Goal: Task Accomplishment & Management: Use online tool/utility

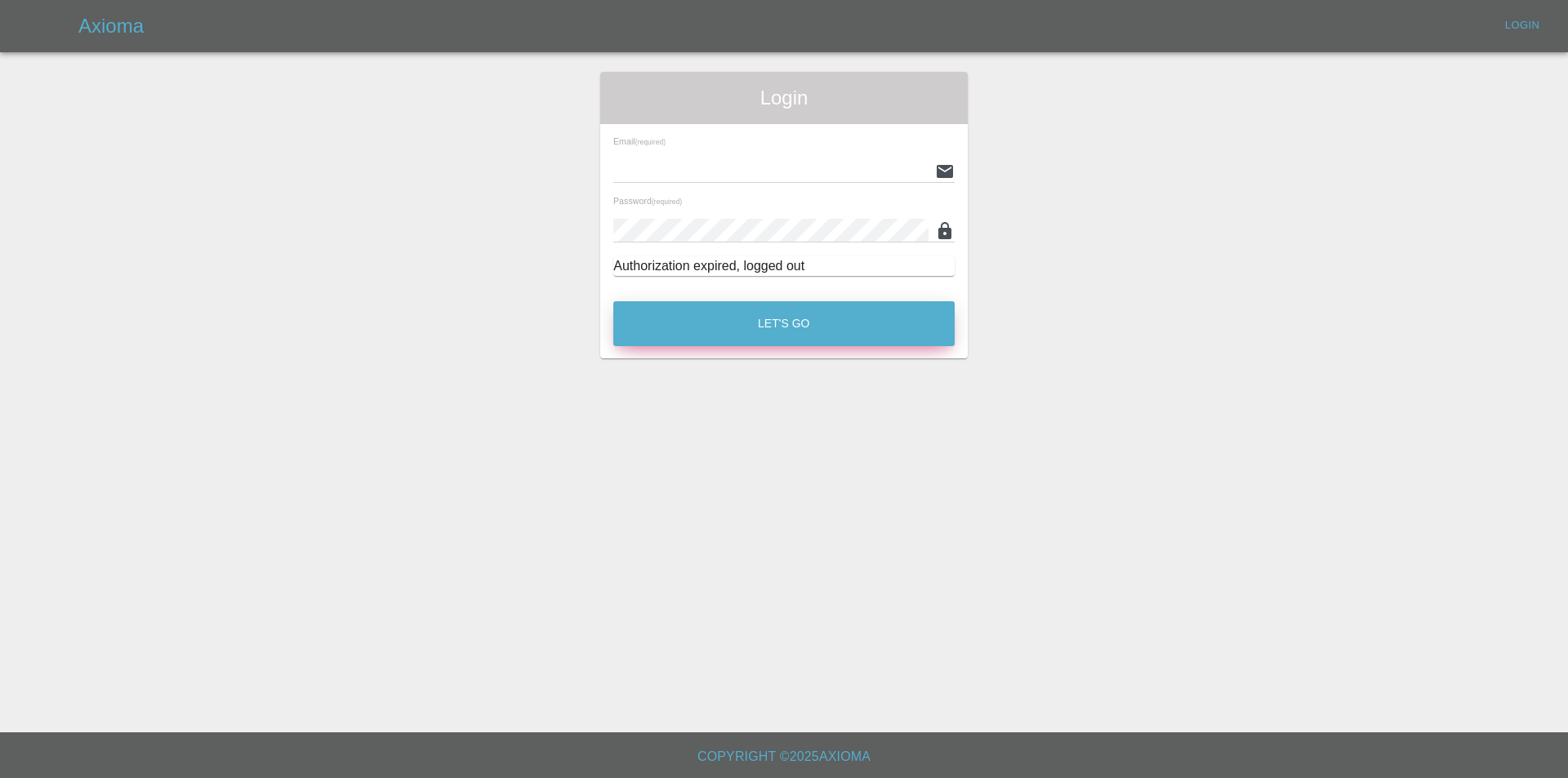
type input "eric.ordano@gmail.com"
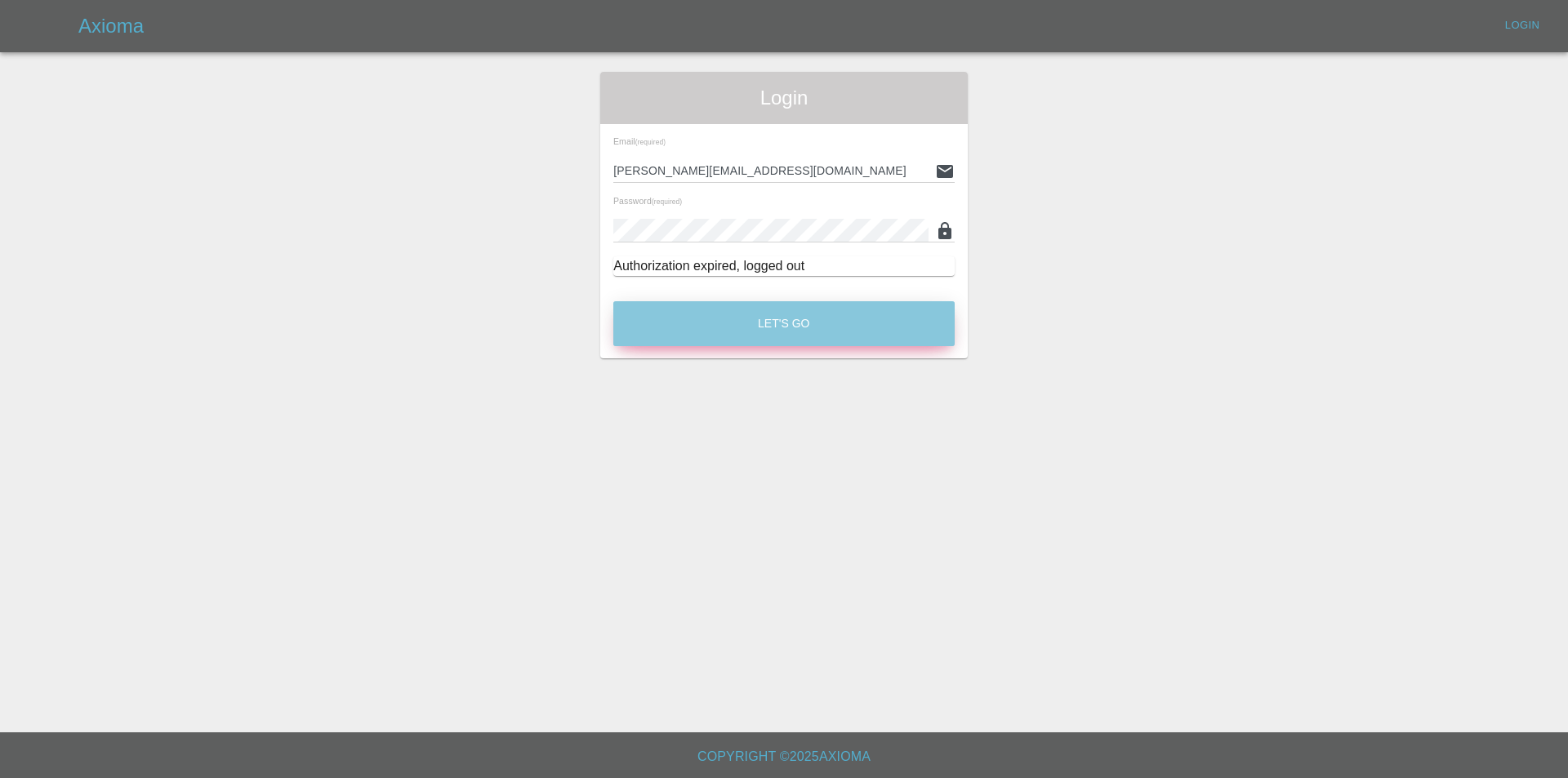
click at [726, 306] on button "Let's Go" at bounding box center [783, 323] width 341 height 45
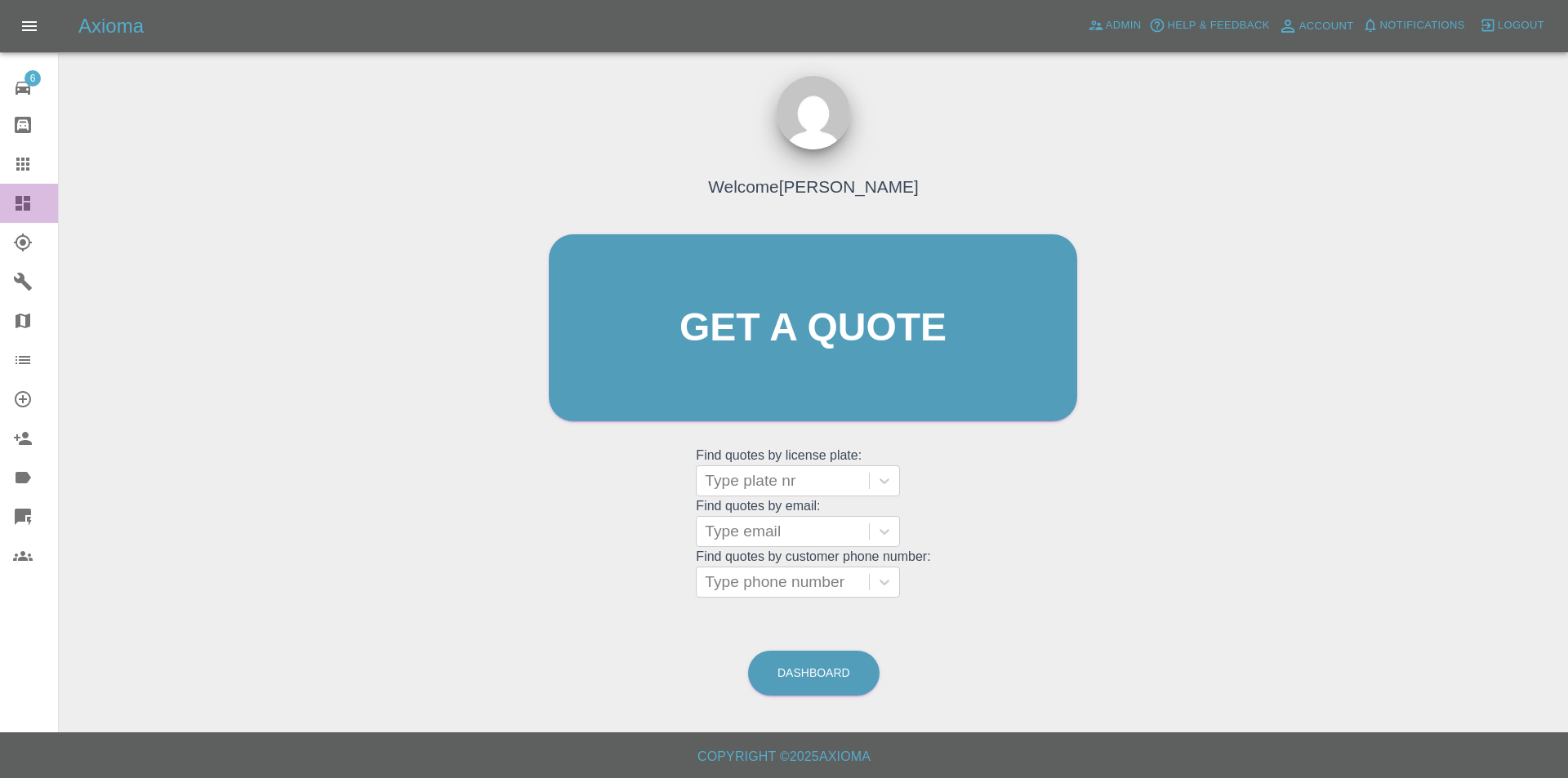
click at [17, 199] on icon at bounding box center [23, 203] width 15 height 15
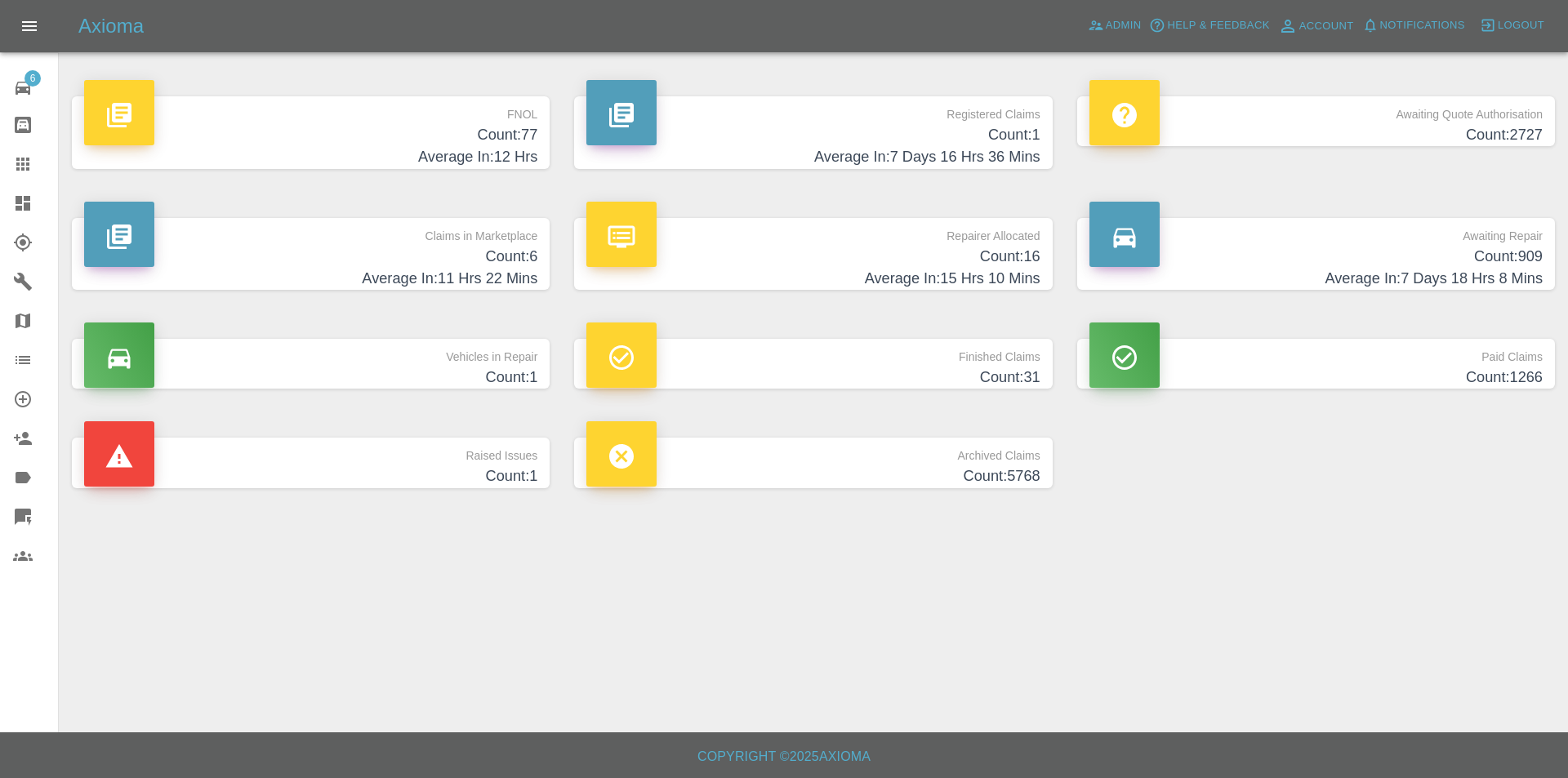
click at [522, 131] on h4 "Count: 77" at bounding box center [311, 135] width 454 height 22
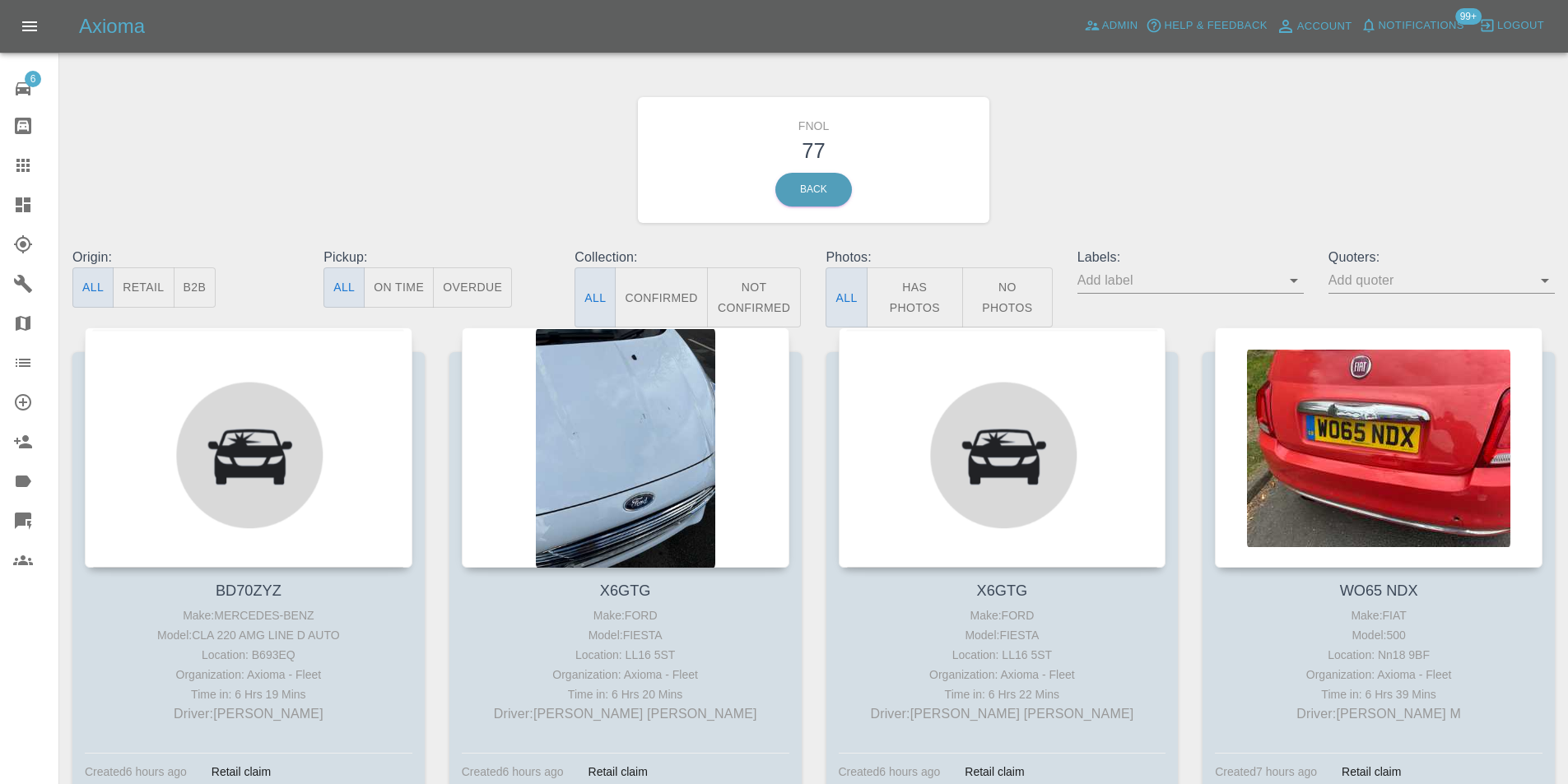
click at [905, 296] on button "Has Photos" at bounding box center [914, 297] width 97 height 60
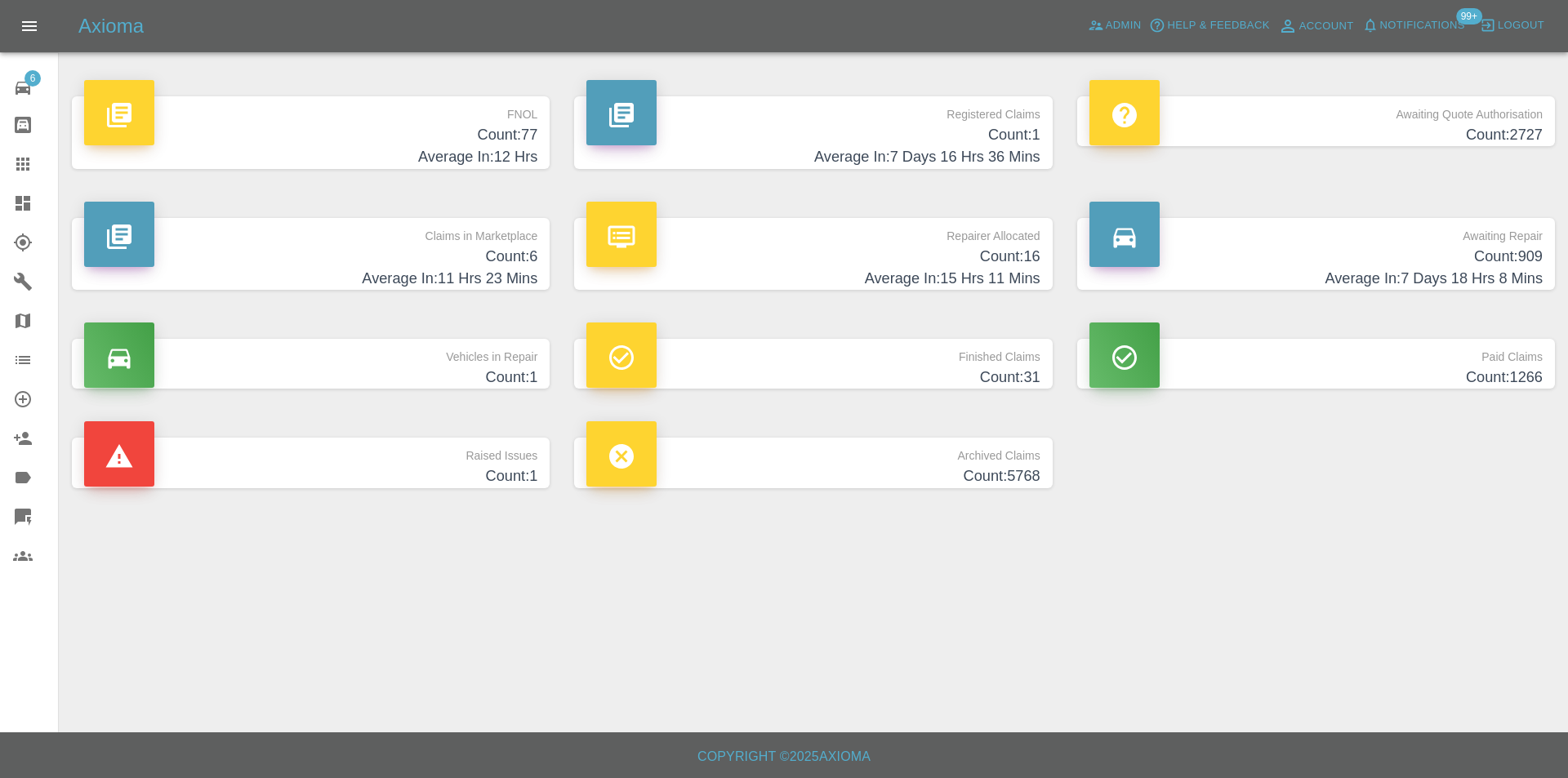
click at [533, 155] on h4 "Average In: 12 Hrs" at bounding box center [311, 157] width 454 height 22
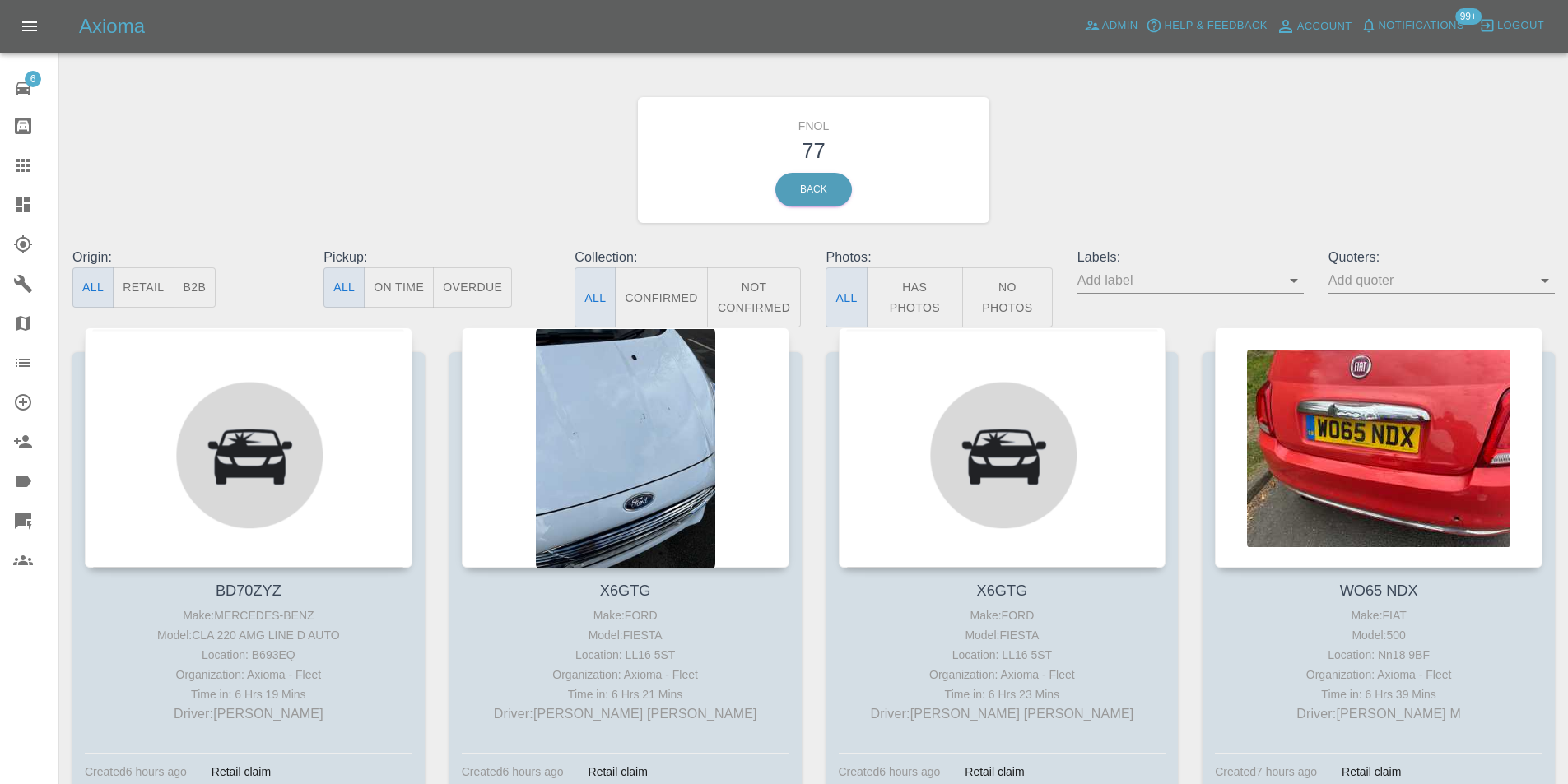
click at [894, 295] on button "Has Photos" at bounding box center [914, 297] width 97 height 60
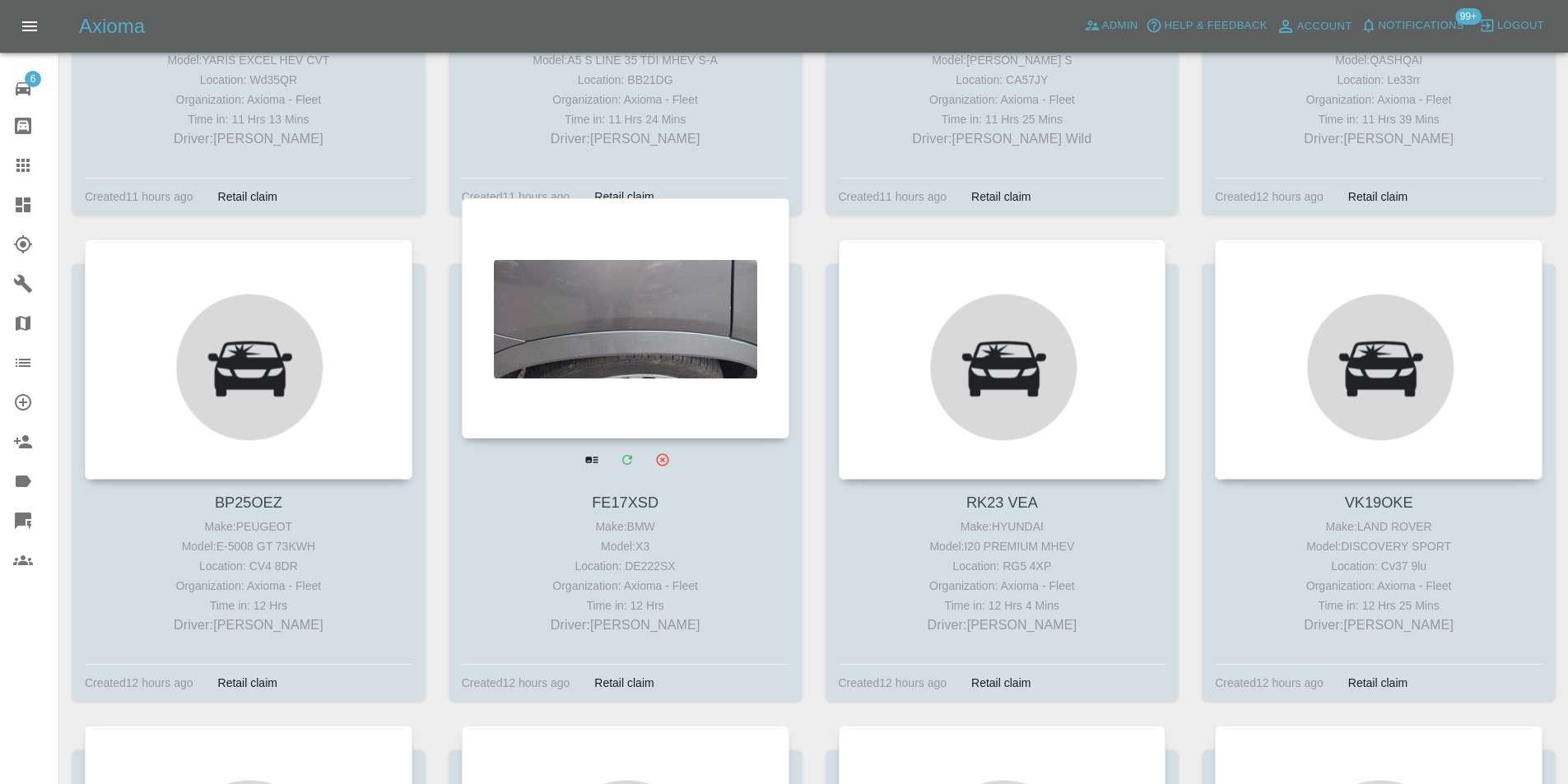
scroll to position [2551, 0]
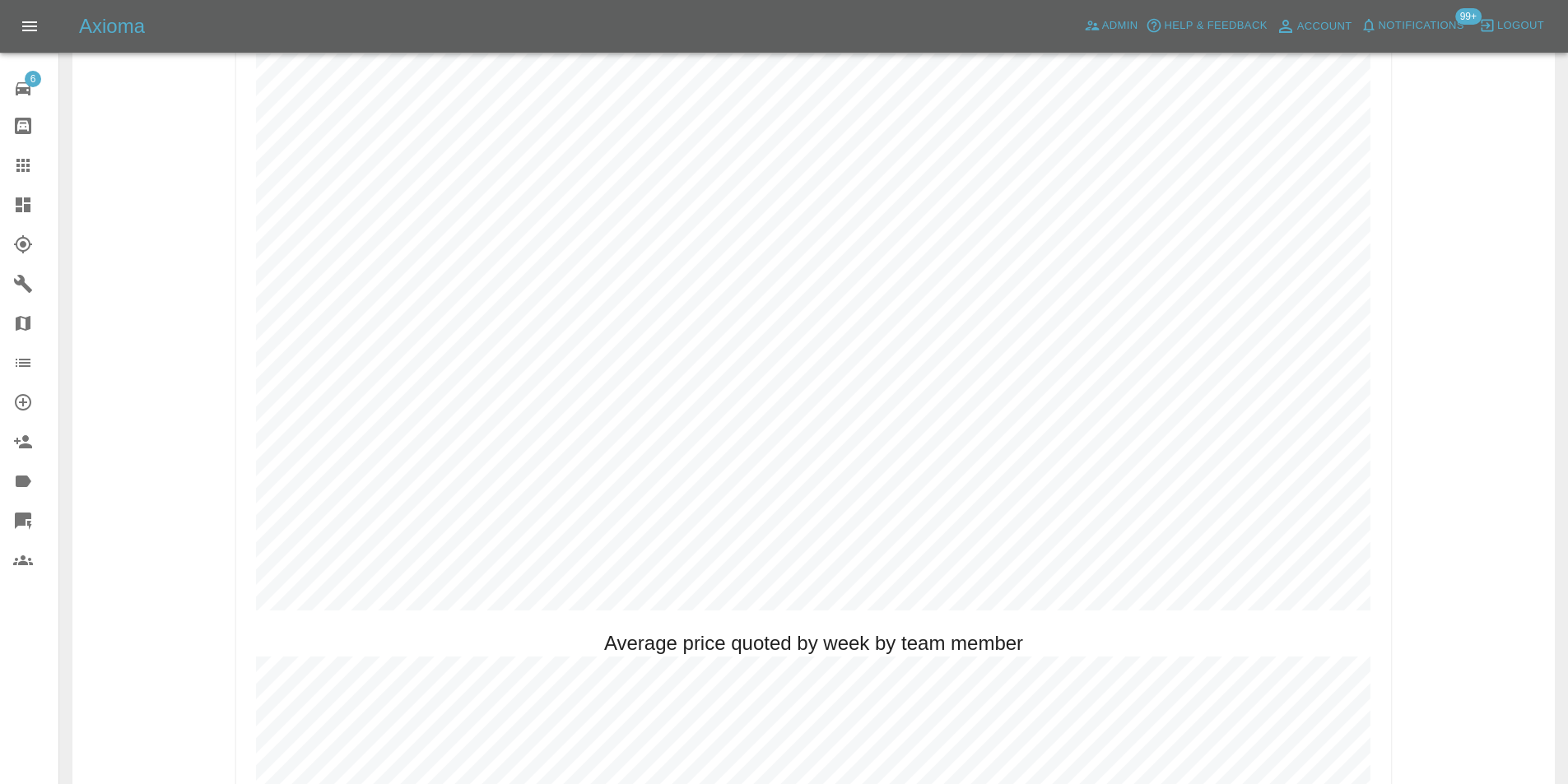
scroll to position [823, 0]
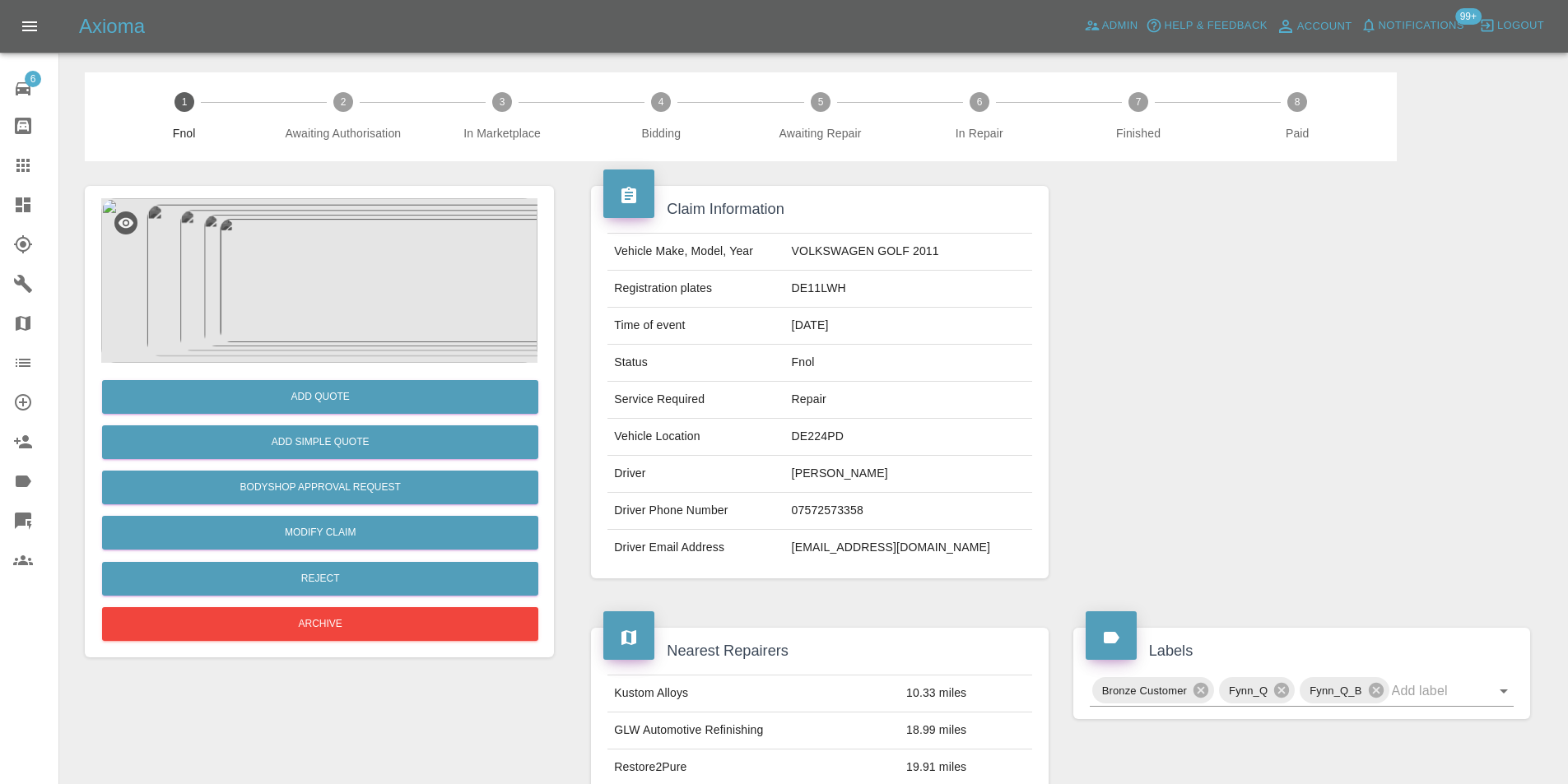
click at [290, 264] on img at bounding box center [319, 280] width 436 height 164
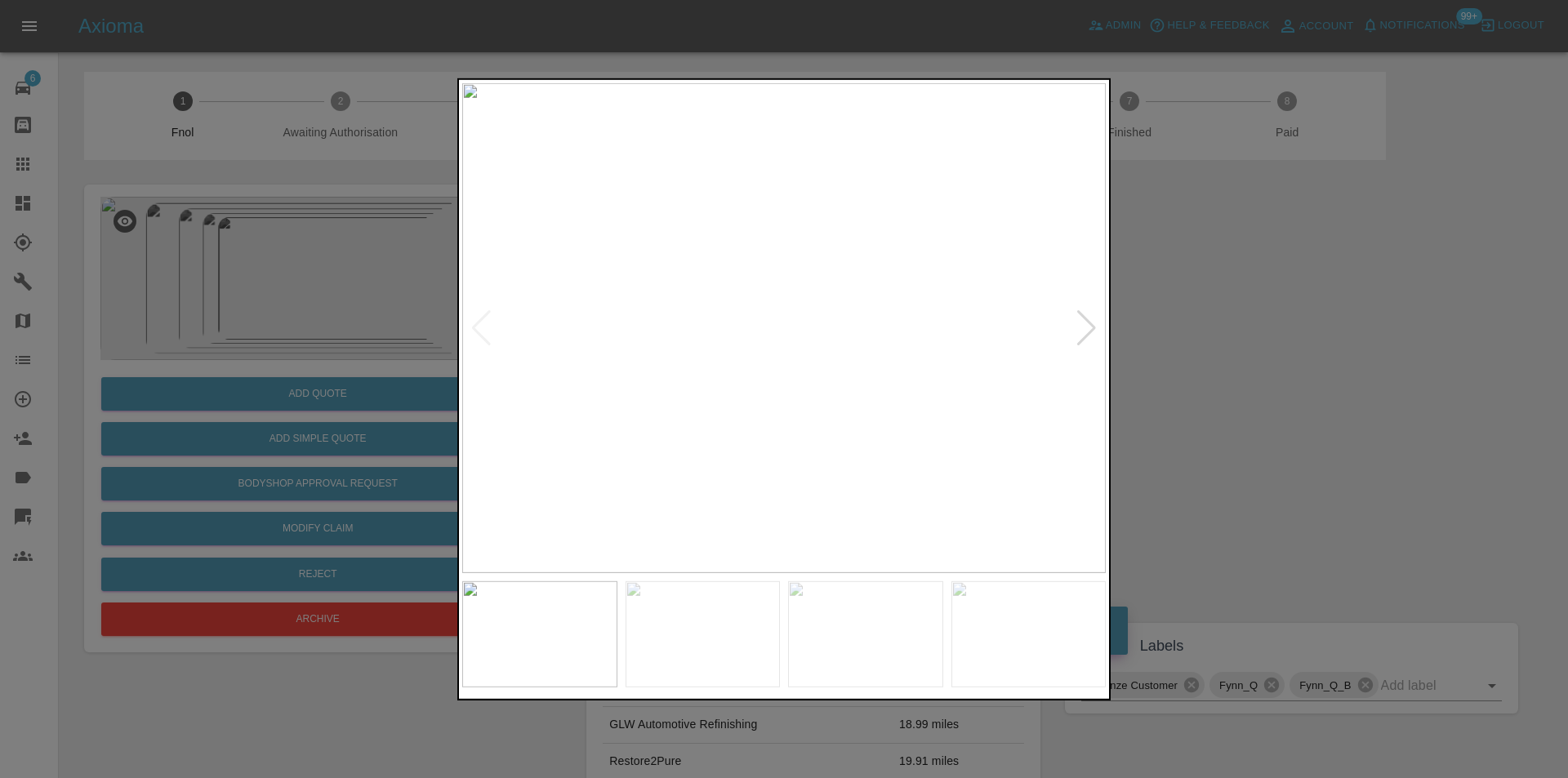
click at [1079, 328] on div at bounding box center [1086, 327] width 22 height 36
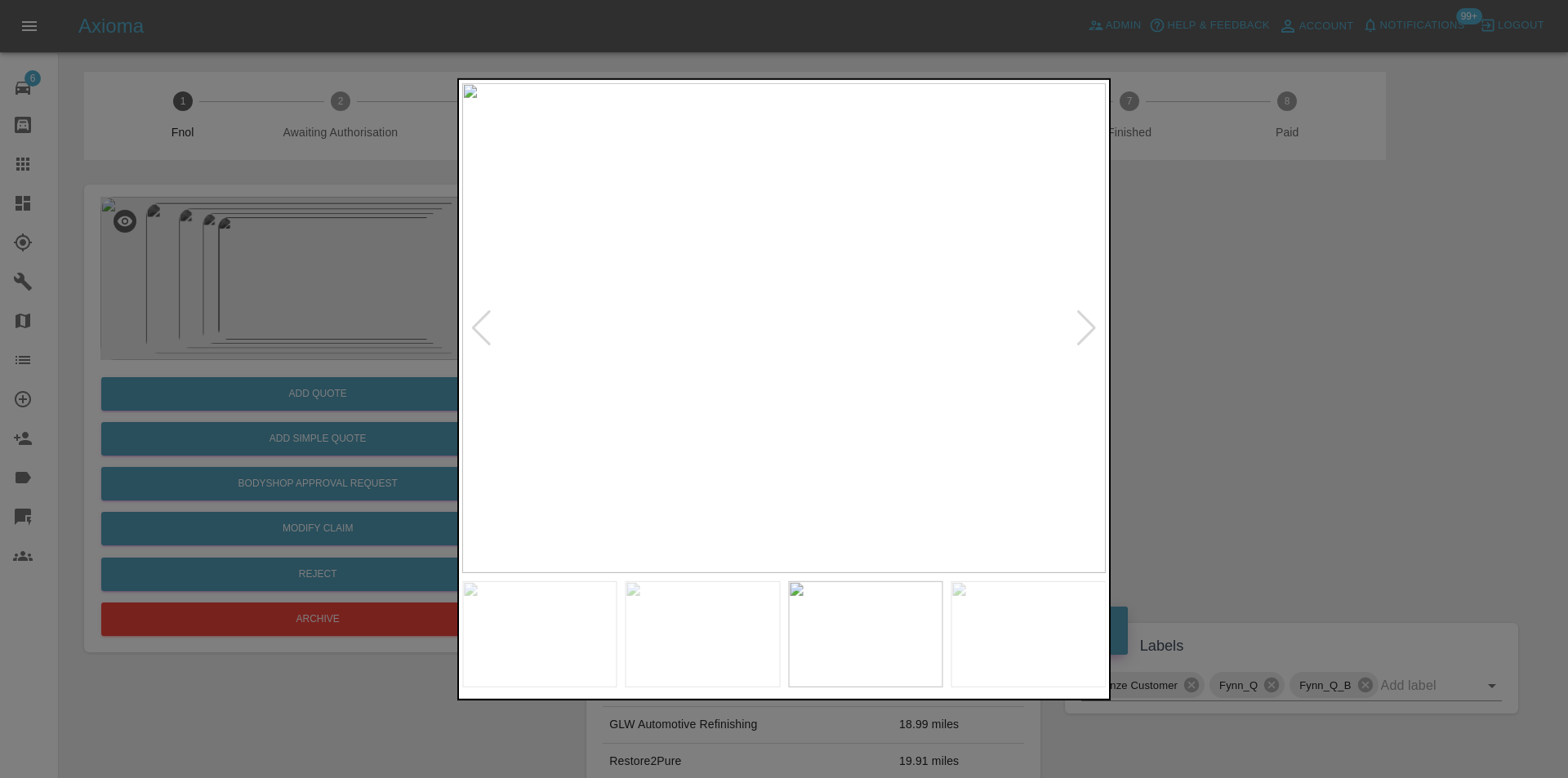
click at [1079, 328] on div at bounding box center [1086, 327] width 22 height 36
click at [1079, 328] on img at bounding box center [784, 327] width 643 height 490
click at [859, 322] on img at bounding box center [784, 327] width 643 height 490
click at [820, 314] on img at bounding box center [555, 346] width 1930 height 1471
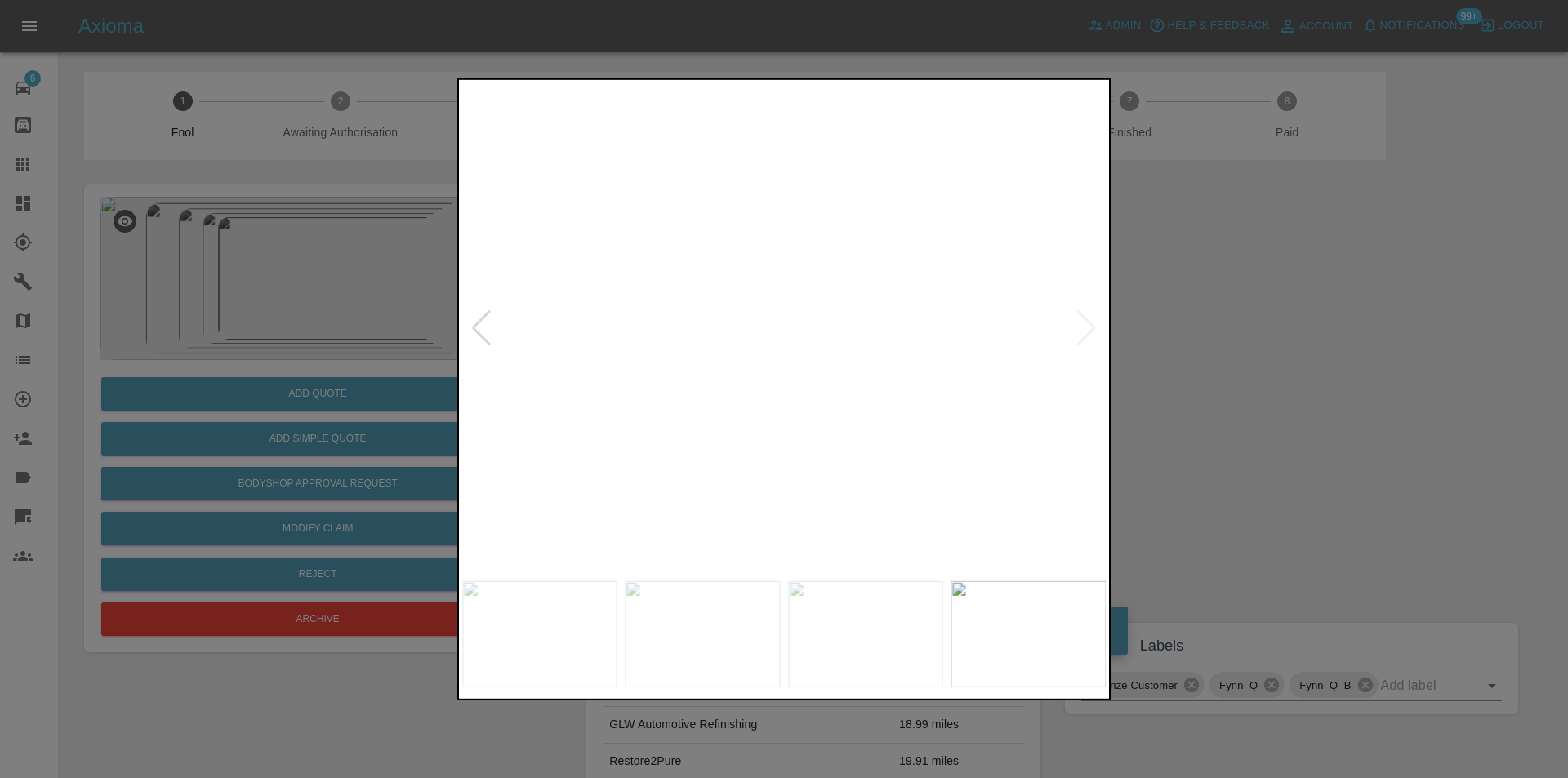
click at [820, 314] on img at bounding box center [555, 346] width 1930 height 1471
click at [1207, 329] on div at bounding box center [784, 389] width 1568 height 778
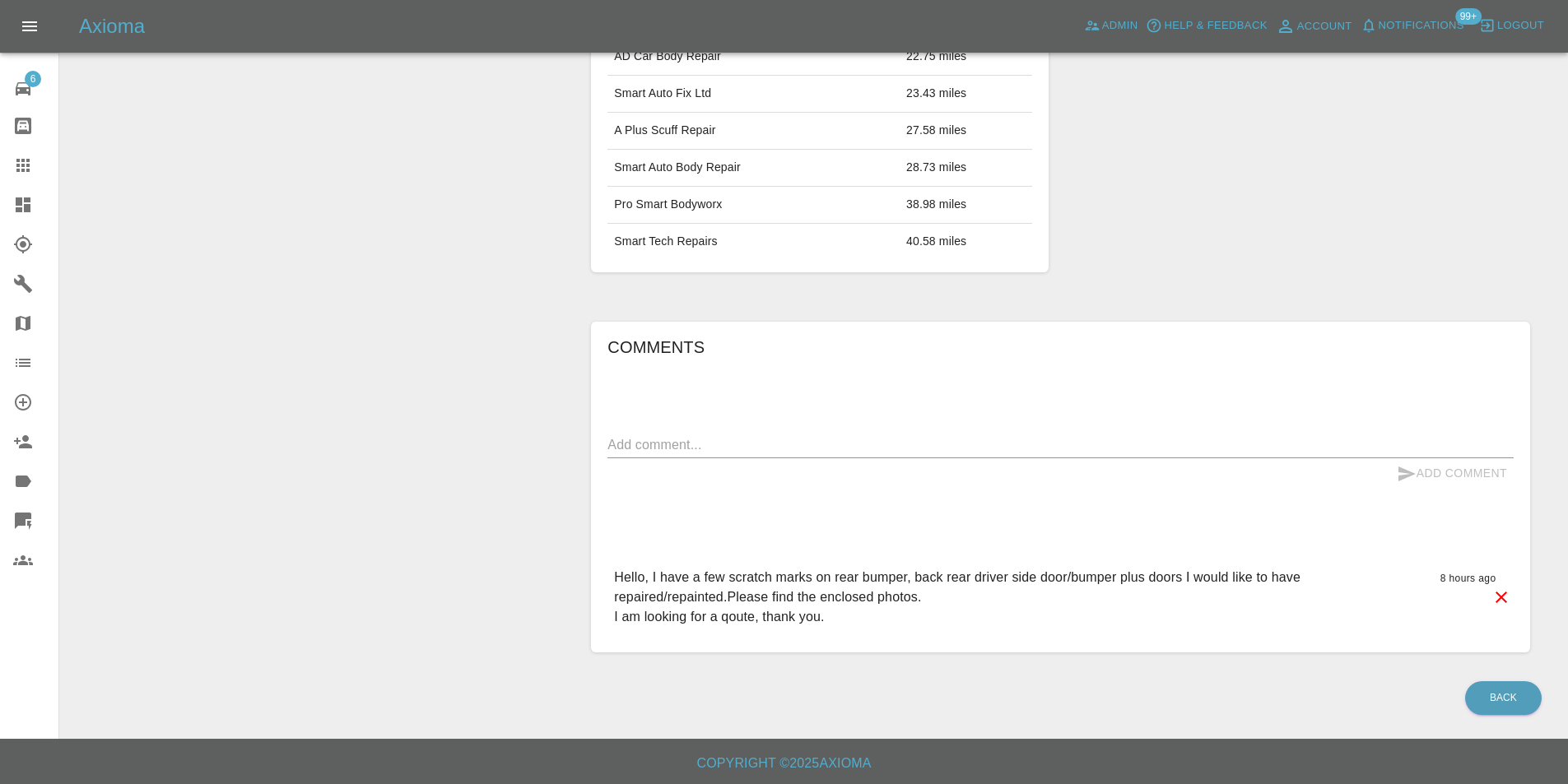
scroll to position [786, 0]
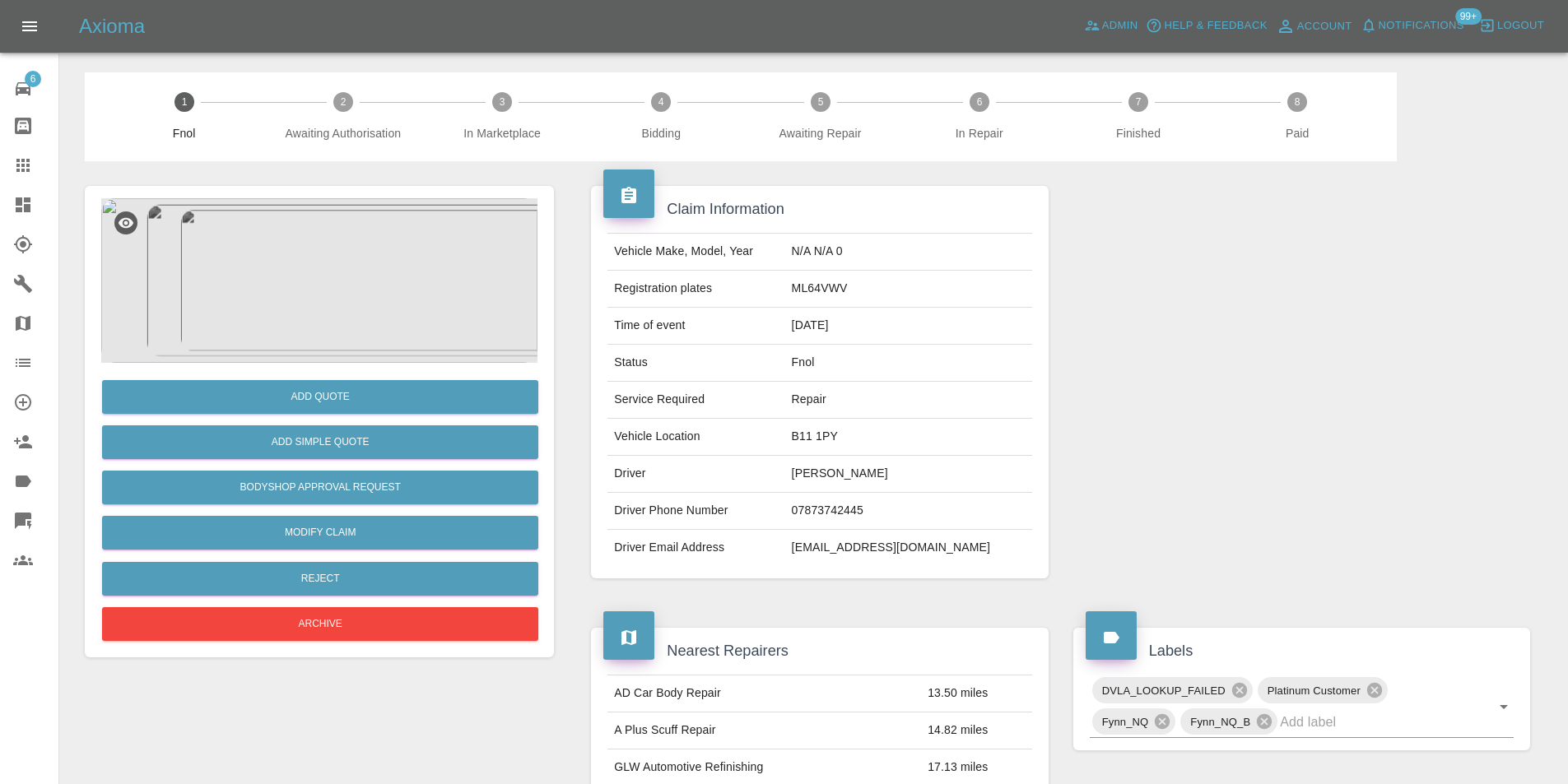
click at [341, 271] on img at bounding box center [319, 280] width 436 height 164
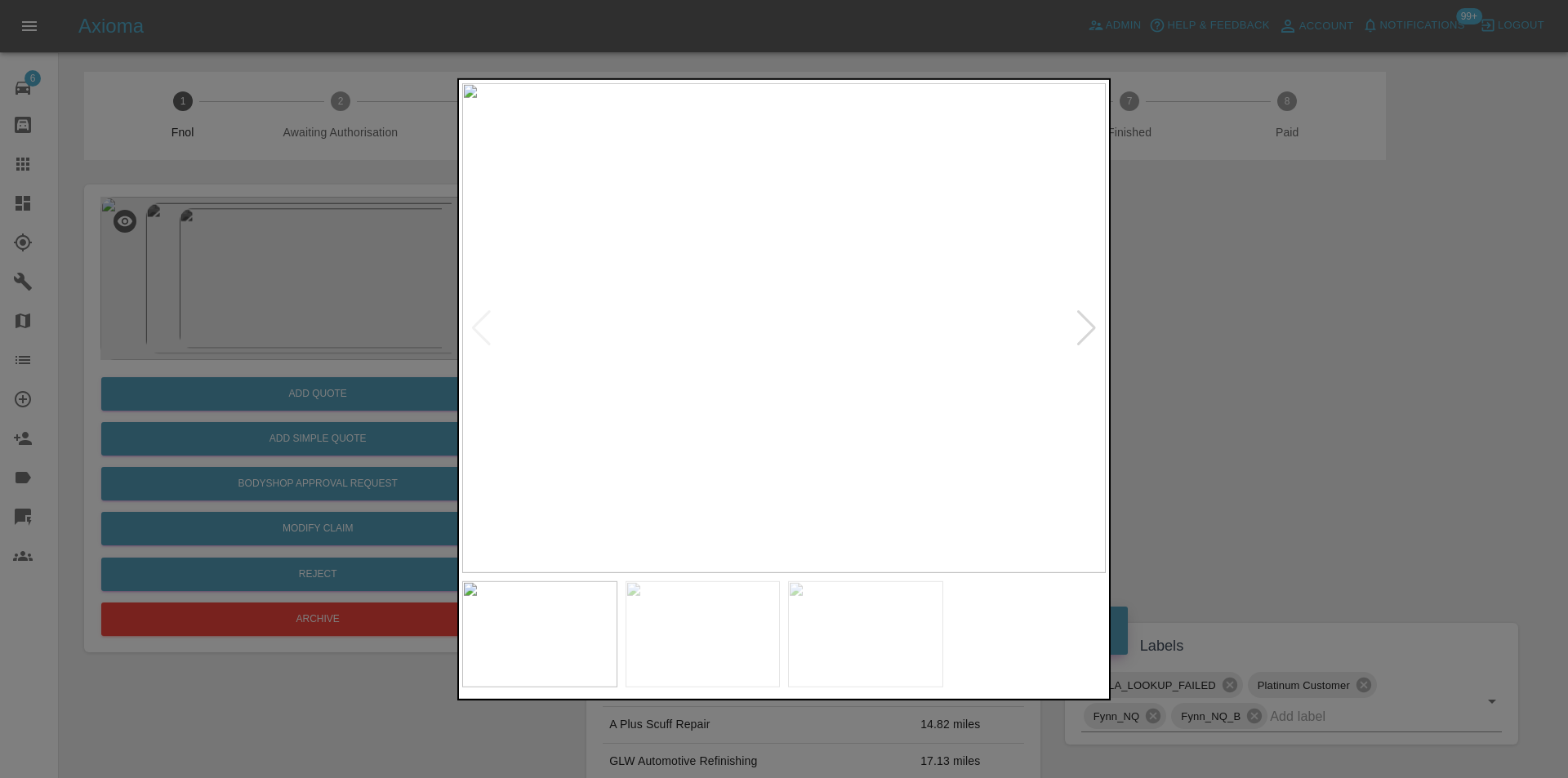
click at [1089, 321] on div at bounding box center [1086, 327] width 22 height 36
click at [1089, 321] on img at bounding box center [784, 327] width 643 height 490
click at [473, 319] on div at bounding box center [481, 327] width 22 height 36
drag, startPoint x: 1317, startPoint y: 322, endPoint x: 730, endPoint y: 511, distance: 616.7
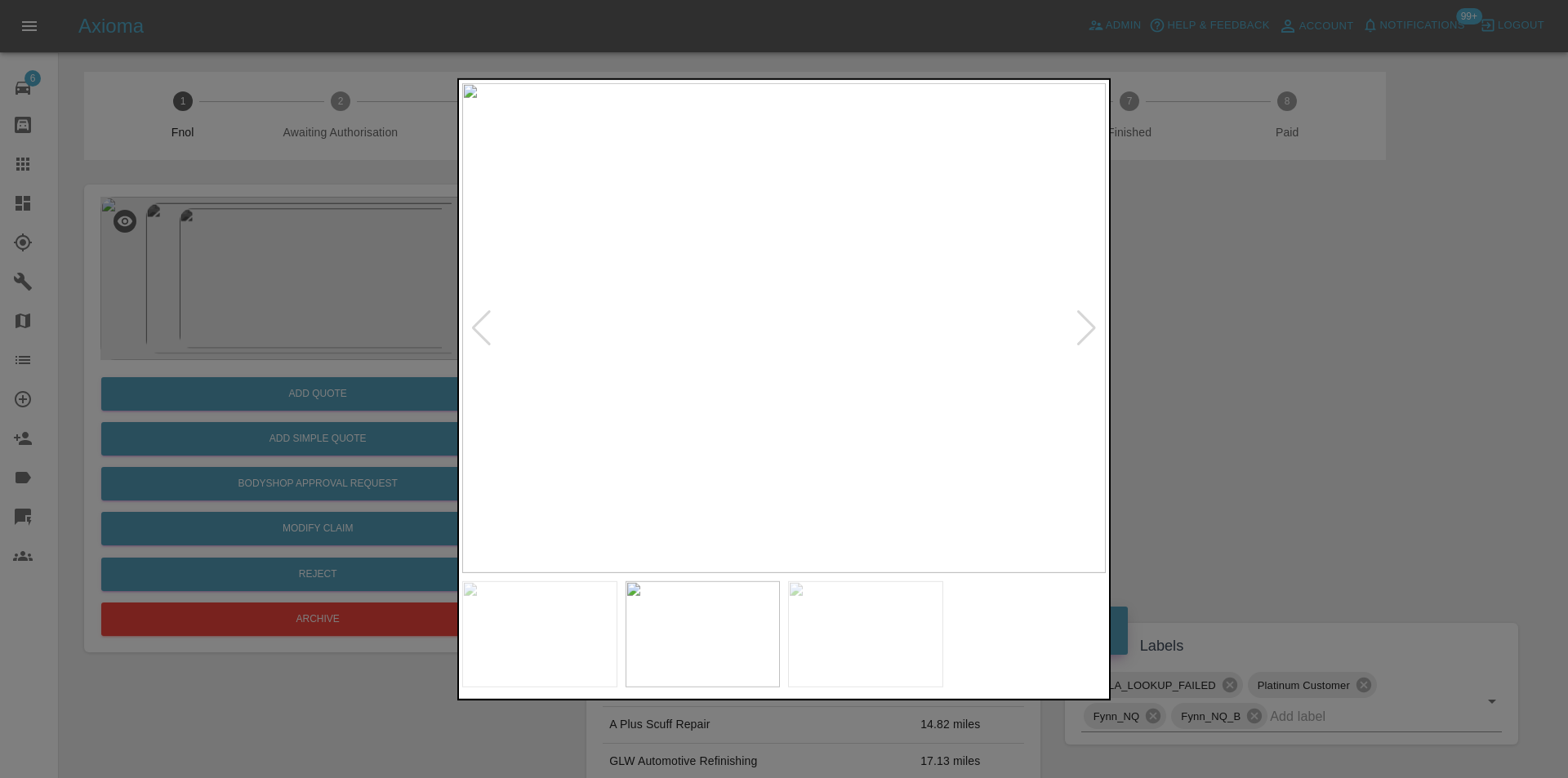
click at [1310, 324] on div at bounding box center [784, 389] width 1568 height 778
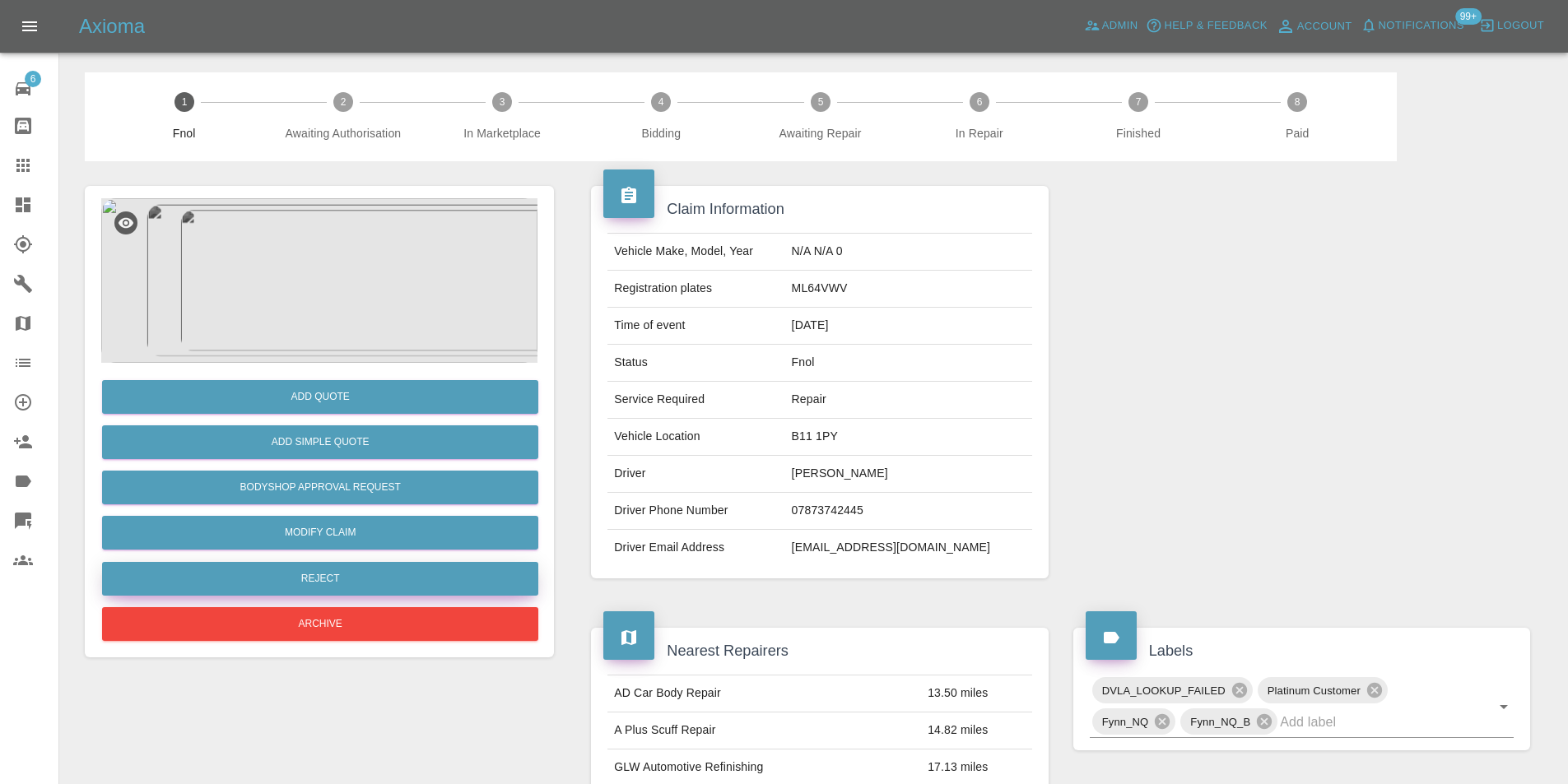
click at [354, 576] on button "Reject" at bounding box center [320, 579] width 436 height 34
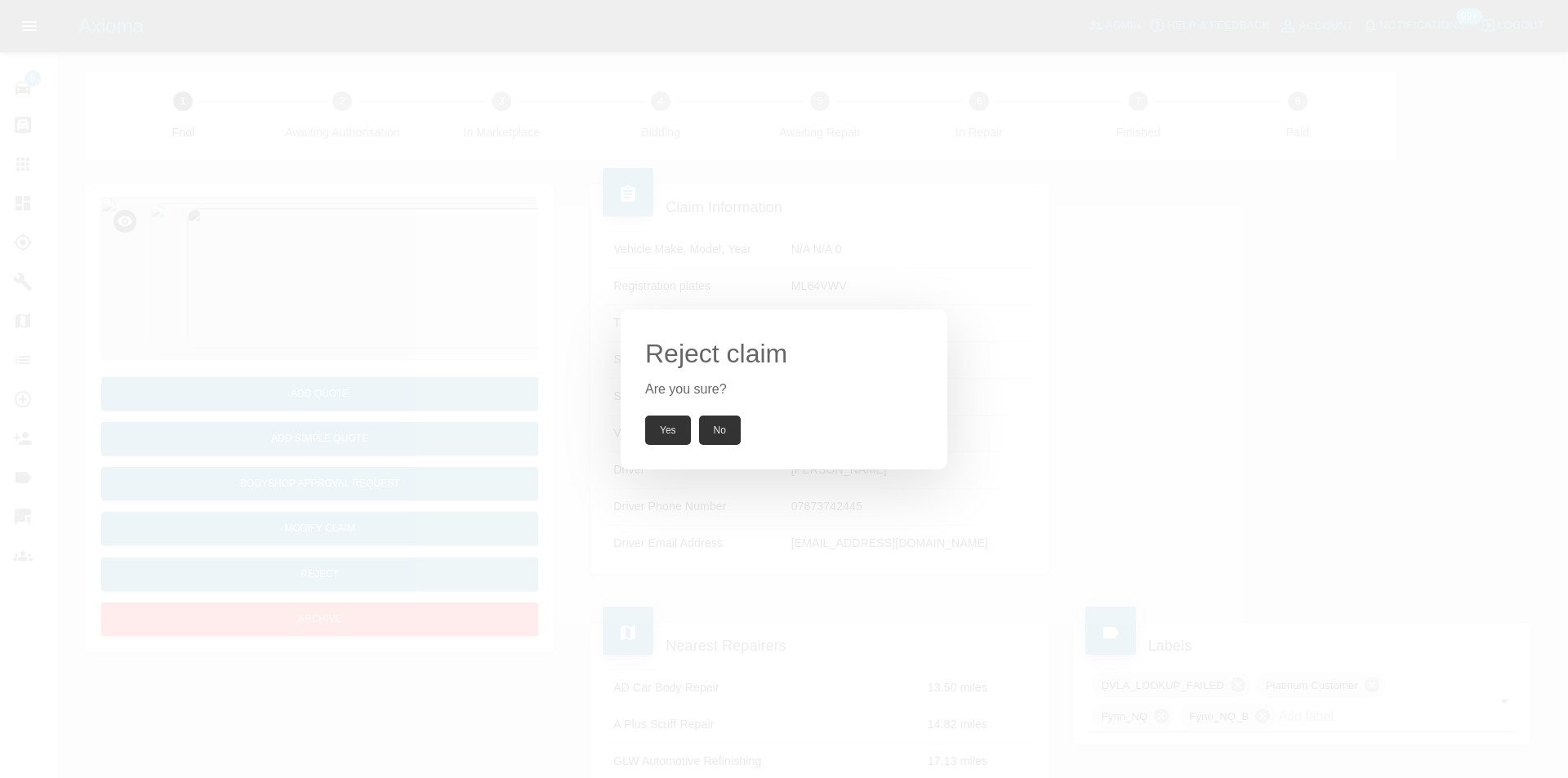
click at [646, 432] on button "Yes" at bounding box center [668, 430] width 46 height 29
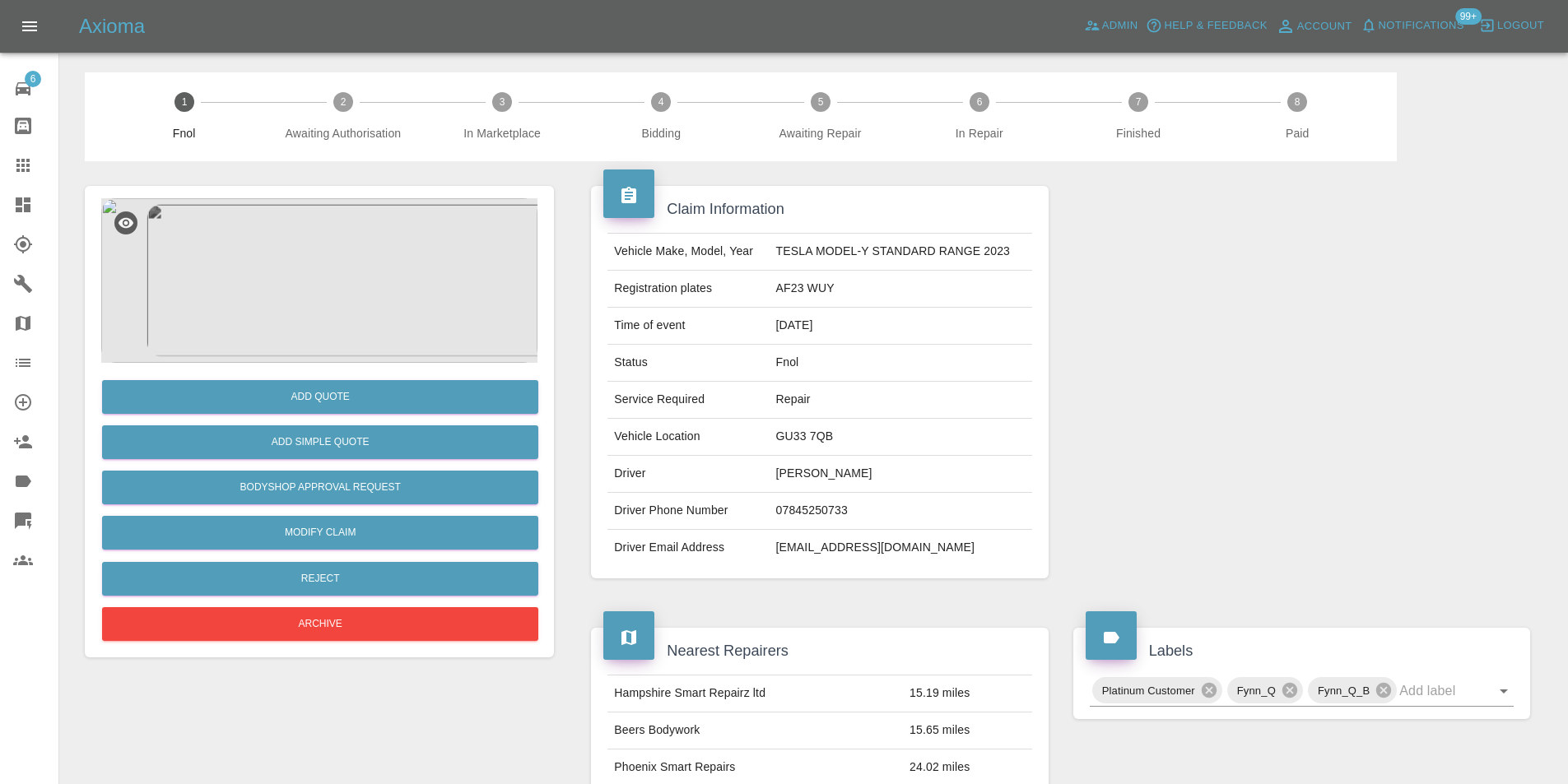
click at [311, 251] on img at bounding box center [319, 280] width 436 height 164
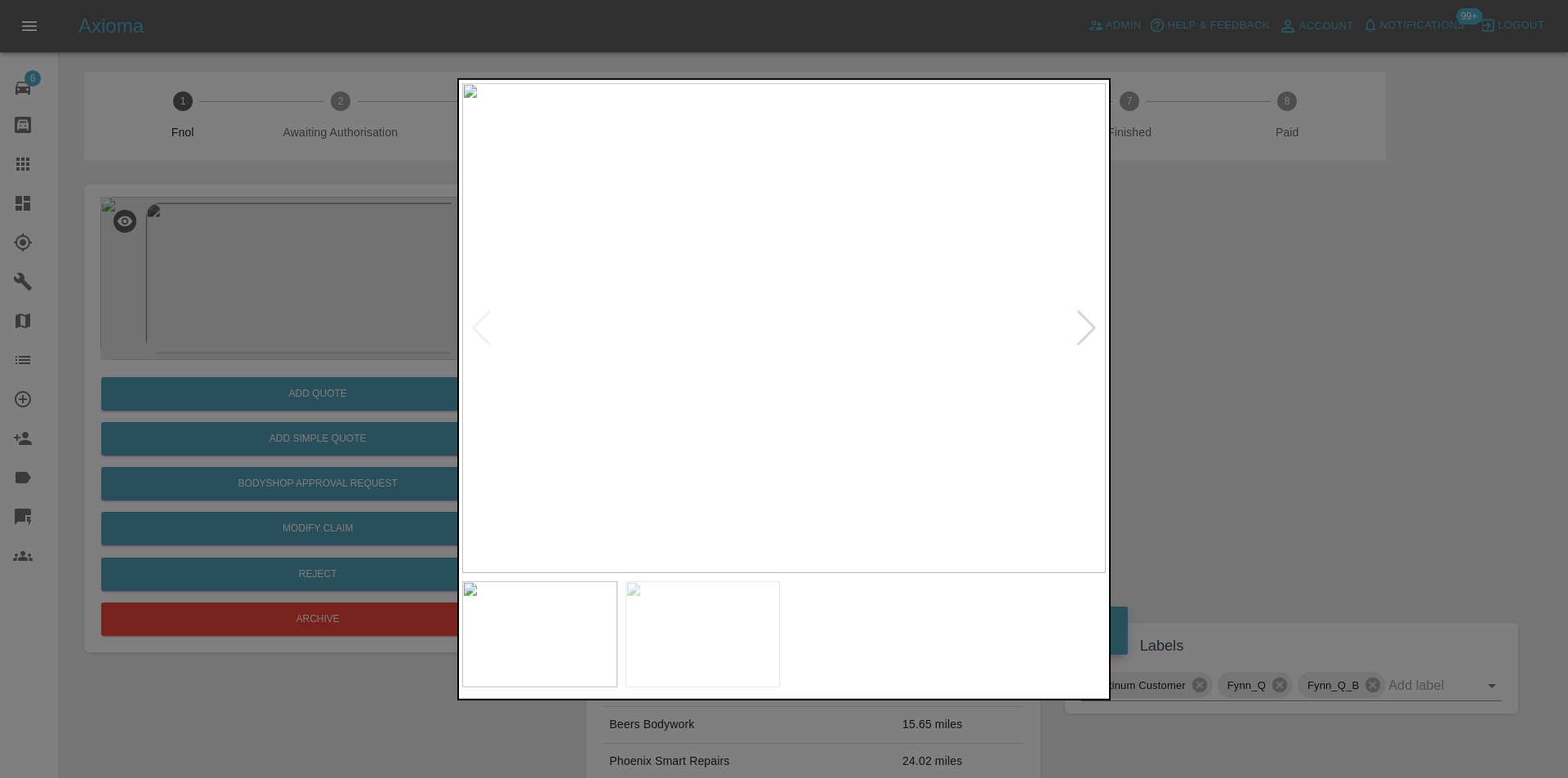
click at [1082, 328] on div at bounding box center [1086, 327] width 22 height 36
click at [1082, 328] on img at bounding box center [784, 327] width 643 height 490
click at [772, 399] on img at bounding box center [784, 327] width 643 height 490
click at [773, 390] on img at bounding box center [818, 115] width 1930 height 1471
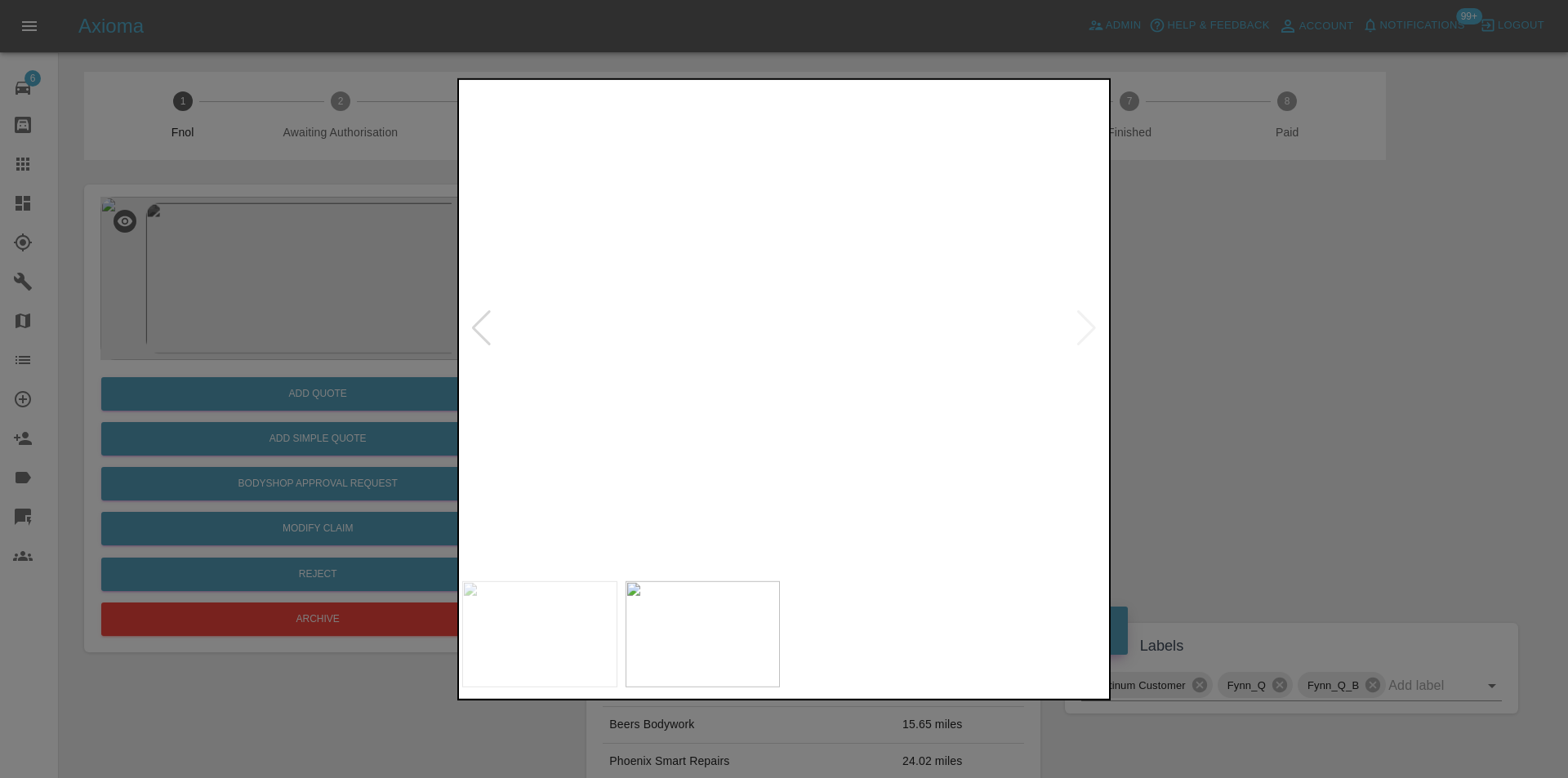
click at [773, 389] on img at bounding box center [818, 115] width 1930 height 1471
click at [299, 262] on div at bounding box center [784, 389] width 1568 height 778
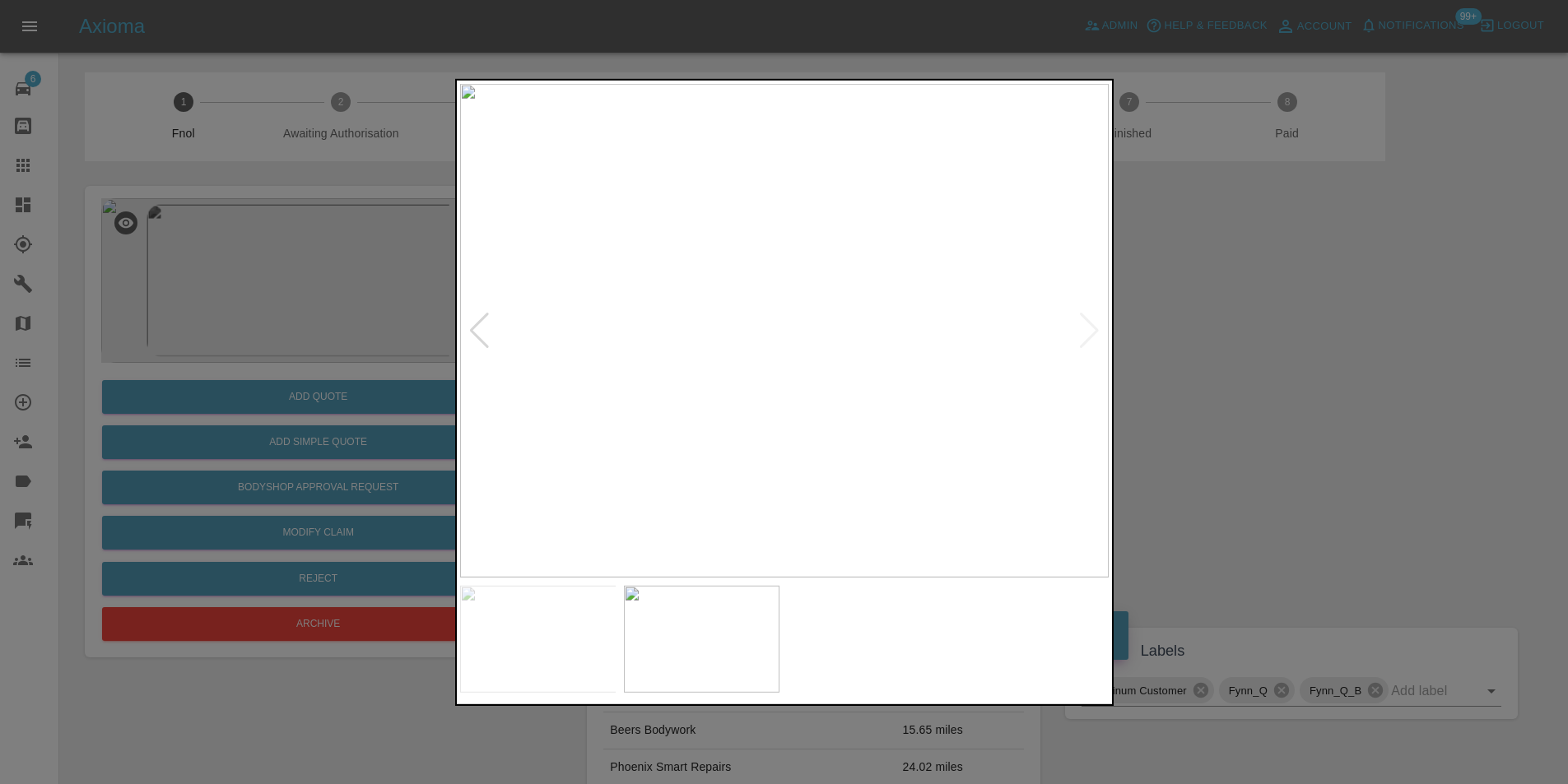
click at [301, 264] on img at bounding box center [319, 280] width 436 height 164
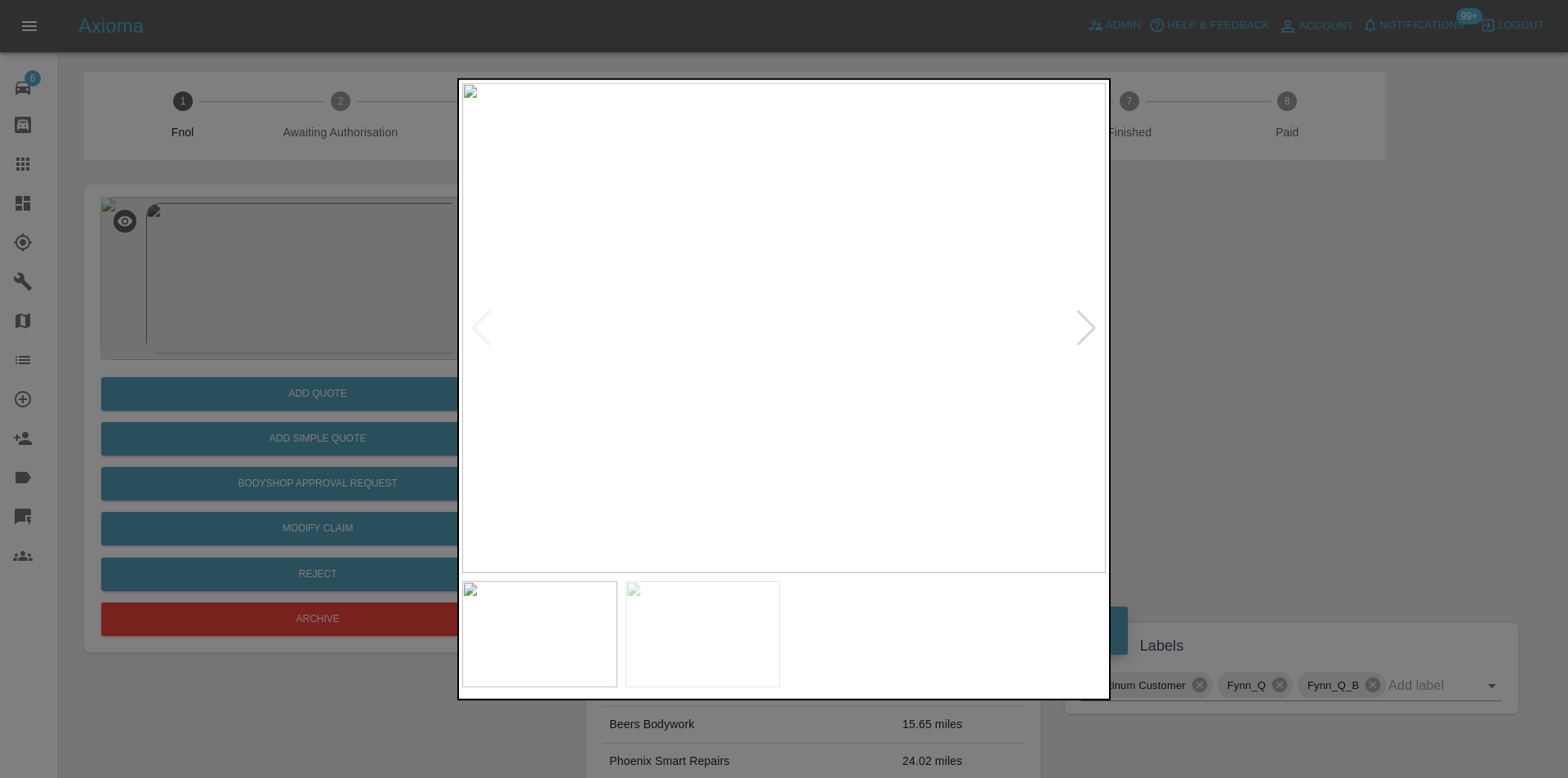
click at [1086, 329] on div at bounding box center [1086, 327] width 22 height 36
drag, startPoint x: 1198, startPoint y: 368, endPoint x: 1068, endPoint y: 391, distance: 132.0
click at [1199, 370] on div at bounding box center [784, 389] width 1568 height 778
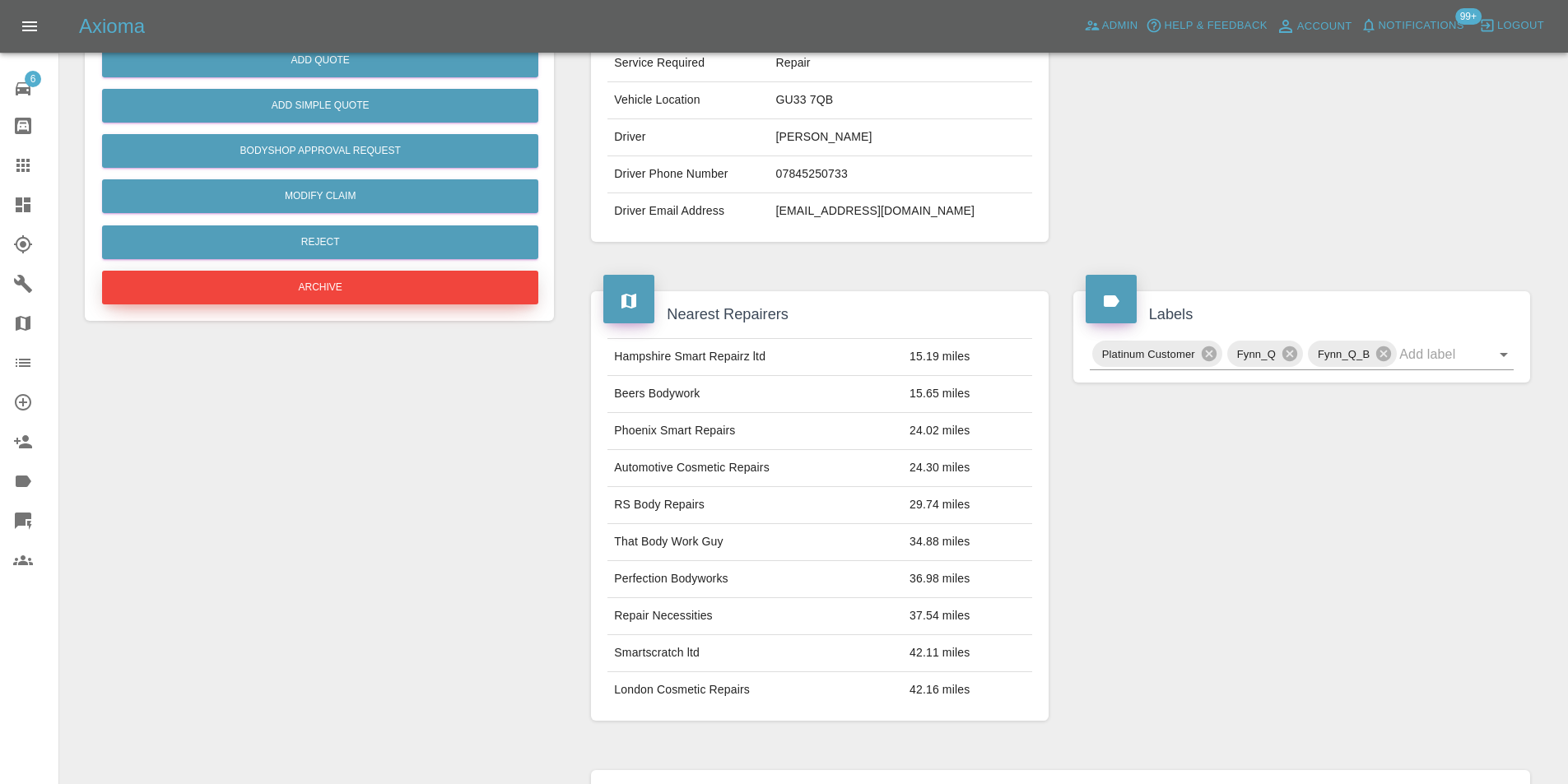
scroll to position [172, 0]
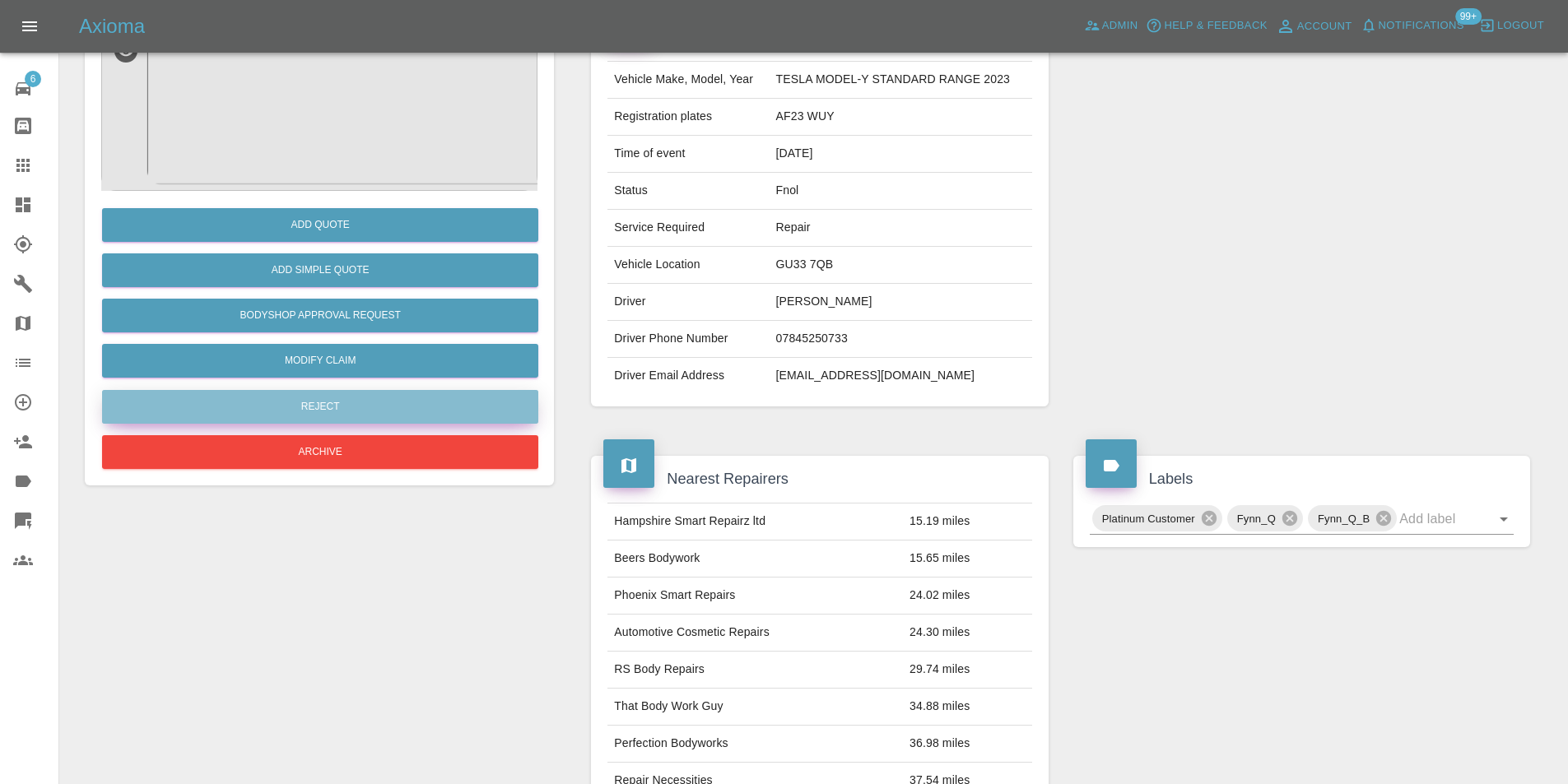
click at [341, 404] on button "Reject" at bounding box center [320, 407] width 436 height 34
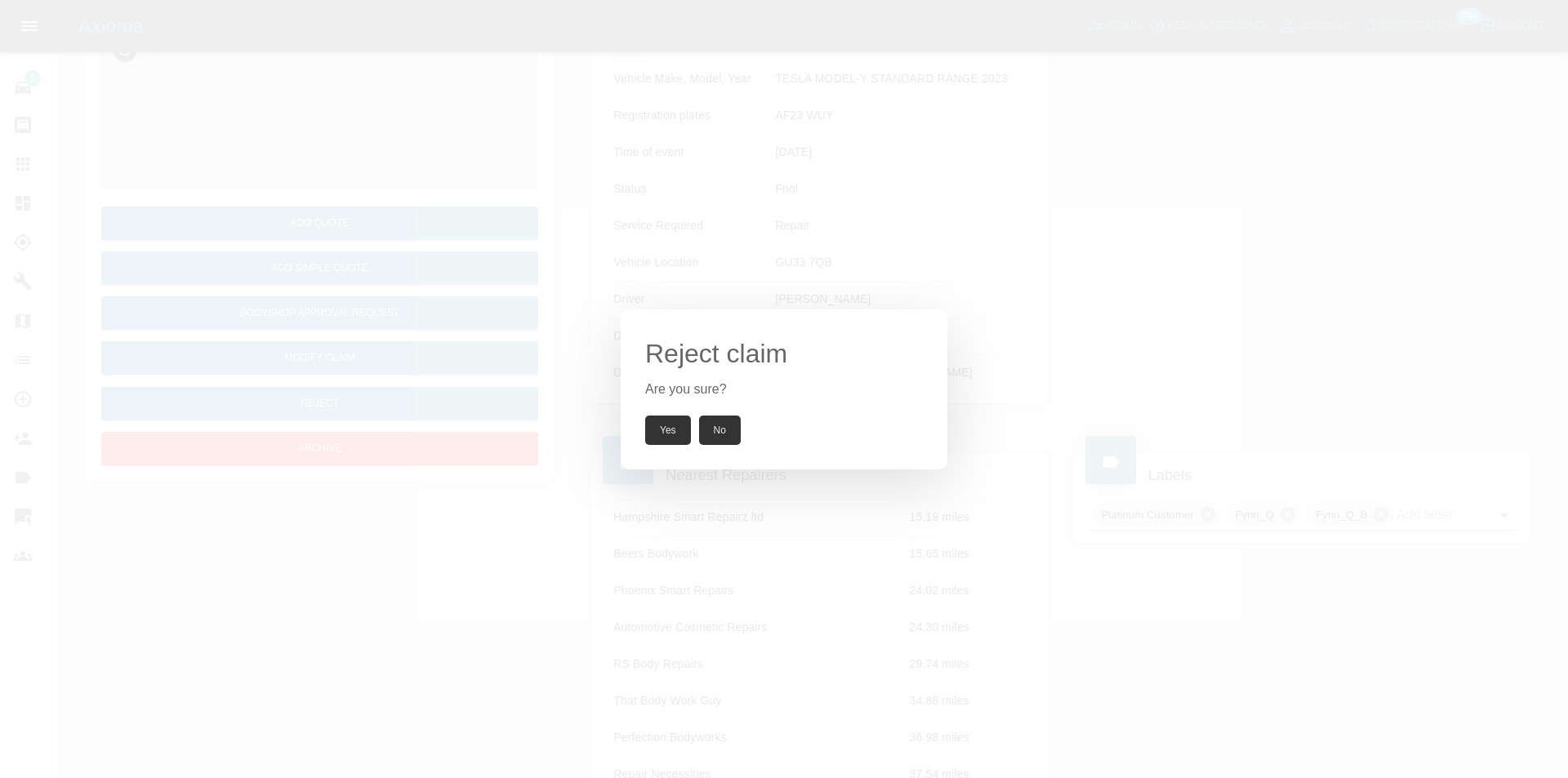
click at [665, 426] on button "Yes" at bounding box center [668, 430] width 46 height 29
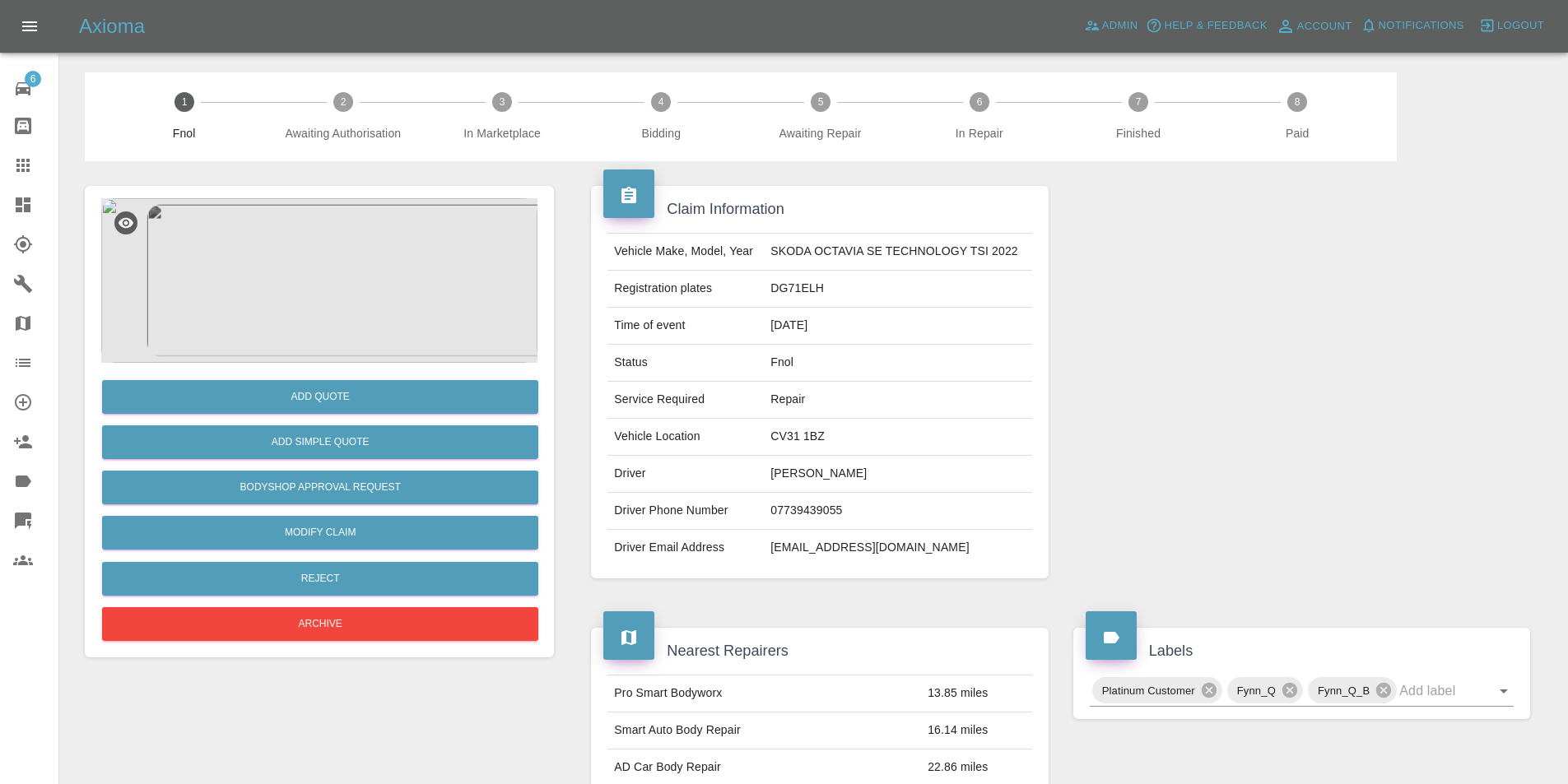
click at [305, 257] on img at bounding box center [319, 280] width 436 height 164
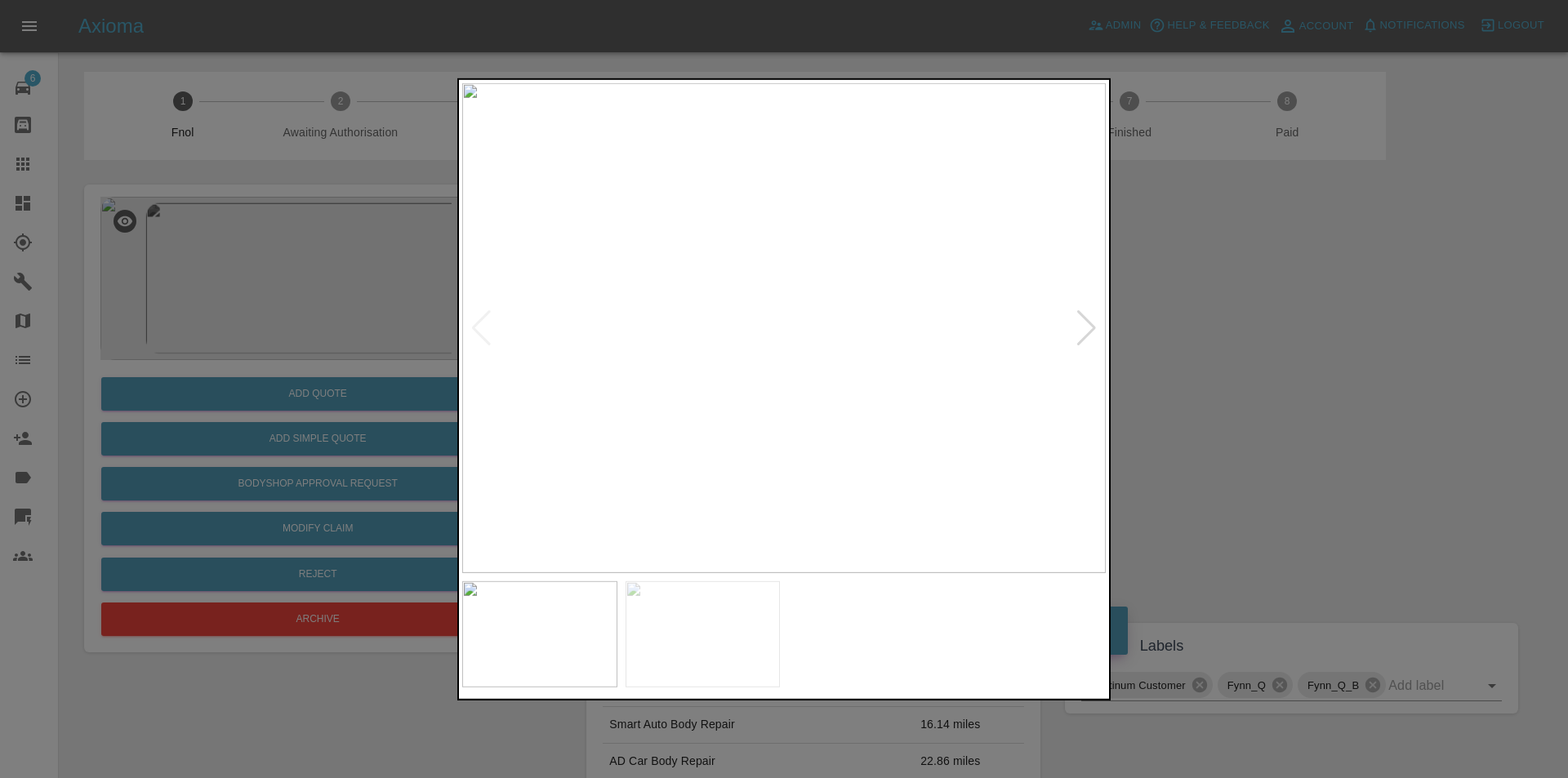
click at [1084, 325] on div at bounding box center [1086, 327] width 22 height 36
click at [1084, 325] on img at bounding box center [784, 327] width 643 height 490
drag, startPoint x: 1286, startPoint y: 343, endPoint x: 974, endPoint y: 404, distance: 317.9
click at [1286, 344] on div at bounding box center [784, 389] width 1568 height 778
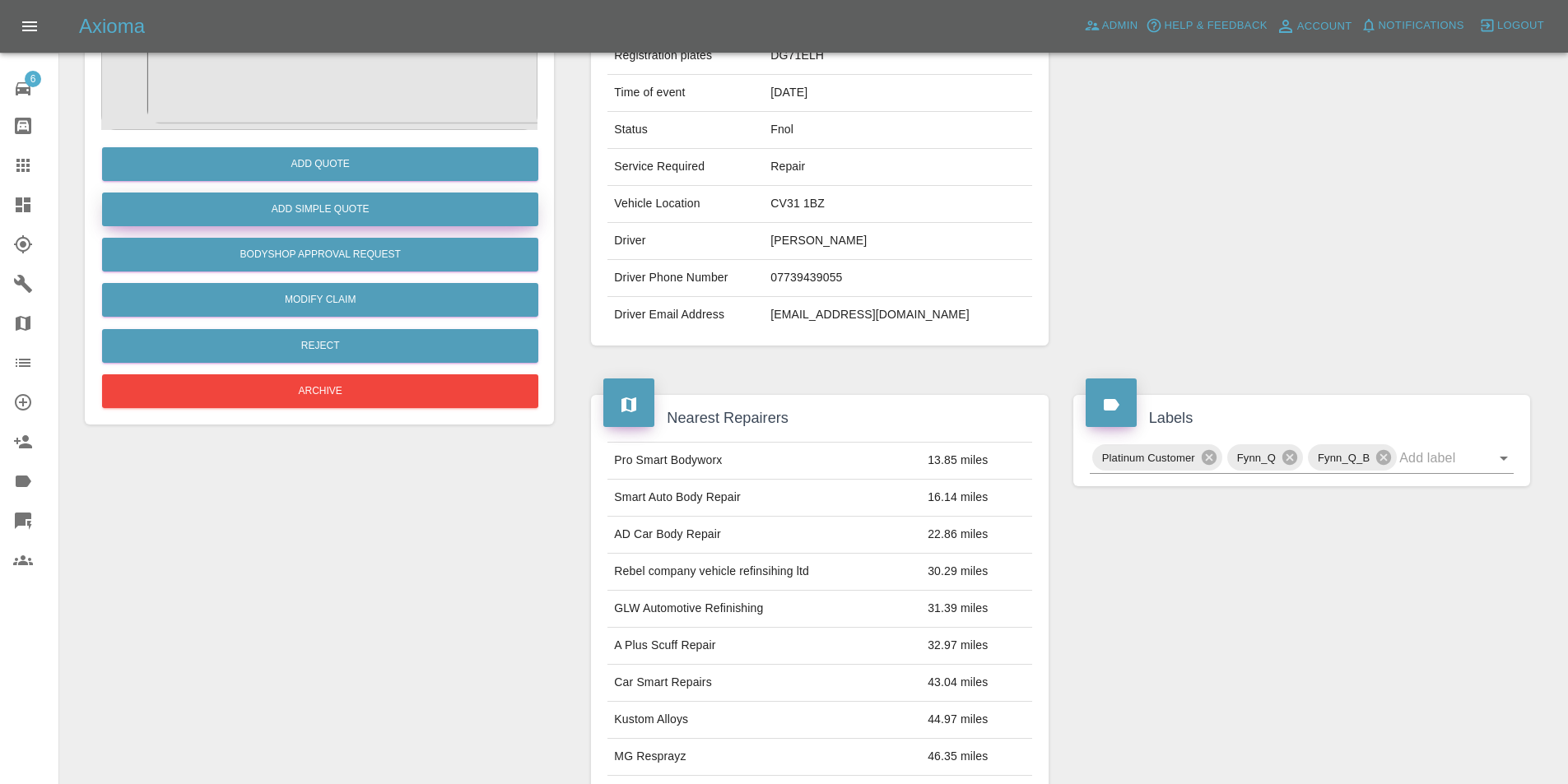
scroll to position [82, 0]
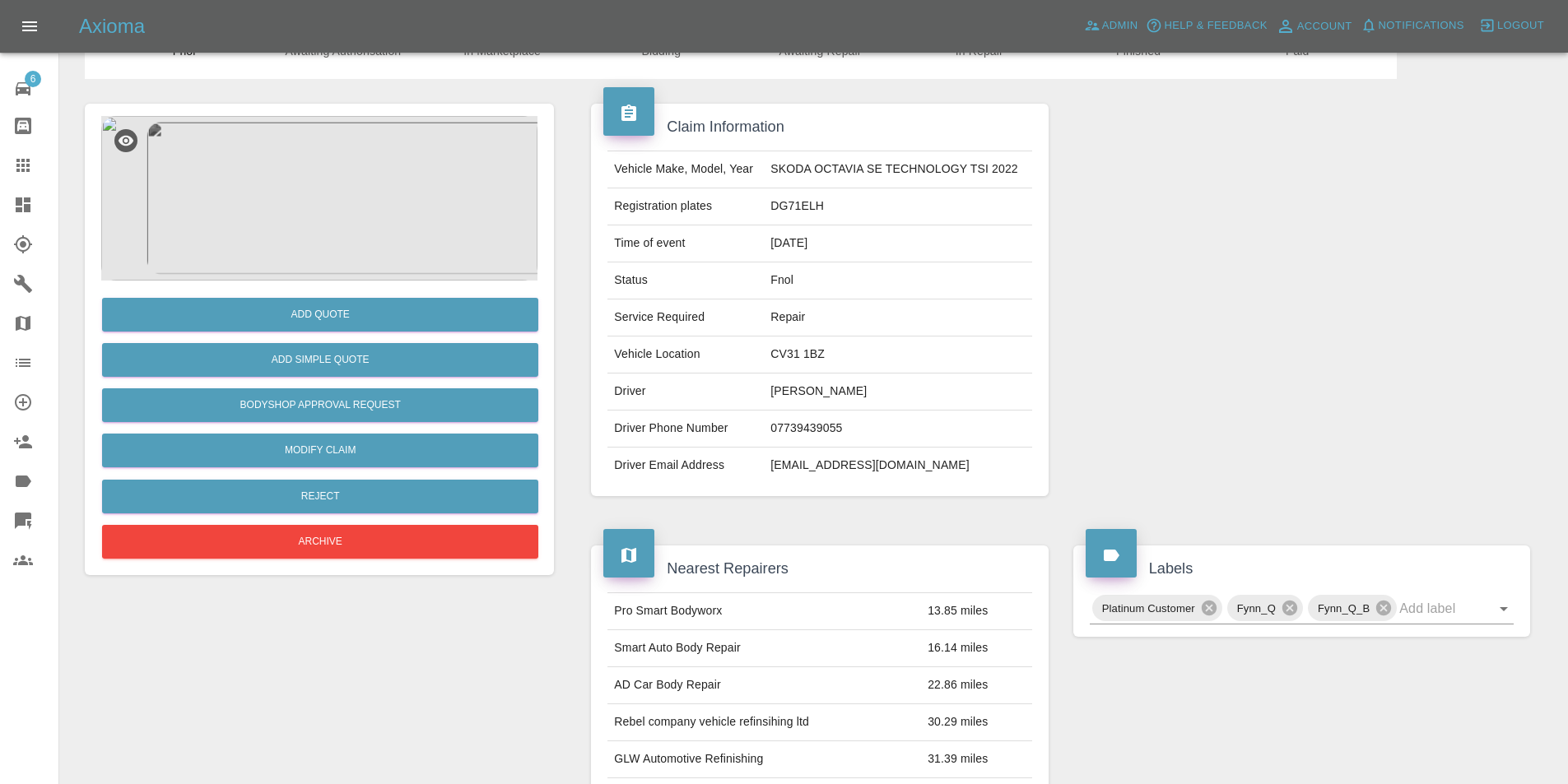
click at [305, 194] on img at bounding box center [319, 198] width 436 height 164
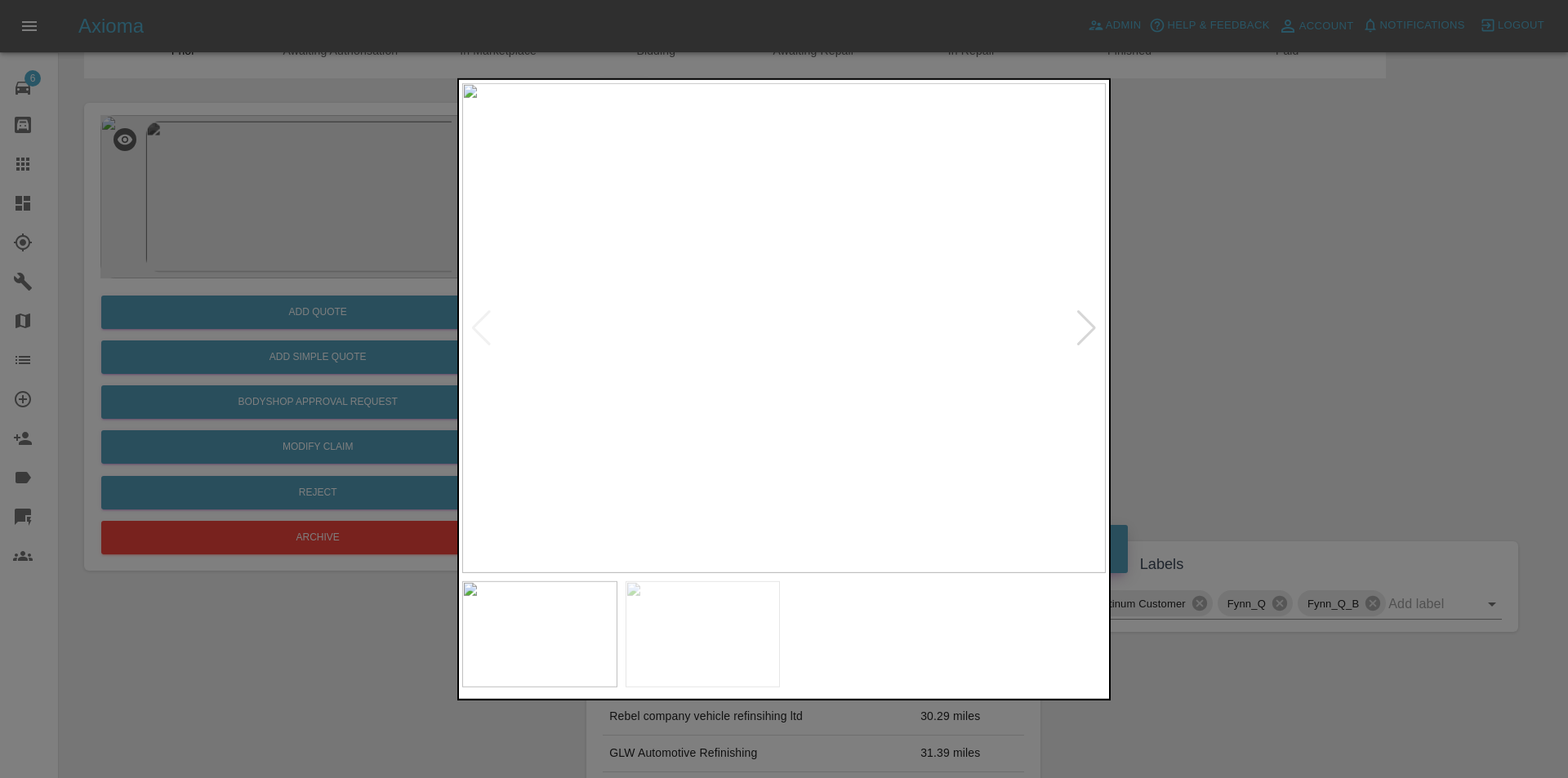
drag, startPoint x: 1255, startPoint y: 354, endPoint x: 1234, endPoint y: 349, distance: 21.6
click at [1254, 354] on div at bounding box center [784, 389] width 1568 height 778
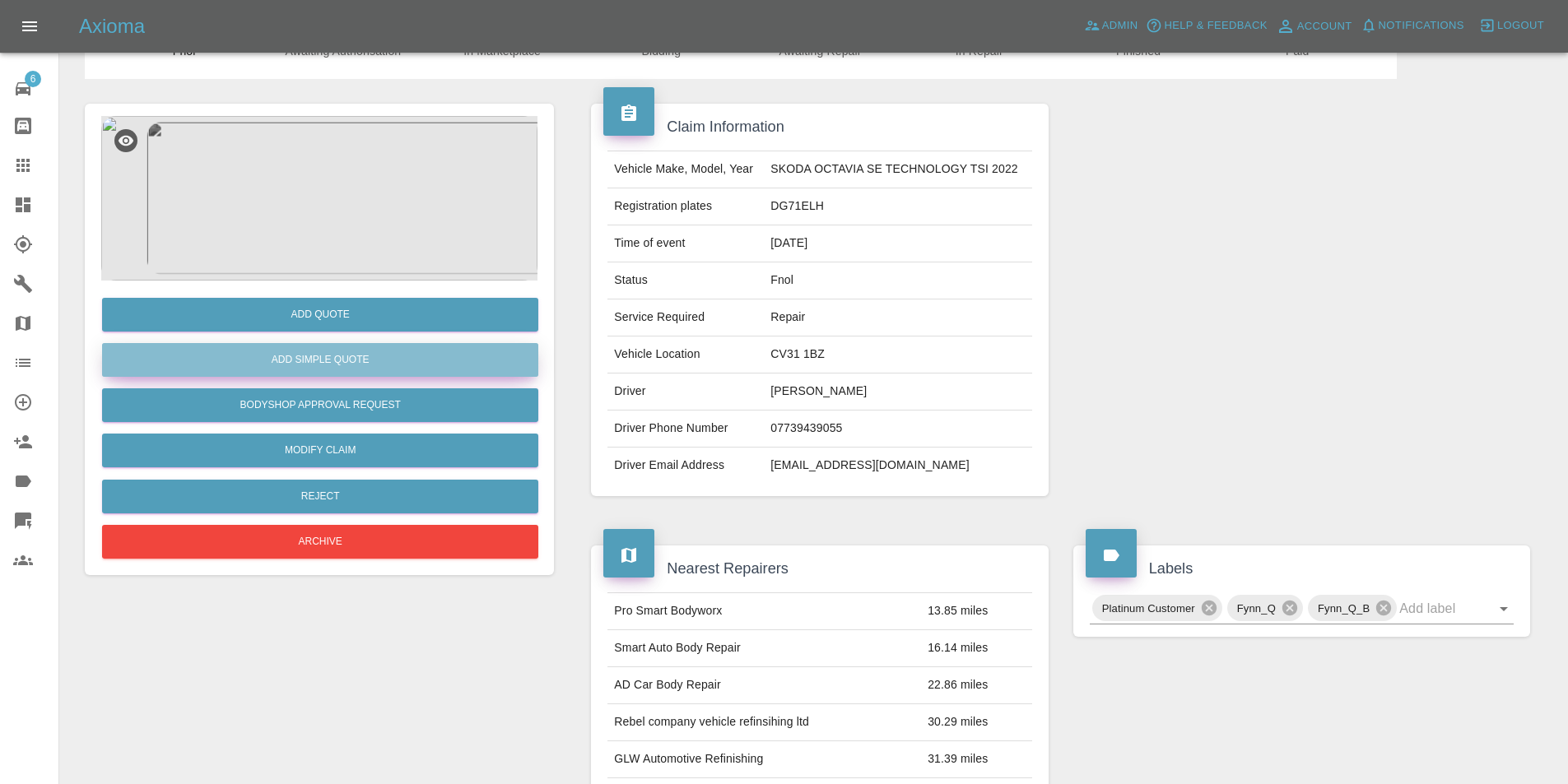
click at [358, 373] on button "Add Simple Quote" at bounding box center [320, 360] width 436 height 34
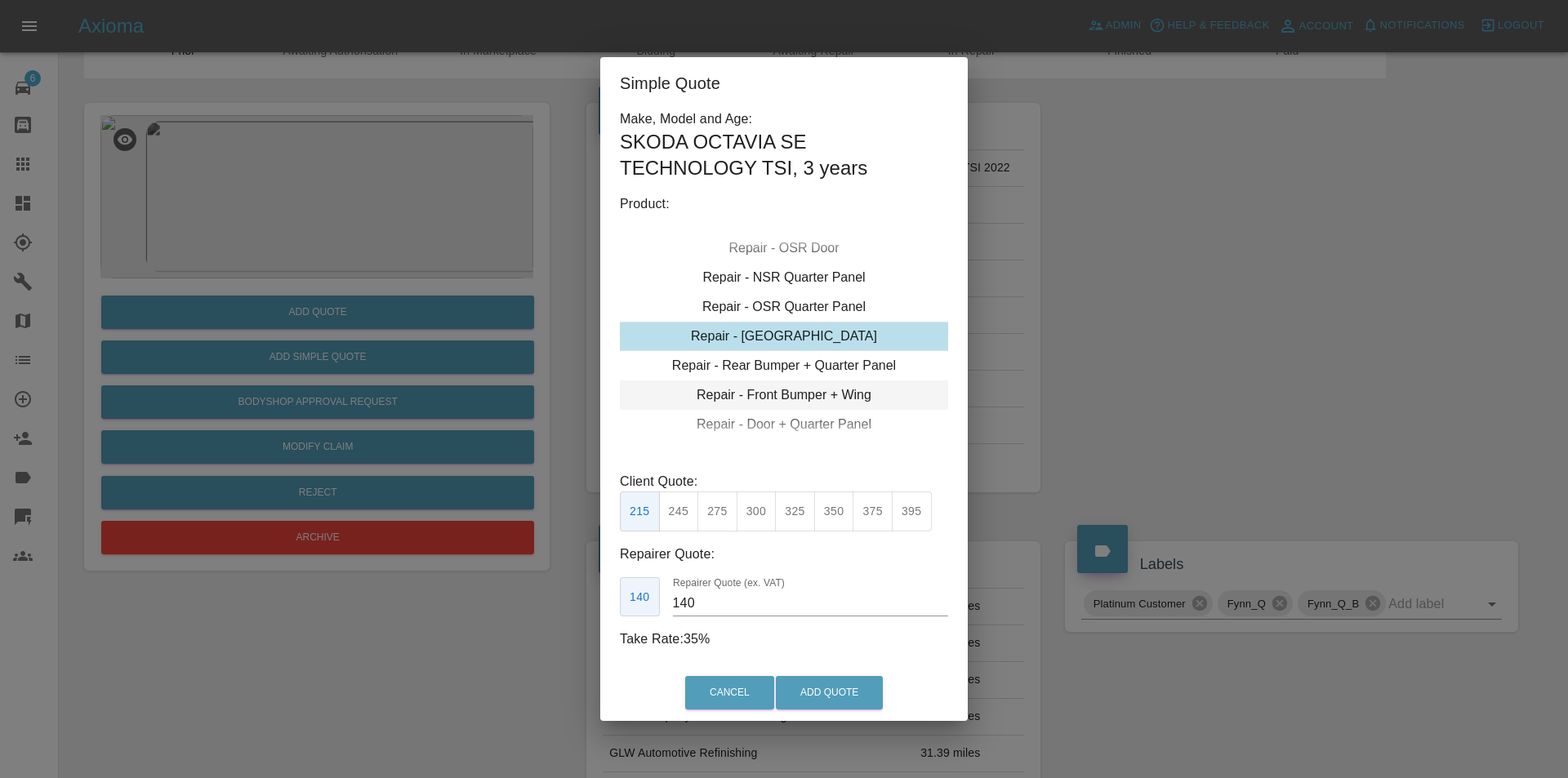
click at [842, 393] on div "Repair - Front Bumper + Wing" at bounding box center [784, 394] width 328 height 29
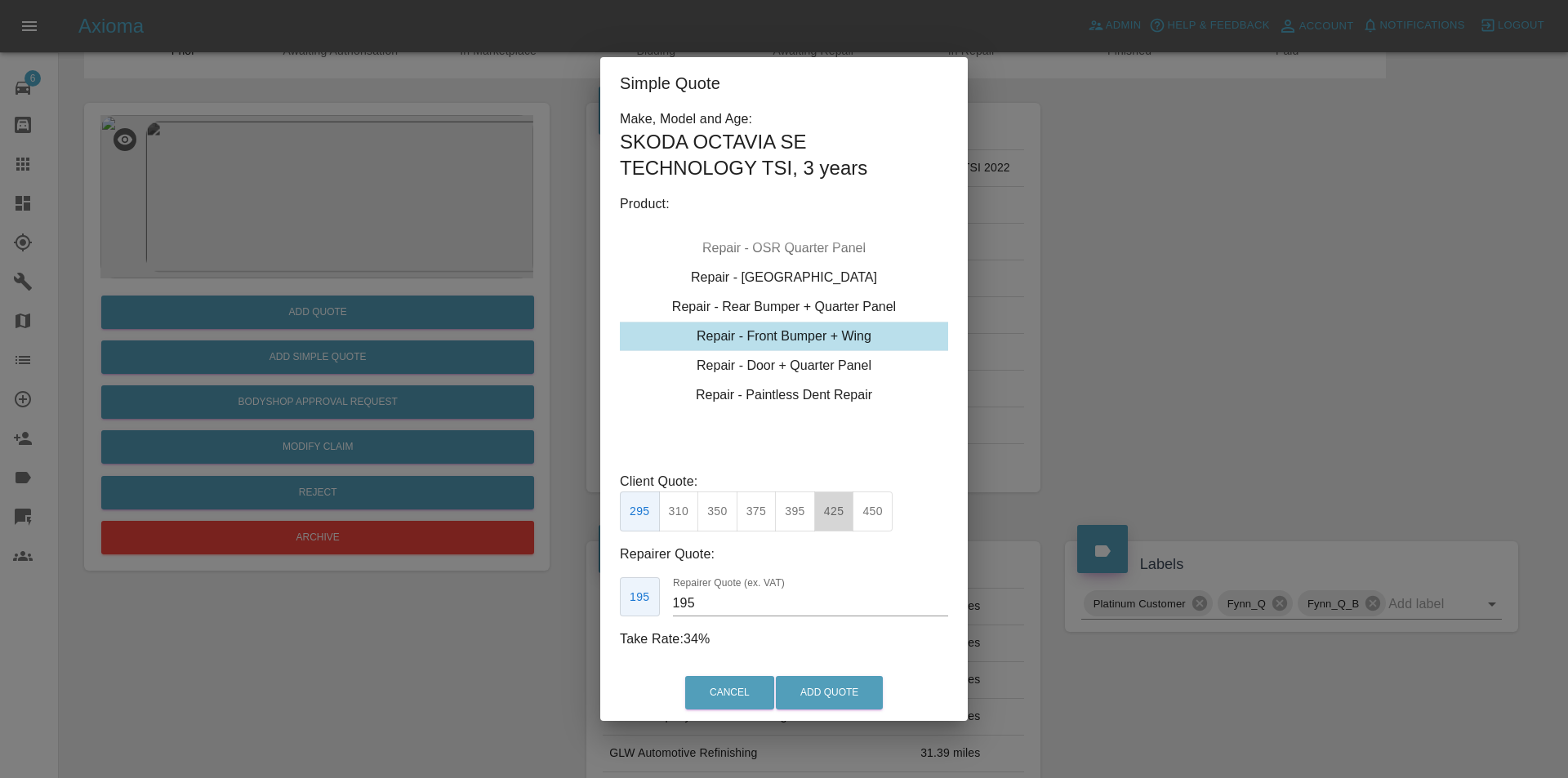
click at [838, 510] on button "425" at bounding box center [834, 511] width 40 height 40
type input "260"
click at [831, 696] on button "Add Quote" at bounding box center [829, 693] width 107 height 34
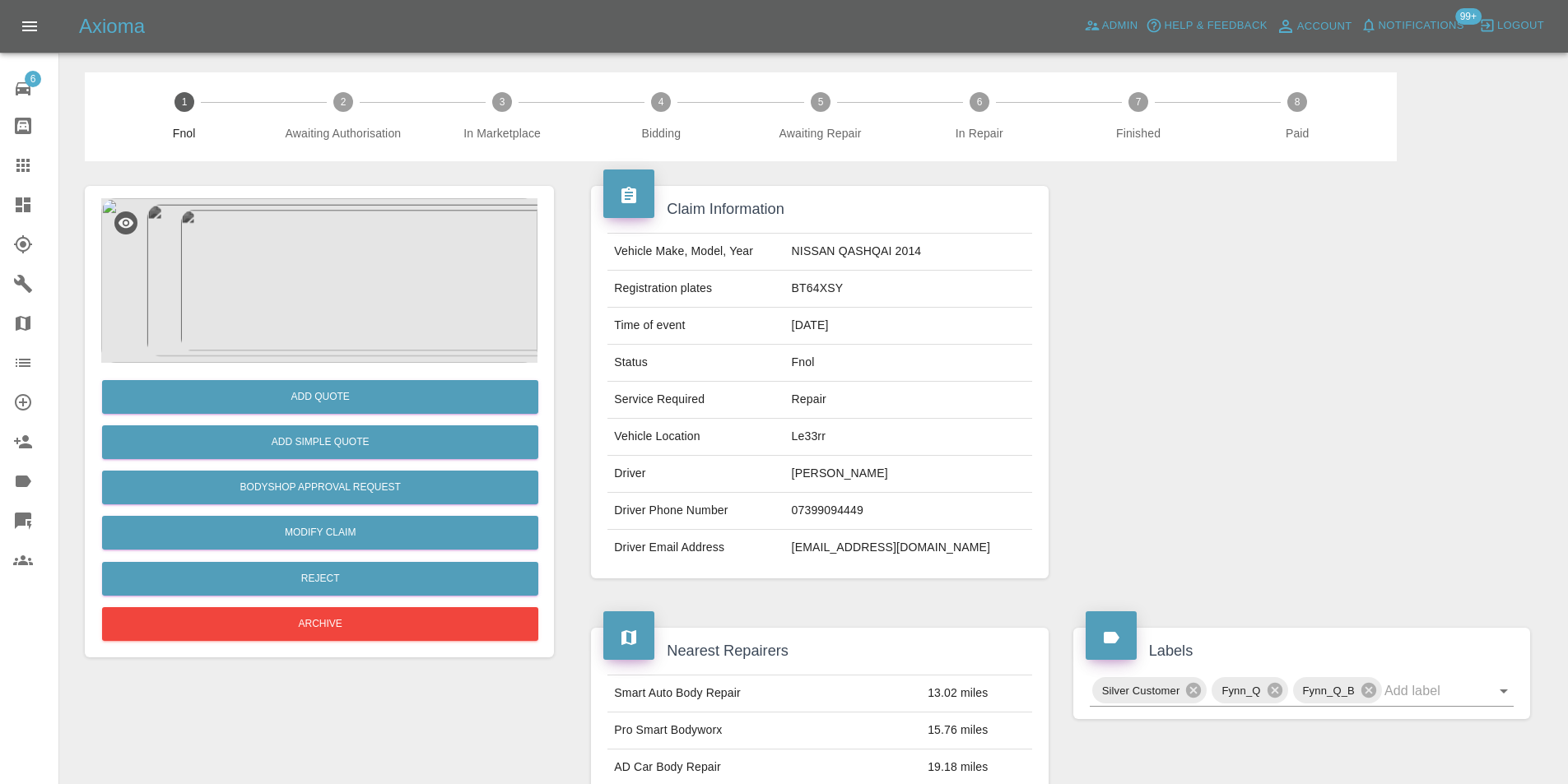
click at [324, 275] on img at bounding box center [319, 280] width 436 height 164
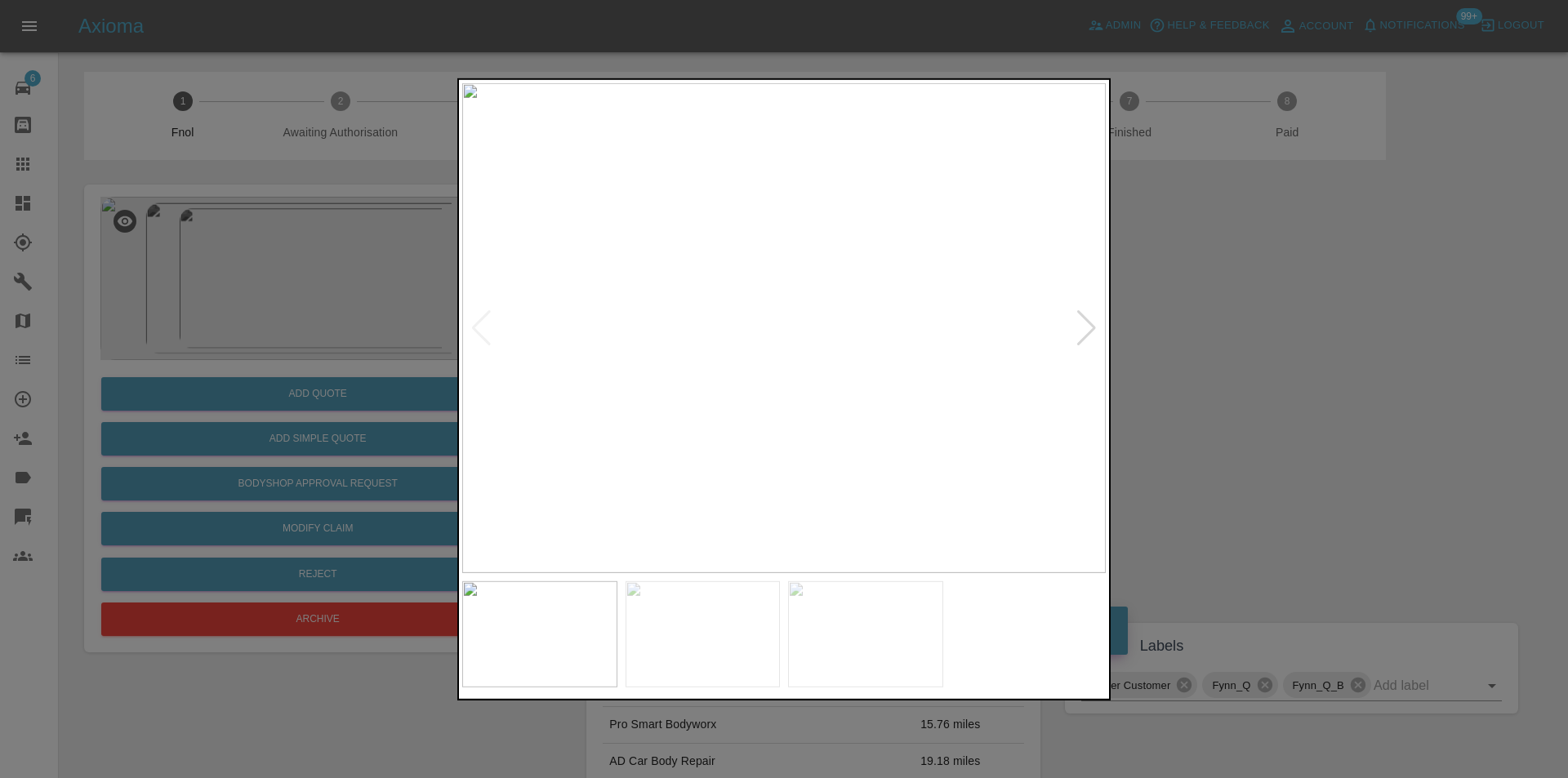
click at [1091, 326] on div at bounding box center [1086, 327] width 22 height 36
click at [1091, 324] on div at bounding box center [1086, 327] width 22 height 36
click at [1091, 324] on img at bounding box center [784, 327] width 643 height 490
click at [1245, 341] on div at bounding box center [784, 389] width 1568 height 778
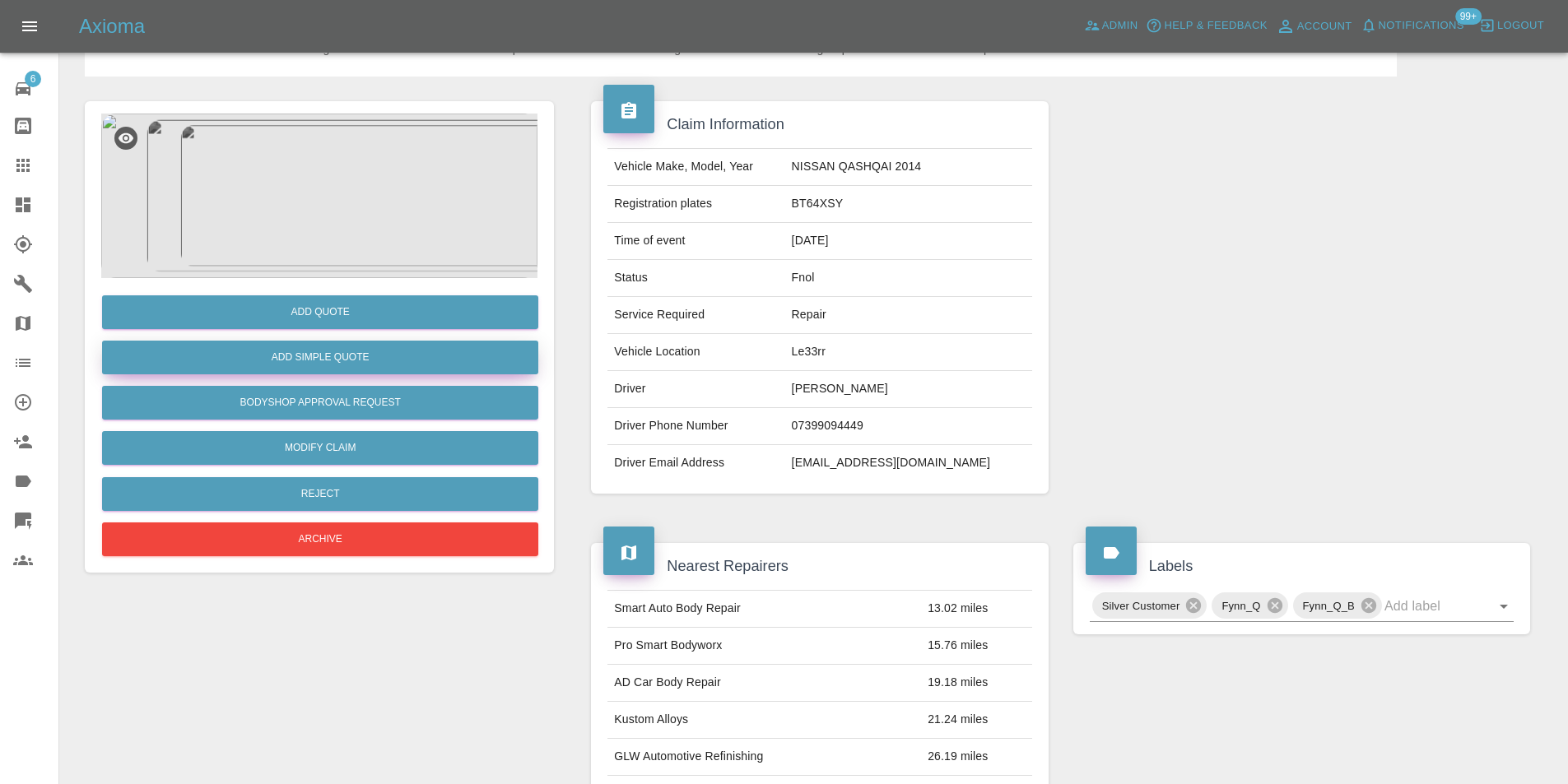
scroll to position [82, 0]
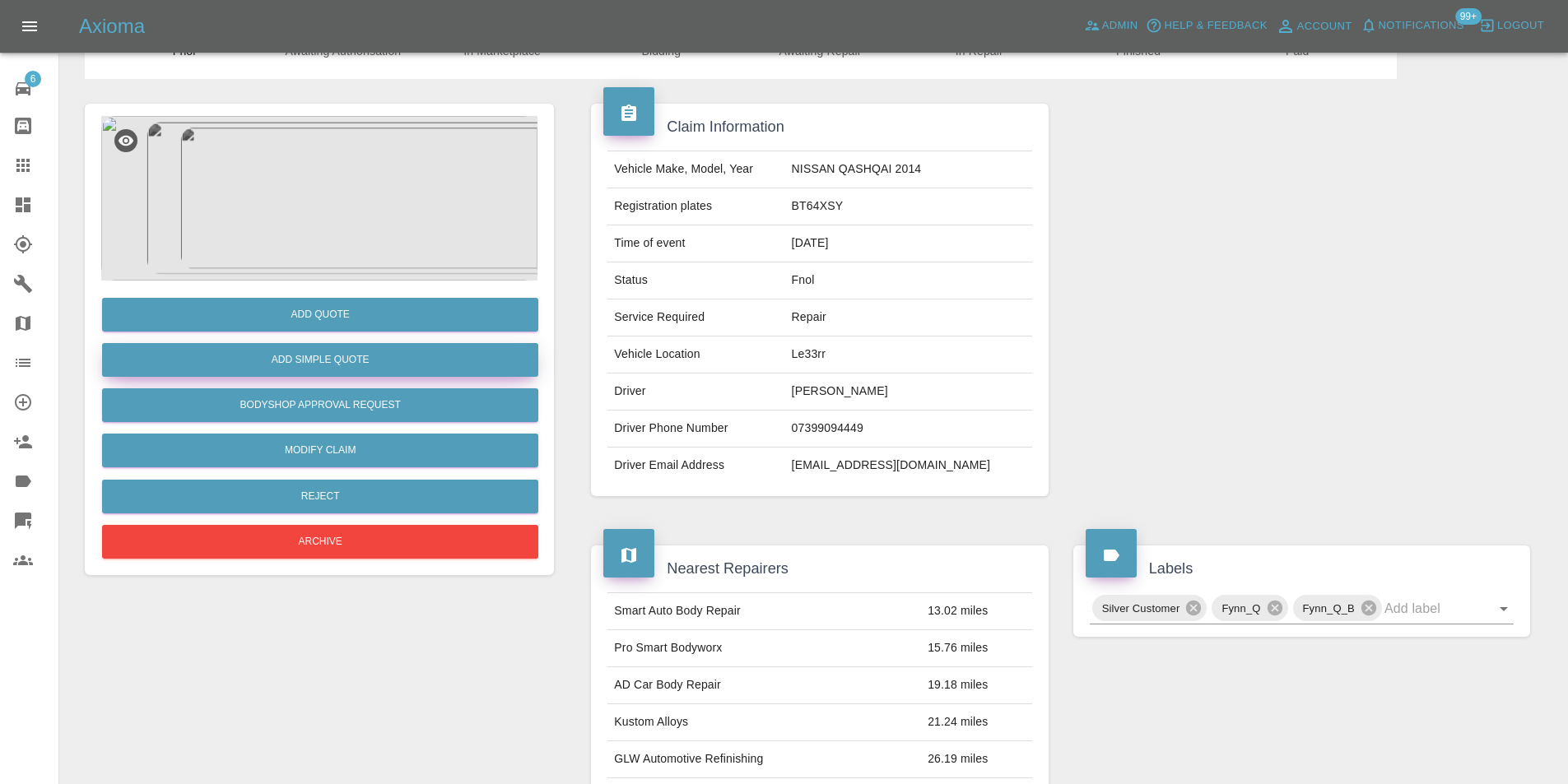
click at [363, 367] on button "Add Simple Quote" at bounding box center [320, 360] width 436 height 34
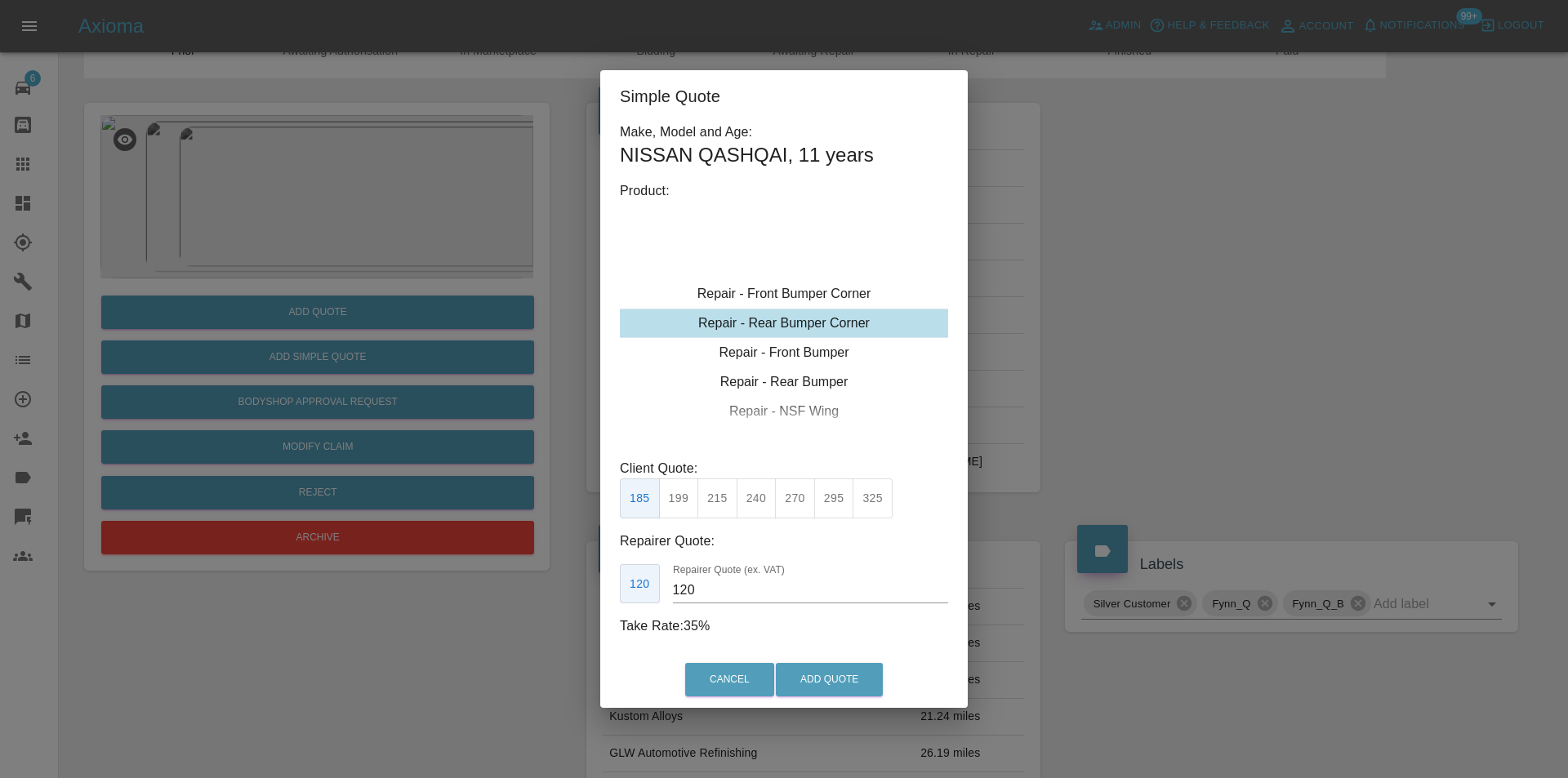
click at [836, 318] on div "Repair - Rear Bumper Corner" at bounding box center [784, 323] width 328 height 29
click at [874, 496] on button "325" at bounding box center [872, 498] width 40 height 40
type input "200"
click at [817, 681] on button "Add Quote" at bounding box center [829, 680] width 107 height 34
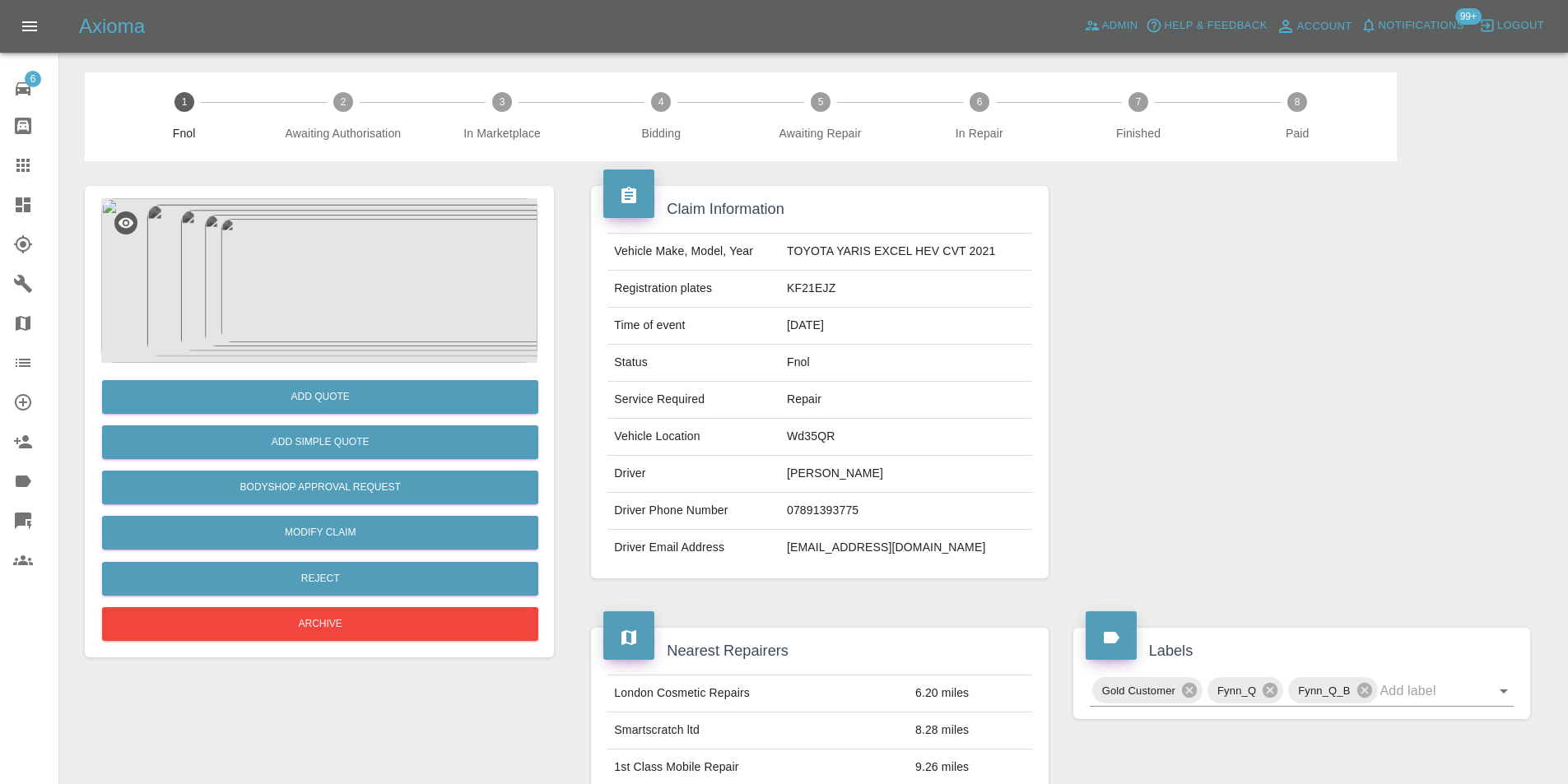
click at [363, 241] on img at bounding box center [319, 280] width 436 height 164
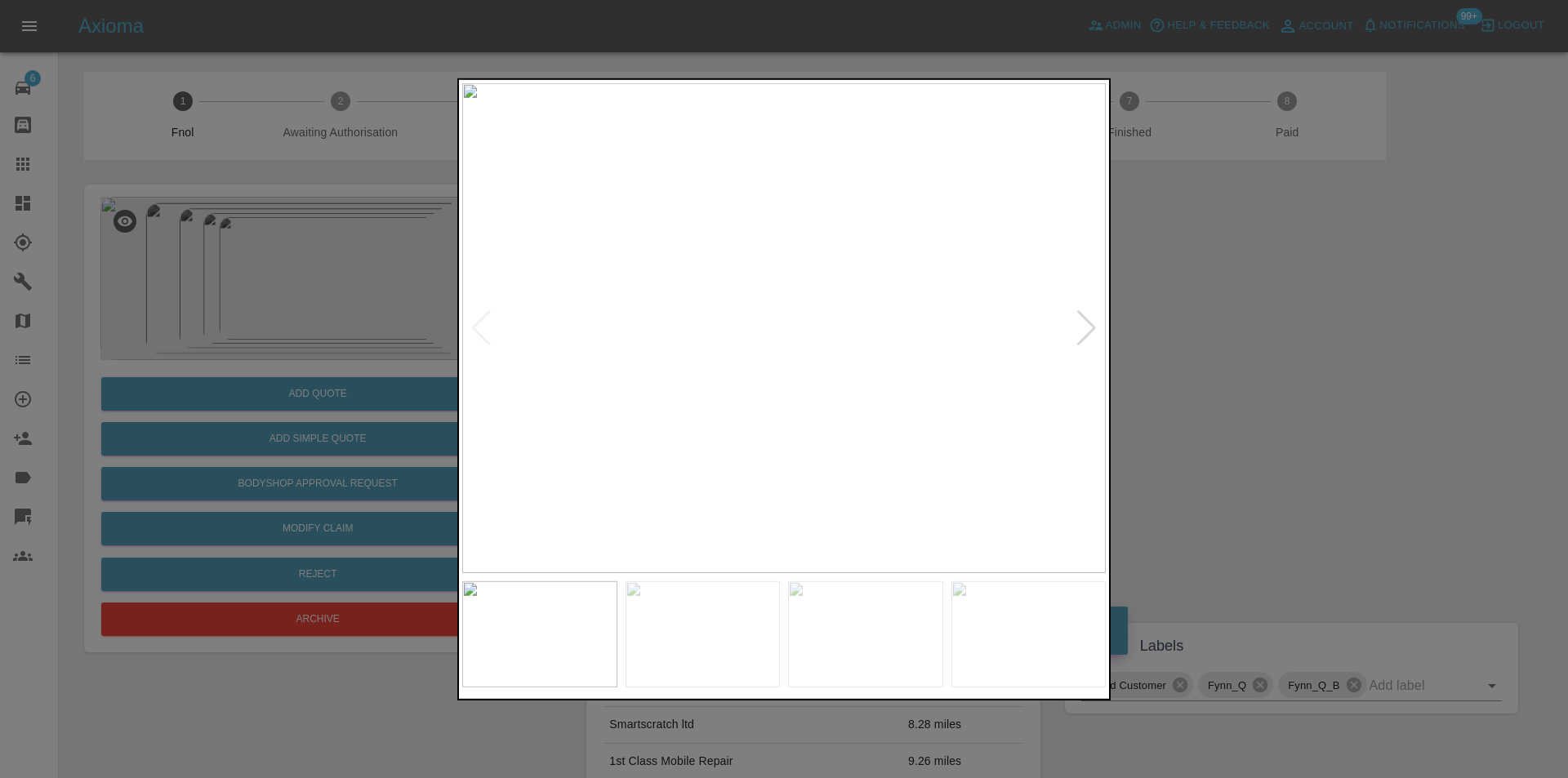
click at [1088, 329] on div at bounding box center [1086, 327] width 22 height 36
click at [1088, 329] on img at bounding box center [784, 327] width 643 height 490
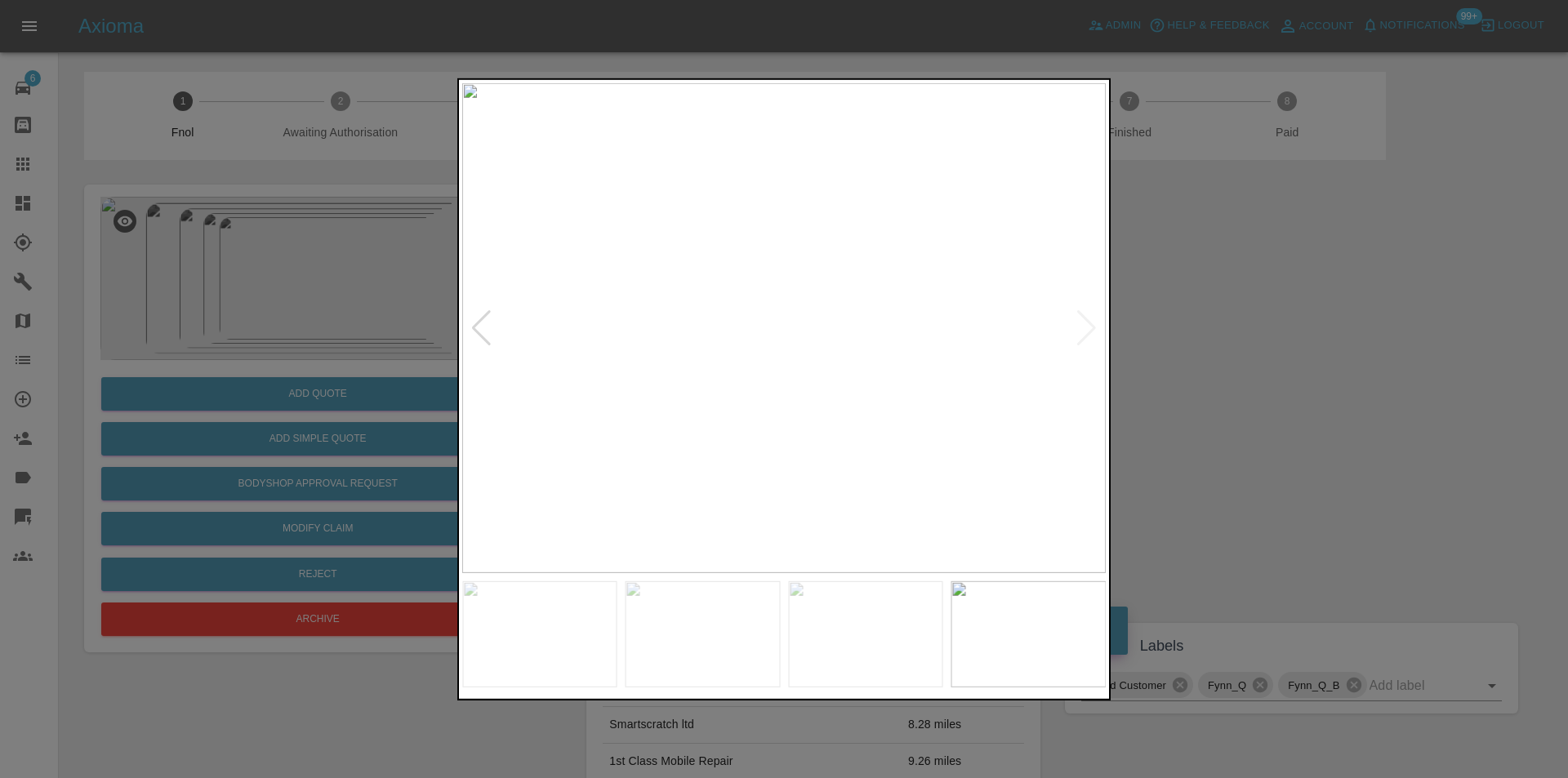
click at [1088, 329] on img at bounding box center [784, 327] width 643 height 490
click at [1277, 324] on div at bounding box center [784, 389] width 1568 height 778
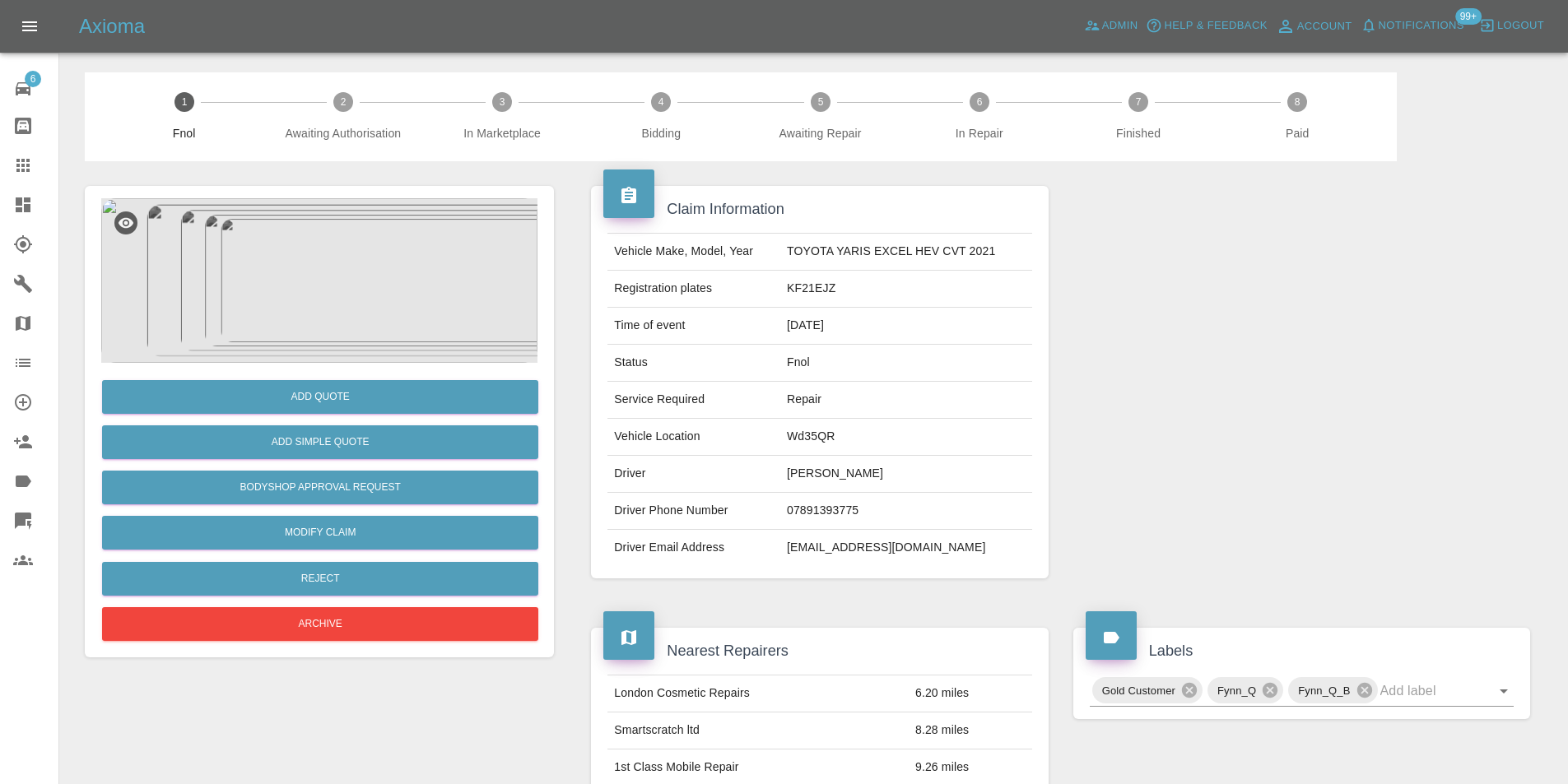
click at [307, 238] on img at bounding box center [319, 280] width 436 height 164
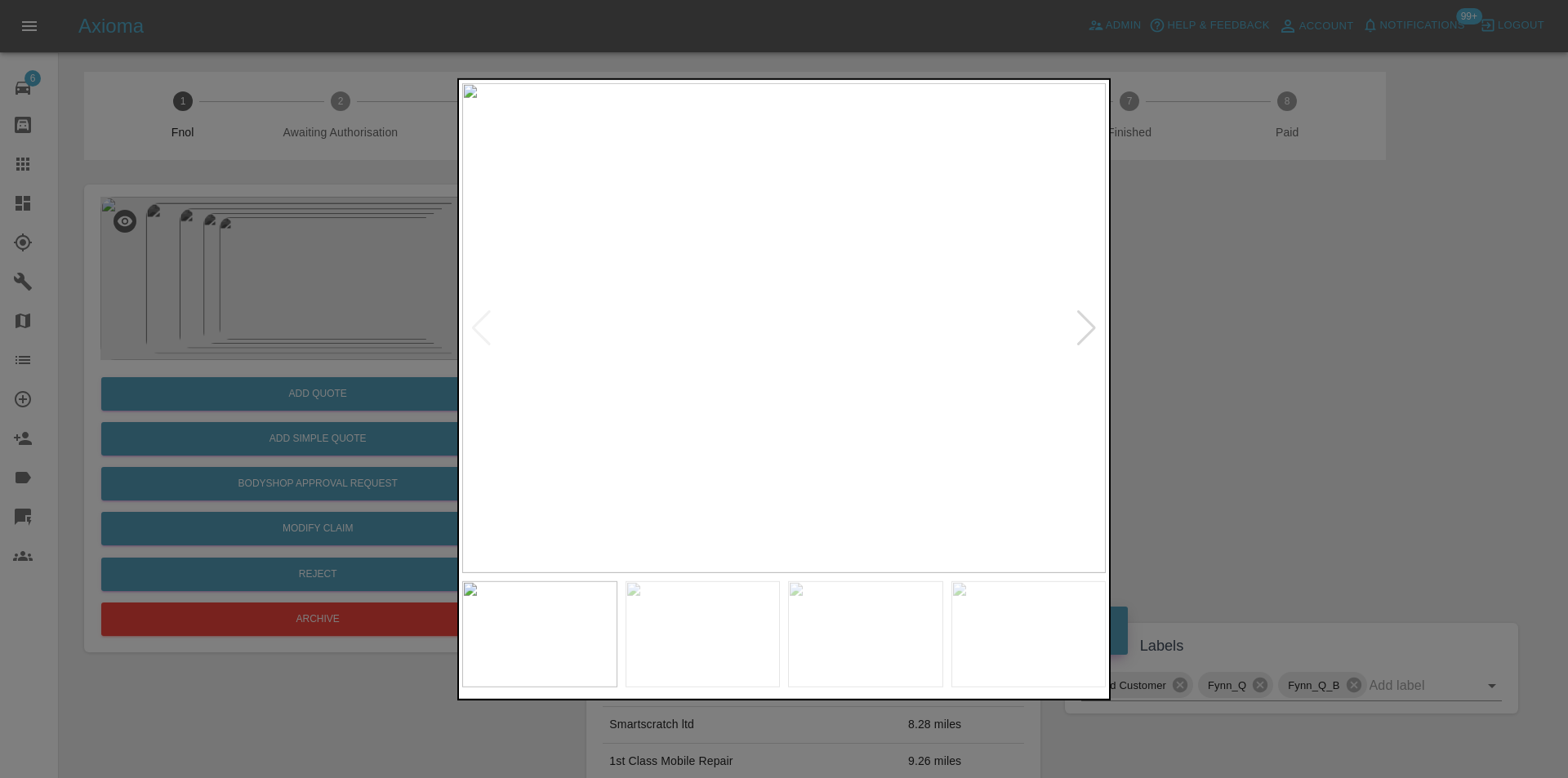
click at [1092, 326] on div at bounding box center [1086, 327] width 22 height 36
click at [1092, 326] on img at bounding box center [784, 327] width 643 height 490
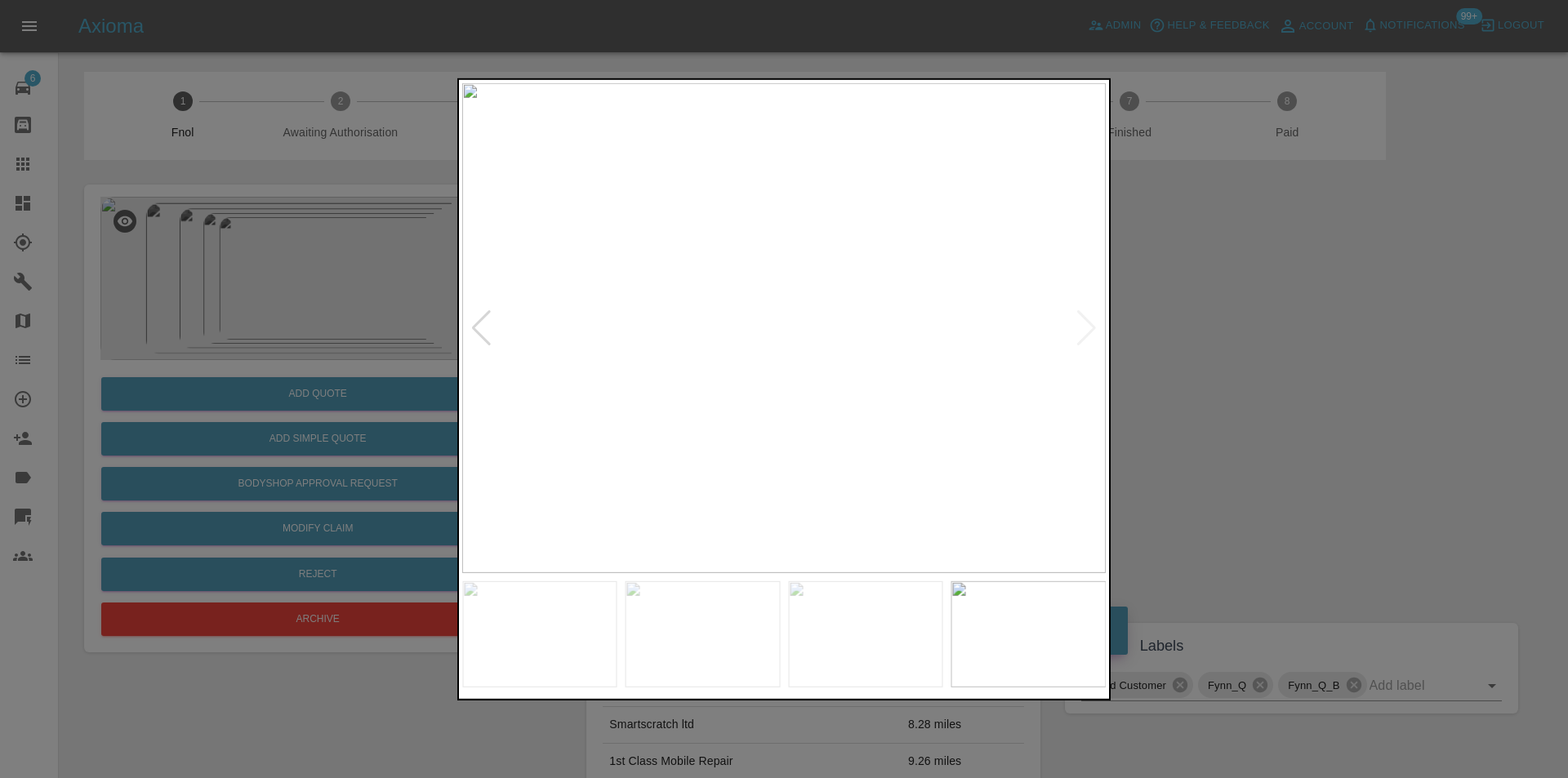
drag, startPoint x: 1261, startPoint y: 340, endPoint x: 1233, endPoint y: 339, distance: 28.0
click at [1258, 340] on div at bounding box center [784, 389] width 1568 height 778
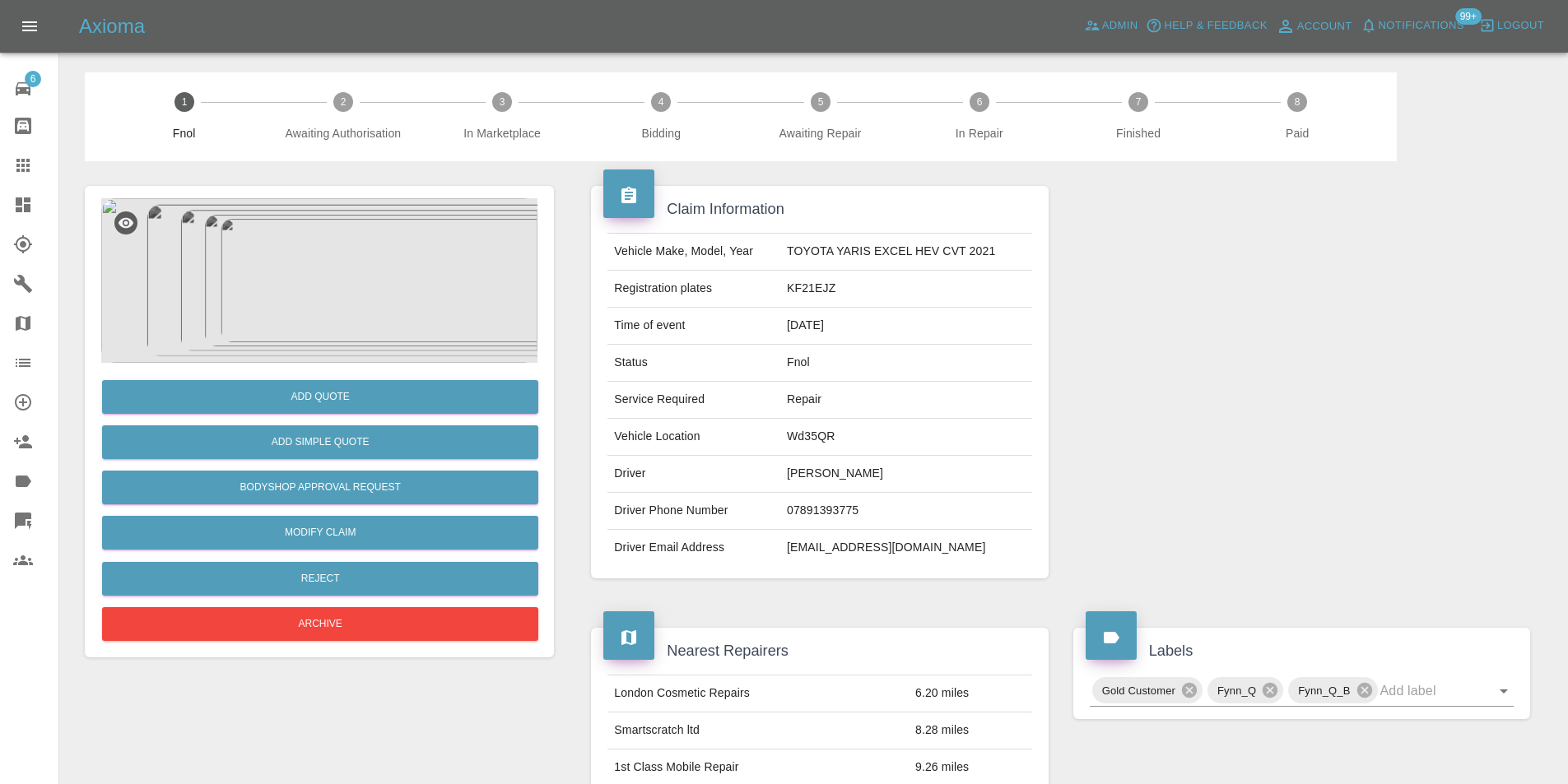
click at [325, 268] on img at bounding box center [319, 280] width 436 height 164
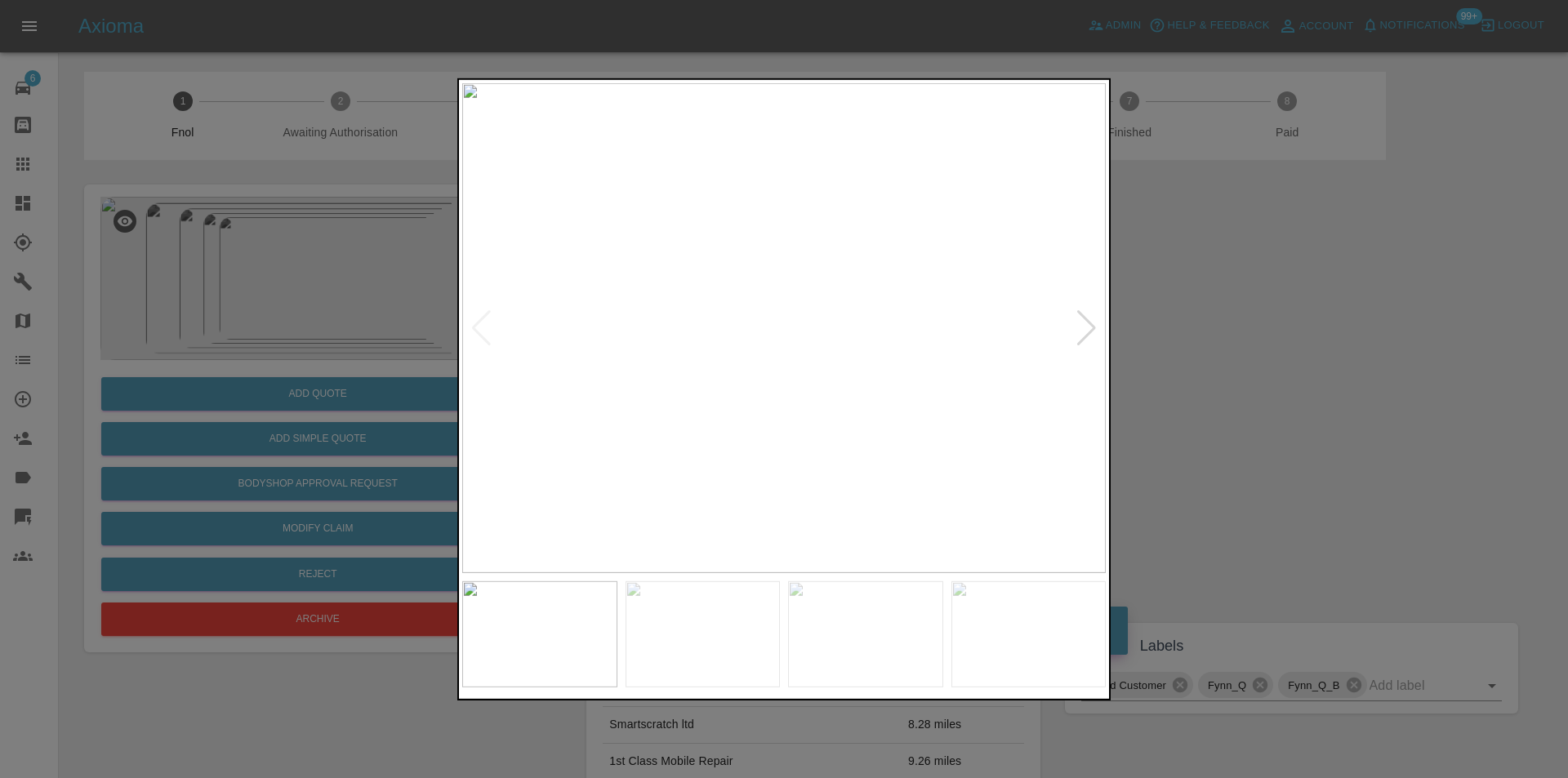
click at [1257, 322] on div at bounding box center [784, 389] width 1568 height 778
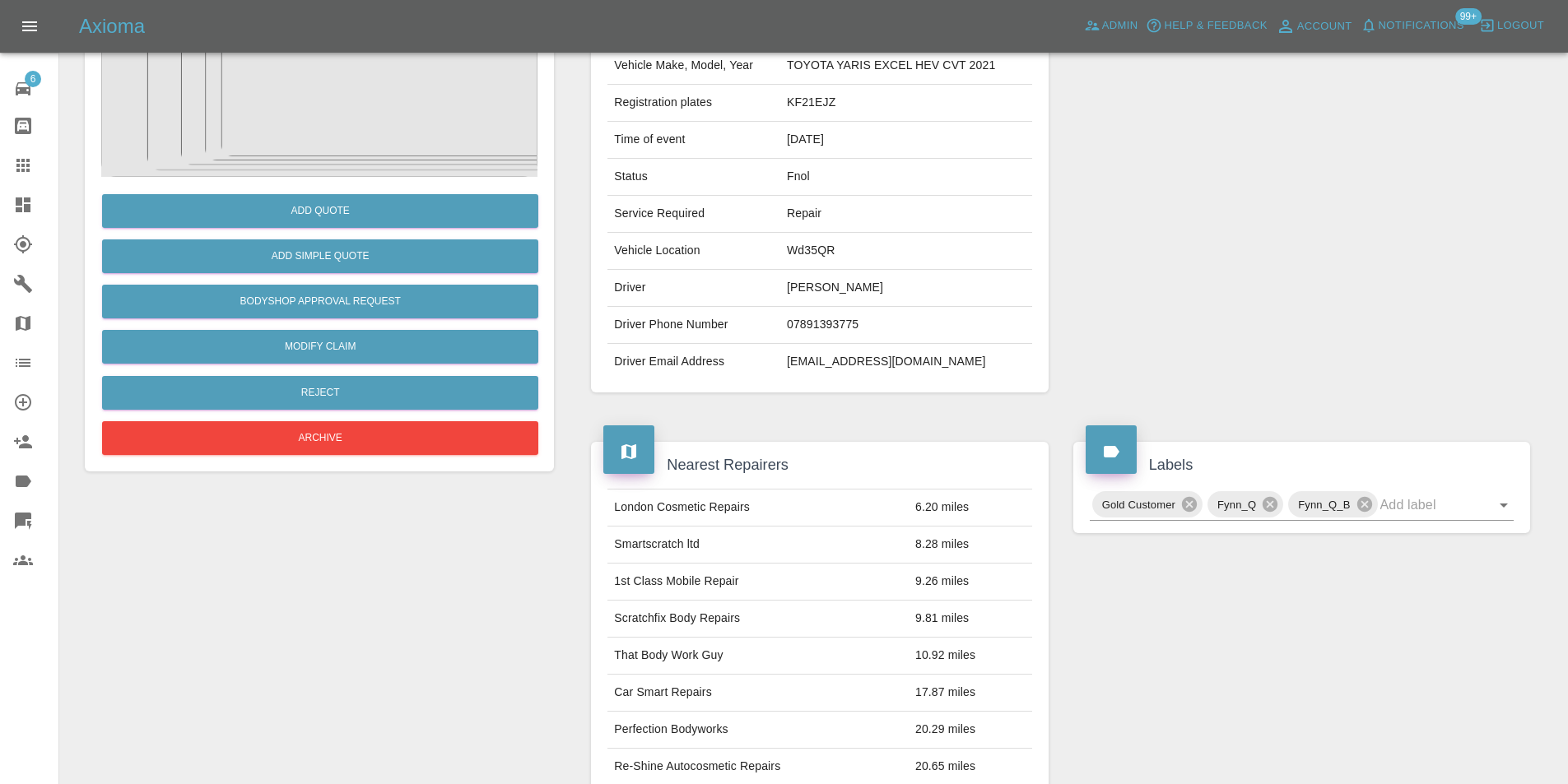
scroll to position [26, 0]
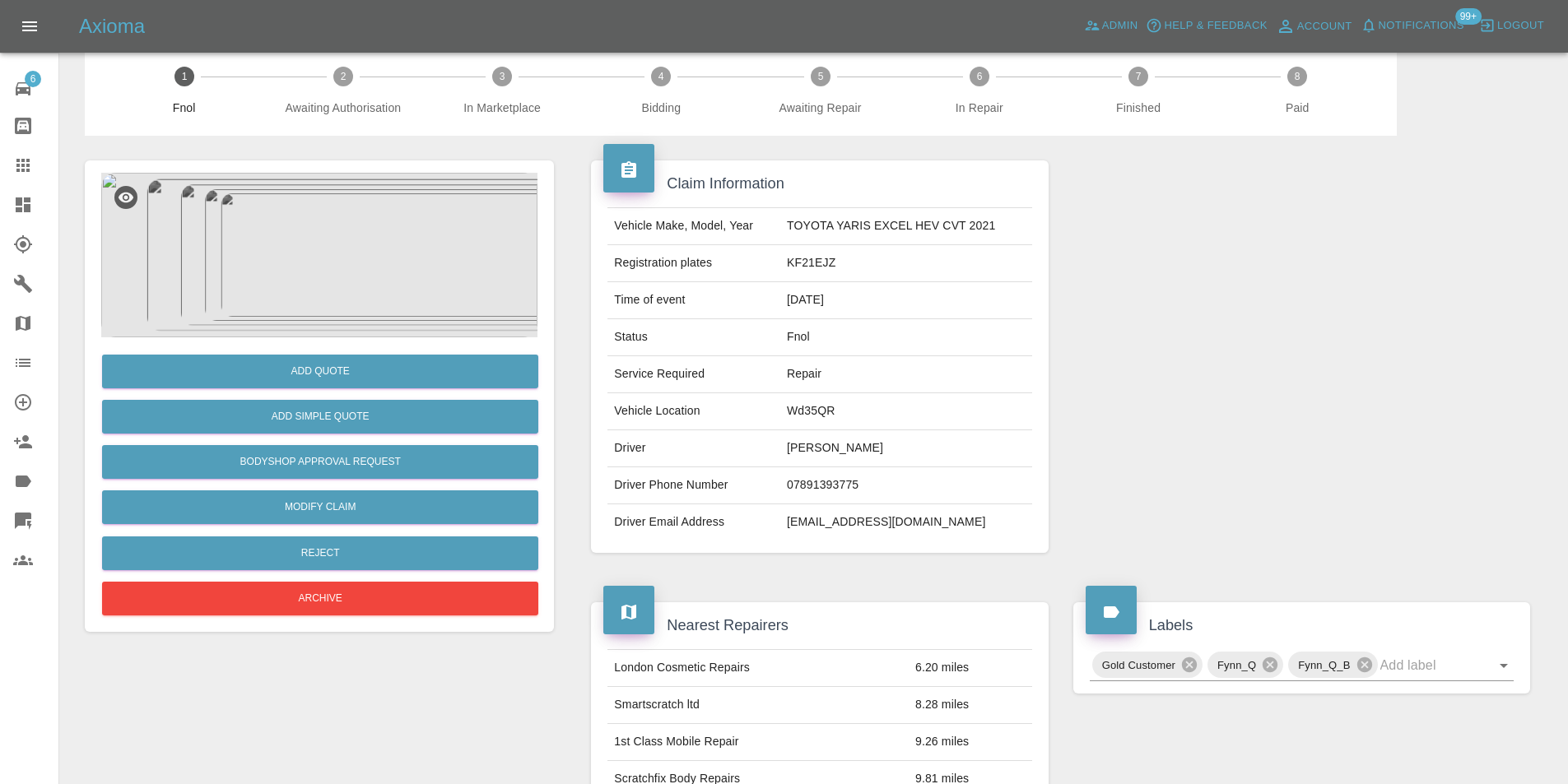
click at [329, 219] on img at bounding box center [319, 255] width 436 height 164
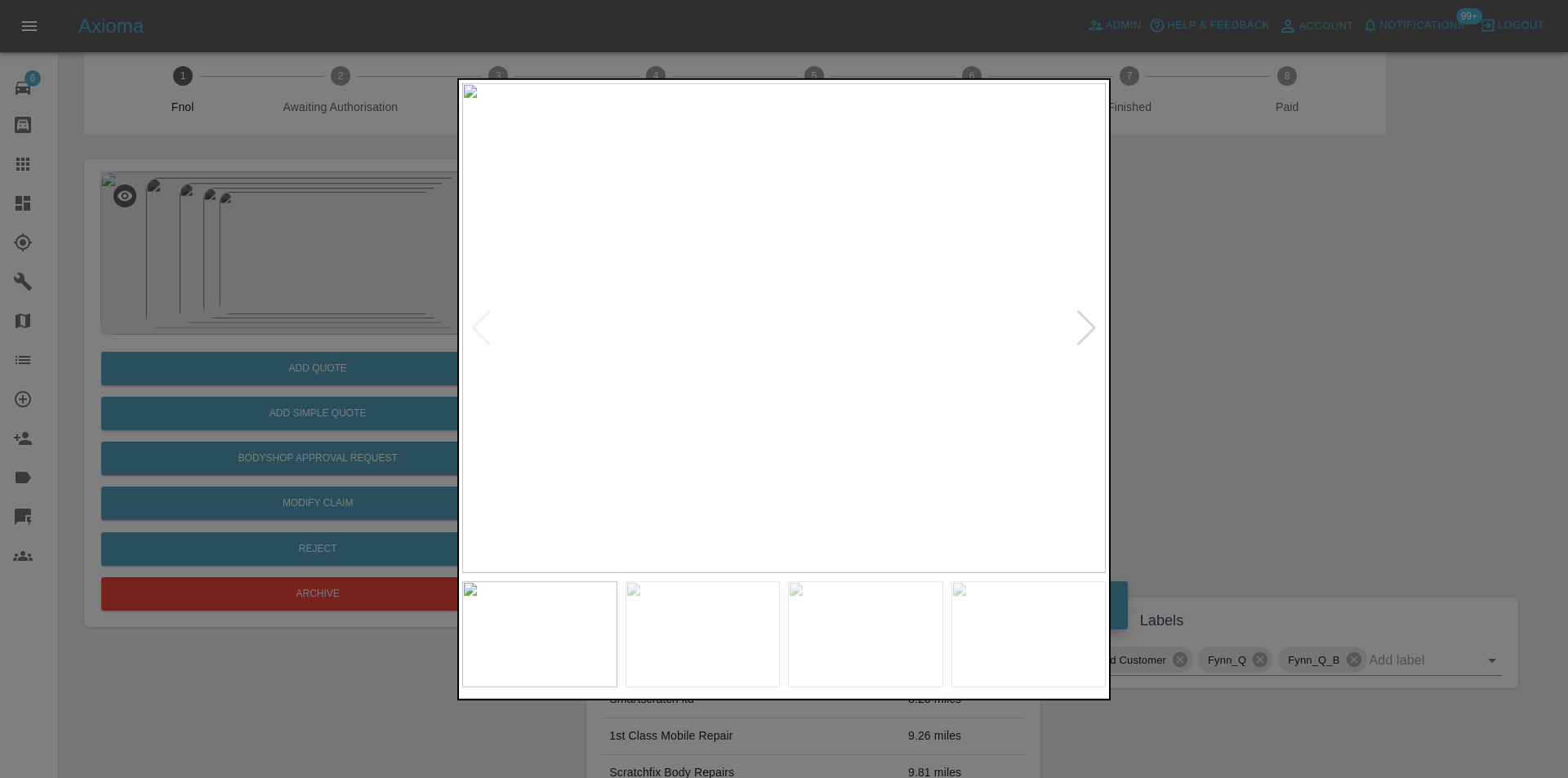
click at [1085, 326] on div at bounding box center [1086, 327] width 22 height 36
click at [1286, 338] on div at bounding box center [784, 389] width 1568 height 778
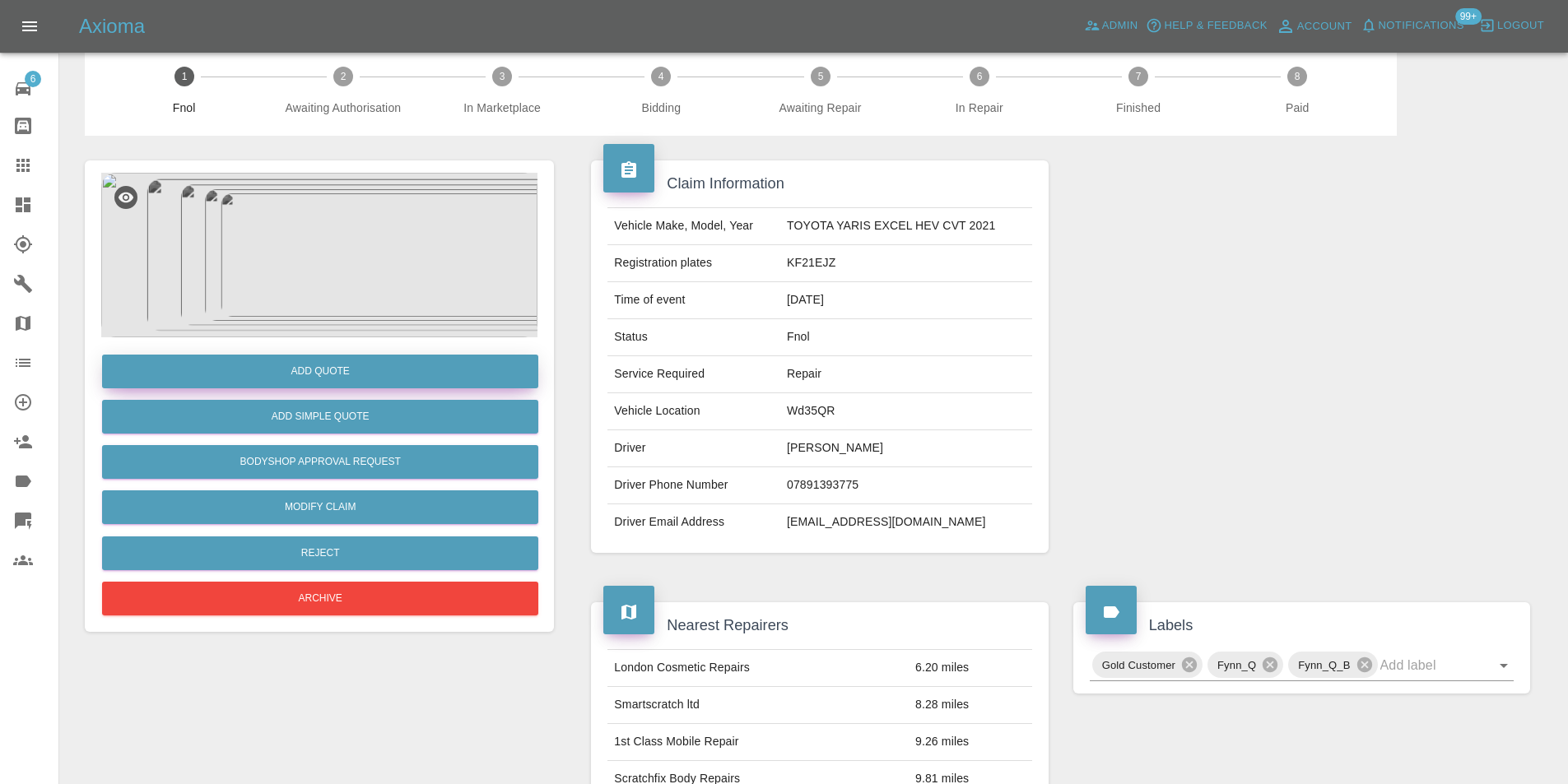
click at [336, 376] on button "Add Quote" at bounding box center [320, 371] width 436 height 34
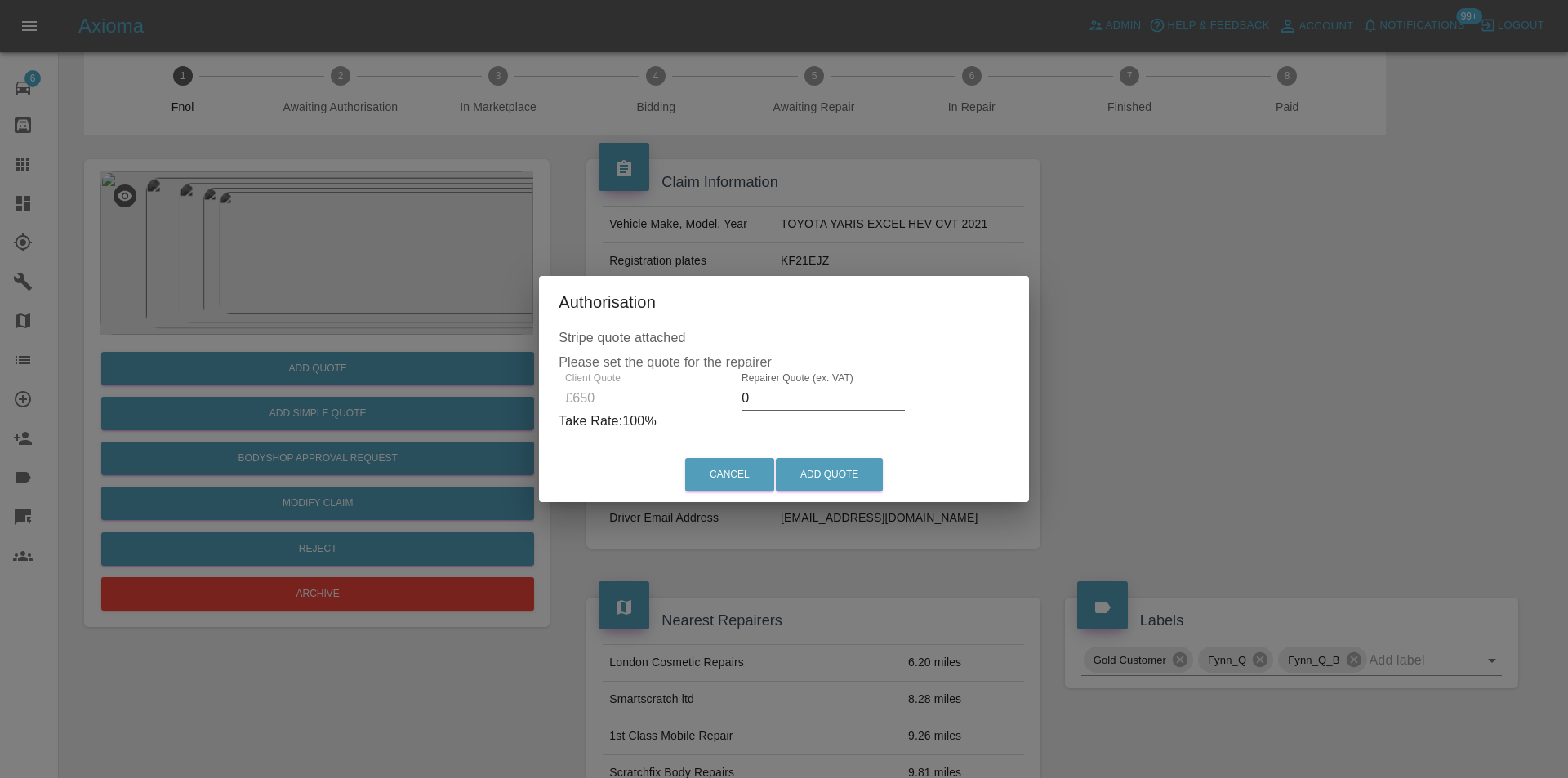
click at [775, 396] on input "0" at bounding box center [823, 398] width 163 height 26
type input "0400"
click at [836, 469] on button "Add Quote" at bounding box center [829, 475] width 107 height 34
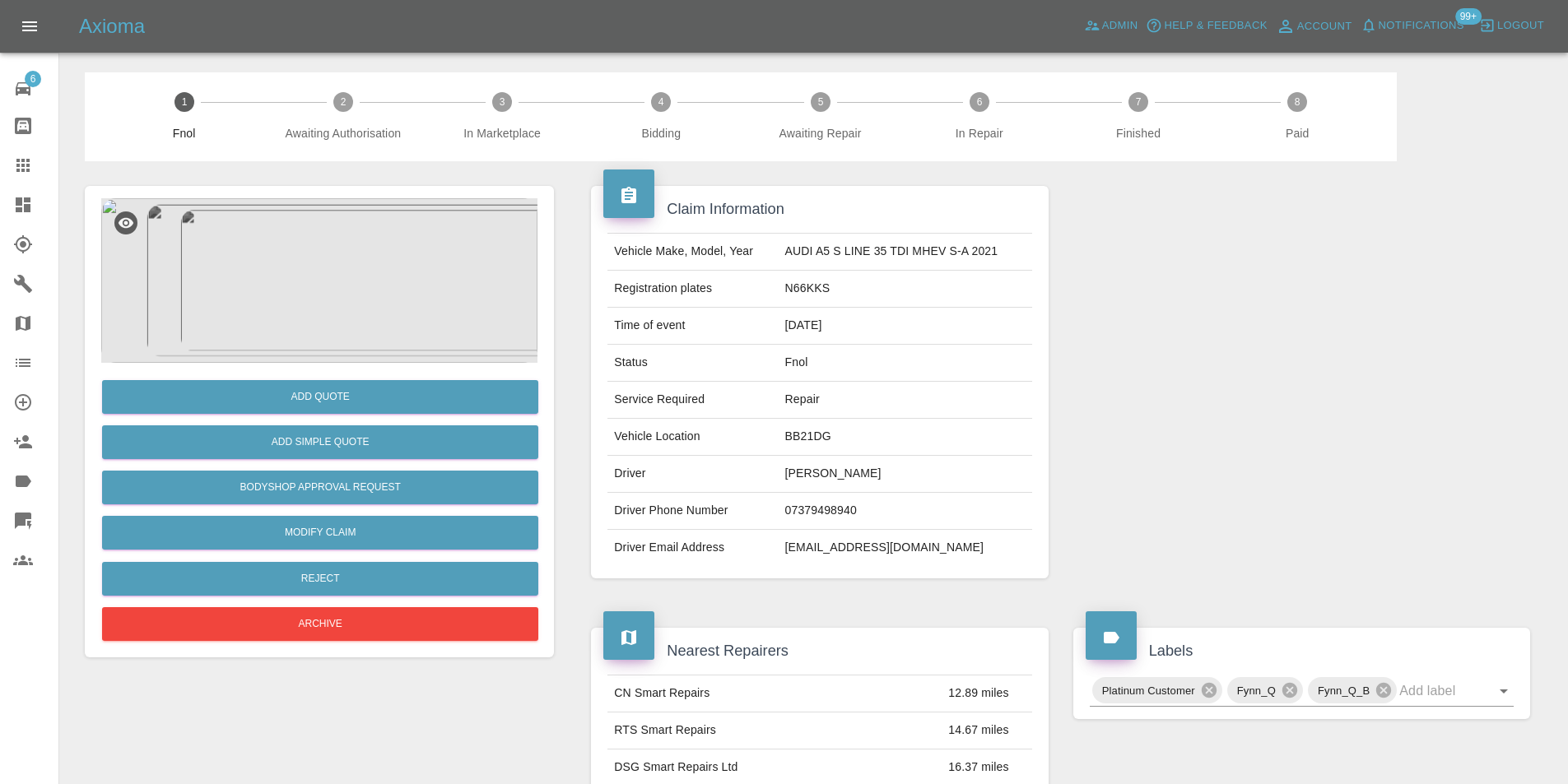
click at [360, 294] on img at bounding box center [319, 280] width 436 height 164
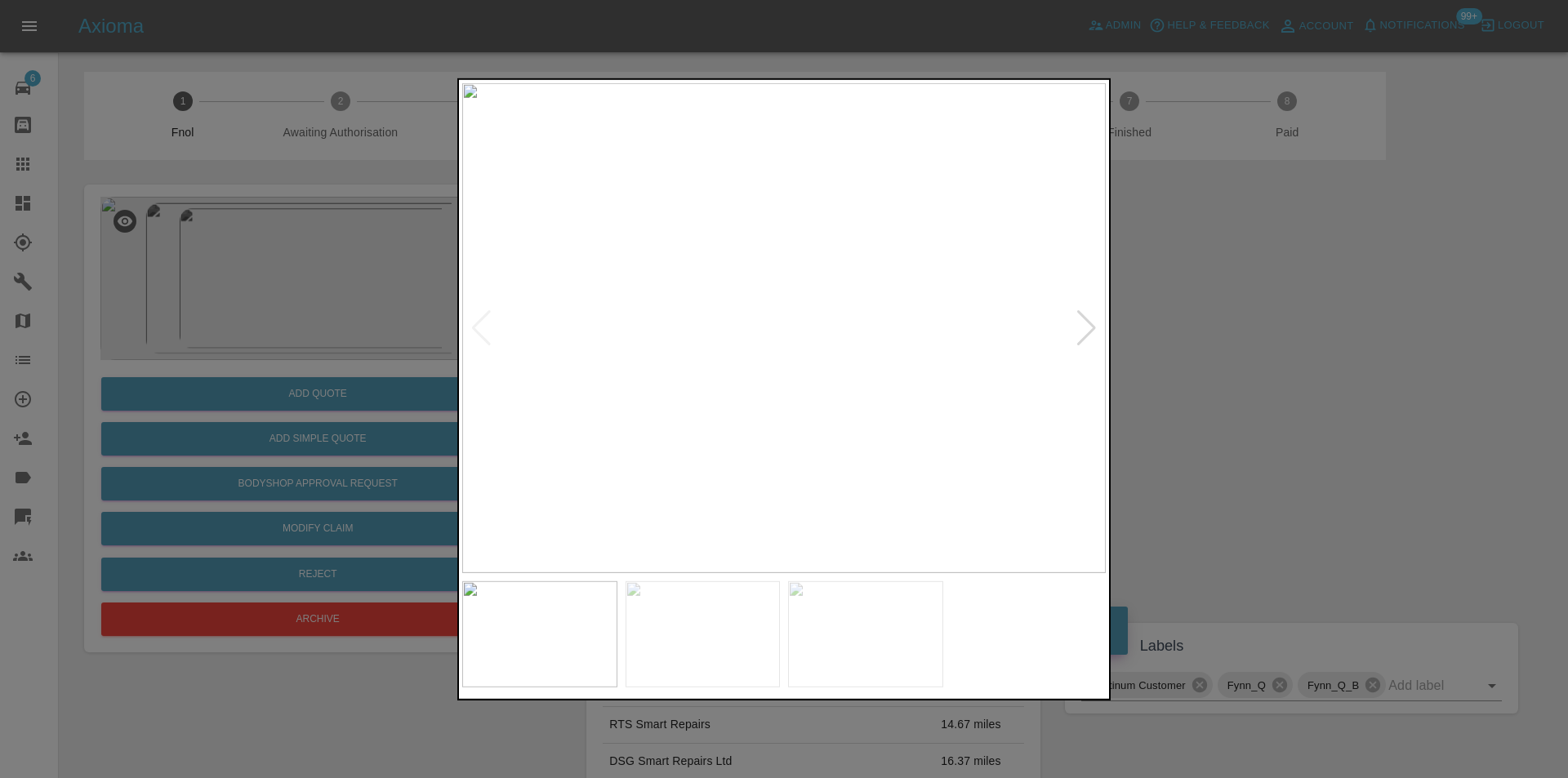
click at [1086, 329] on div at bounding box center [1086, 327] width 22 height 36
click at [1086, 329] on img at bounding box center [784, 327] width 643 height 490
click at [1312, 369] on div at bounding box center [784, 389] width 1568 height 778
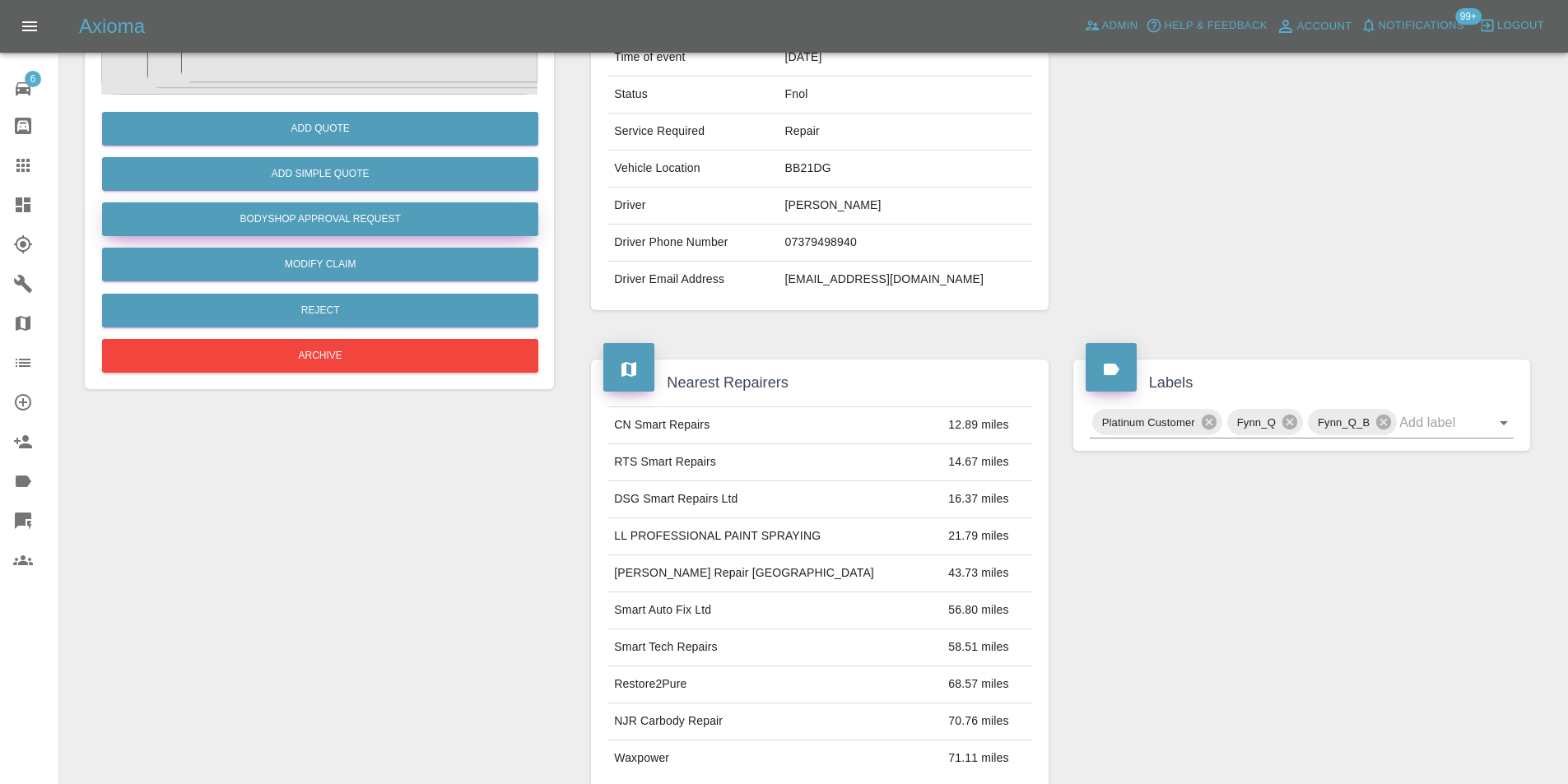
scroll to position [82, 0]
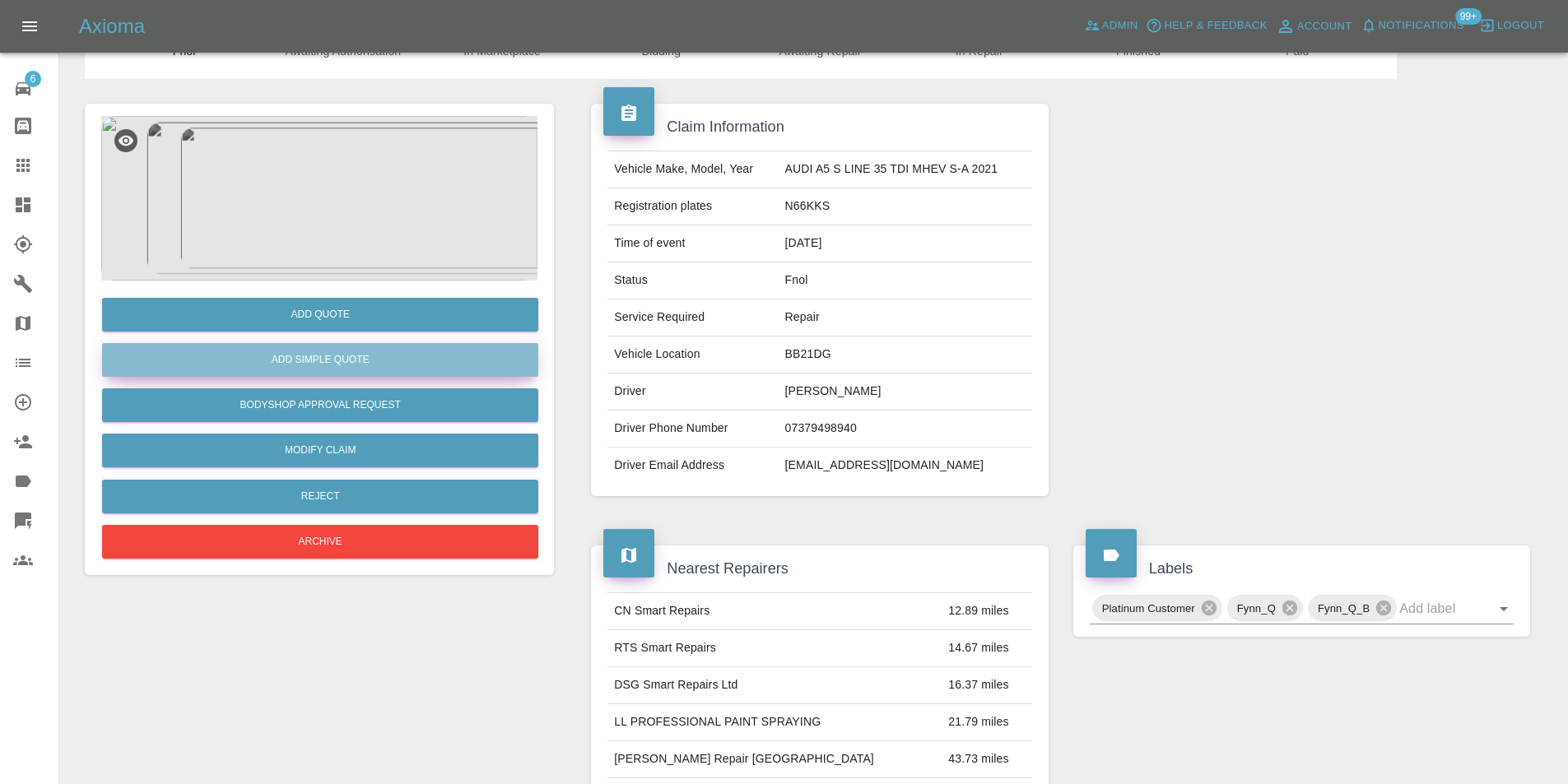
click at [381, 362] on button "Add Simple Quote" at bounding box center [320, 360] width 436 height 34
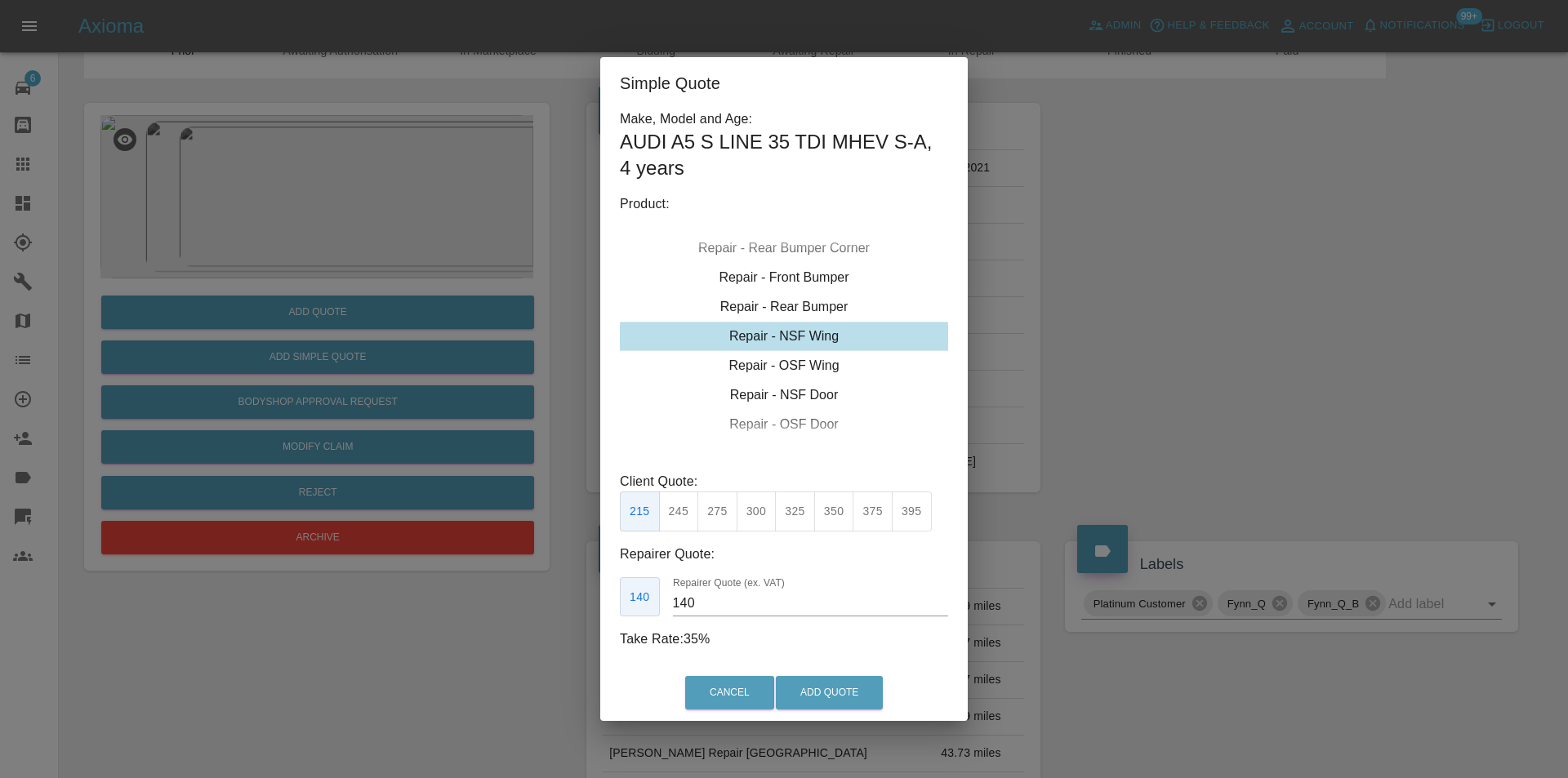
click at [722, 515] on button "275" at bounding box center [717, 511] width 40 height 40
click at [749, 516] on button "300" at bounding box center [756, 511] width 40 height 40
click at [788, 511] on button "325" at bounding box center [795, 511] width 40 height 40
type input "210"
click at [830, 699] on button "Add Quote" at bounding box center [829, 693] width 107 height 34
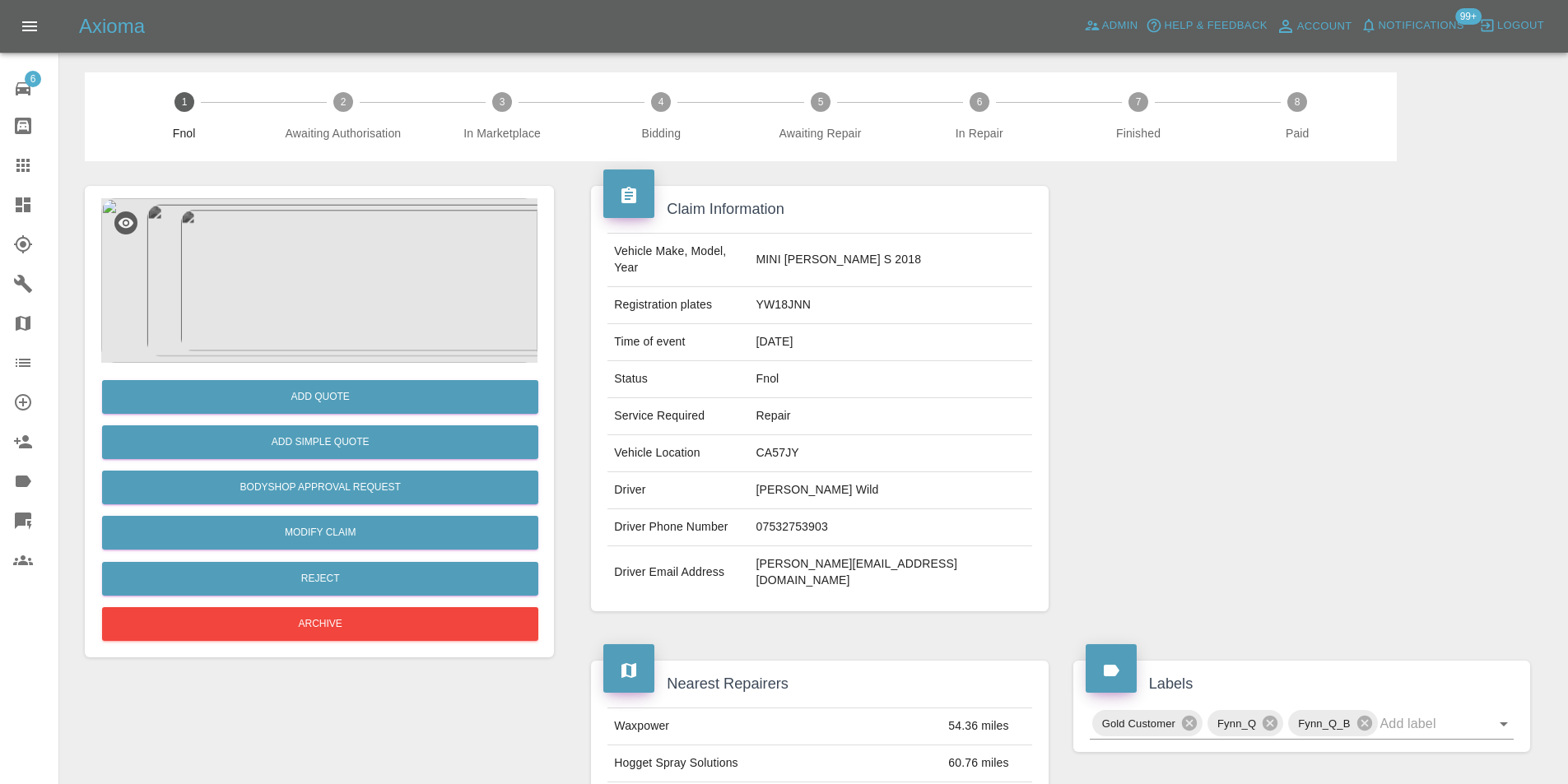
click at [365, 257] on img at bounding box center [319, 280] width 436 height 164
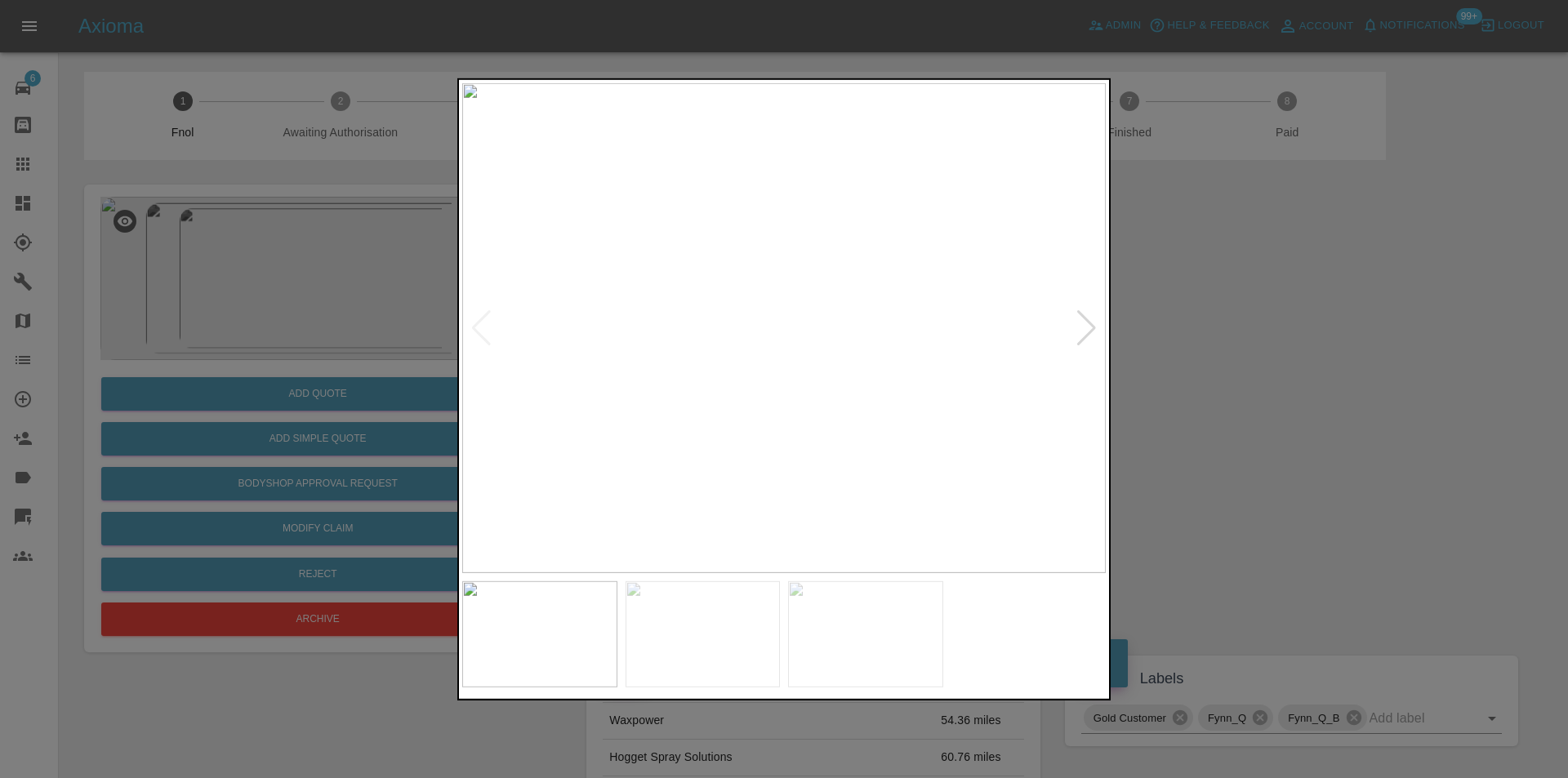
click at [1091, 331] on div at bounding box center [1086, 327] width 22 height 36
click at [1089, 329] on div at bounding box center [1086, 327] width 22 height 36
click at [1089, 329] on img at bounding box center [784, 327] width 643 height 490
click at [1202, 326] on div at bounding box center [784, 389] width 1568 height 778
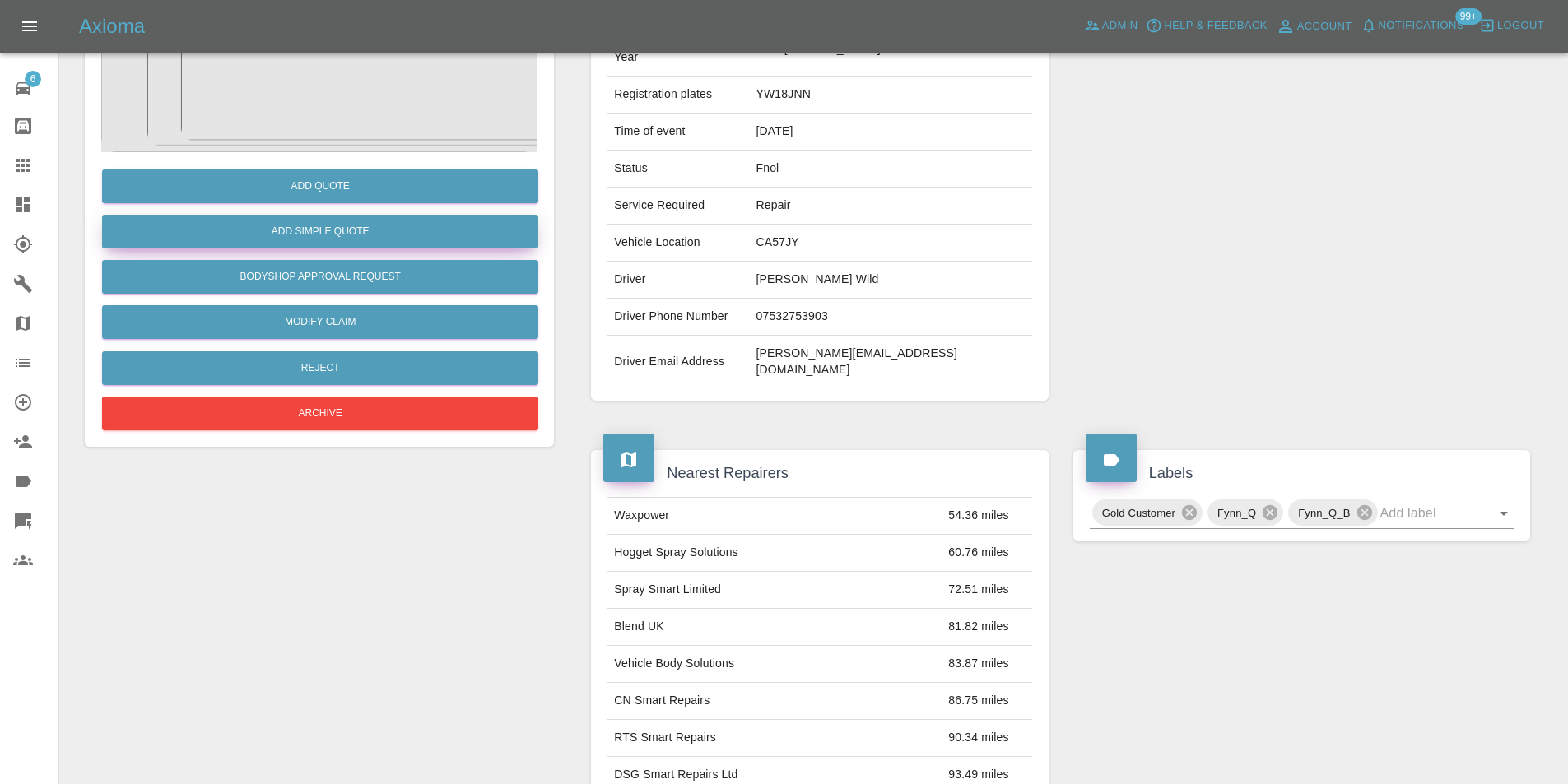
scroll to position [89, 0]
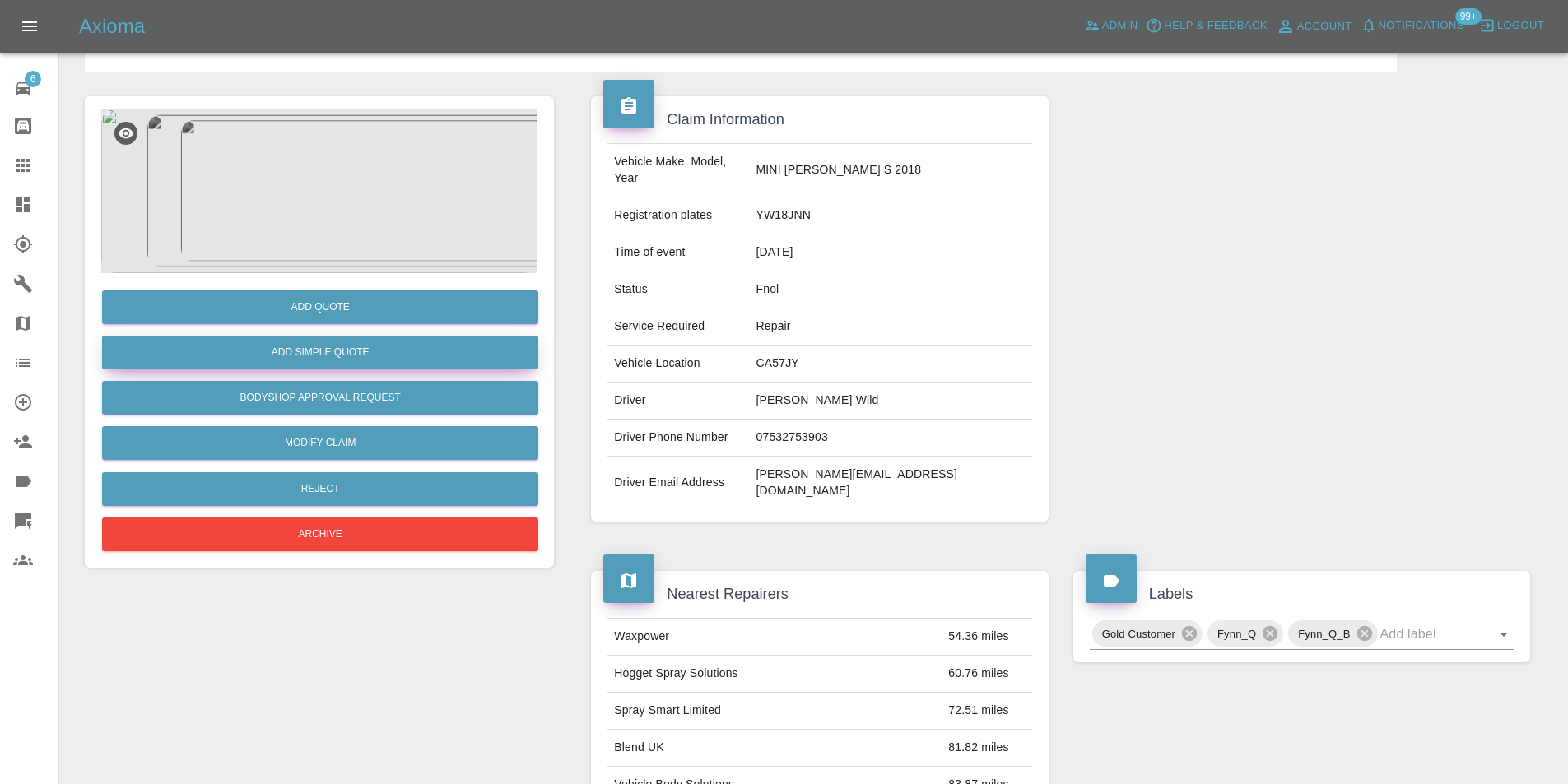
click at [354, 357] on button "Add Simple Quote" at bounding box center [320, 353] width 436 height 34
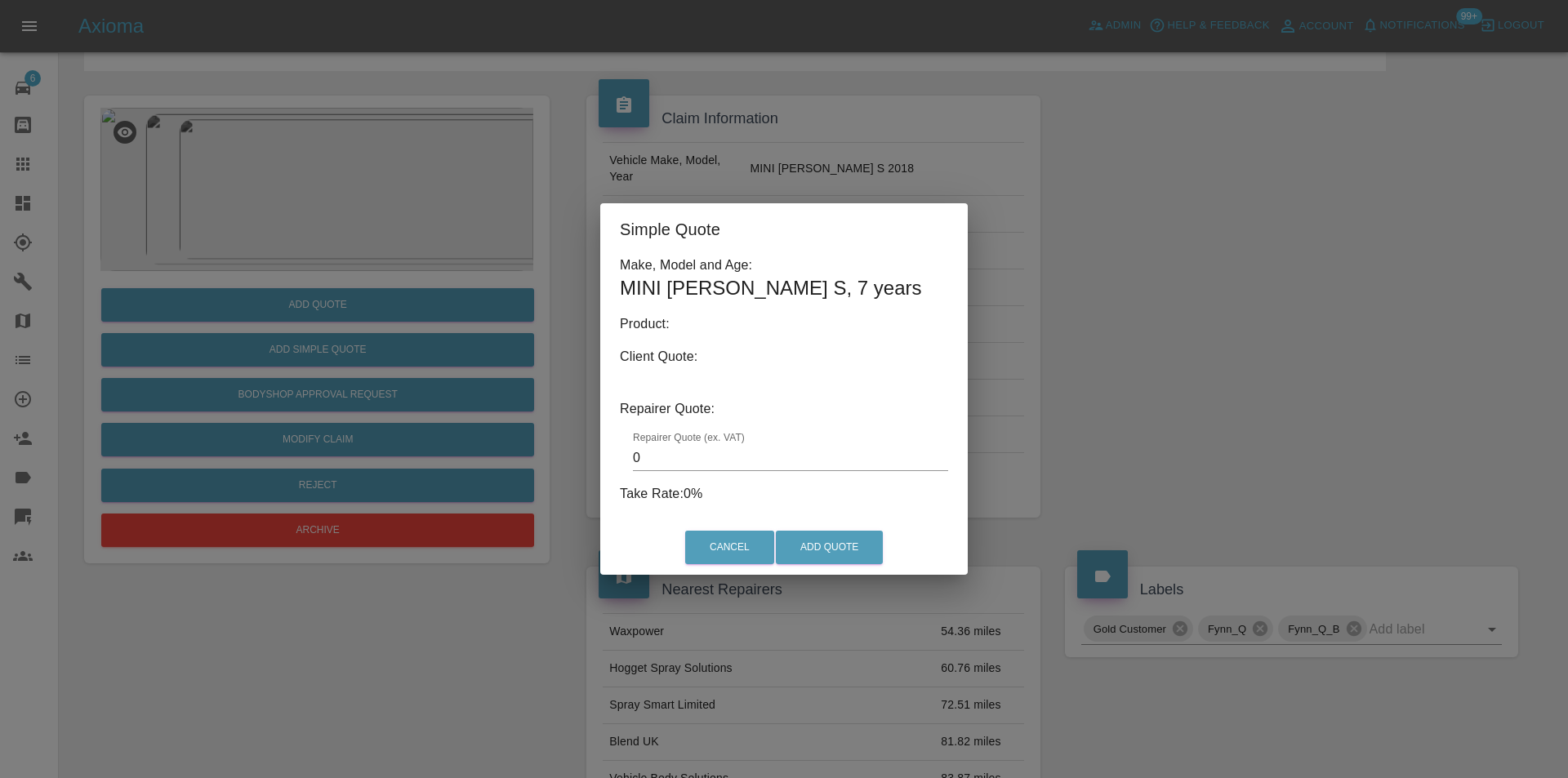
type input "140"
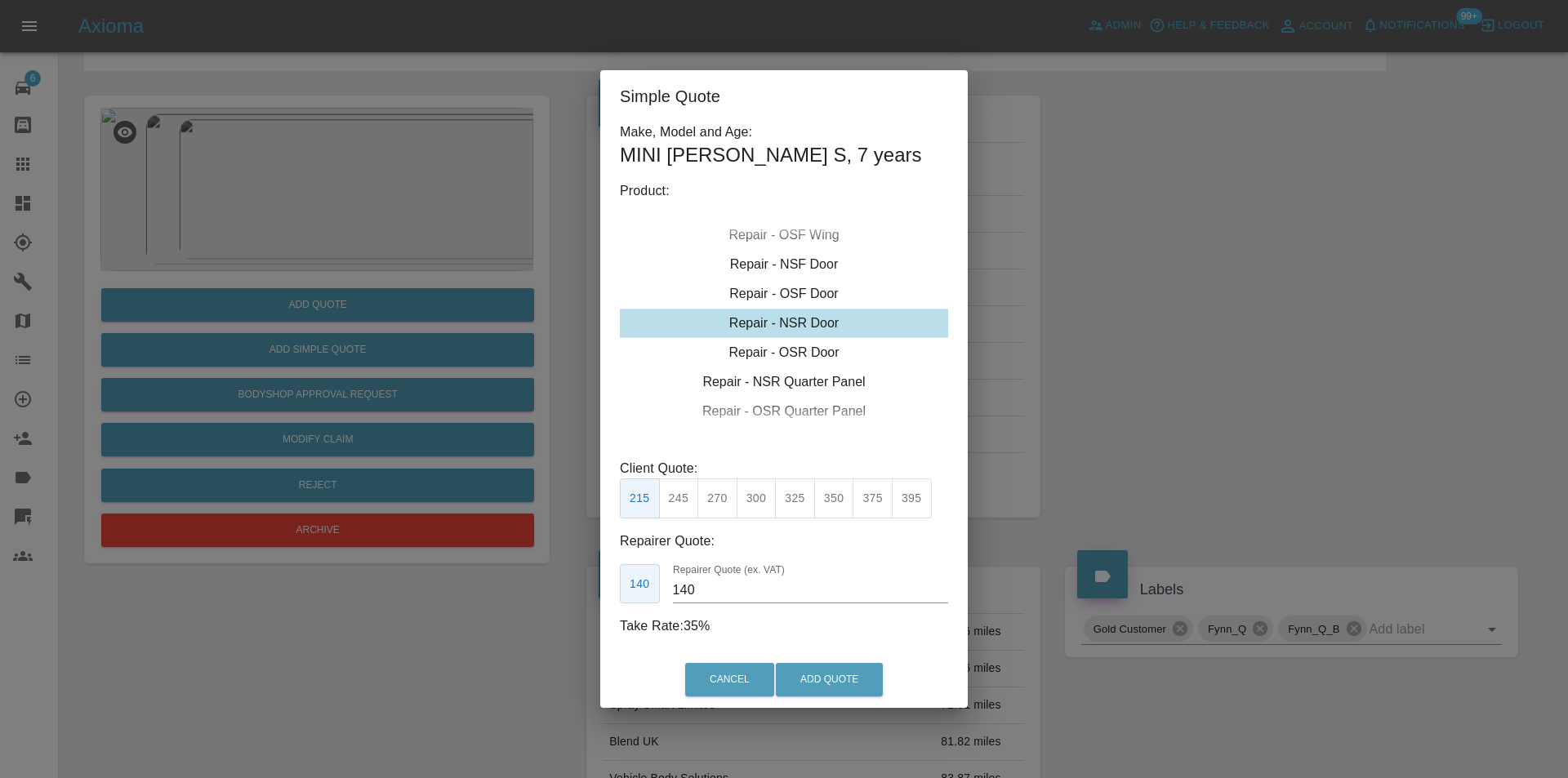
click at [1122, 309] on div "Simple Quote Make, Model and Age: MINI [PERSON_NAME] S , 7 years Product: Repai…" at bounding box center [784, 389] width 1568 height 778
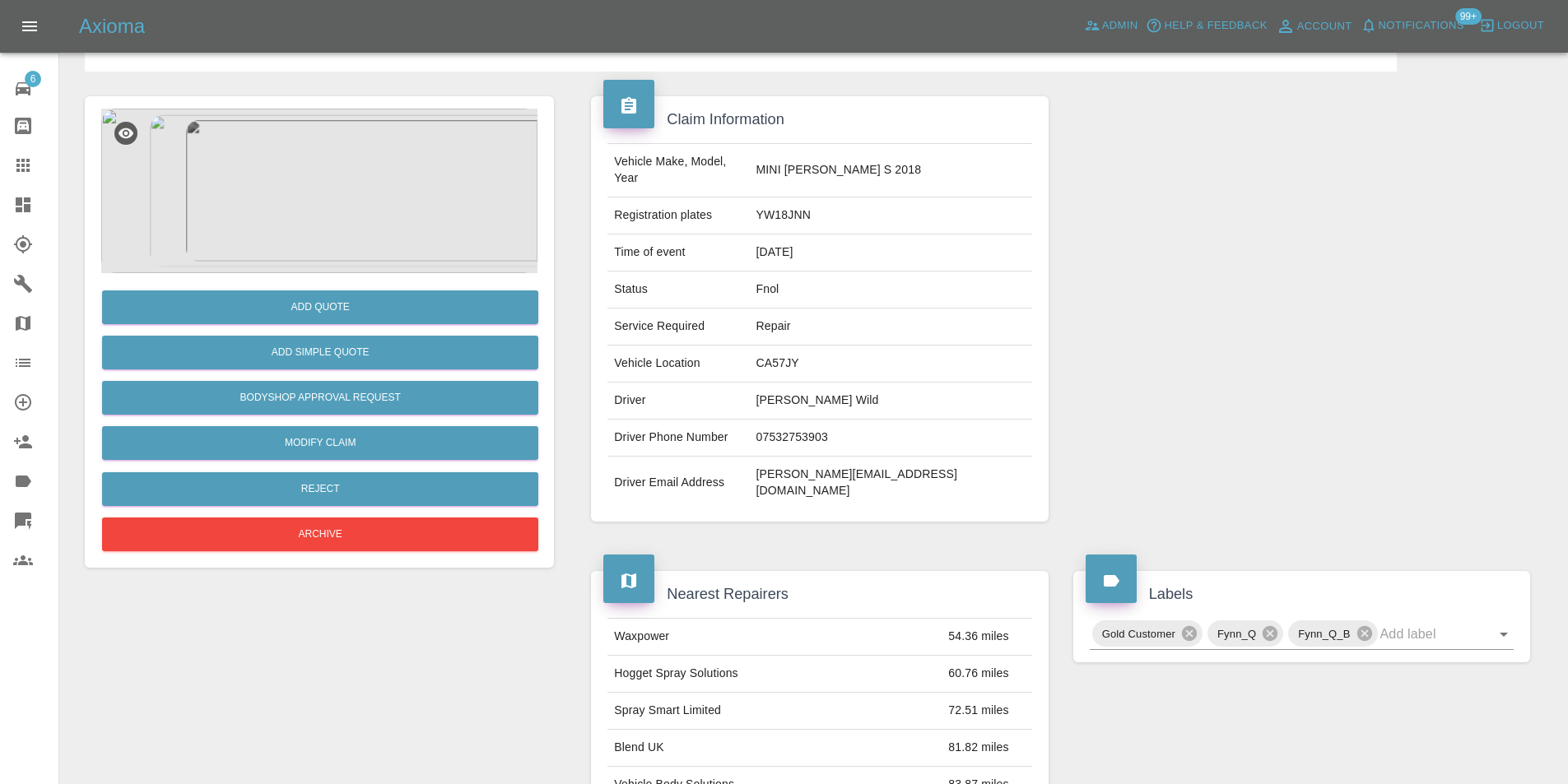
click at [290, 187] on img at bounding box center [319, 191] width 436 height 164
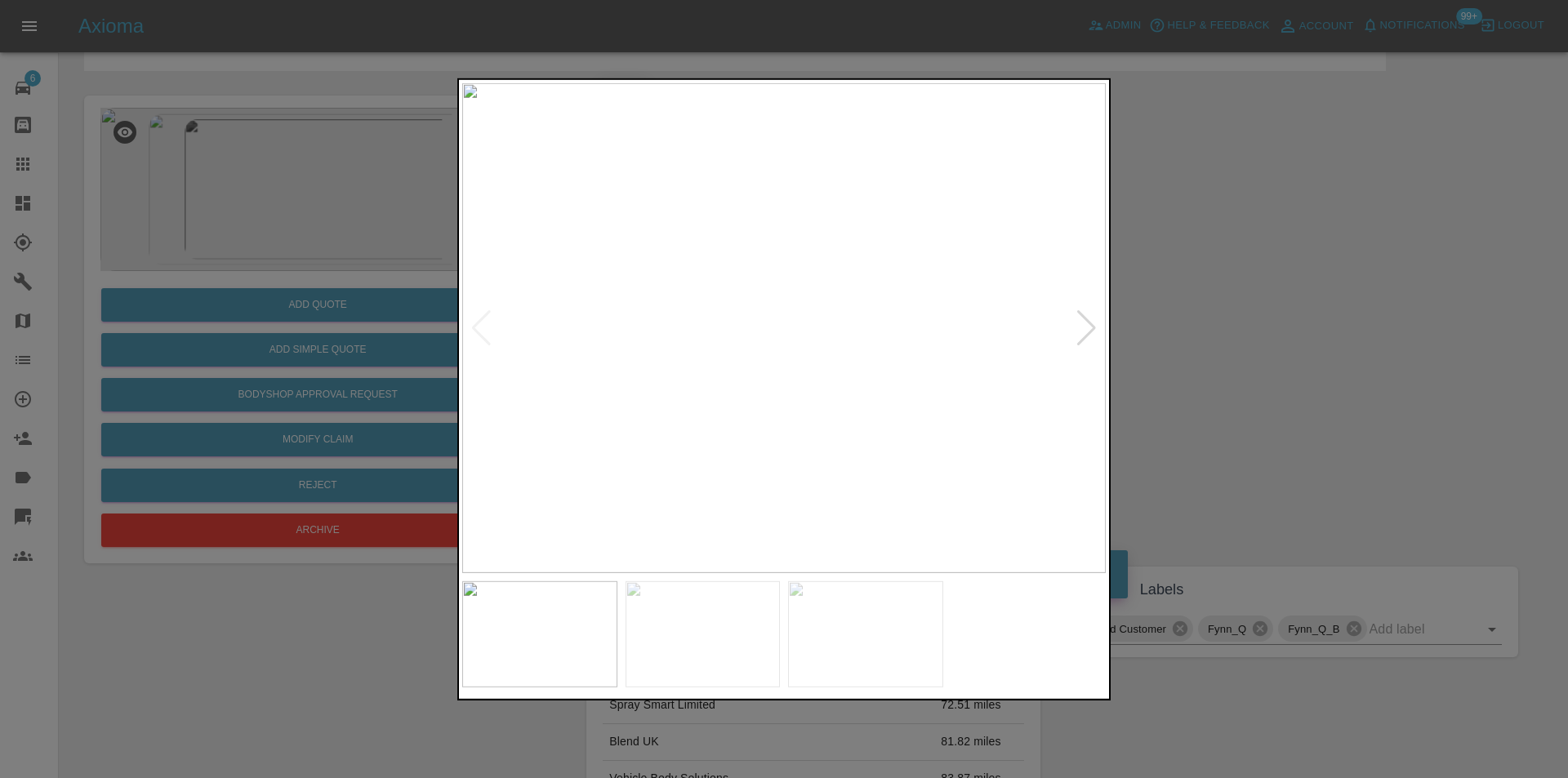
drag, startPoint x: 1252, startPoint y: 308, endPoint x: 1241, endPoint y: 308, distance: 11.0
click at [1248, 308] on div at bounding box center [784, 389] width 1568 height 778
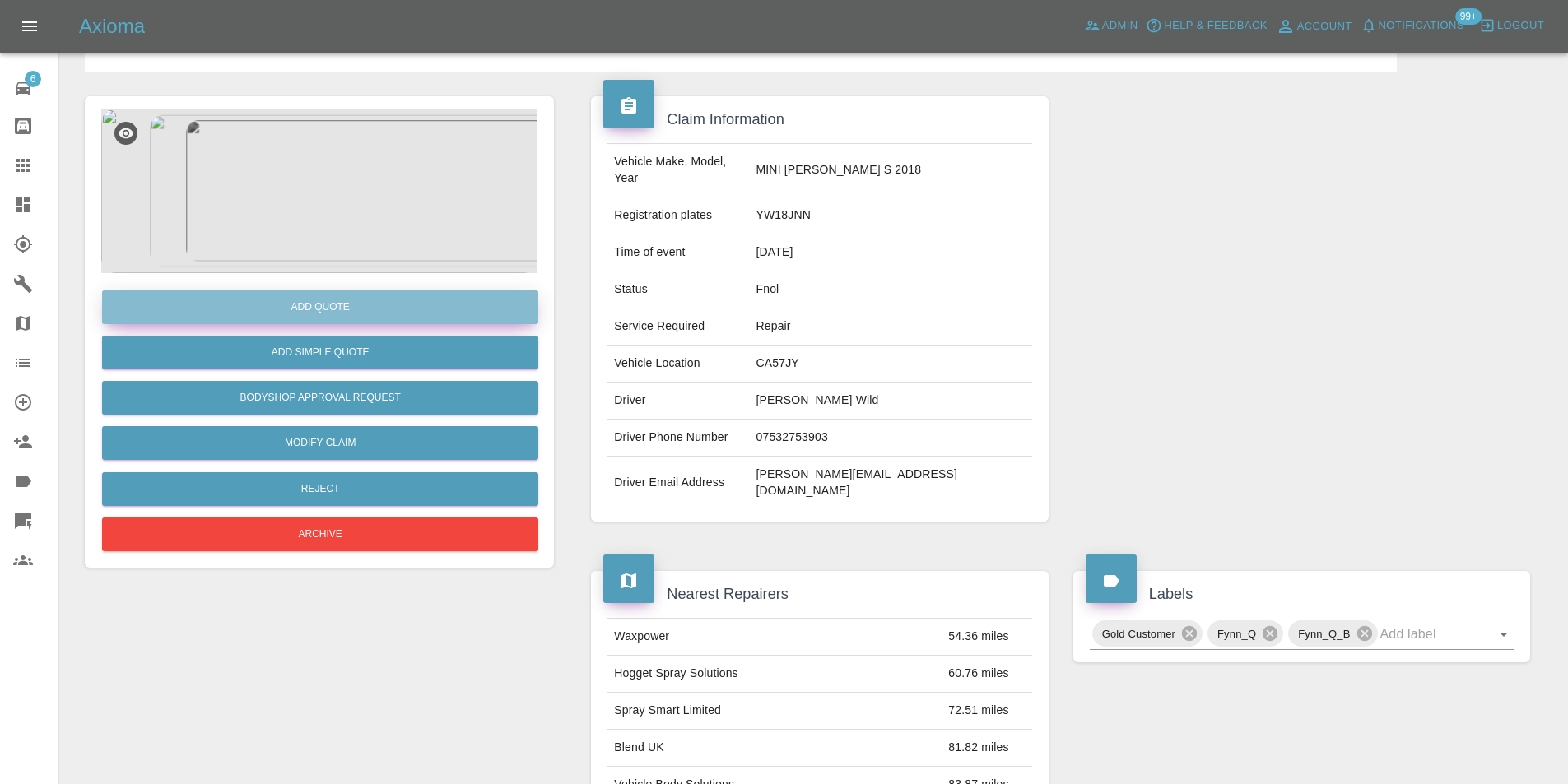
click at [363, 314] on button "Add Quote" at bounding box center [320, 307] width 436 height 34
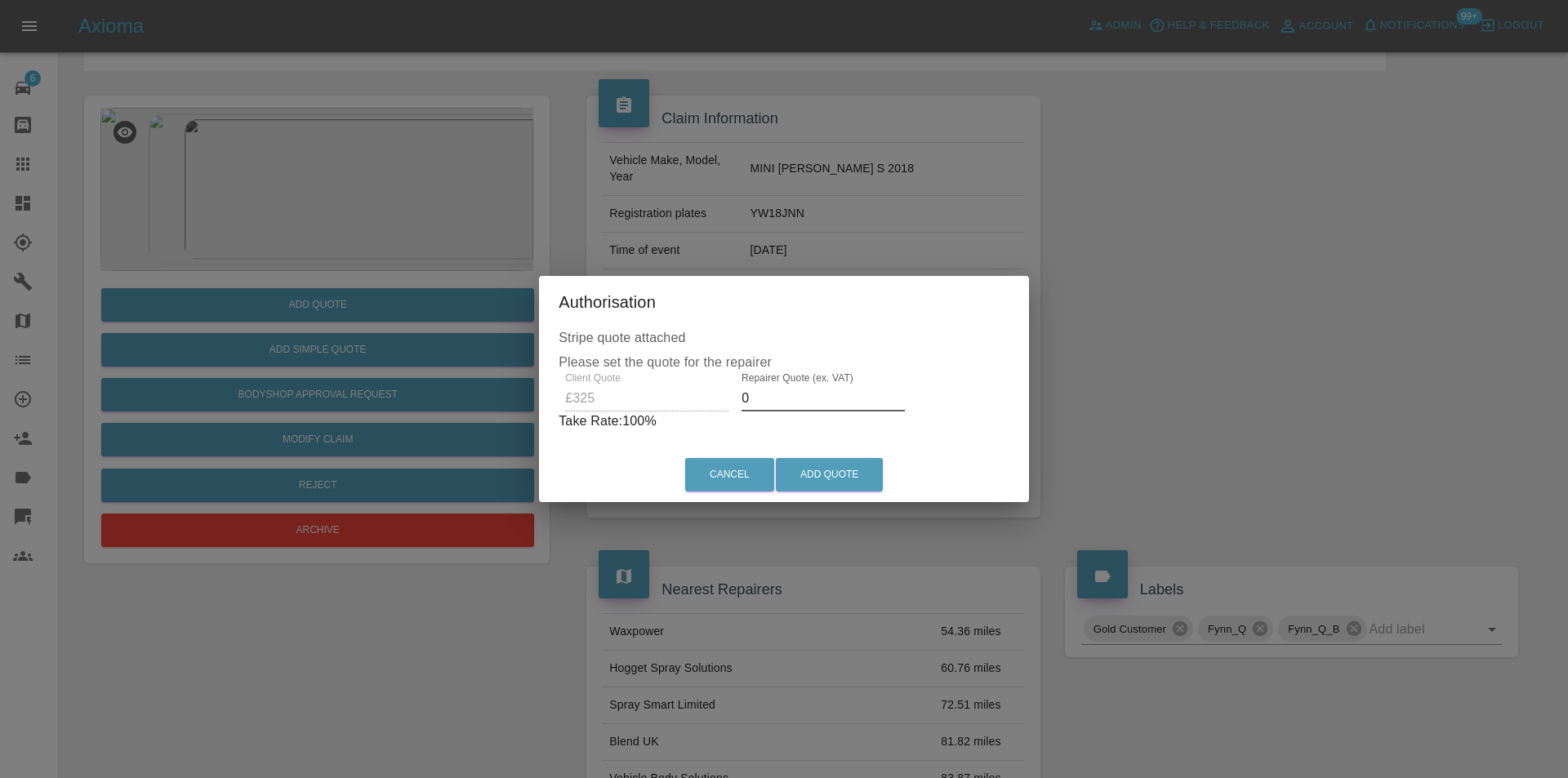
click at [783, 395] on input "0" at bounding box center [823, 398] width 163 height 26
type input "0210"
click at [821, 471] on button "Add Quote" at bounding box center [829, 475] width 107 height 34
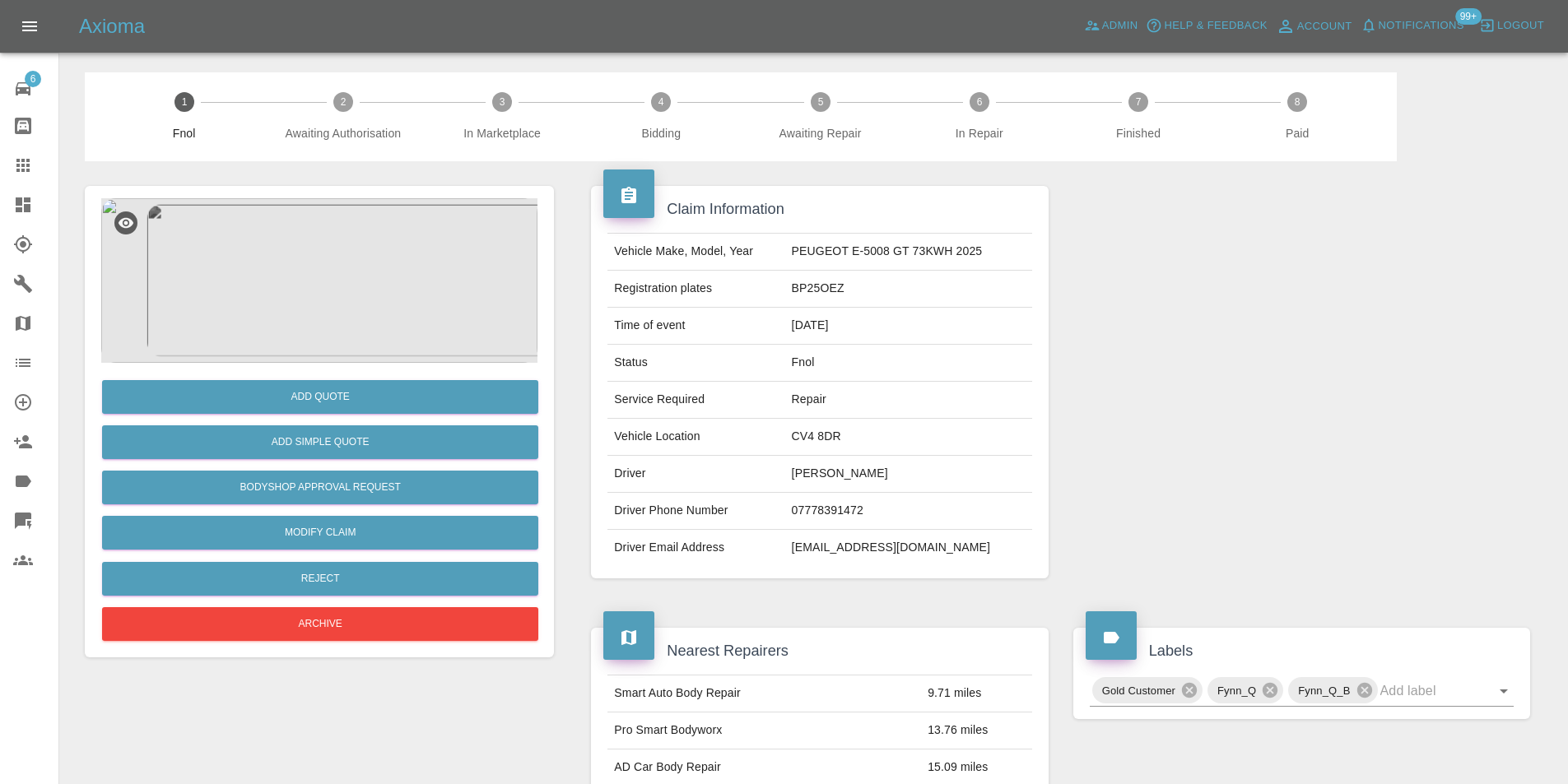
click at [314, 285] on img at bounding box center [319, 280] width 436 height 164
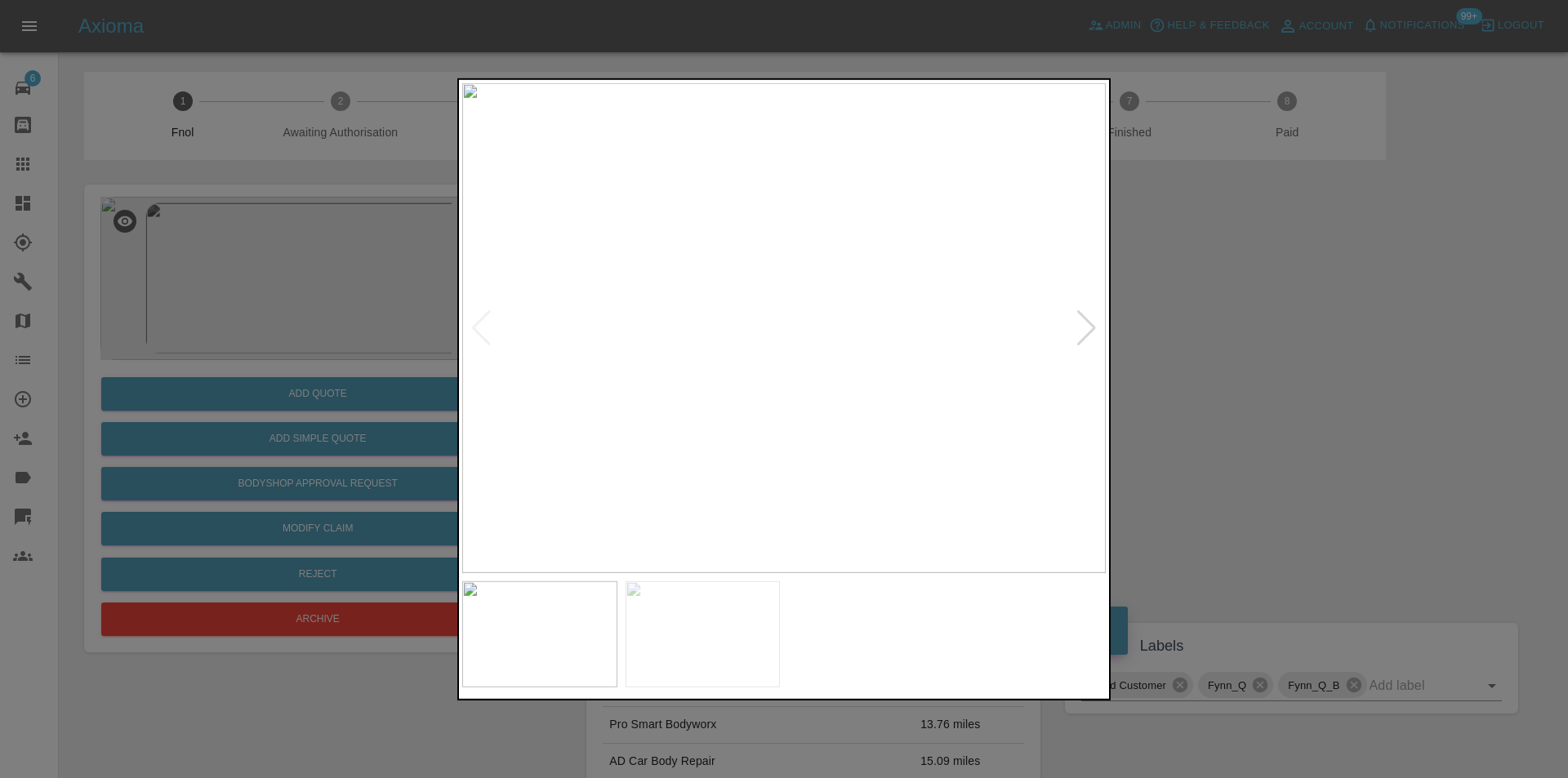
click at [1090, 323] on div at bounding box center [1086, 327] width 22 height 36
click at [1090, 323] on img at bounding box center [784, 327] width 643 height 490
click at [1266, 359] on div at bounding box center [784, 389] width 1568 height 778
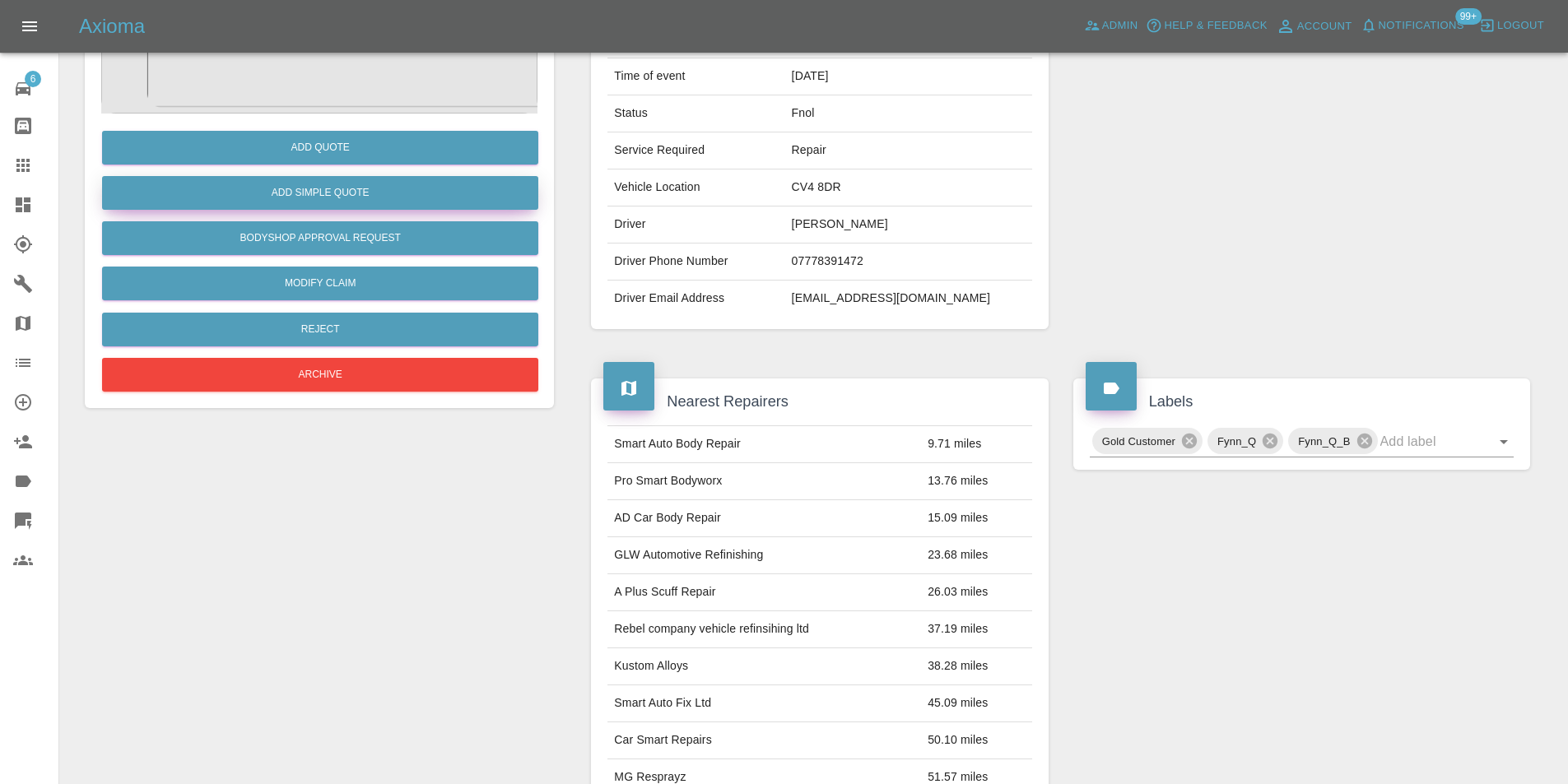
scroll to position [82, 0]
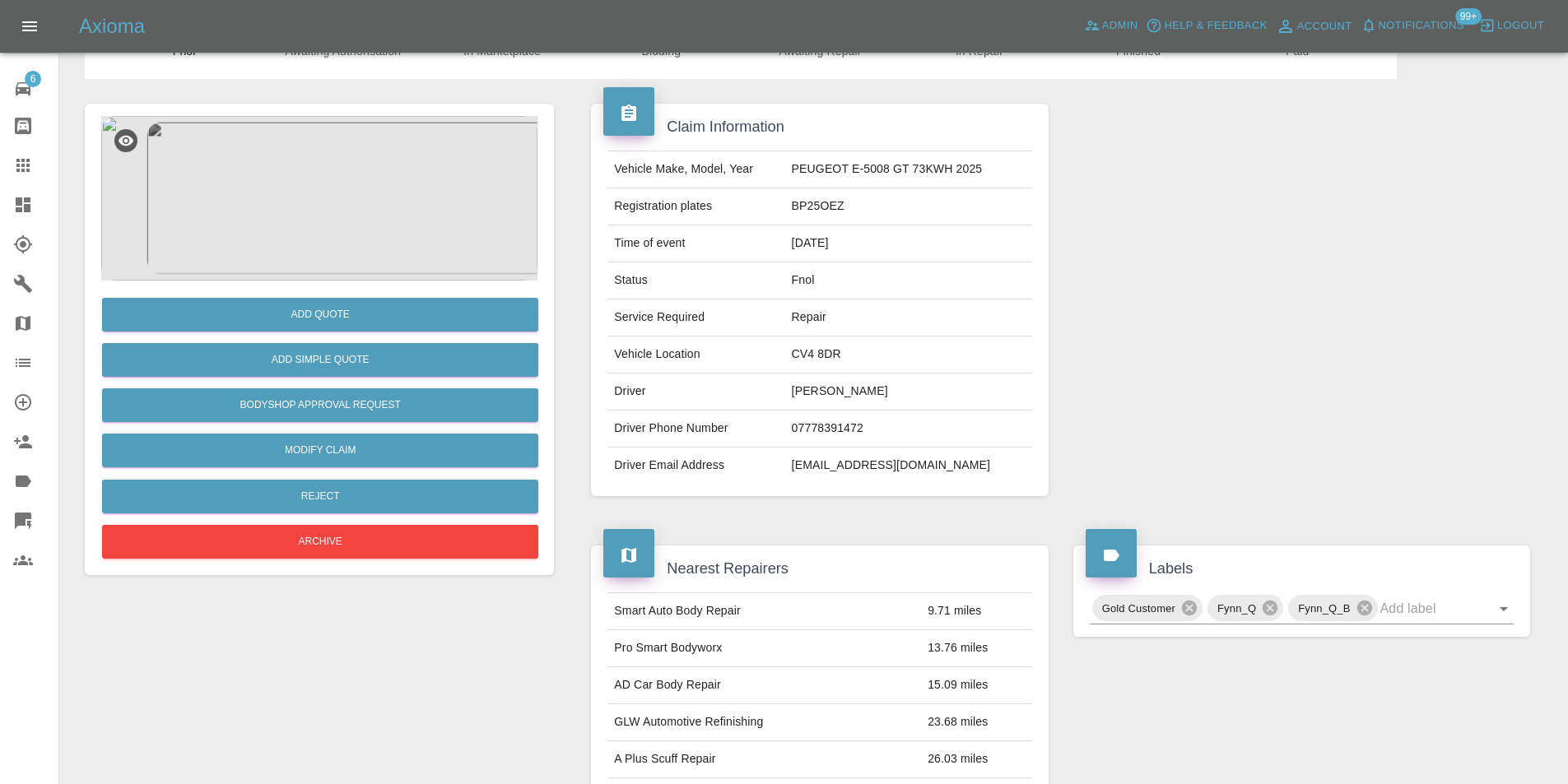
click at [321, 196] on img at bounding box center [319, 198] width 436 height 164
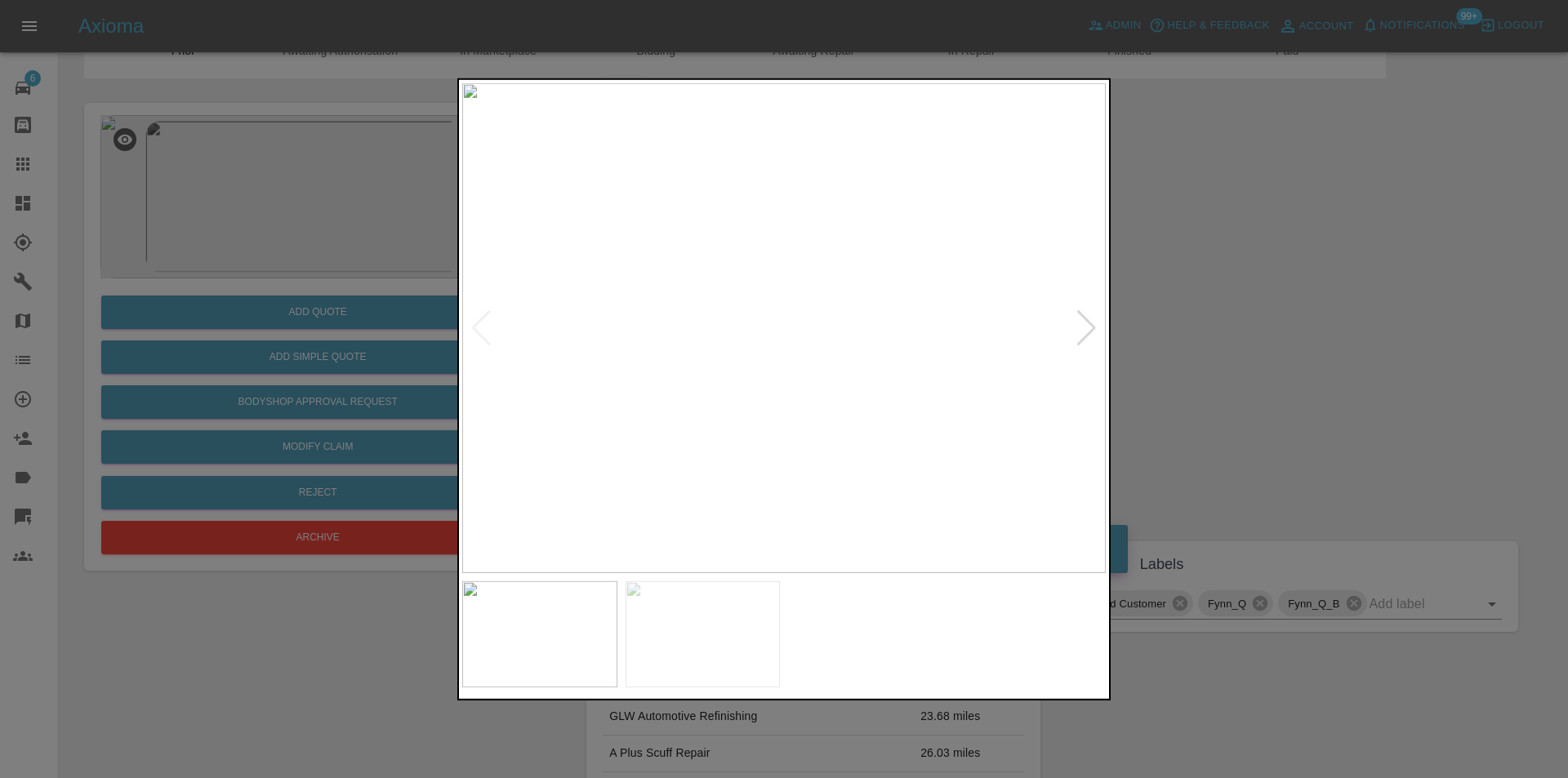
click at [1087, 329] on div at bounding box center [1086, 327] width 22 height 36
click at [745, 272] on img at bounding box center [784, 327] width 643 height 490
click at [745, 272] on img at bounding box center [898, 495] width 1930 height 1471
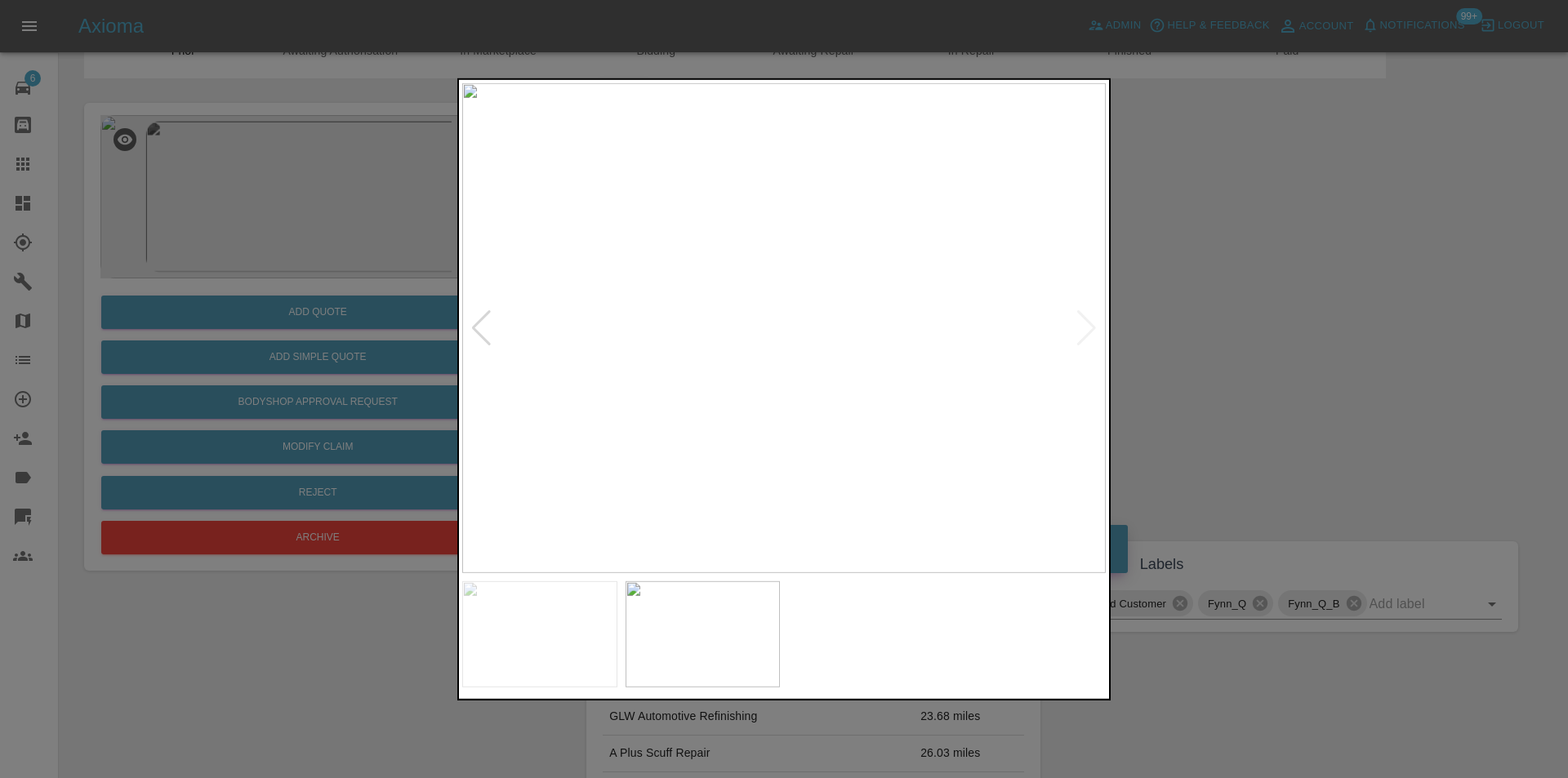
click at [1086, 321] on img at bounding box center [784, 327] width 643 height 490
click at [1282, 357] on div at bounding box center [784, 389] width 1568 height 778
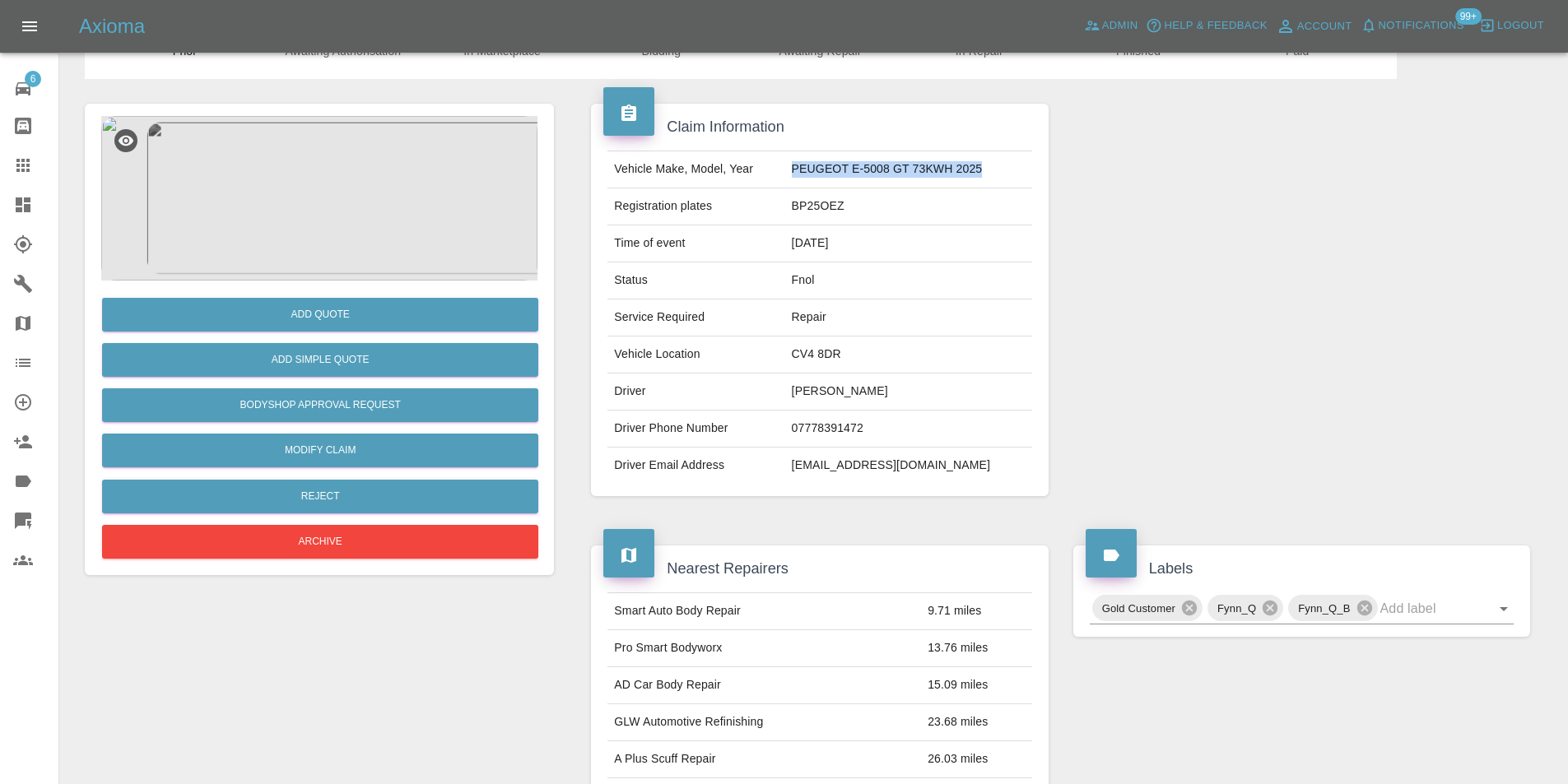
drag, startPoint x: 797, startPoint y: 167, endPoint x: 1003, endPoint y: 173, distance: 206.1
click at [1003, 173] on td "PEUGEOT E-5008 GT 73KWH 2025" at bounding box center [908, 170] width 246 height 37
copy td "PEUGEOT E-5008 GT 73KWH 2025"
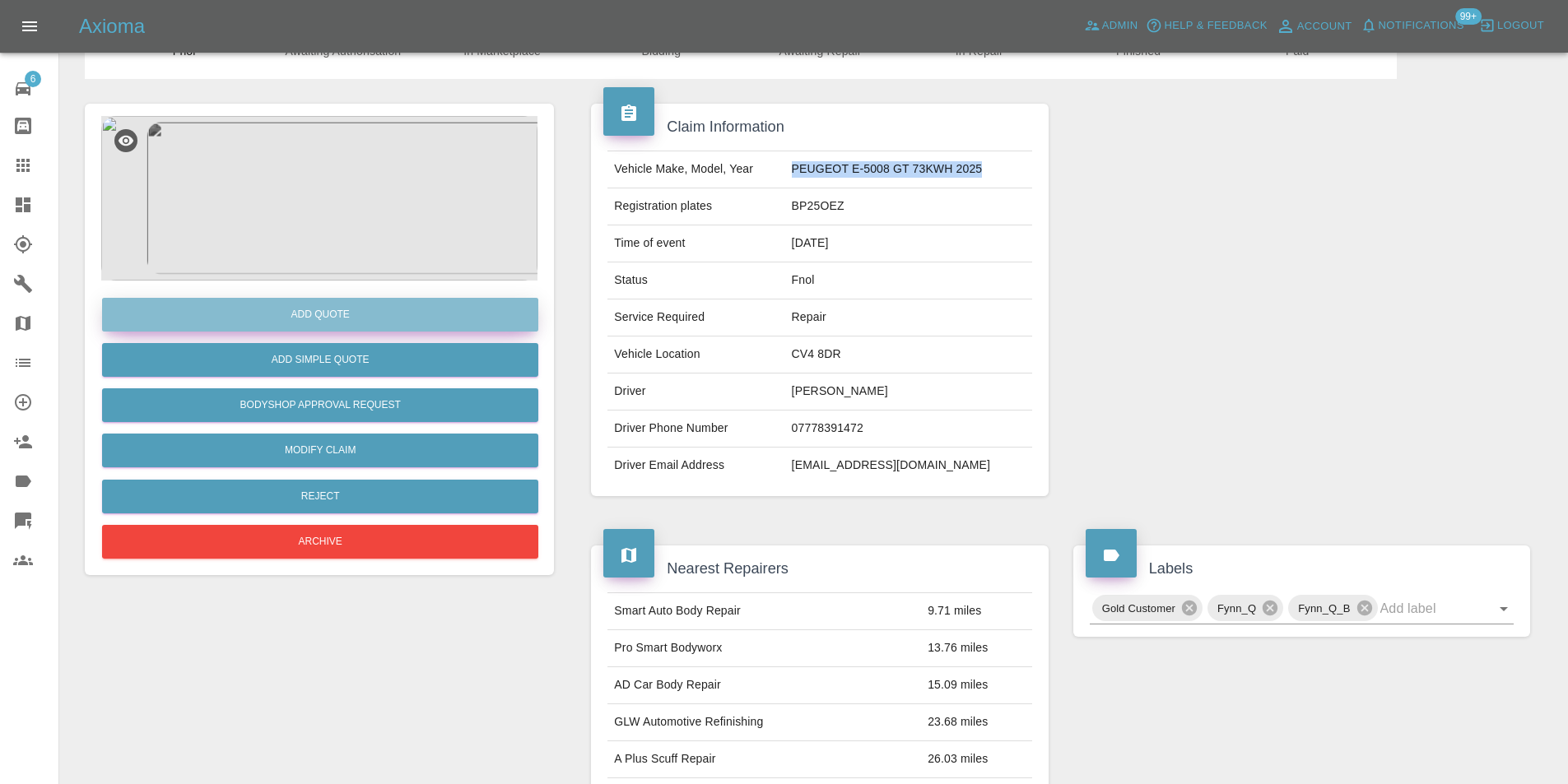
click at [371, 317] on button "Add Quote" at bounding box center [320, 315] width 436 height 34
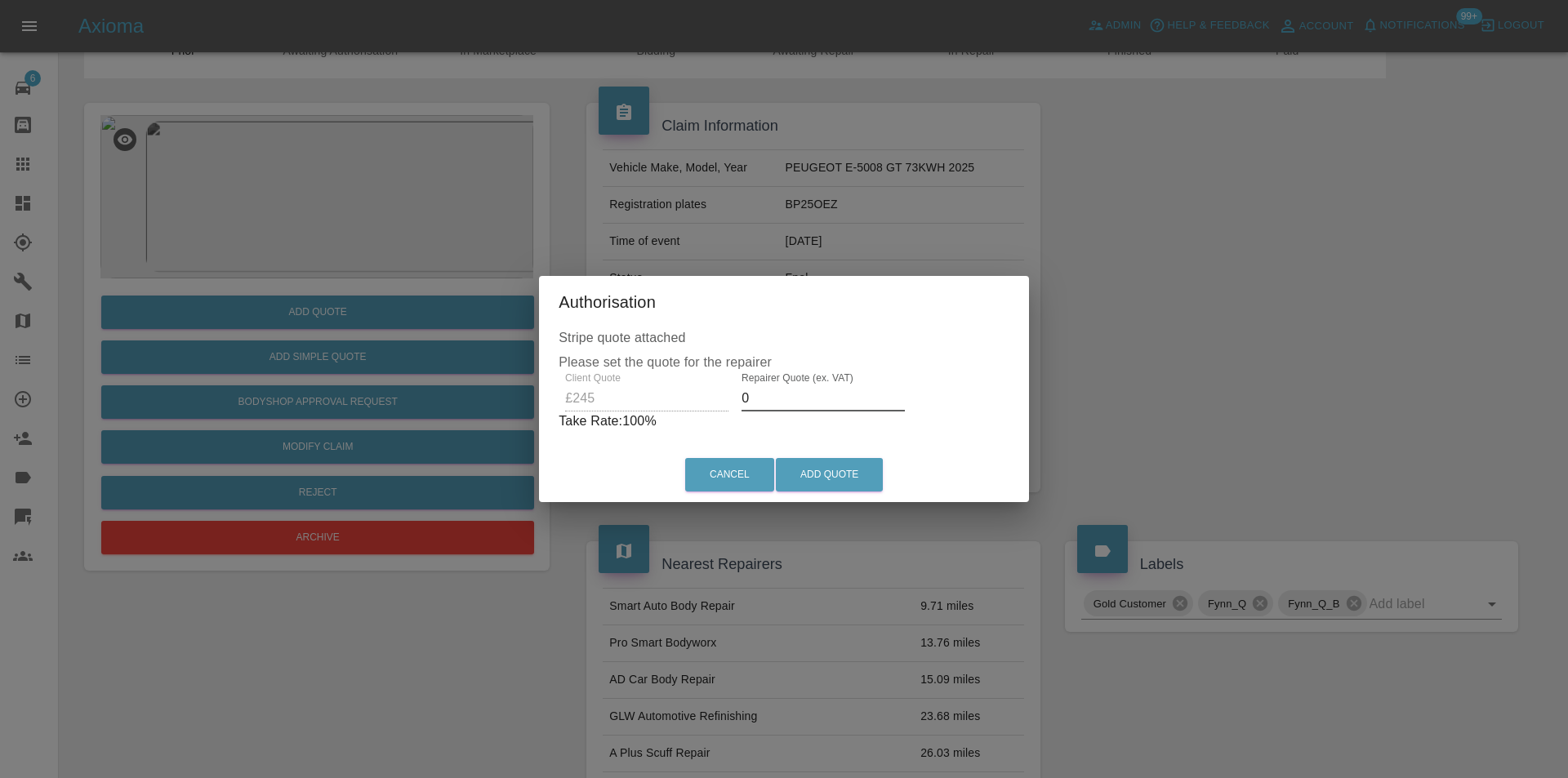
click at [767, 393] on input "0" at bounding box center [823, 398] width 163 height 26
type input "0160"
click at [826, 463] on button "Add Quote" at bounding box center [829, 475] width 107 height 34
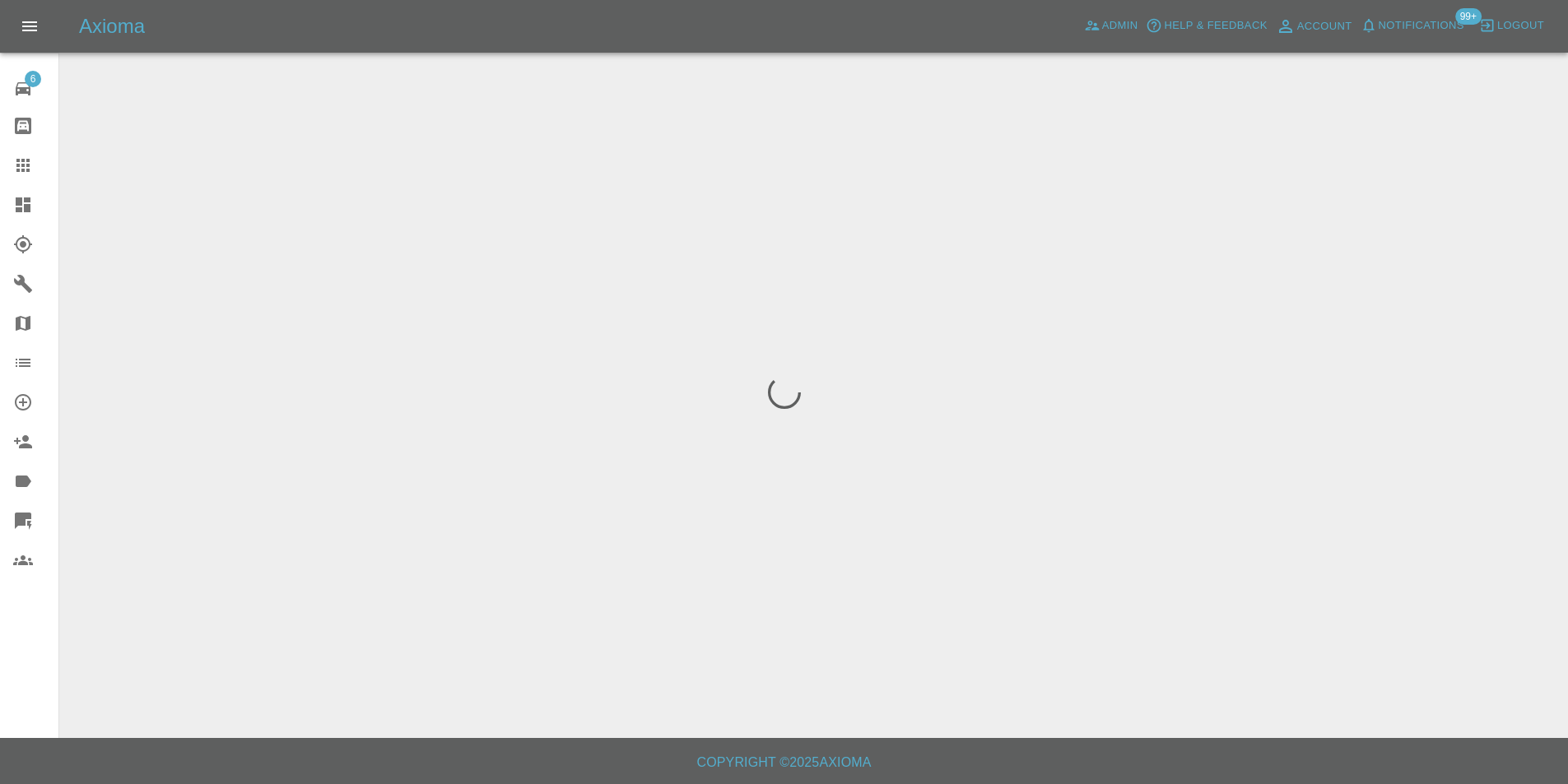
scroll to position [0, 0]
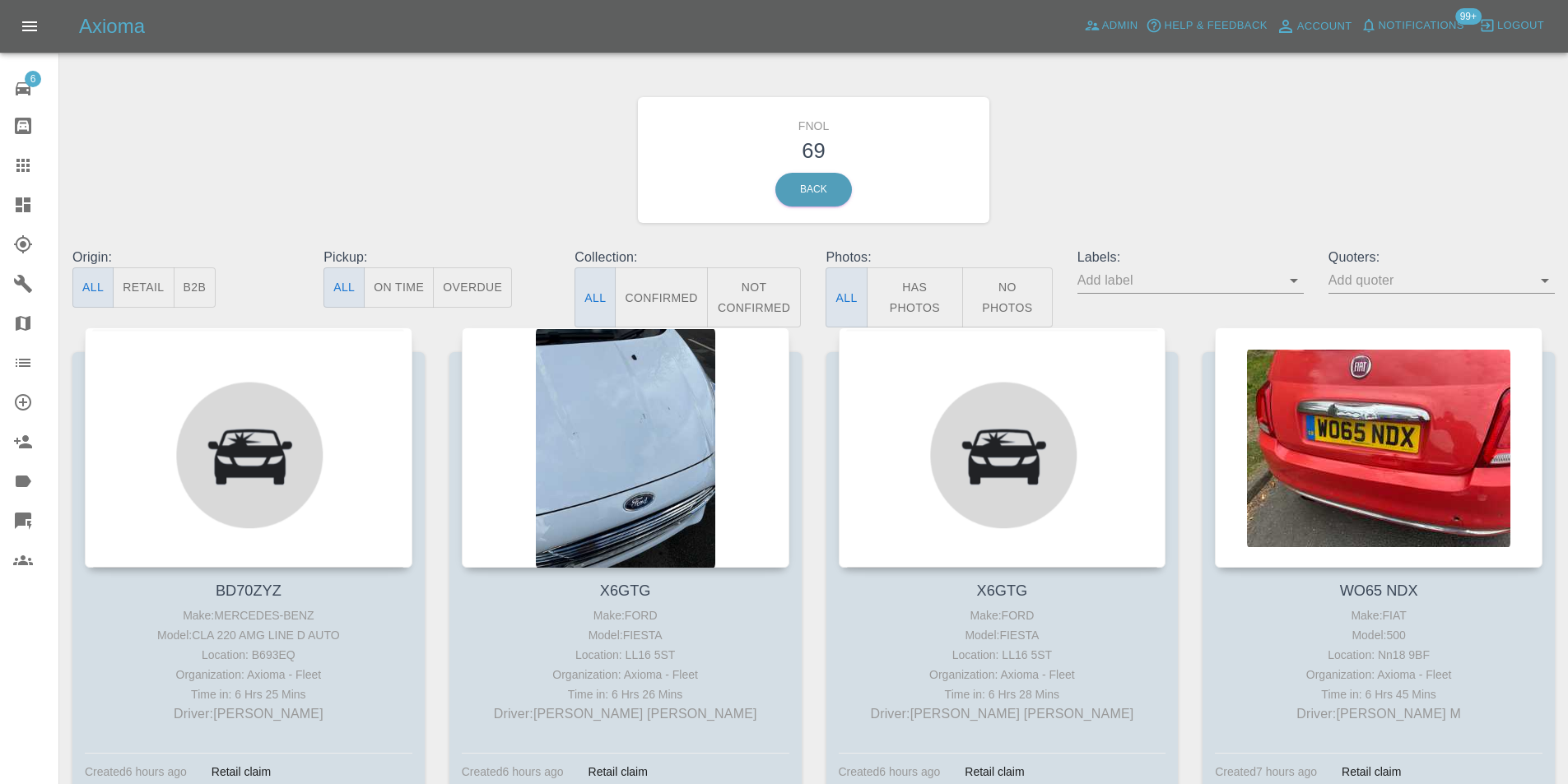
click at [905, 298] on button "Has Photos" at bounding box center [914, 297] width 97 height 60
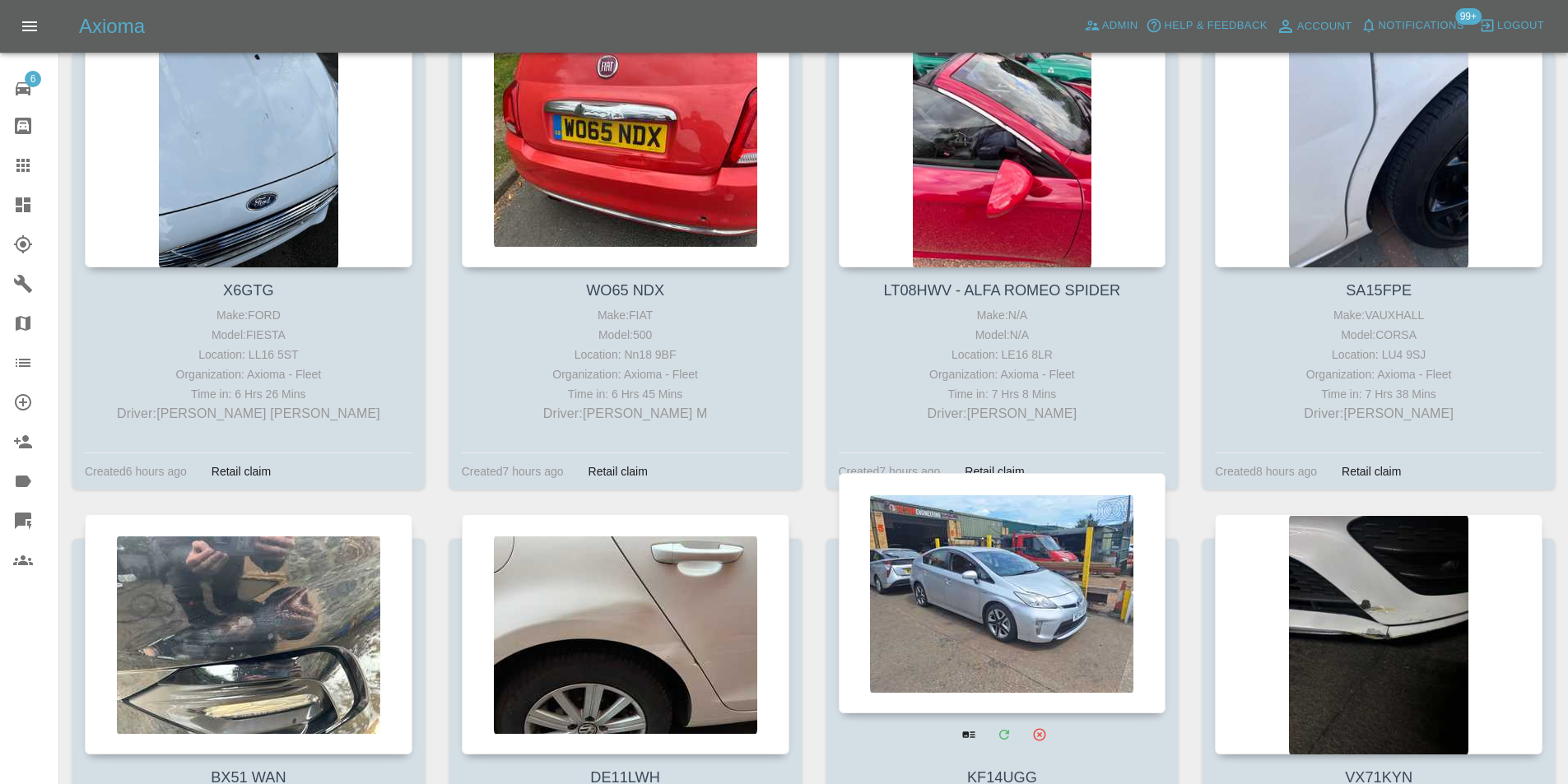
scroll to position [494, 0]
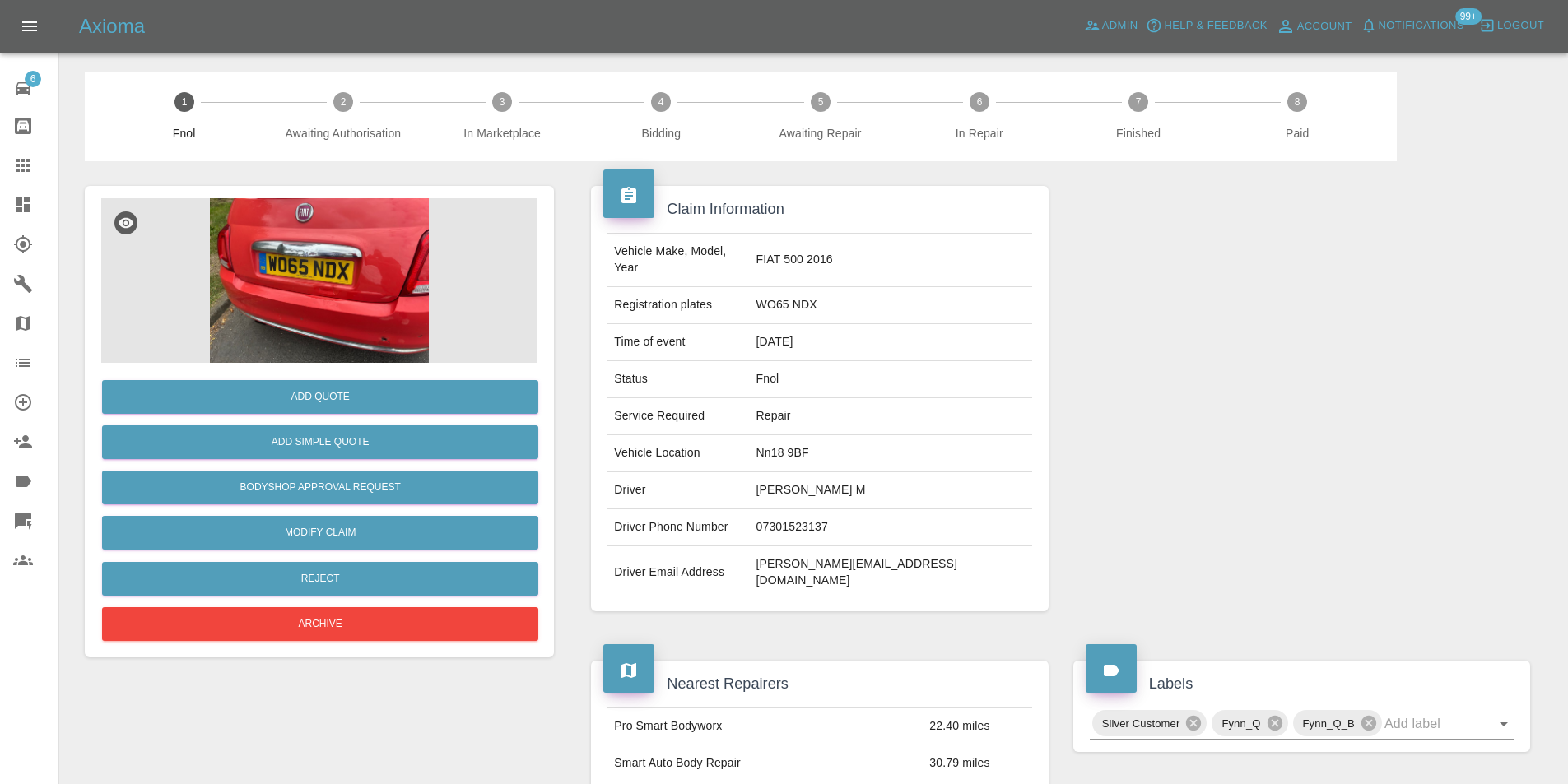
click at [325, 297] on img at bounding box center [319, 280] width 436 height 164
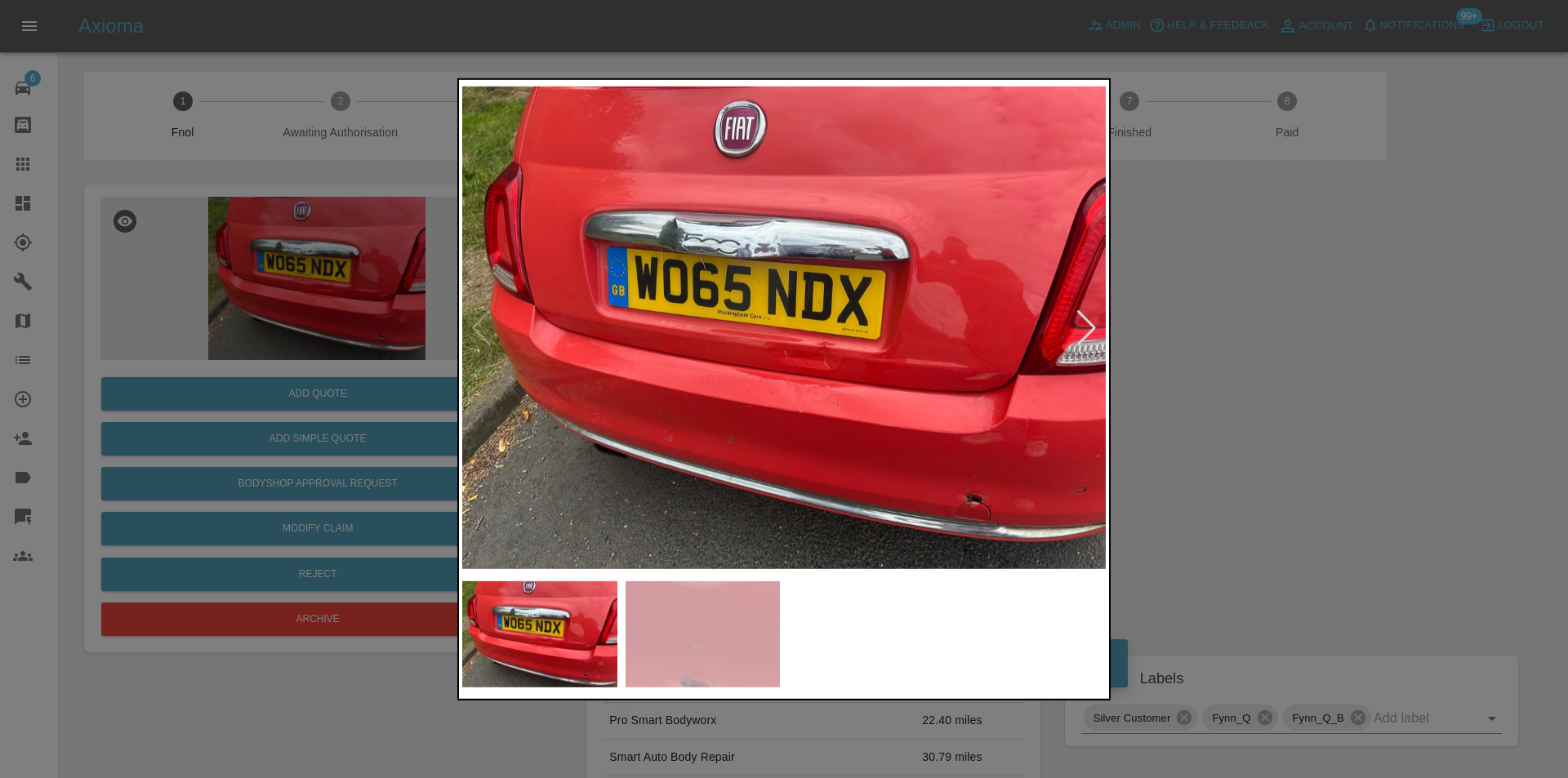
click at [1082, 327] on div at bounding box center [1086, 327] width 22 height 36
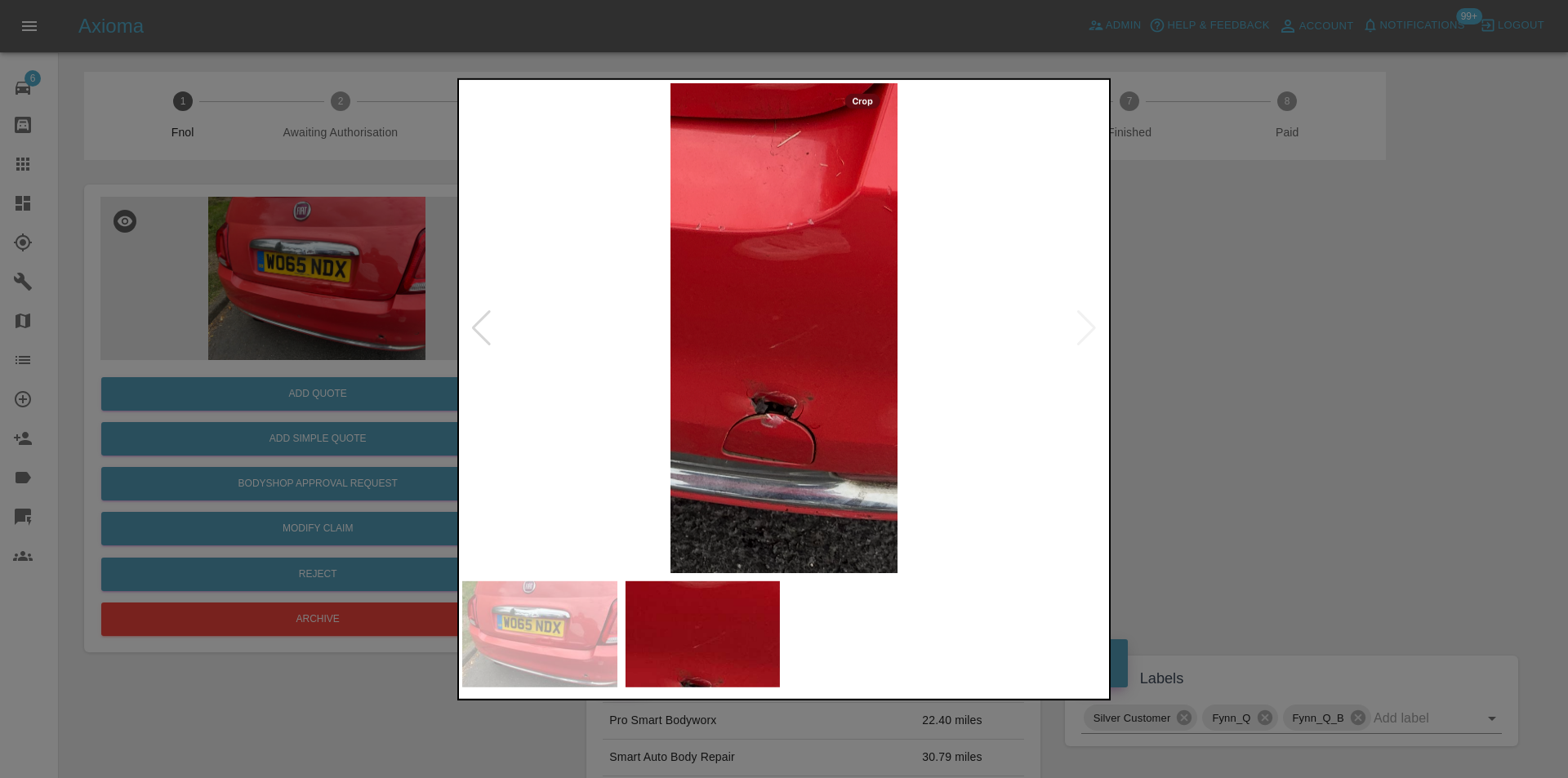
click at [772, 407] on img at bounding box center [784, 327] width 643 height 490
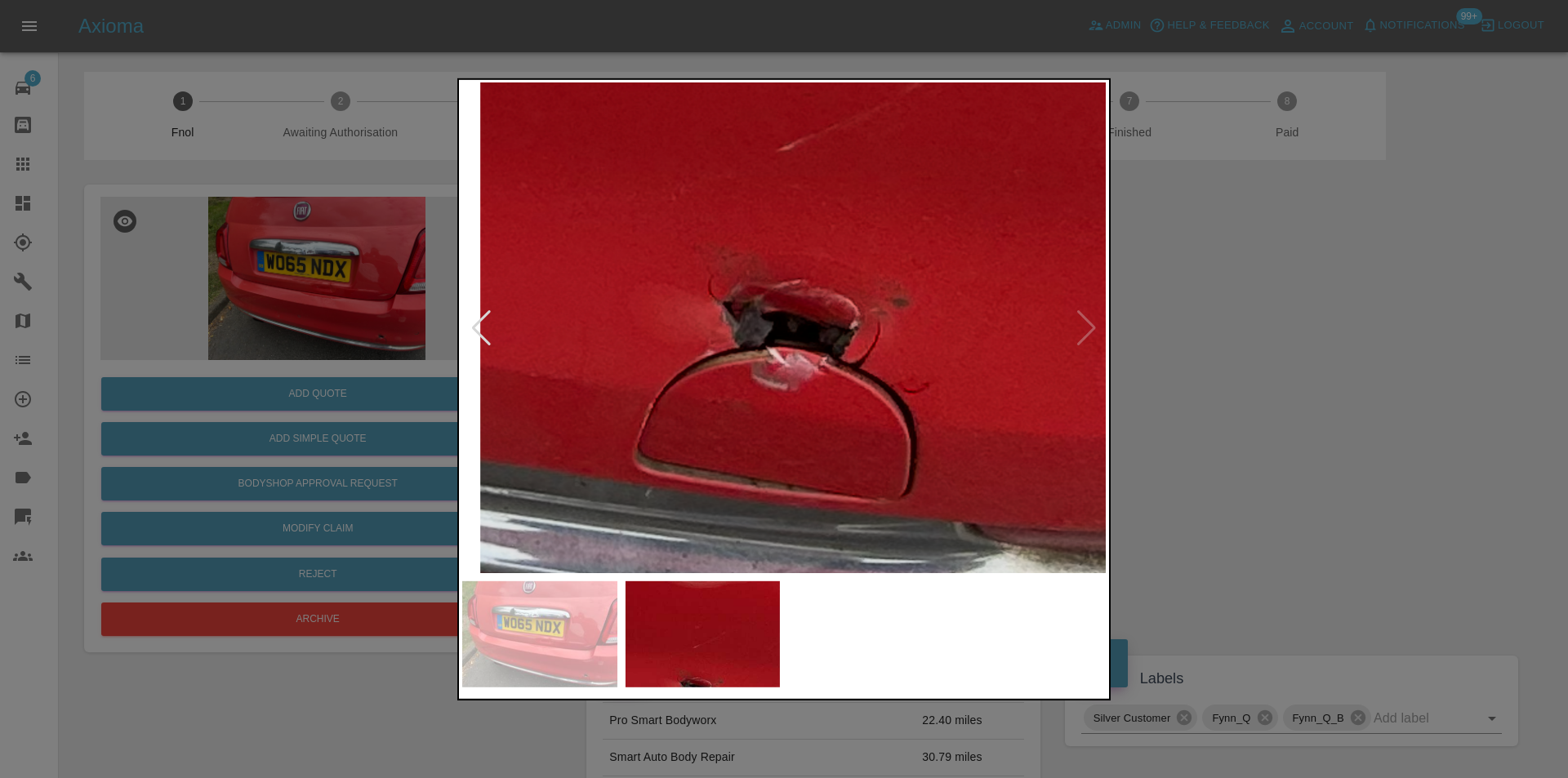
click at [718, 386] on img at bounding box center [820, 91] width 1930 height 1471
click at [718, 385] on img at bounding box center [820, 91] width 1930 height 1471
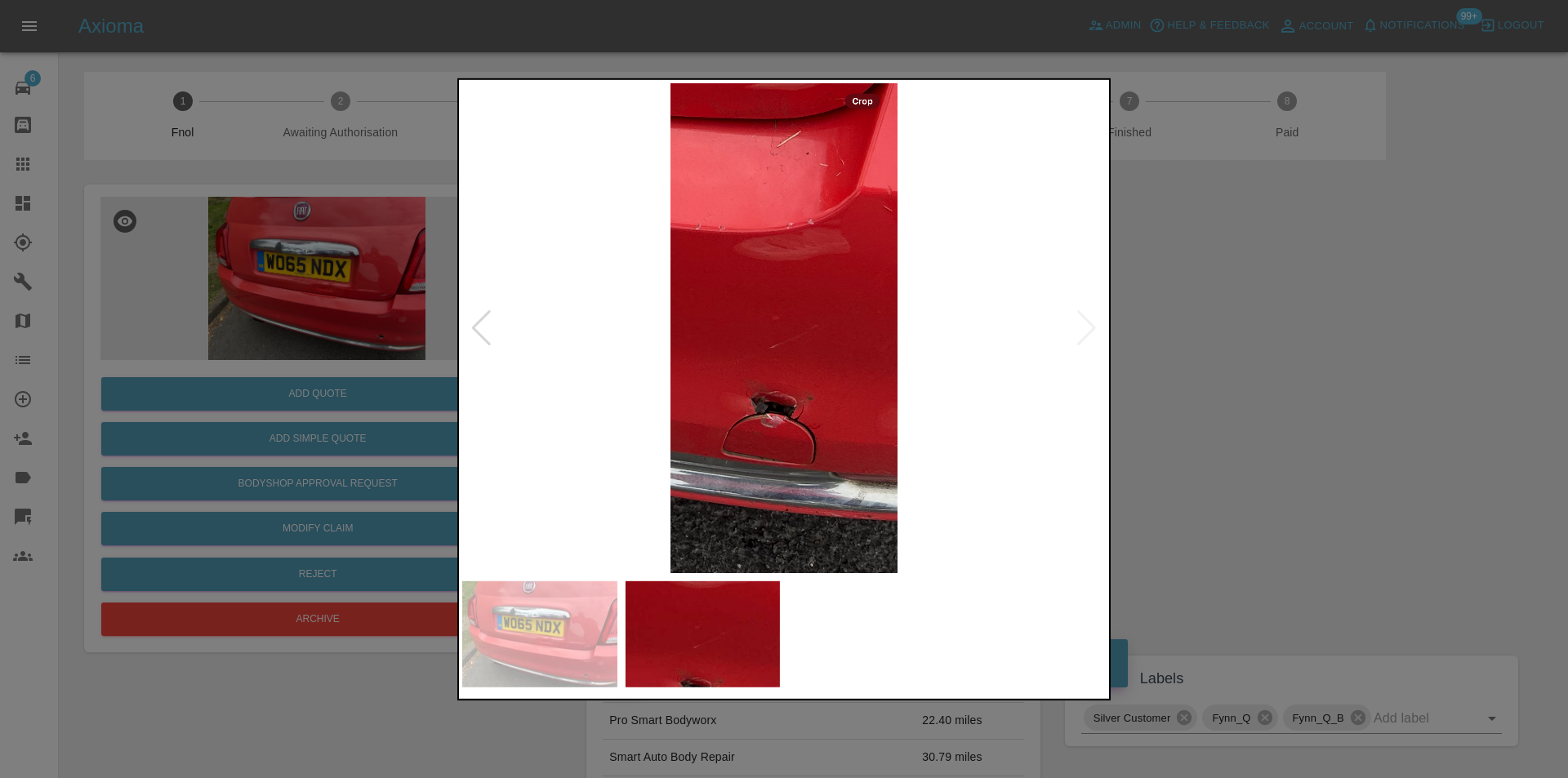
click at [1260, 366] on div at bounding box center [784, 389] width 1568 height 778
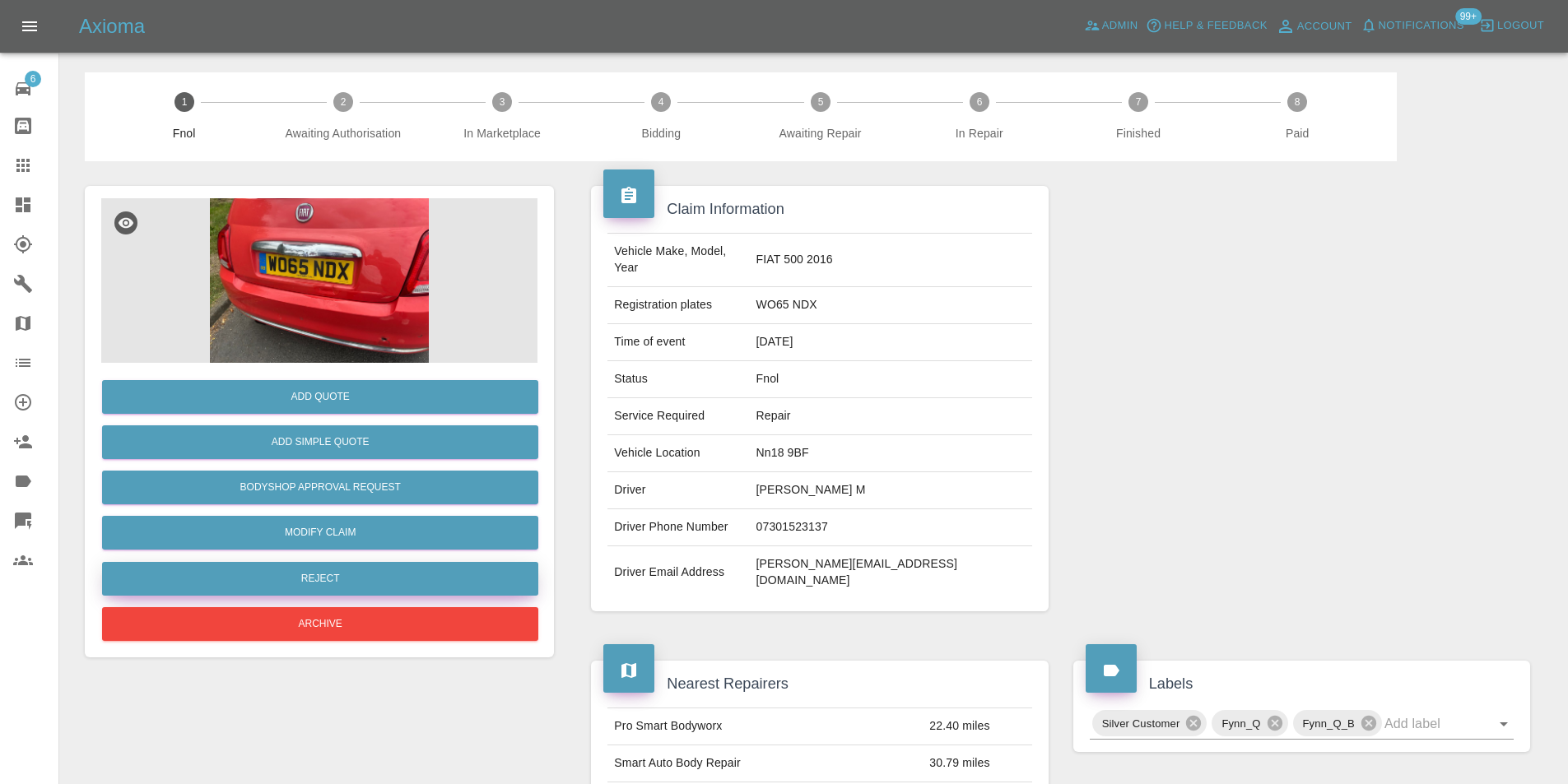
click at [337, 572] on button "Reject" at bounding box center [320, 579] width 436 height 34
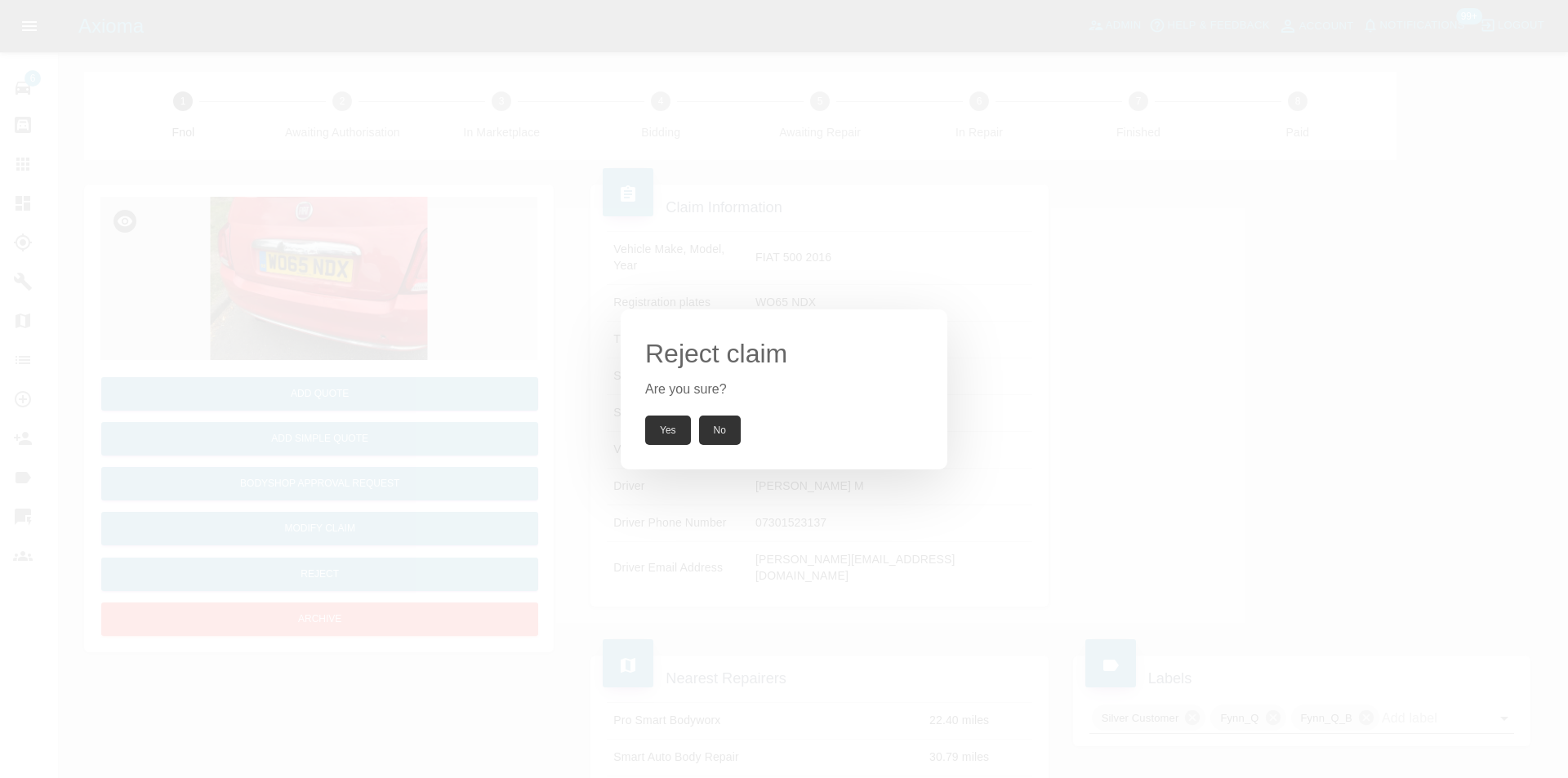
click at [664, 422] on button "Yes" at bounding box center [668, 430] width 46 height 29
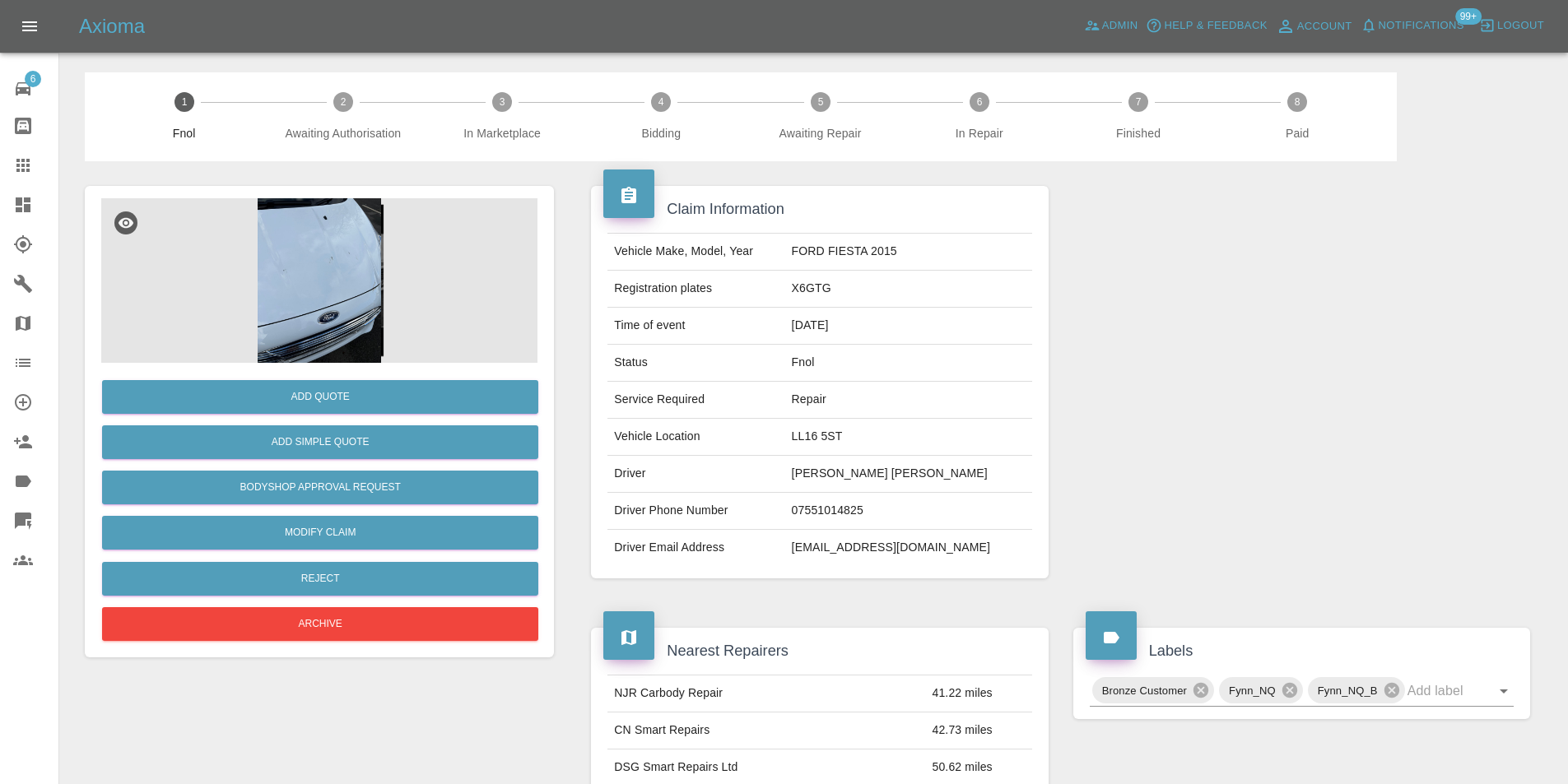
click at [346, 279] on img at bounding box center [319, 280] width 436 height 164
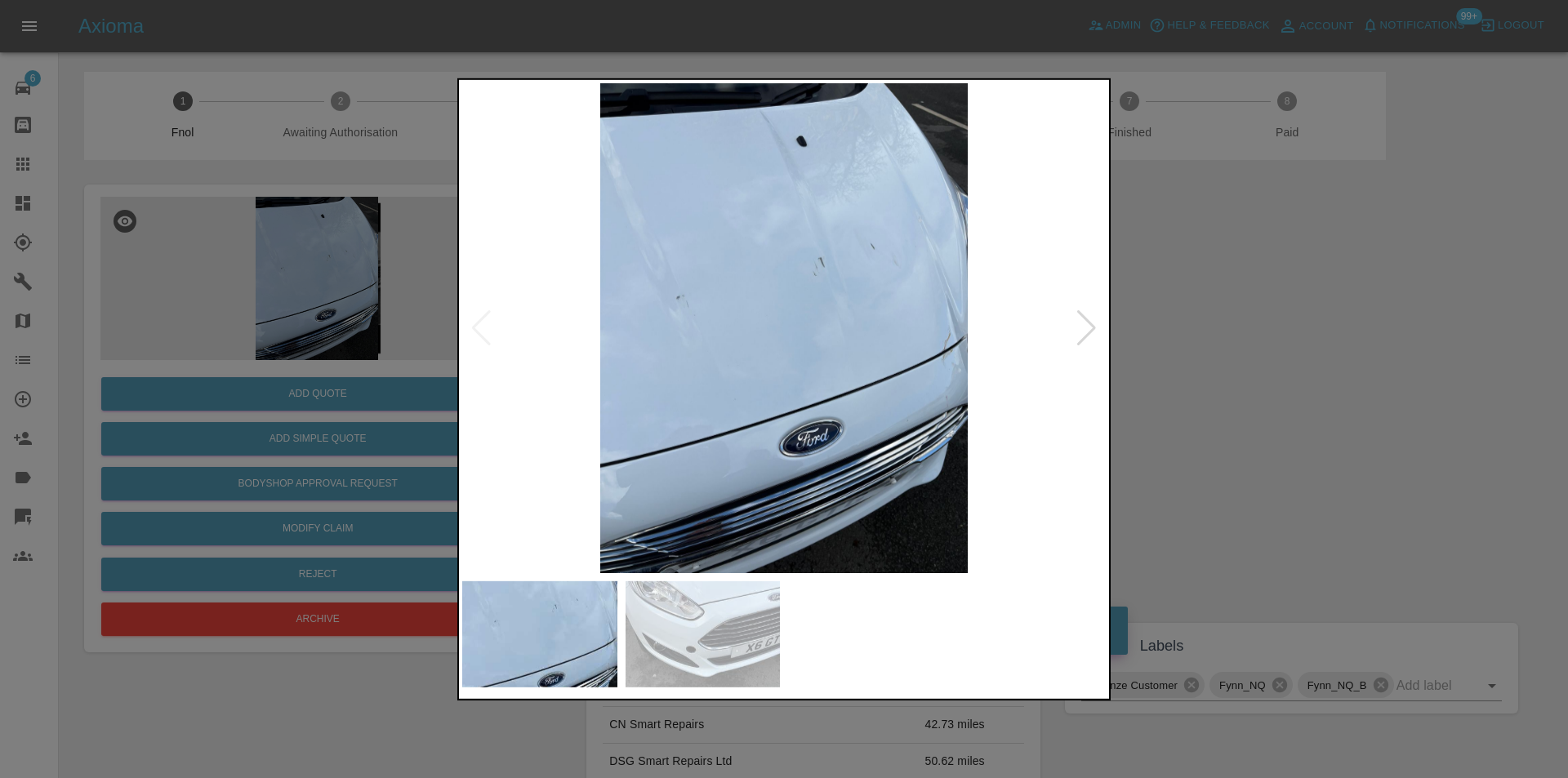
click at [1084, 330] on div at bounding box center [1086, 327] width 22 height 36
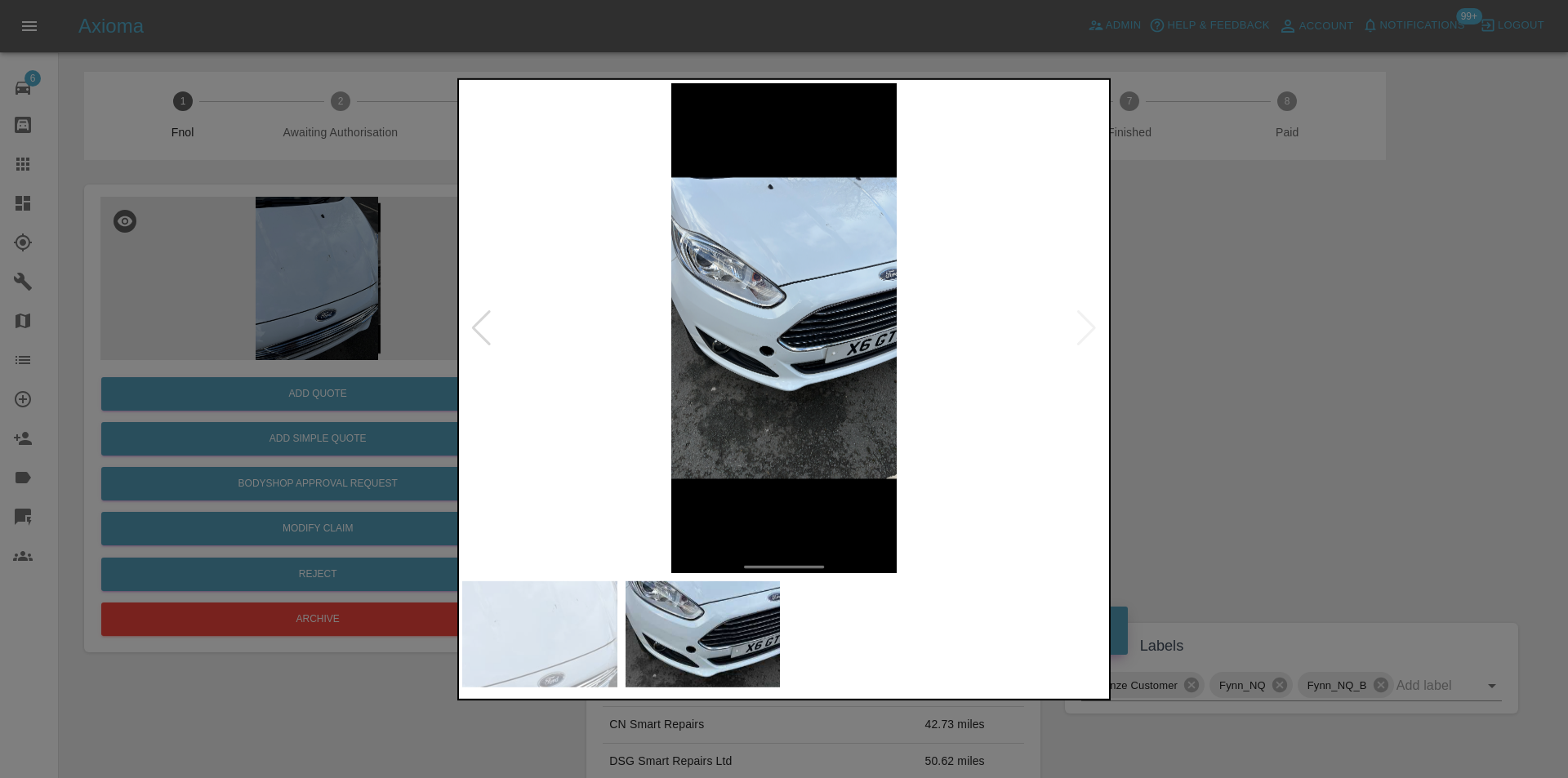
drag, startPoint x: 1257, startPoint y: 360, endPoint x: 993, endPoint y: 428, distance: 272.6
click at [1257, 360] on div at bounding box center [784, 389] width 1568 height 778
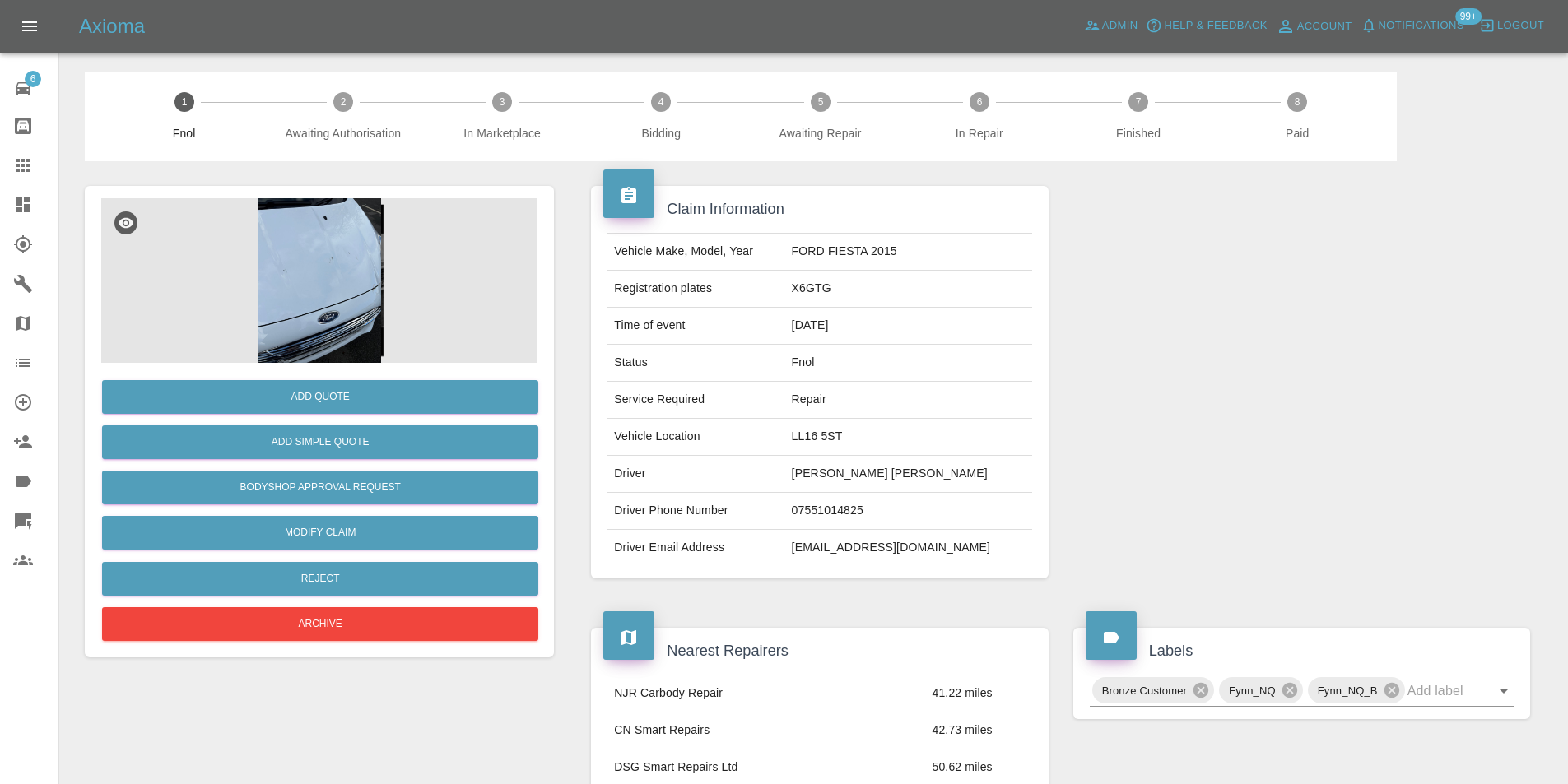
click at [300, 248] on img at bounding box center [319, 280] width 436 height 164
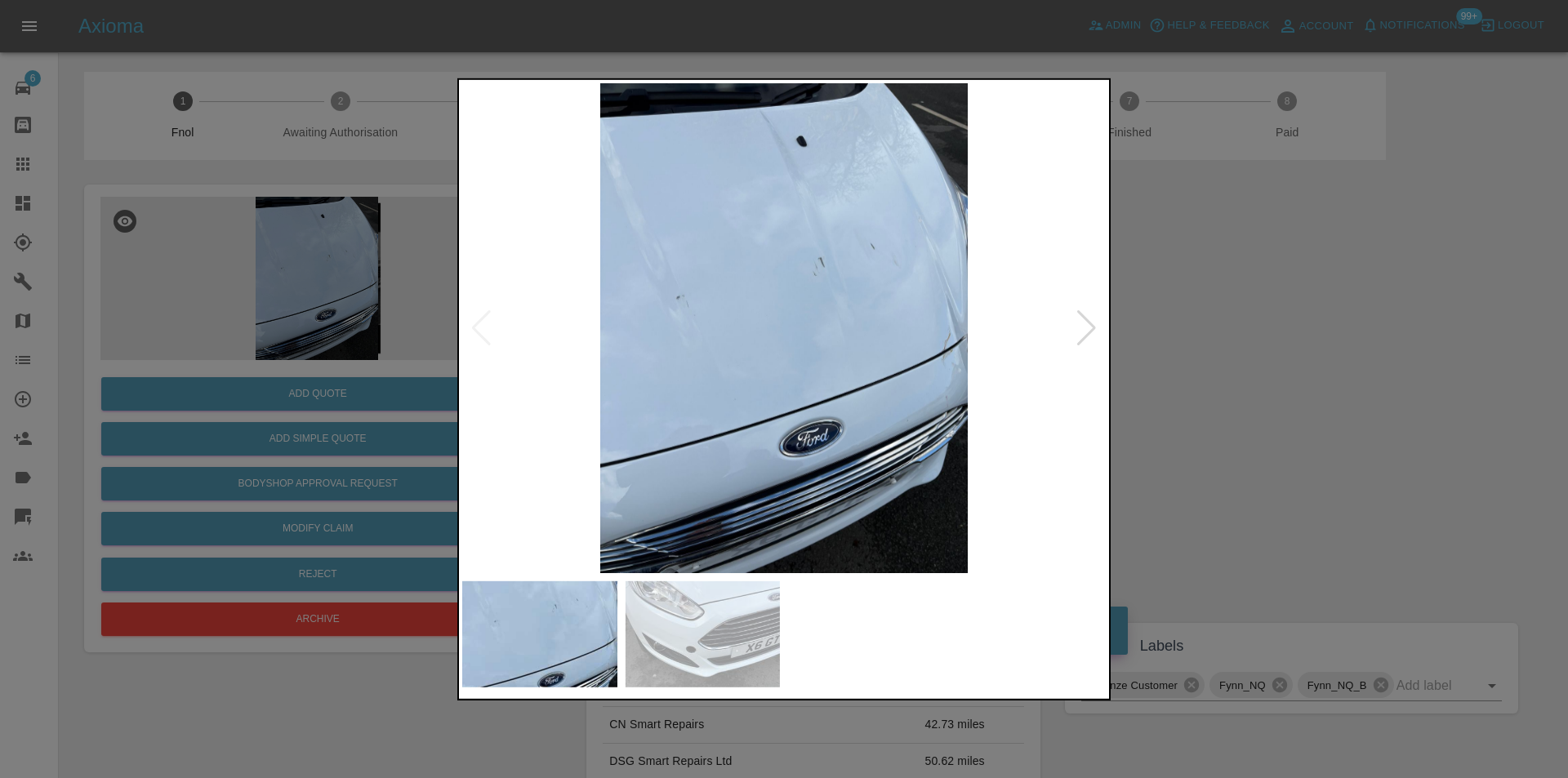
click at [787, 255] on img at bounding box center [784, 327] width 643 height 490
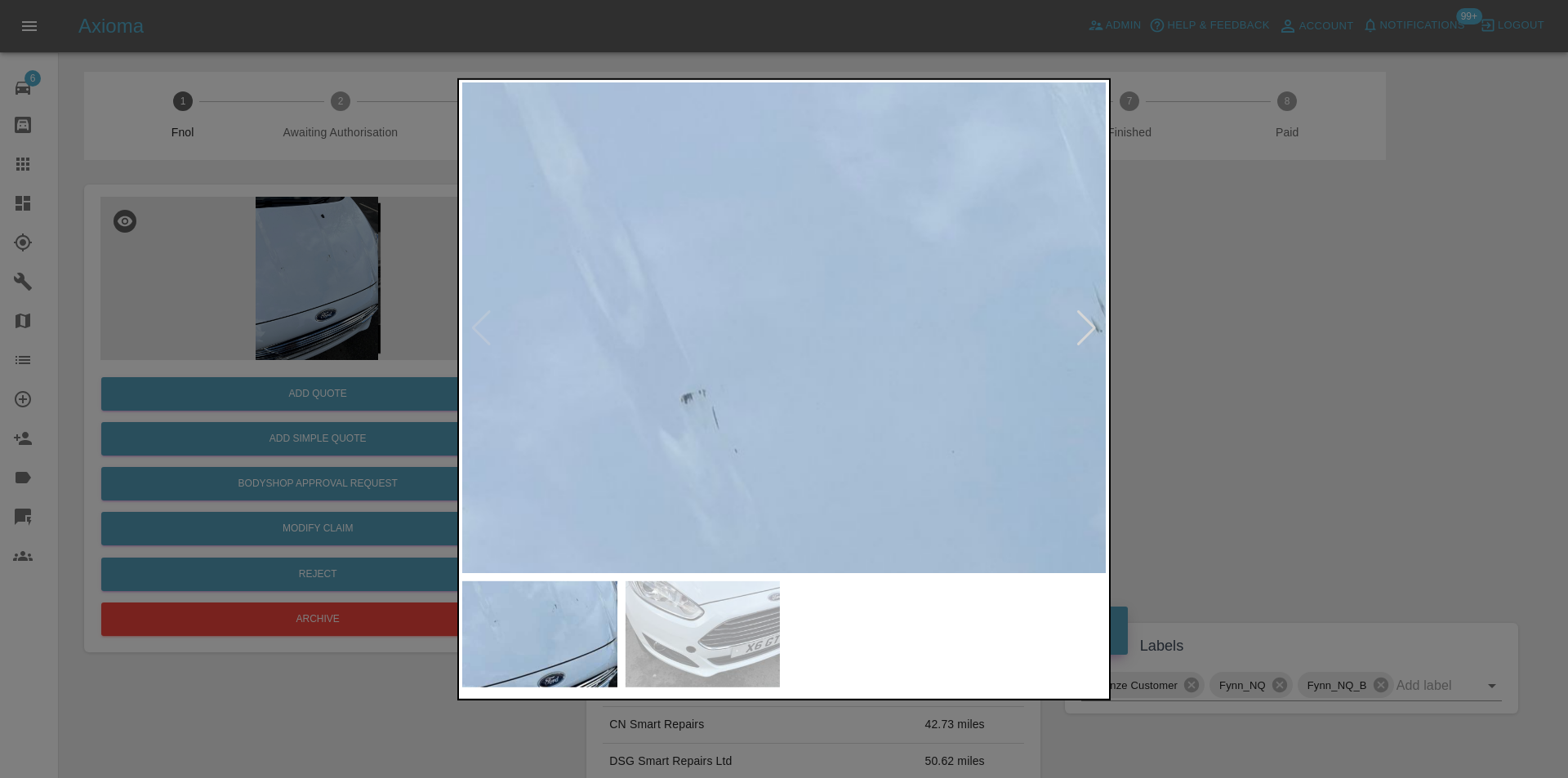
click at [897, 334] on img at bounding box center [1004, 490] width 1930 height 1471
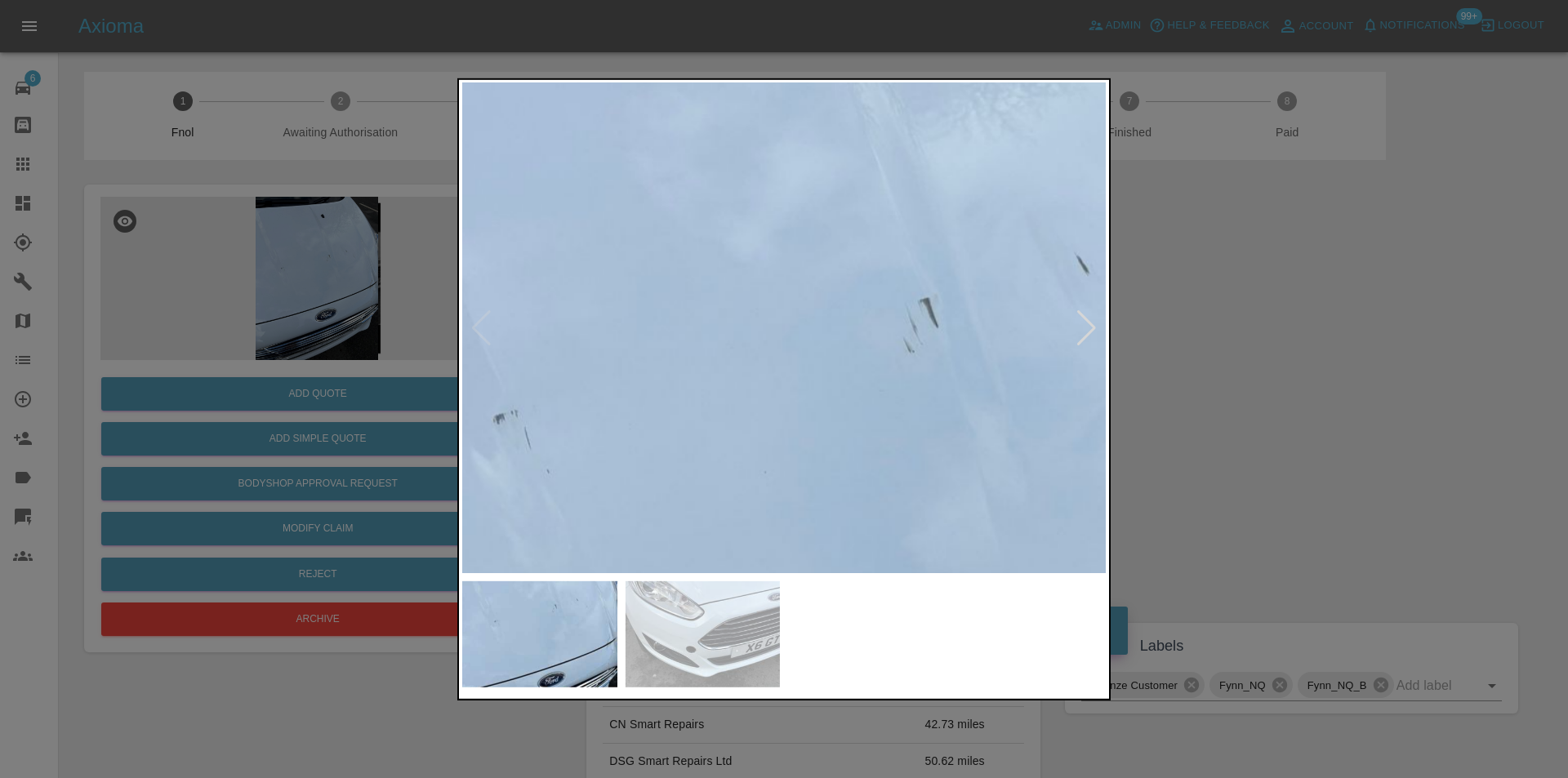
click at [693, 358] on img at bounding box center [816, 510] width 1930 height 1471
drag, startPoint x: 1261, startPoint y: 288, endPoint x: 656, endPoint y: 412, distance: 617.6
click at [1256, 288] on div at bounding box center [784, 389] width 1568 height 778
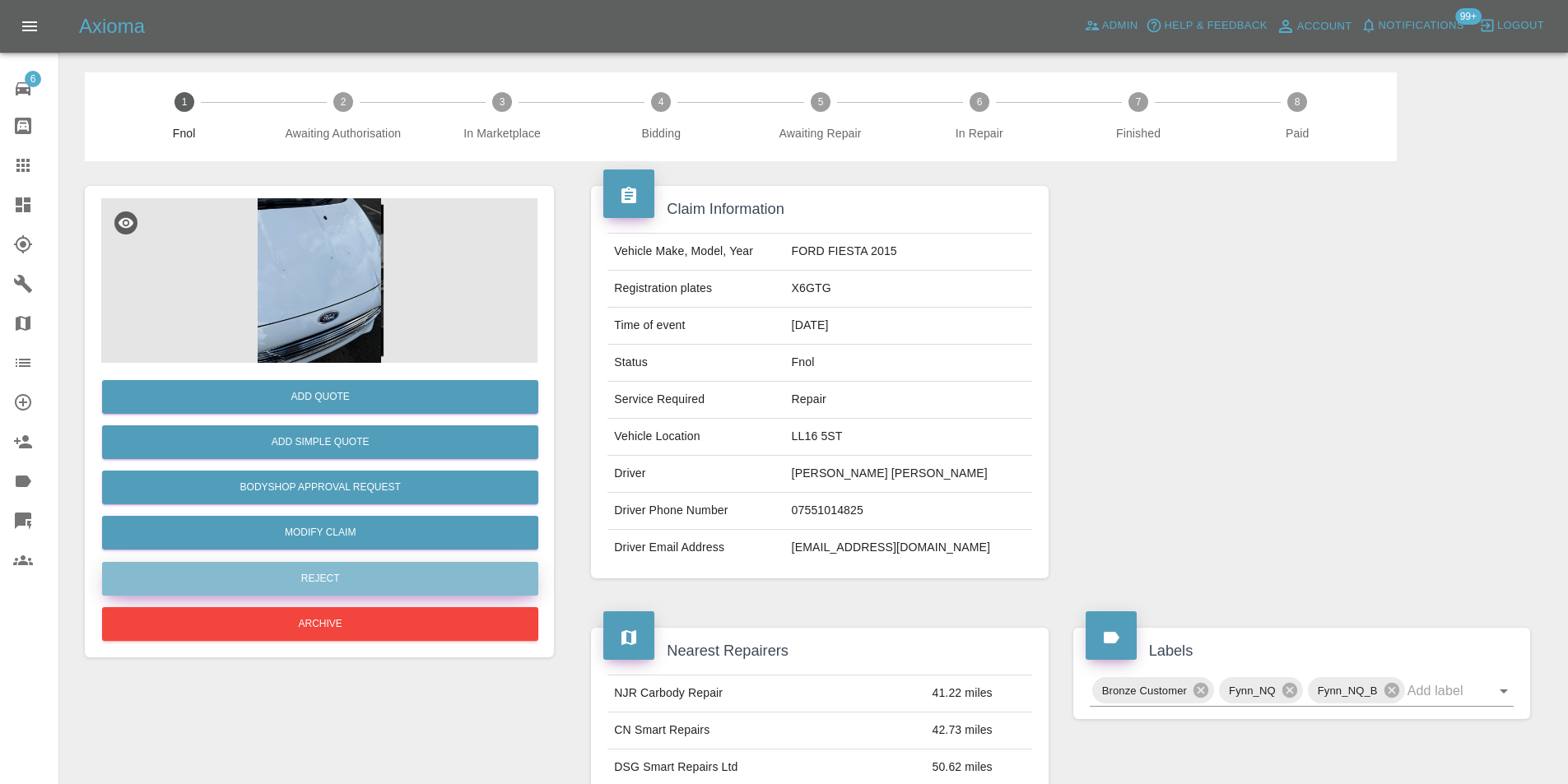
click at [346, 573] on button "Reject" at bounding box center [320, 579] width 436 height 34
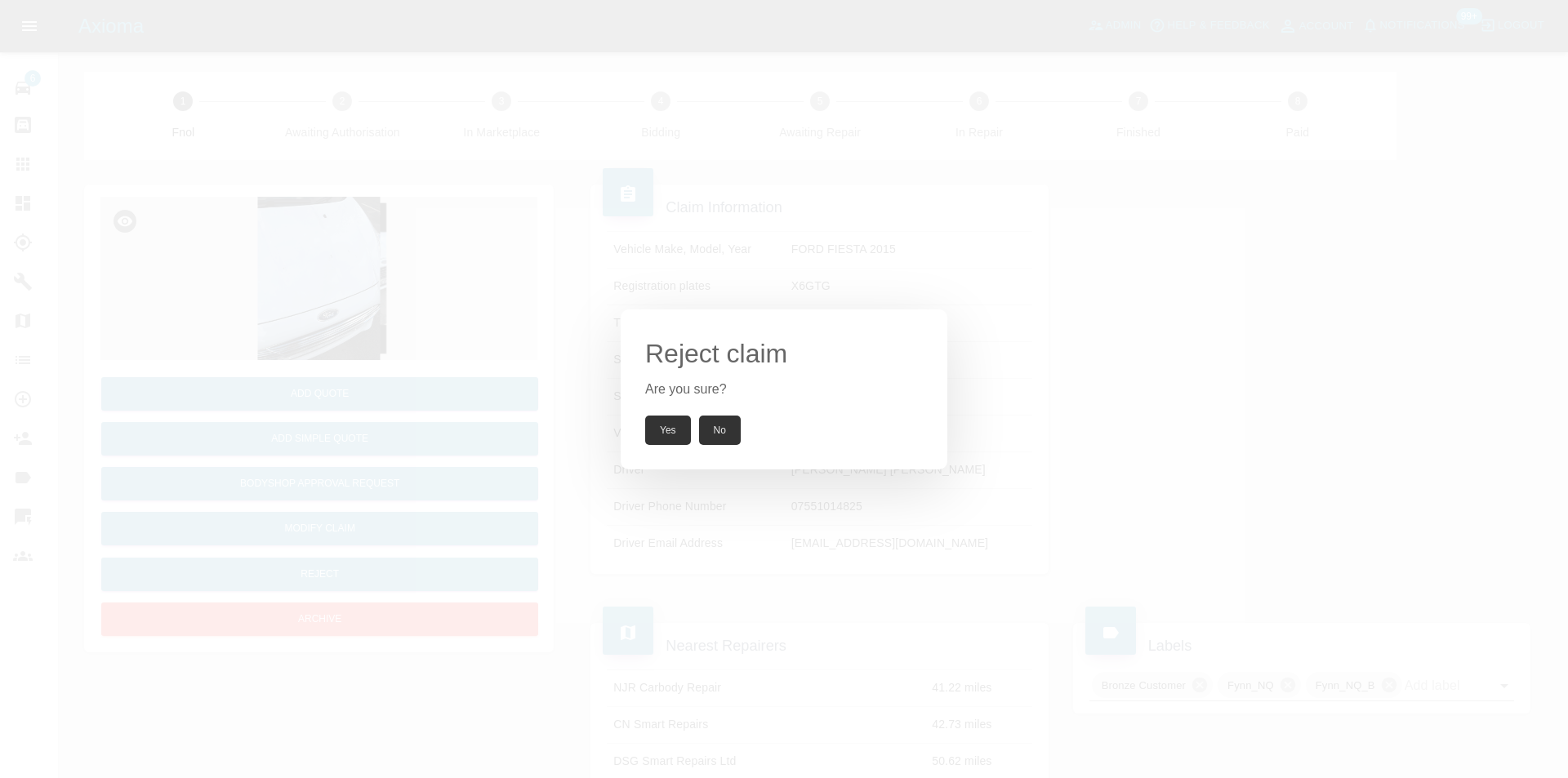
click at [659, 432] on button "Yes" at bounding box center [668, 430] width 46 height 29
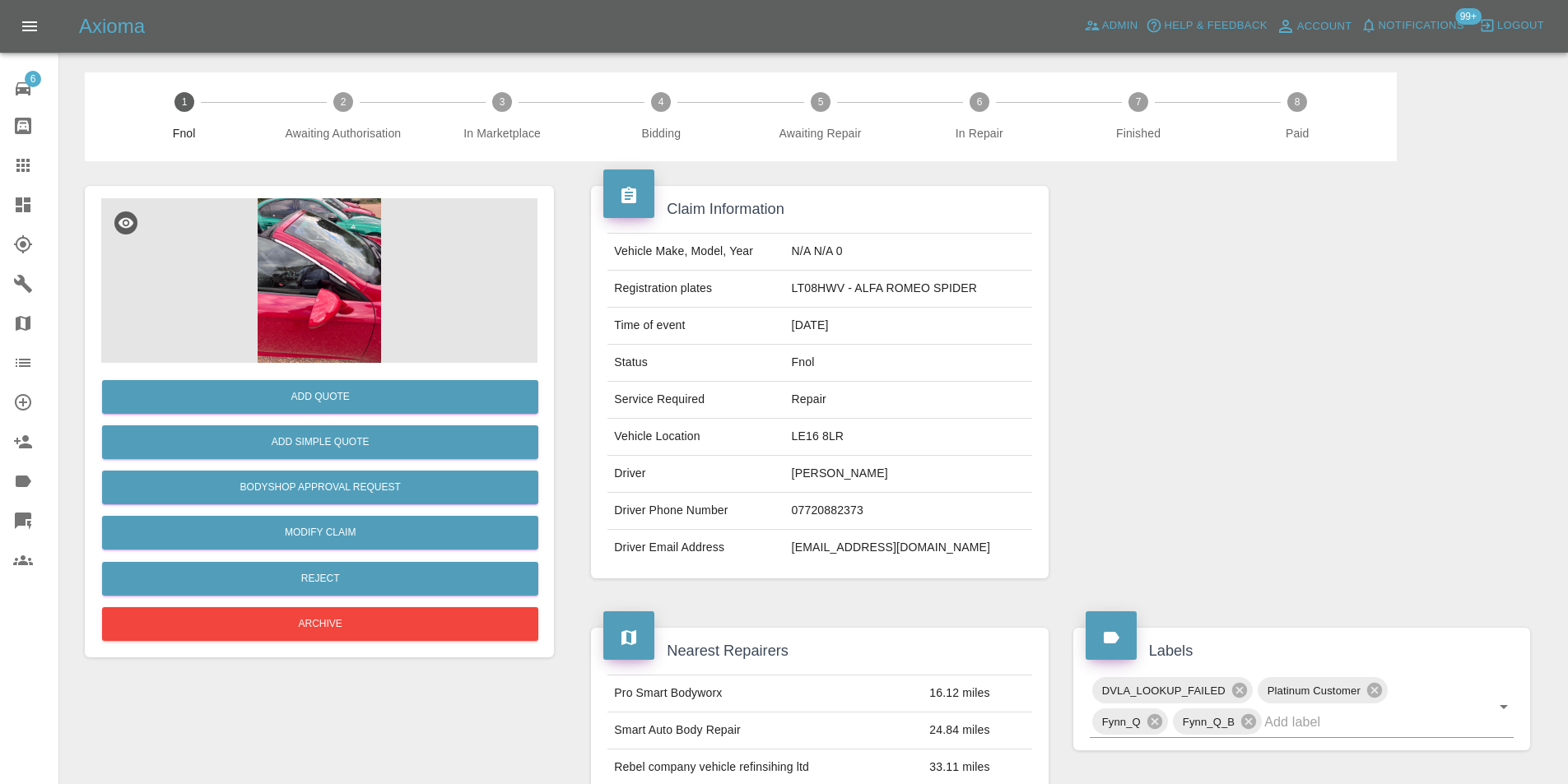
click at [289, 337] on img at bounding box center [319, 280] width 436 height 164
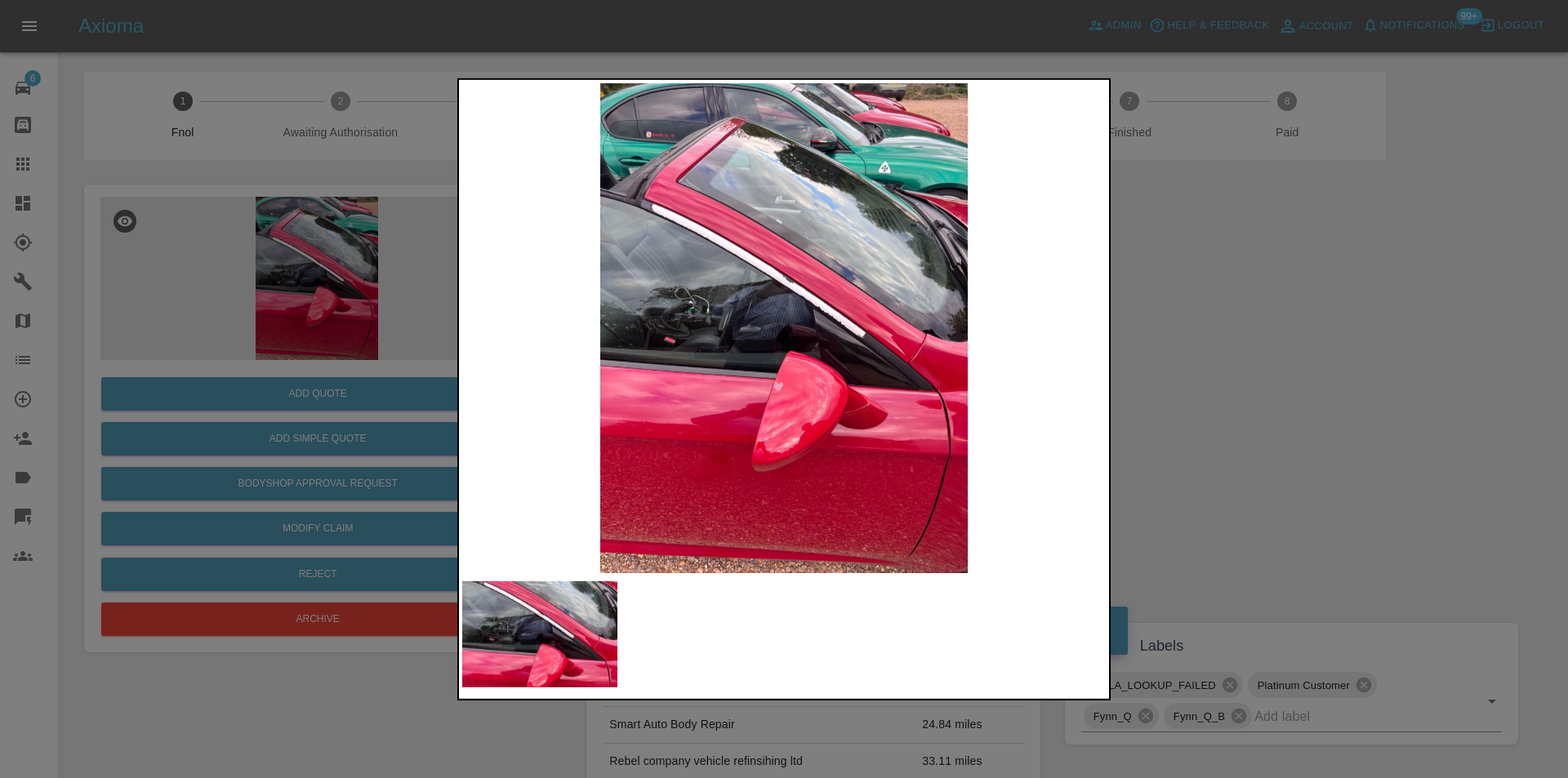
click at [1215, 412] on div at bounding box center [784, 389] width 1568 height 778
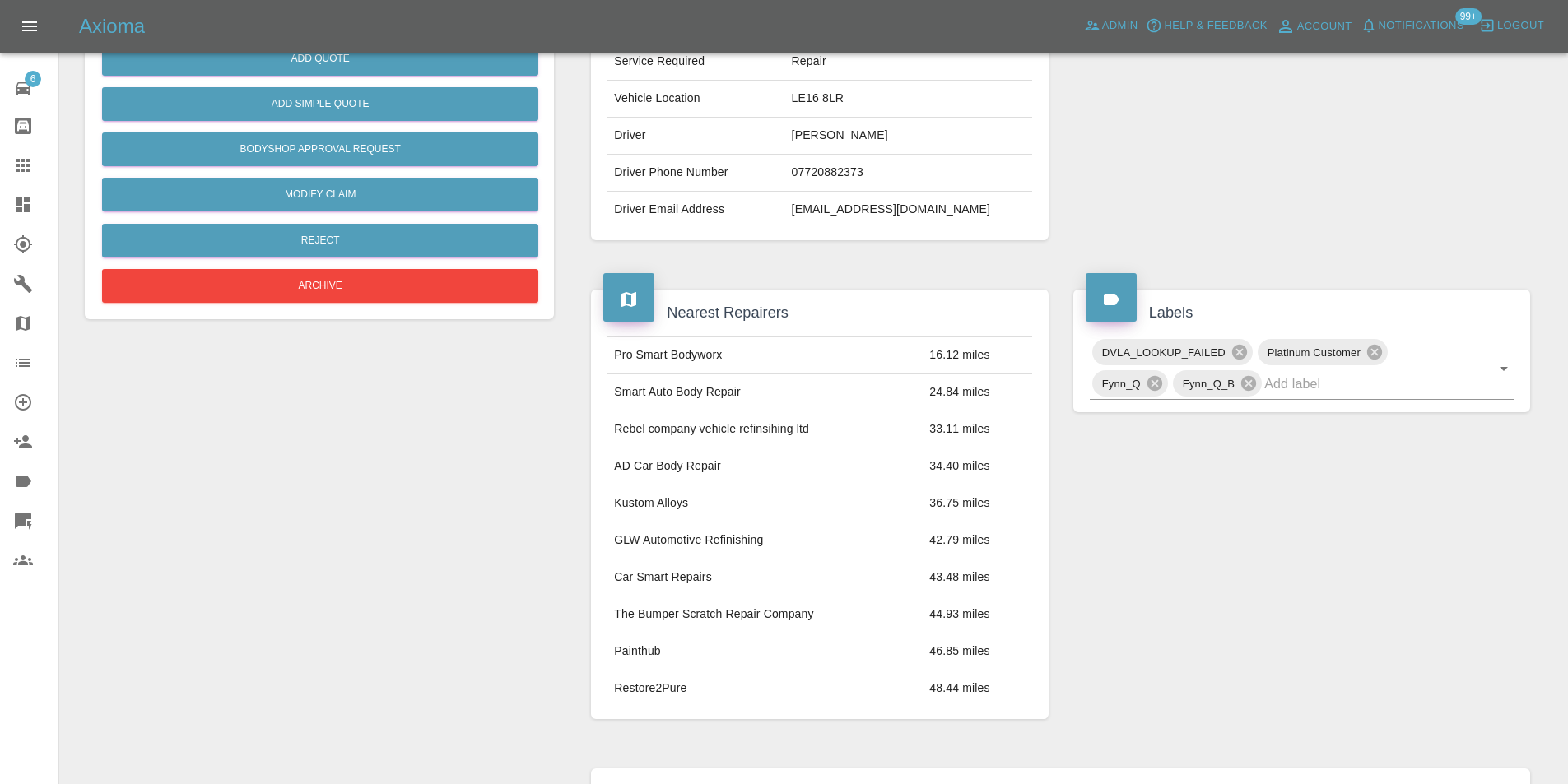
scroll to position [82, 0]
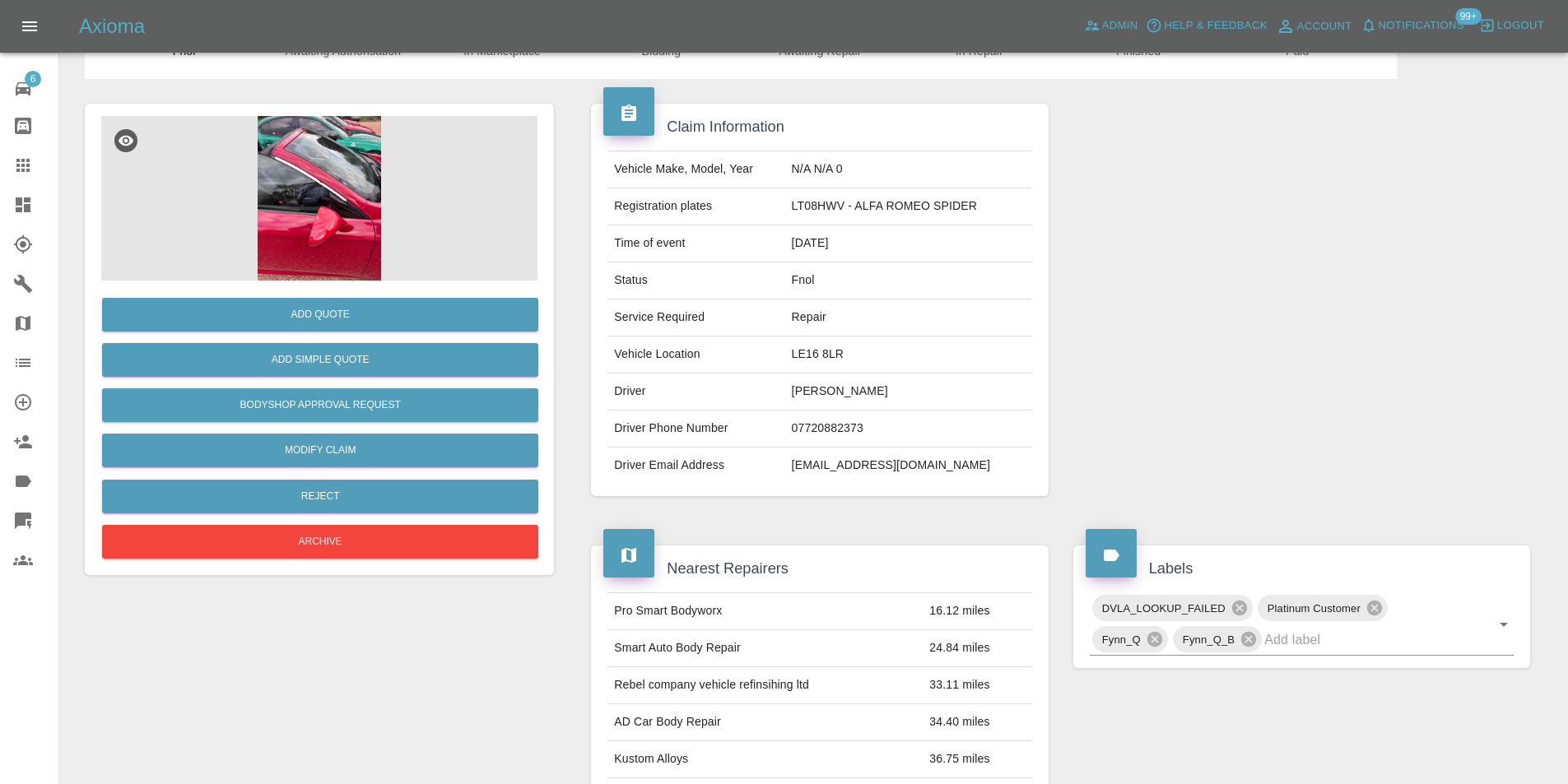
click at [356, 215] on img at bounding box center [319, 198] width 436 height 164
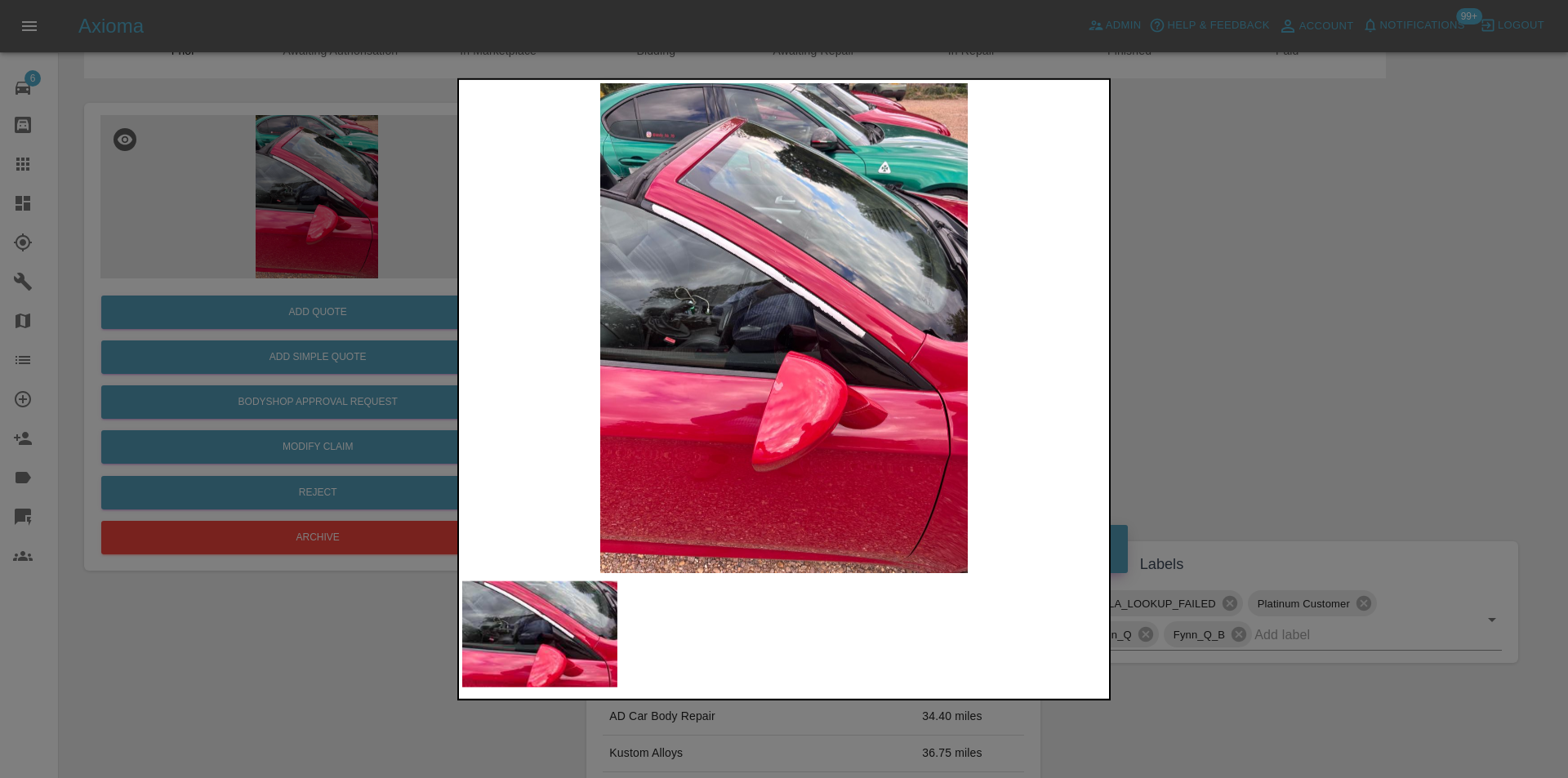
drag, startPoint x: 1261, startPoint y: 347, endPoint x: 1238, endPoint y: 345, distance: 23.1
click at [1261, 347] on div at bounding box center [784, 389] width 1568 height 778
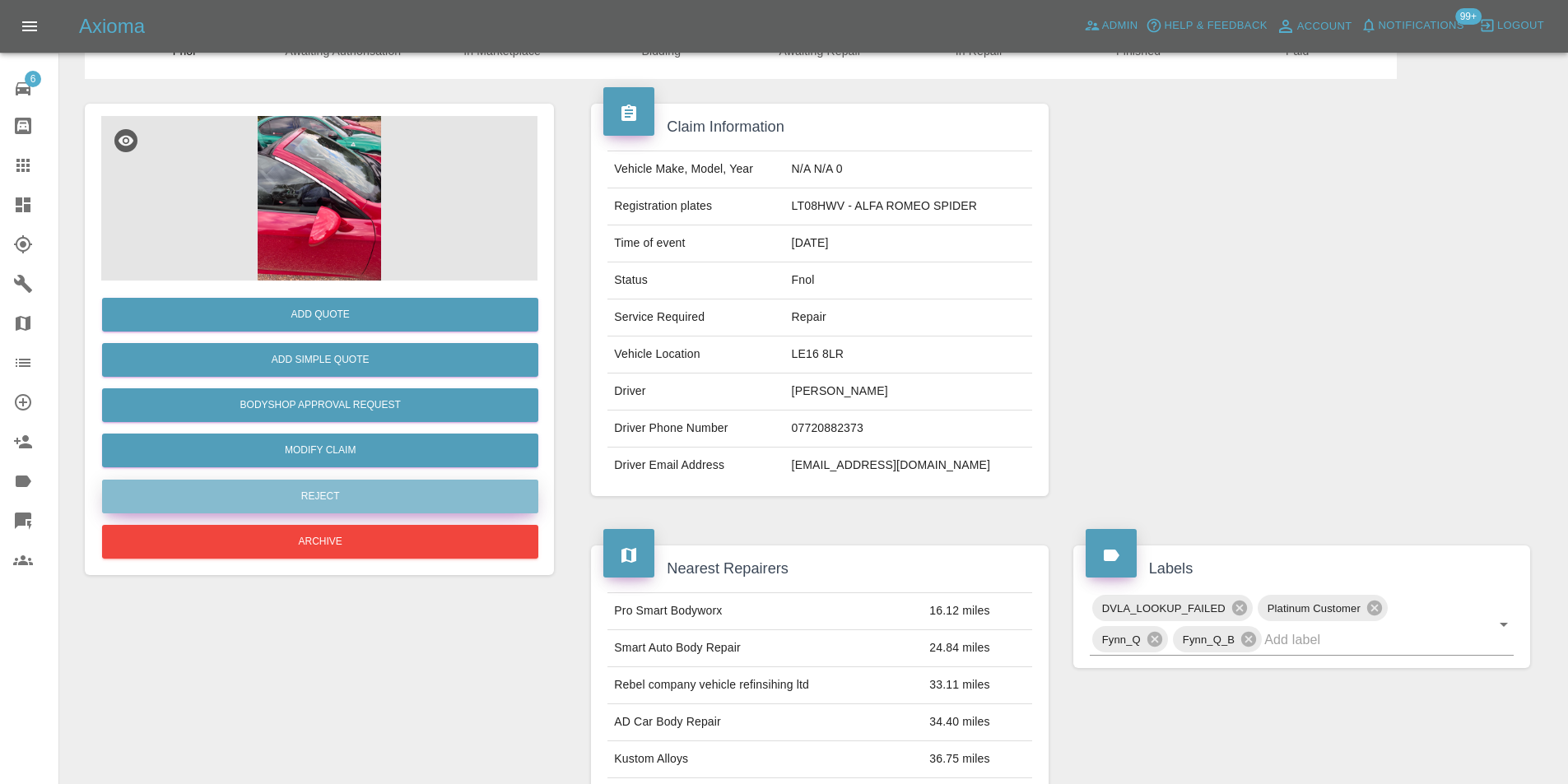
click at [351, 499] on button "Reject" at bounding box center [320, 496] width 436 height 34
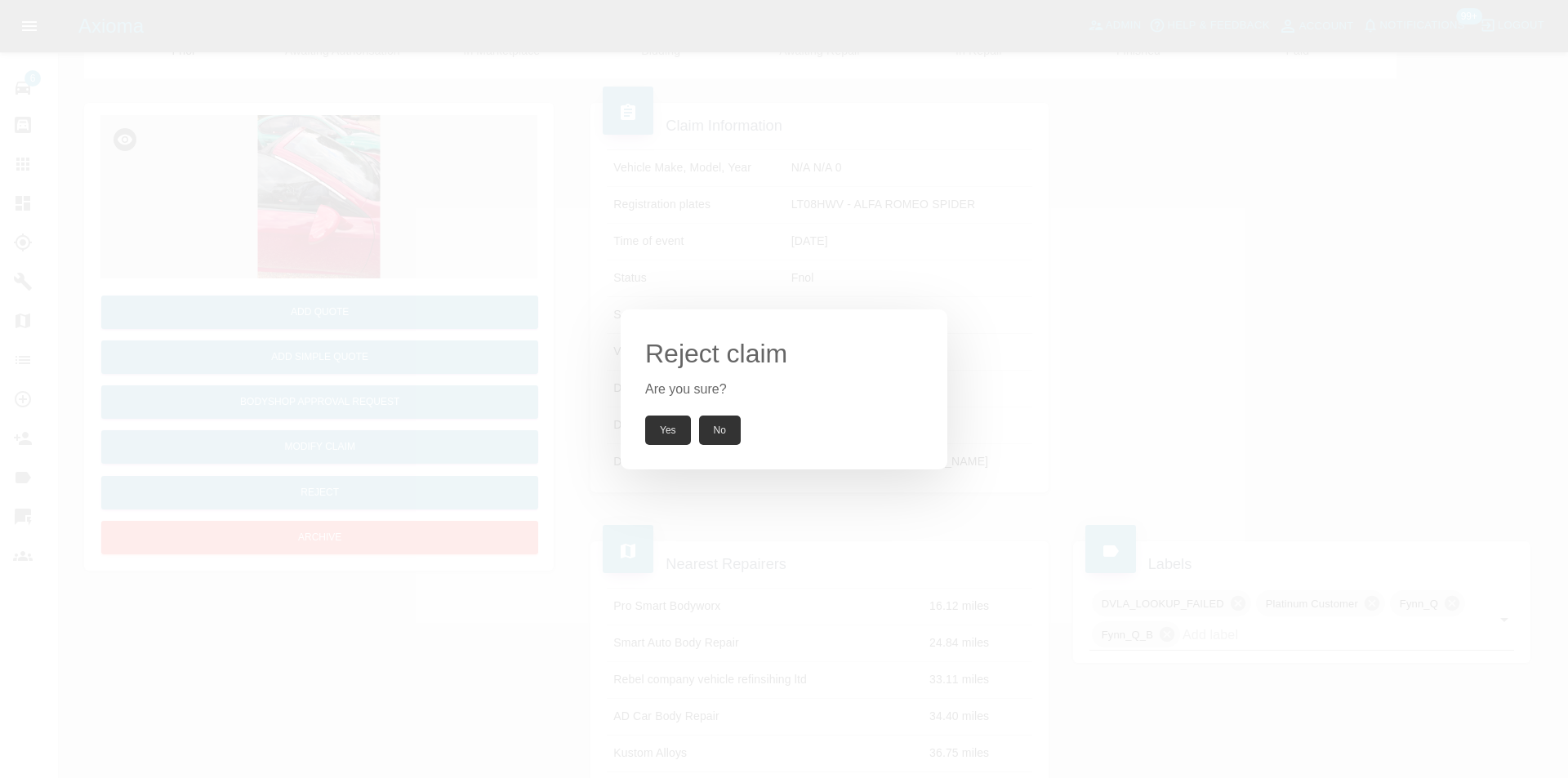
click at [679, 428] on button "Yes" at bounding box center [668, 430] width 46 height 29
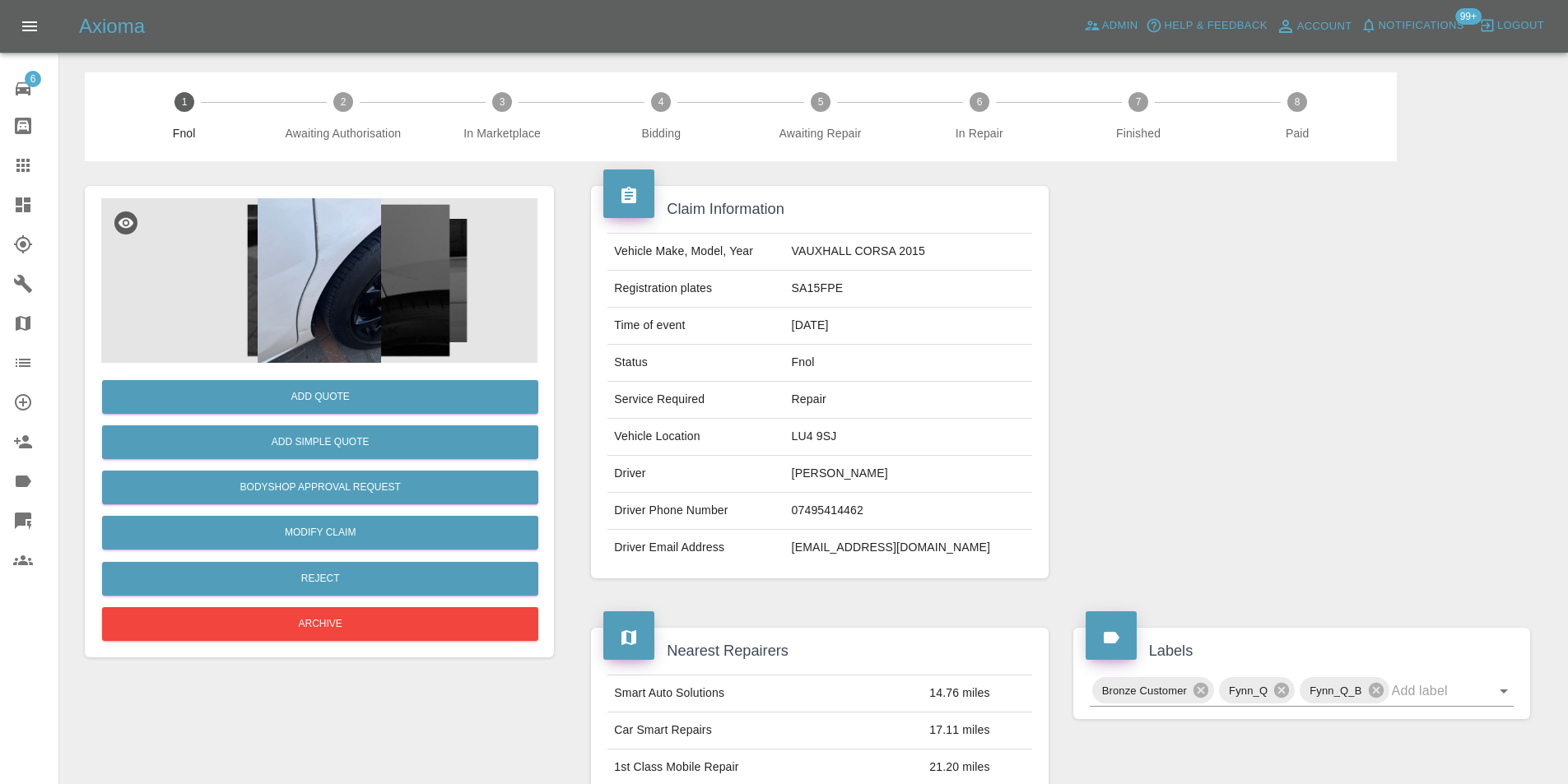
click at [362, 290] on img at bounding box center [319, 280] width 436 height 164
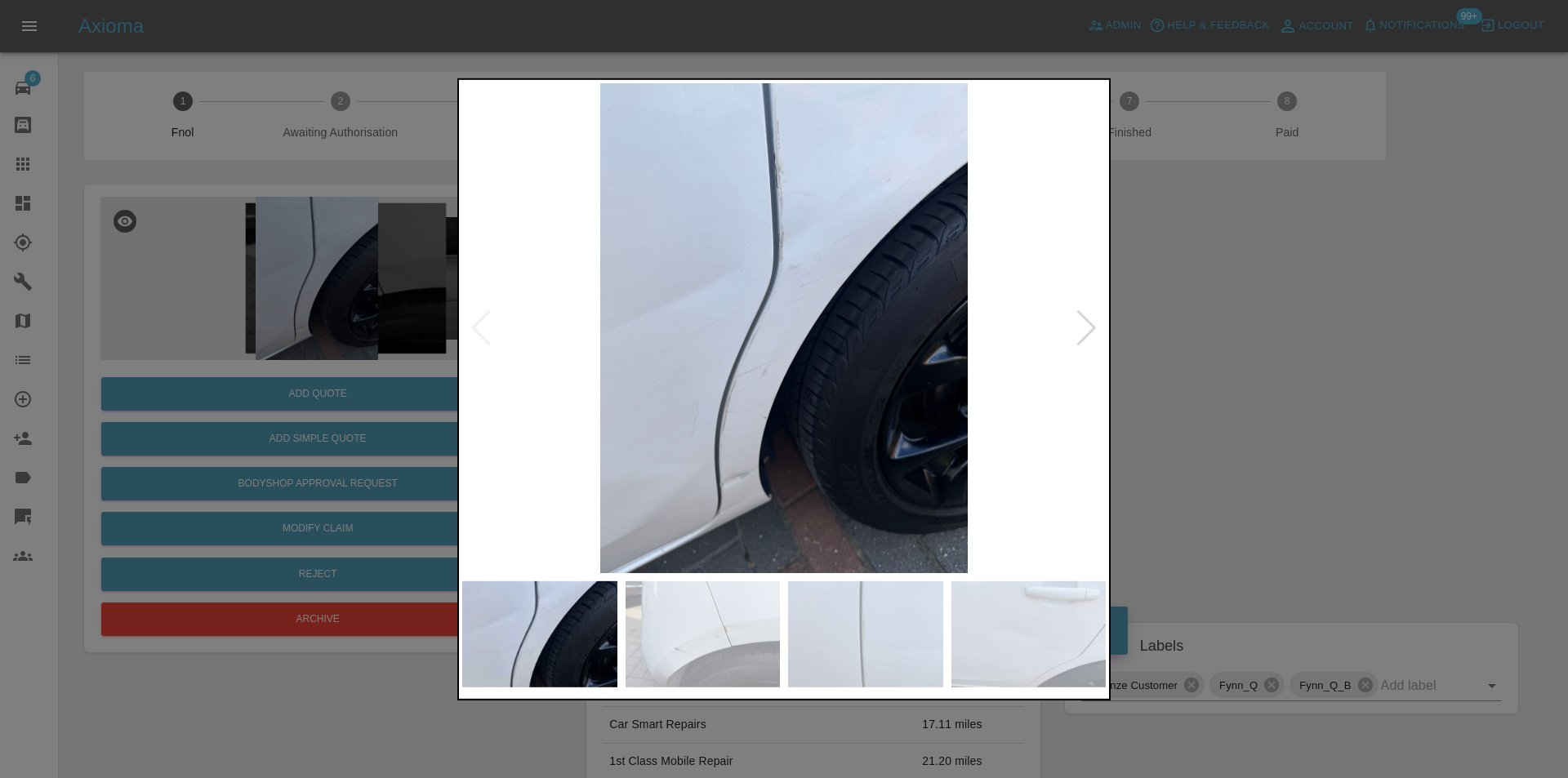
click at [1077, 326] on div at bounding box center [1086, 327] width 22 height 36
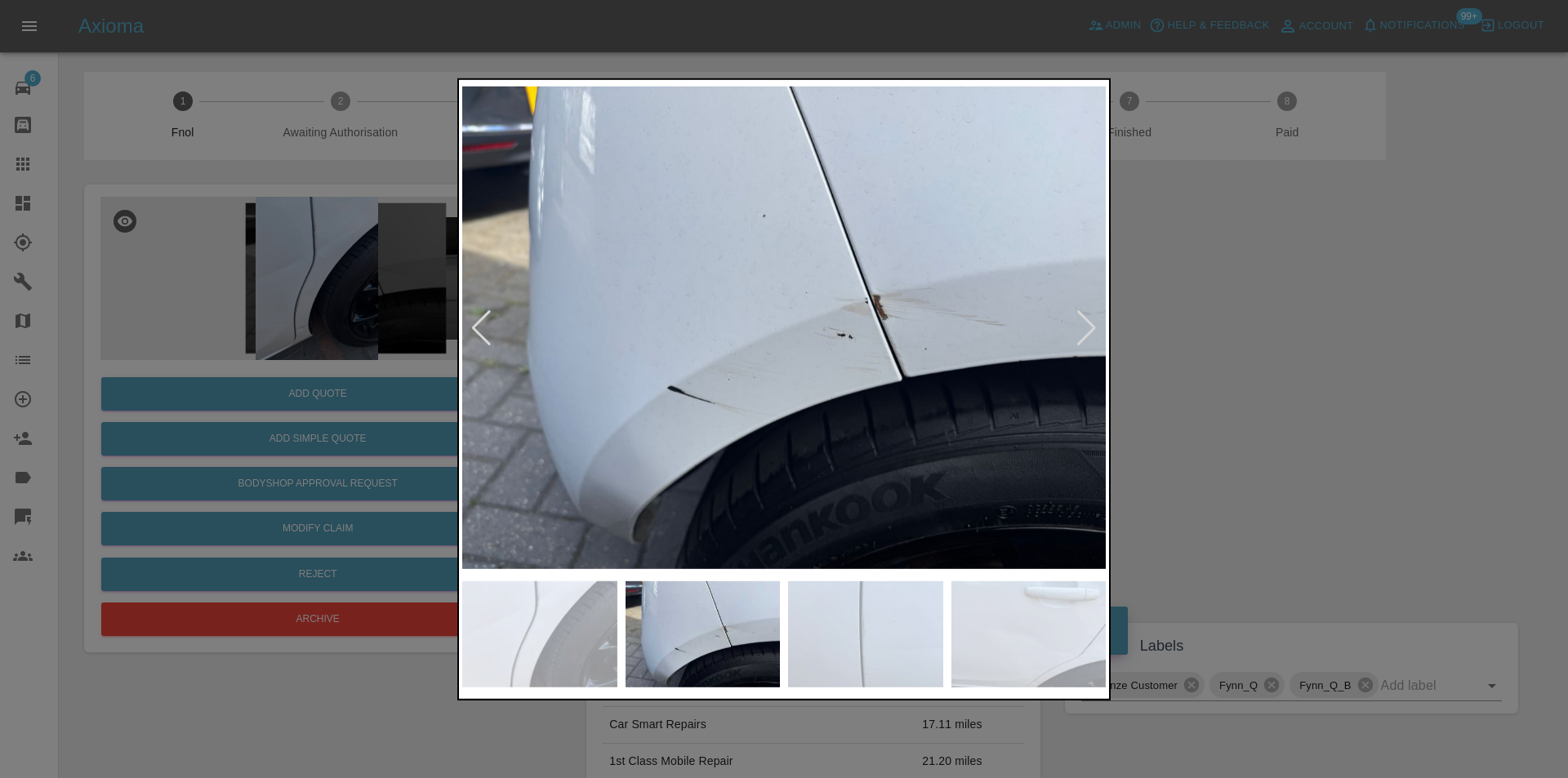
click at [1077, 326] on div at bounding box center [1086, 327] width 22 height 36
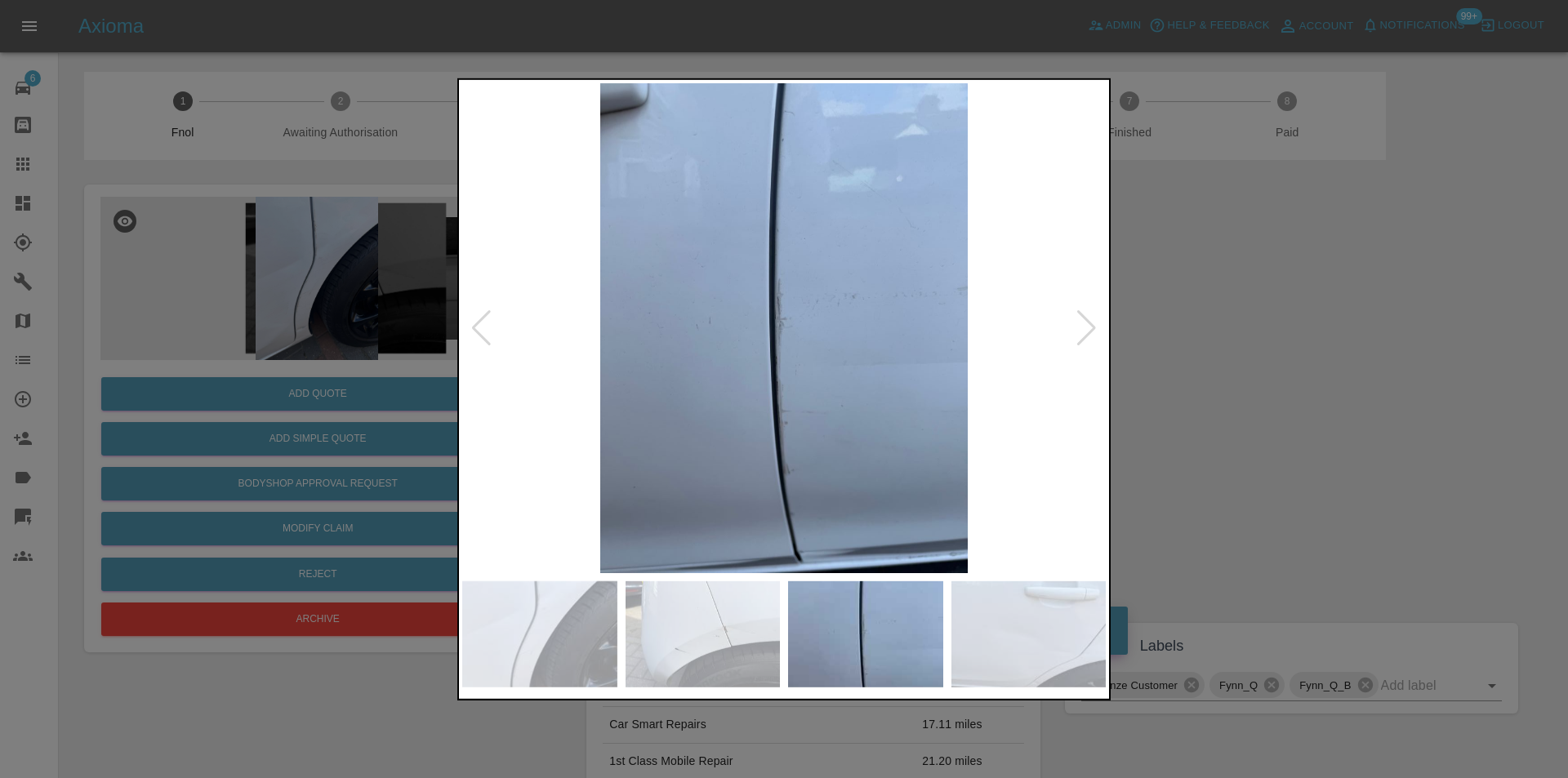
click at [1077, 326] on div at bounding box center [1086, 327] width 22 height 36
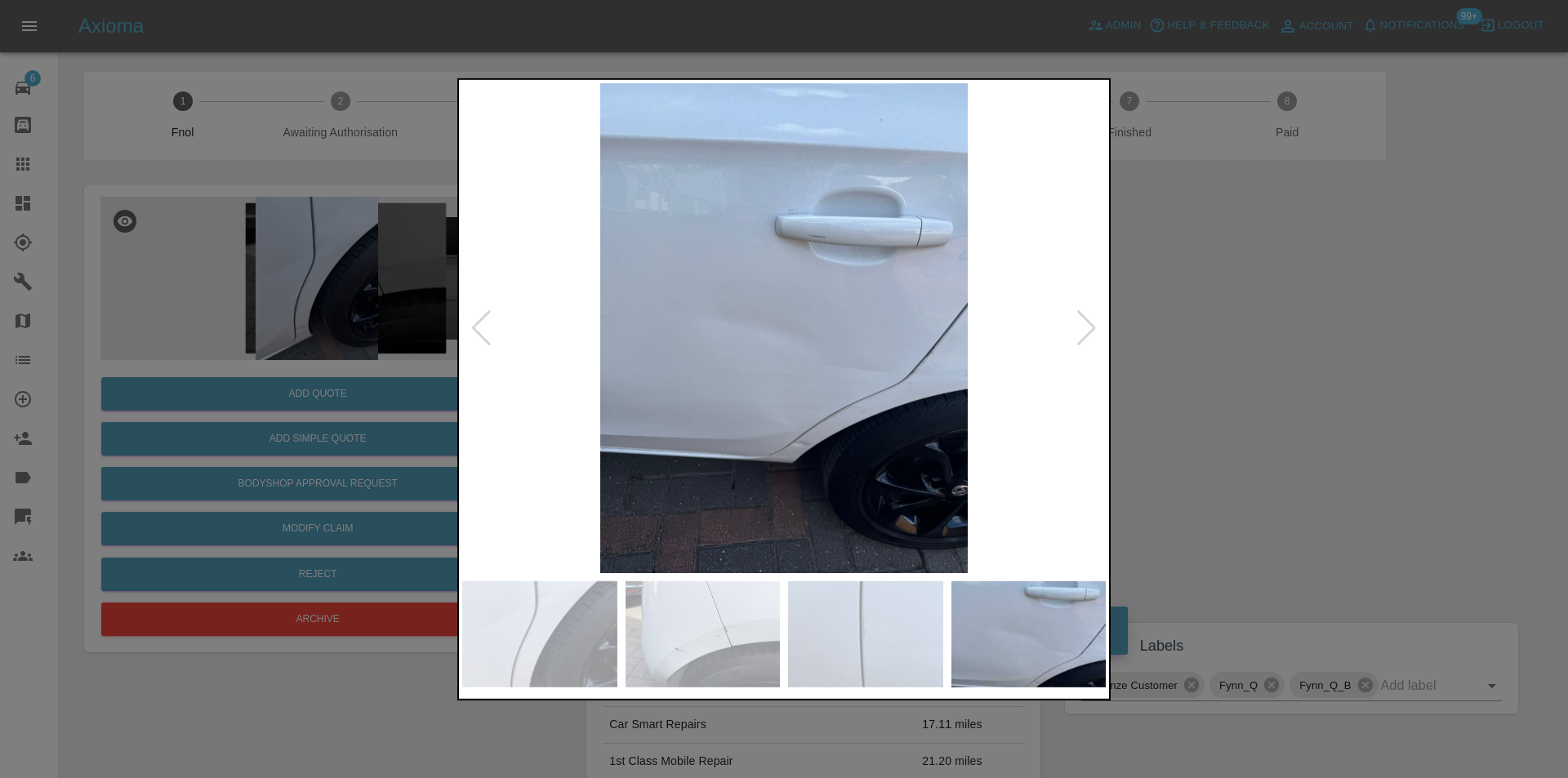
click at [1077, 326] on div at bounding box center [1086, 327] width 22 height 36
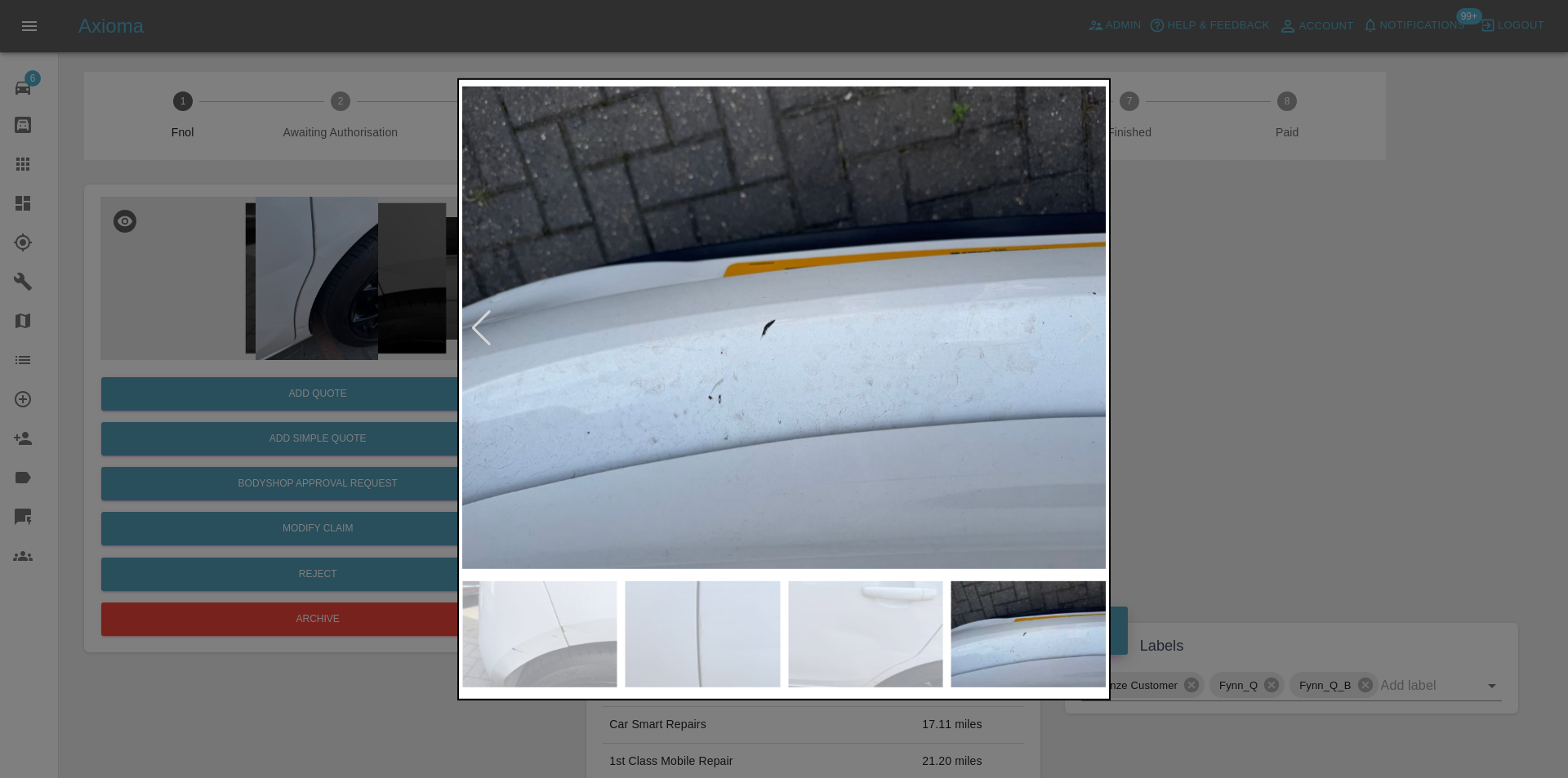
click at [1077, 326] on img at bounding box center [784, 327] width 643 height 490
click at [472, 327] on div at bounding box center [481, 327] width 22 height 36
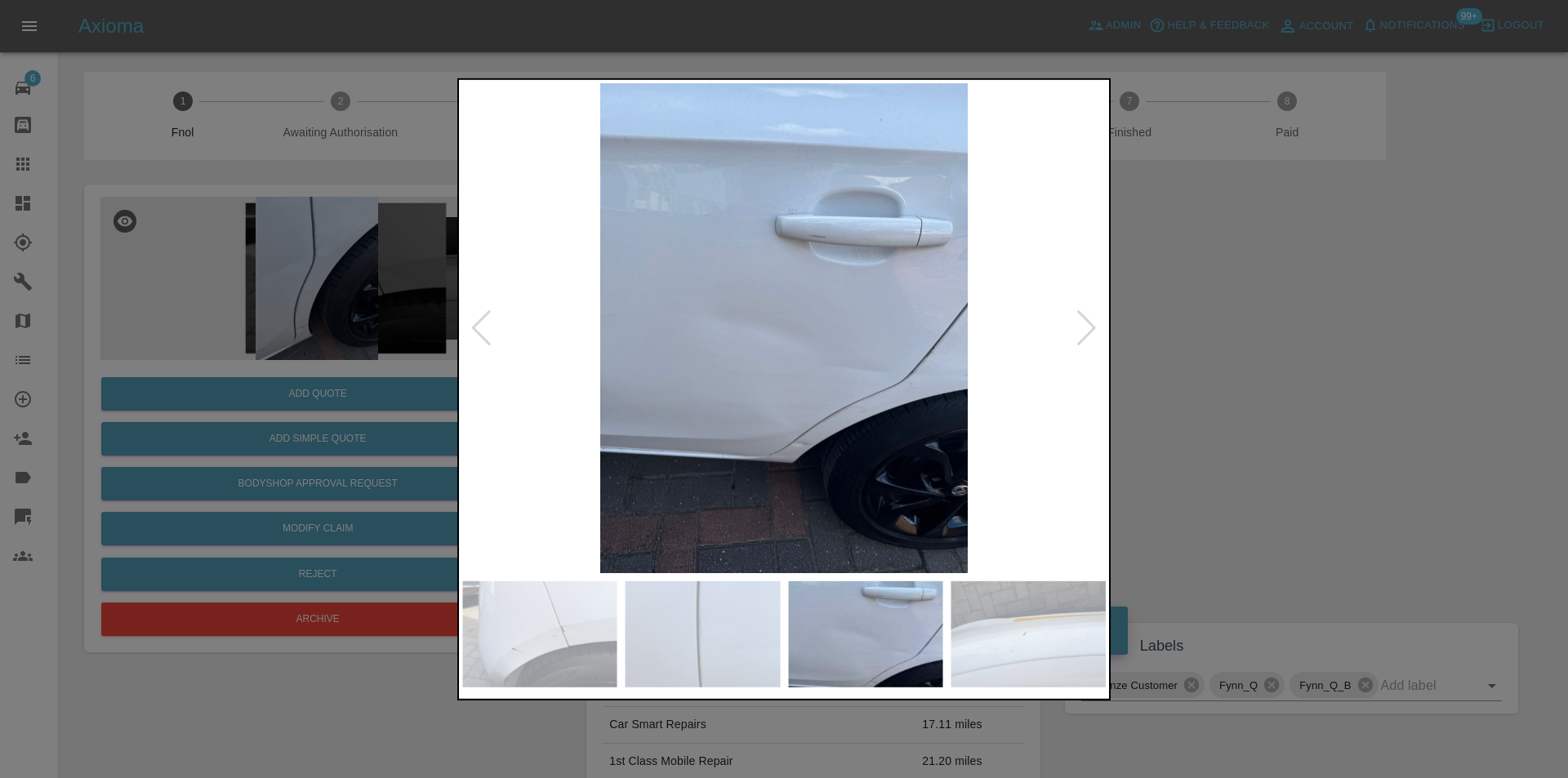
click at [472, 327] on div at bounding box center [481, 327] width 22 height 36
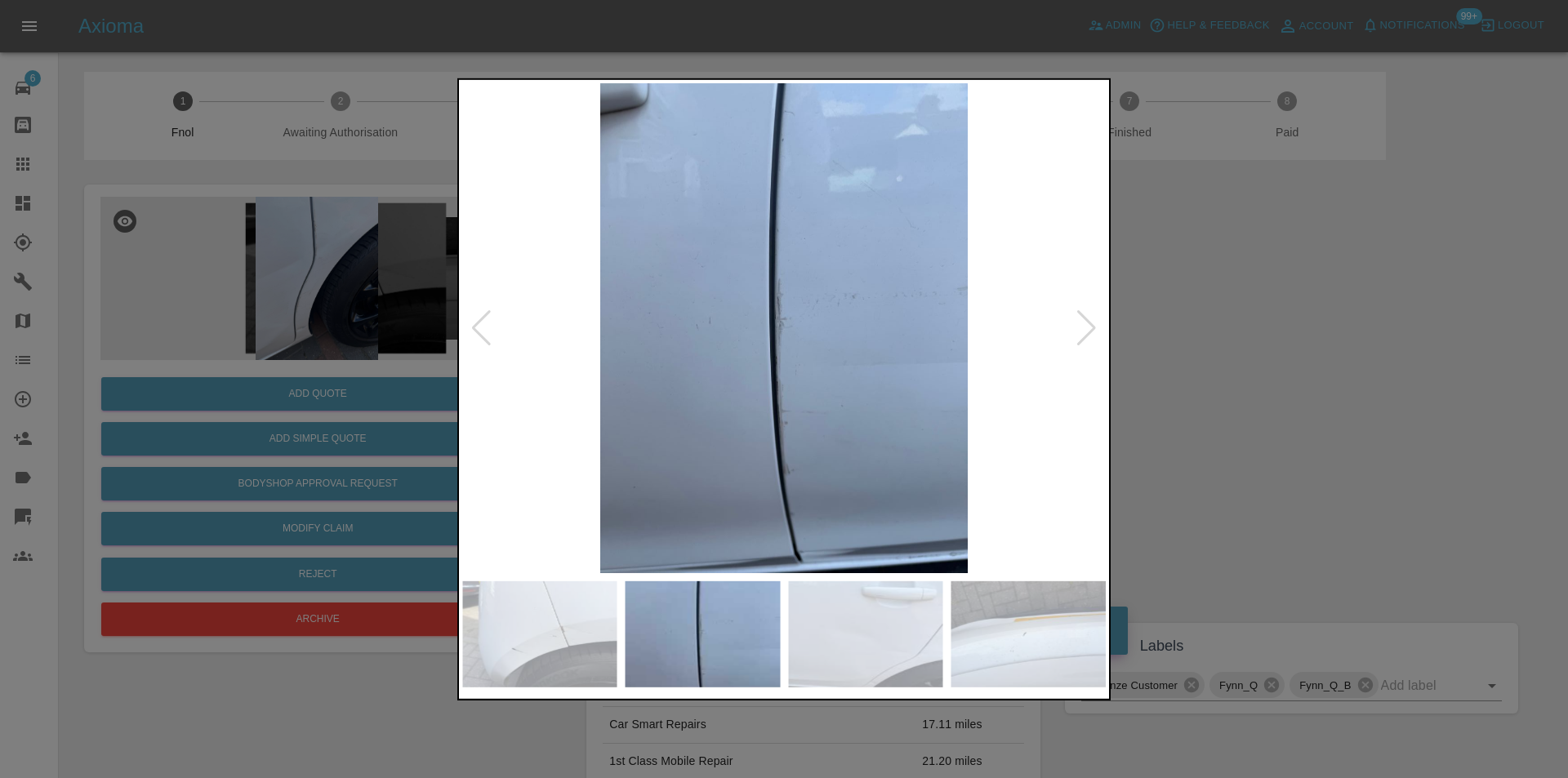
click at [472, 327] on div at bounding box center [481, 327] width 22 height 36
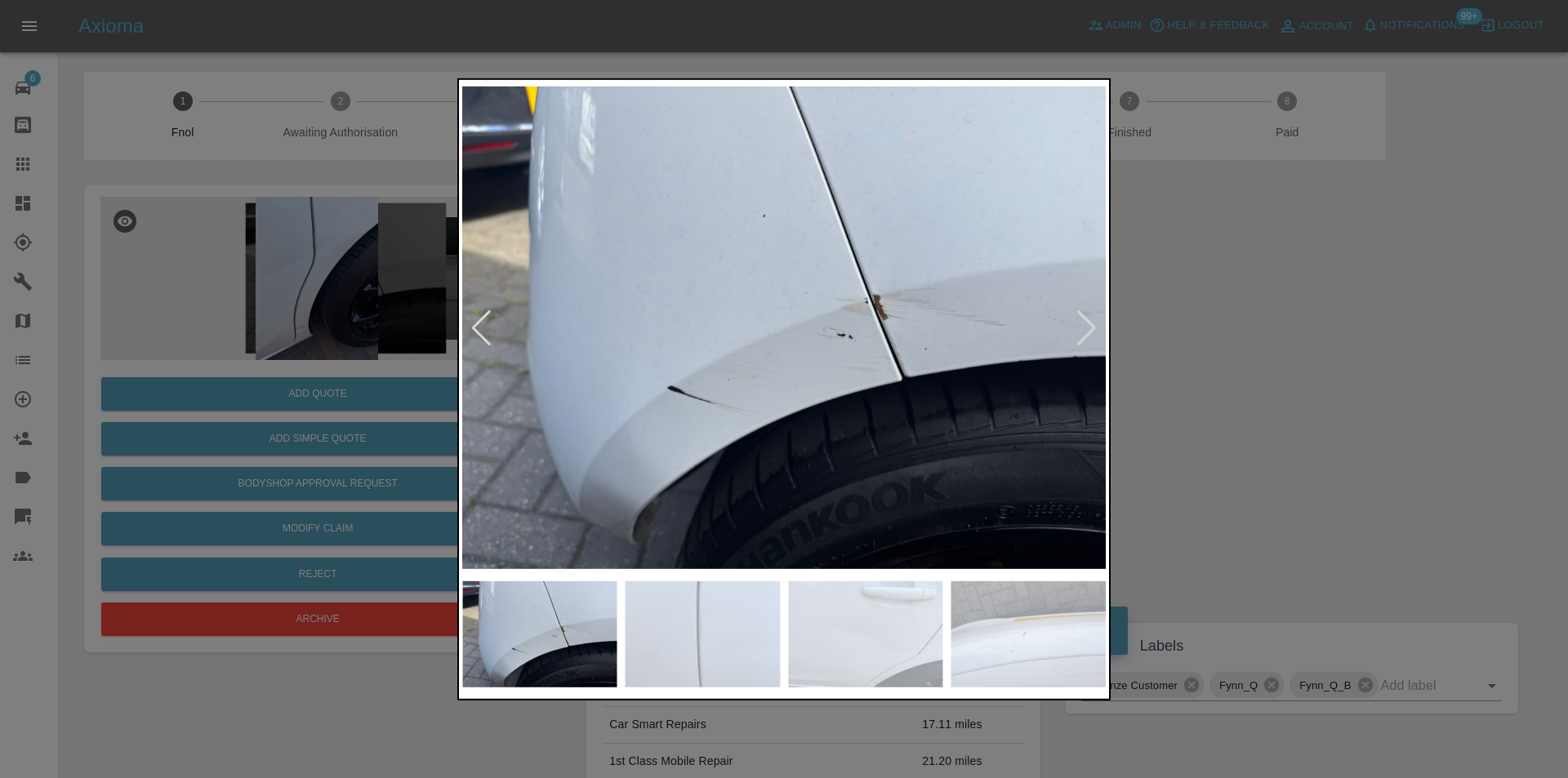
click at [472, 327] on div at bounding box center [481, 327] width 22 height 36
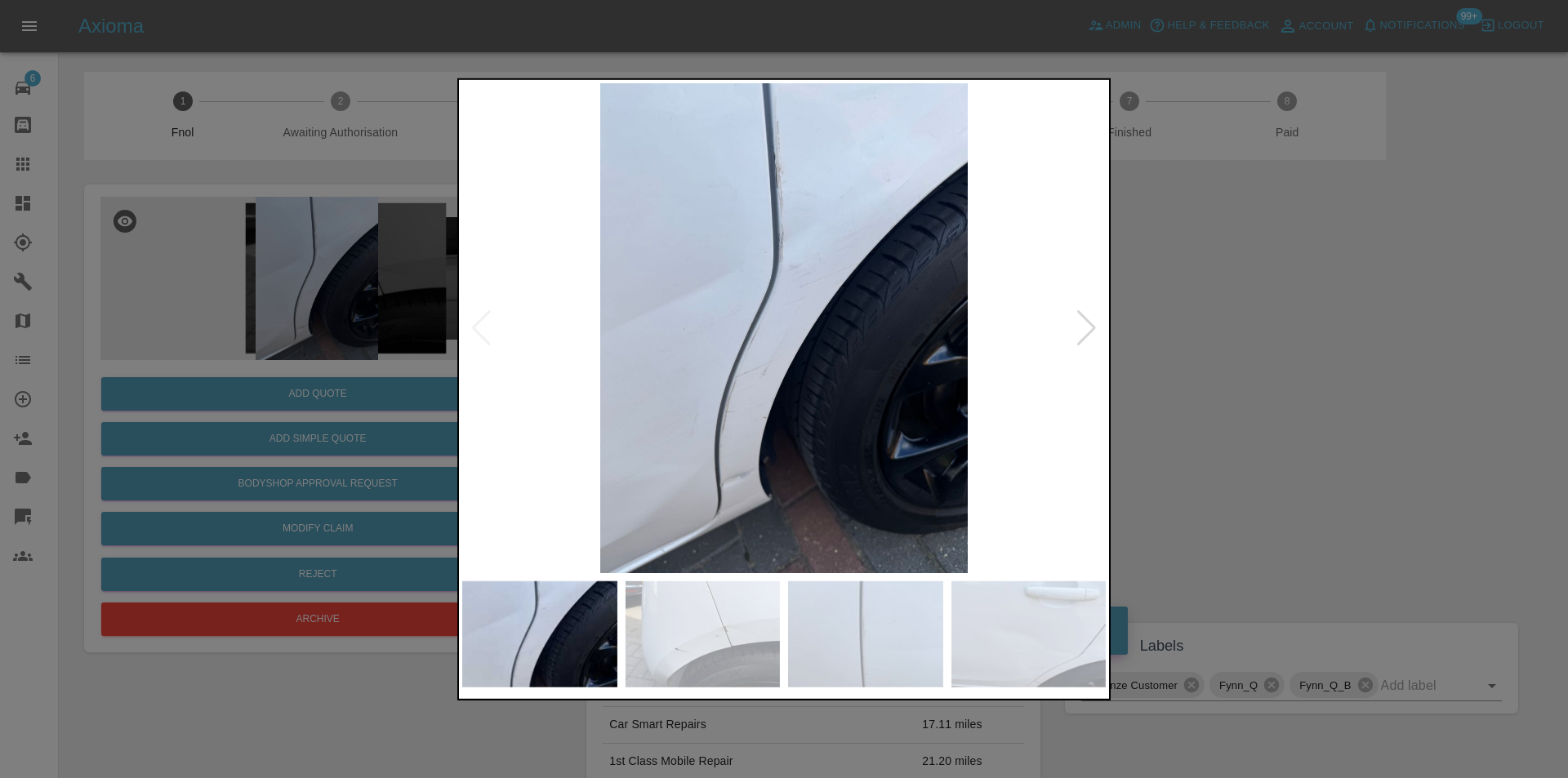
click at [472, 327] on img at bounding box center [784, 327] width 643 height 490
click at [1240, 335] on div at bounding box center [784, 389] width 1568 height 778
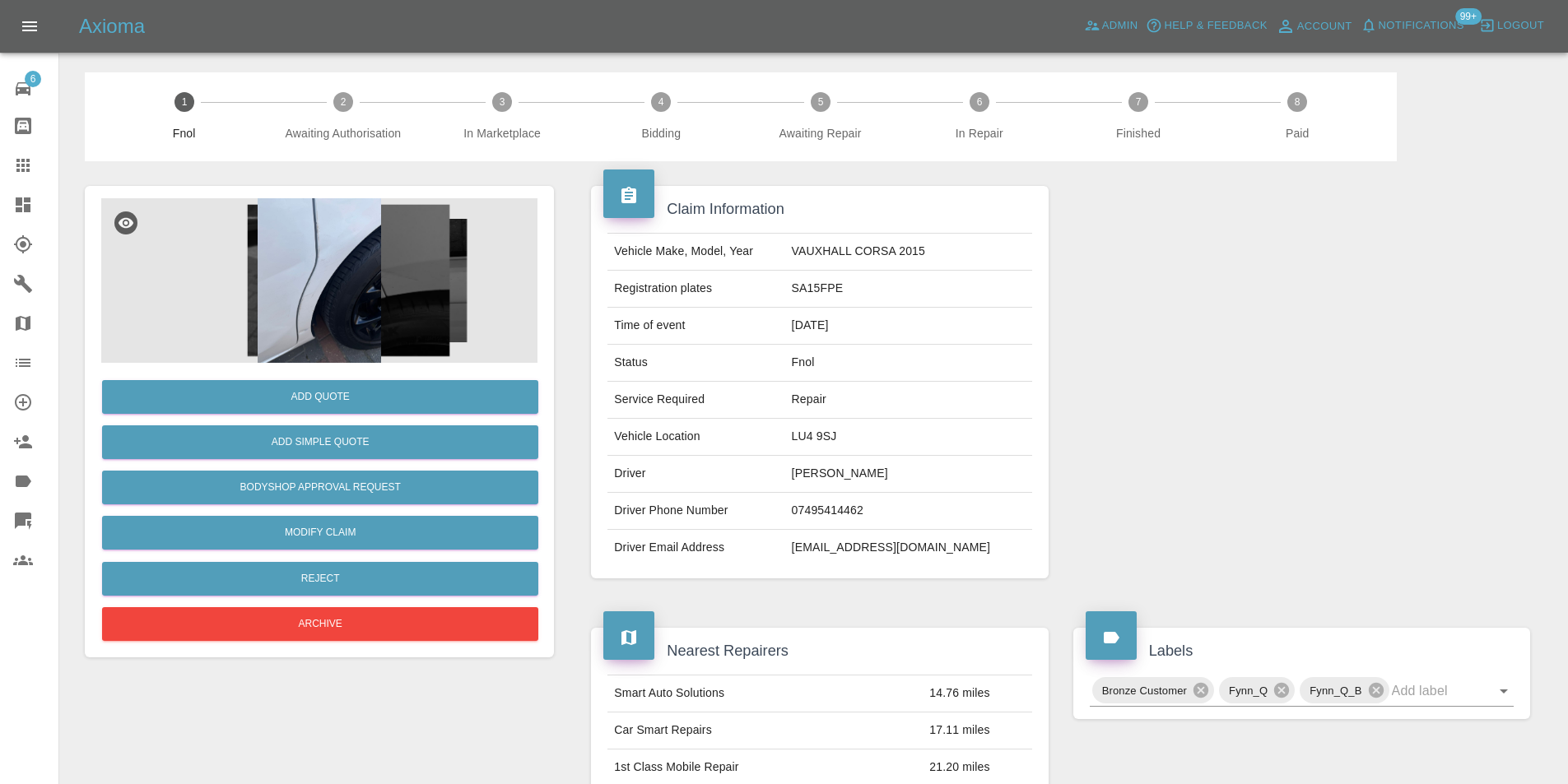
click at [313, 279] on img at bounding box center [319, 280] width 436 height 164
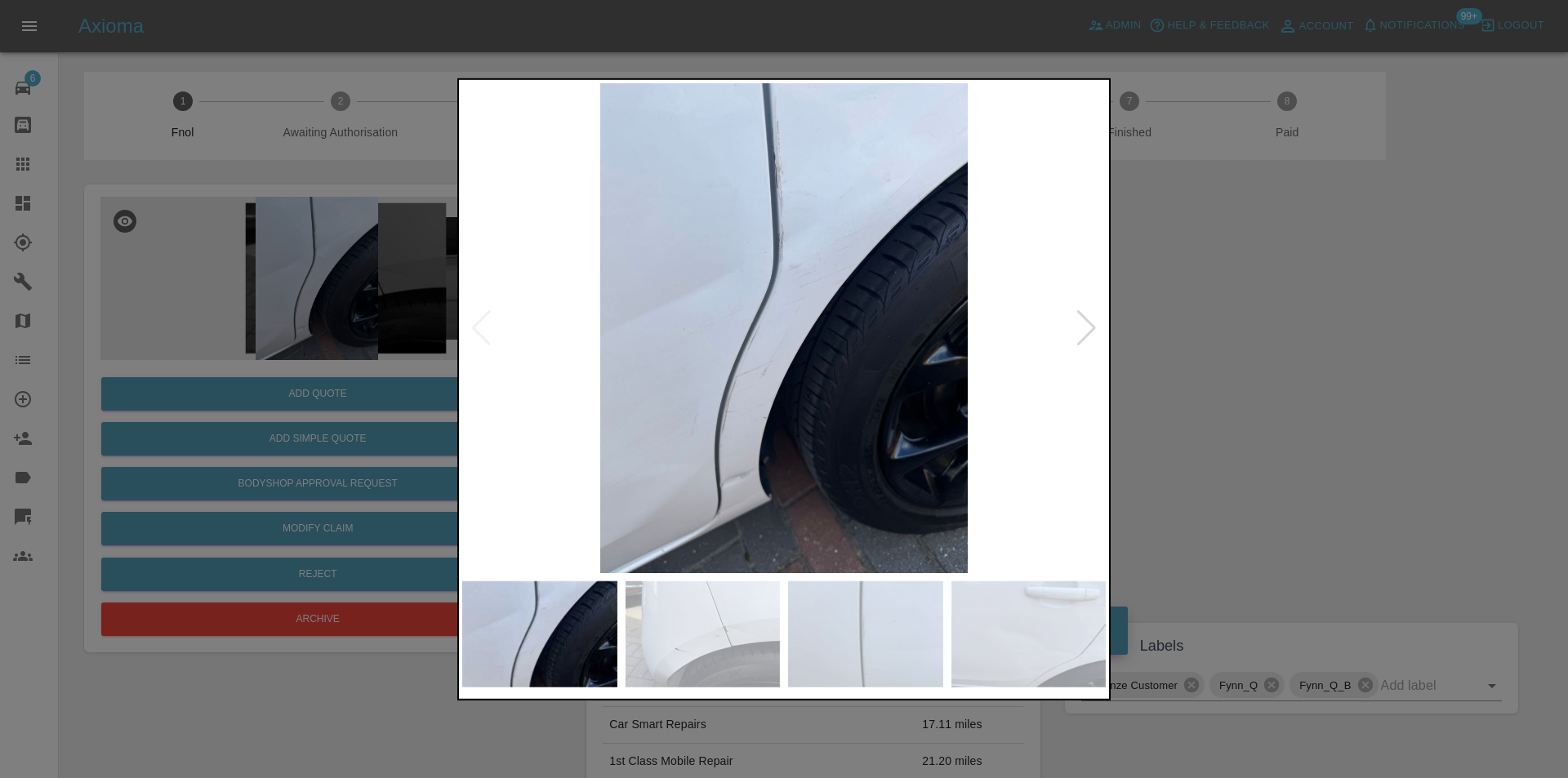
click at [1084, 332] on div at bounding box center [1086, 327] width 22 height 36
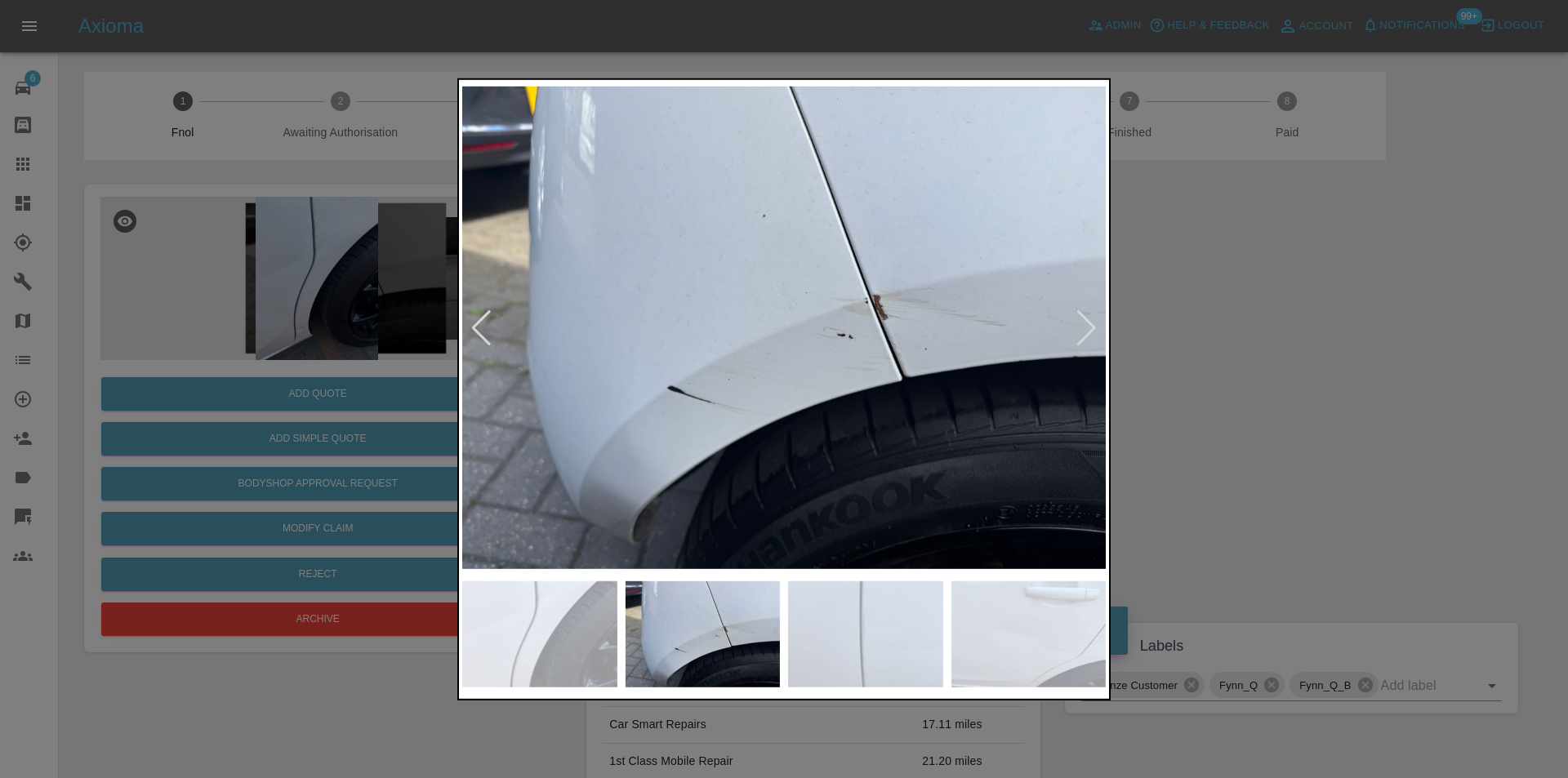
click at [1084, 332] on div at bounding box center [1086, 327] width 22 height 36
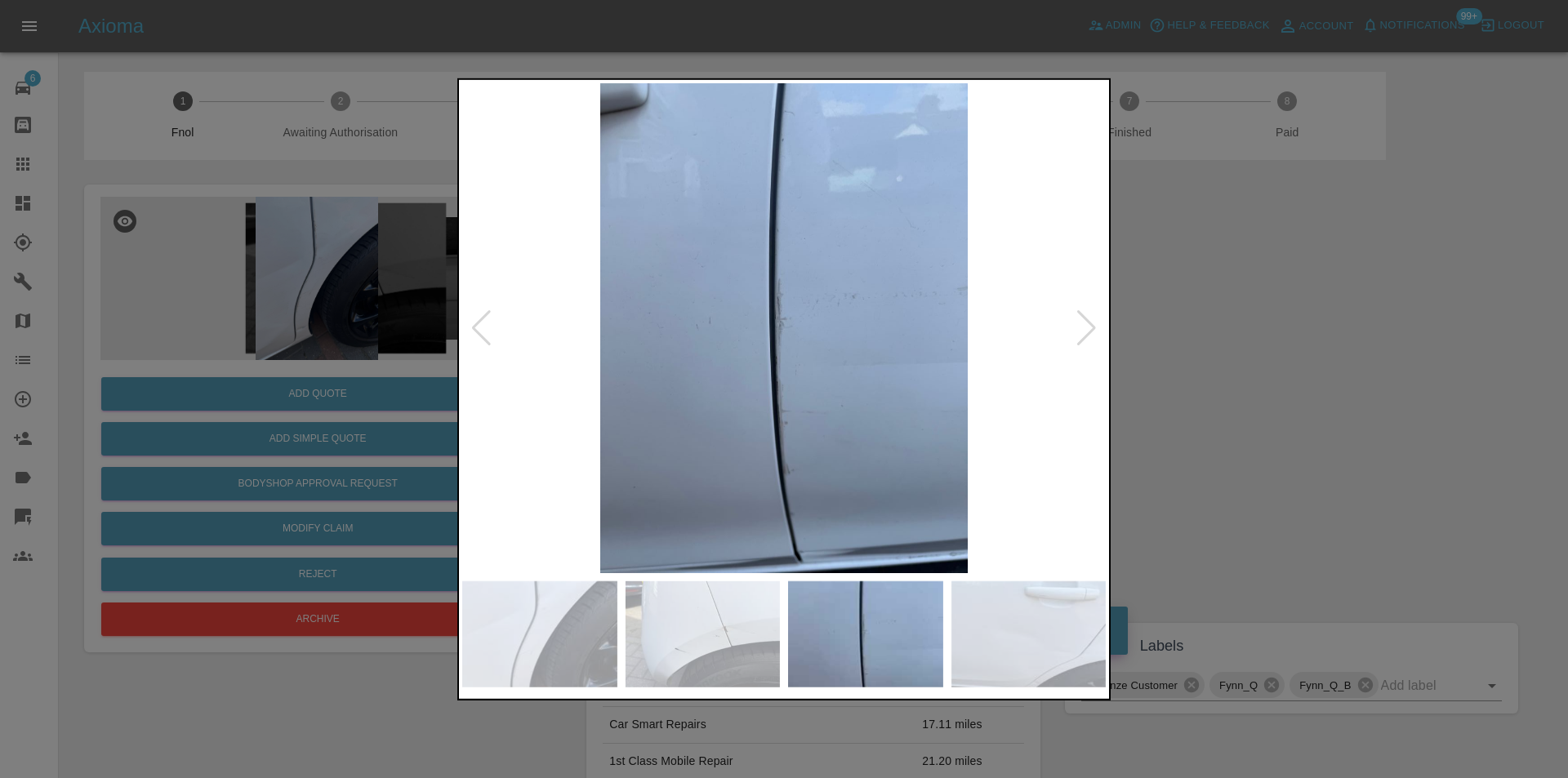
click at [1084, 332] on div at bounding box center [1086, 327] width 22 height 36
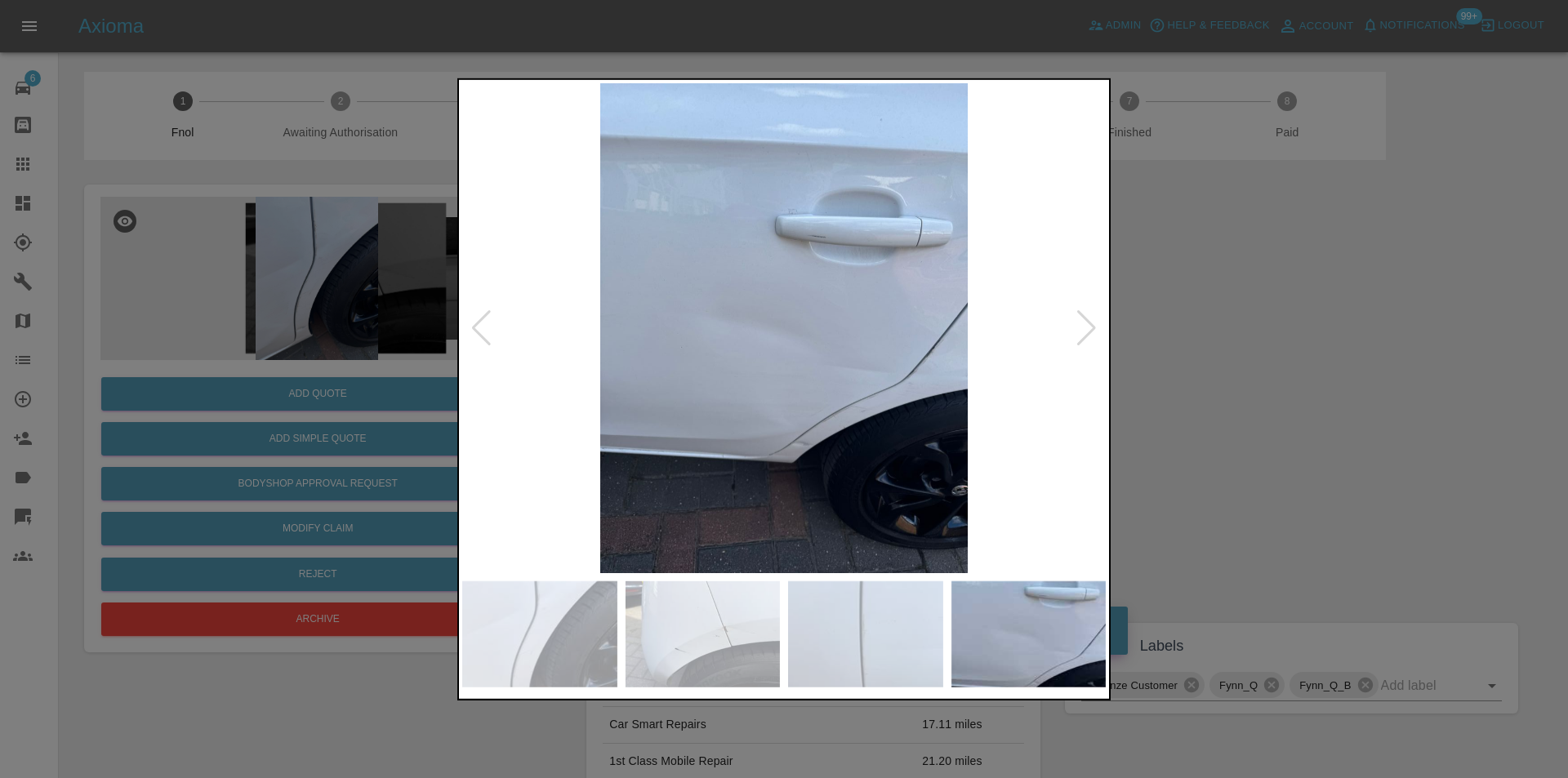
click at [482, 328] on div at bounding box center [481, 327] width 22 height 36
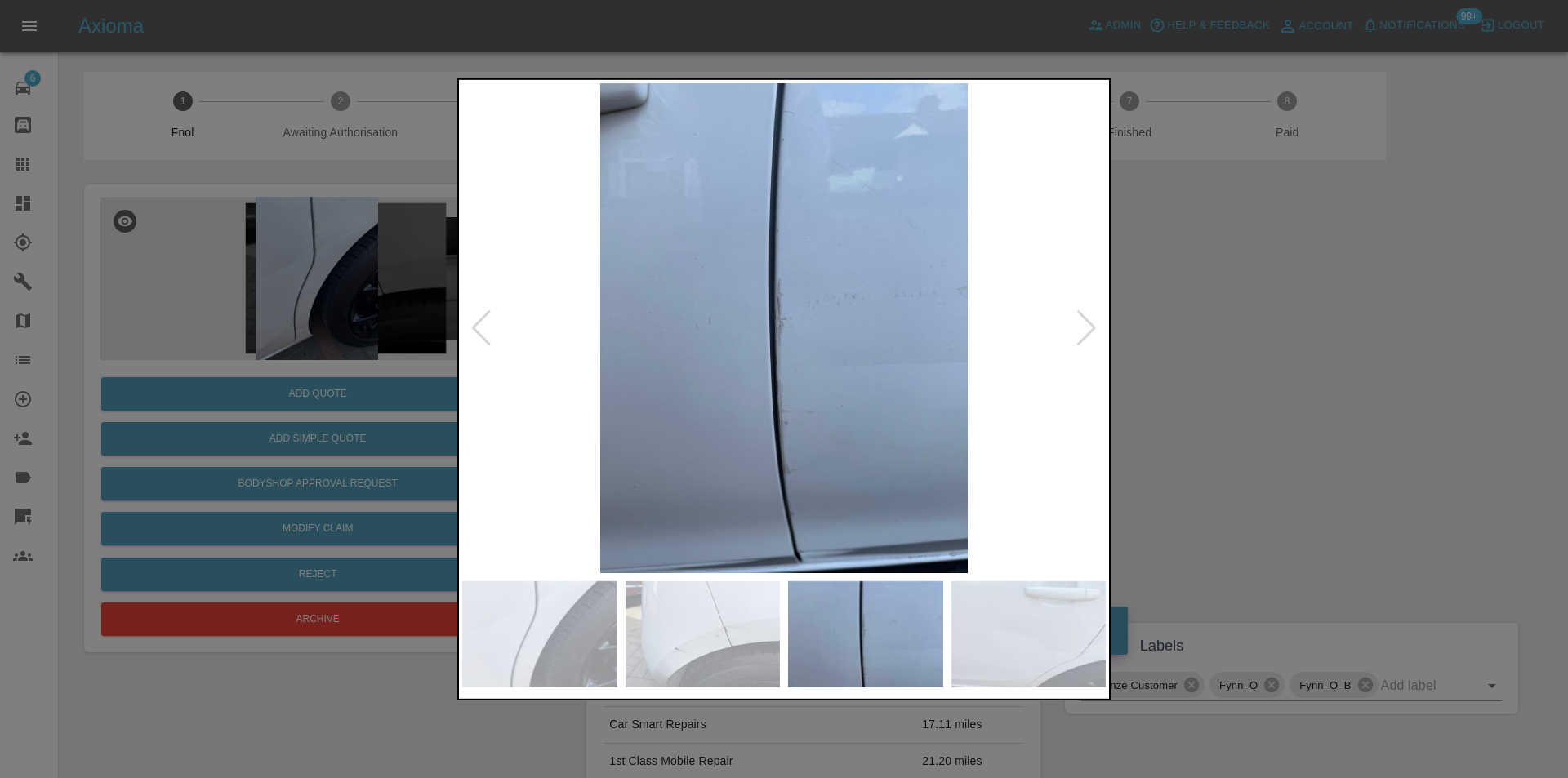
click at [756, 385] on img at bounding box center [784, 327] width 643 height 490
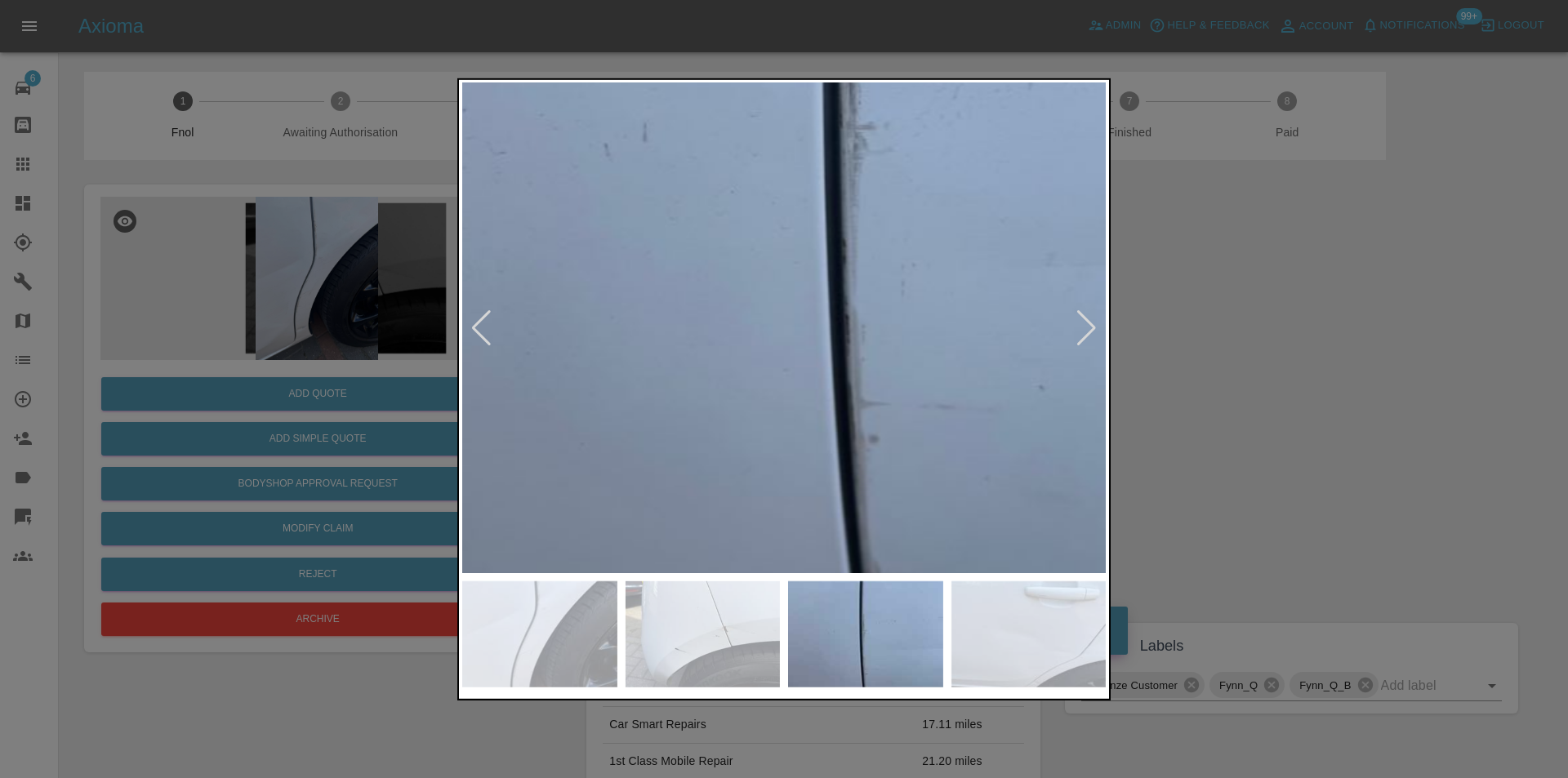
click at [756, 385] on img at bounding box center [866, 155] width 1930 height 1471
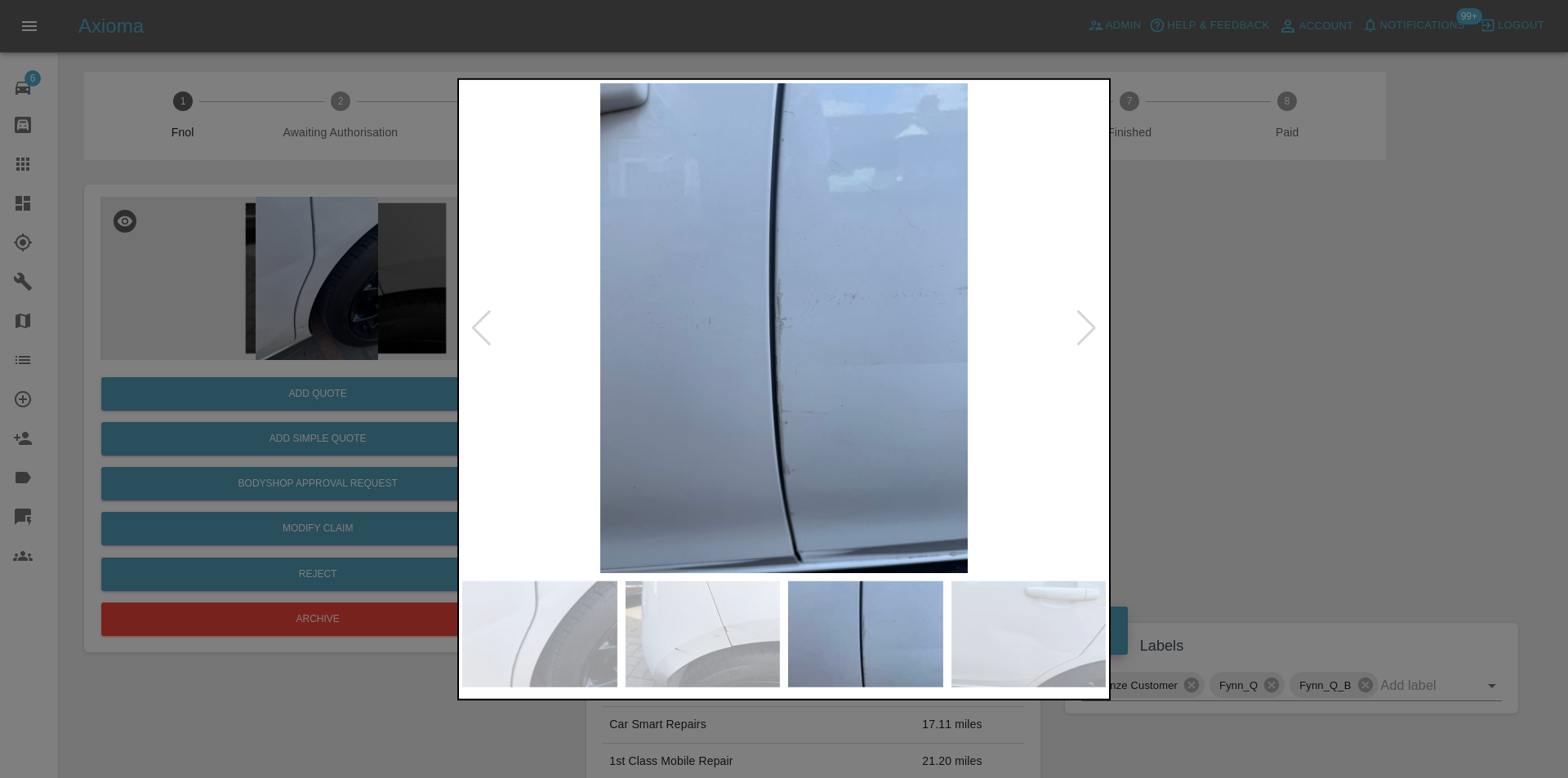
click at [477, 323] on div at bounding box center [481, 327] width 22 height 36
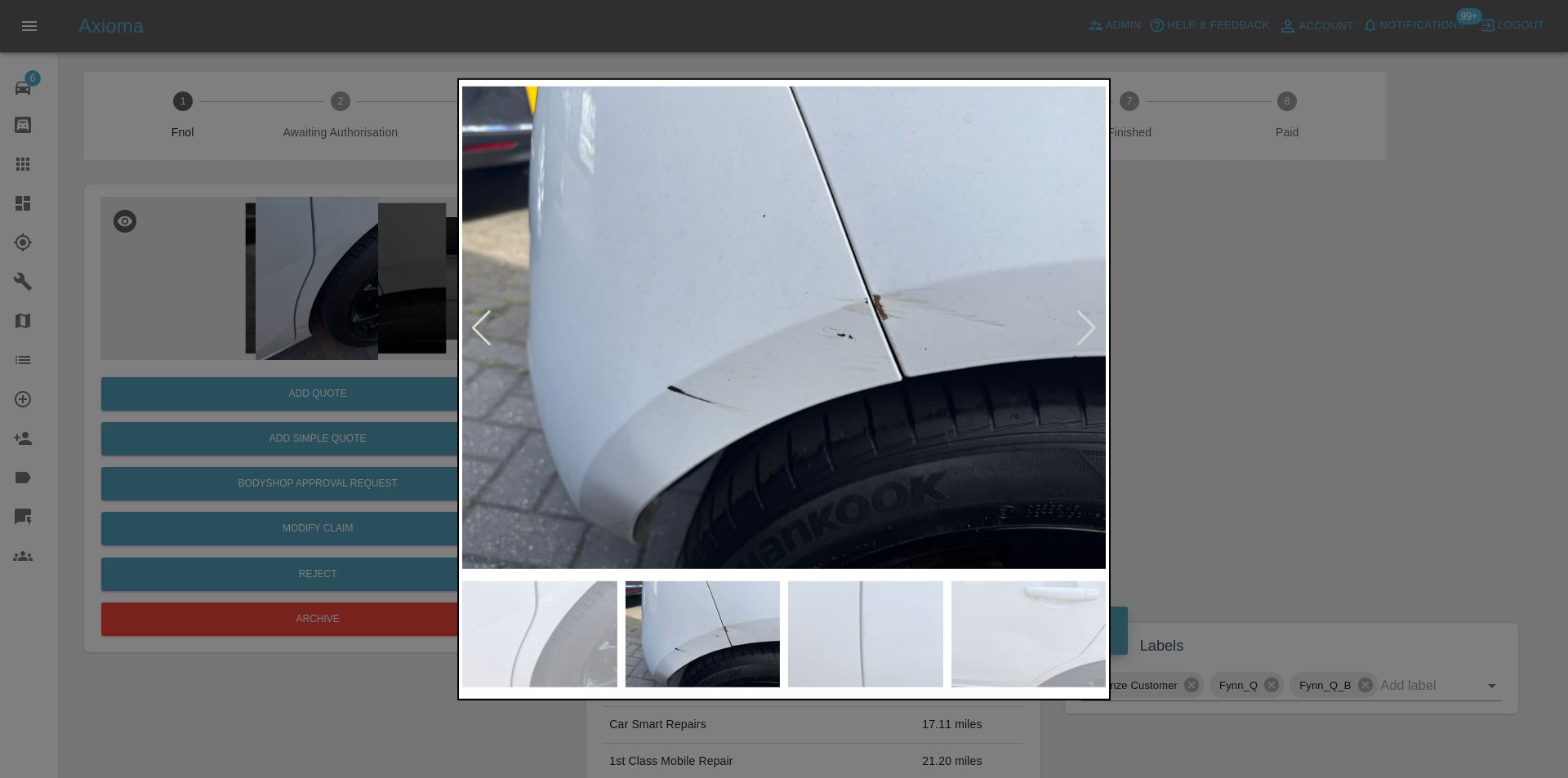
click at [1309, 319] on div at bounding box center [784, 389] width 1568 height 778
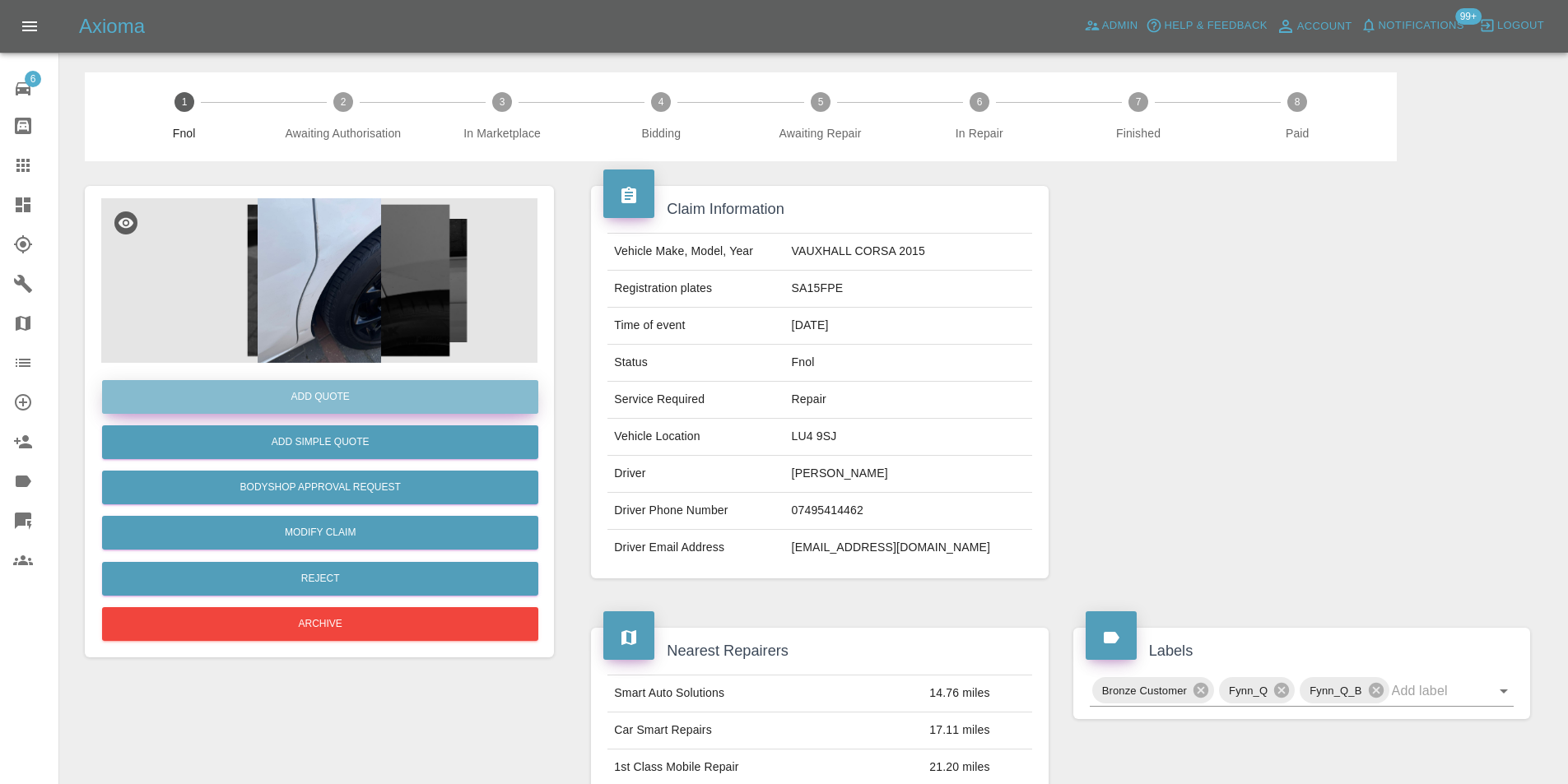
click at [341, 396] on button "Add Quote" at bounding box center [320, 397] width 436 height 34
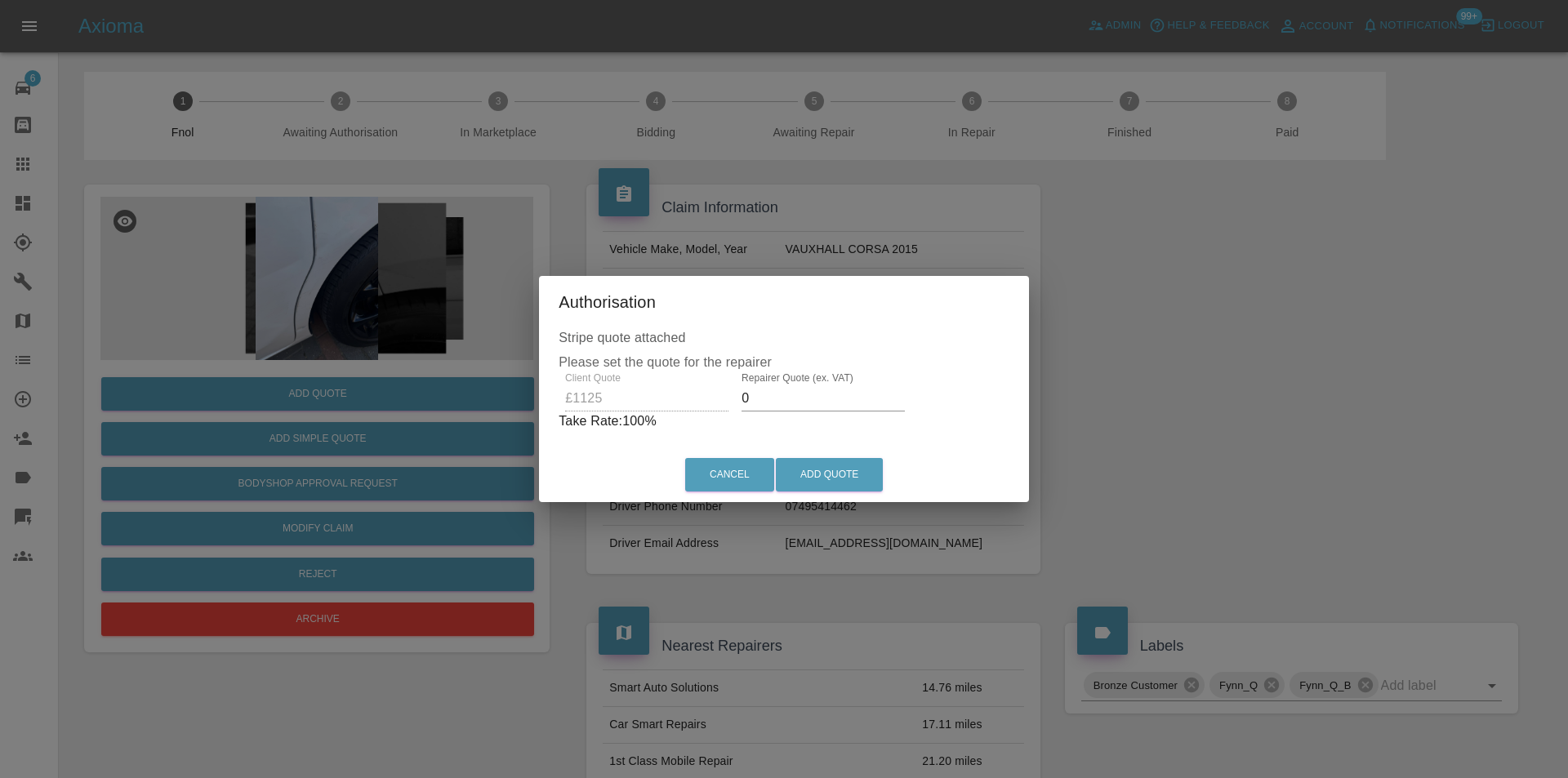
click at [760, 398] on input "0" at bounding box center [823, 398] width 163 height 26
type input "0700"
click at [834, 460] on button "Add Quote" at bounding box center [829, 475] width 107 height 34
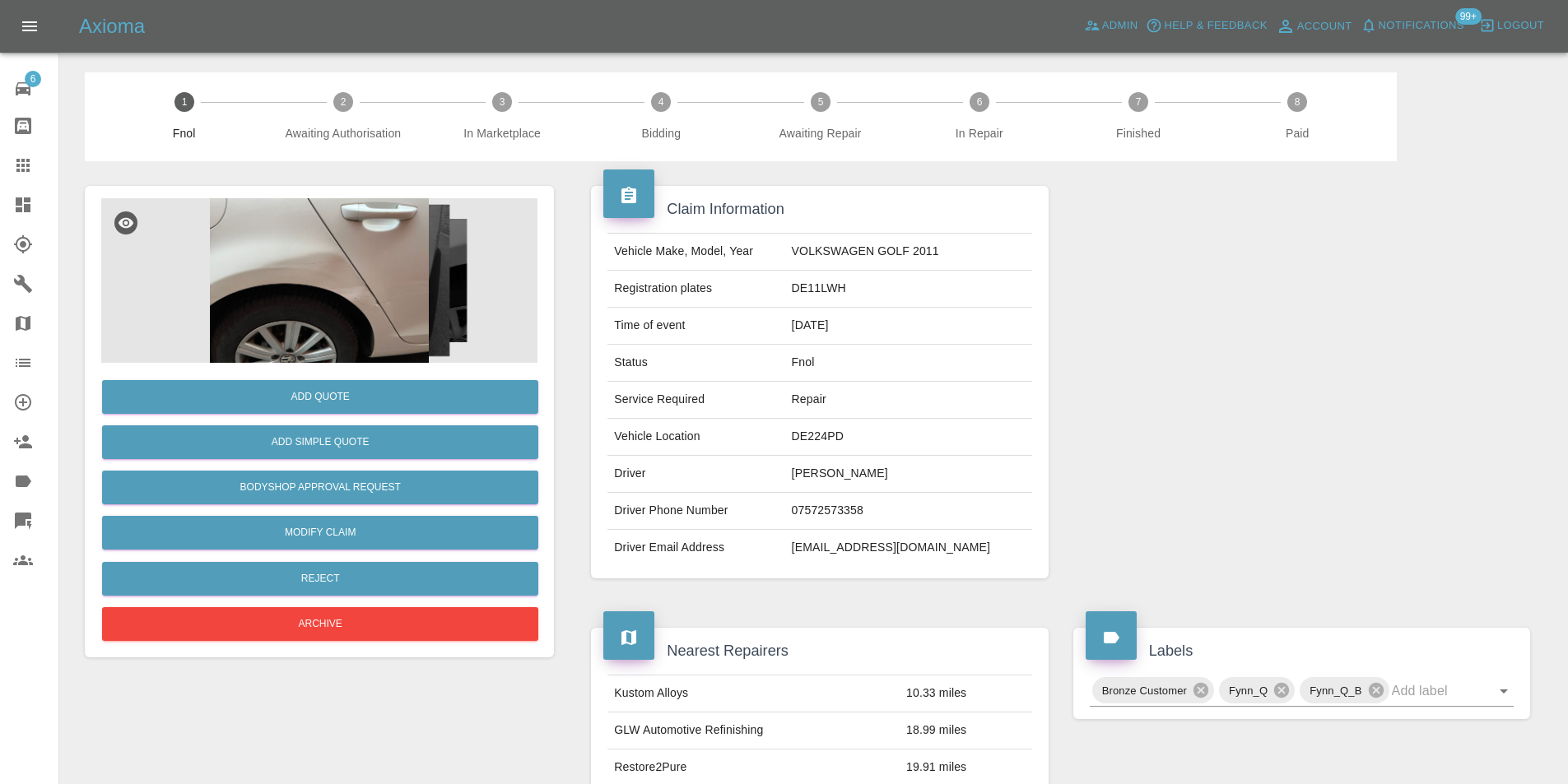
click at [346, 246] on img at bounding box center [319, 280] width 436 height 164
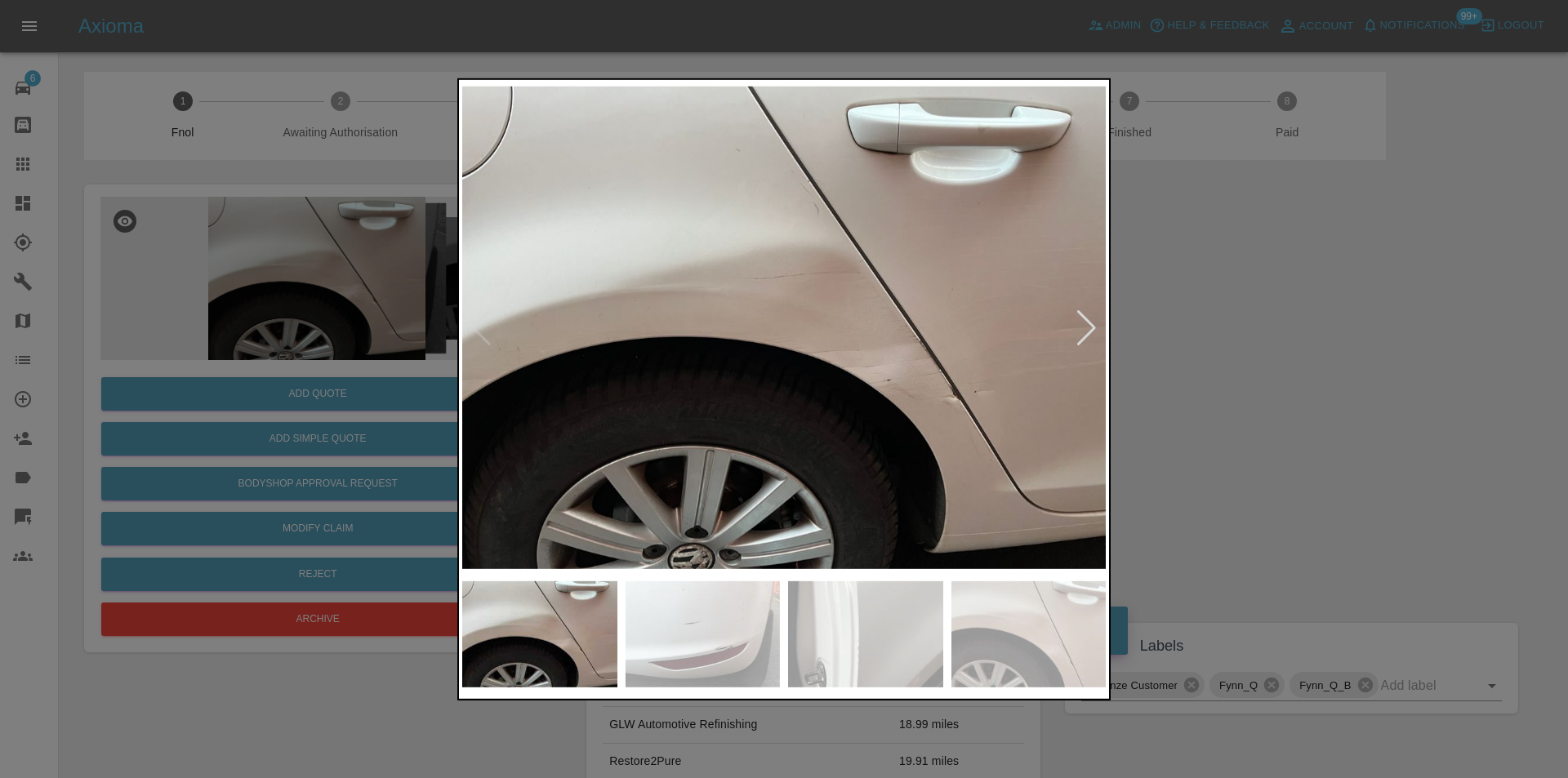
click at [1081, 332] on div at bounding box center [1086, 327] width 22 height 36
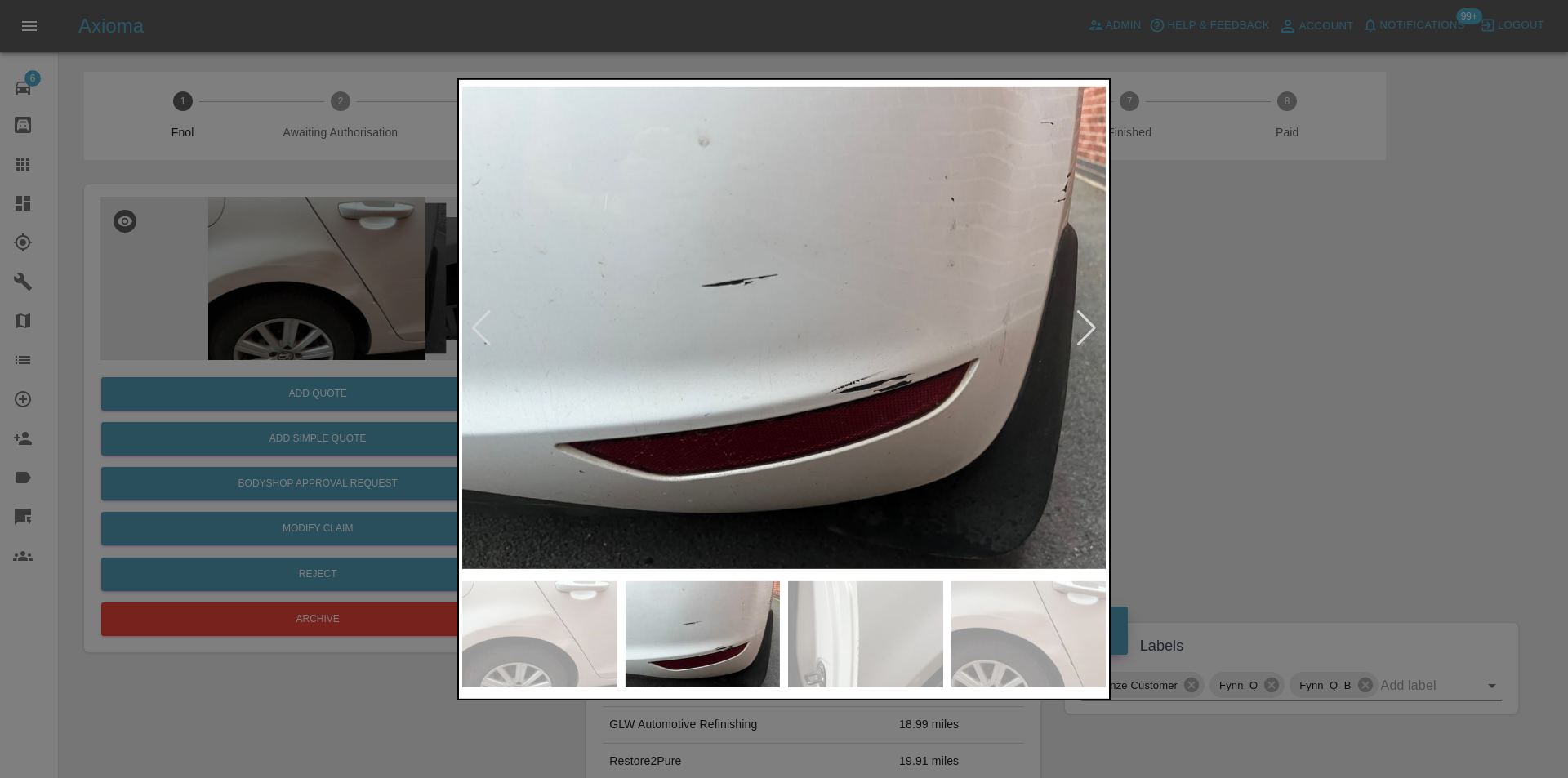
click at [1081, 332] on div at bounding box center [1086, 327] width 22 height 36
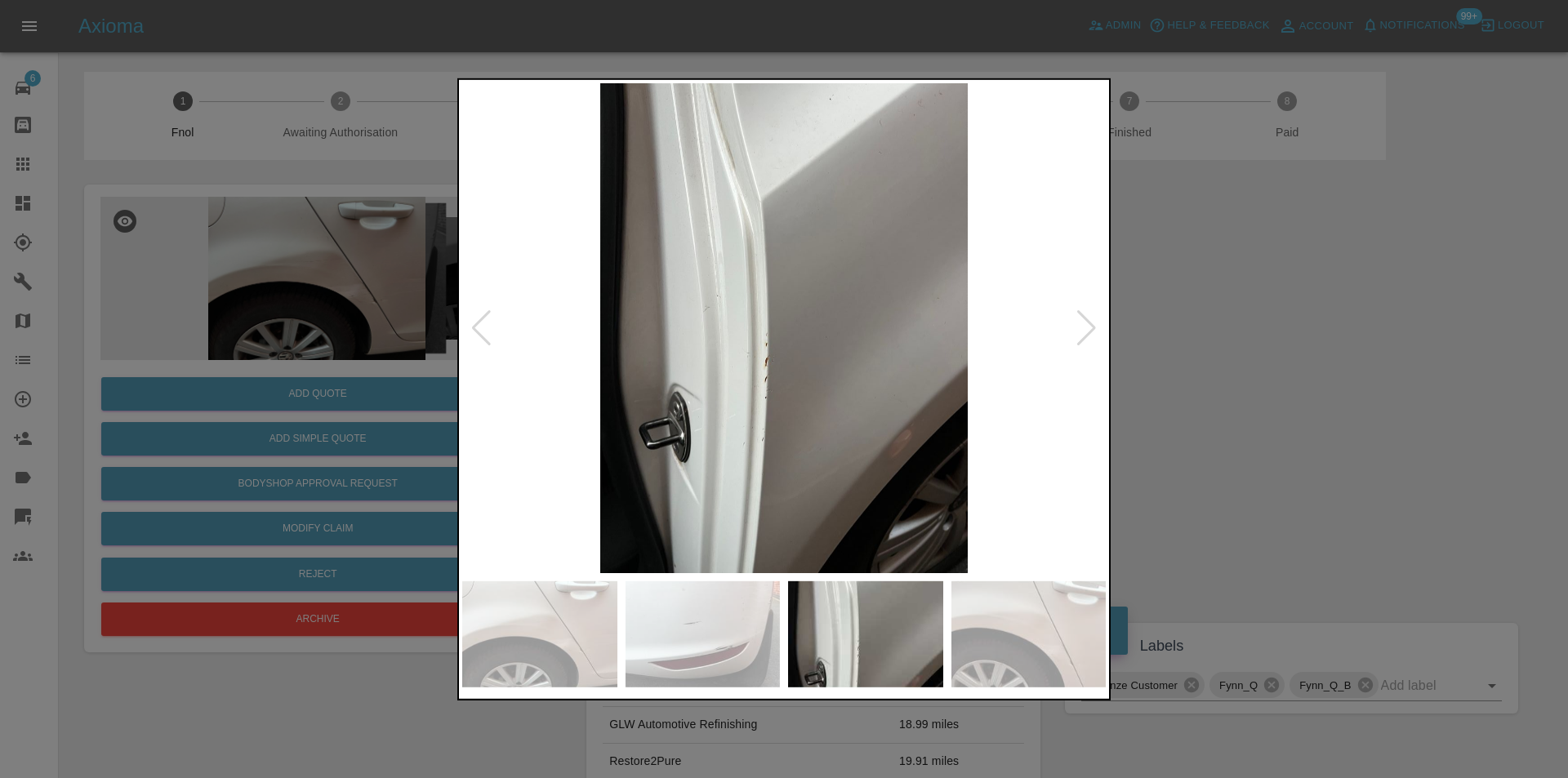
click at [1081, 332] on div at bounding box center [1086, 327] width 22 height 36
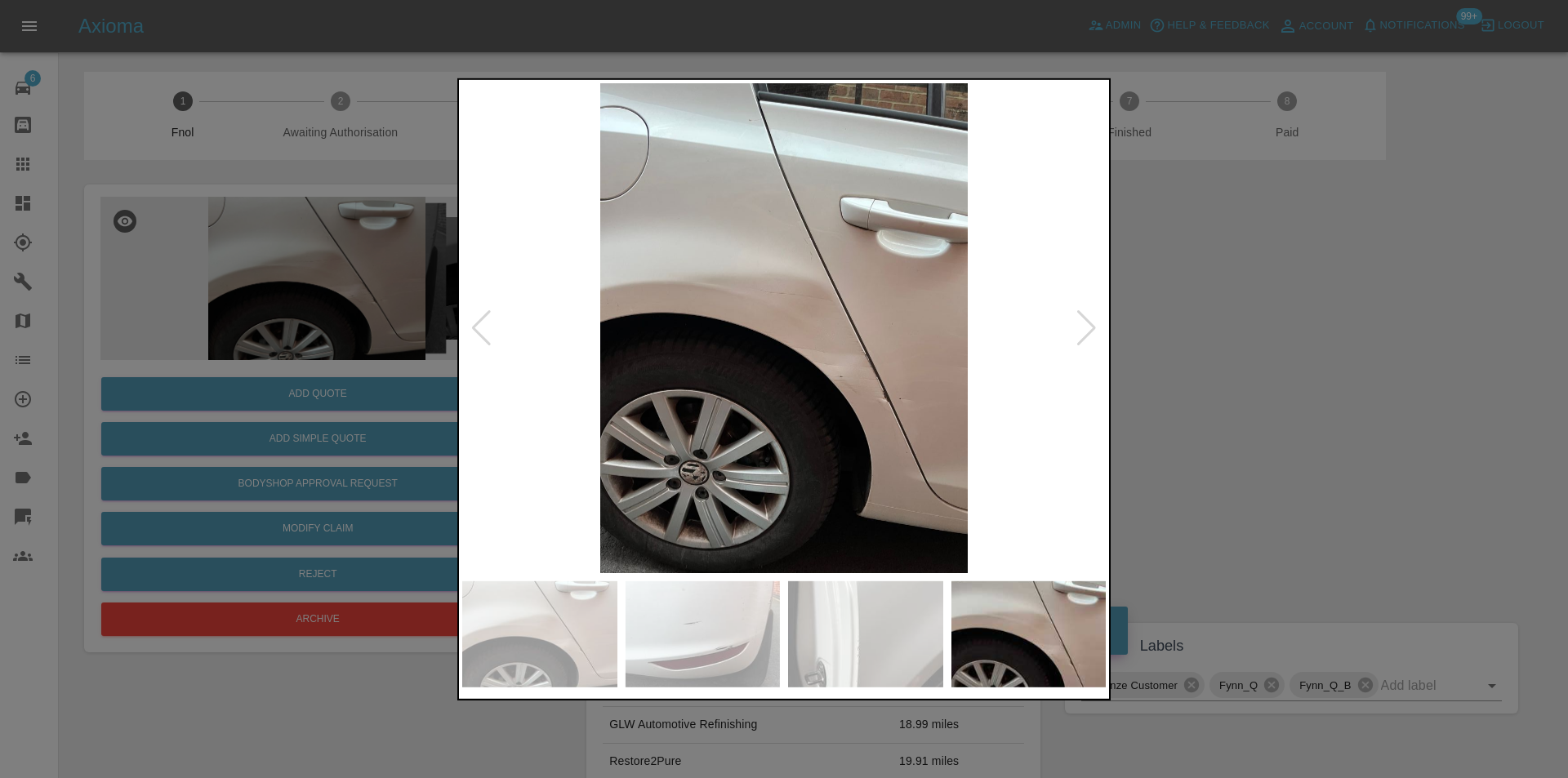
click at [1081, 332] on div at bounding box center [1086, 327] width 22 height 36
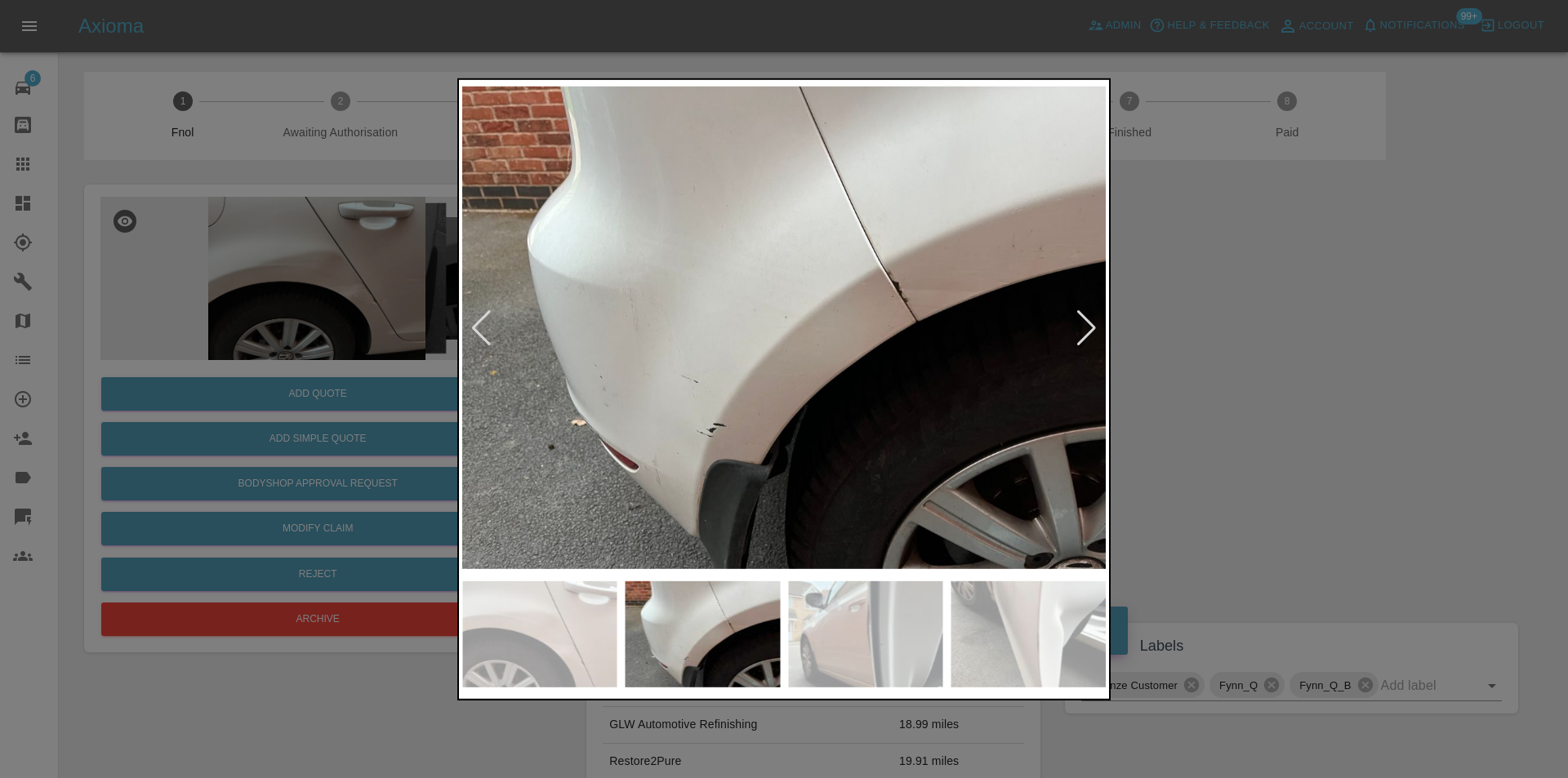
click at [1081, 332] on div at bounding box center [1086, 327] width 22 height 36
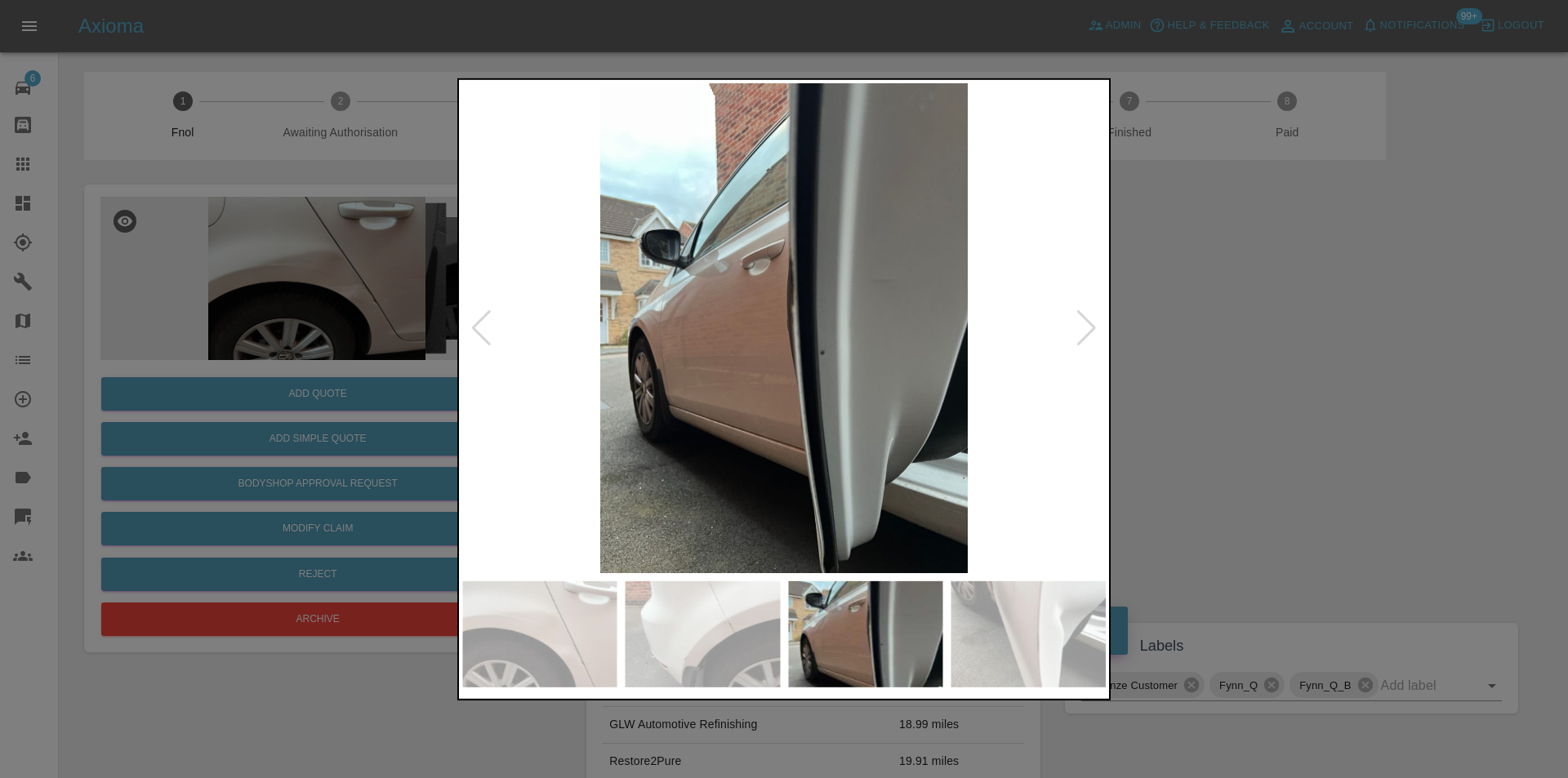
click at [1081, 332] on div at bounding box center [1086, 327] width 22 height 36
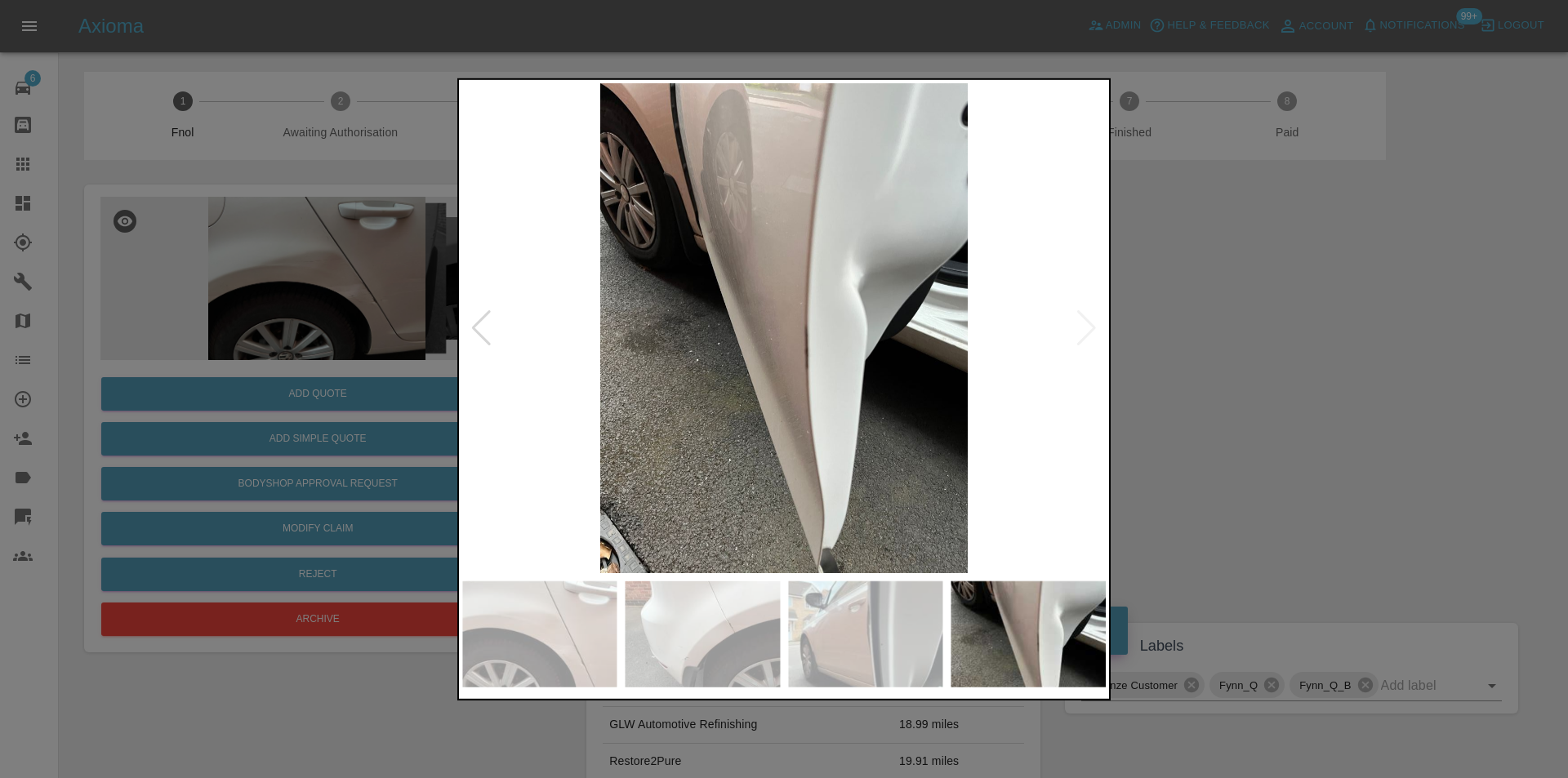
click at [1266, 332] on div at bounding box center [784, 389] width 1568 height 778
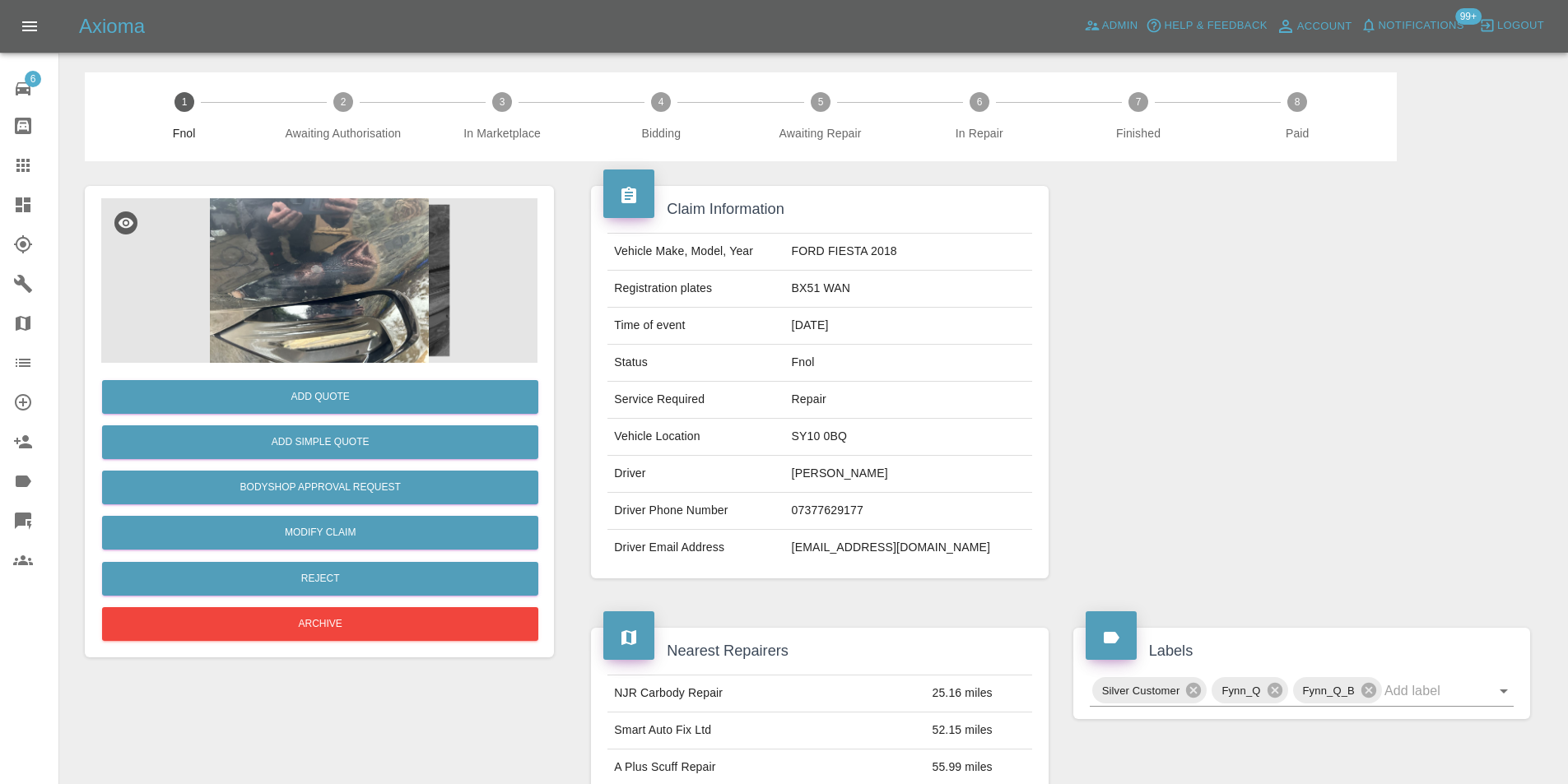
click at [371, 221] on img at bounding box center [319, 280] width 436 height 164
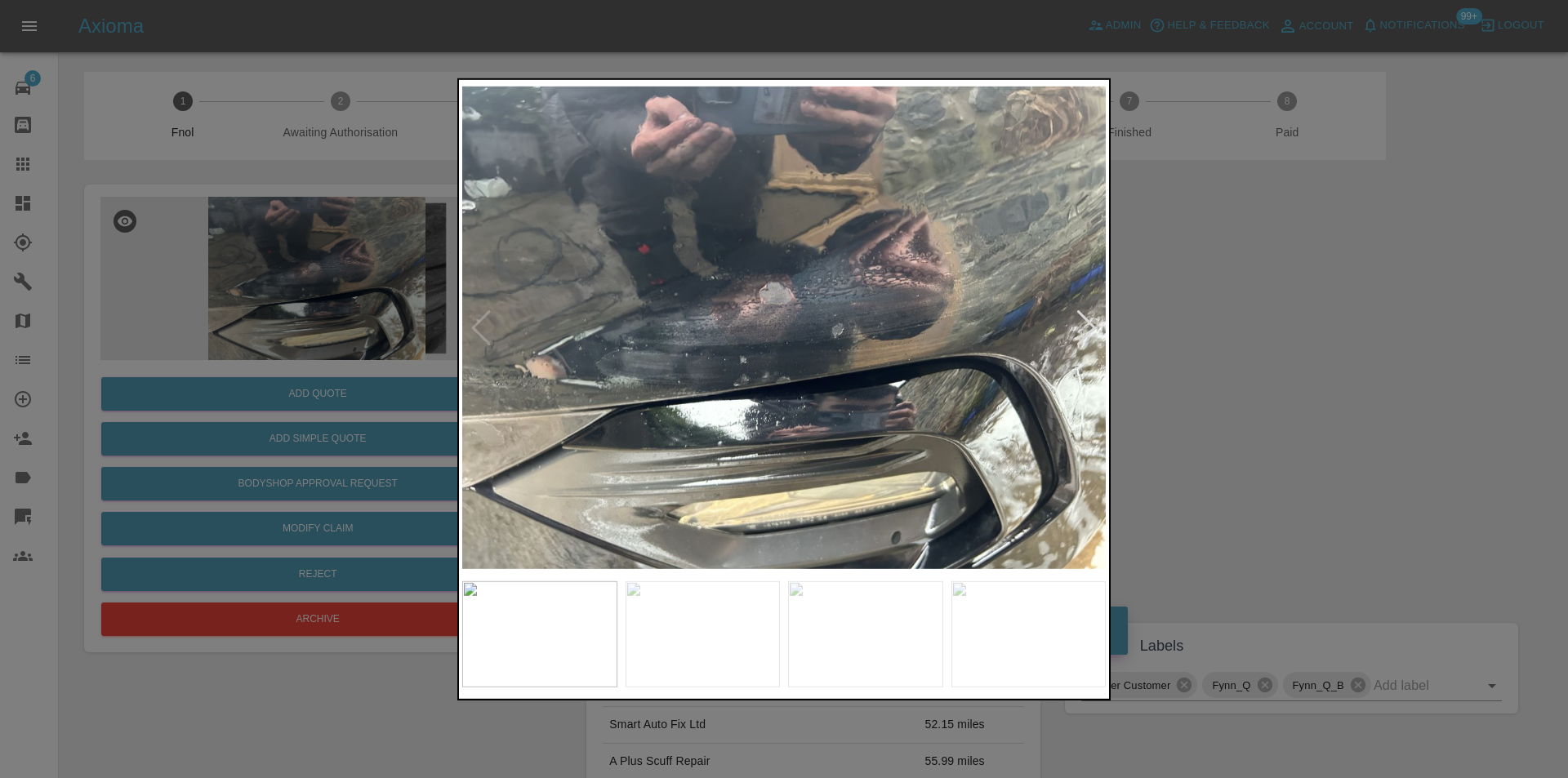
click at [1089, 327] on div at bounding box center [1086, 327] width 22 height 36
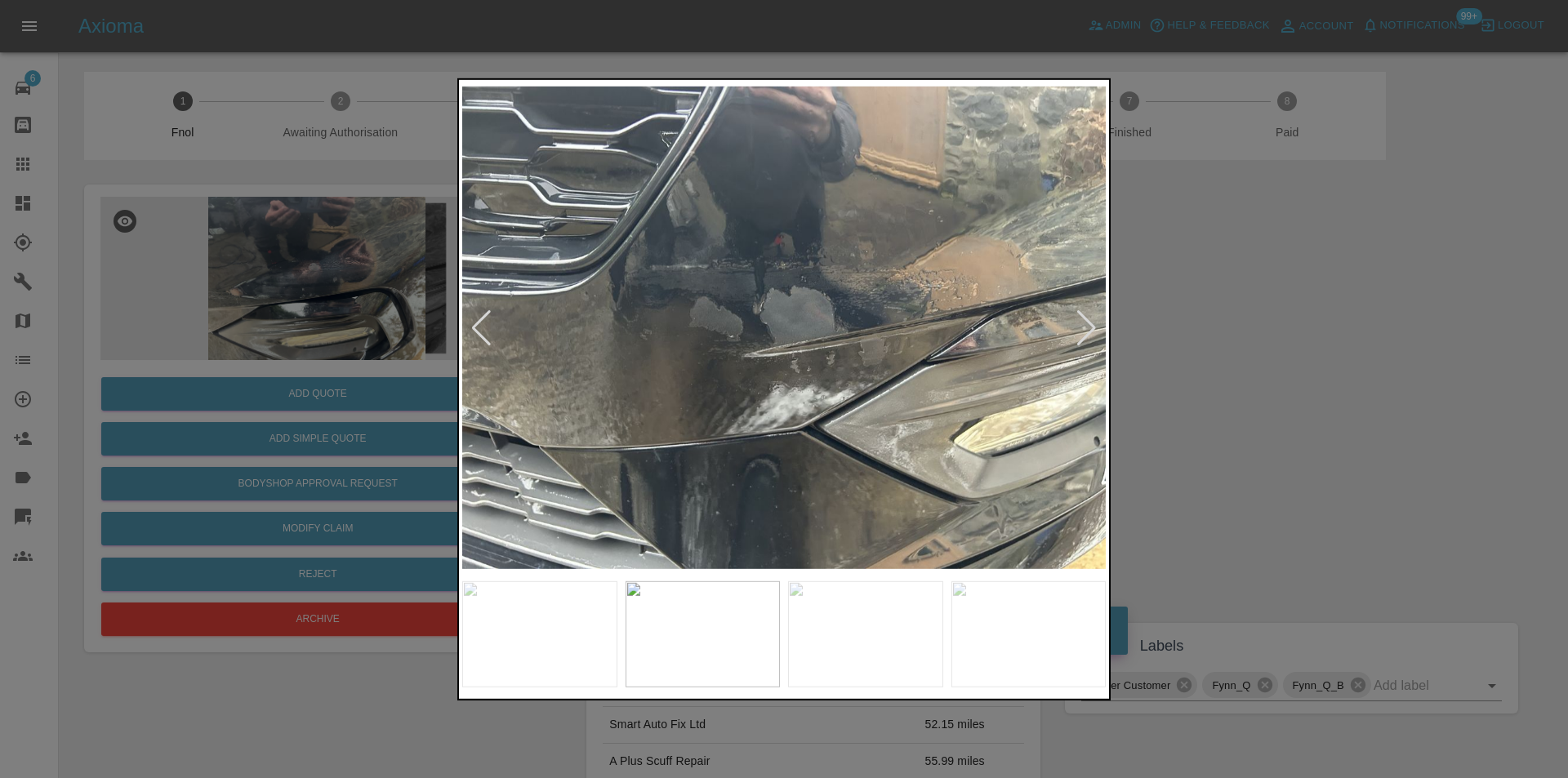
click at [1089, 327] on div at bounding box center [1086, 327] width 22 height 36
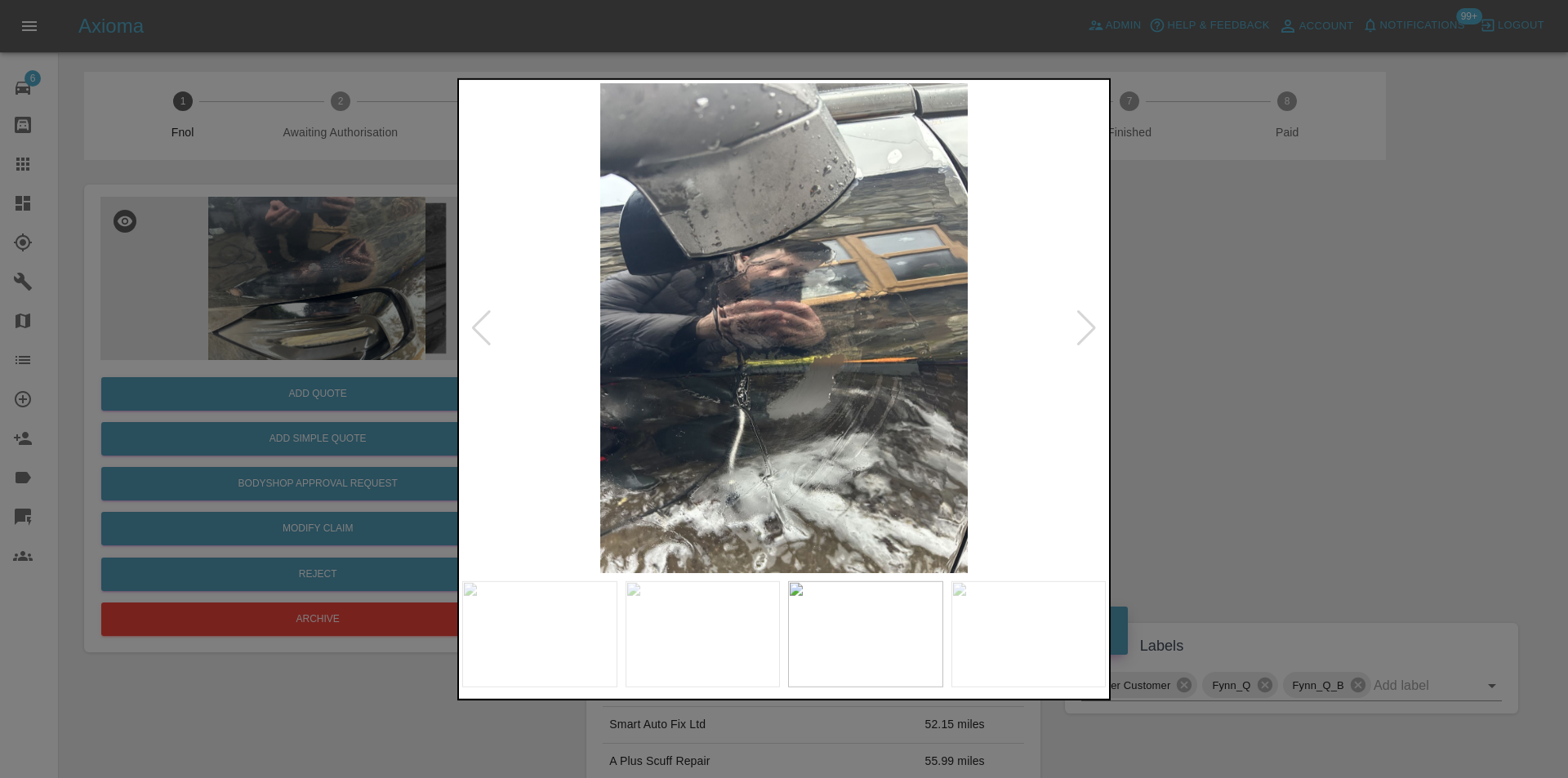
click at [1089, 327] on div at bounding box center [1086, 327] width 22 height 36
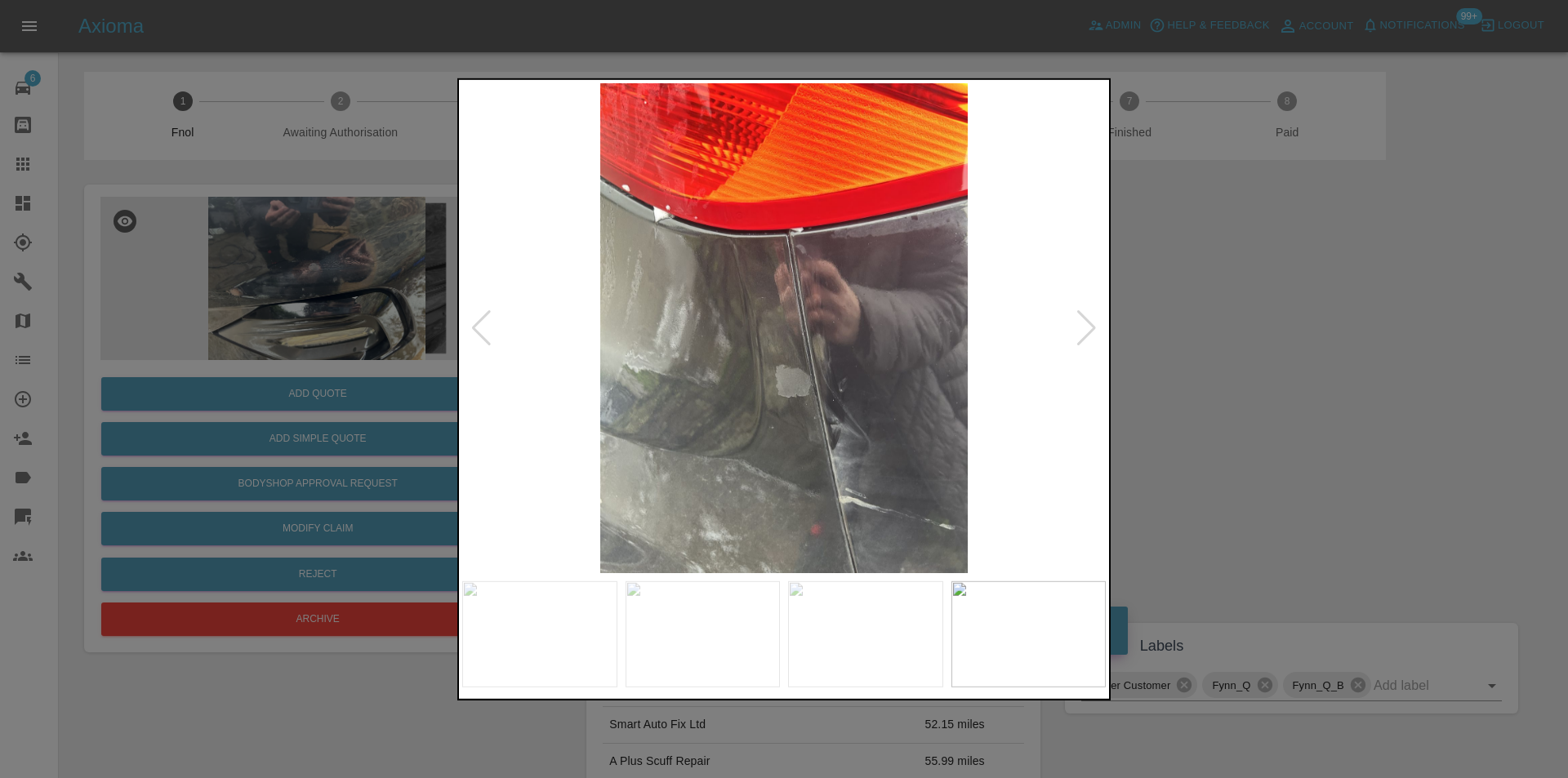
click at [1089, 327] on div at bounding box center [1086, 327] width 22 height 36
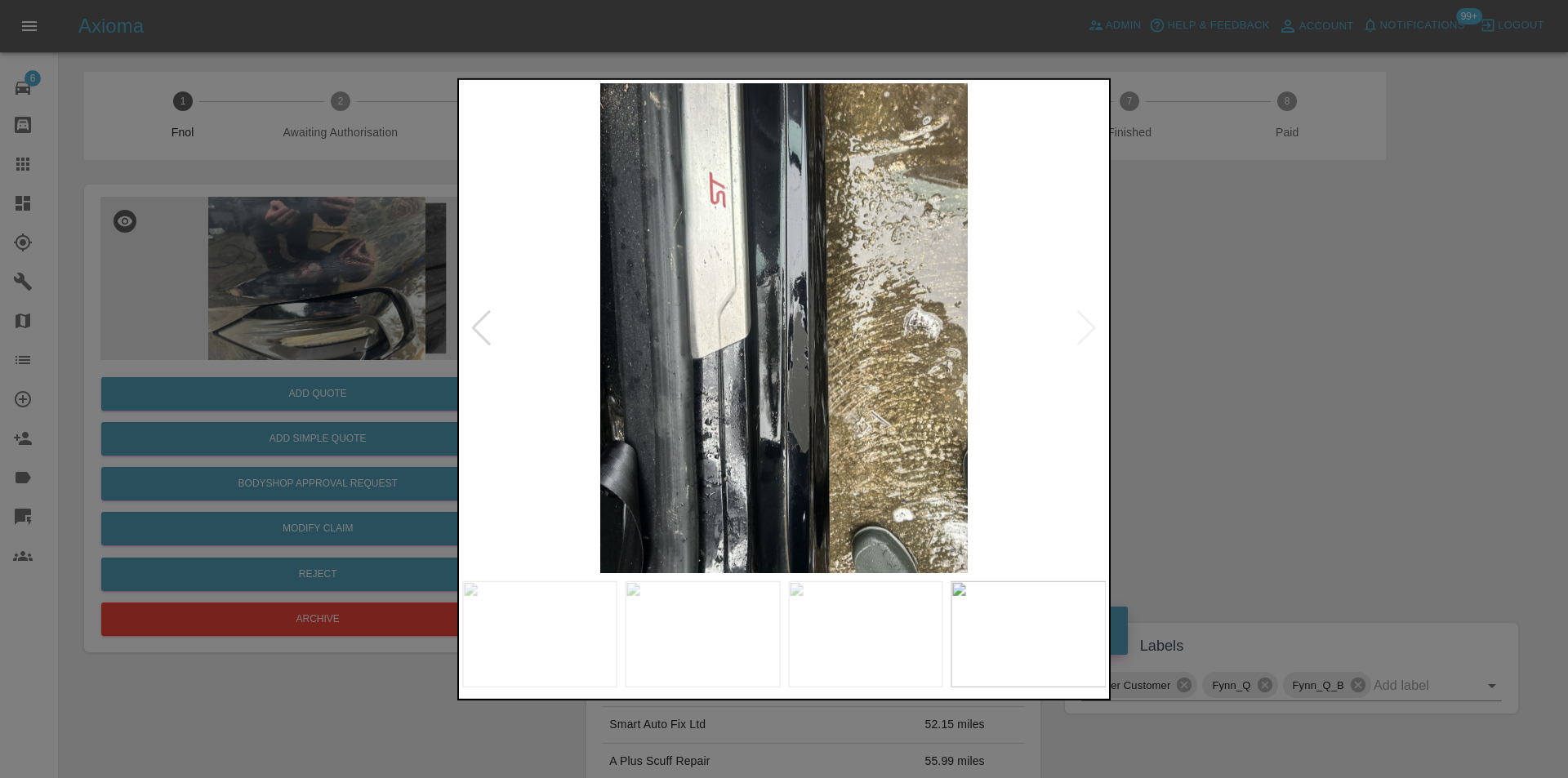
click at [1089, 327] on img at bounding box center [784, 327] width 643 height 490
drag, startPoint x: 1268, startPoint y: 330, endPoint x: 1218, endPoint y: 297, distance: 59.9
click at [1253, 318] on div at bounding box center [784, 389] width 1568 height 778
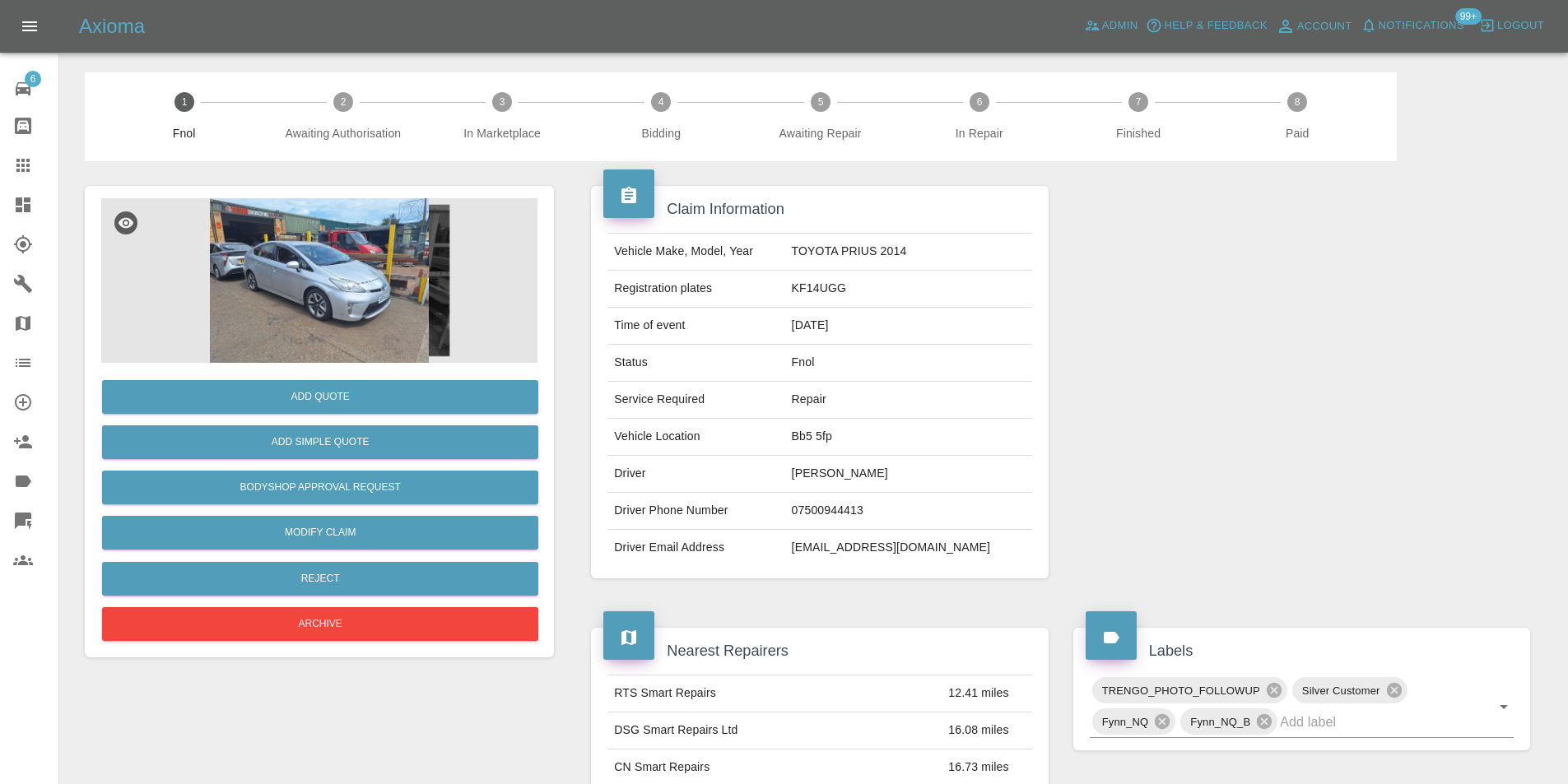
click at [369, 293] on img at bounding box center [319, 280] width 436 height 164
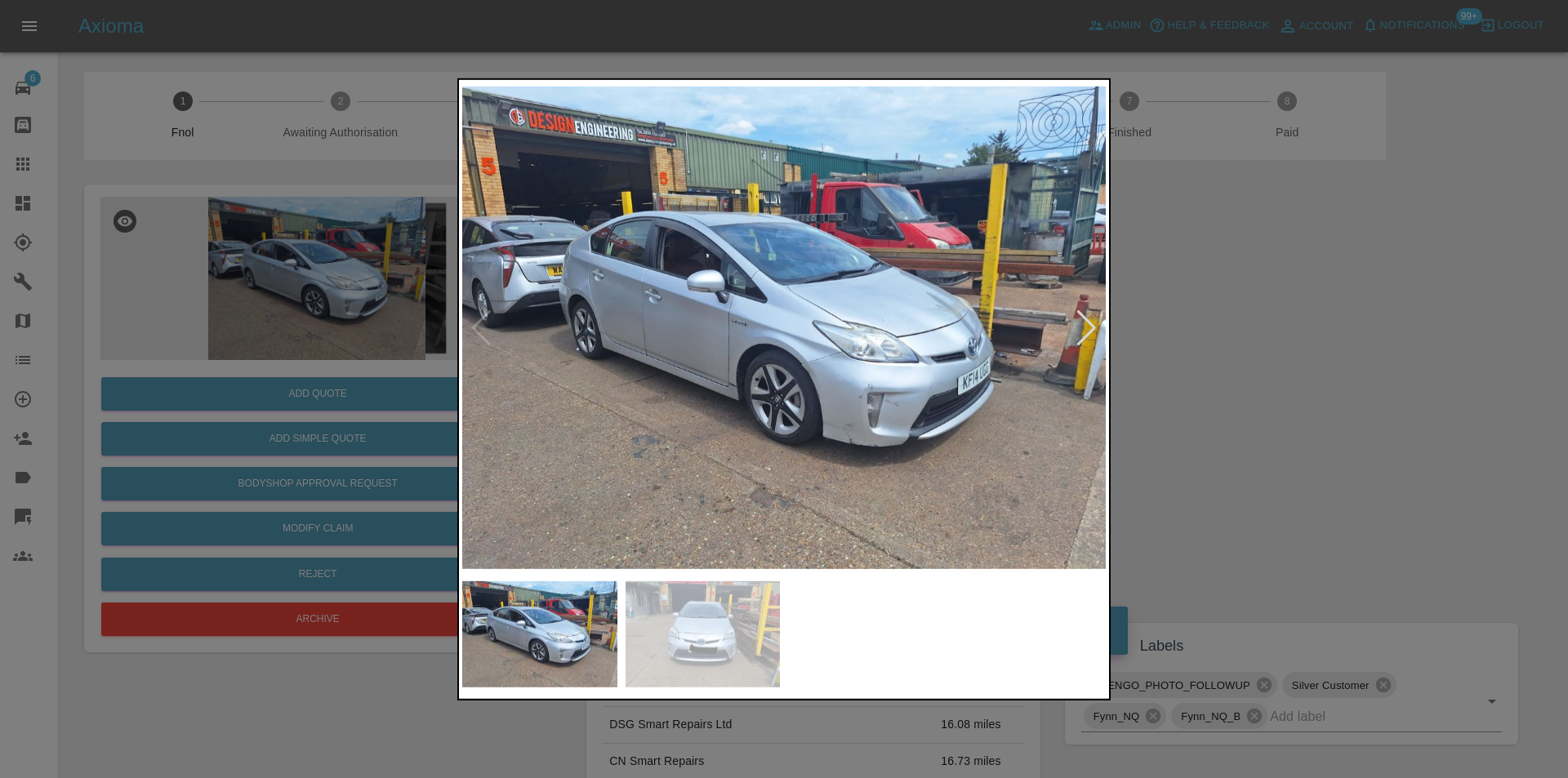
click at [1091, 330] on div at bounding box center [1086, 327] width 22 height 36
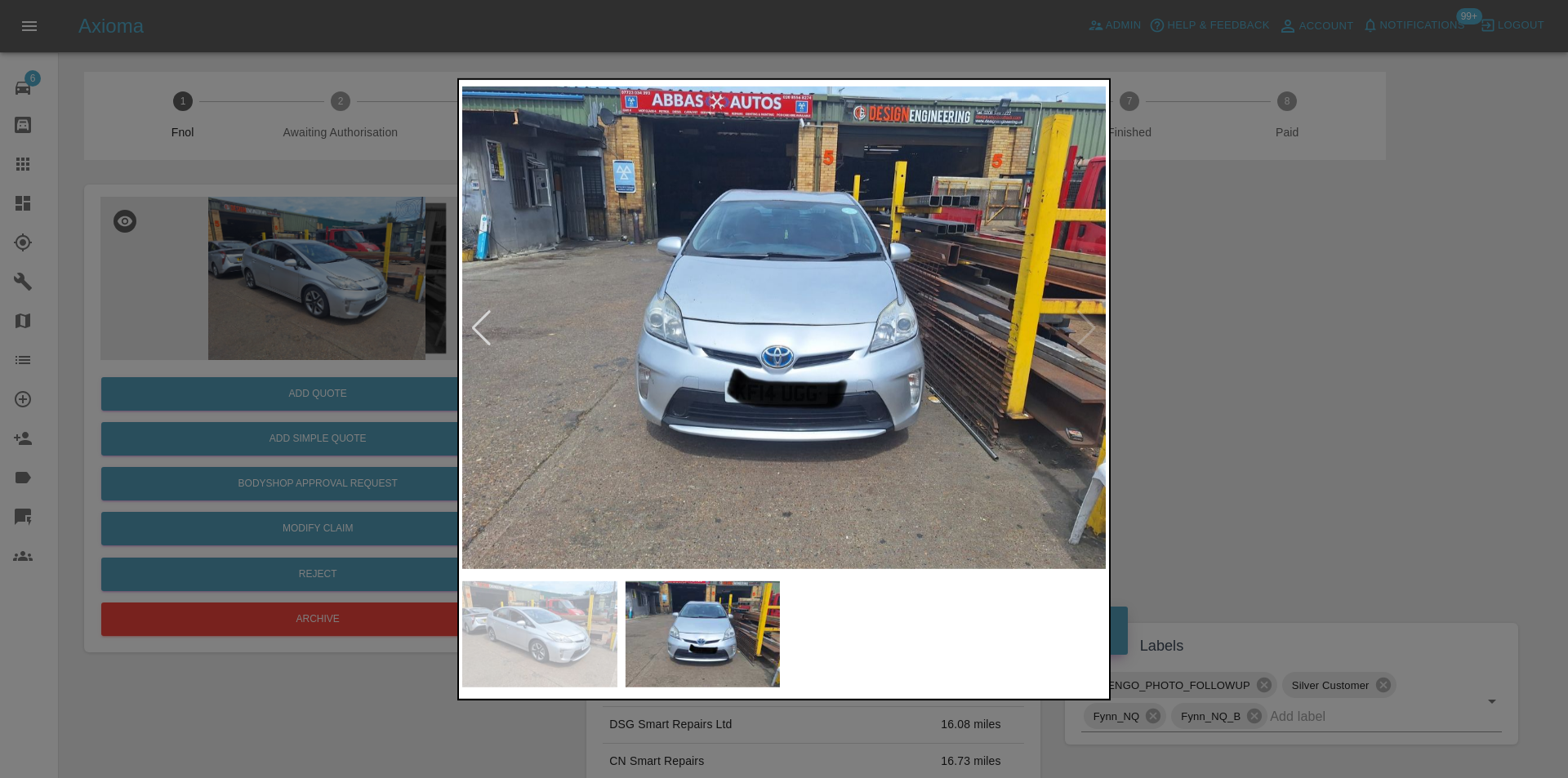
click at [1221, 404] on div at bounding box center [784, 389] width 1568 height 778
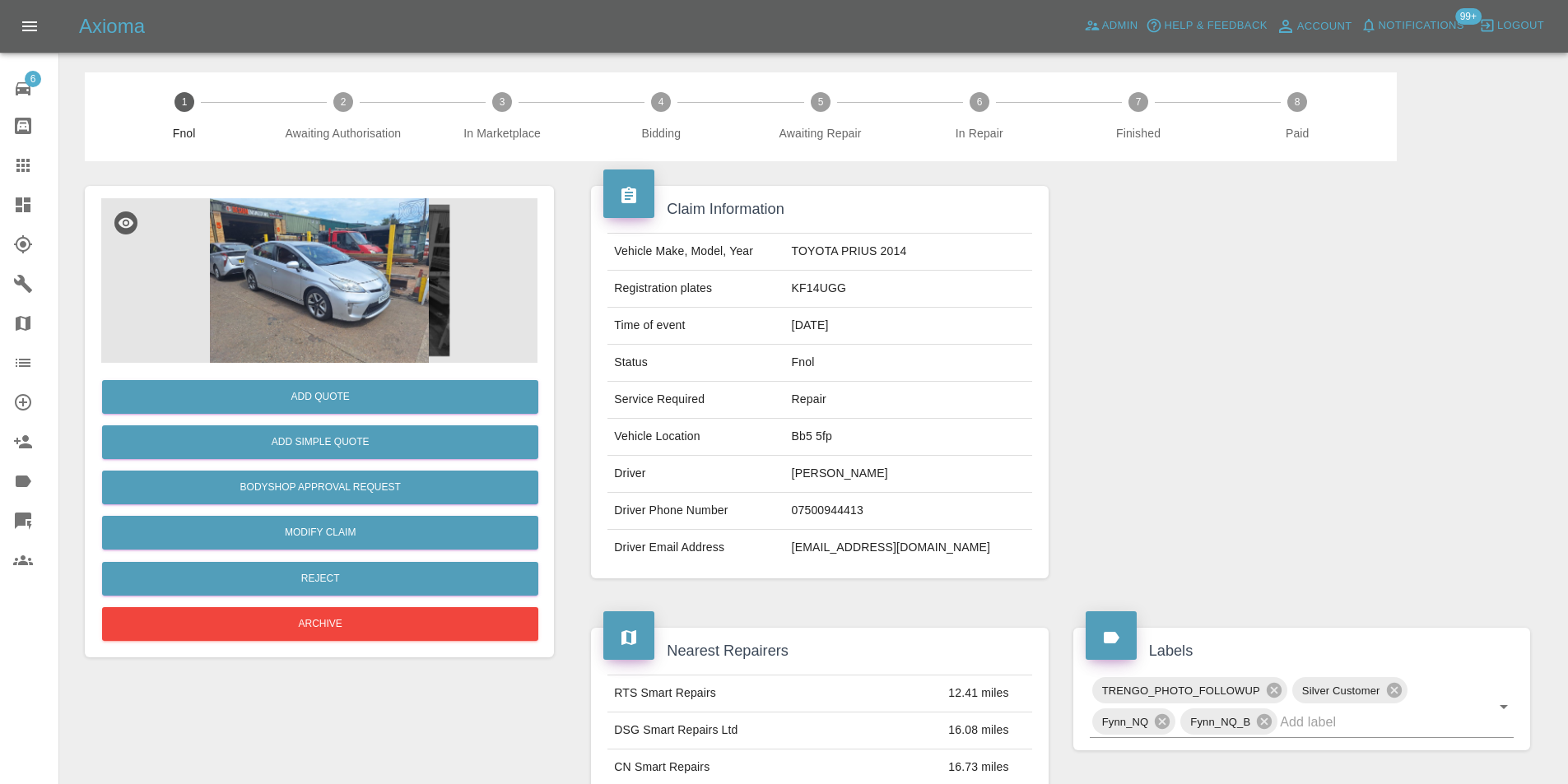
click at [337, 296] on img at bounding box center [319, 280] width 436 height 164
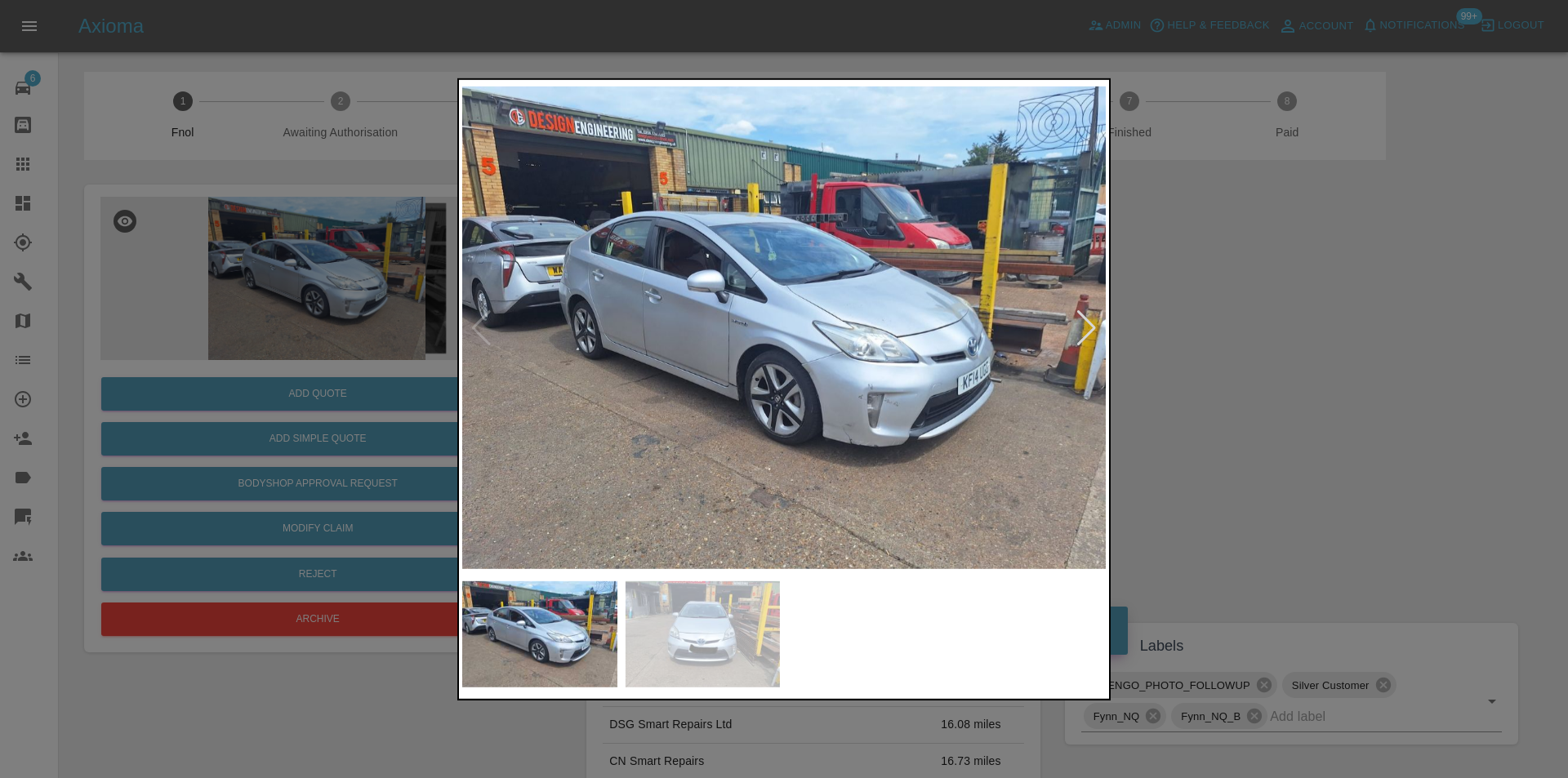
click at [1081, 324] on div at bounding box center [1086, 327] width 22 height 36
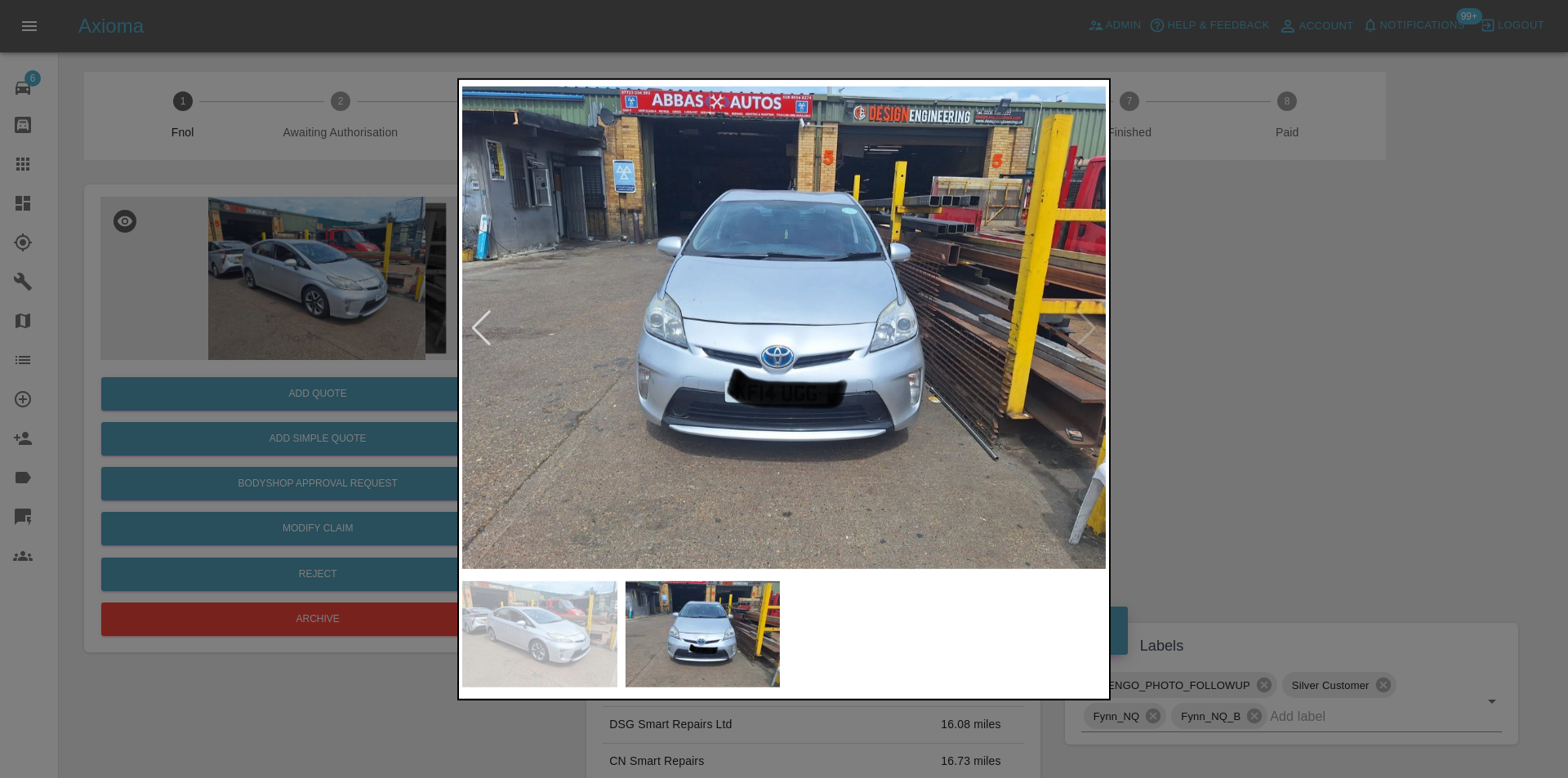
click at [1082, 323] on img at bounding box center [784, 327] width 643 height 490
click at [762, 331] on img at bounding box center [784, 327] width 643 height 490
click at [760, 331] on img at bounding box center [784, 327] width 643 height 490
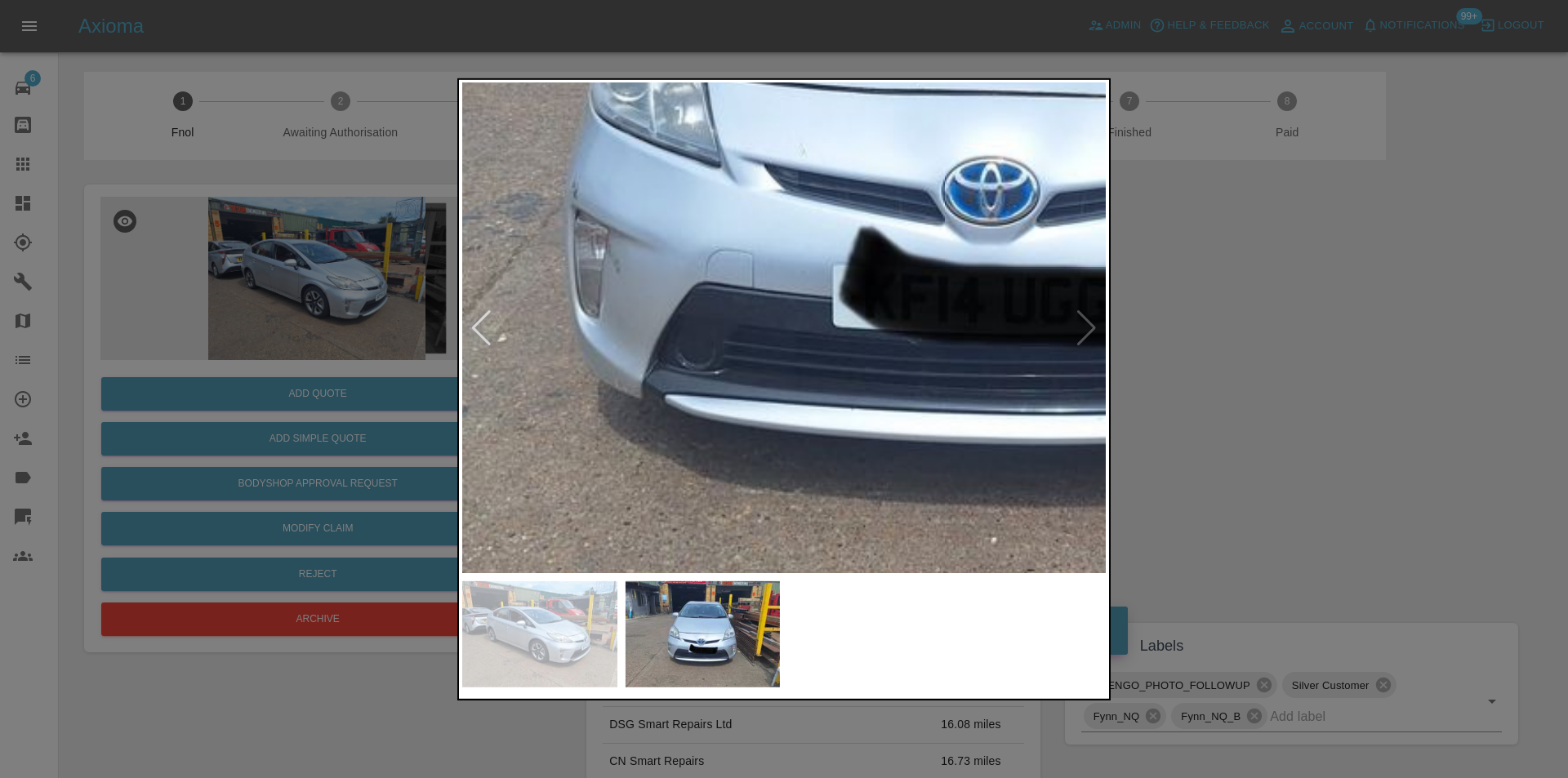
click at [797, 131] on img at bounding box center [1010, 103] width 1930 height 1471
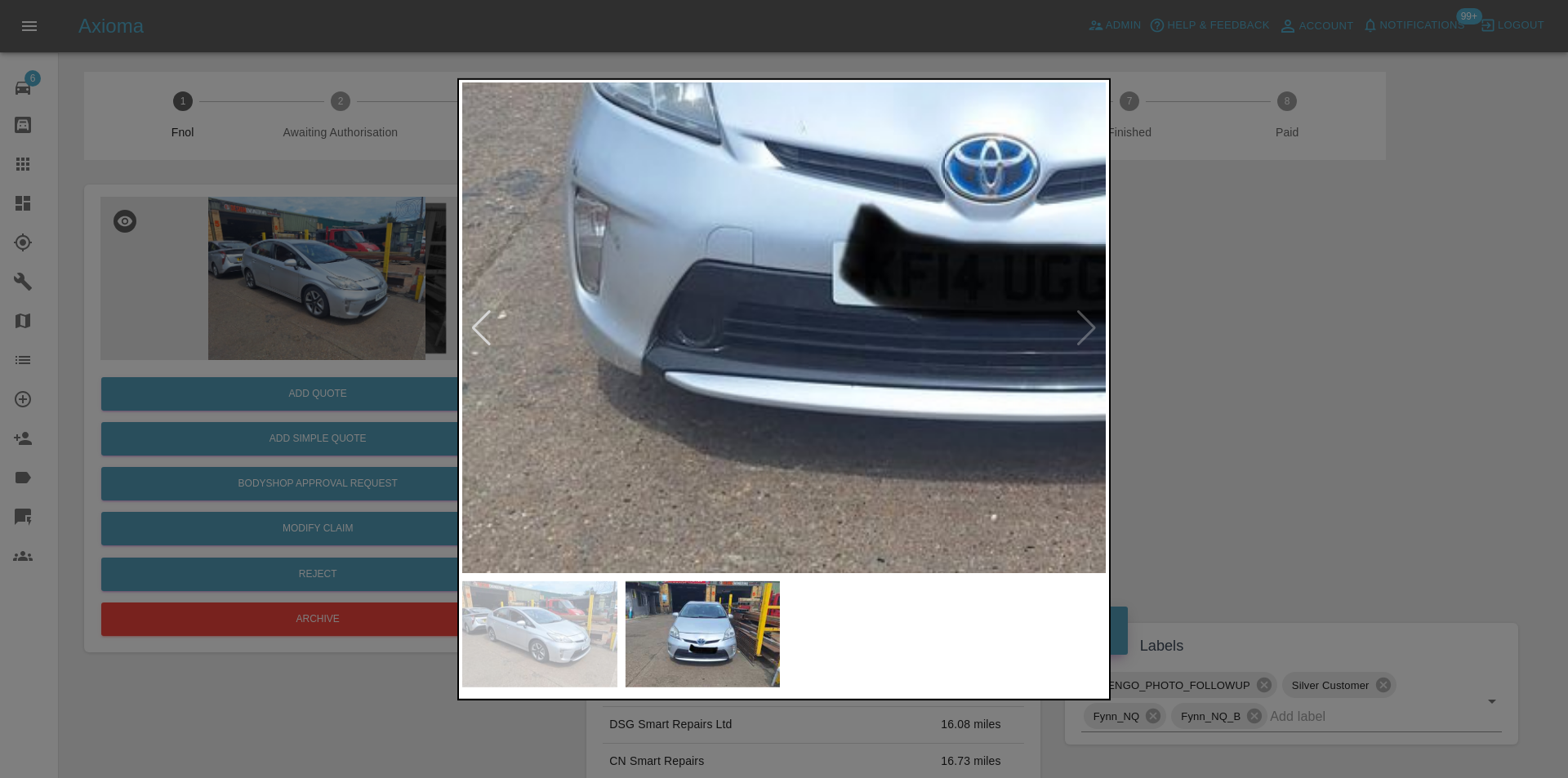
click at [480, 318] on div at bounding box center [481, 327] width 22 height 36
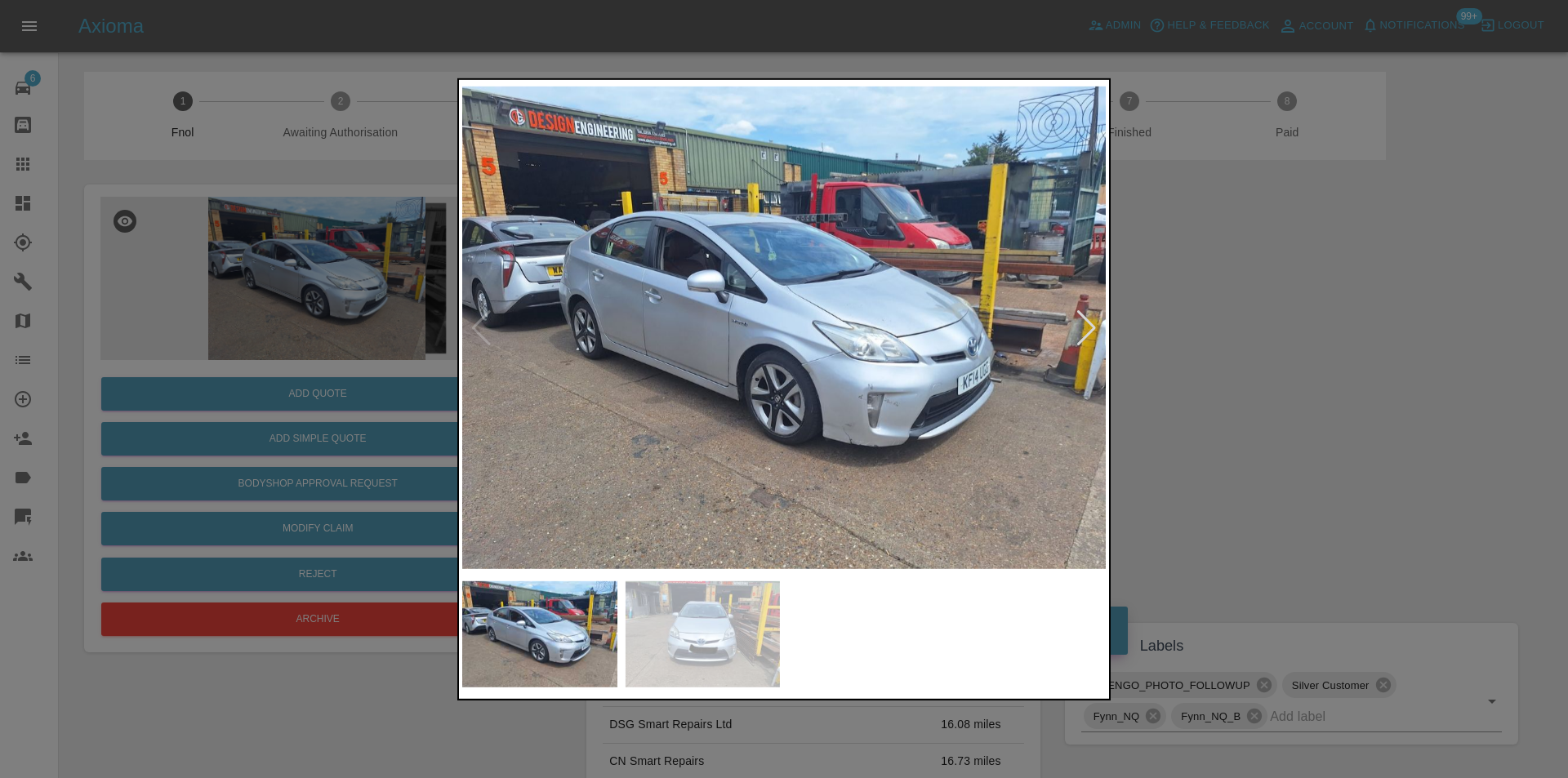
click at [763, 329] on img at bounding box center [784, 327] width 643 height 490
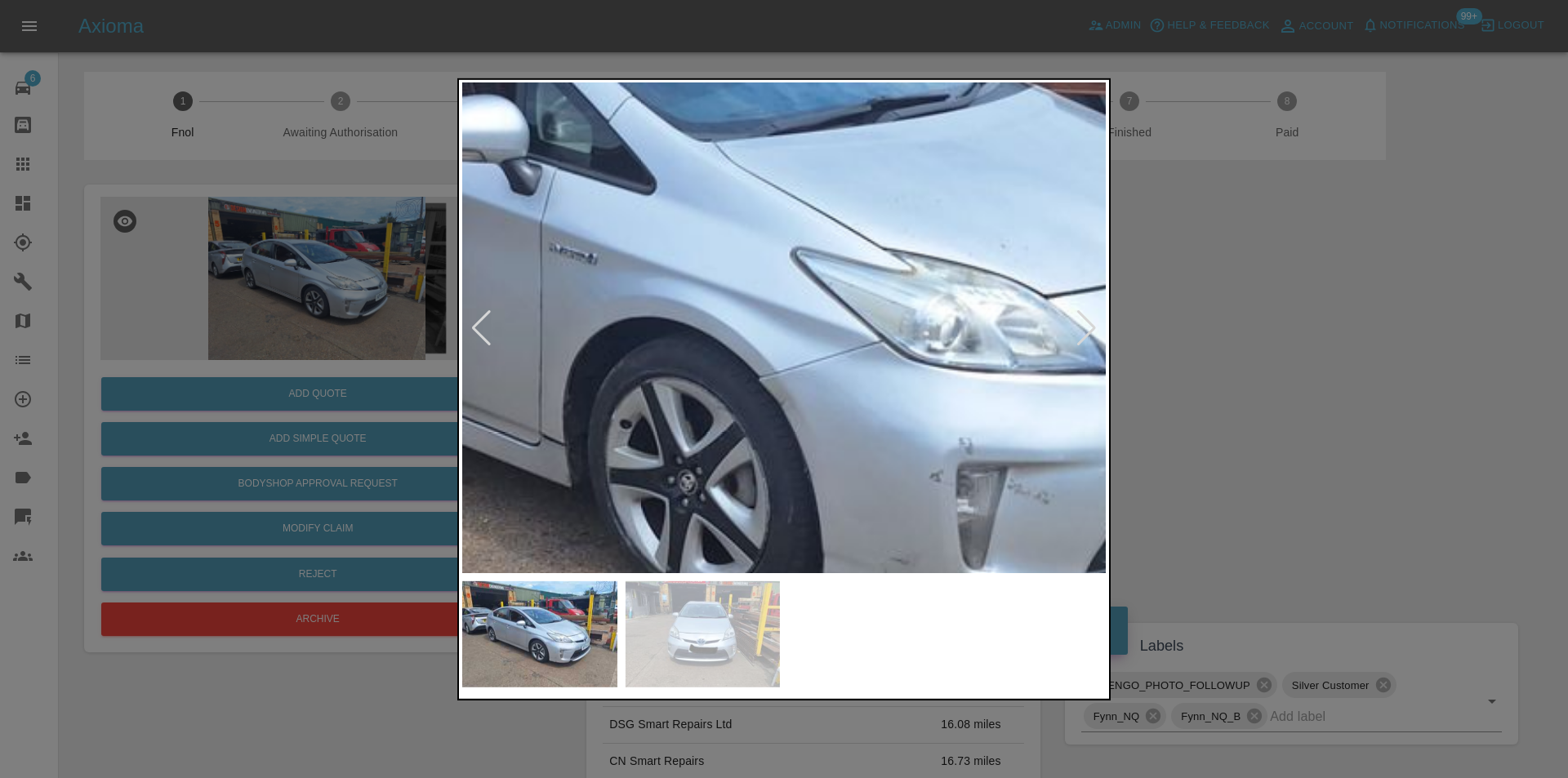
click at [443, 357] on div at bounding box center [784, 389] width 1568 height 778
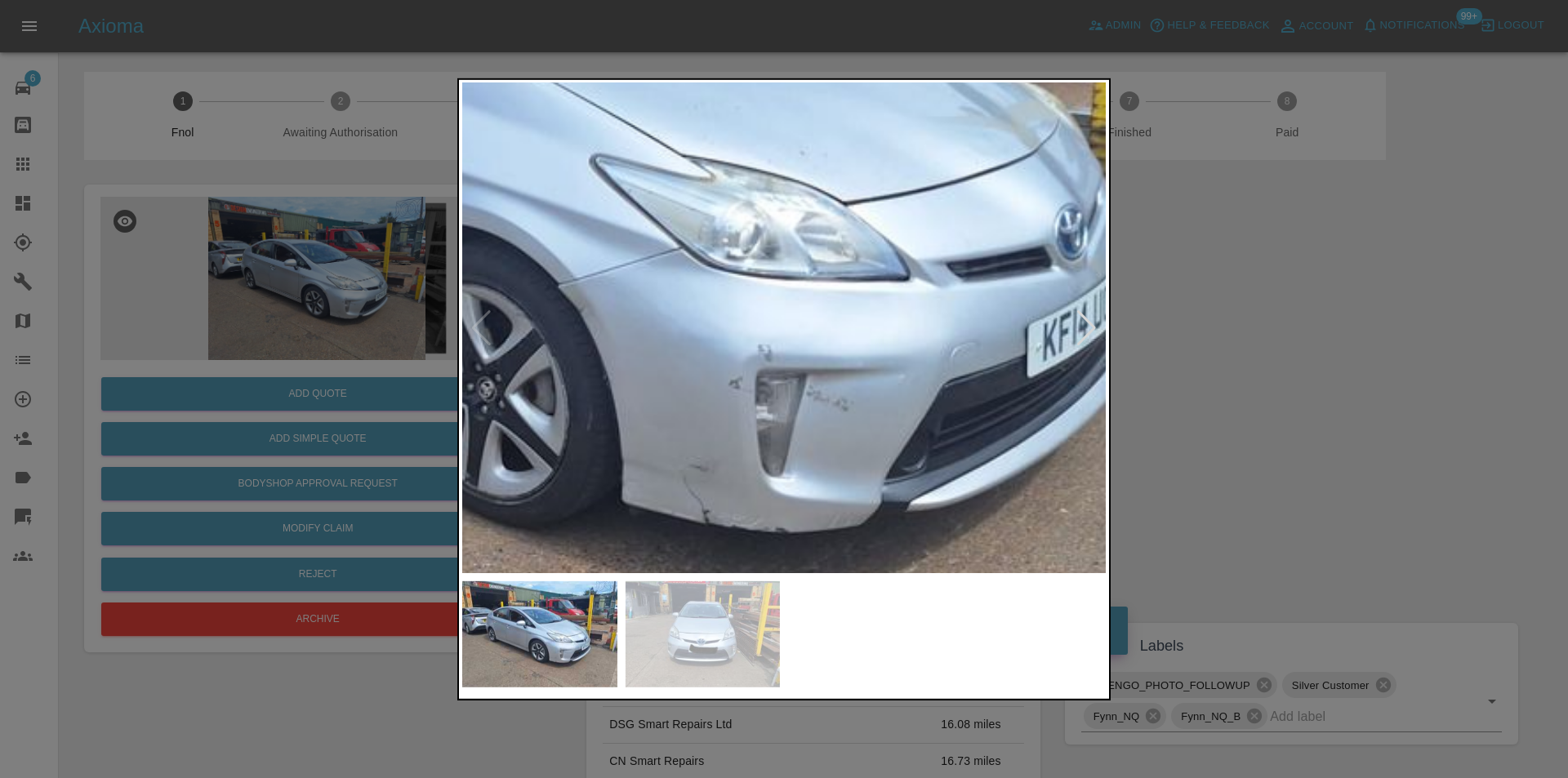
click at [882, 295] on img at bounding box center [505, 175] width 1930 height 1471
click at [1218, 338] on div at bounding box center [784, 389] width 1568 height 778
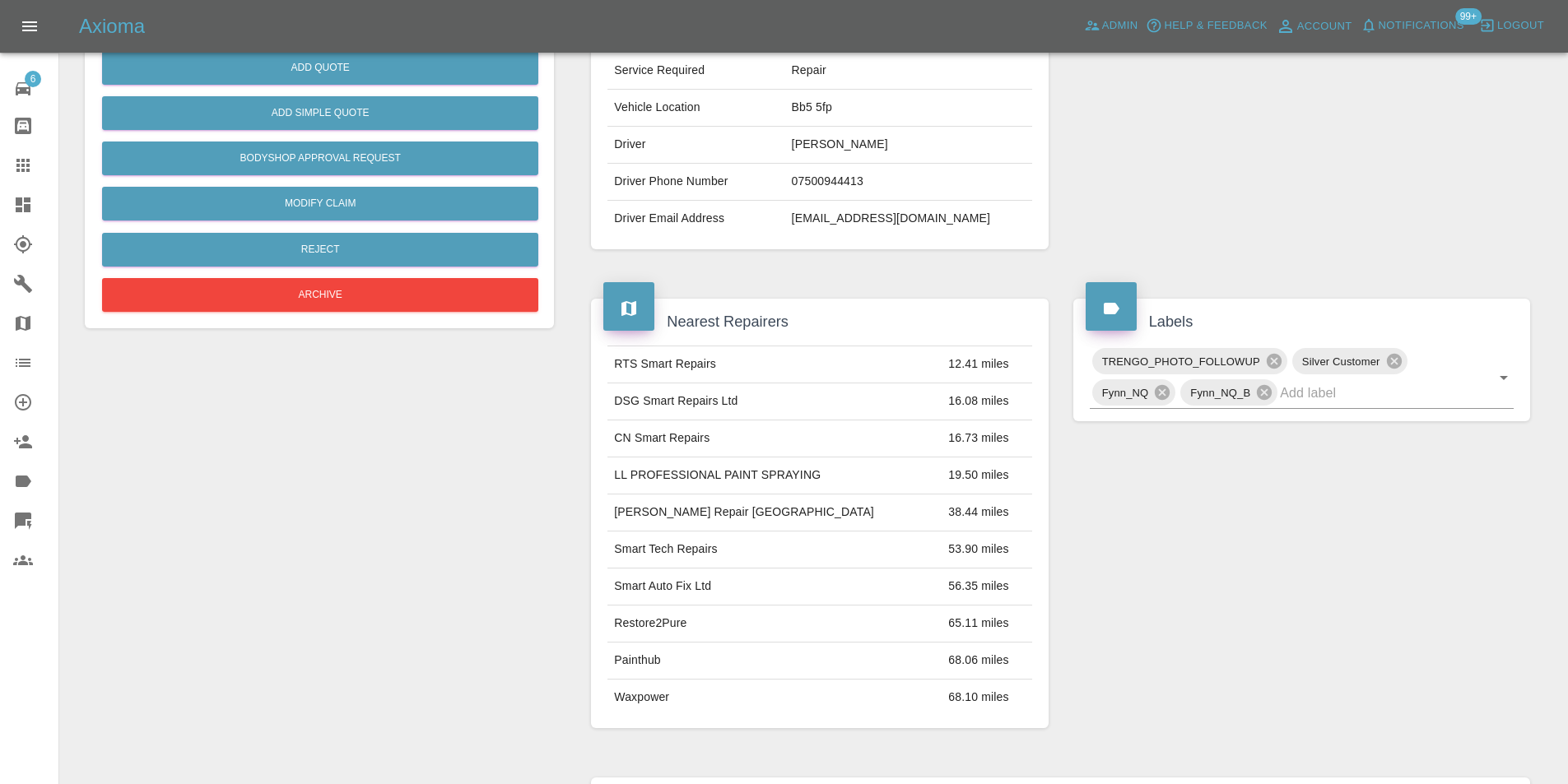
scroll to position [82, 0]
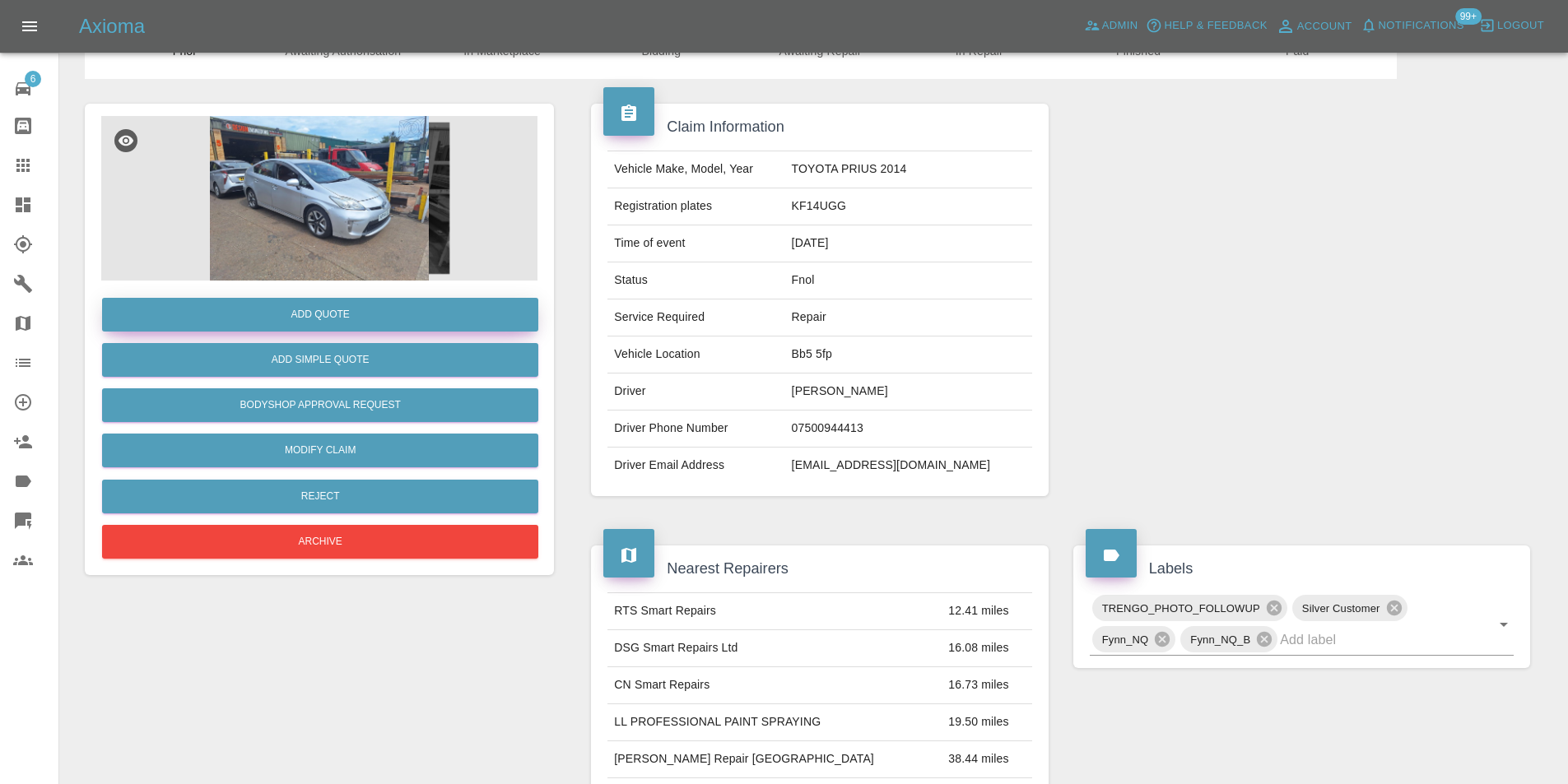
click at [349, 325] on button "Add Quote" at bounding box center [320, 315] width 436 height 34
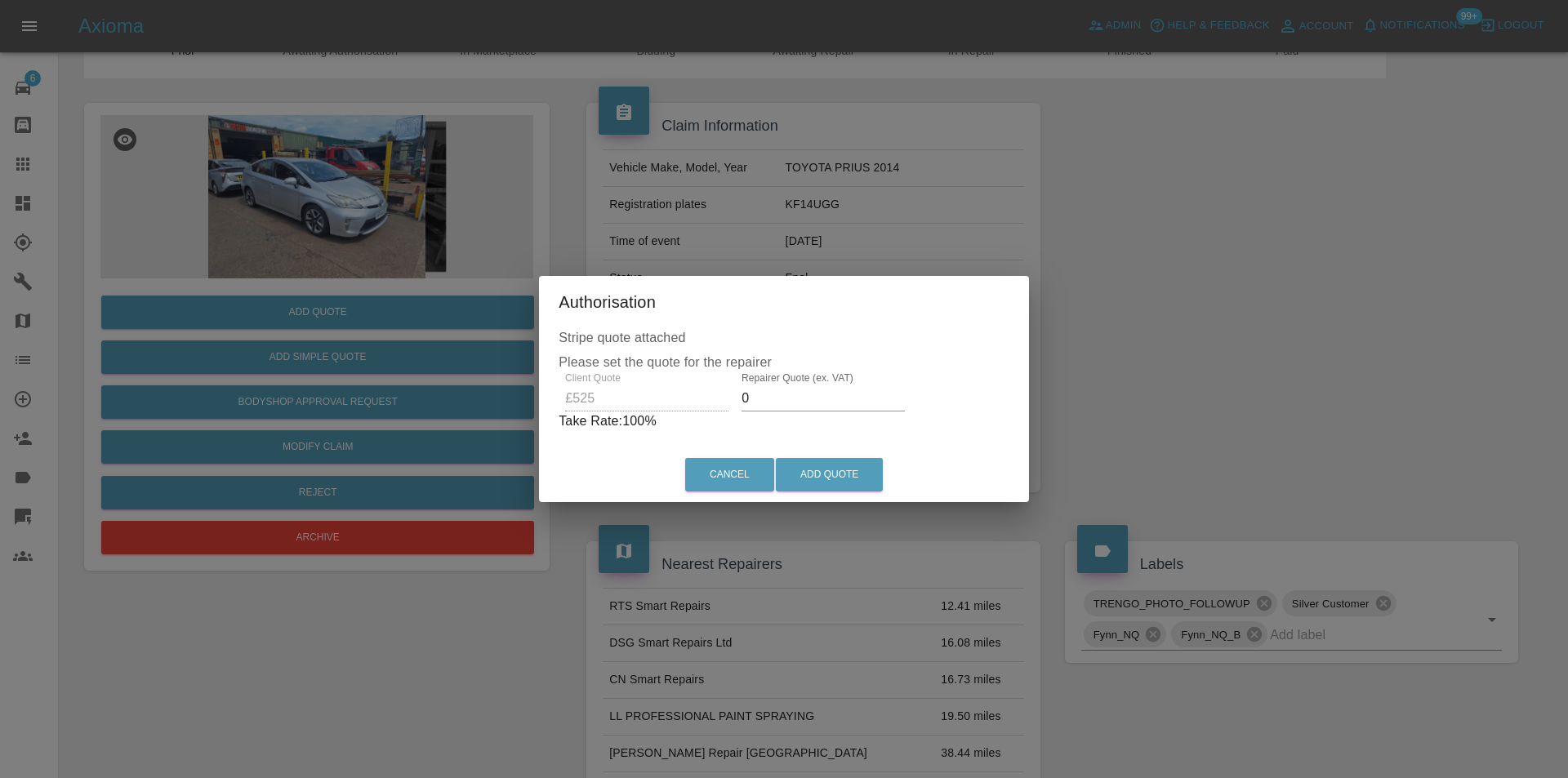
click at [775, 391] on input "0" at bounding box center [823, 398] width 163 height 26
type input "0330"
click at [827, 476] on button "Add Quote" at bounding box center [829, 475] width 107 height 34
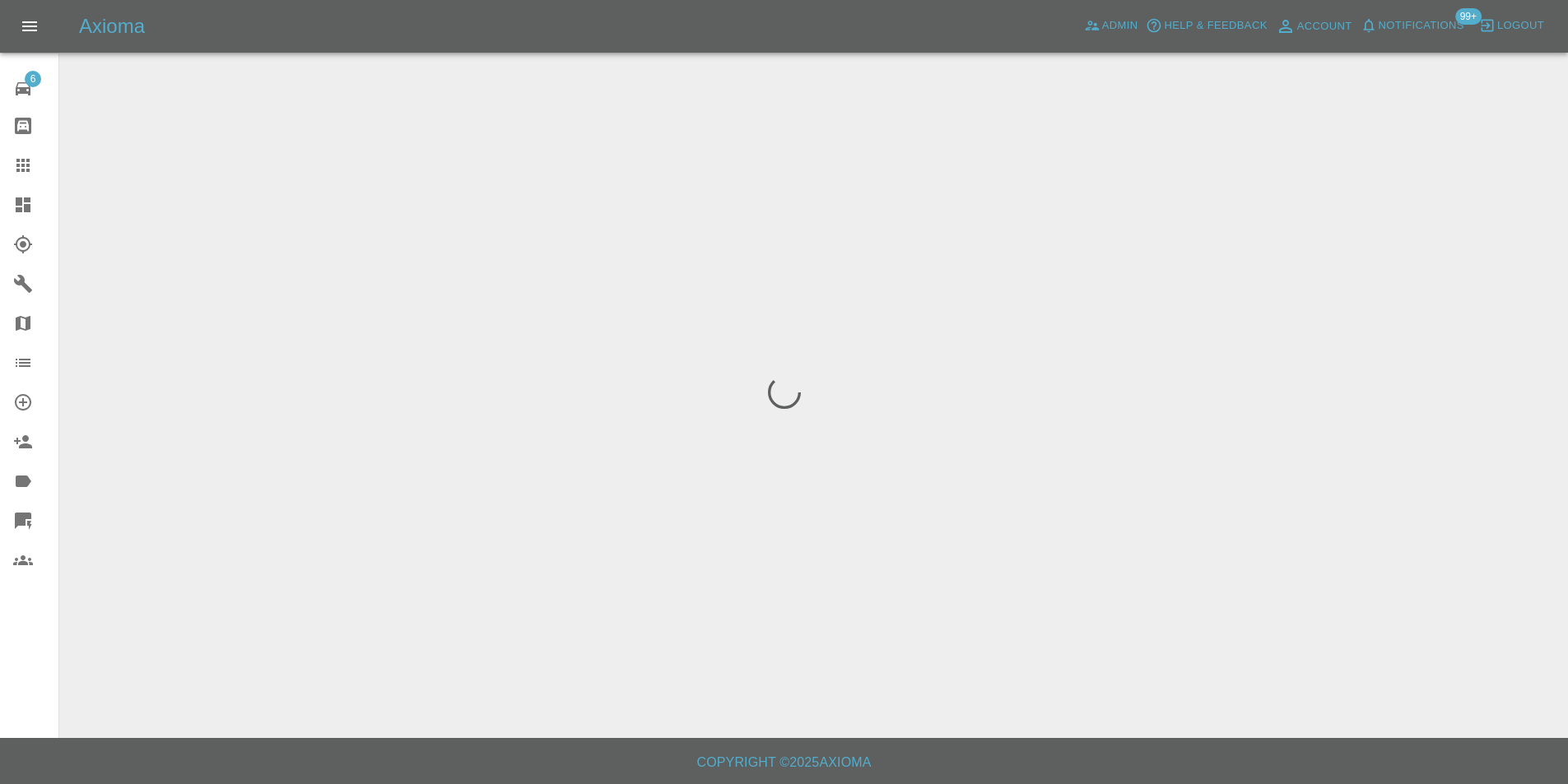
scroll to position [0, 0]
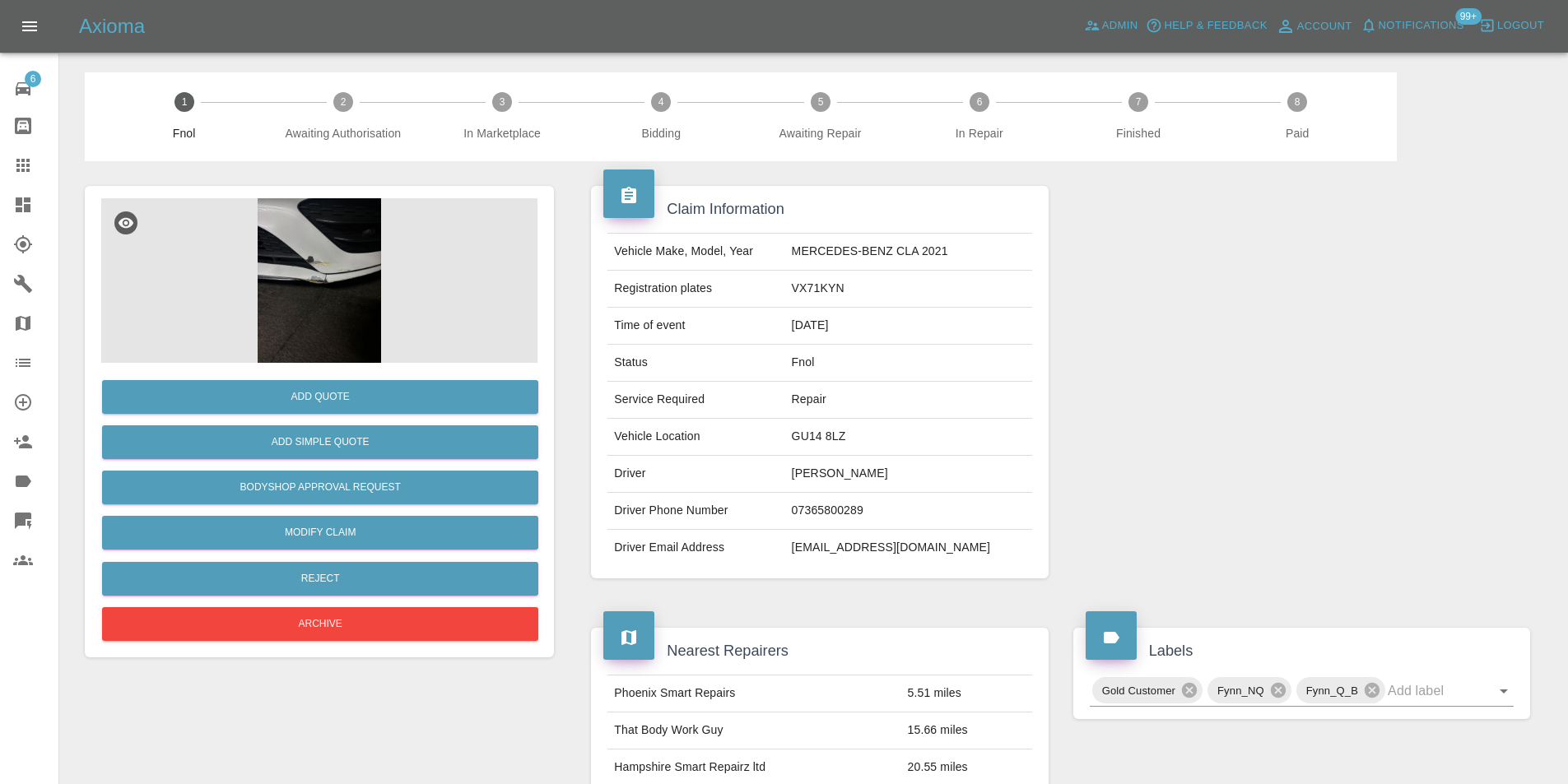
click at [353, 294] on img at bounding box center [319, 280] width 436 height 164
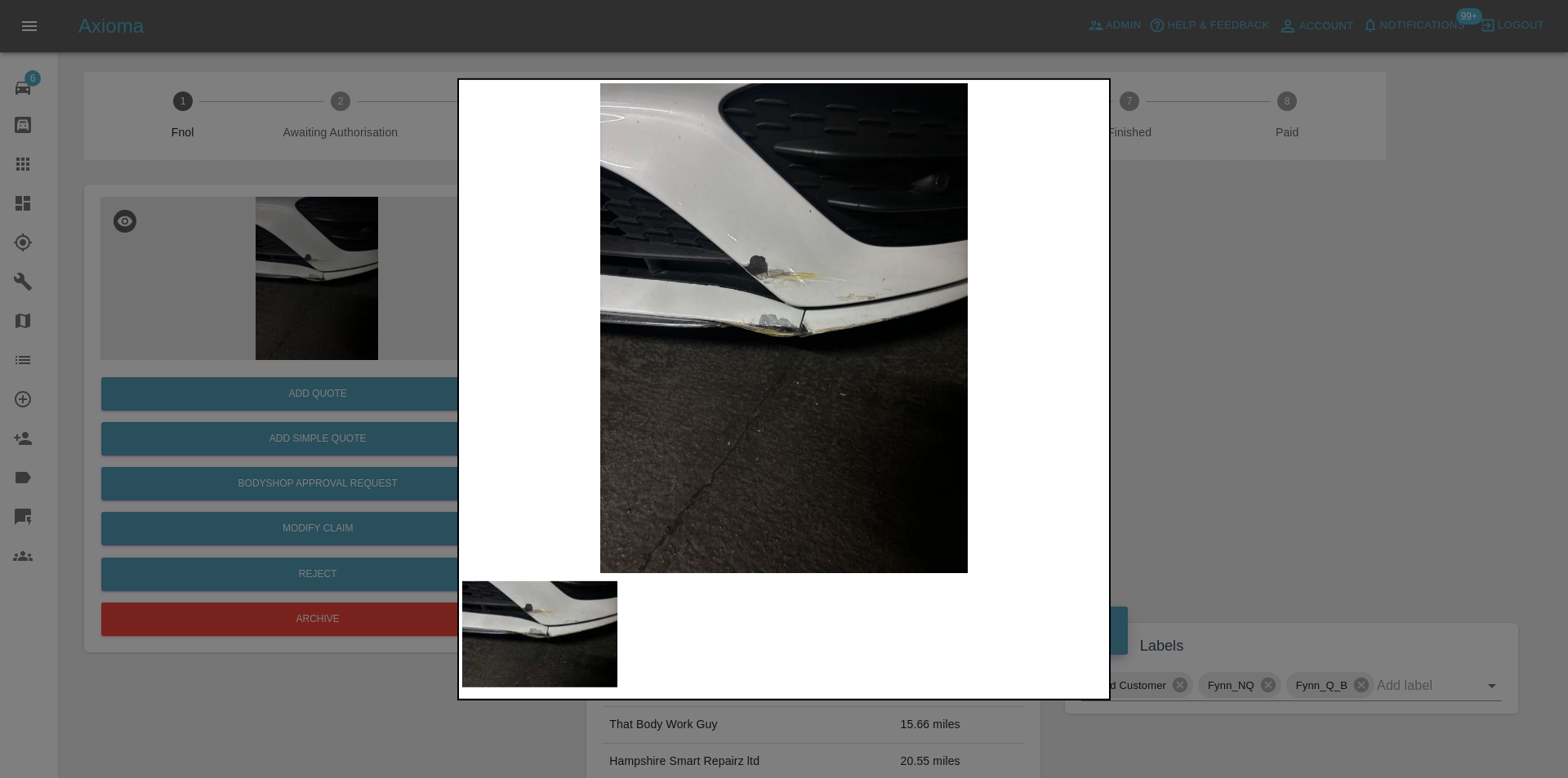
click at [750, 286] on img at bounding box center [784, 327] width 643 height 490
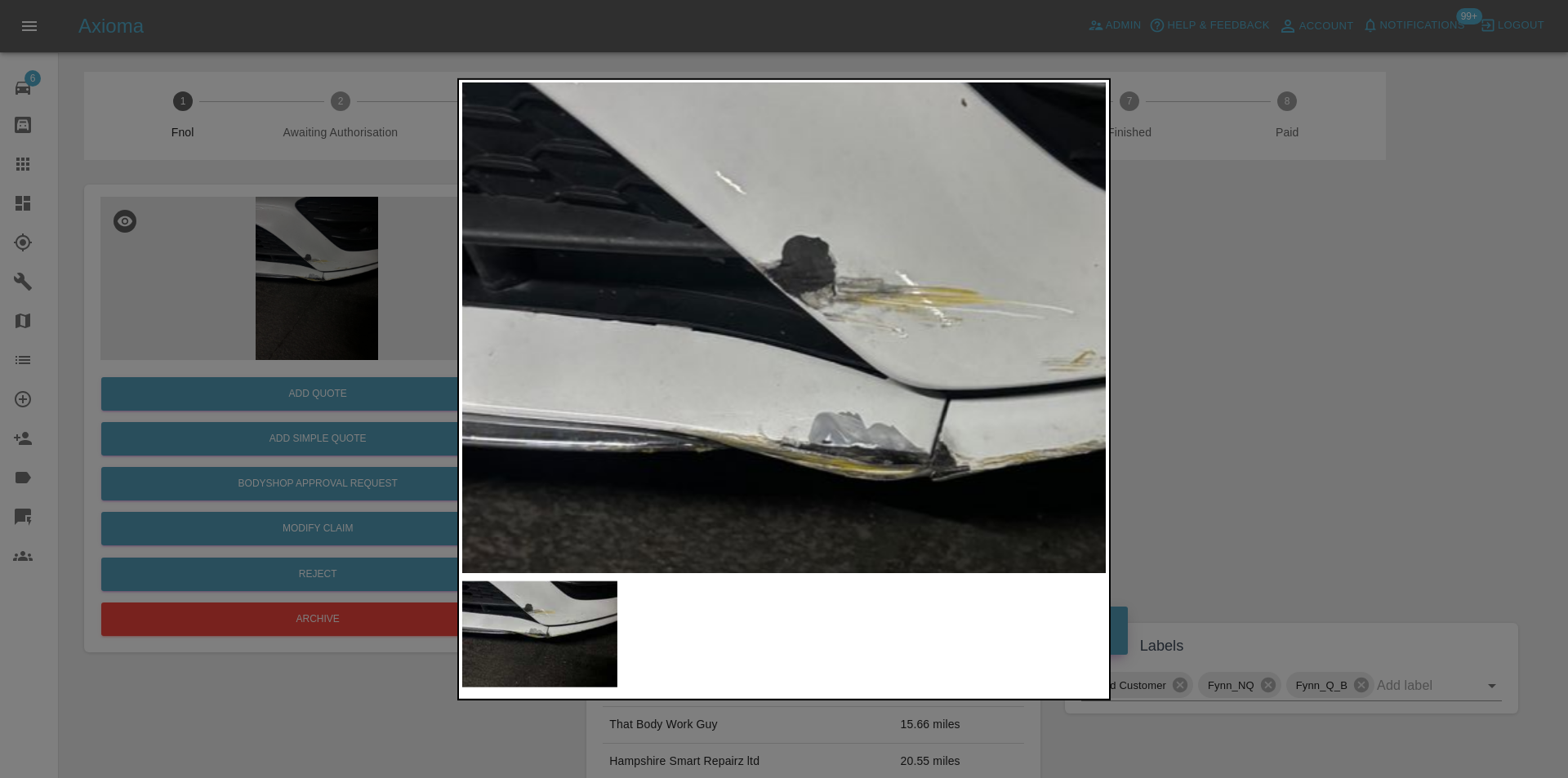
click at [925, 305] on img at bounding box center [884, 454] width 1930 height 1471
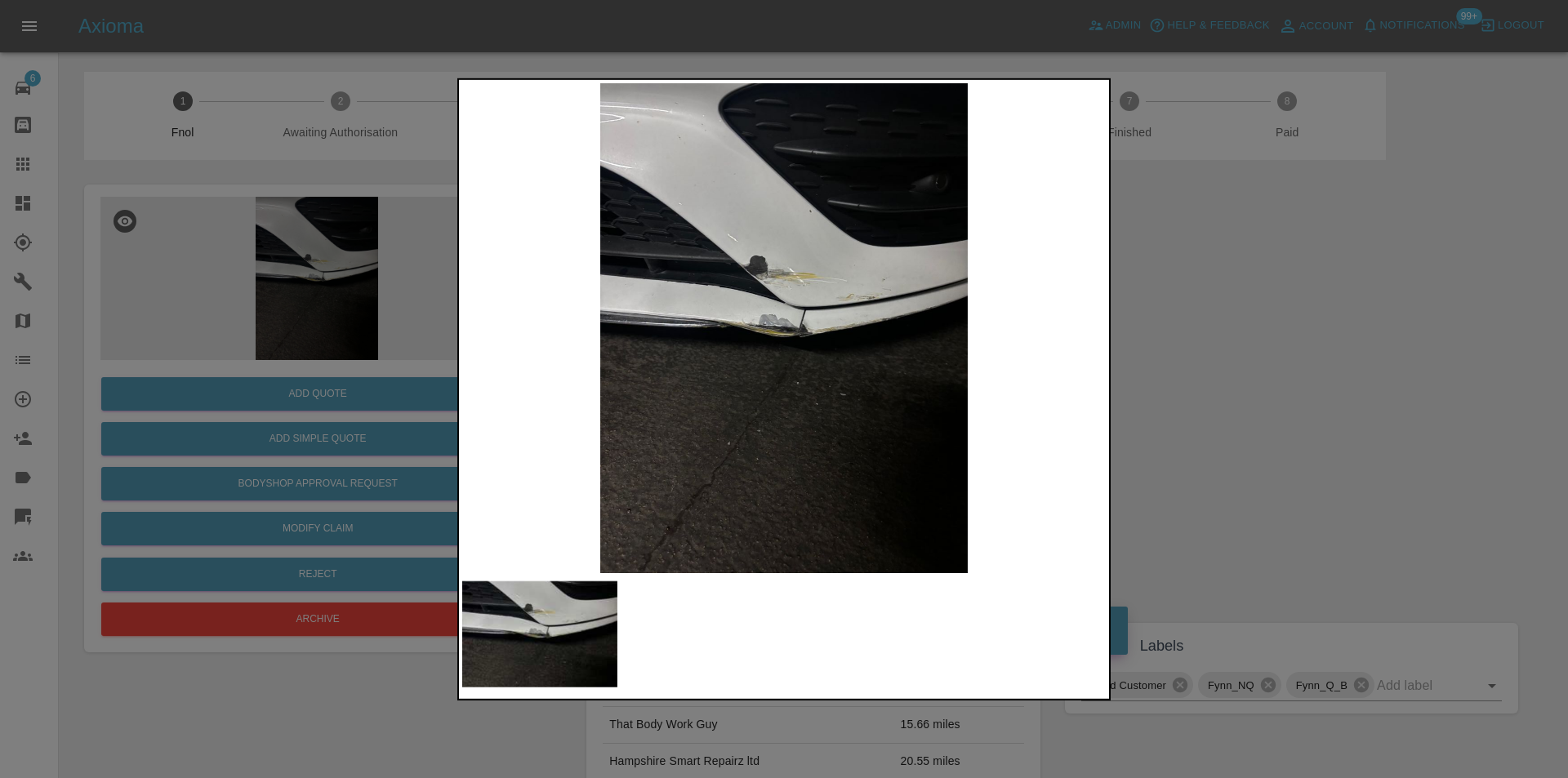
click at [1279, 344] on div at bounding box center [784, 389] width 1568 height 778
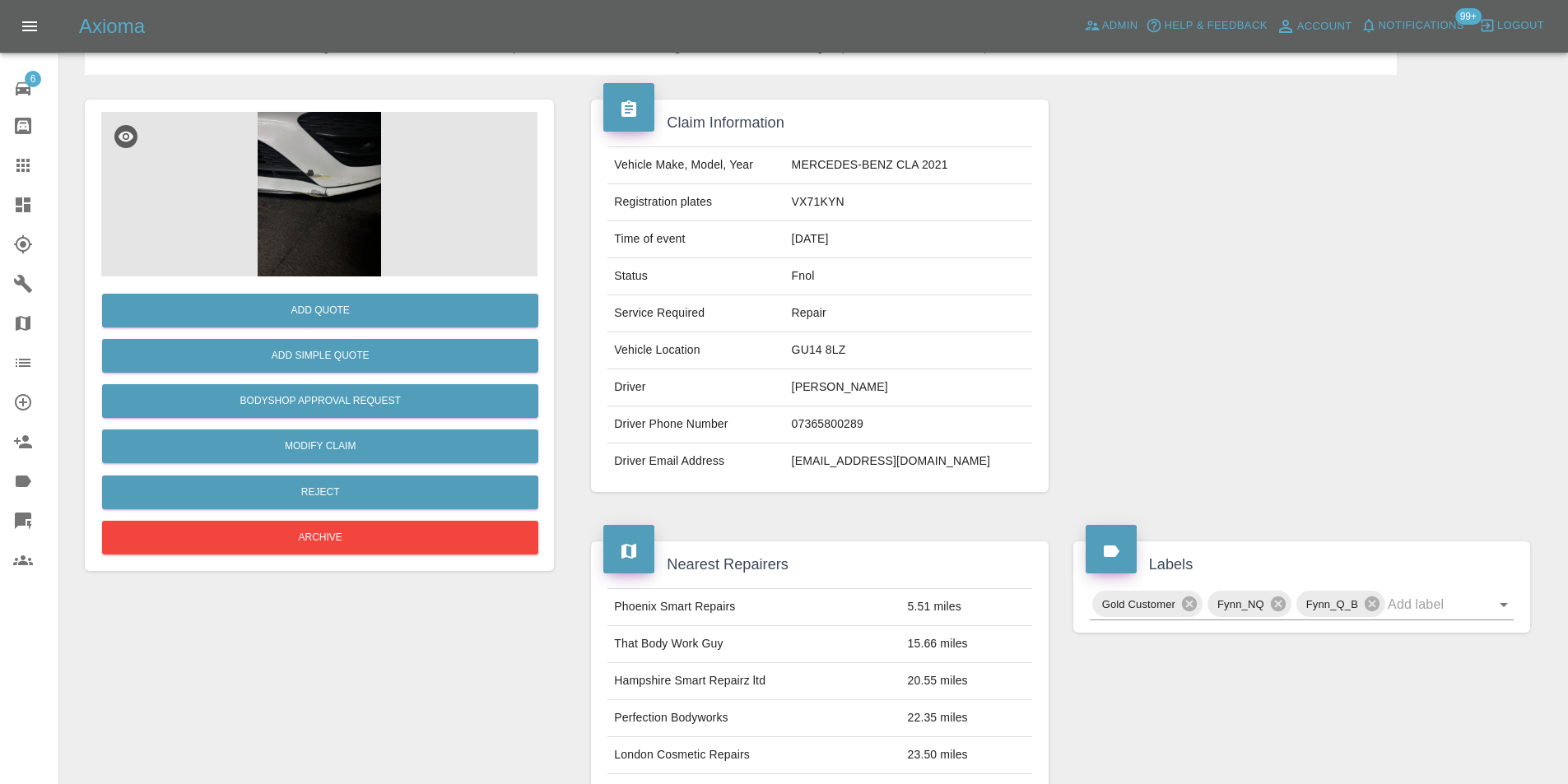
scroll to position [82, 0]
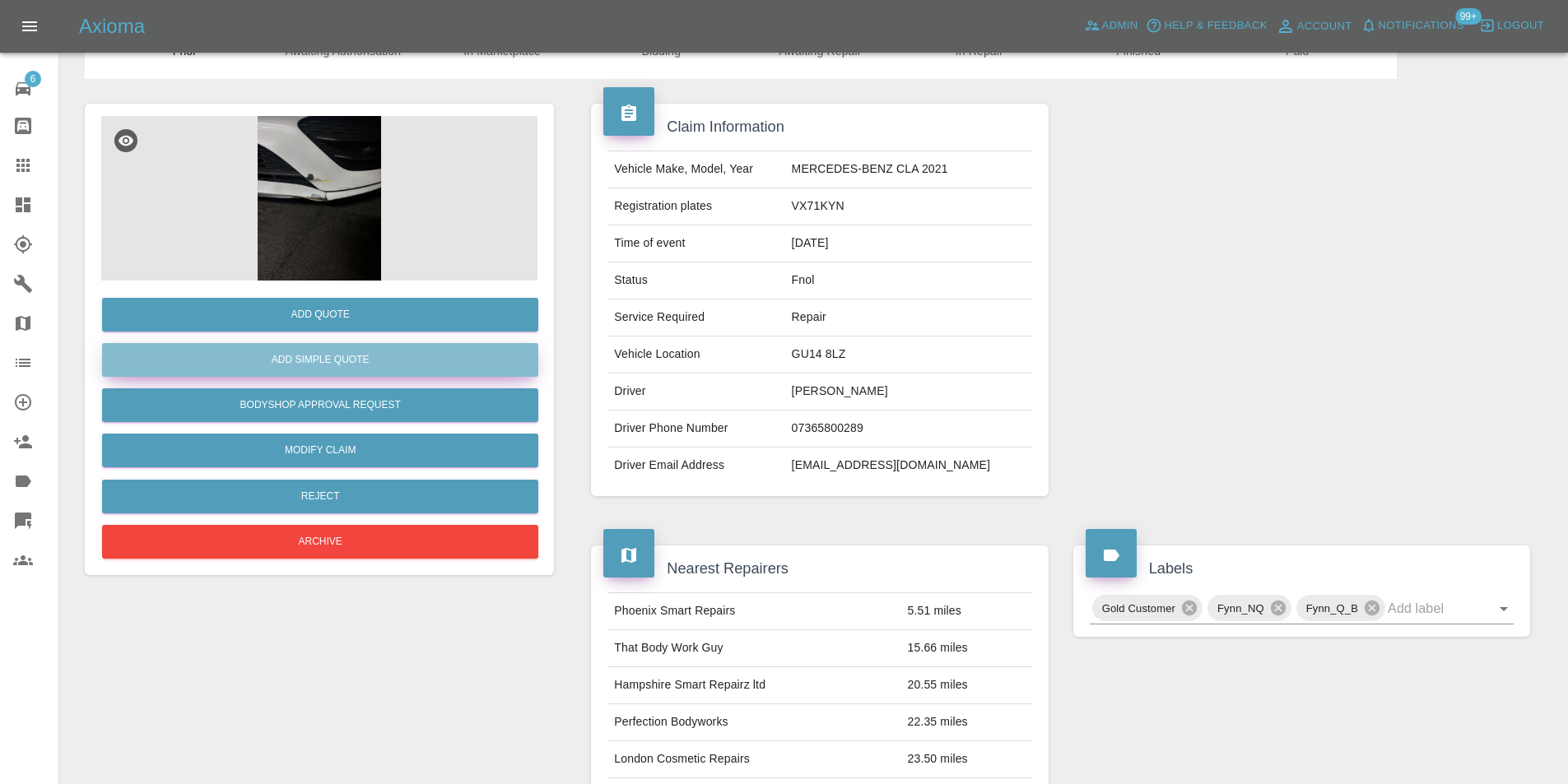
click at [352, 366] on button "Add Simple Quote" at bounding box center [320, 360] width 436 height 34
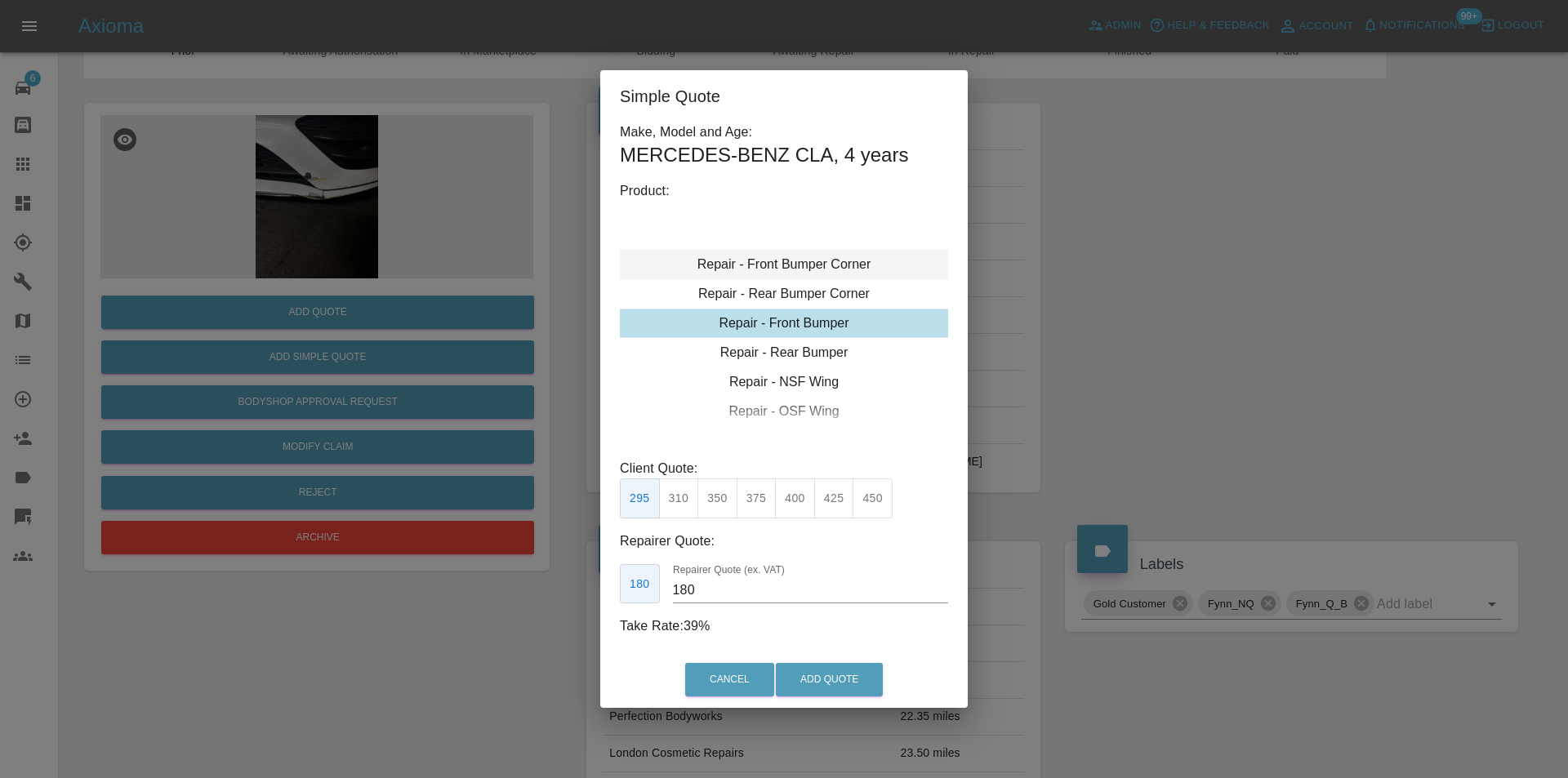
click at [828, 266] on div "Repair - Front Bumper Corner" at bounding box center [784, 264] width 328 height 29
click at [798, 498] on button "270" at bounding box center [795, 498] width 40 height 40
type input "165"
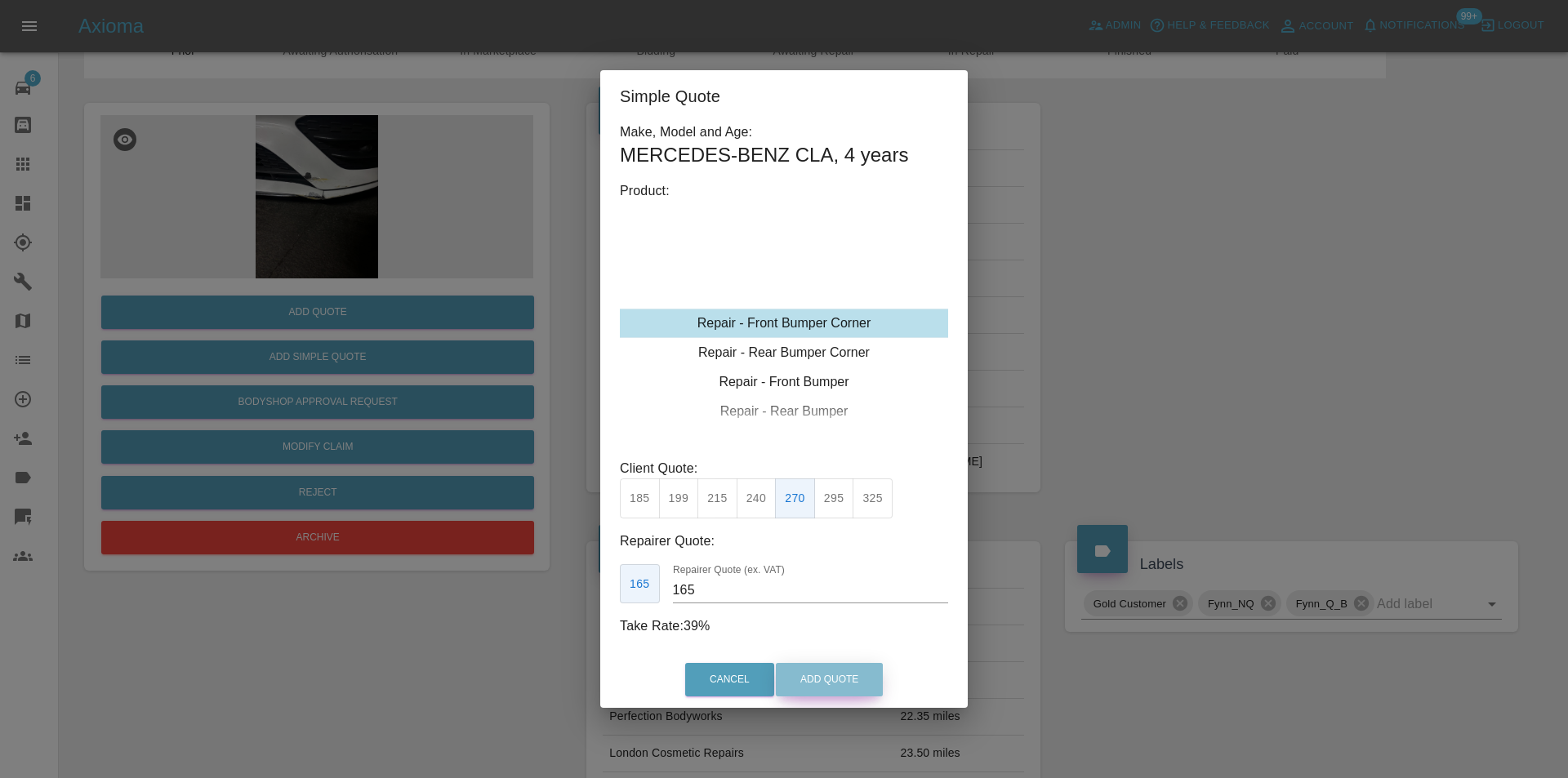
click at [846, 666] on button "Add Quote" at bounding box center [829, 680] width 107 height 34
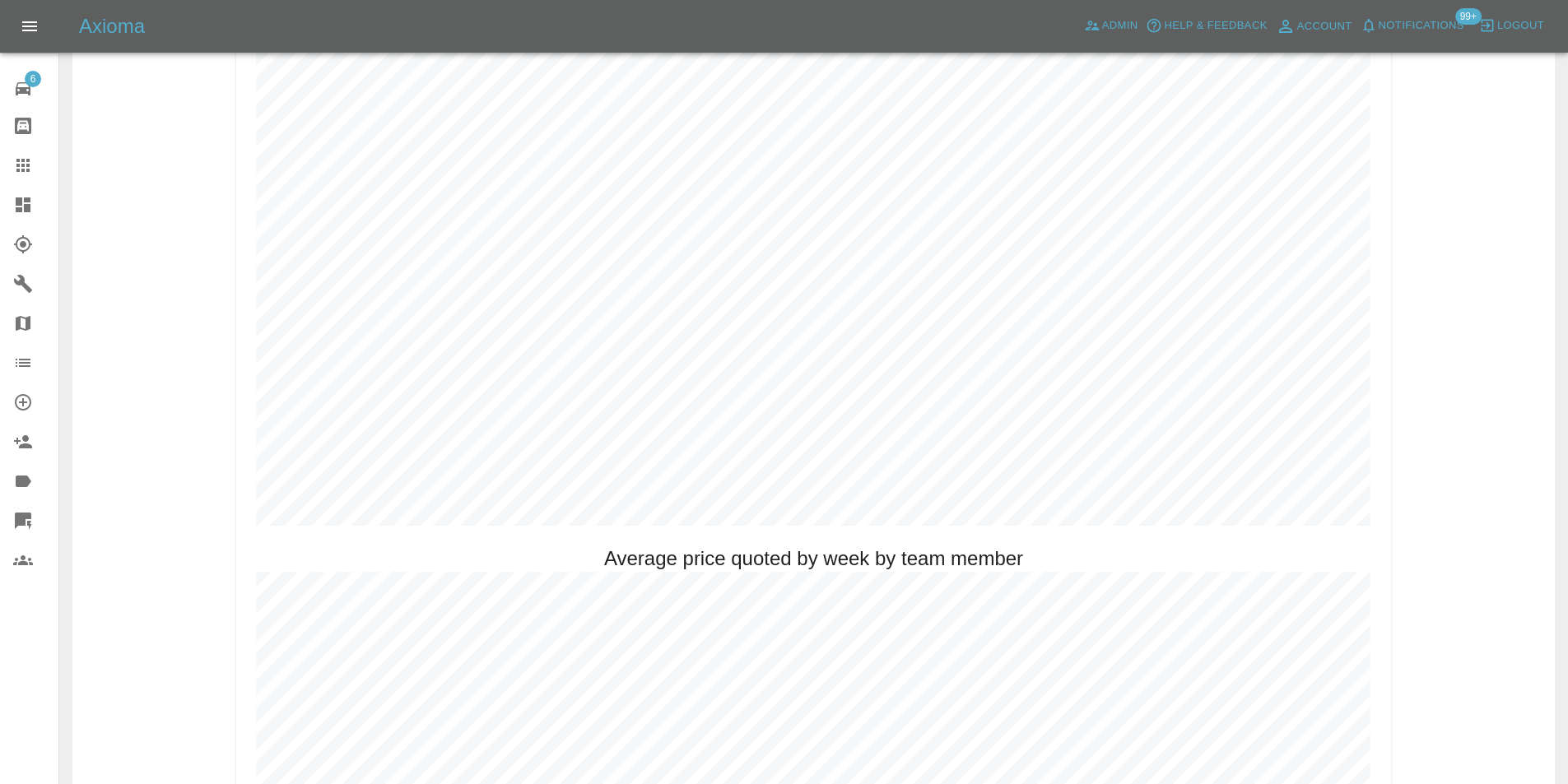
scroll to position [988, 0]
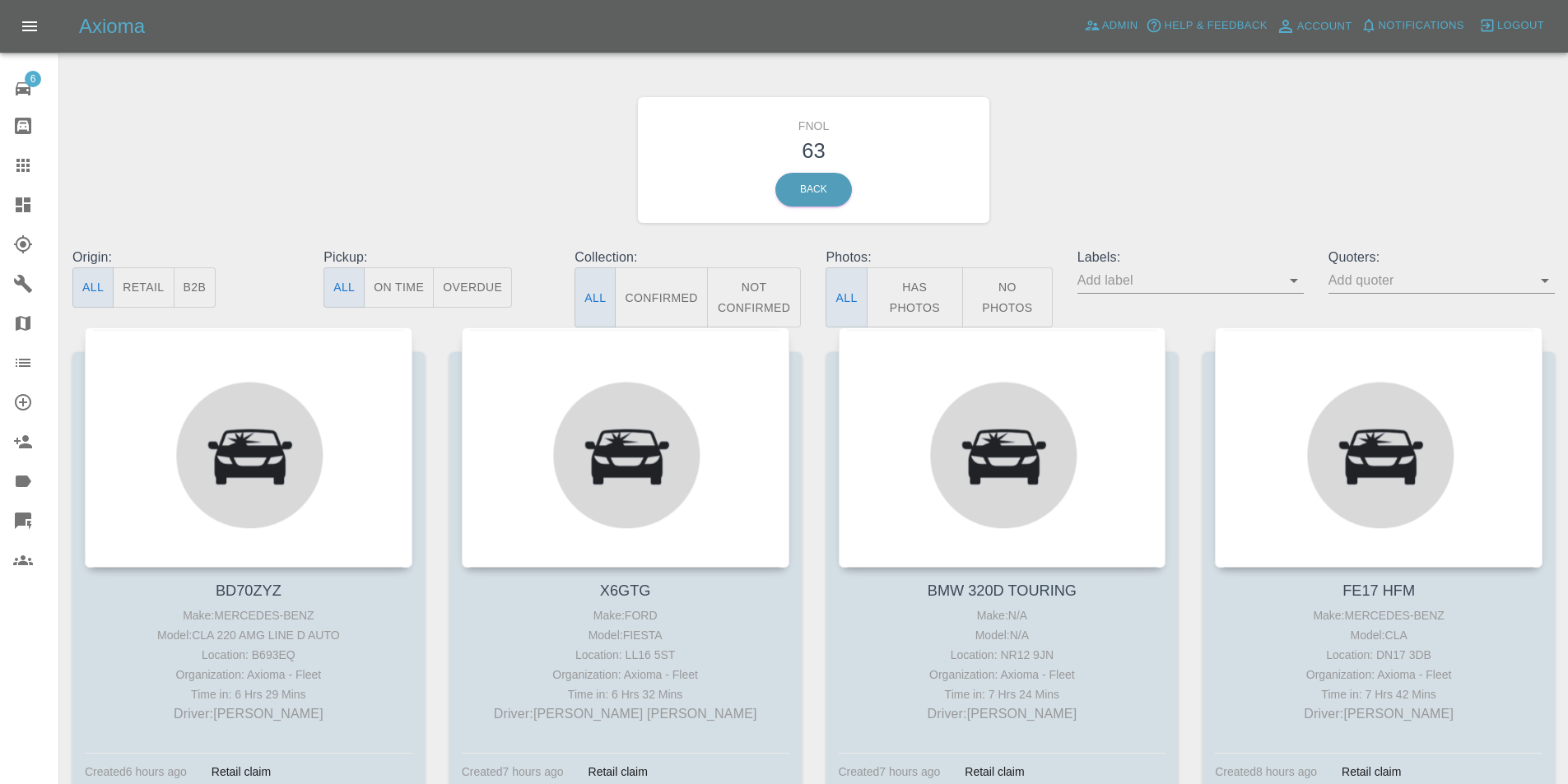
scroll to position [613, 0]
click at [897, 299] on button "Has Photos" at bounding box center [914, 297] width 97 height 60
click at [926, 290] on button "Has Photos" at bounding box center [914, 297] width 97 height 60
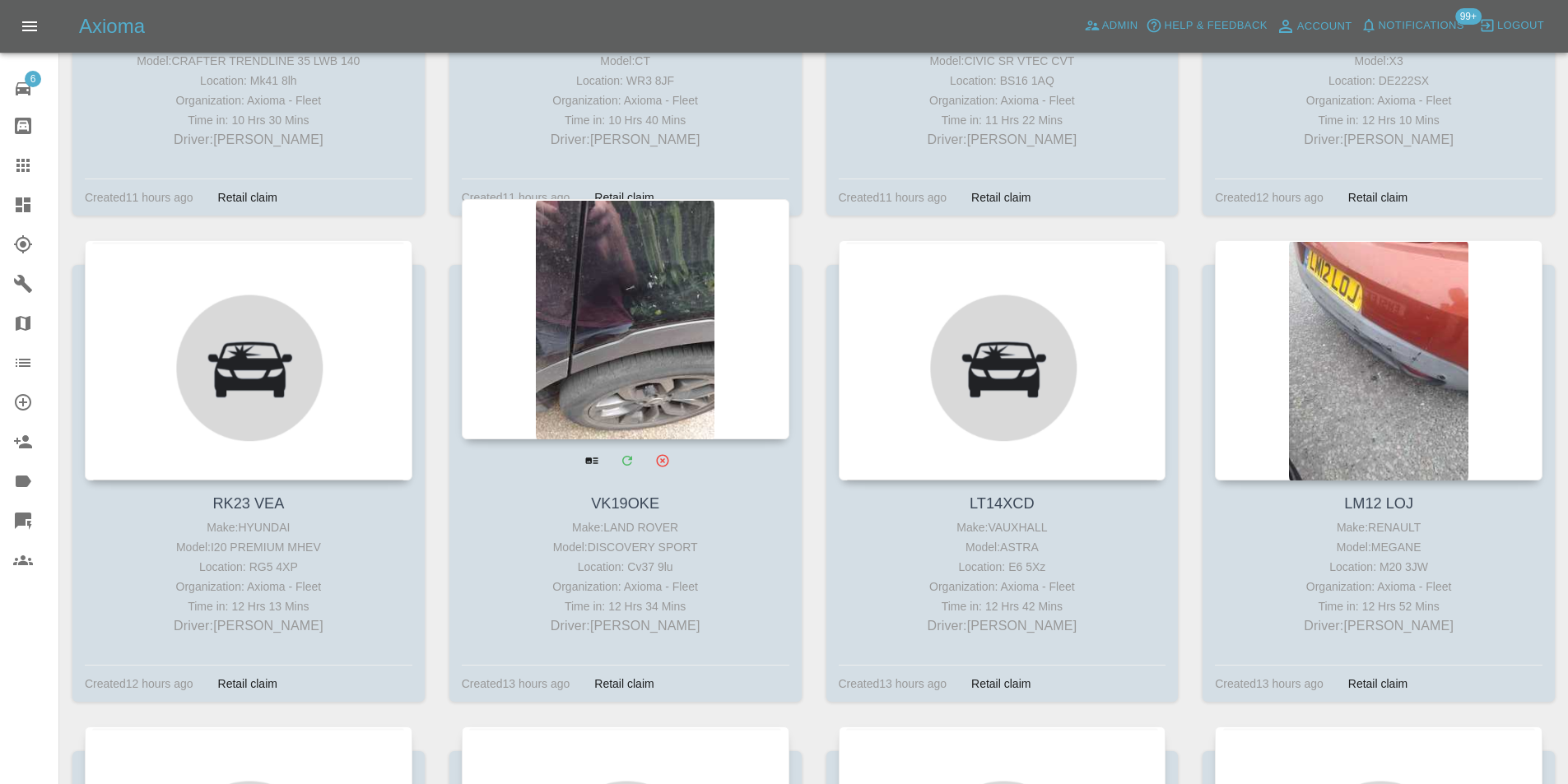
scroll to position [1070, 0]
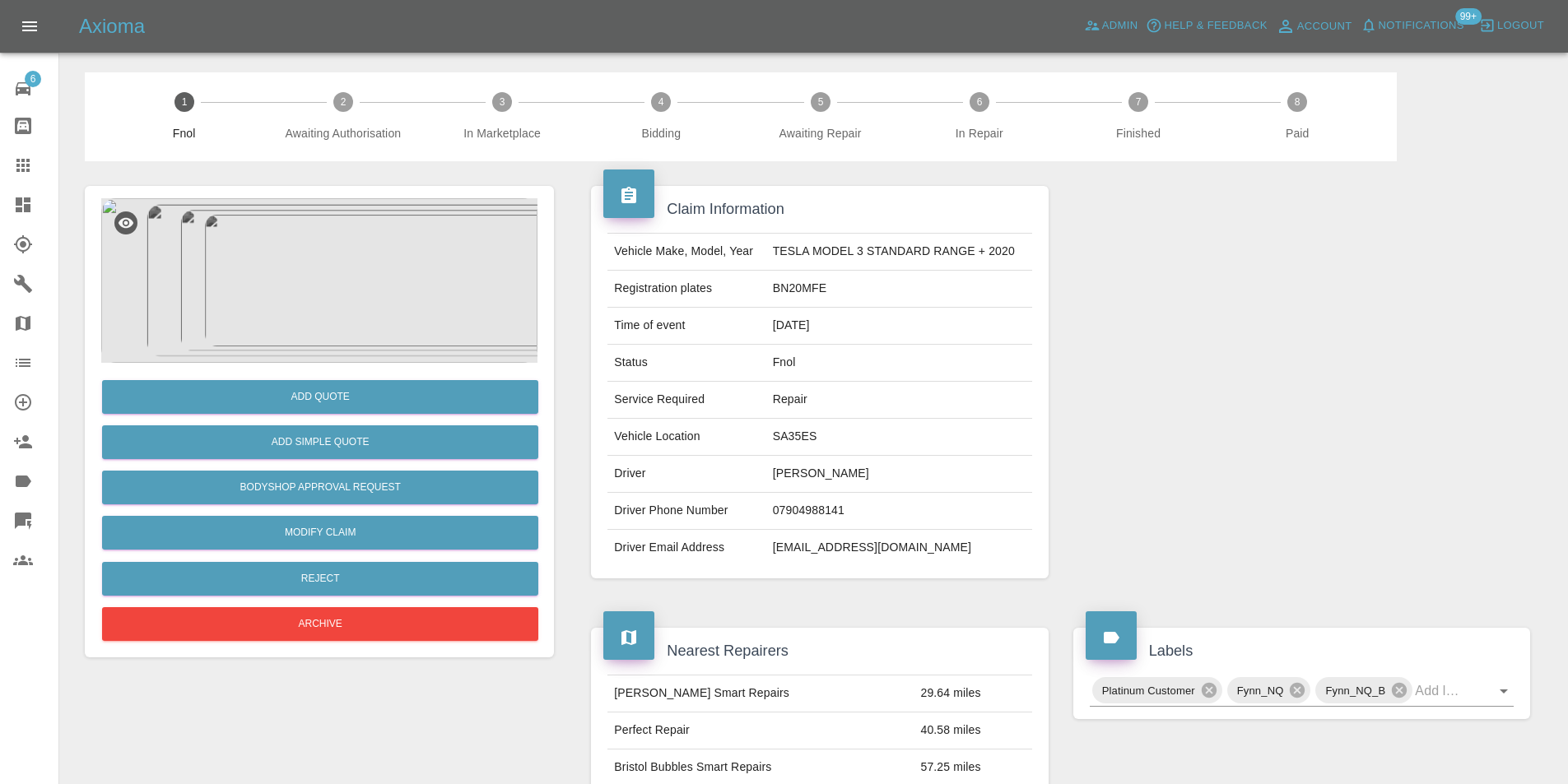
click at [340, 262] on img at bounding box center [319, 280] width 436 height 164
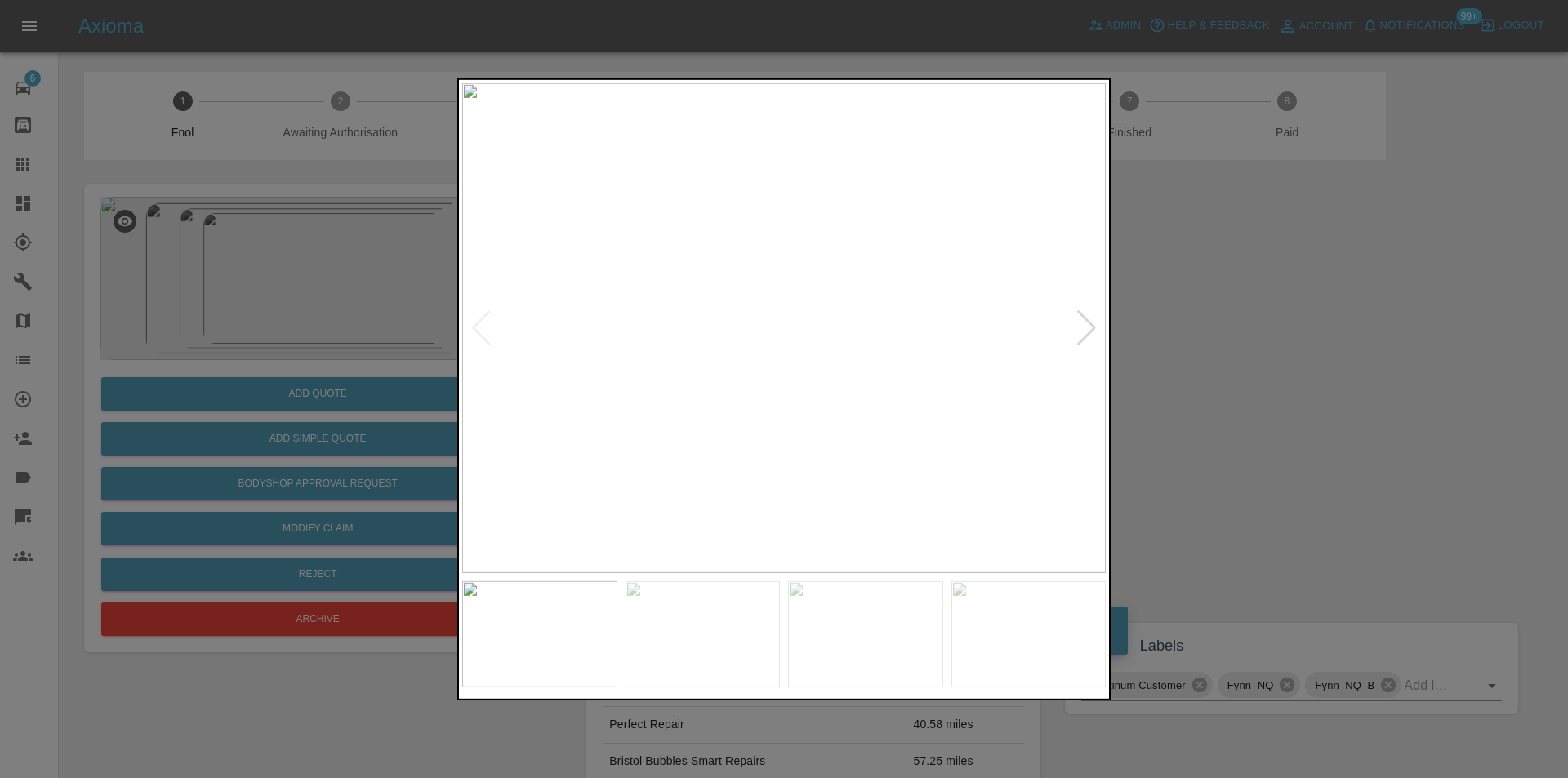
click at [1093, 324] on div at bounding box center [1086, 327] width 22 height 36
click at [1288, 368] on div at bounding box center [784, 389] width 1568 height 778
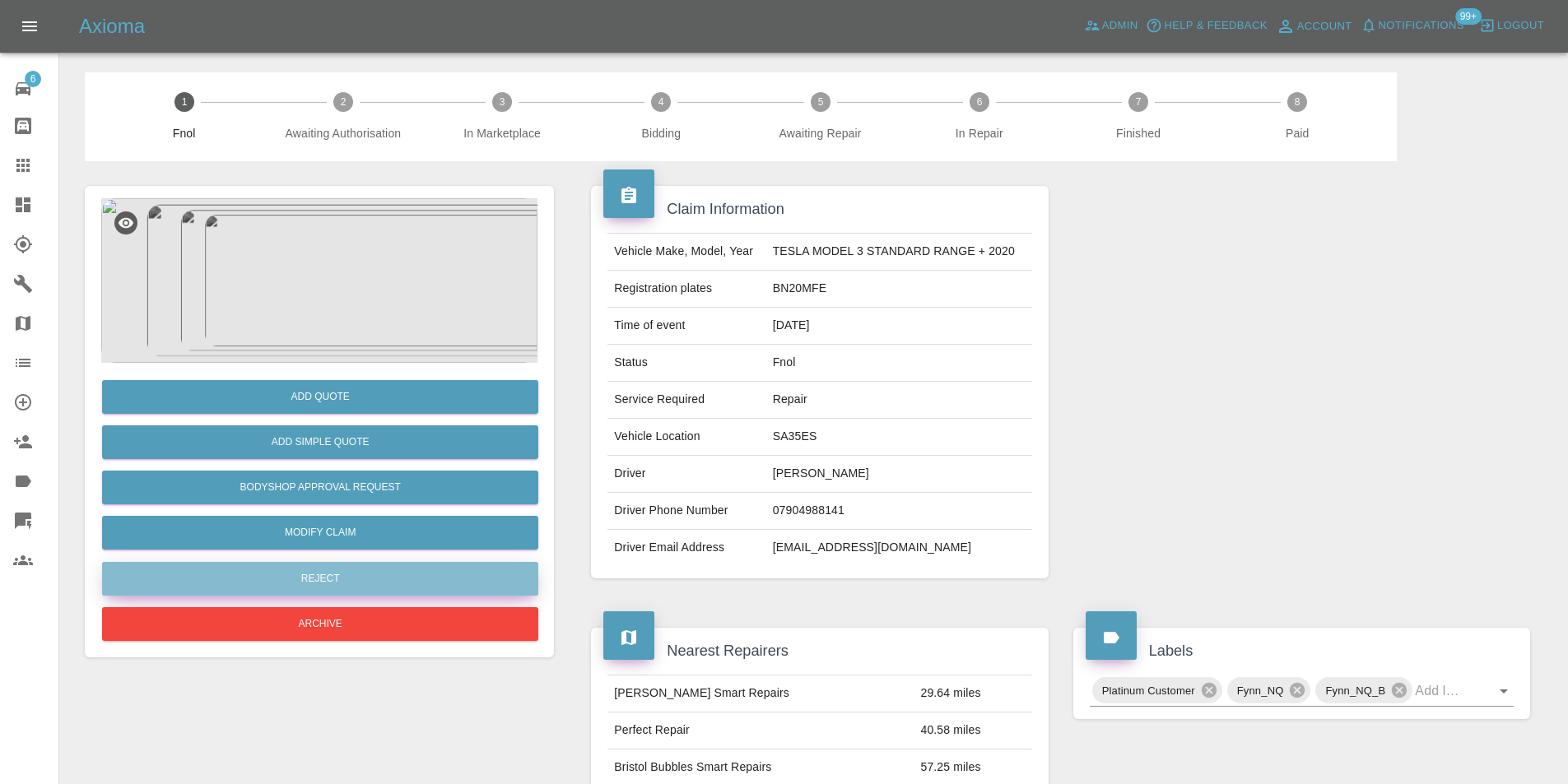
click at [310, 583] on button "Reject" at bounding box center [320, 579] width 436 height 34
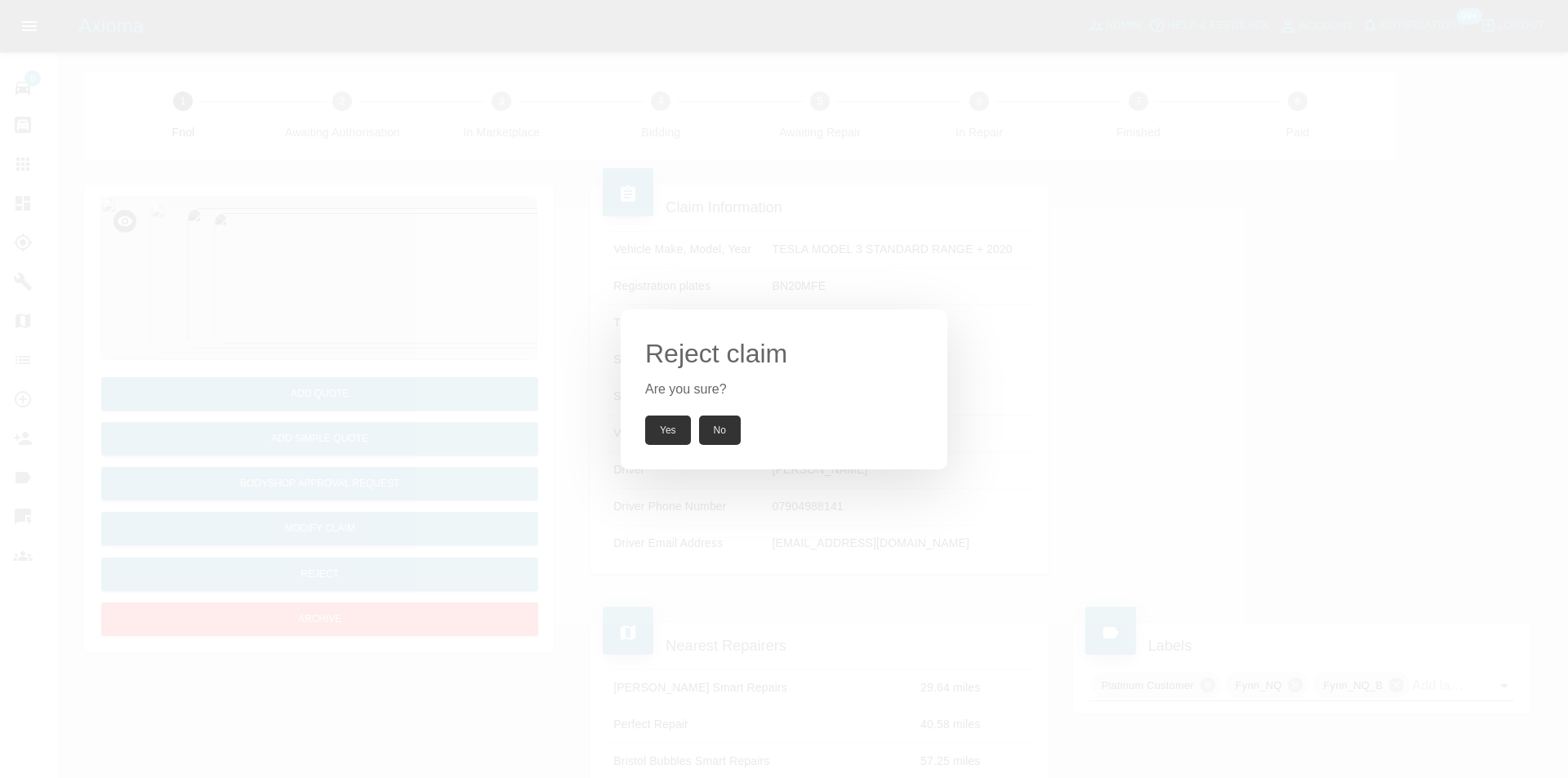
click at [672, 430] on button "Yes" at bounding box center [668, 430] width 46 height 29
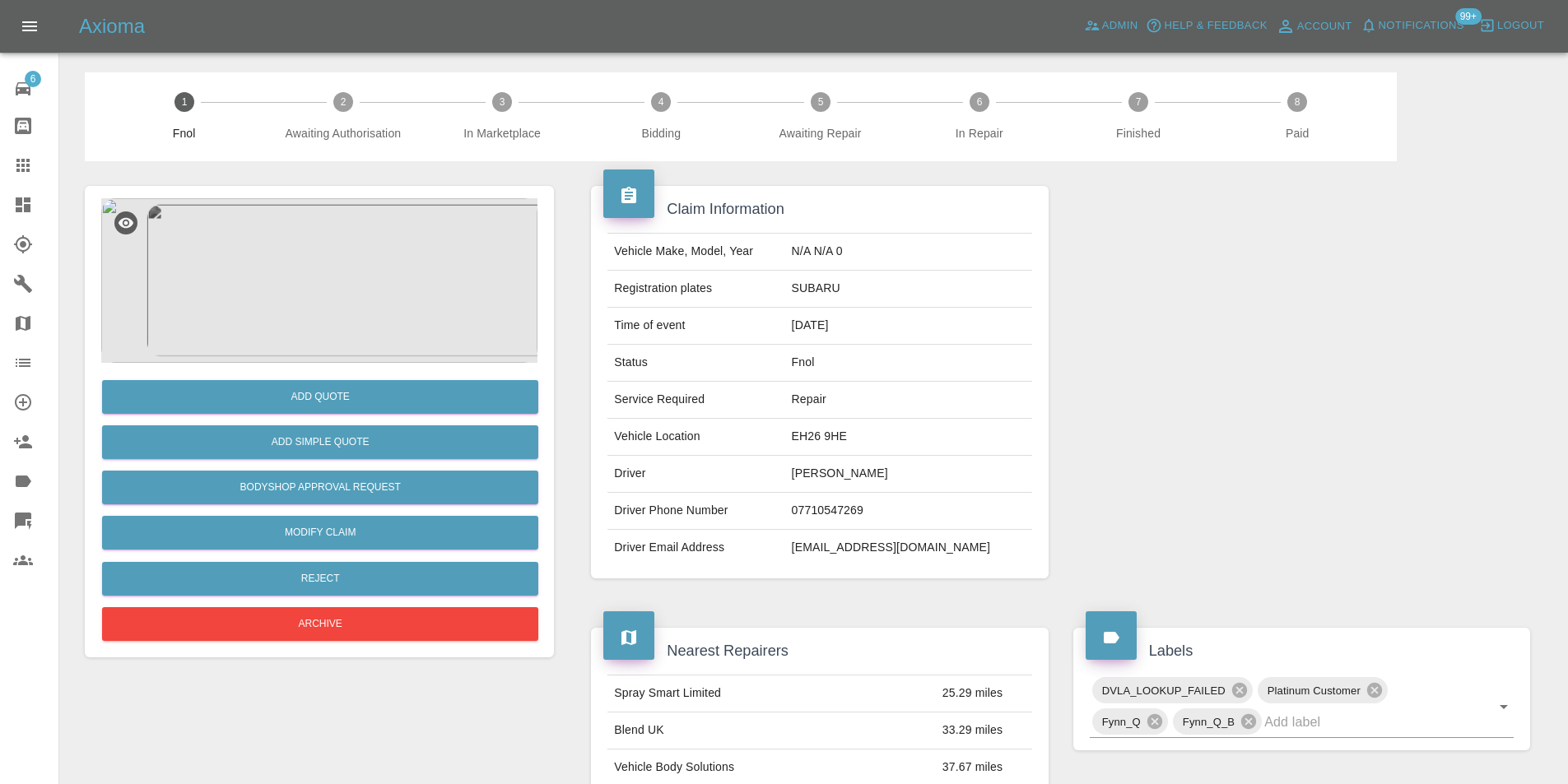
click at [345, 271] on img at bounding box center [319, 280] width 436 height 164
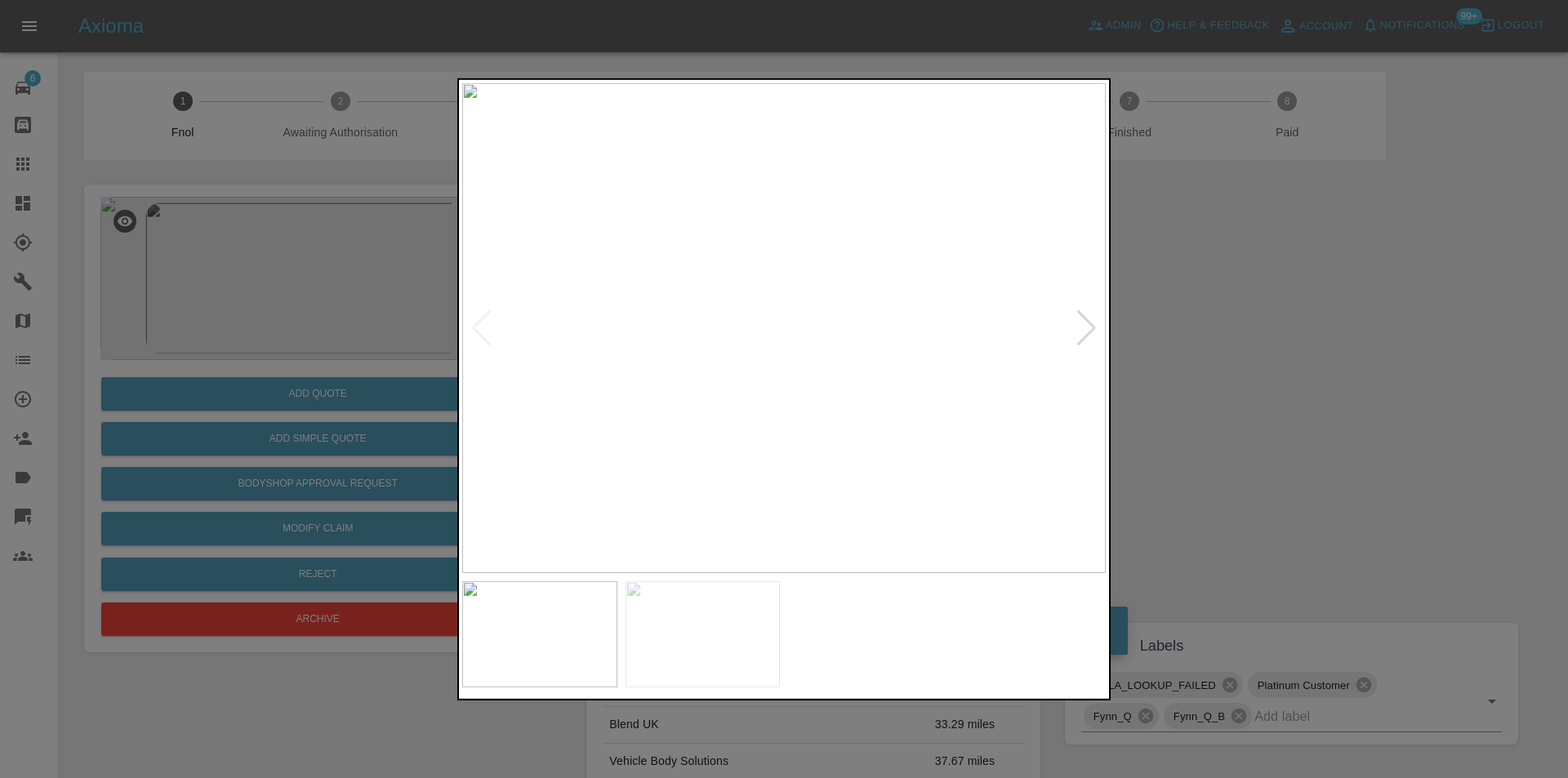
click at [1078, 331] on div at bounding box center [1086, 327] width 22 height 36
click at [1081, 328] on img at bounding box center [784, 327] width 643 height 490
click at [1240, 370] on div at bounding box center [784, 389] width 1568 height 778
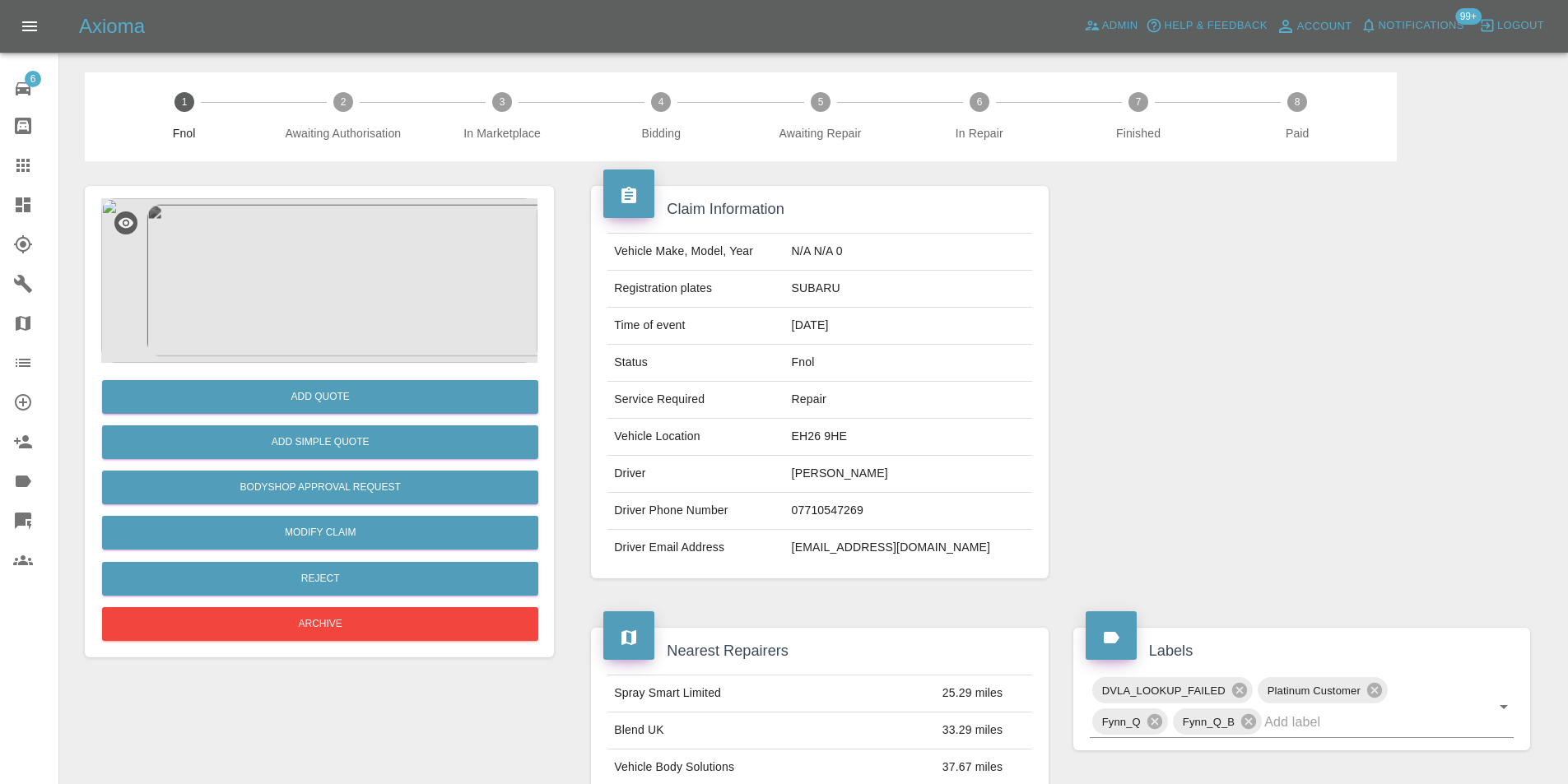
click at [341, 251] on img at bounding box center [319, 280] width 436 height 164
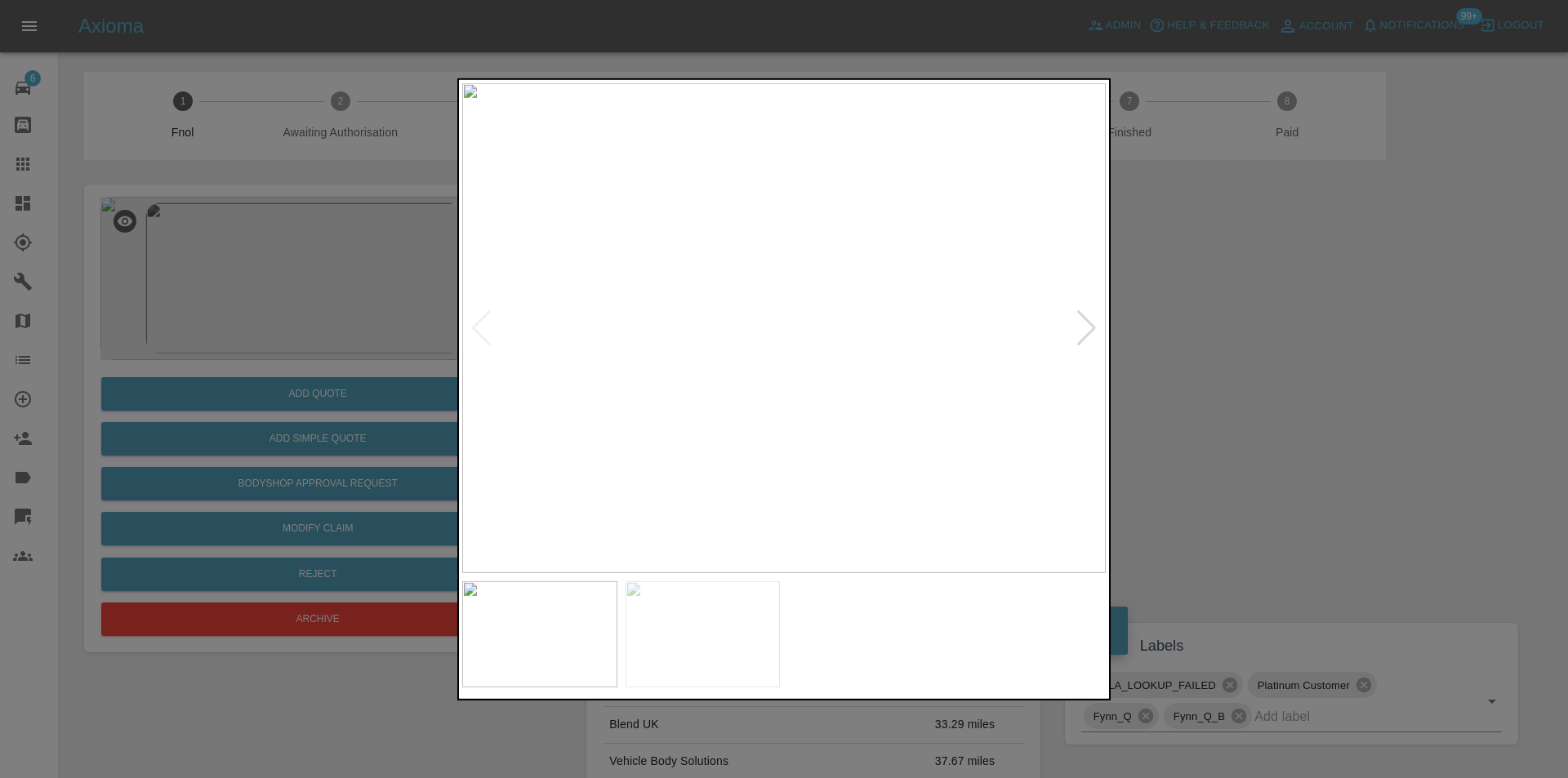
click at [1081, 324] on div at bounding box center [1086, 327] width 22 height 36
click at [1081, 324] on img at bounding box center [784, 327] width 643 height 490
click at [1275, 351] on div at bounding box center [784, 389] width 1568 height 778
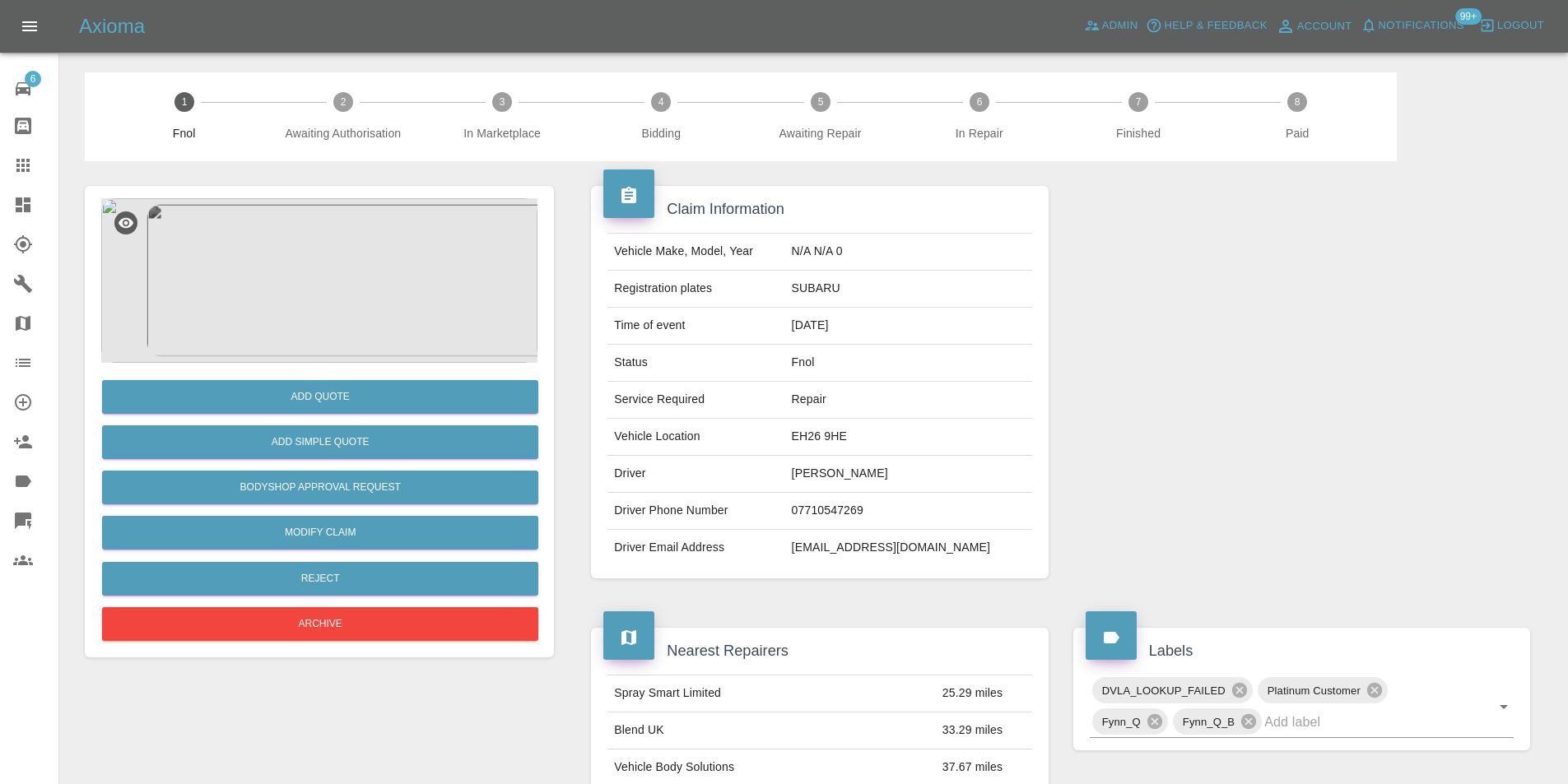
click at [304, 308] on img at bounding box center [319, 280] width 436 height 164
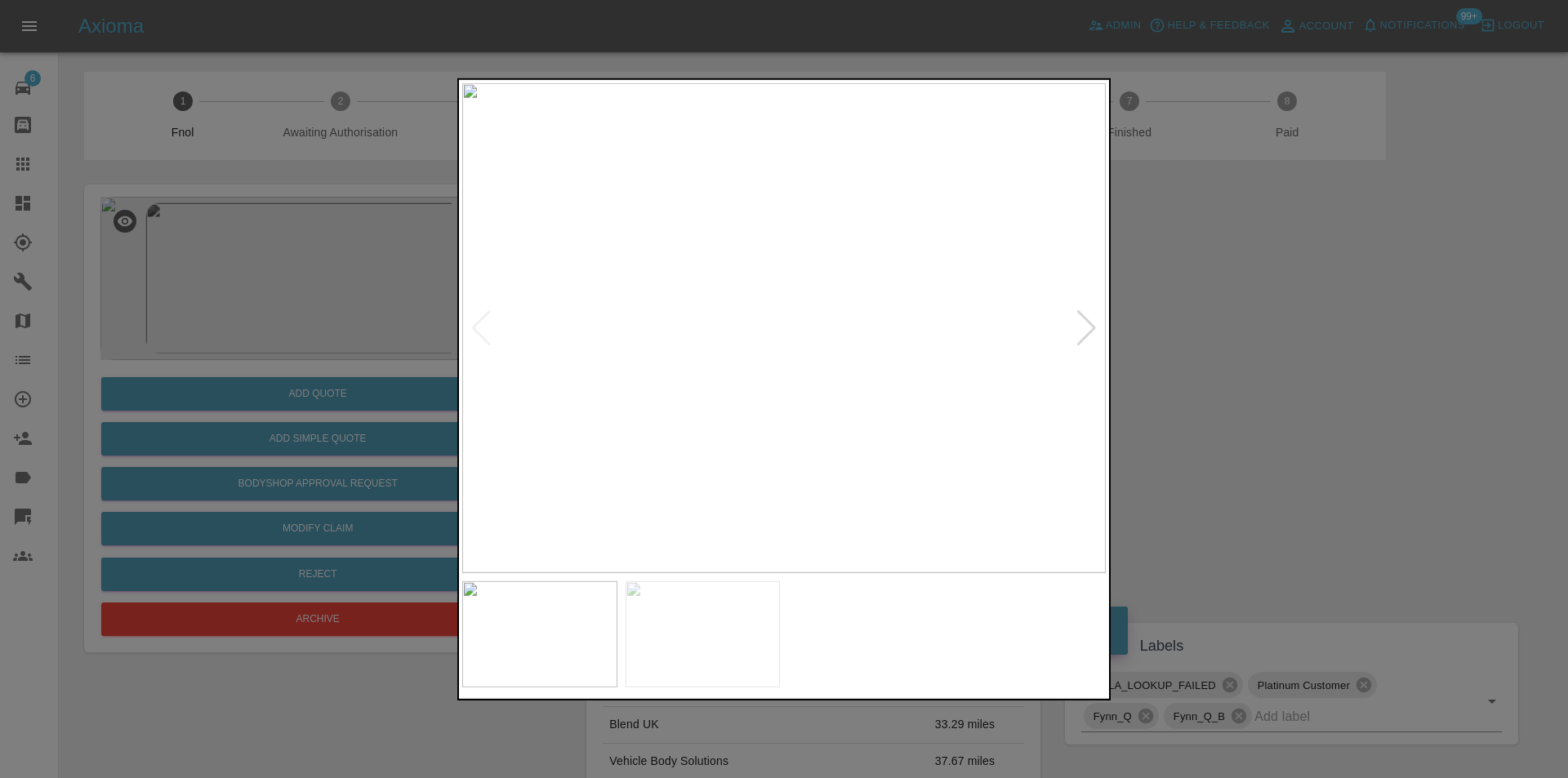
click at [758, 374] on img at bounding box center [784, 327] width 643 height 490
drag, startPoint x: 1300, startPoint y: 362, endPoint x: 1266, endPoint y: 362, distance: 34.0
click at [1298, 362] on div at bounding box center [784, 389] width 1568 height 778
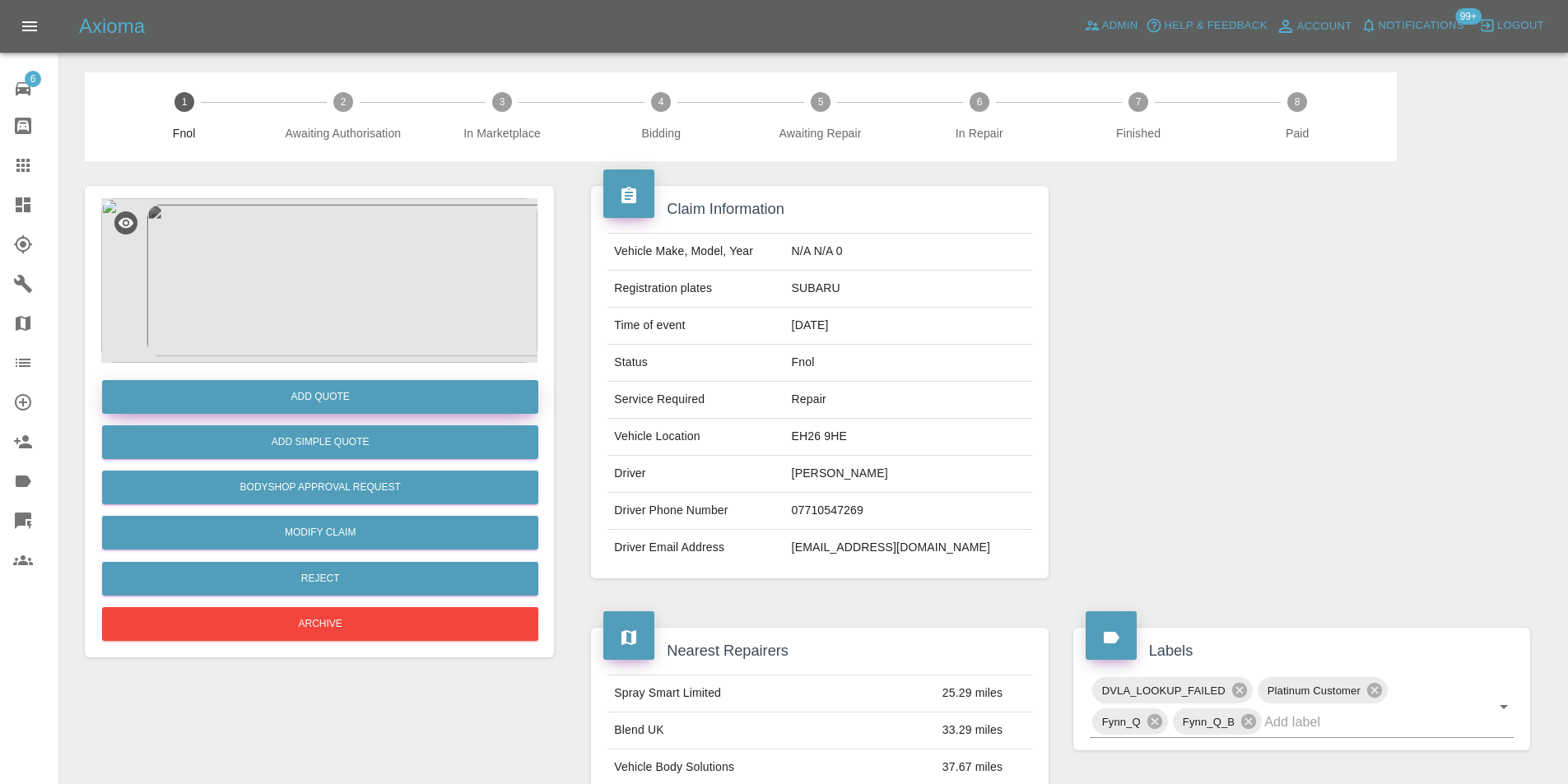
click at [351, 405] on button "Add Quote" at bounding box center [320, 397] width 436 height 34
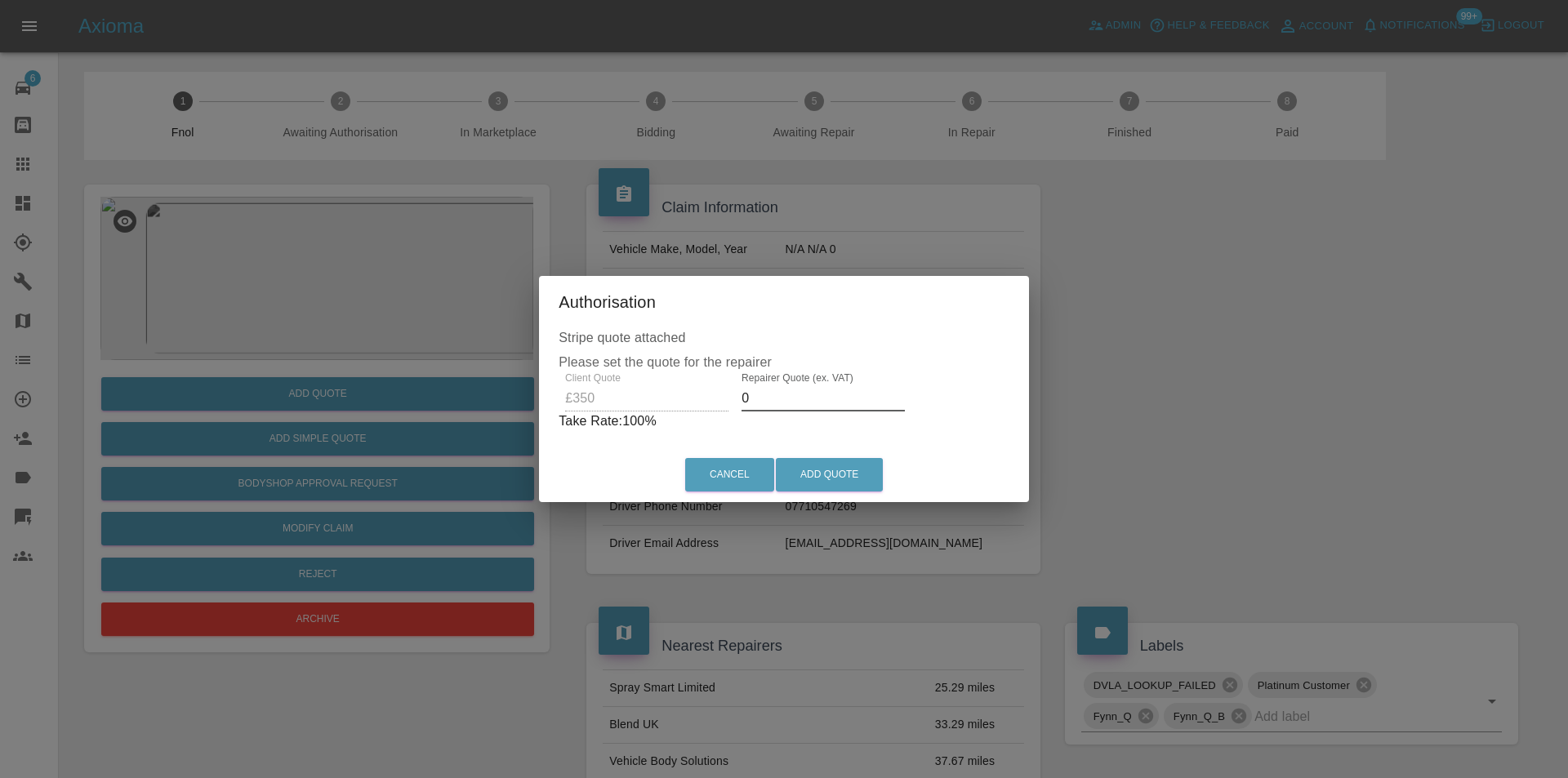
click at [812, 401] on input "0" at bounding box center [823, 398] width 163 height 26
type input "0220"
click at [826, 484] on button "Add Quote" at bounding box center [829, 475] width 107 height 34
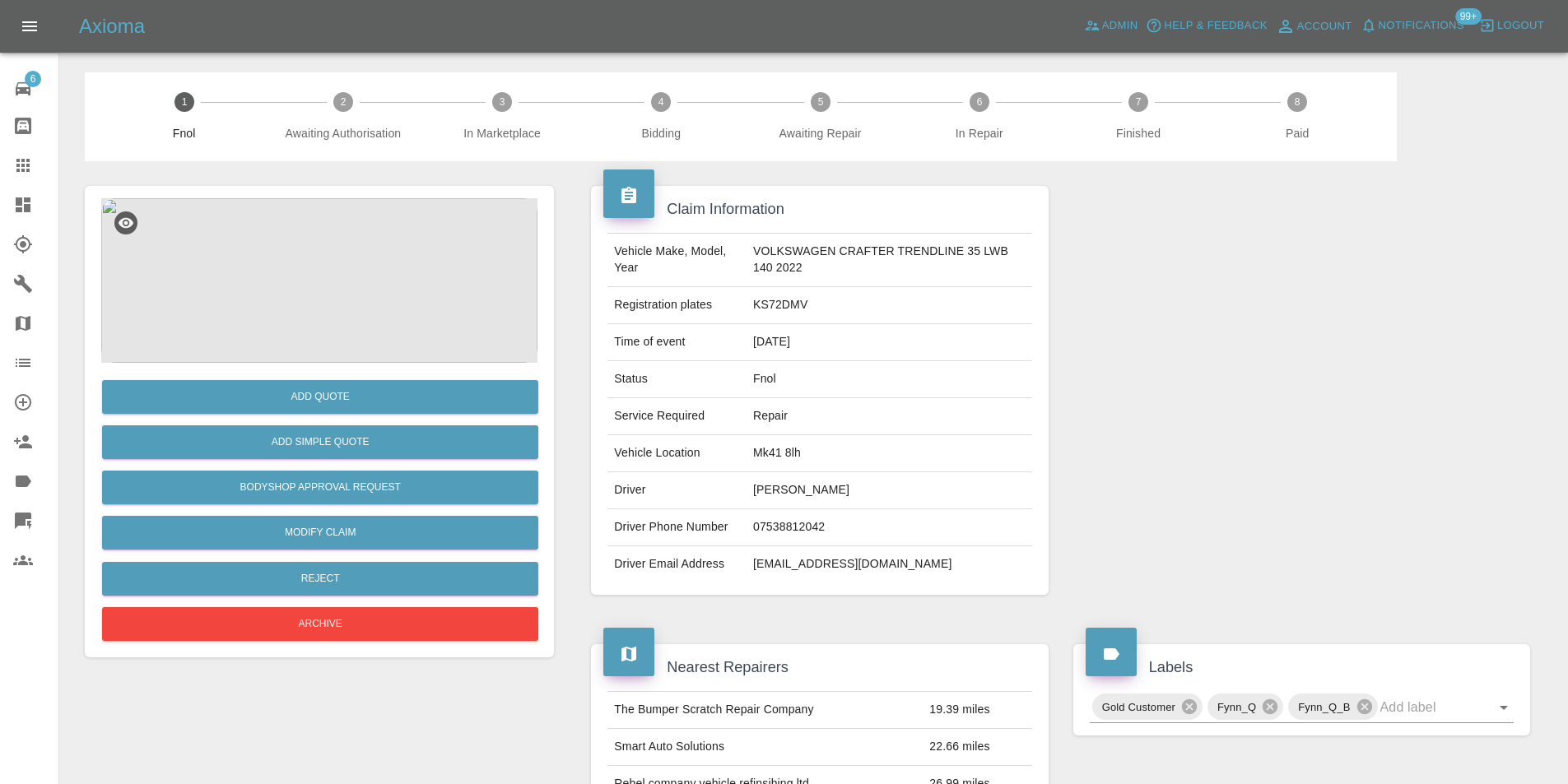
click at [332, 246] on img at bounding box center [319, 280] width 436 height 164
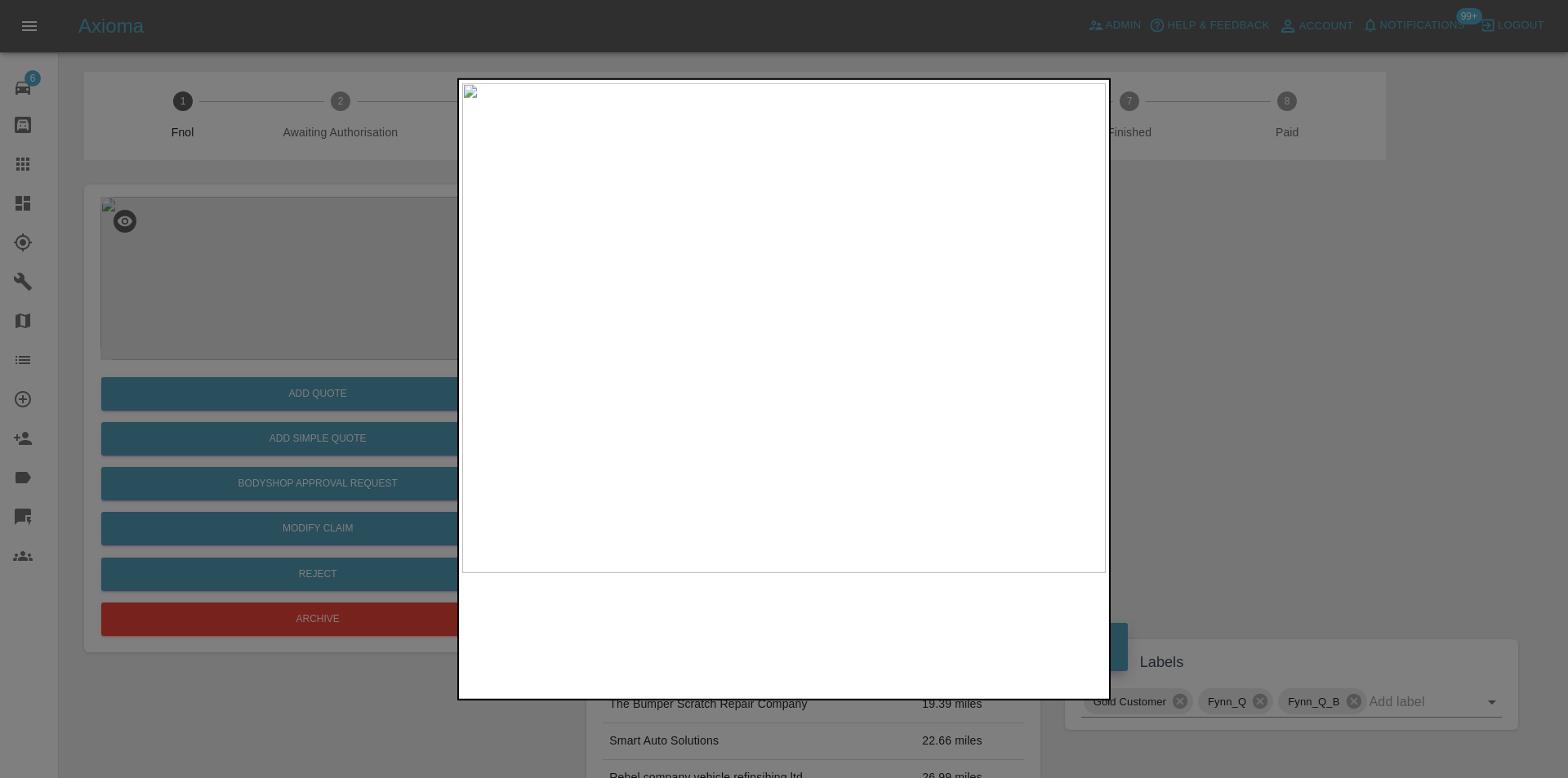
click at [835, 359] on img at bounding box center [784, 327] width 643 height 490
click at [835, 359] on img at bounding box center [629, 236] width 1930 height 1471
drag, startPoint x: 1380, startPoint y: 390, endPoint x: 966, endPoint y: 455, distance: 419.1
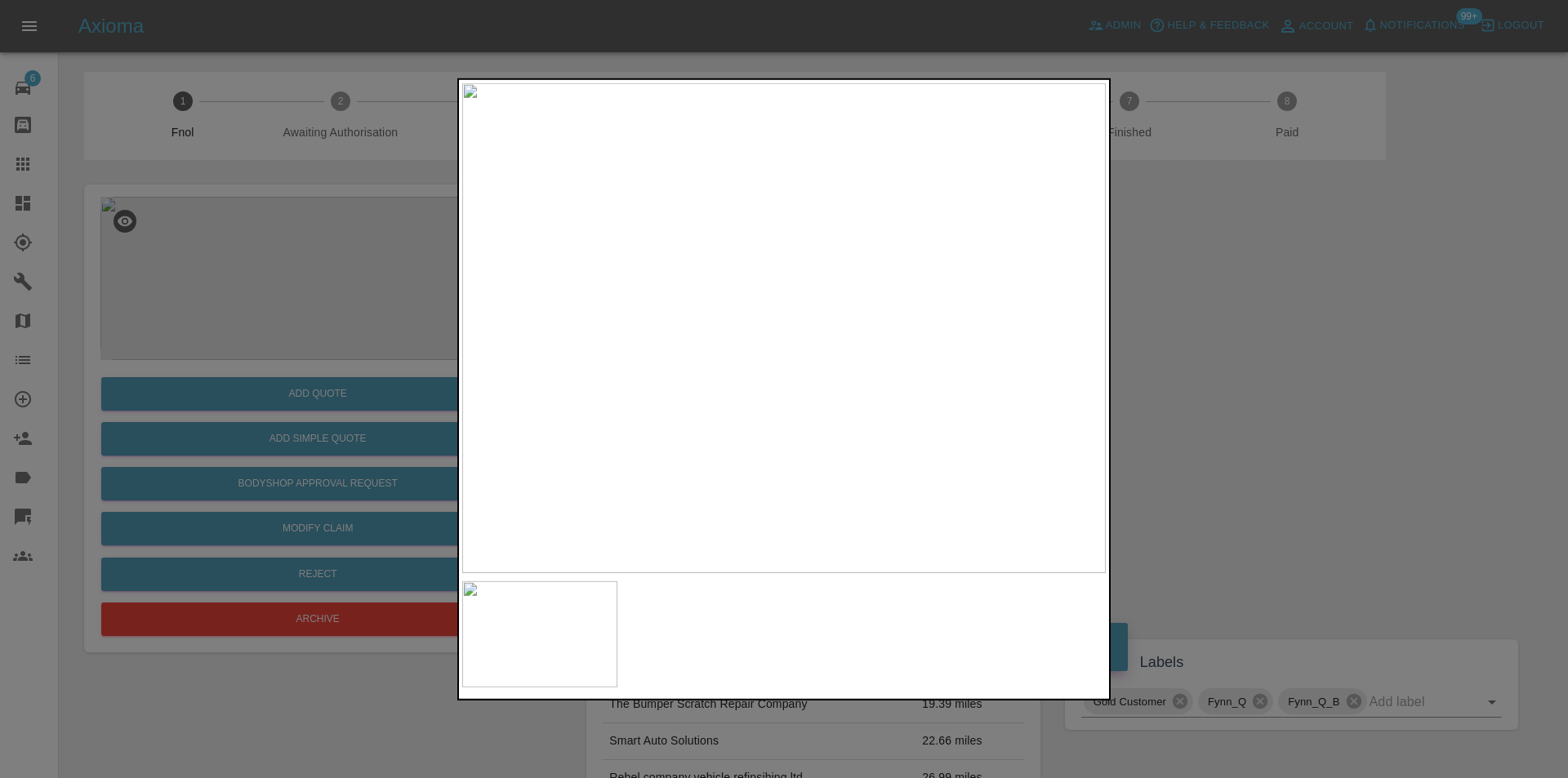
click at [1381, 390] on div at bounding box center [784, 389] width 1568 height 778
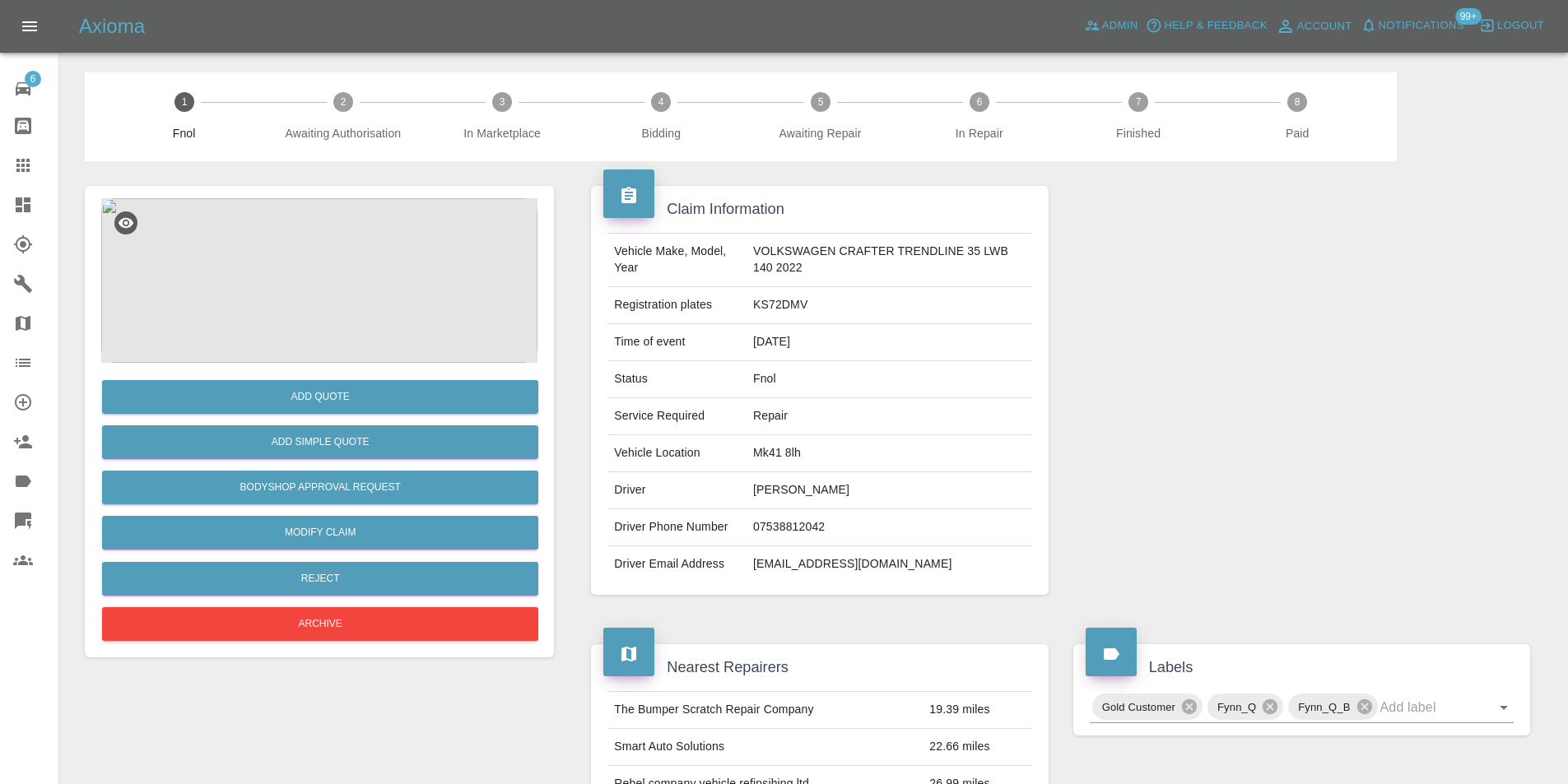
click at [280, 251] on img at bounding box center [319, 280] width 436 height 164
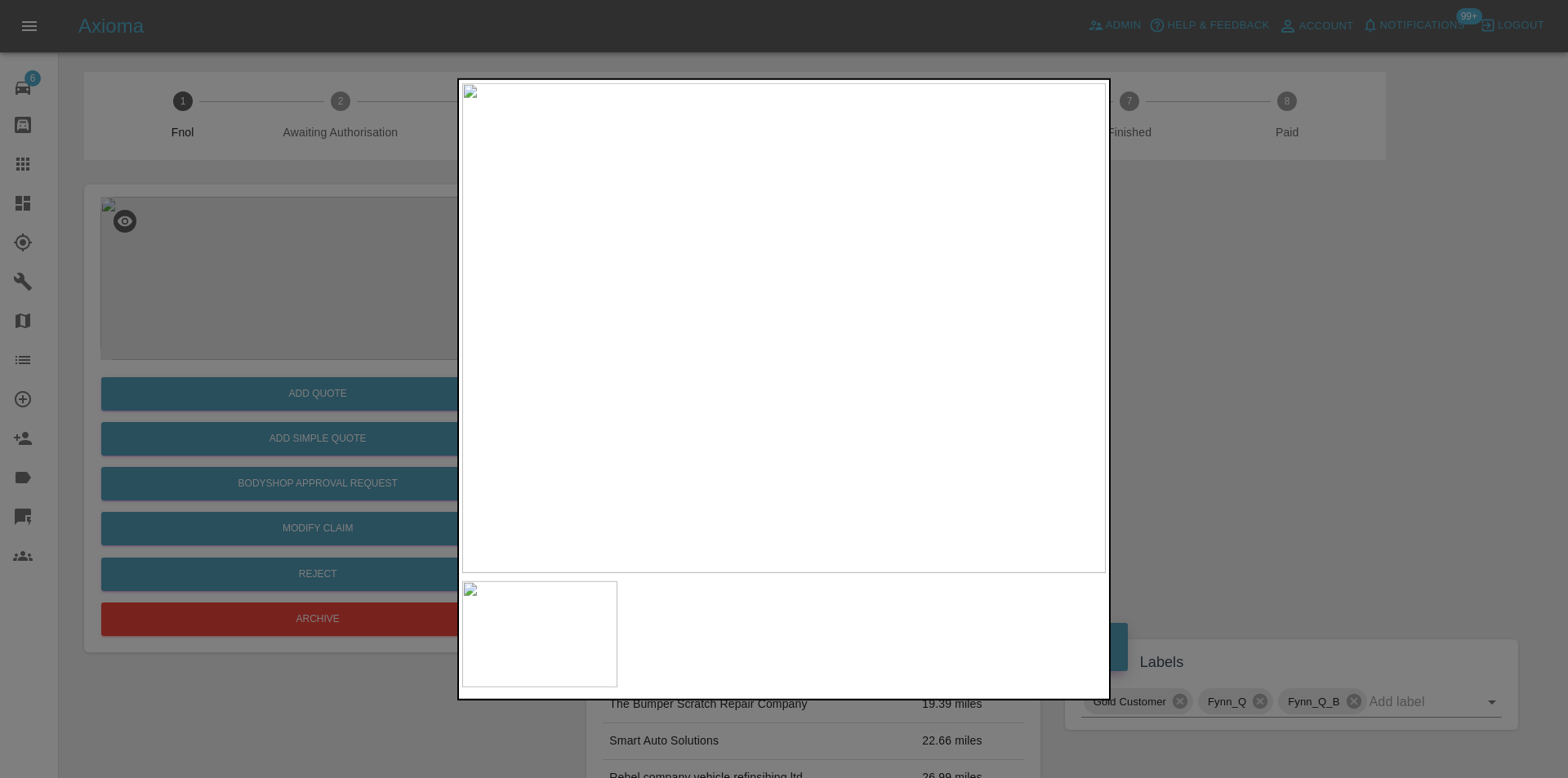
drag, startPoint x: 1247, startPoint y: 318, endPoint x: 1230, endPoint y: 318, distance: 17.0
click at [1247, 318] on div at bounding box center [784, 389] width 1568 height 778
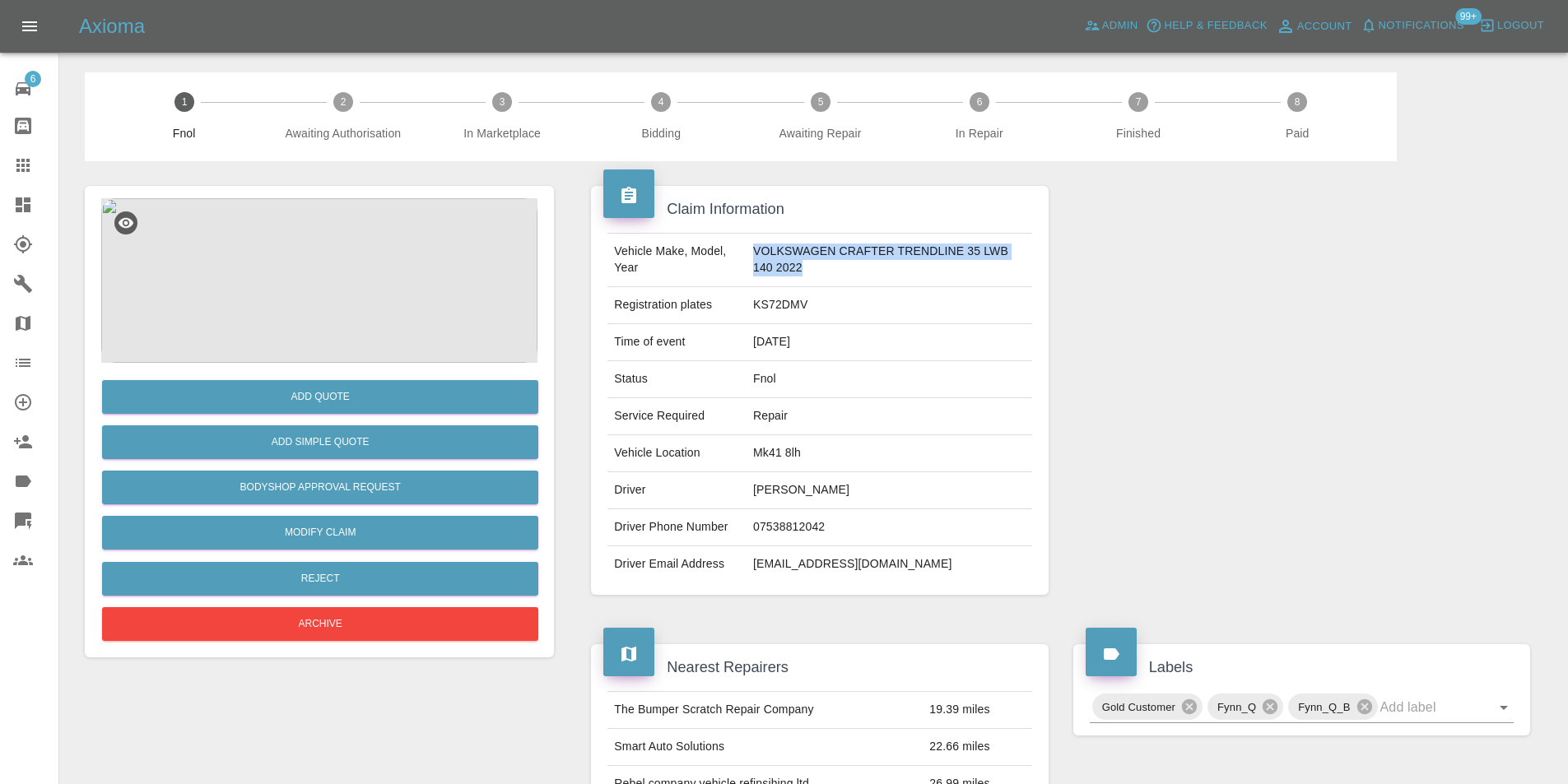
drag, startPoint x: 746, startPoint y: 251, endPoint x: 812, endPoint y: 276, distance: 70.6
click at [812, 276] on td "VOLKSWAGEN CRAFTER TRENDLINE 35 LWB 140 2022" at bounding box center [889, 261] width 286 height 54
copy td "VOLKSWAGEN CRAFTER TRENDLINE 35 LWB 140 2022"
click at [391, 235] on img at bounding box center [319, 280] width 436 height 164
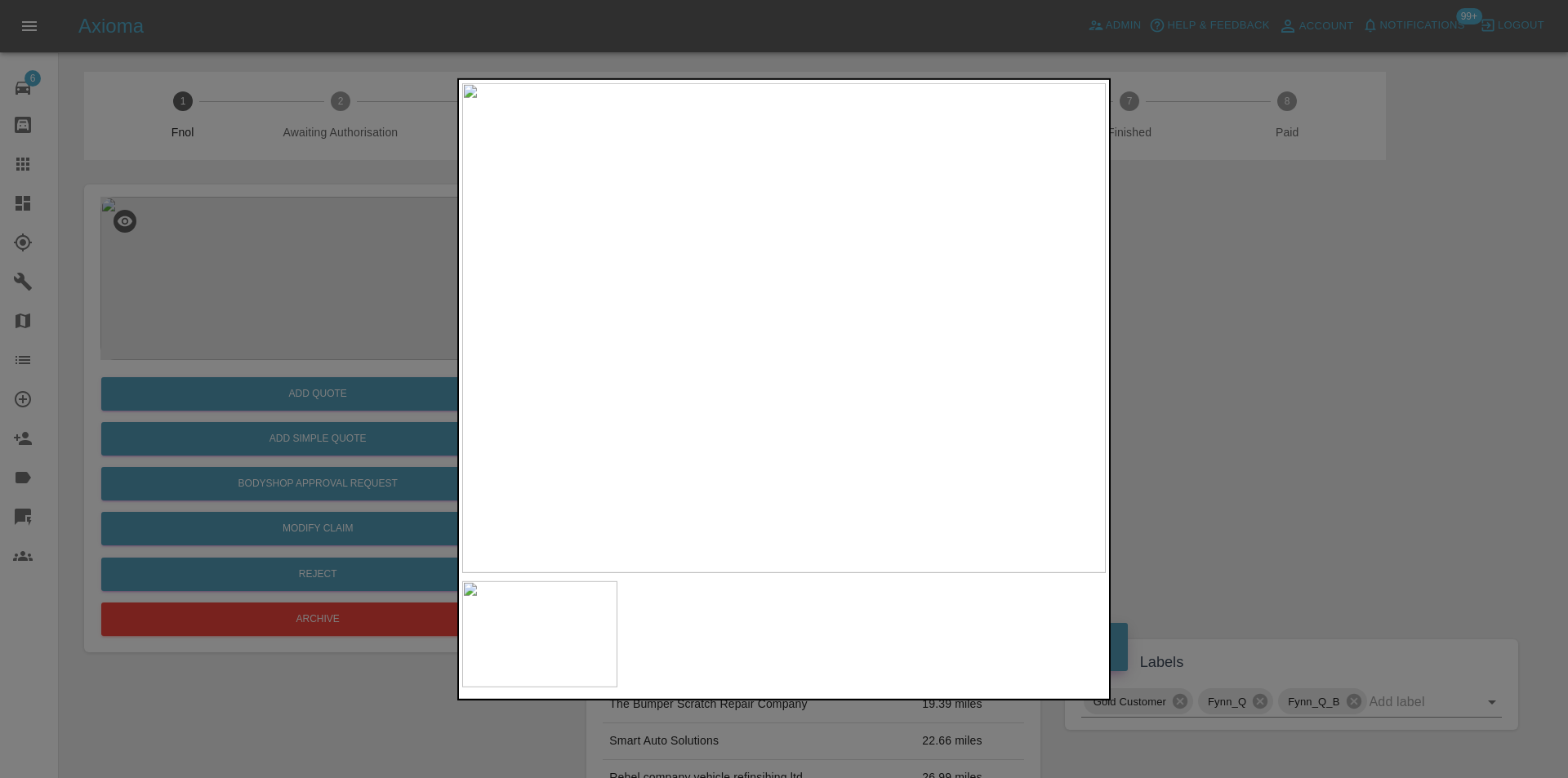
click at [1244, 318] on div at bounding box center [784, 389] width 1568 height 778
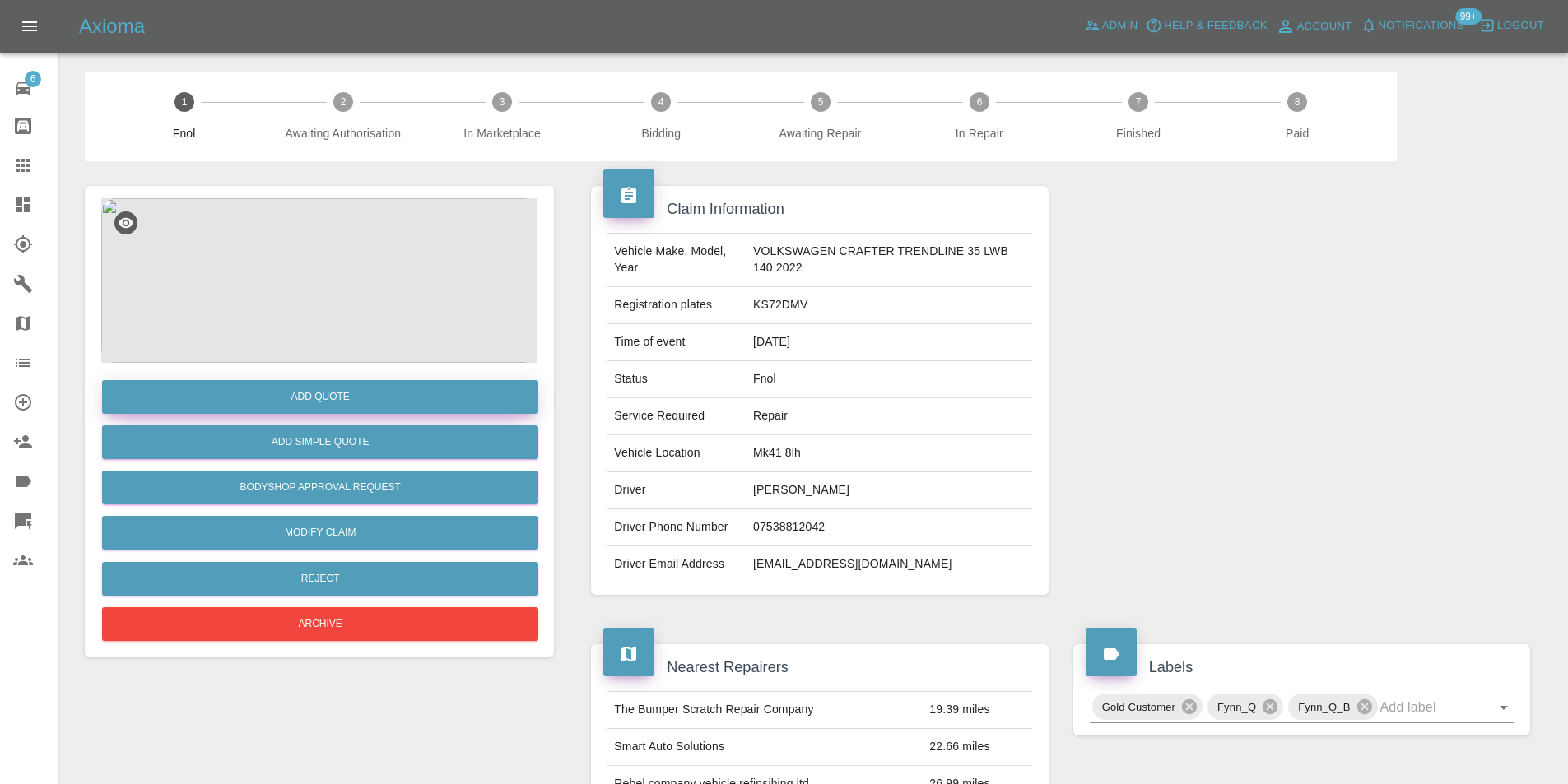
click at [363, 401] on button "Add Quote" at bounding box center [320, 397] width 436 height 34
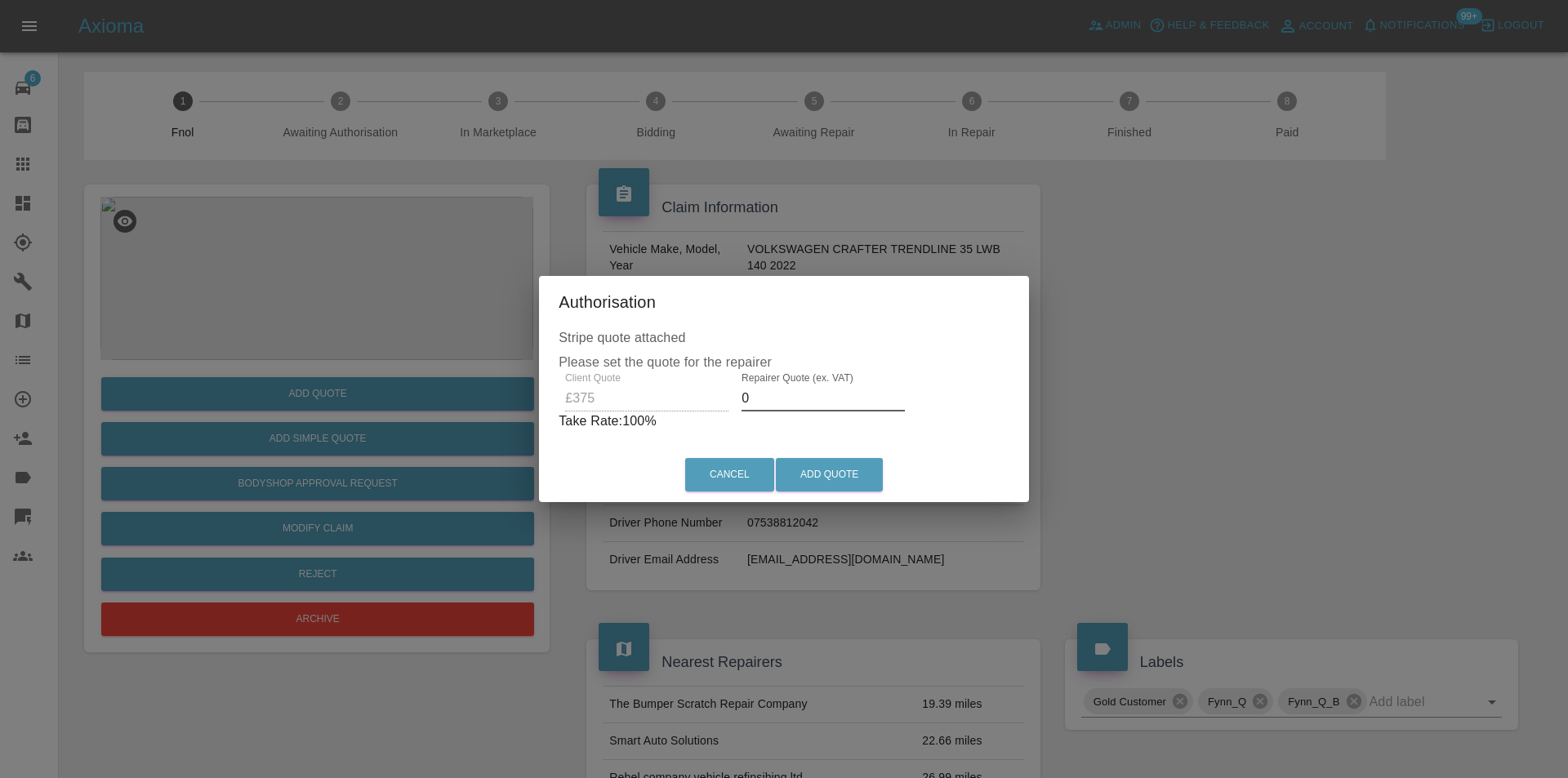
click at [785, 396] on input "0" at bounding box center [823, 398] width 163 height 26
type input "0235"
click at [833, 484] on button "Add Quote" at bounding box center [829, 475] width 107 height 34
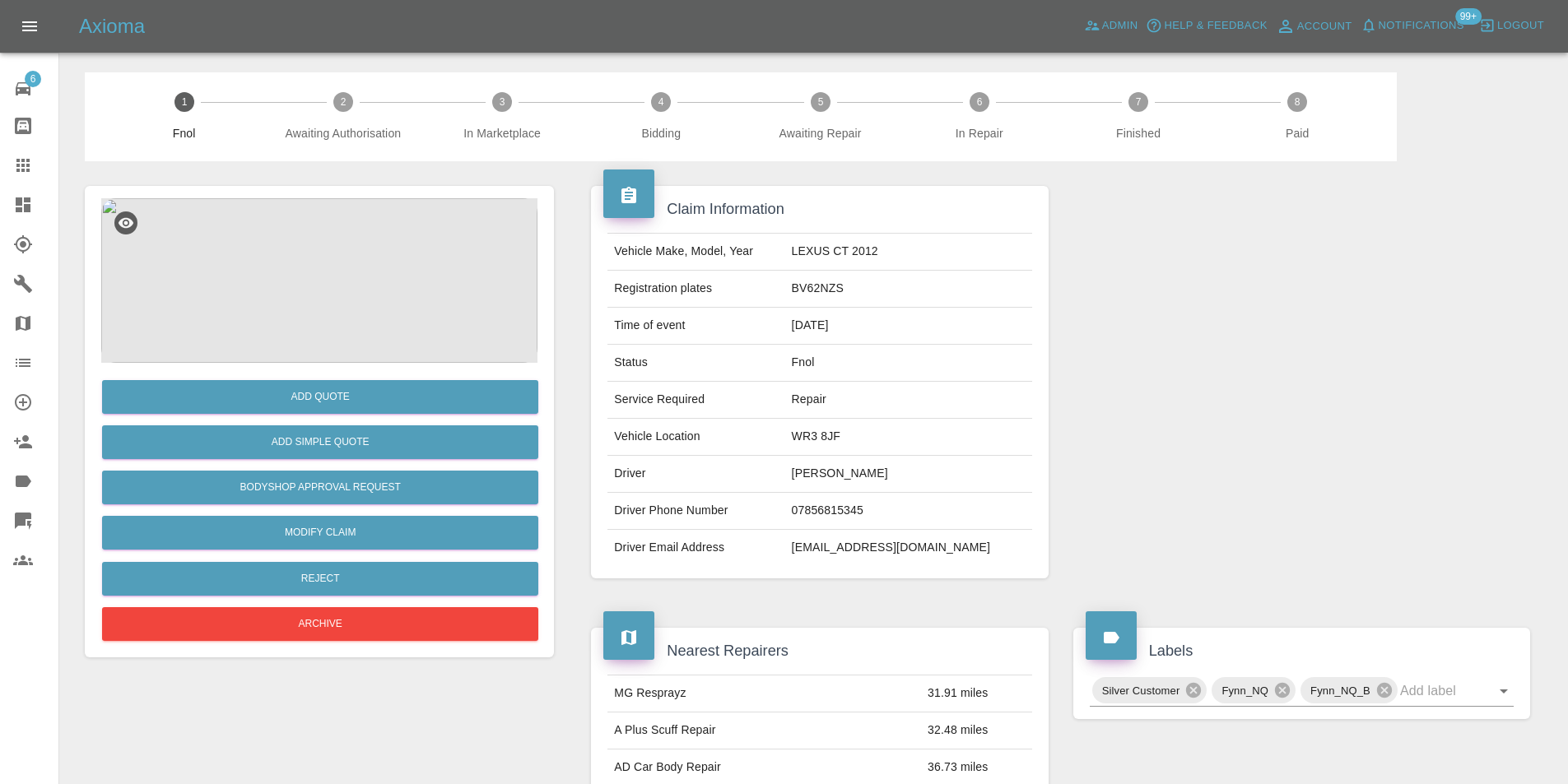
click at [310, 279] on img at bounding box center [319, 280] width 436 height 164
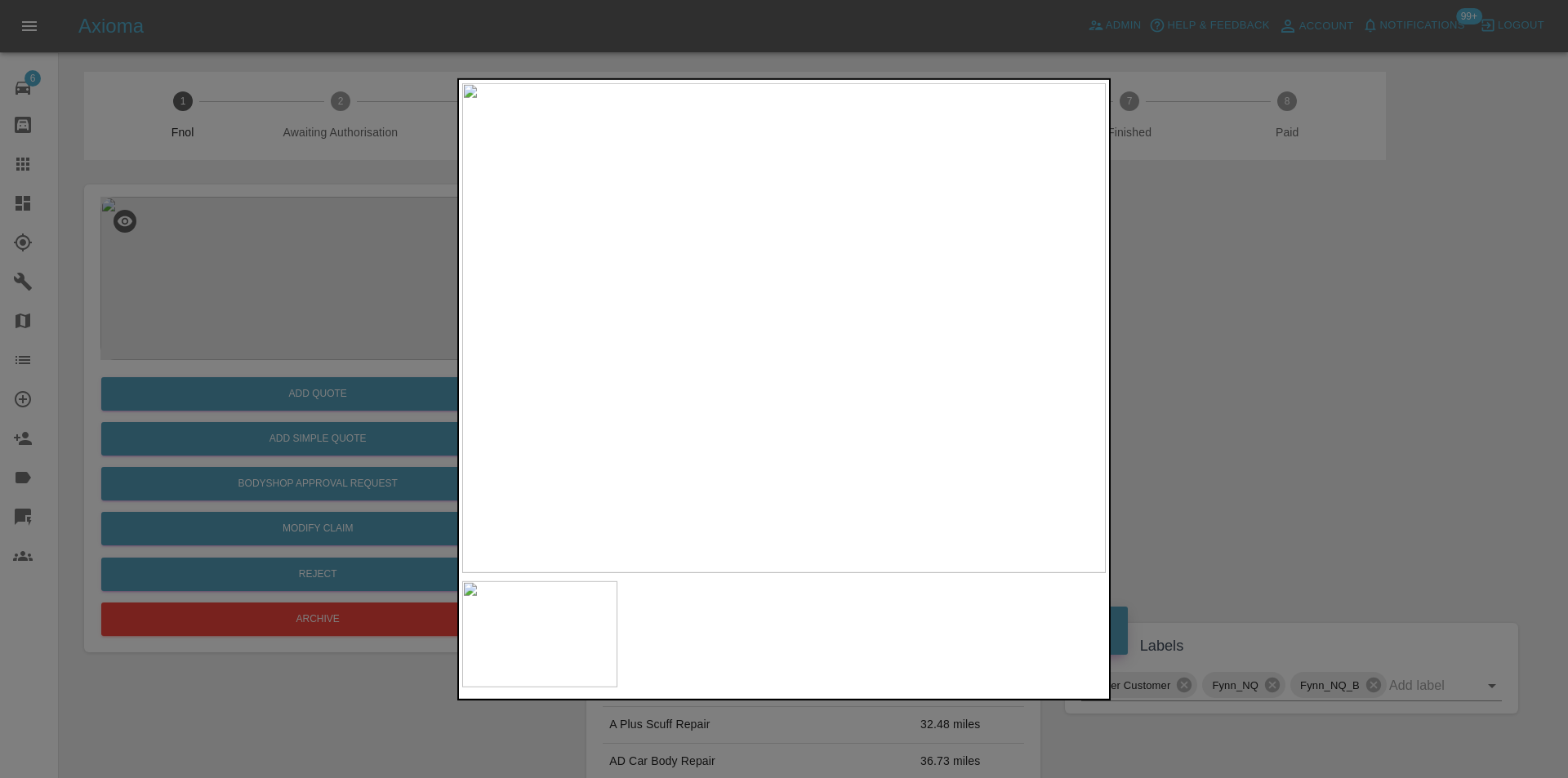
click at [1293, 405] on div at bounding box center [784, 389] width 1568 height 778
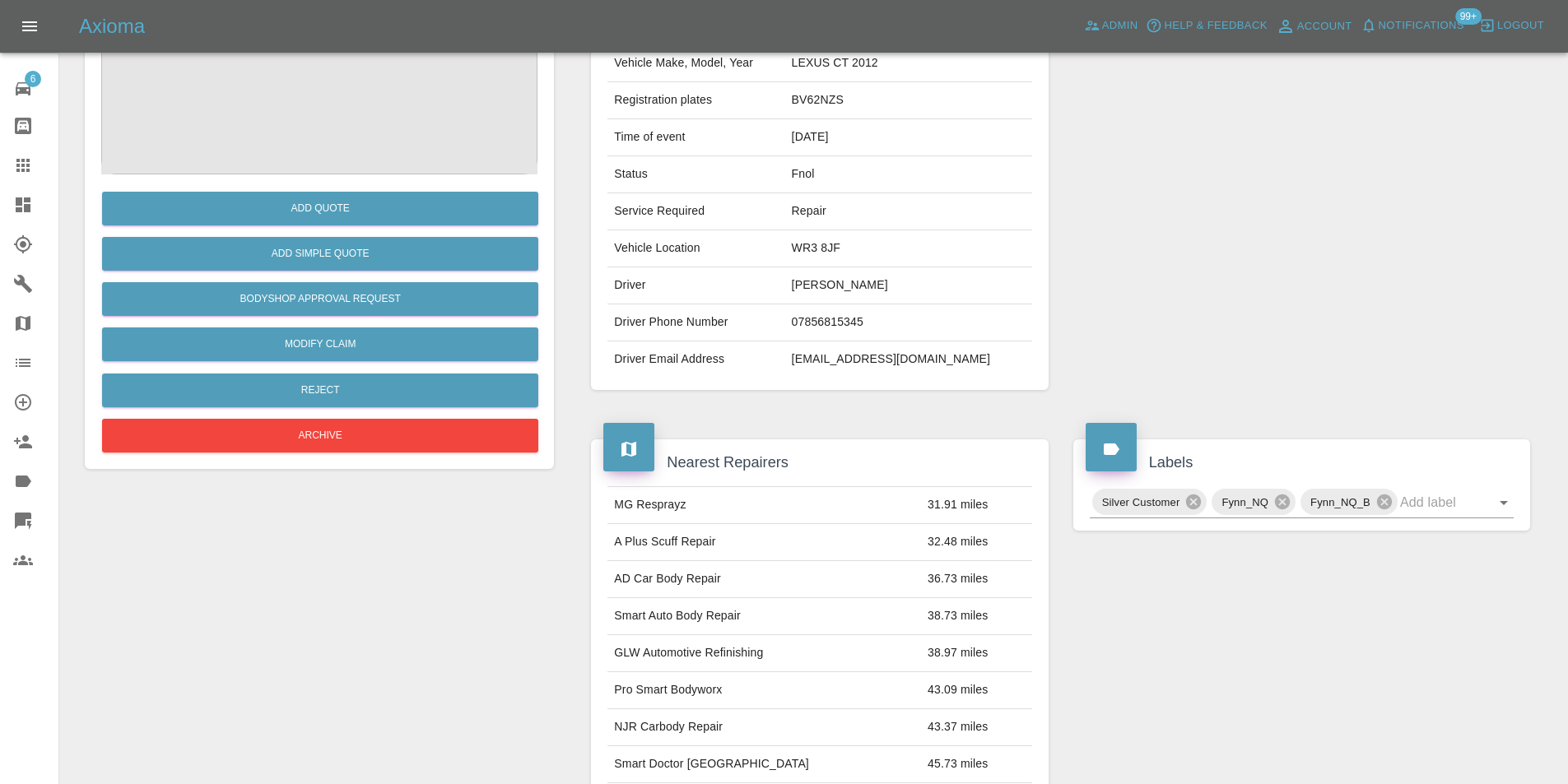
scroll to position [164, 0]
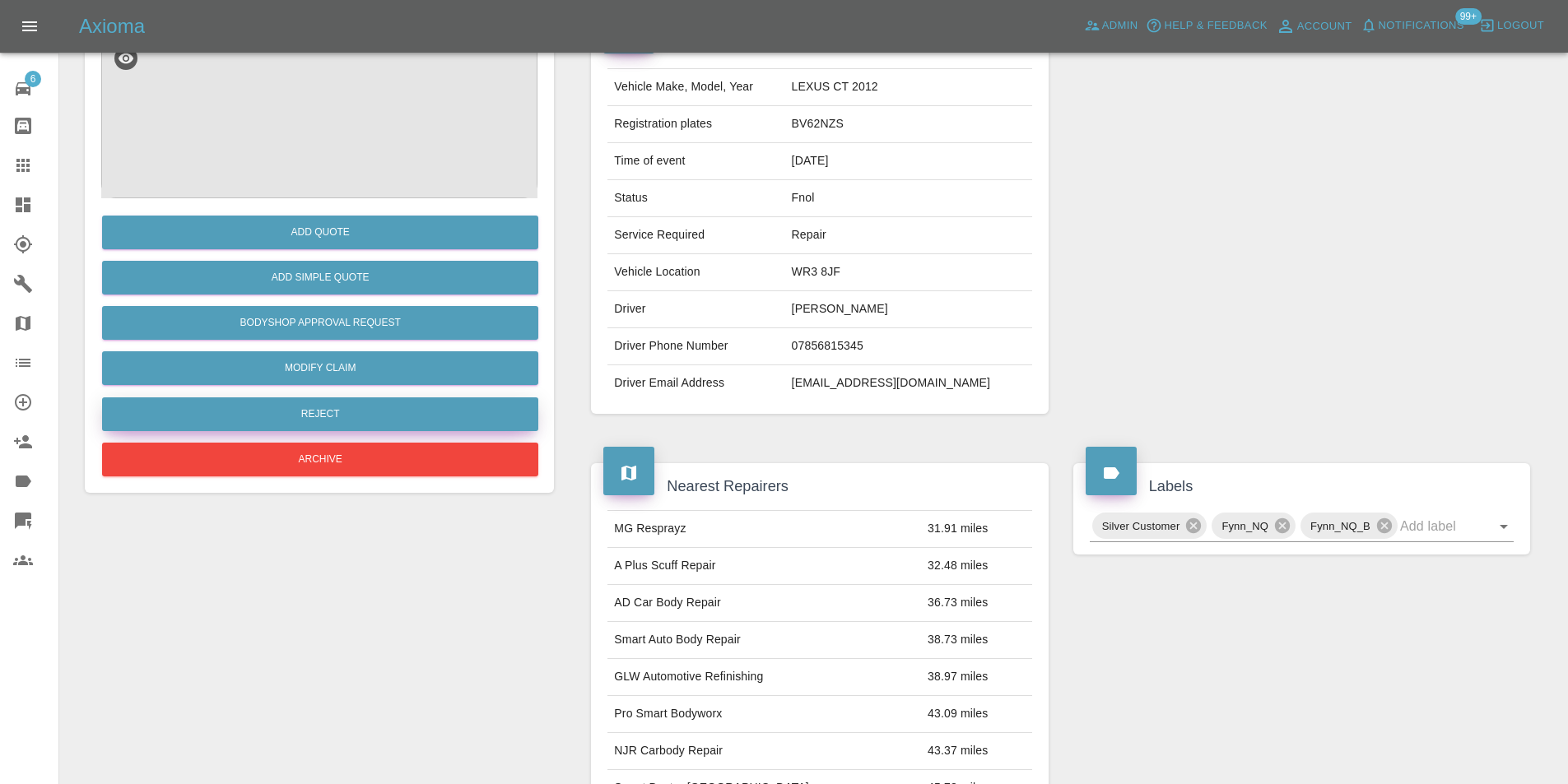
click at [316, 427] on button "Reject" at bounding box center [320, 414] width 436 height 34
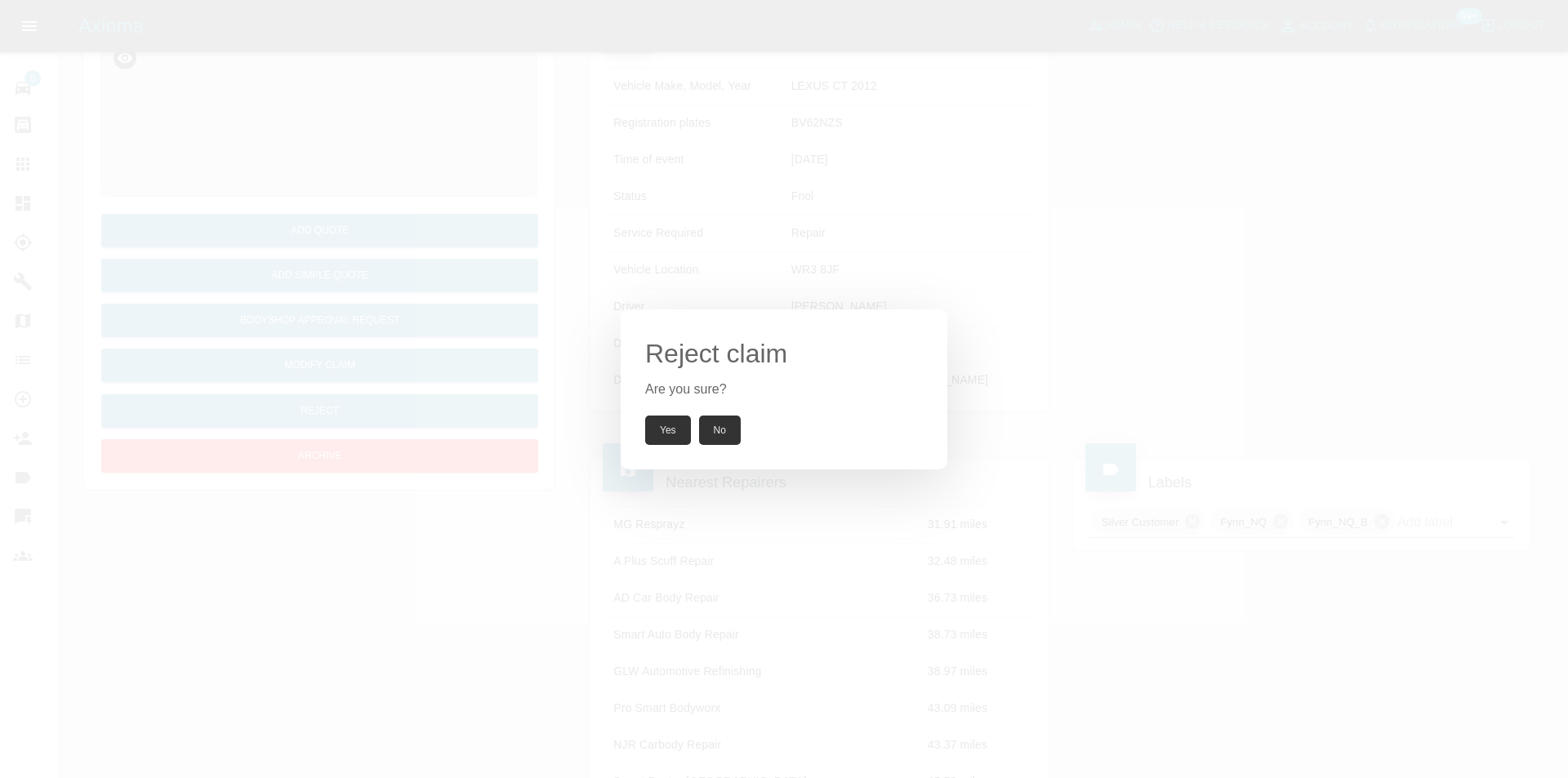
click at [661, 428] on button "Yes" at bounding box center [668, 430] width 46 height 29
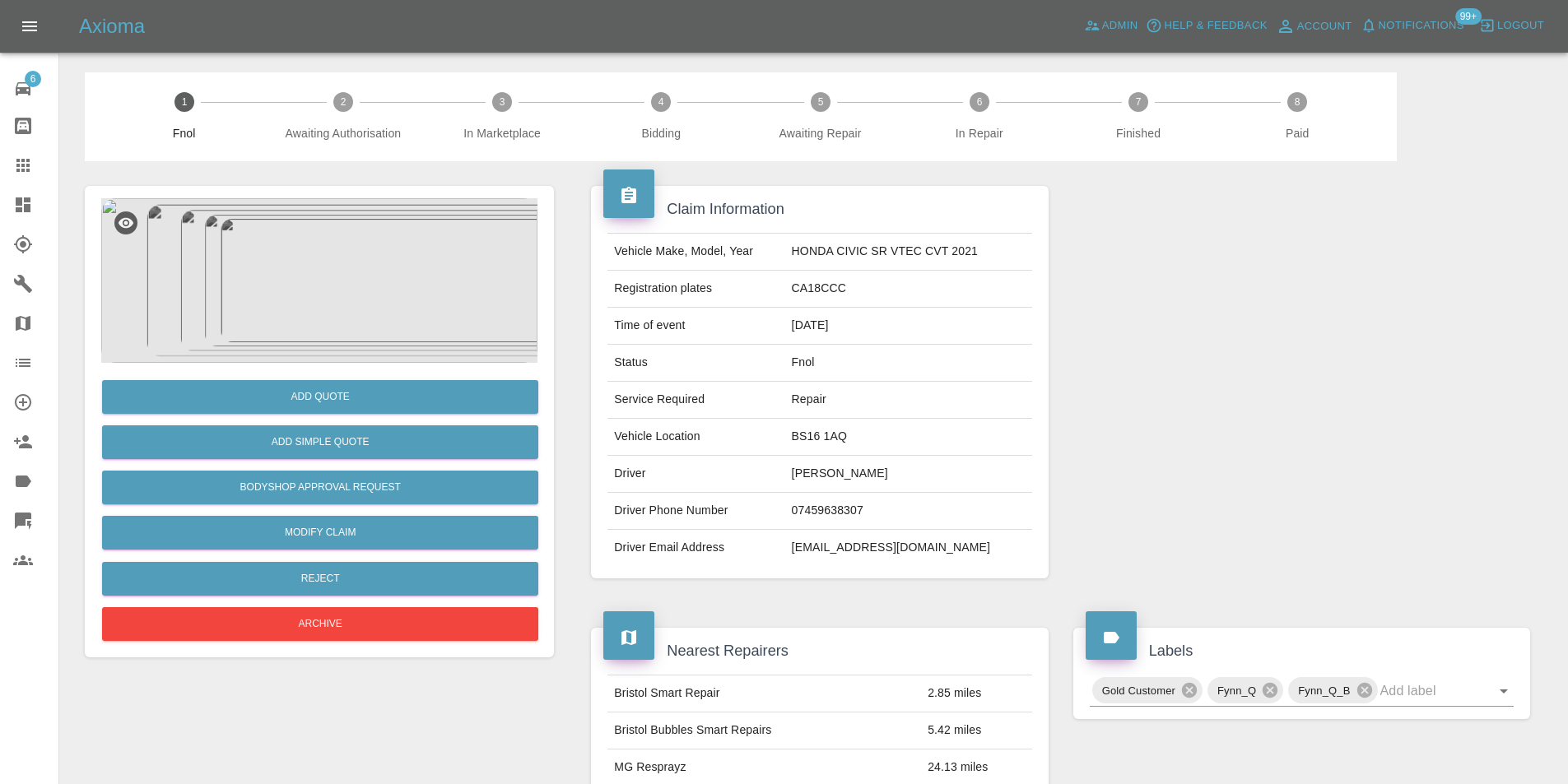
click at [351, 260] on img at bounding box center [319, 280] width 436 height 164
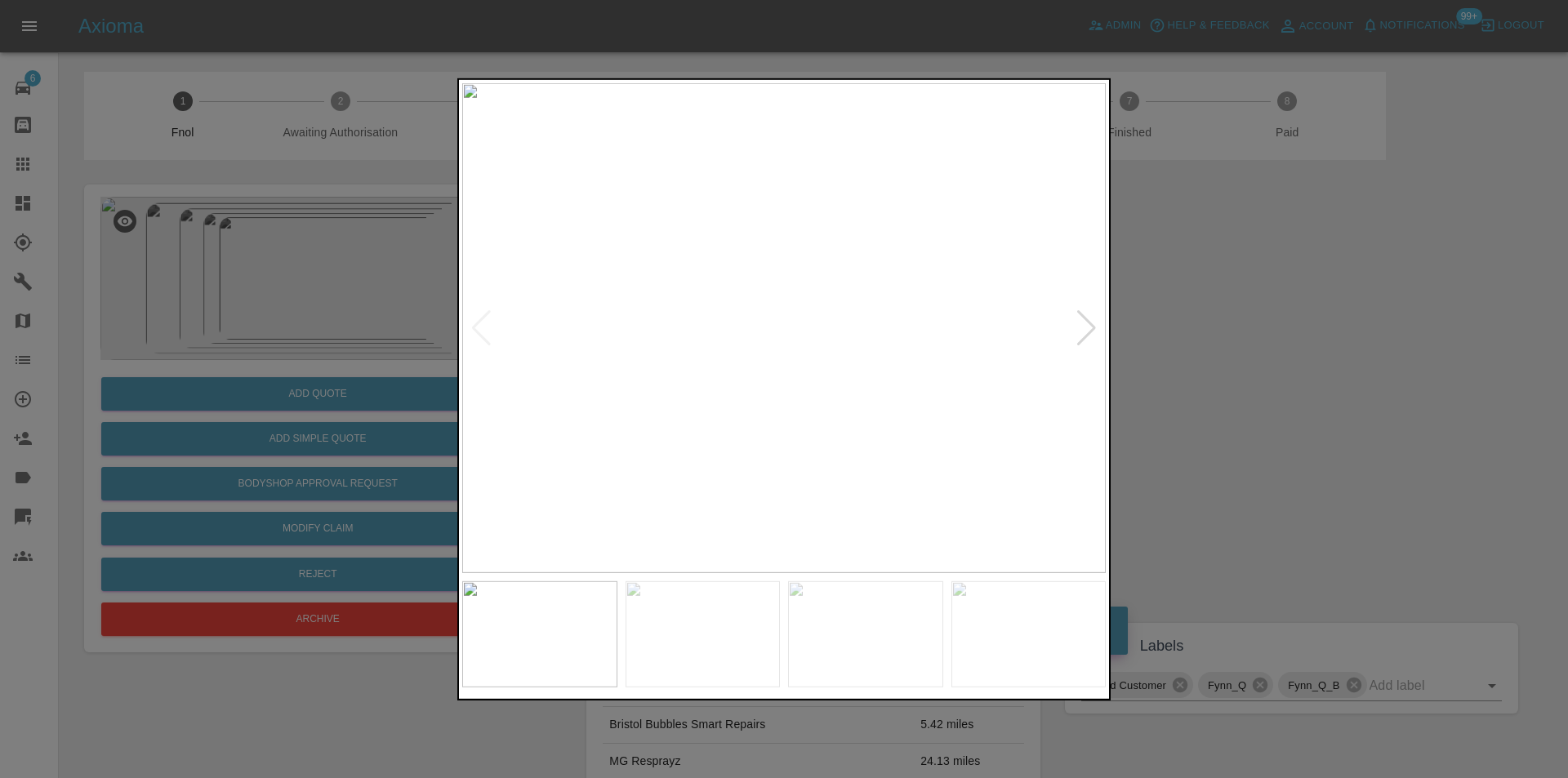
click at [1091, 328] on div at bounding box center [1086, 327] width 22 height 36
click at [1084, 324] on div at bounding box center [1086, 327] width 22 height 36
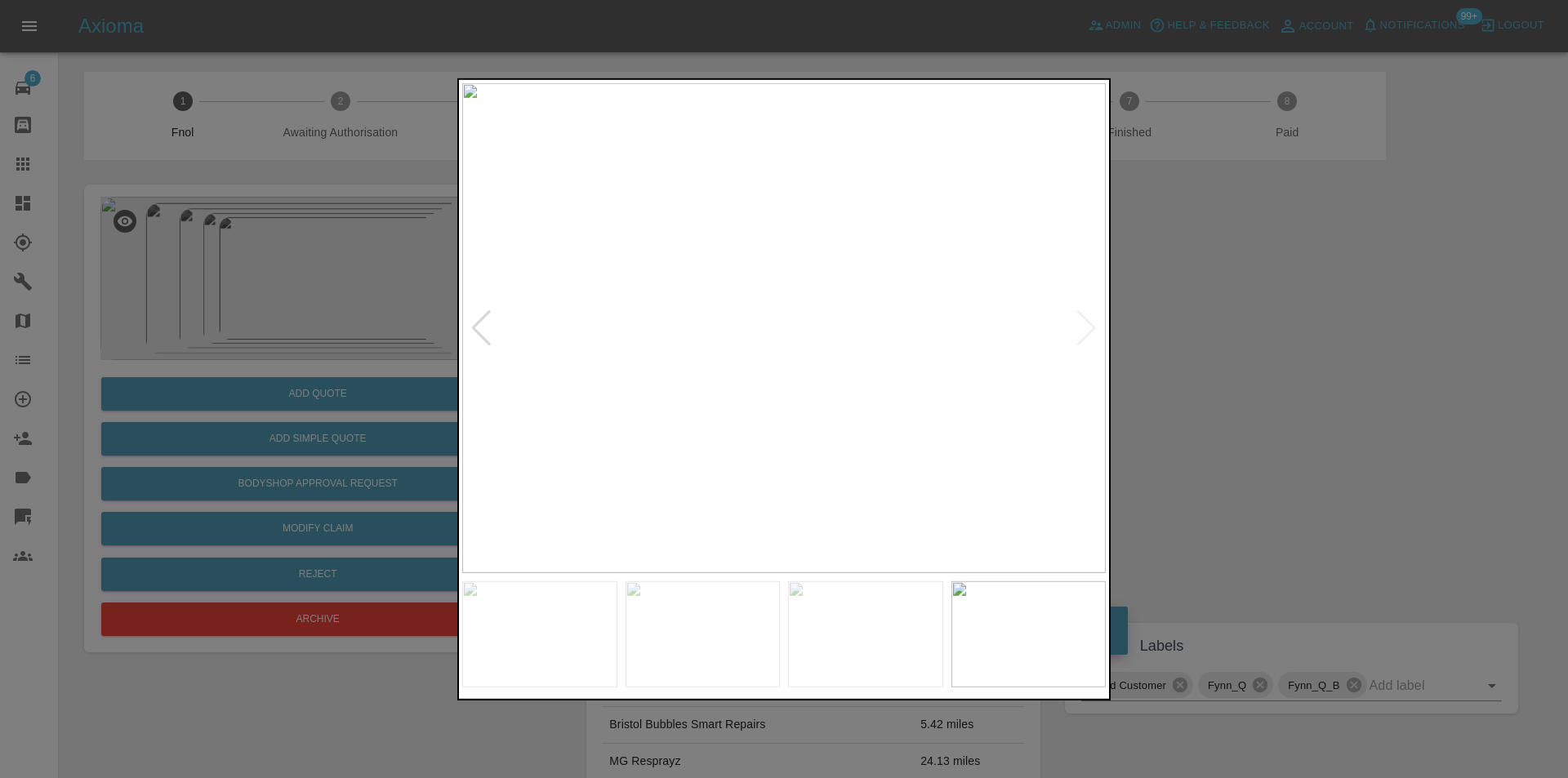
click at [1084, 324] on img at bounding box center [784, 327] width 643 height 490
click at [1258, 357] on div at bounding box center [784, 389] width 1568 height 778
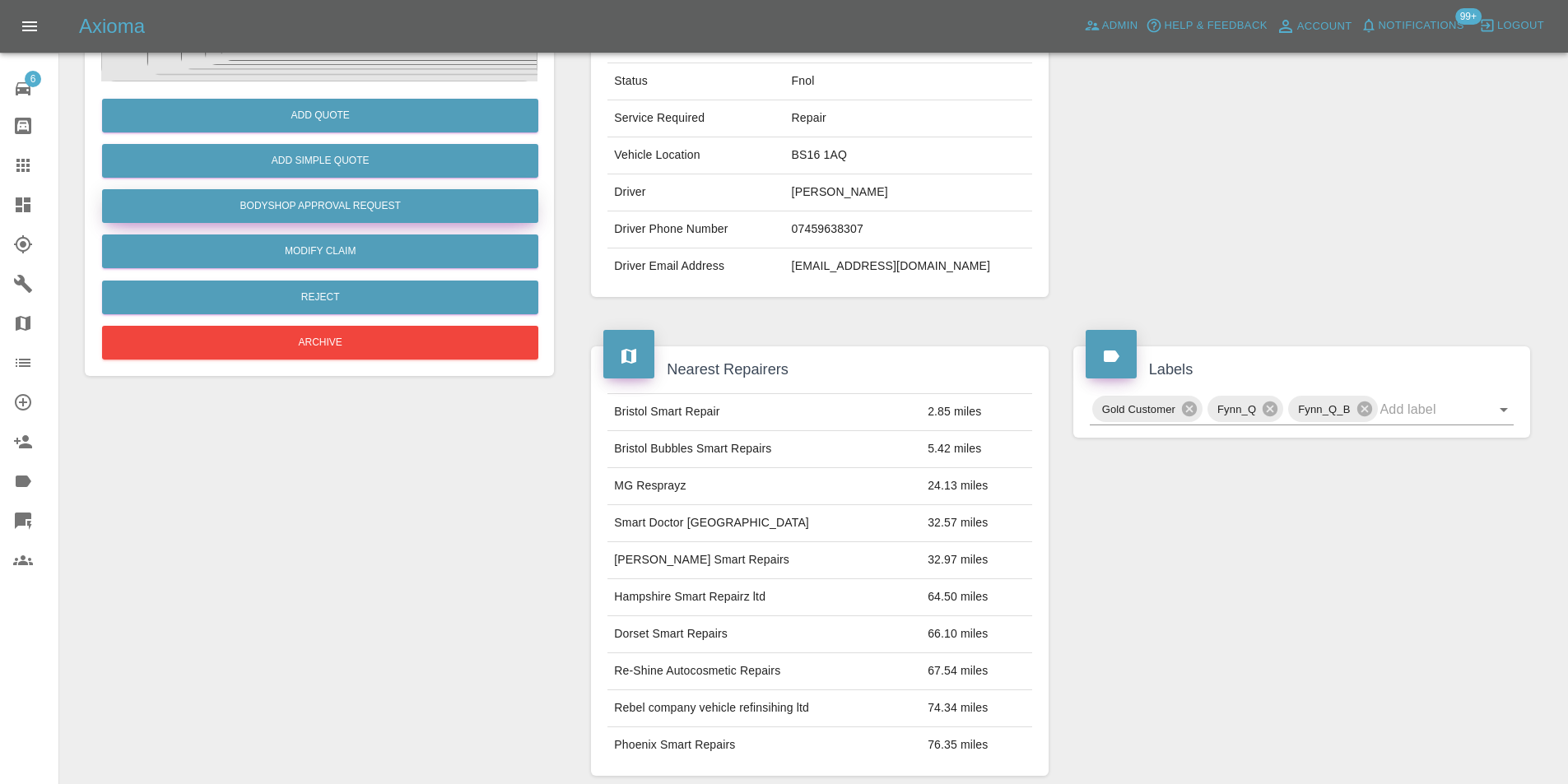
scroll to position [65, 0]
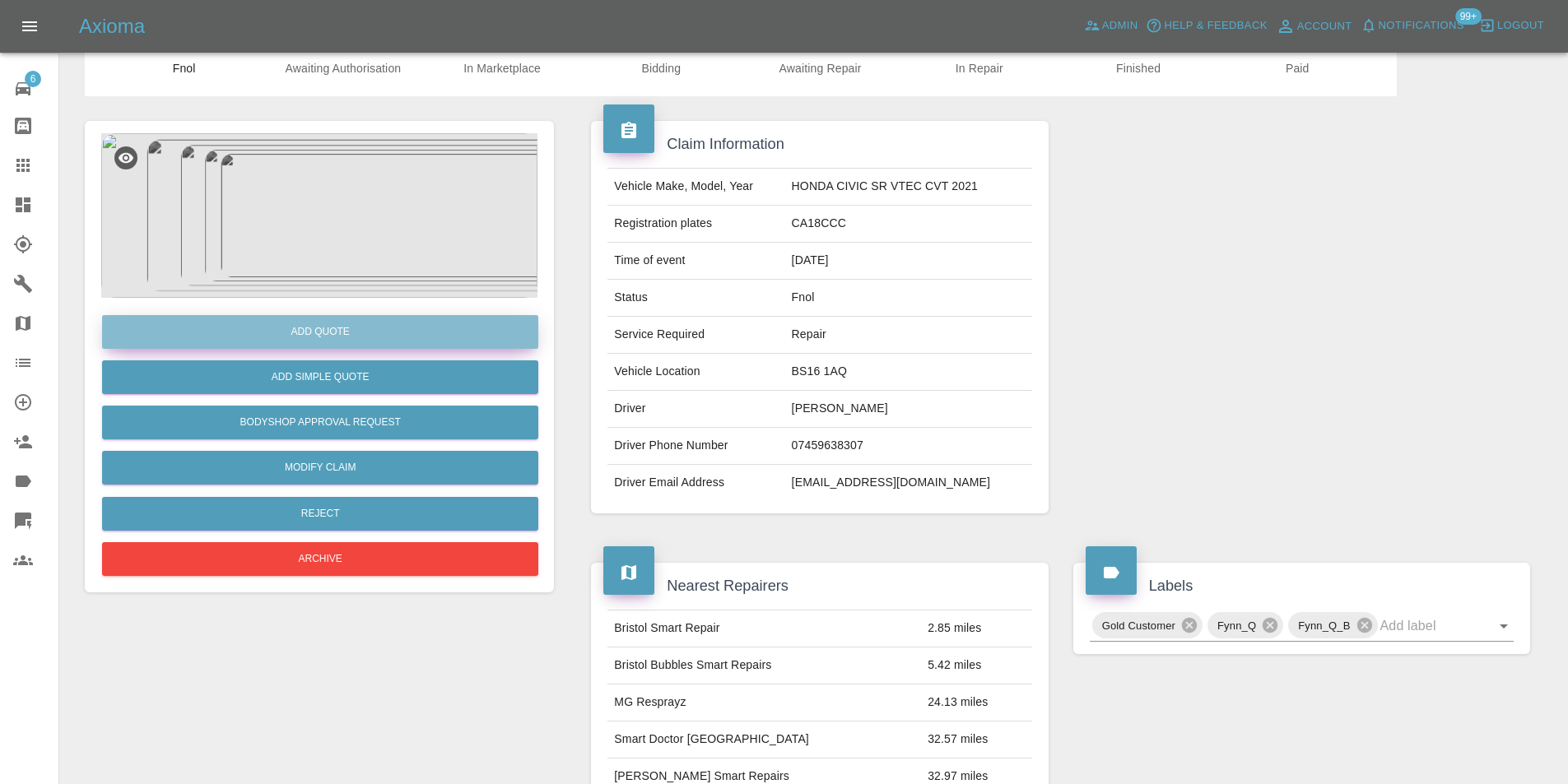
click at [345, 339] on button "Add Quote" at bounding box center [320, 332] width 436 height 34
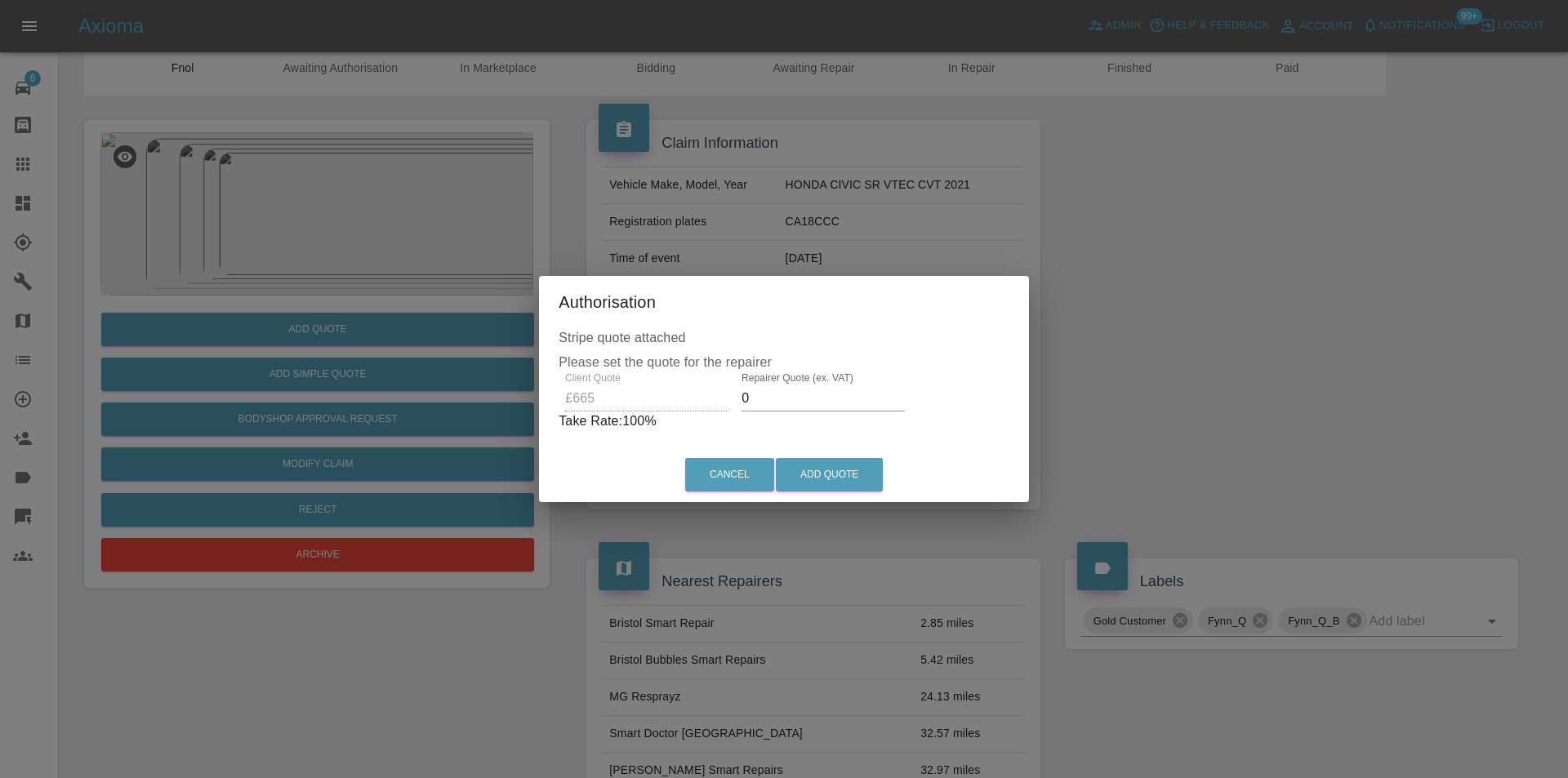
click at [786, 389] on input "0" at bounding box center [823, 398] width 163 height 26
type input "0425"
click at [832, 474] on button "Add Quote" at bounding box center [829, 475] width 107 height 34
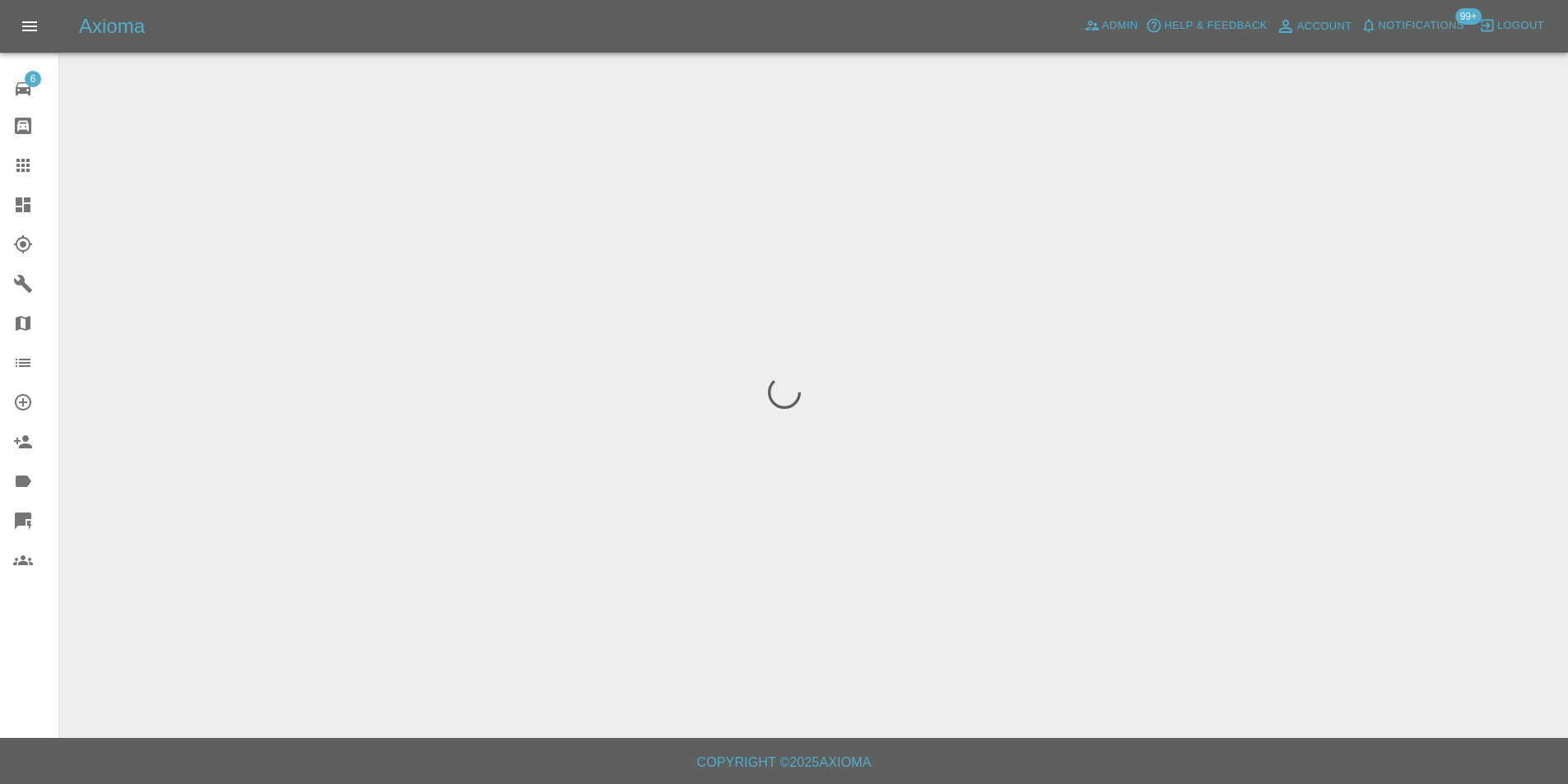
scroll to position [0, 0]
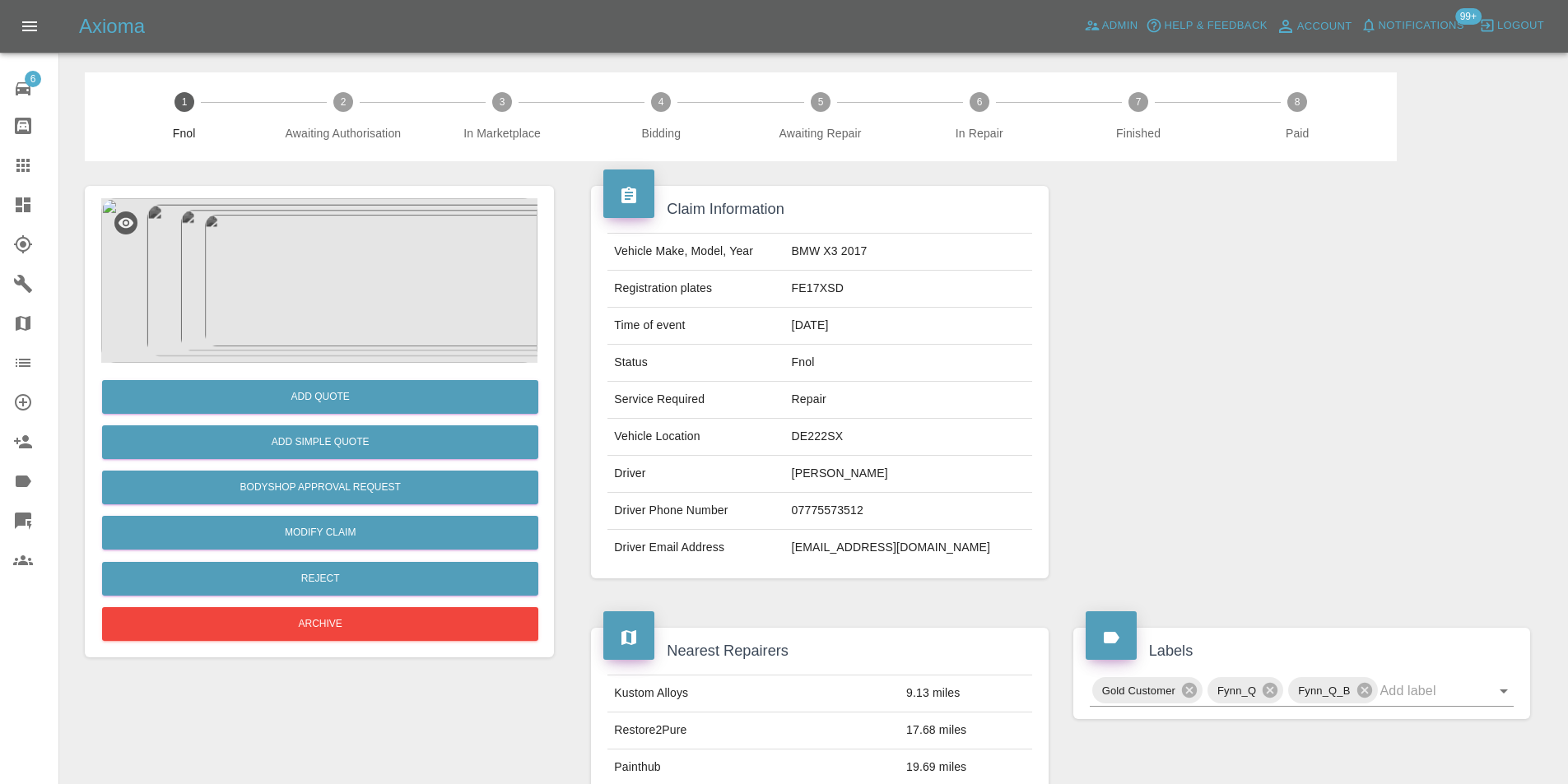
click at [381, 247] on img at bounding box center [319, 280] width 436 height 164
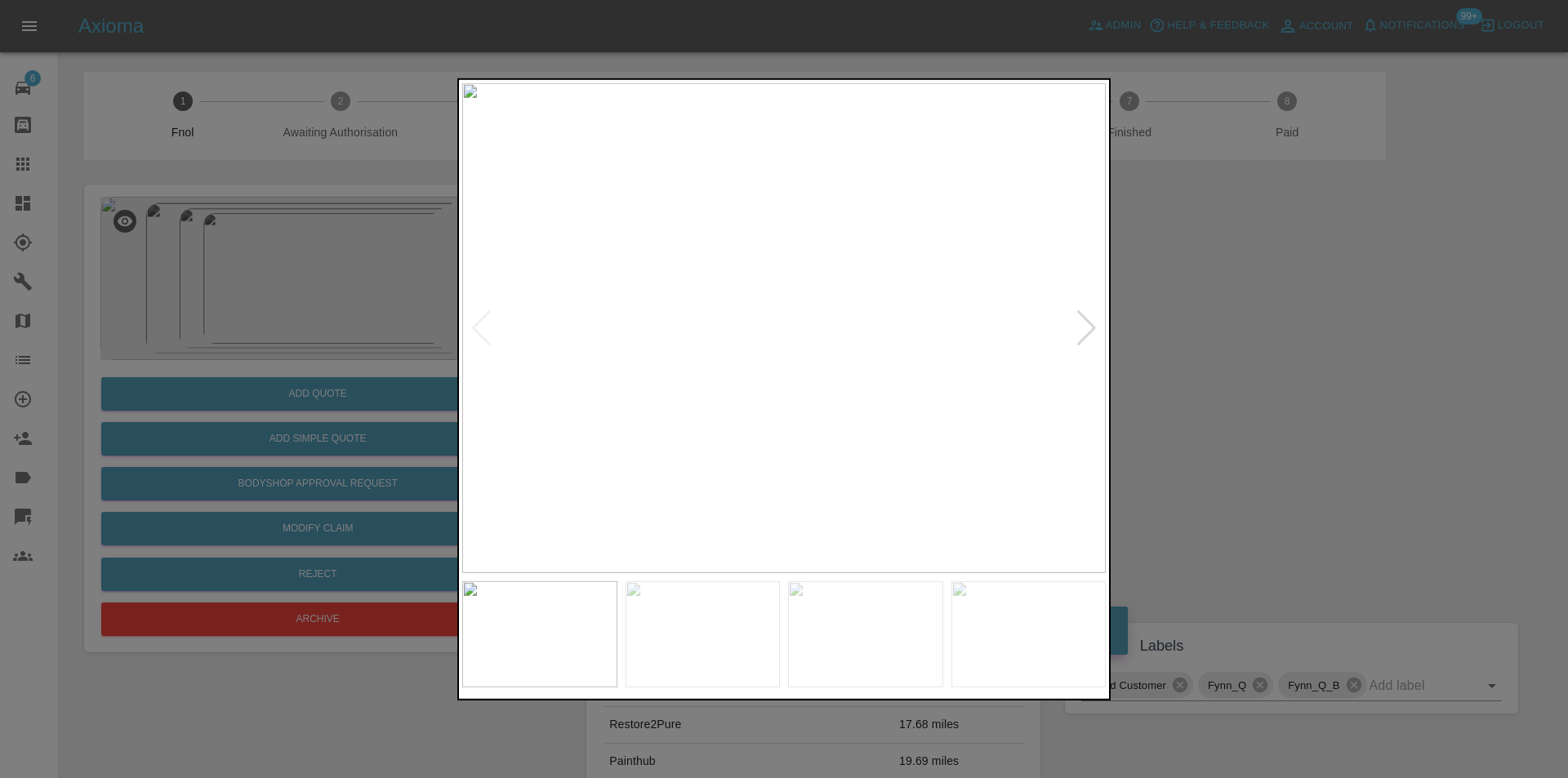
click at [1081, 334] on div at bounding box center [1086, 327] width 22 height 36
click at [1083, 330] on div at bounding box center [1086, 327] width 22 height 36
click at [1083, 330] on img at bounding box center [784, 327] width 643 height 490
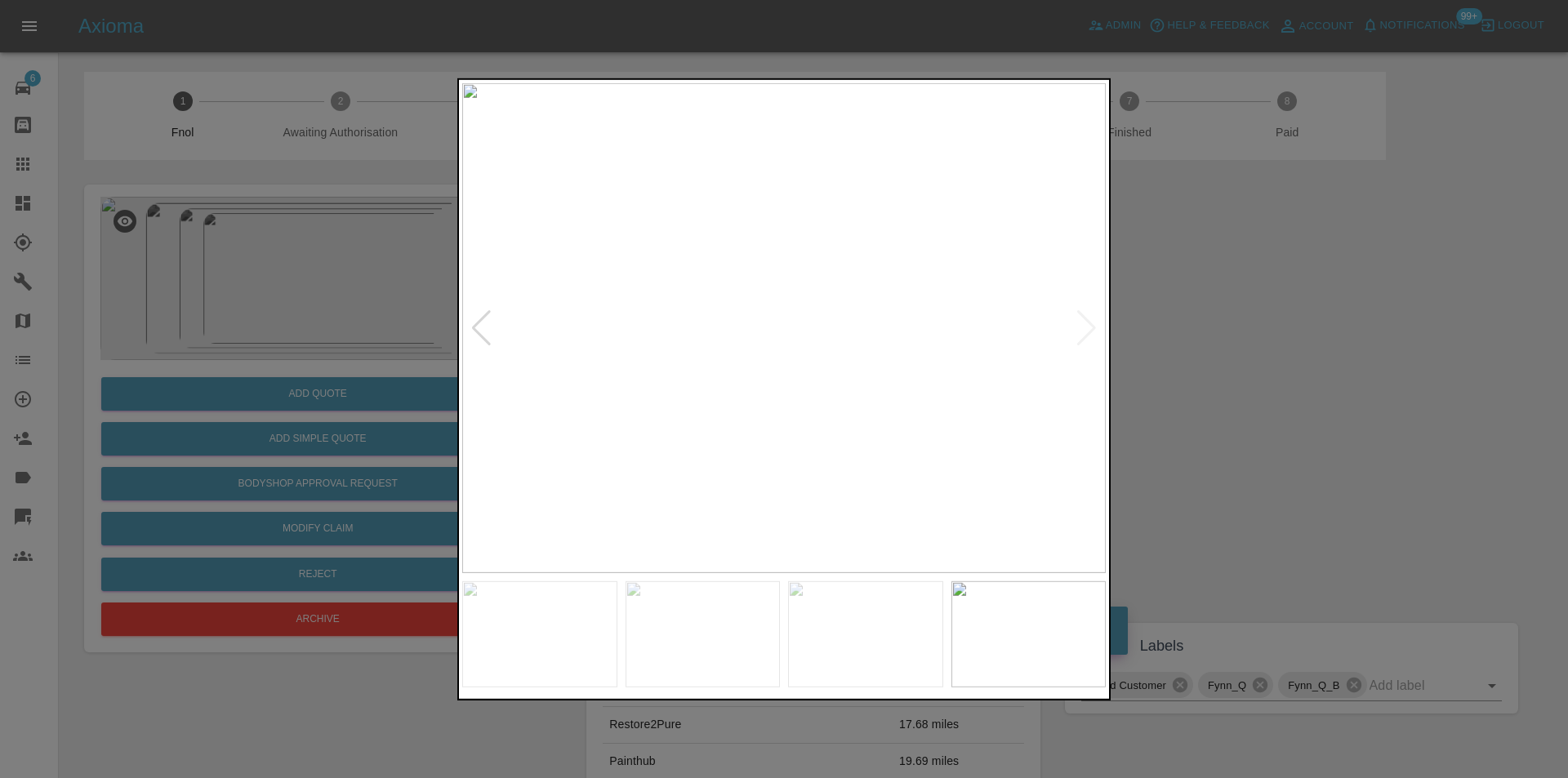
click at [475, 327] on div at bounding box center [481, 327] width 22 height 36
click at [859, 324] on img at bounding box center [784, 327] width 643 height 490
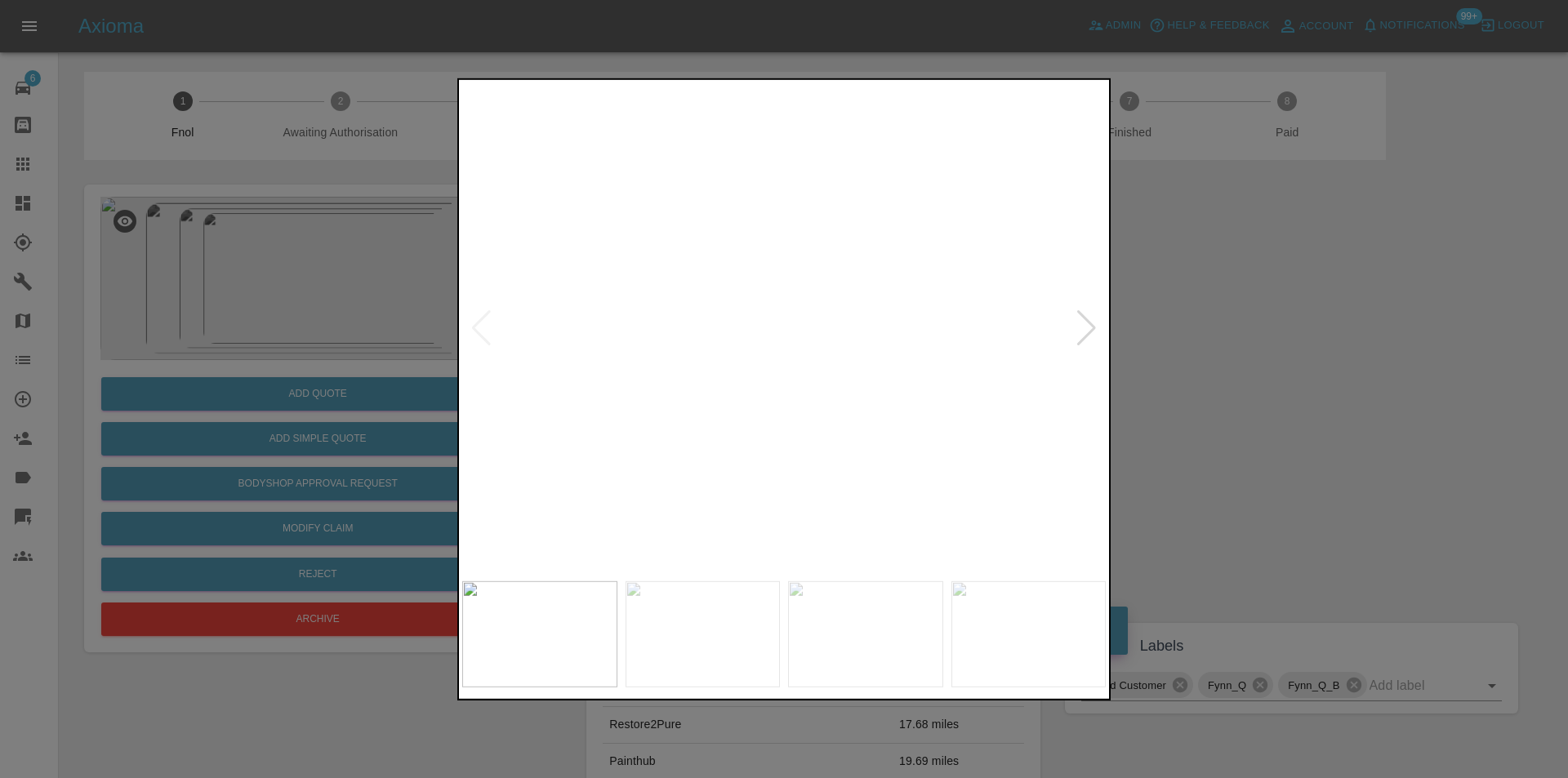
click at [859, 324] on img at bounding box center [558, 338] width 1930 height 1471
click at [1083, 317] on div at bounding box center [1086, 327] width 22 height 36
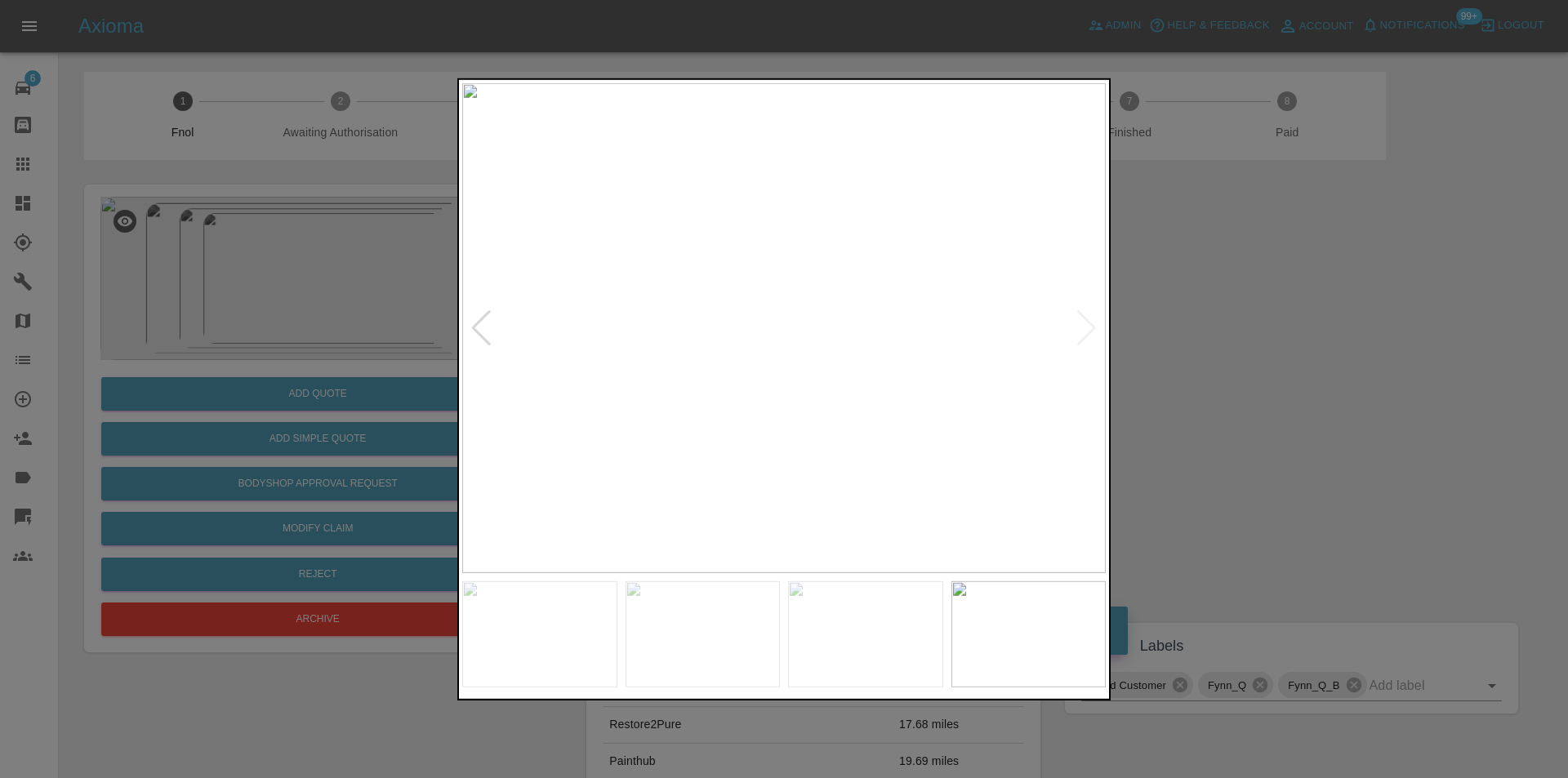
click at [1083, 317] on img at bounding box center [784, 327] width 643 height 490
drag, startPoint x: 1293, startPoint y: 328, endPoint x: 1285, endPoint y: 327, distance: 8.1
click at [1286, 327] on div at bounding box center [784, 389] width 1568 height 778
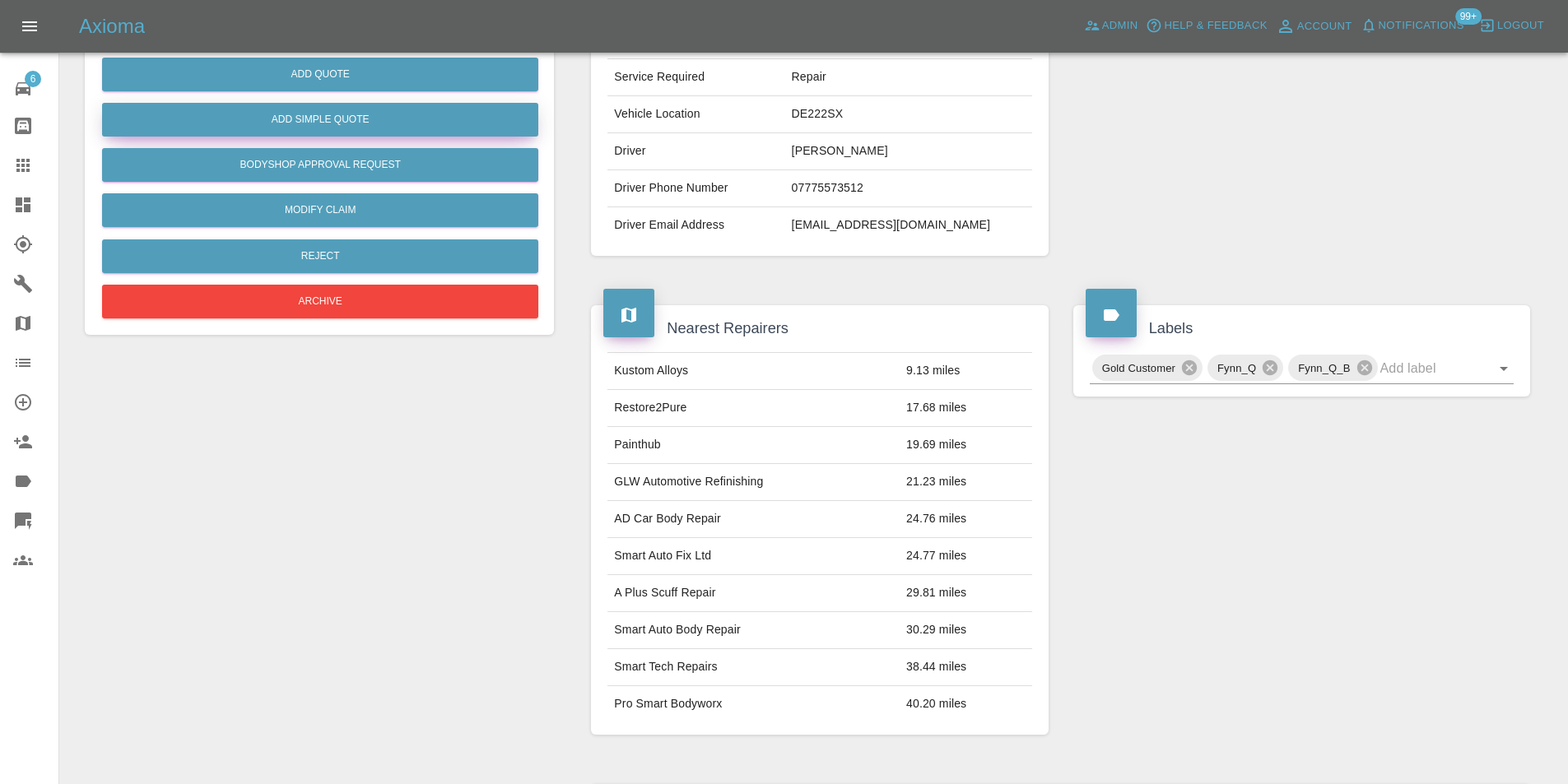
scroll to position [82, 0]
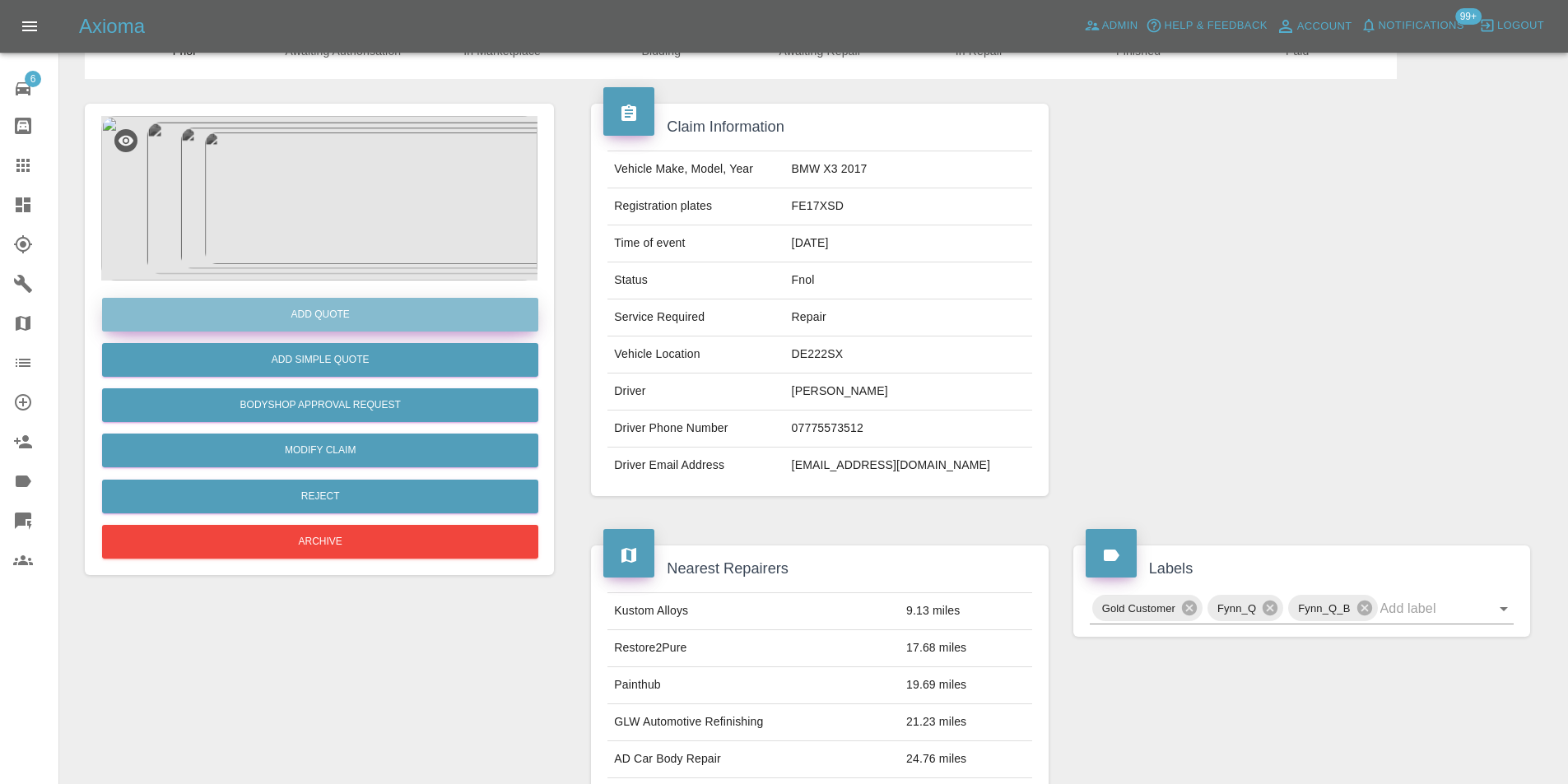
click at [315, 309] on button "Add Quote" at bounding box center [320, 315] width 436 height 34
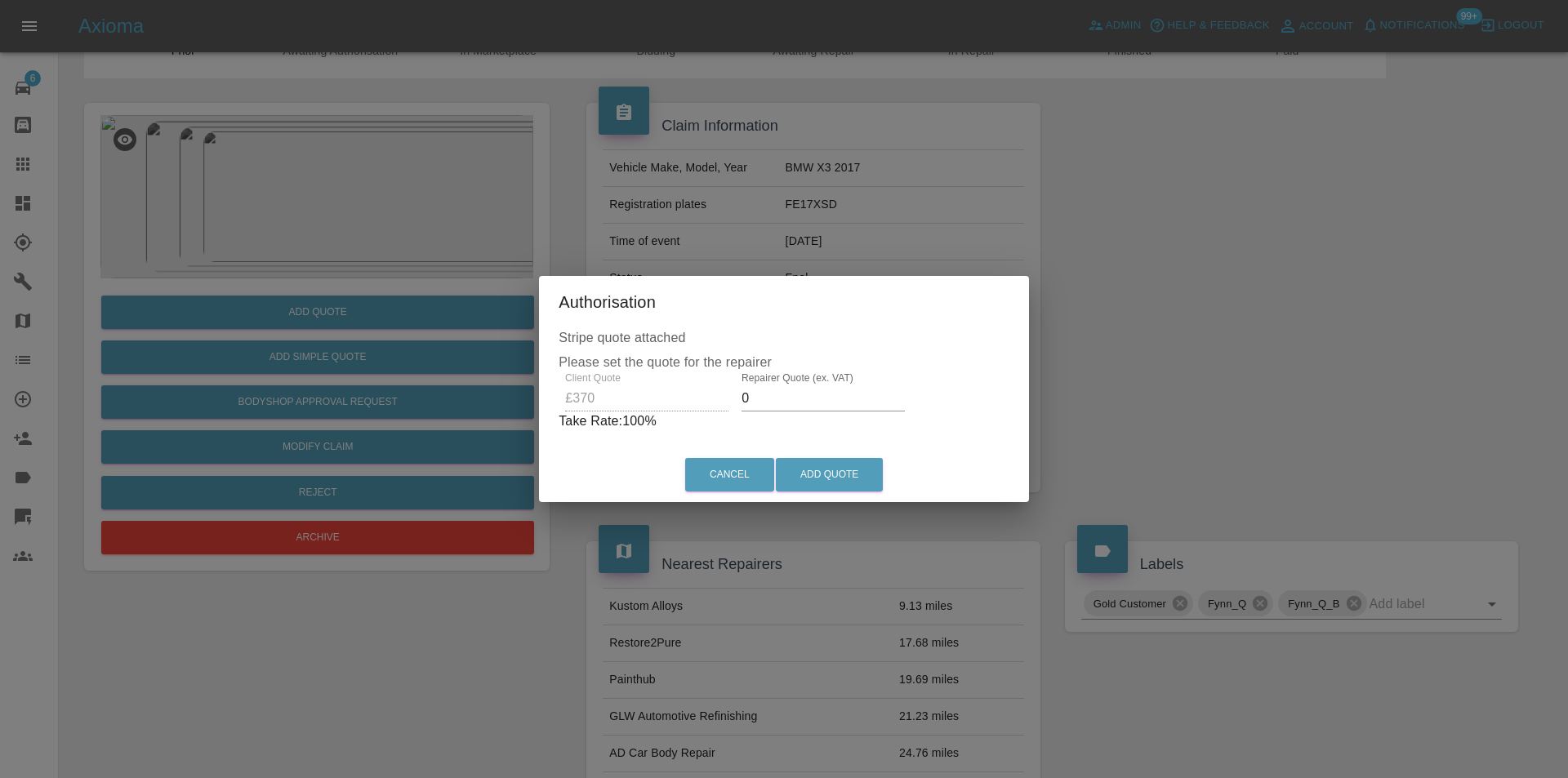
click at [771, 400] on input "0" at bounding box center [823, 398] width 163 height 26
type input "0235"
click at [821, 471] on button "Add Quote" at bounding box center [829, 475] width 107 height 34
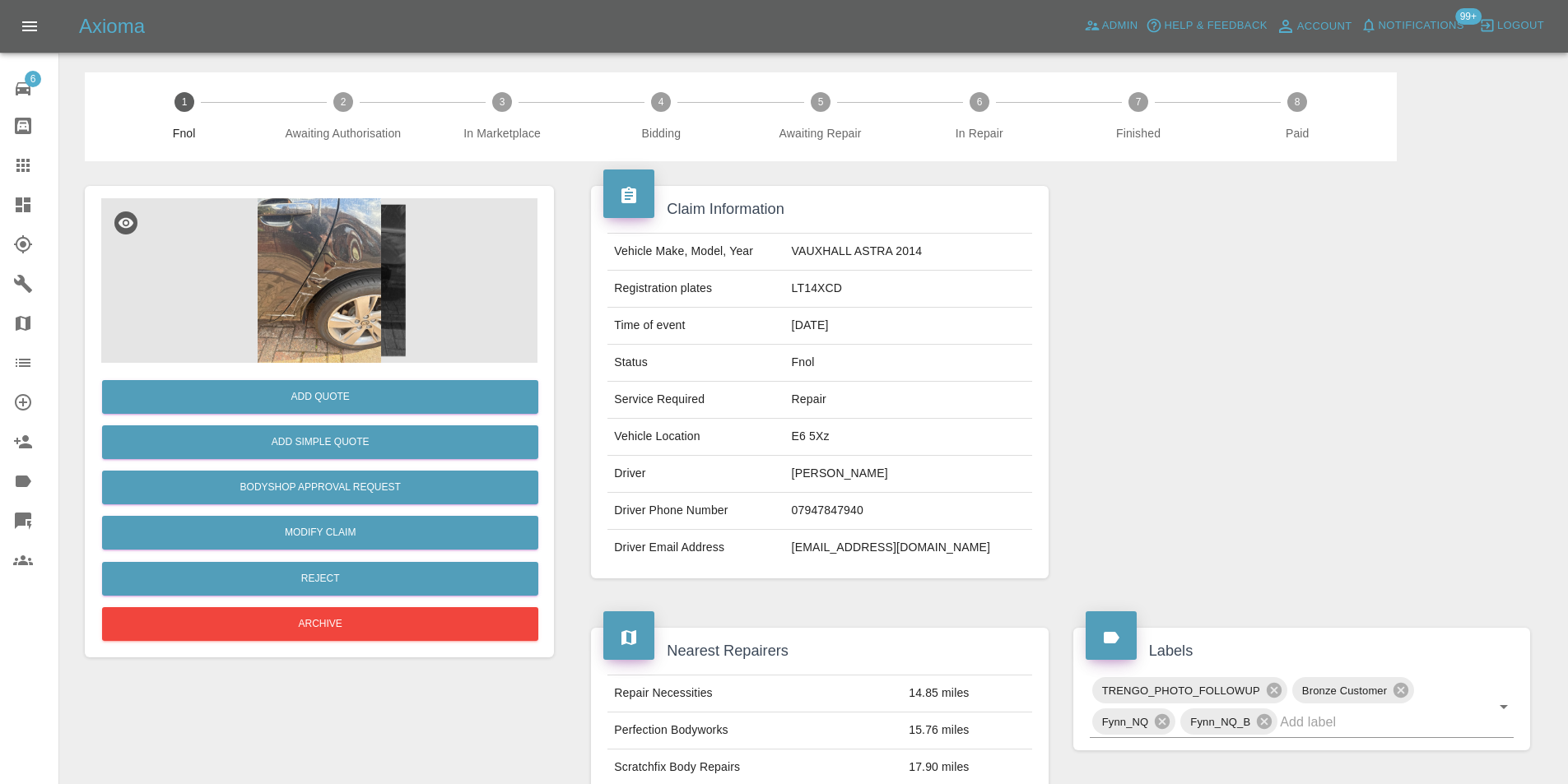
click at [274, 309] on img at bounding box center [319, 280] width 436 height 164
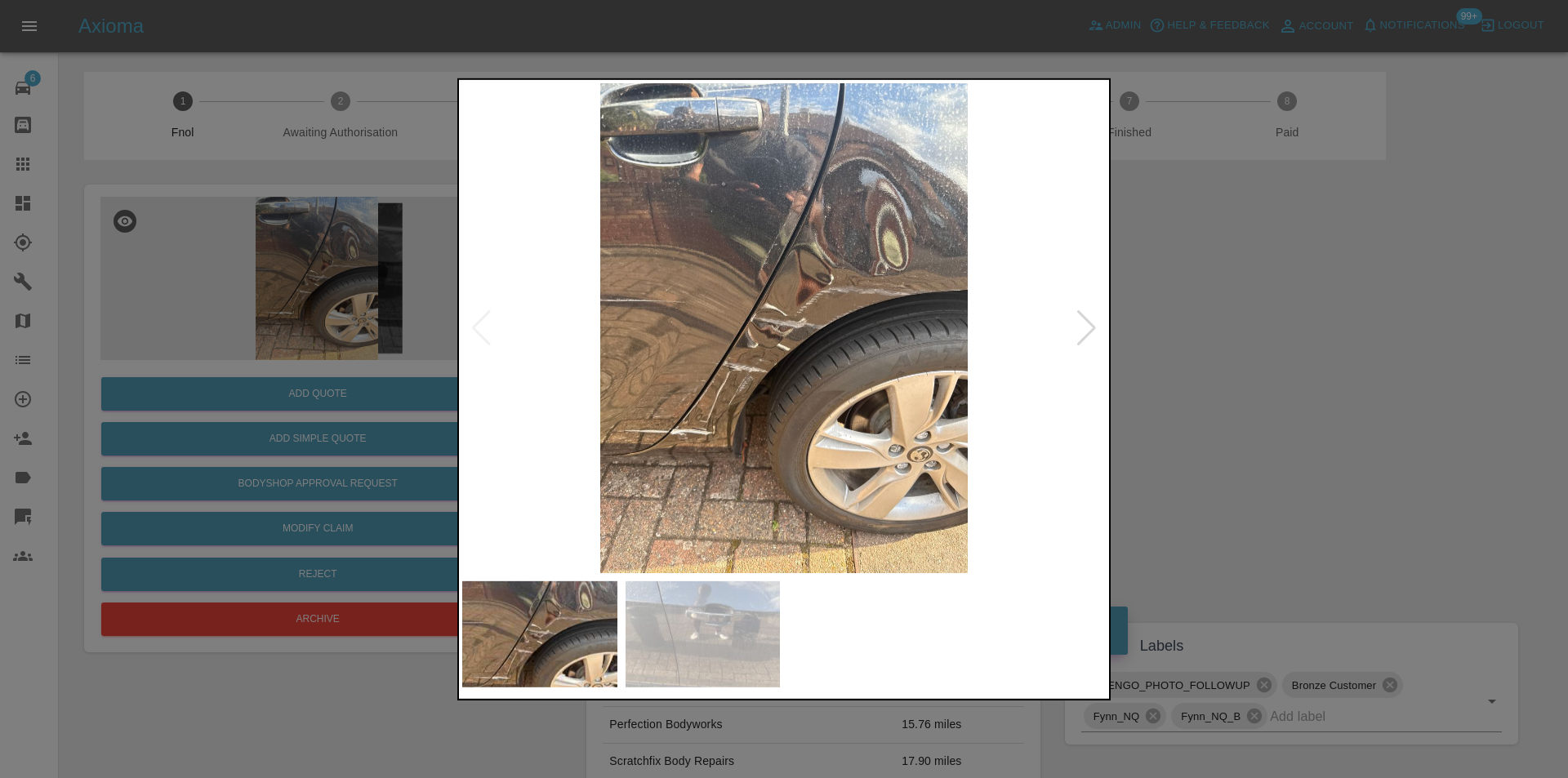
click at [1081, 329] on div at bounding box center [1086, 327] width 22 height 36
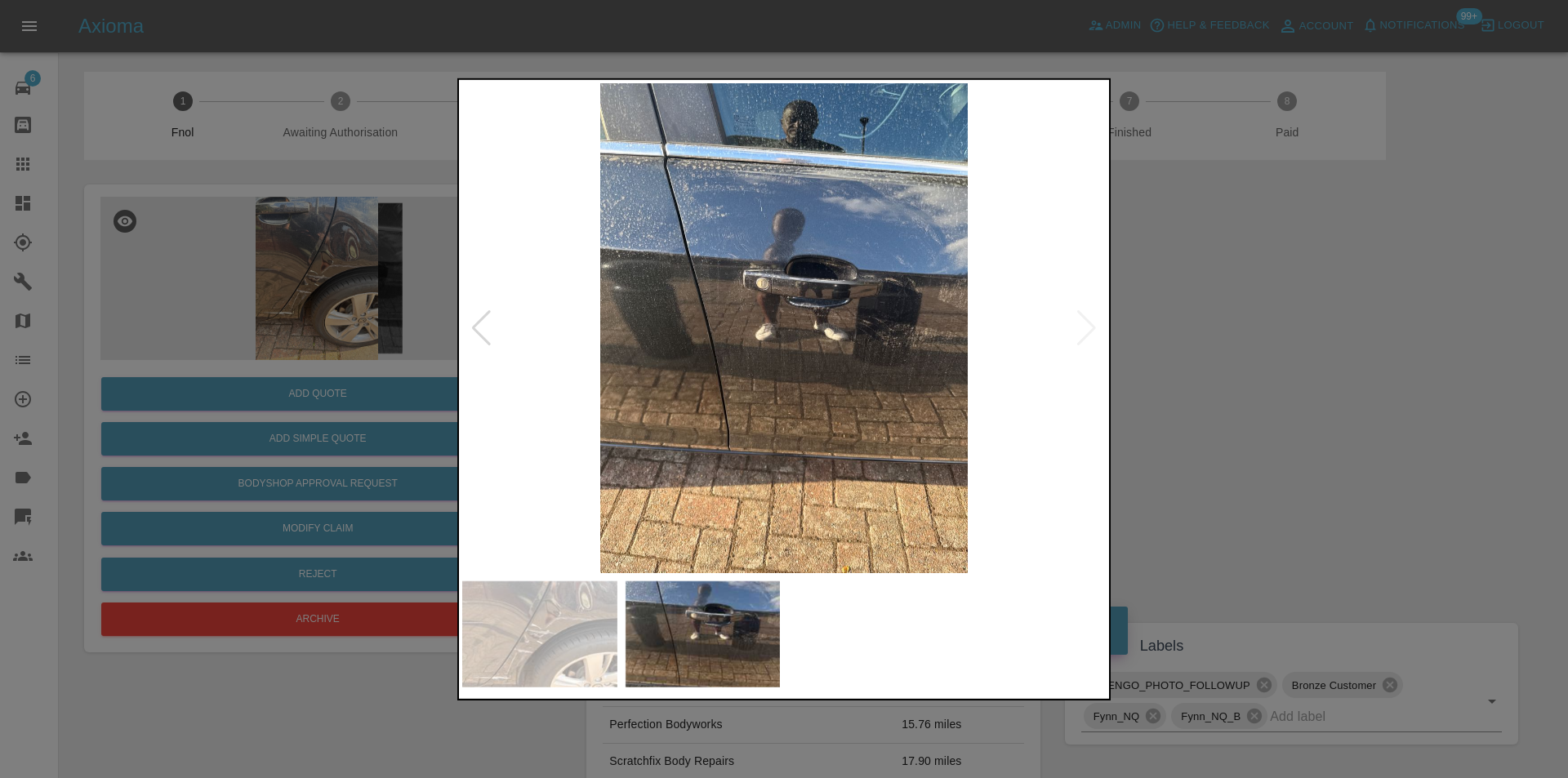
drag, startPoint x: 1361, startPoint y: 426, endPoint x: 994, endPoint y: 455, distance: 368.1
click at [1361, 427] on div at bounding box center [784, 389] width 1568 height 778
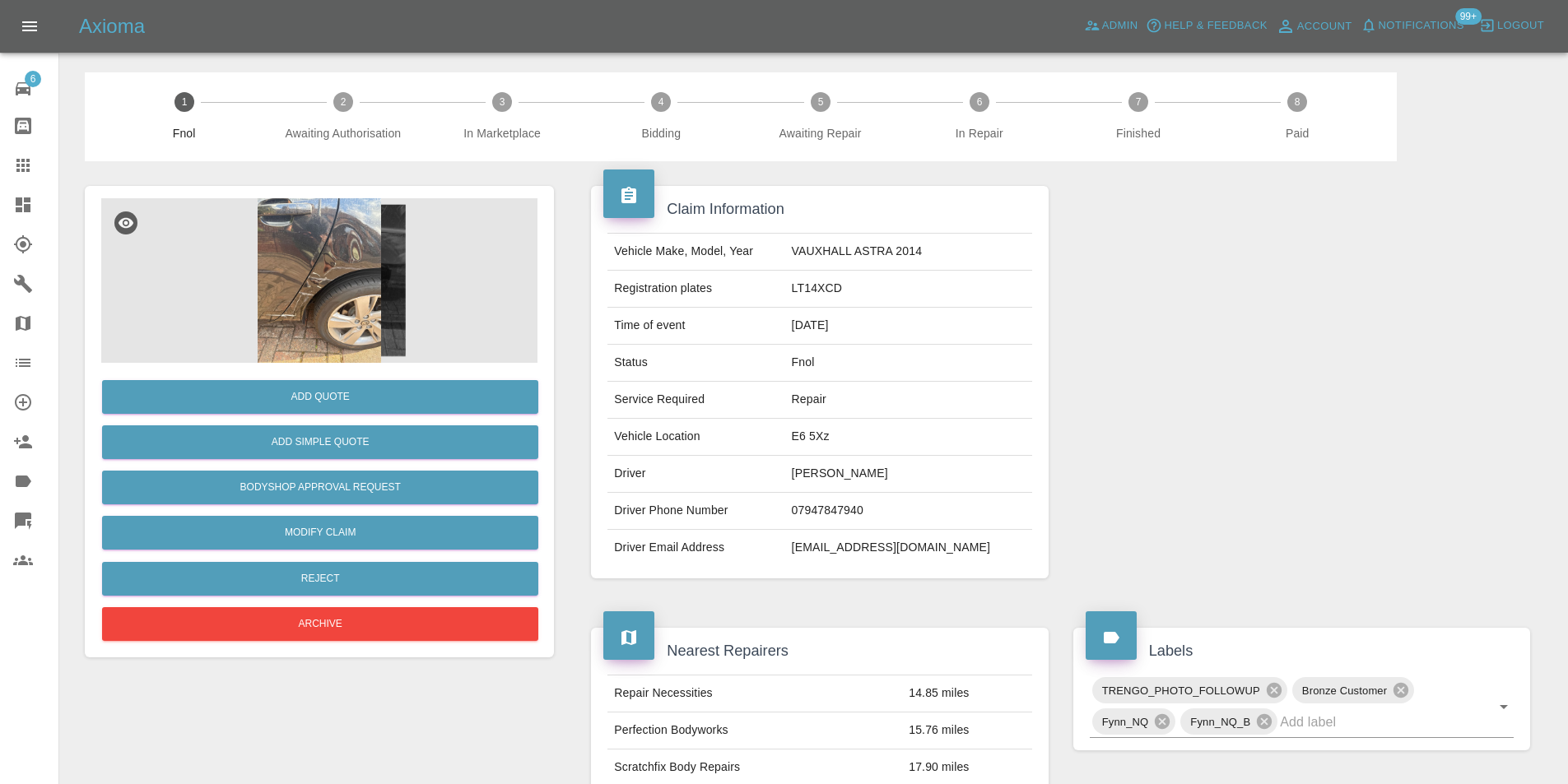
click at [302, 260] on img at bounding box center [319, 280] width 436 height 164
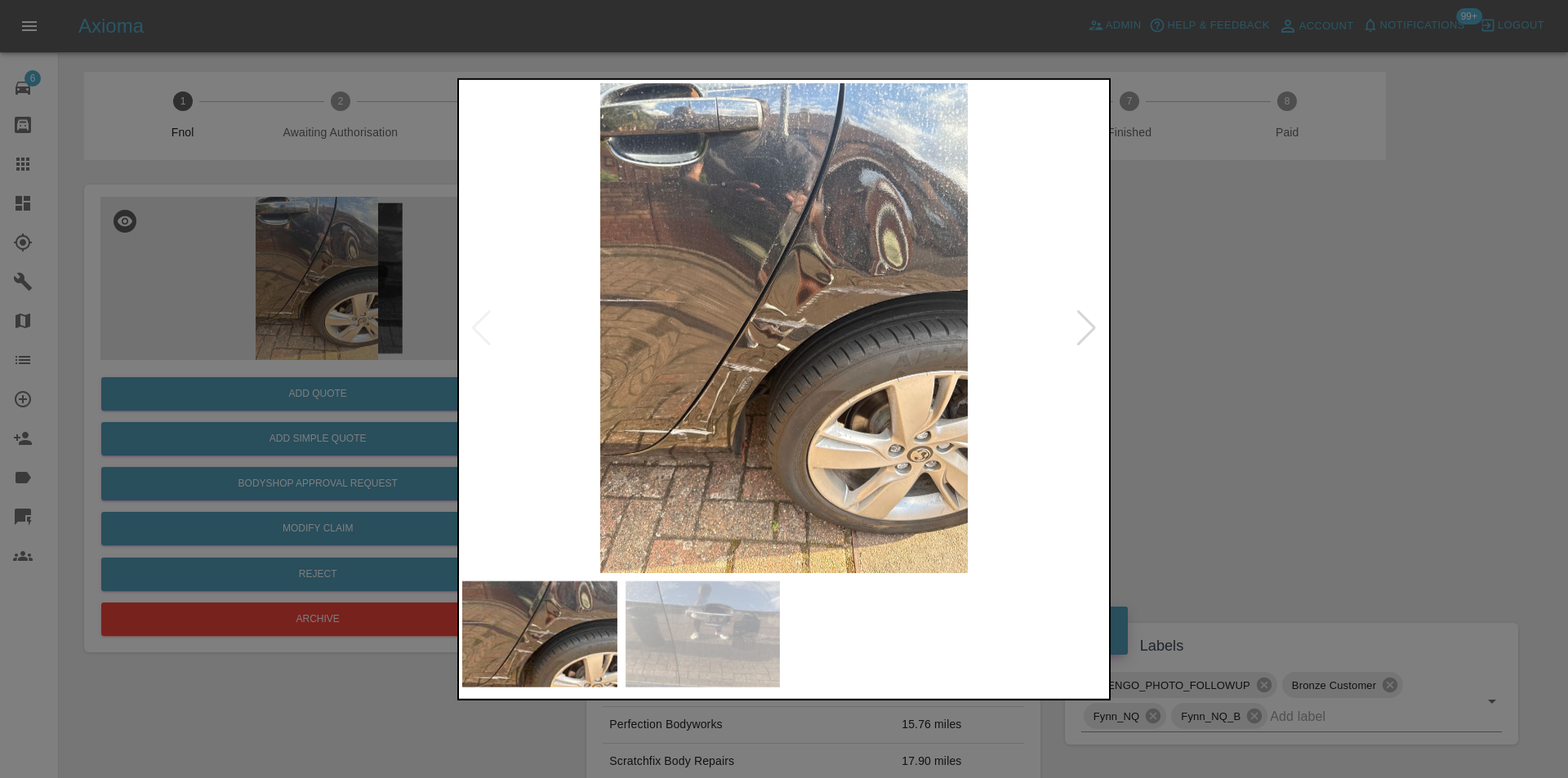
click at [702, 380] on img at bounding box center [784, 327] width 643 height 490
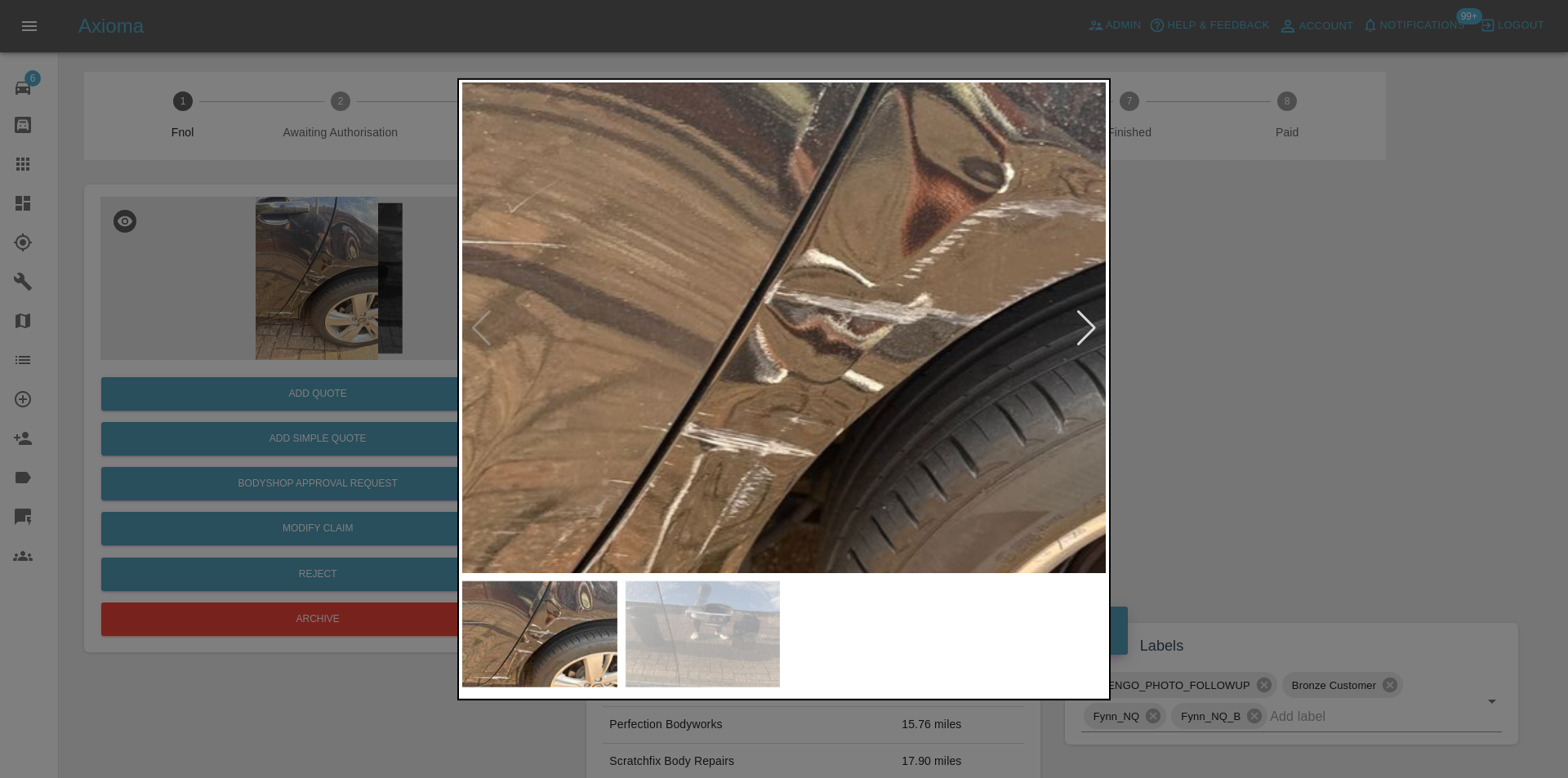
click at [605, 500] on img at bounding box center [865, 323] width 1930 height 1471
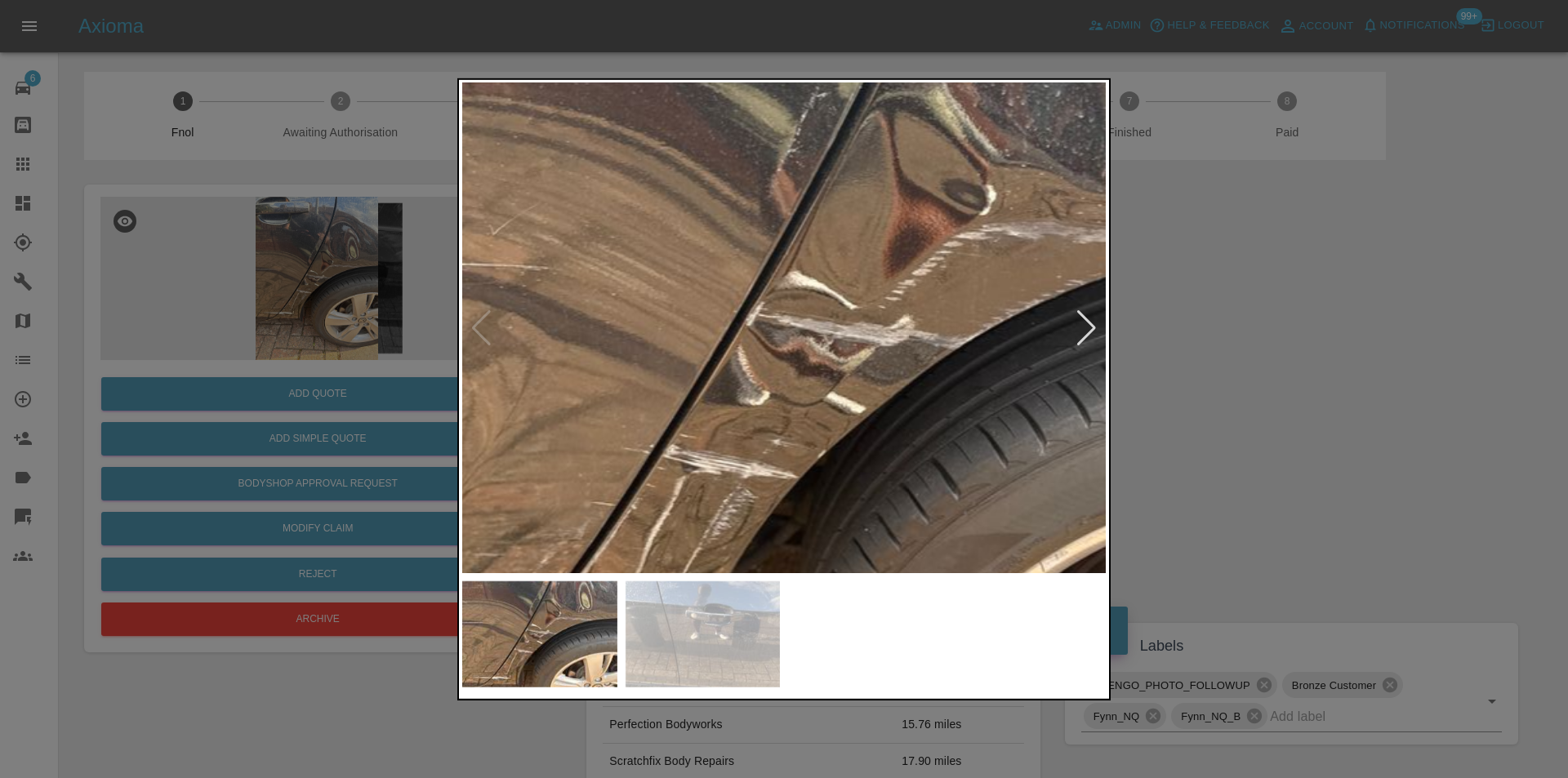
click at [606, 370] on img at bounding box center [846, 346] width 1930 height 1471
click at [608, 367] on img at bounding box center [846, 346] width 1930 height 1471
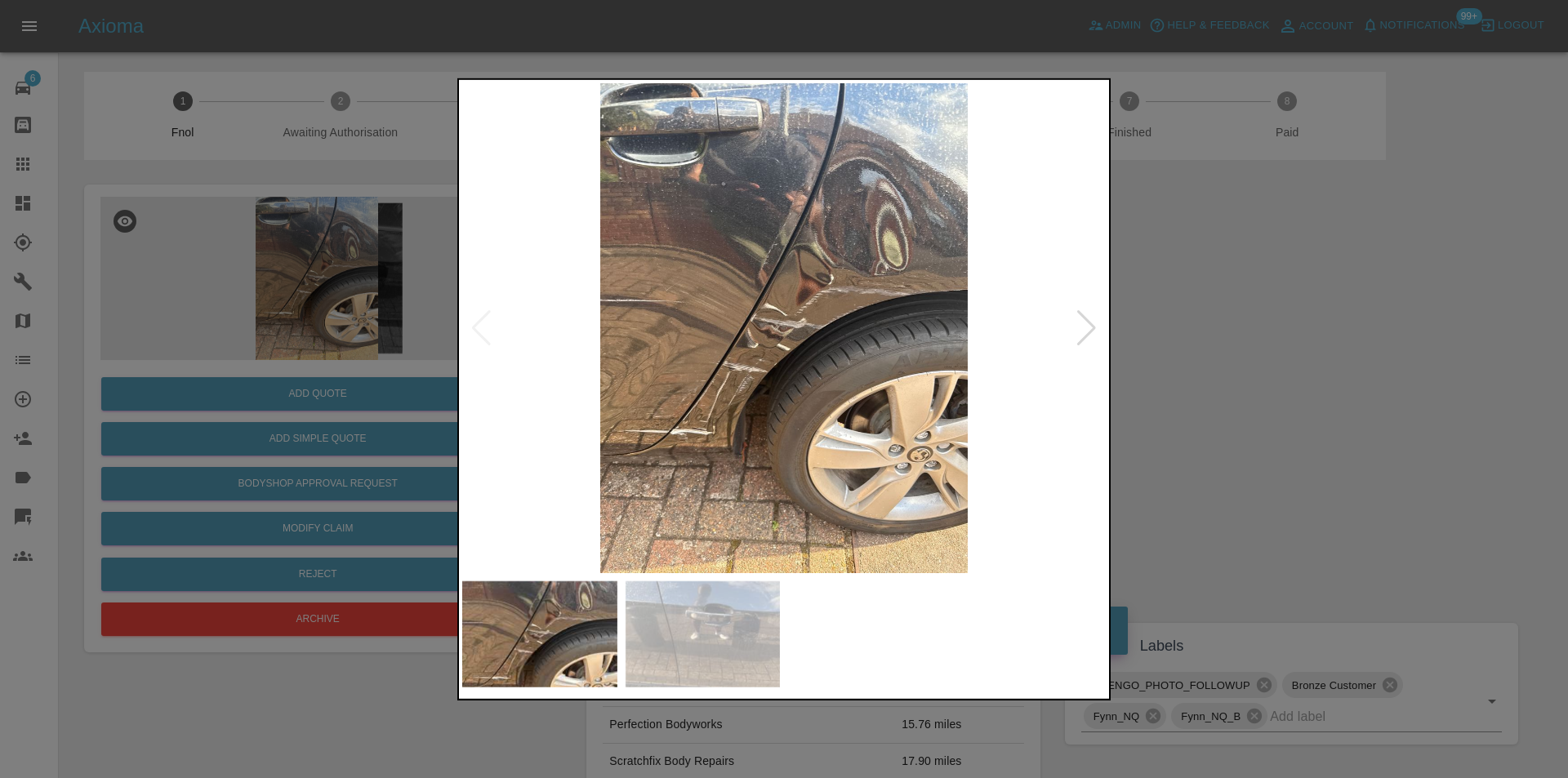
click at [1083, 328] on div at bounding box center [1086, 327] width 22 height 36
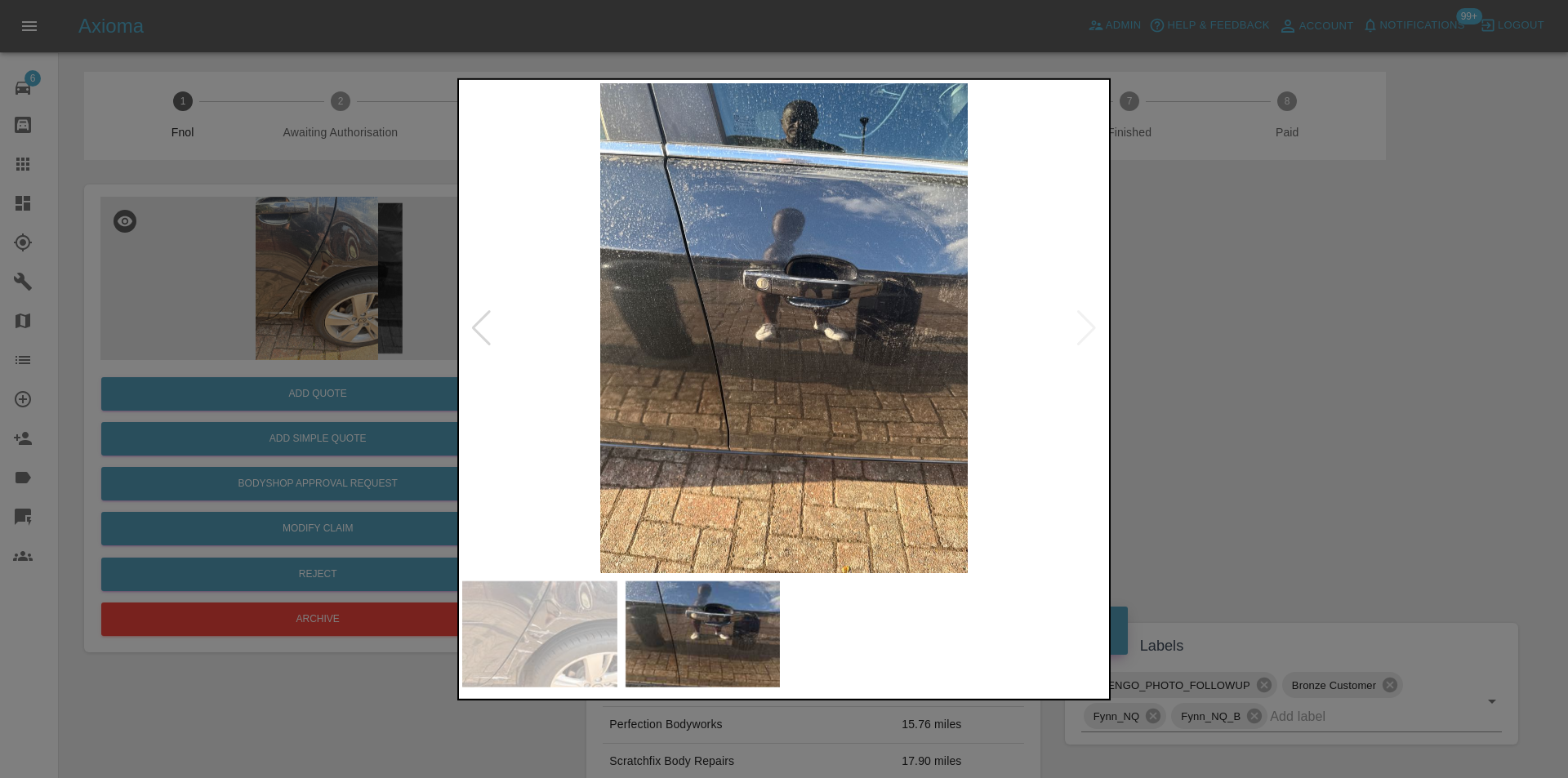
click at [825, 308] on img at bounding box center [784, 327] width 643 height 490
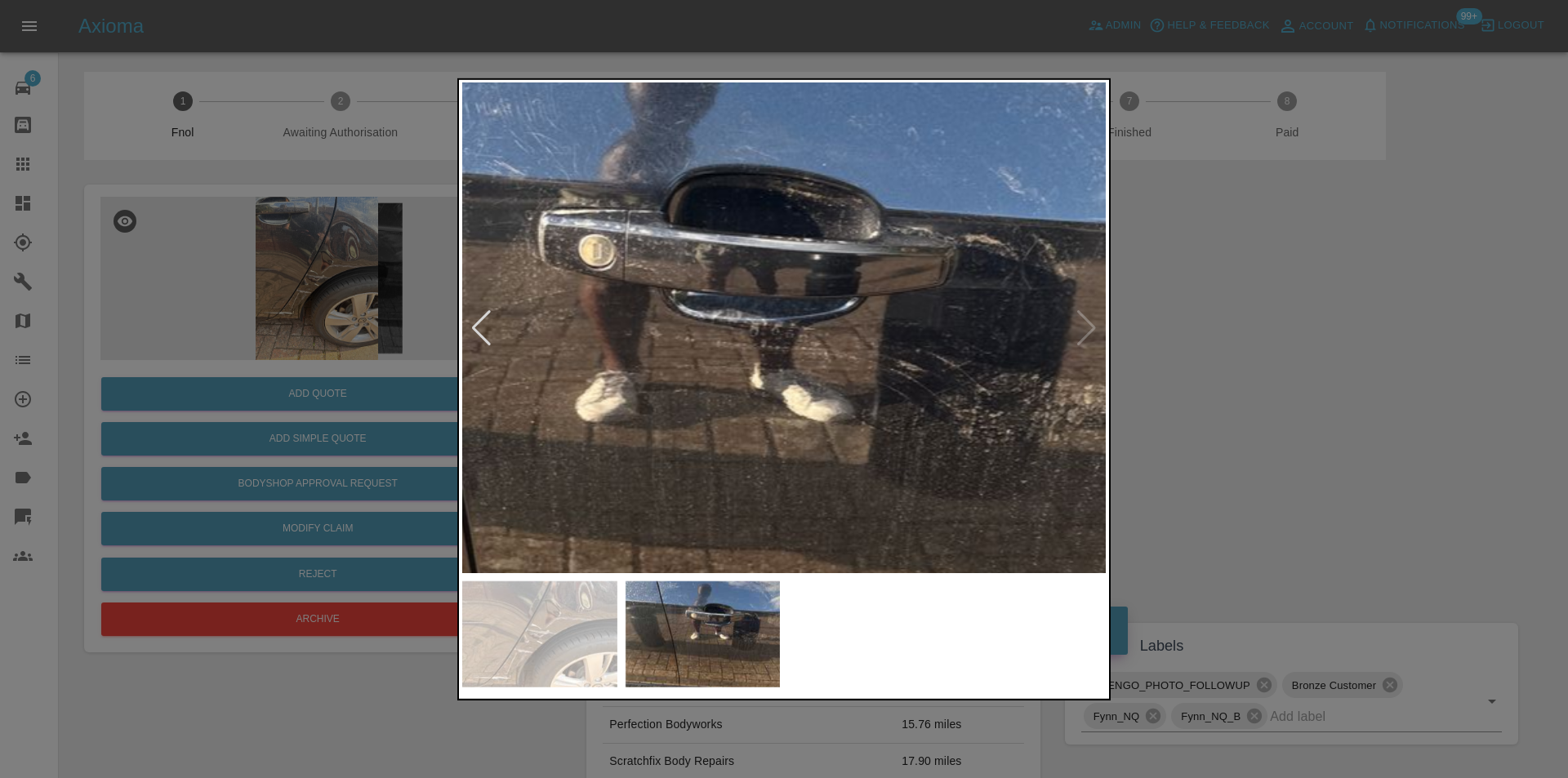
click at [1234, 400] on div at bounding box center [784, 389] width 1568 height 778
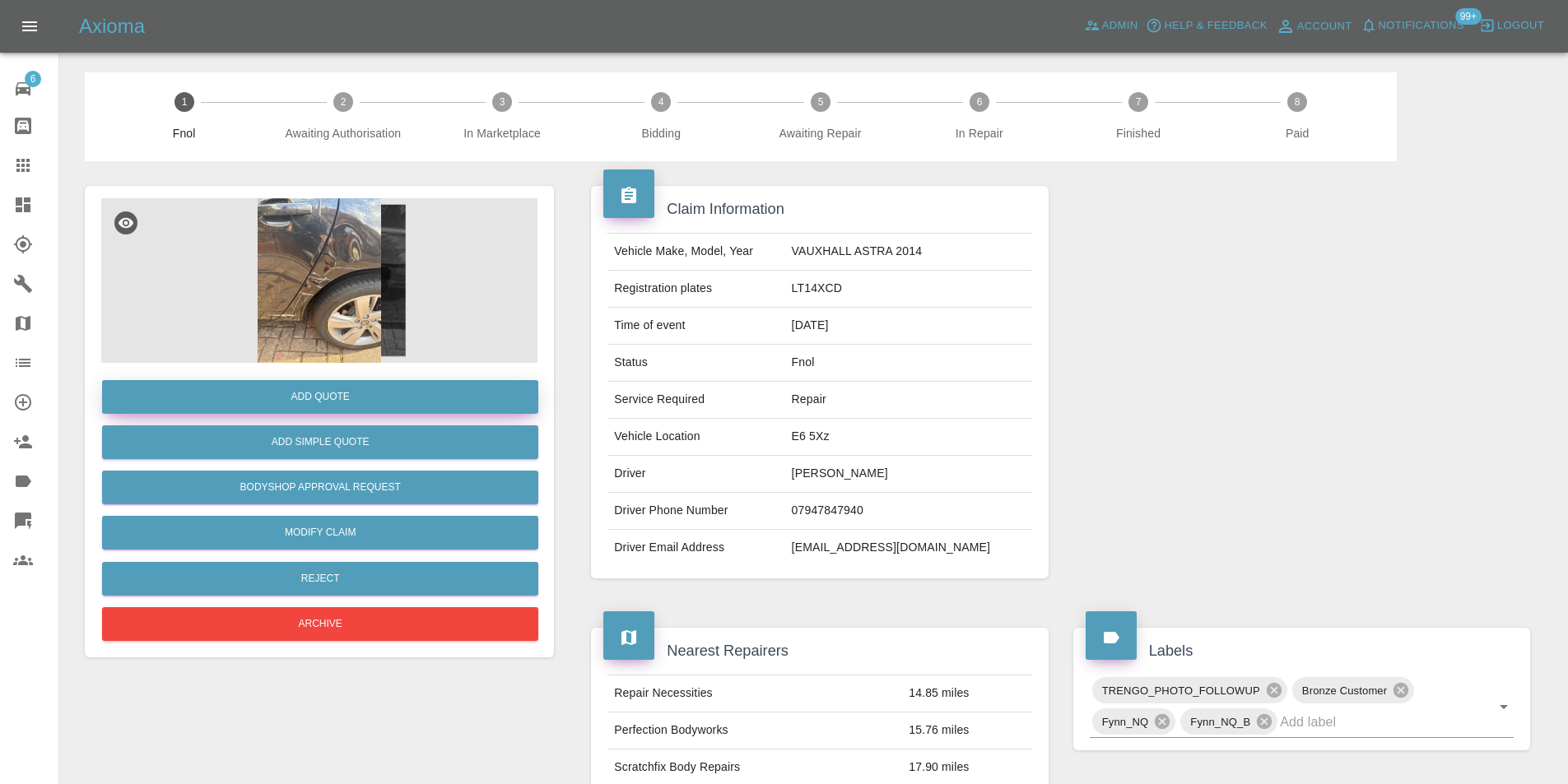
click at [339, 401] on button "Add Quote" at bounding box center [320, 397] width 436 height 34
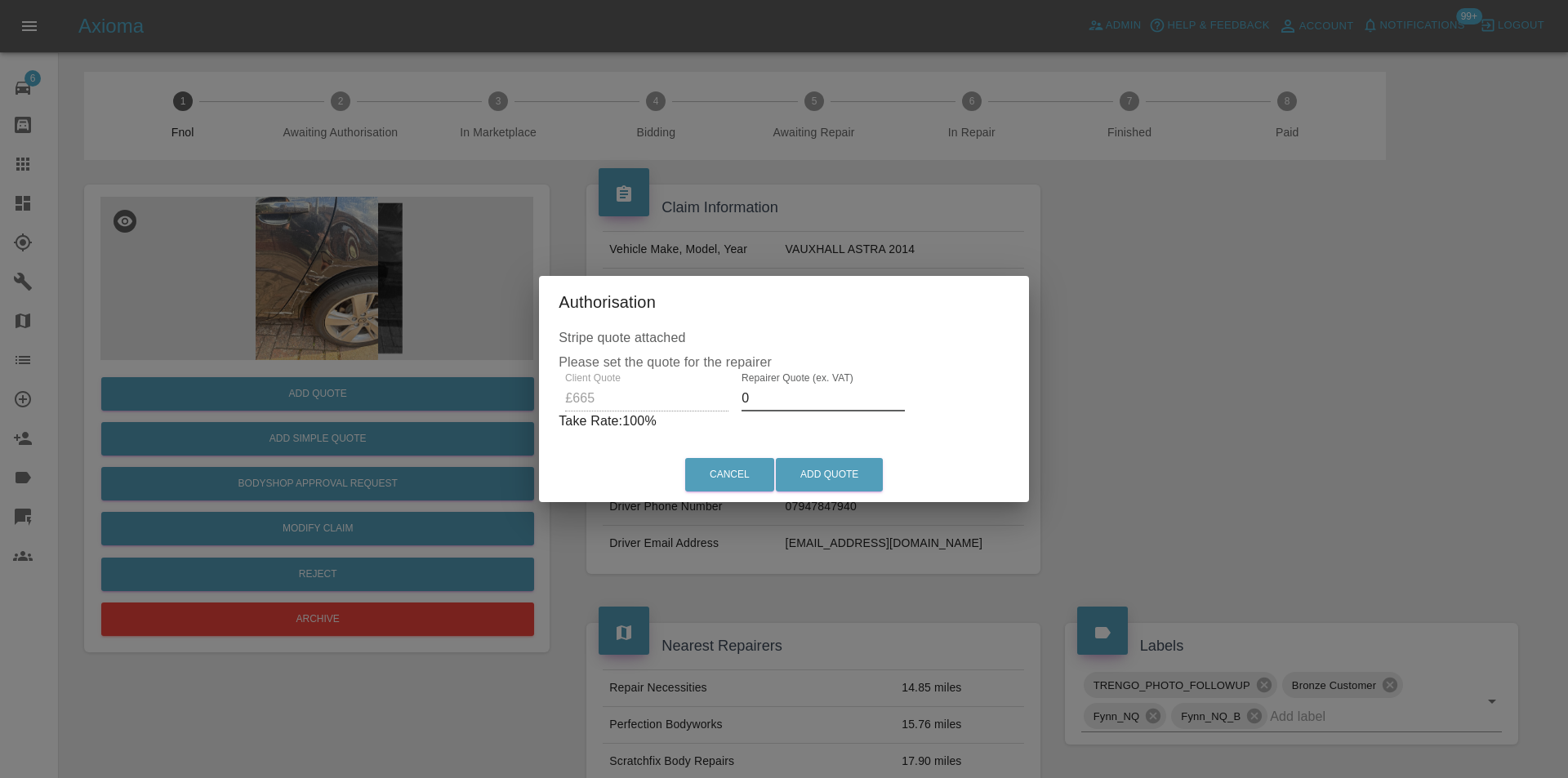
click at [770, 392] on input "0" at bounding box center [823, 398] width 163 height 26
type input "0425"
click at [815, 471] on button "Add Quote" at bounding box center [829, 475] width 107 height 34
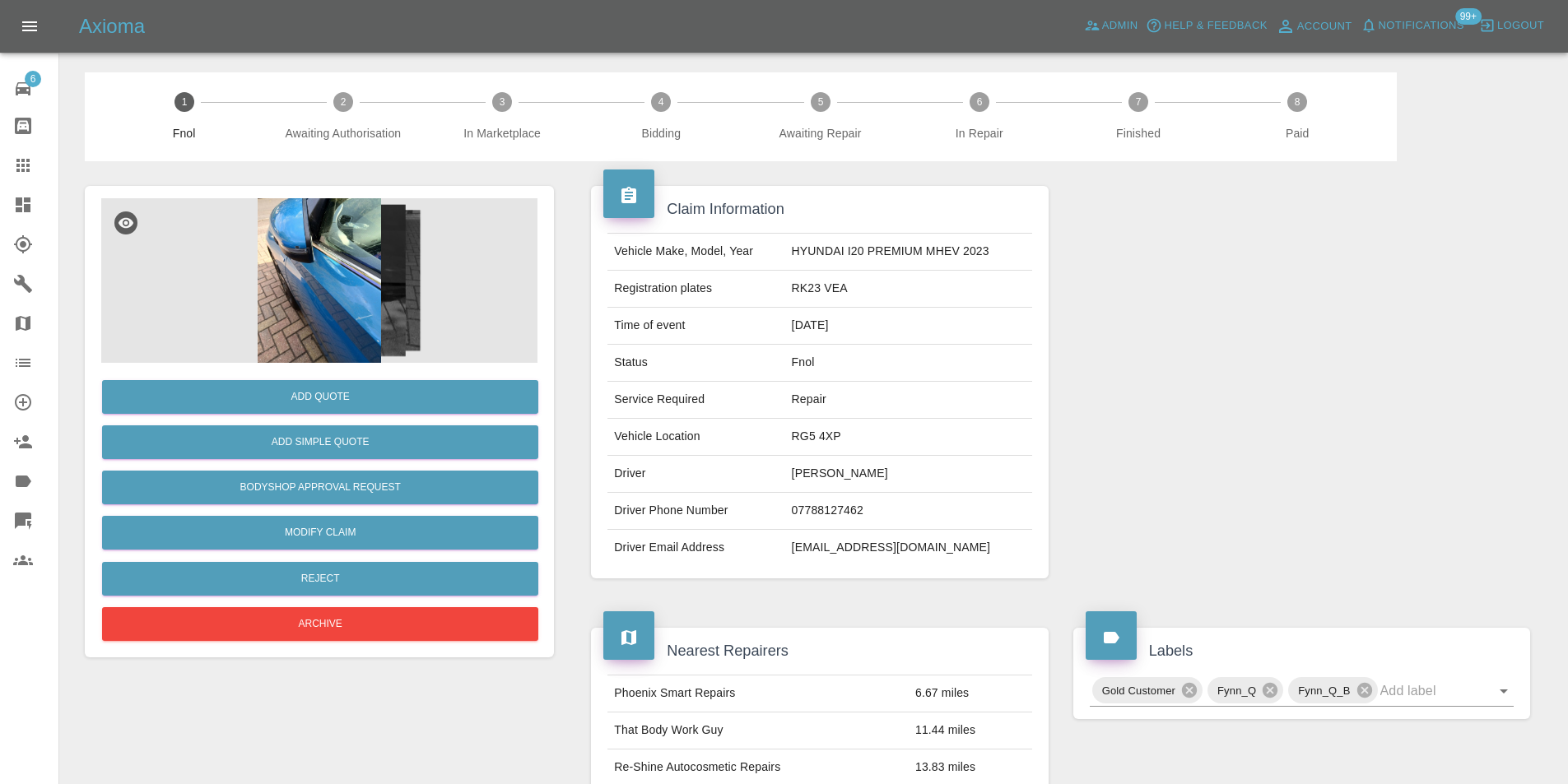
click at [339, 299] on img at bounding box center [319, 280] width 436 height 164
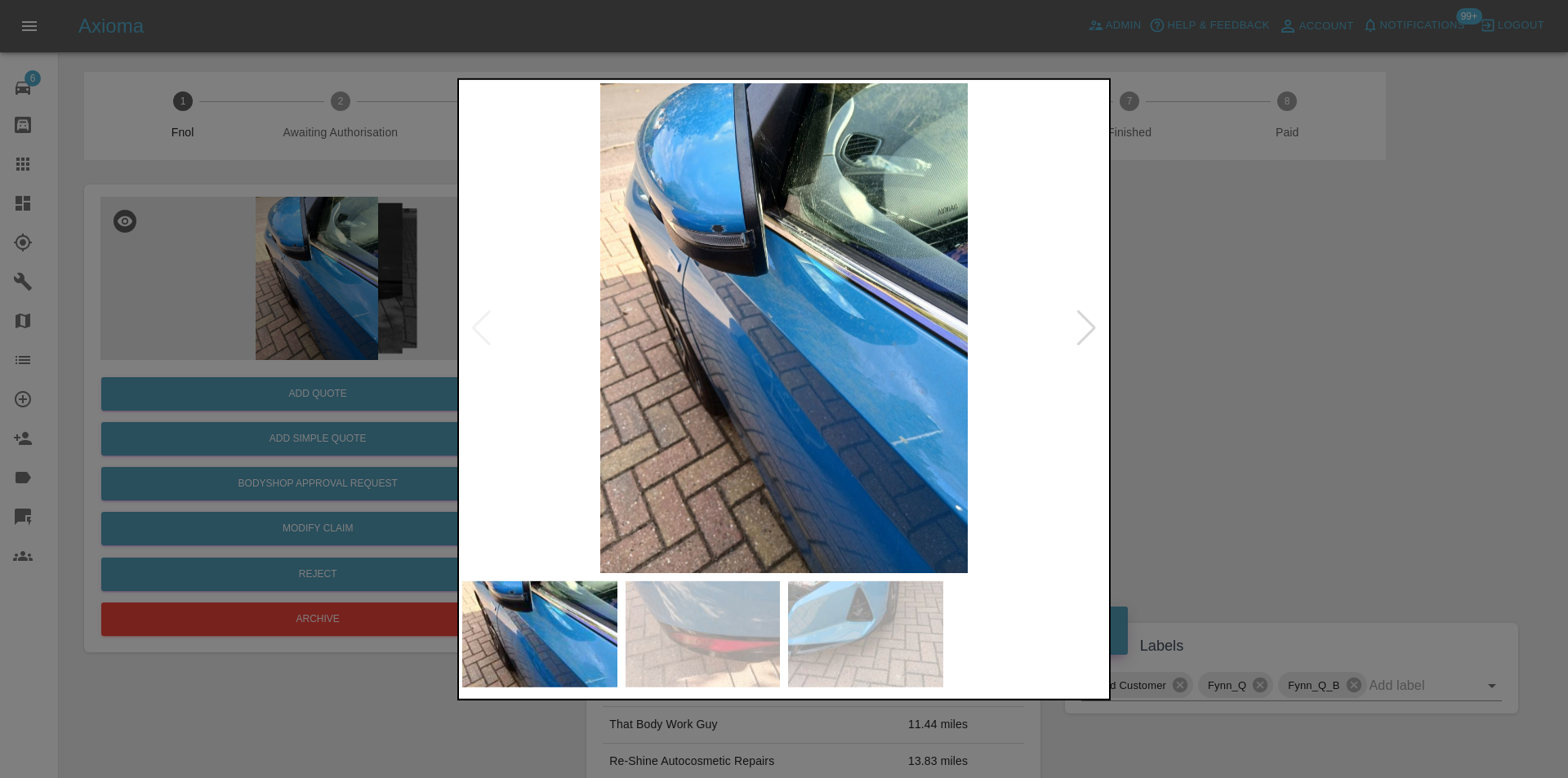
click at [1089, 322] on div at bounding box center [1086, 327] width 22 height 36
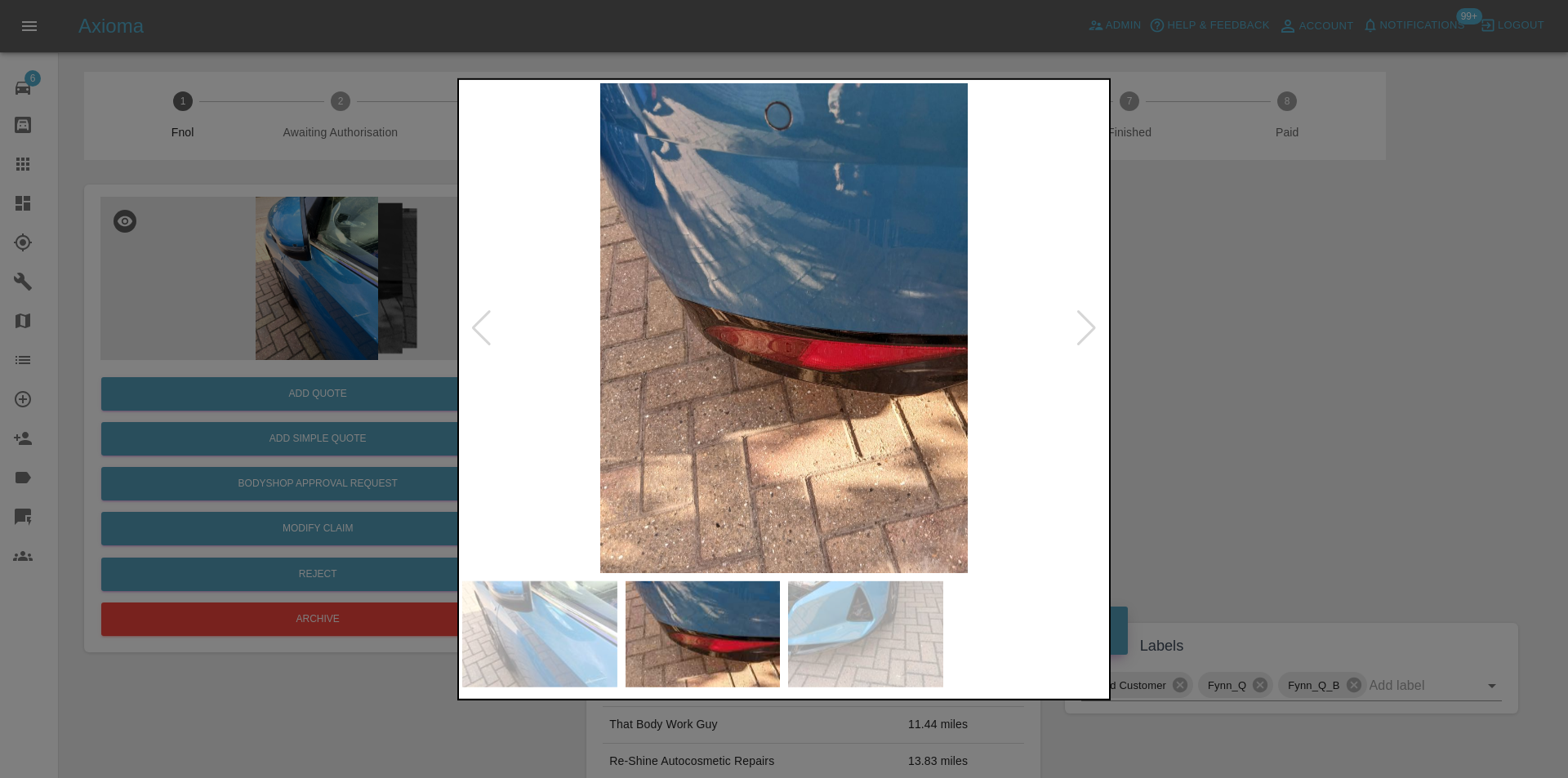
click at [1089, 322] on div at bounding box center [1086, 327] width 22 height 36
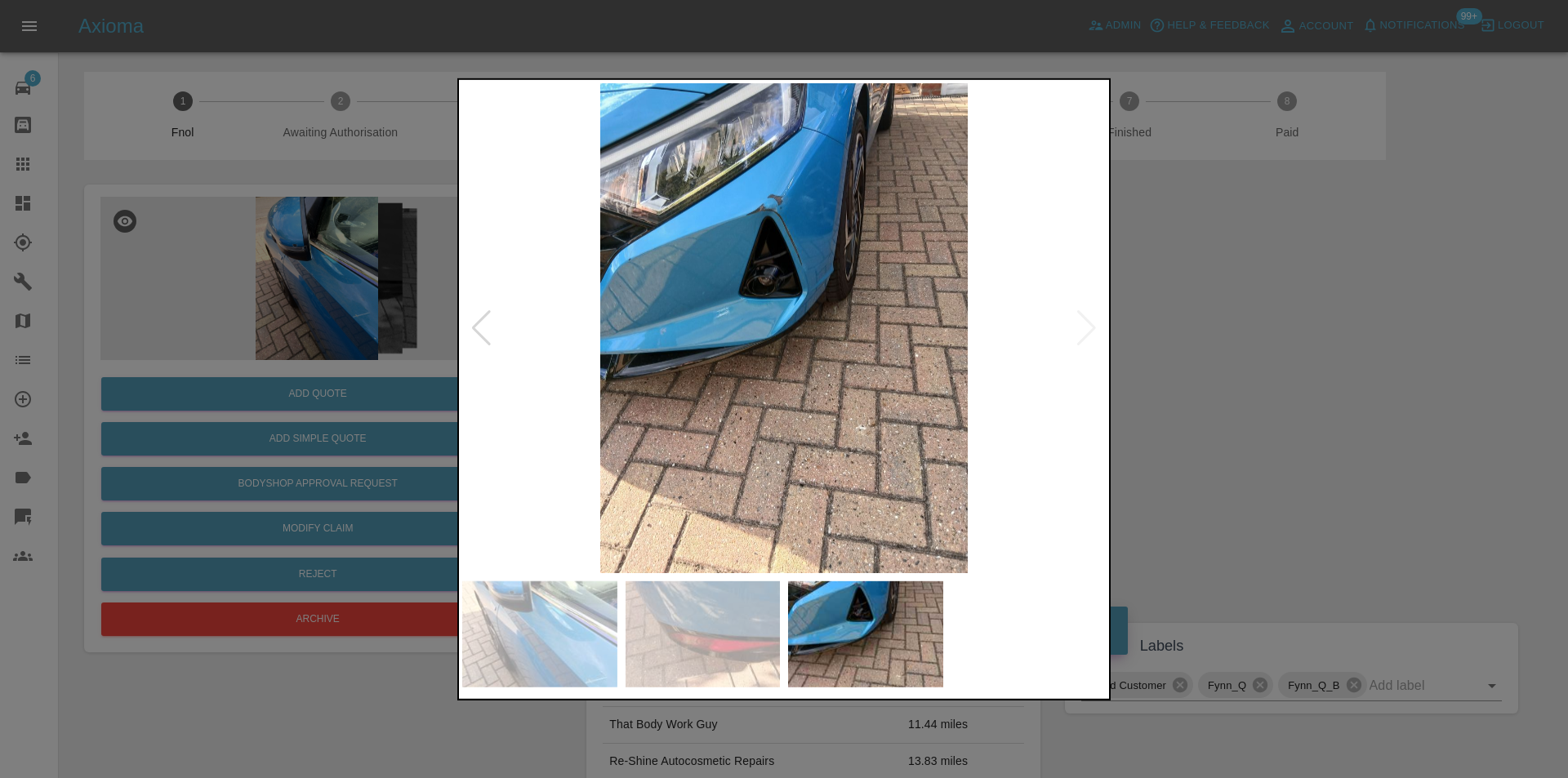
click at [1089, 322] on img at bounding box center [784, 327] width 643 height 490
drag, startPoint x: 1241, startPoint y: 328, endPoint x: 919, endPoint y: 391, distance: 328.1
click at [1233, 328] on div at bounding box center [784, 389] width 1568 height 778
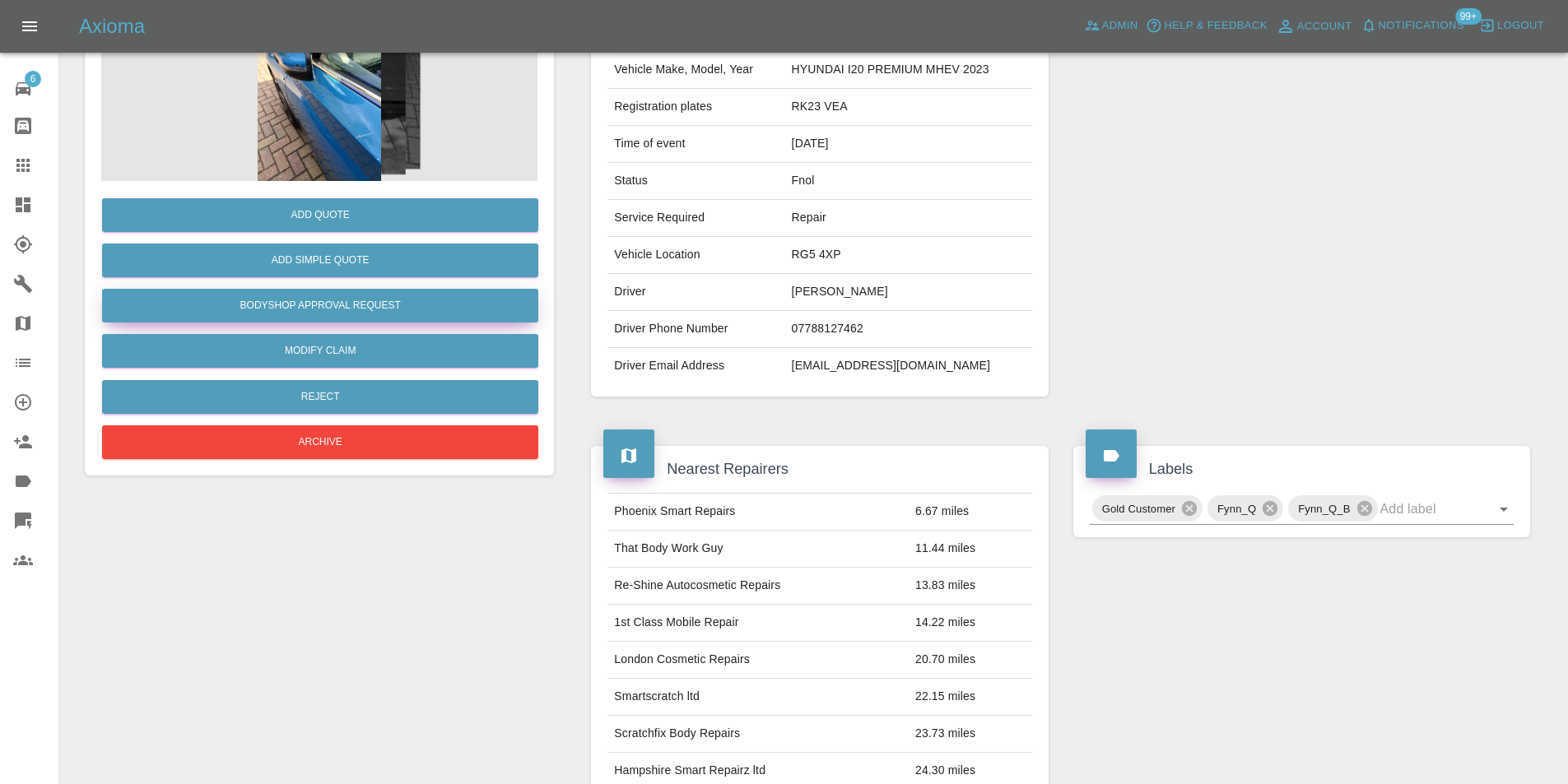
scroll to position [82, 0]
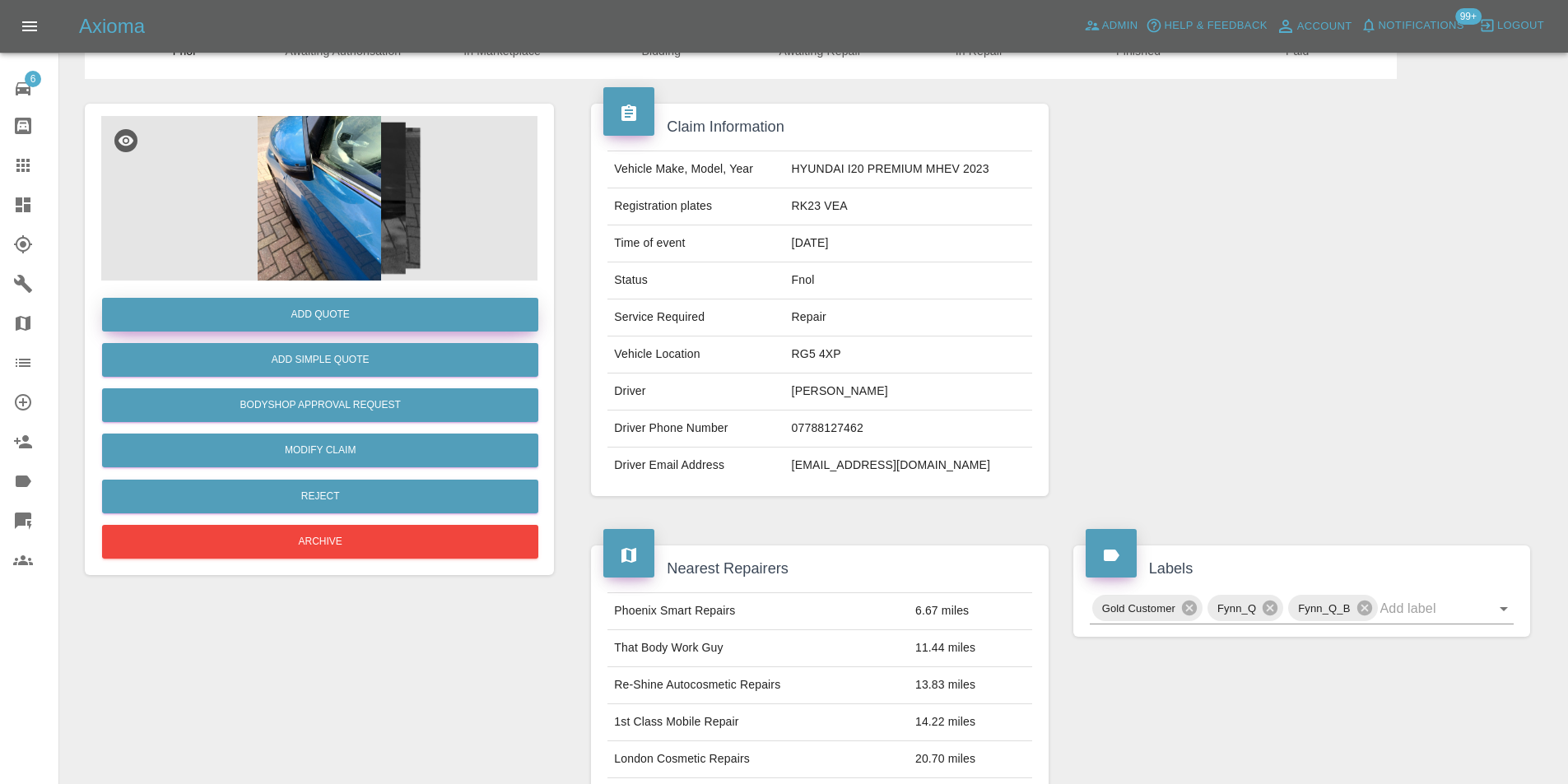
click at [361, 324] on button "Add Quote" at bounding box center [320, 315] width 436 height 34
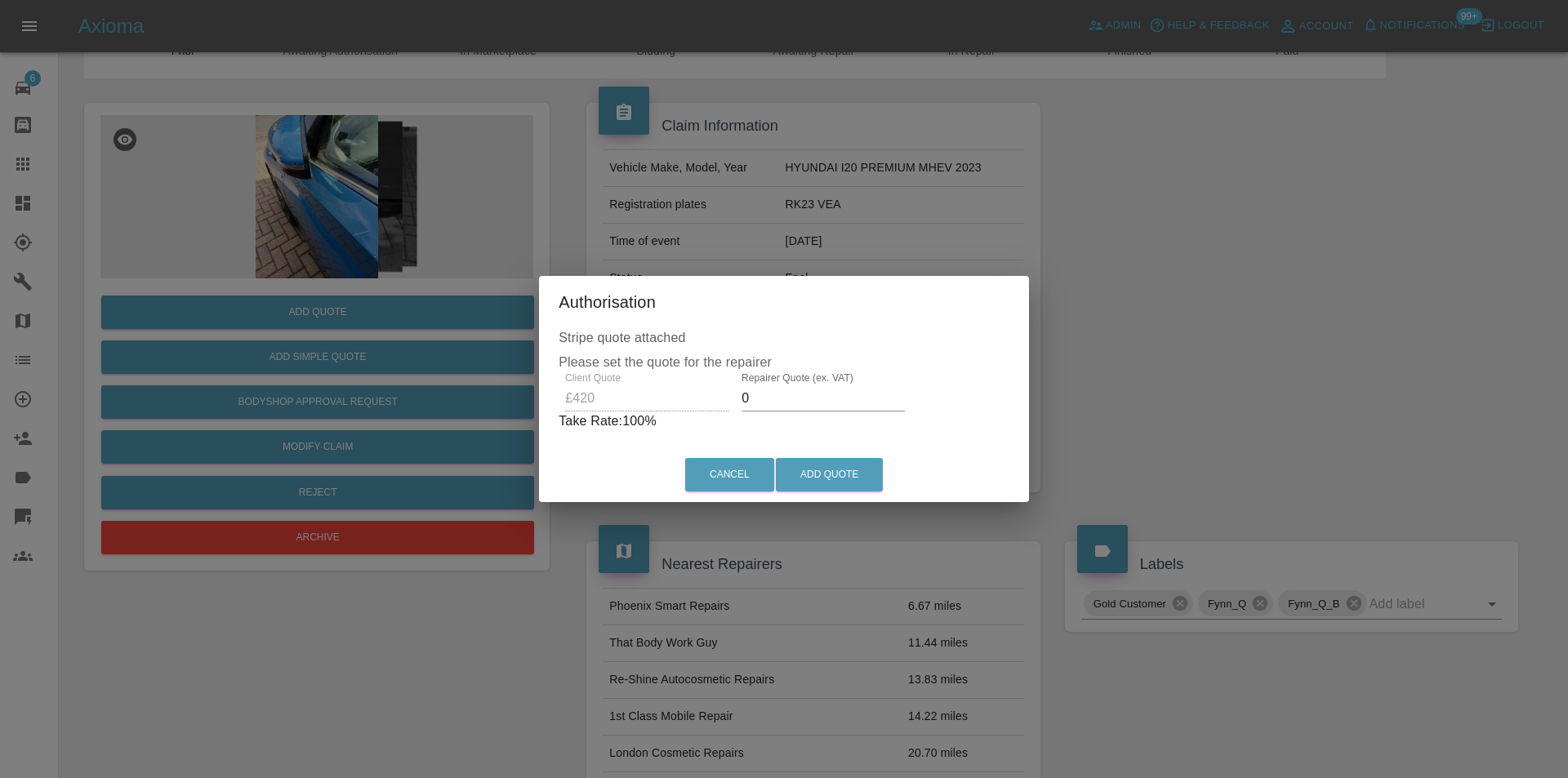
click at [761, 396] on input "0" at bounding box center [823, 398] width 163 height 26
type input "0265"
click at [835, 475] on button "Add Quote" at bounding box center [829, 475] width 107 height 34
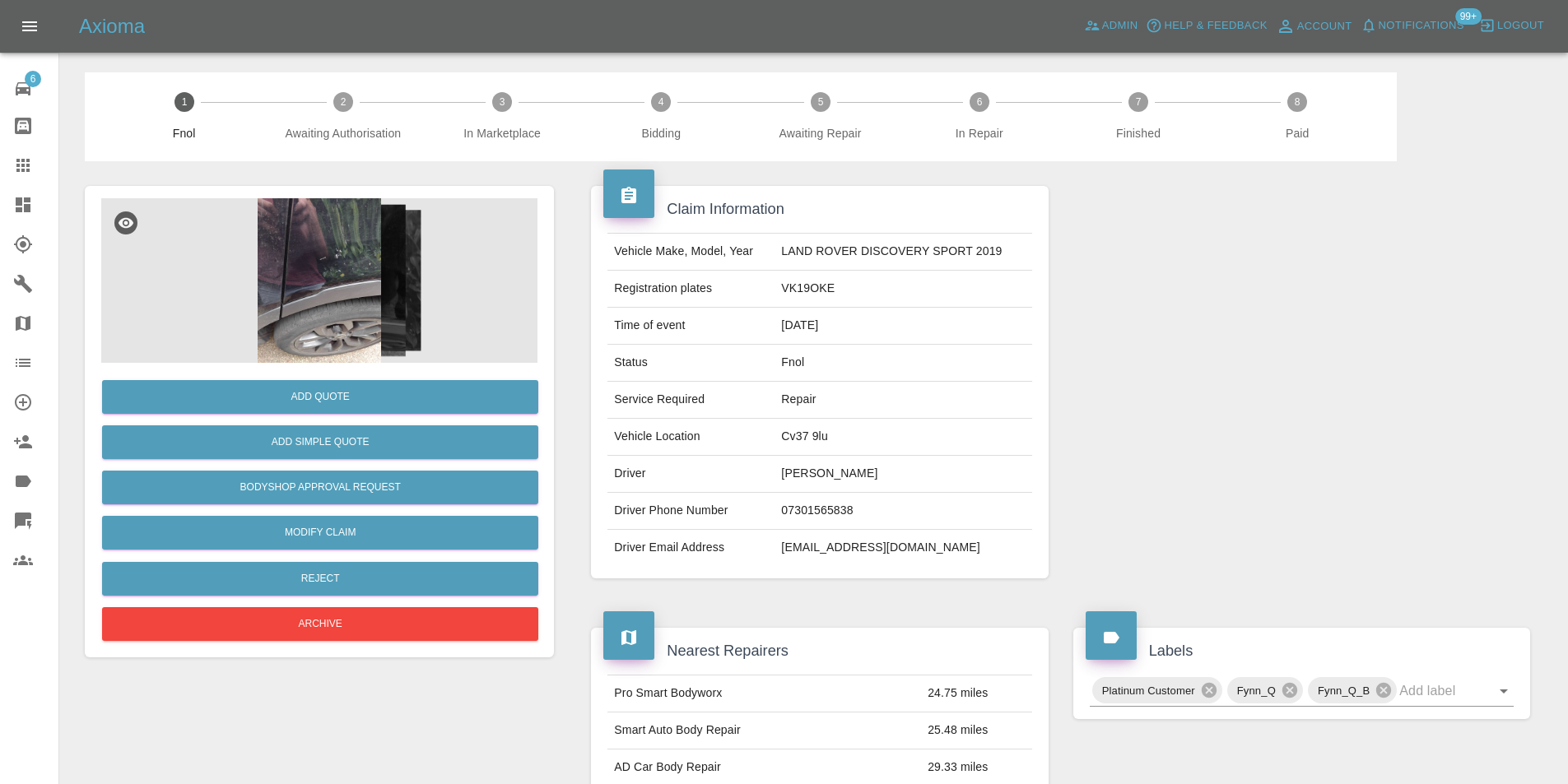
click at [394, 212] on img at bounding box center [319, 280] width 436 height 164
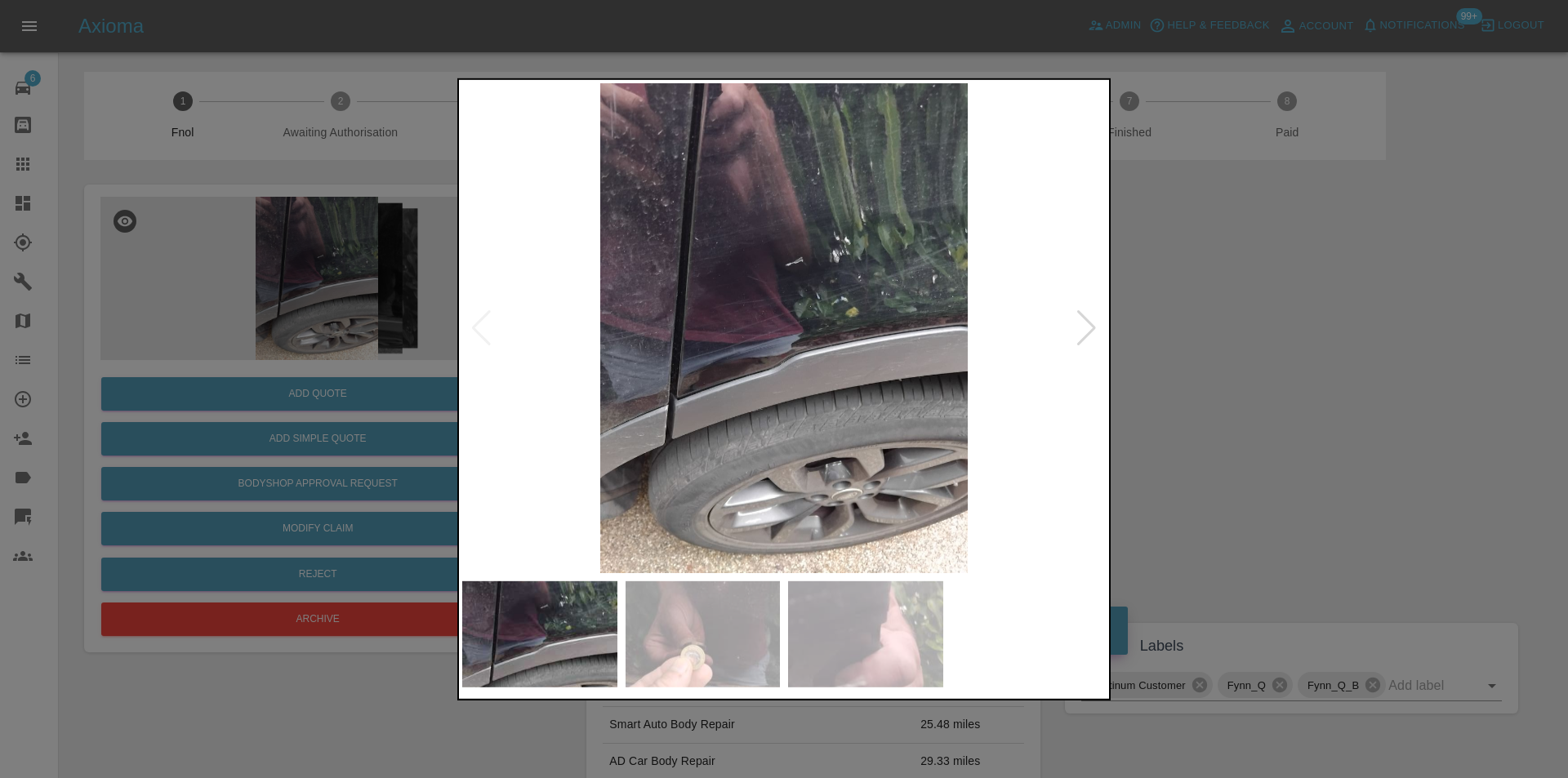
click at [1084, 324] on div at bounding box center [1086, 327] width 22 height 36
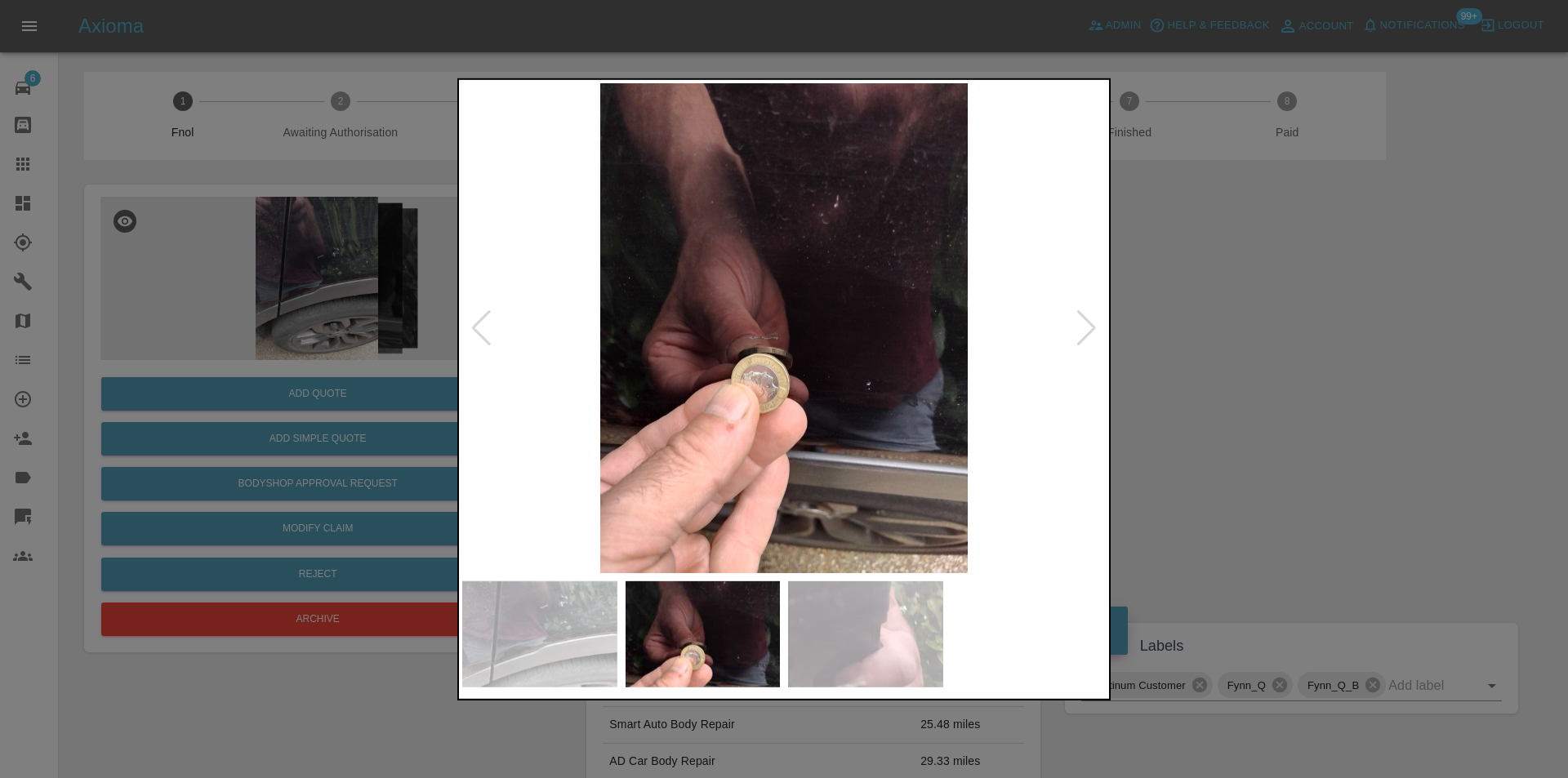
click at [1084, 324] on div at bounding box center [1086, 327] width 22 height 36
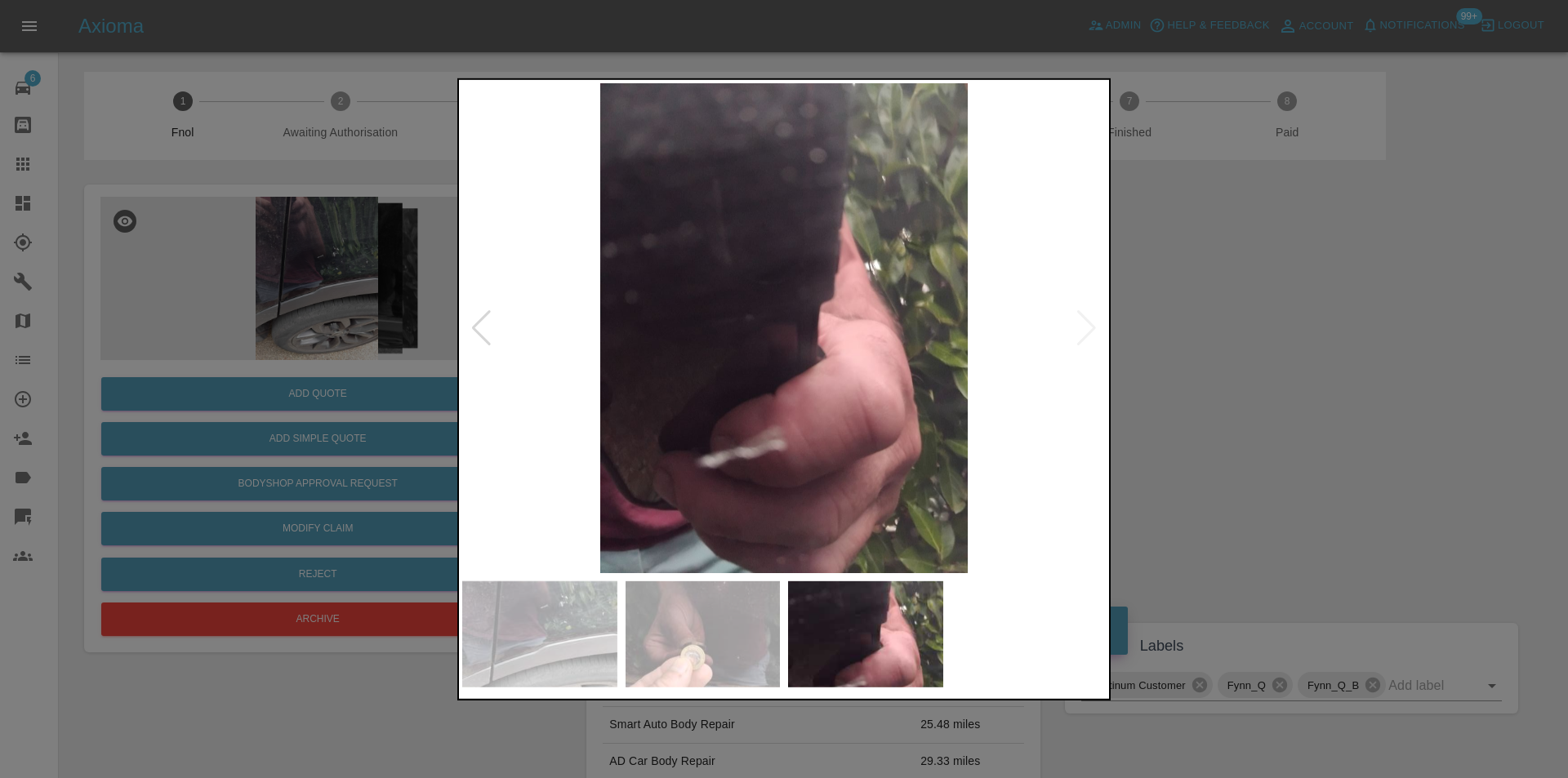
click at [1084, 324] on img at bounding box center [784, 327] width 643 height 490
drag, startPoint x: 1258, startPoint y: 346, endPoint x: 1242, endPoint y: 343, distance: 16.3
click at [1257, 346] on div at bounding box center [784, 389] width 1568 height 778
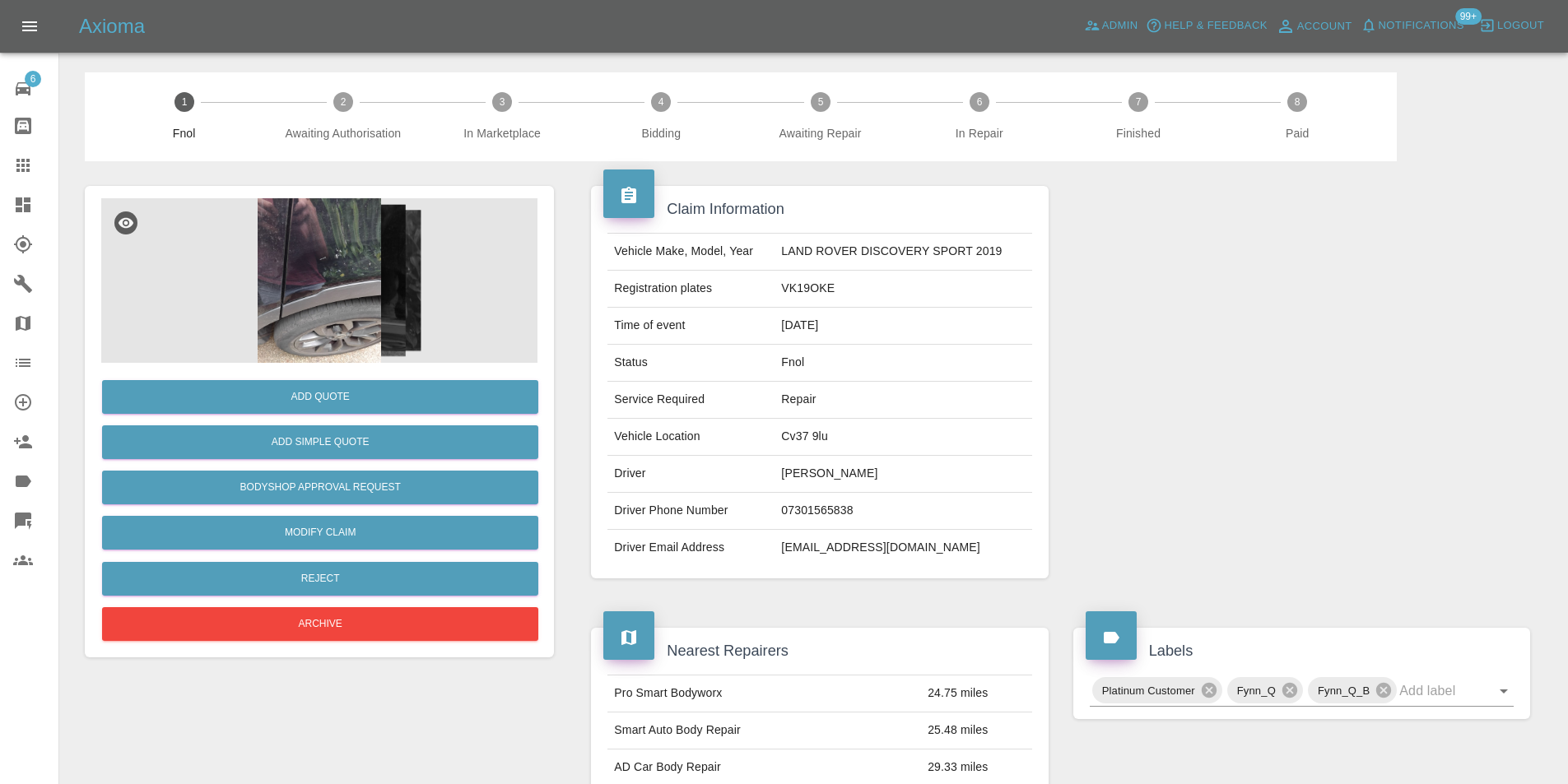
click at [303, 251] on img at bounding box center [319, 280] width 436 height 164
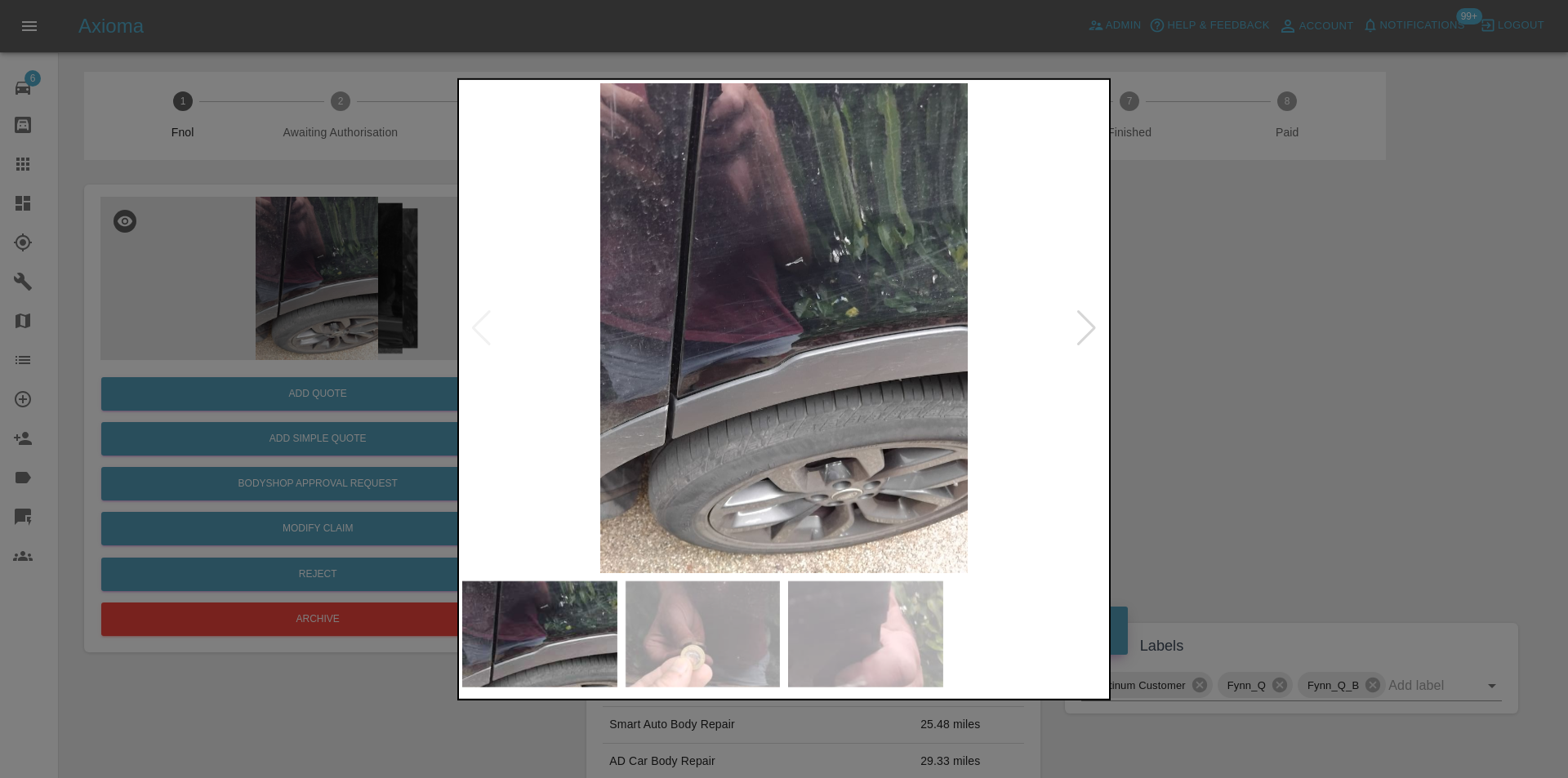
click at [1232, 397] on div at bounding box center [784, 389] width 1568 height 778
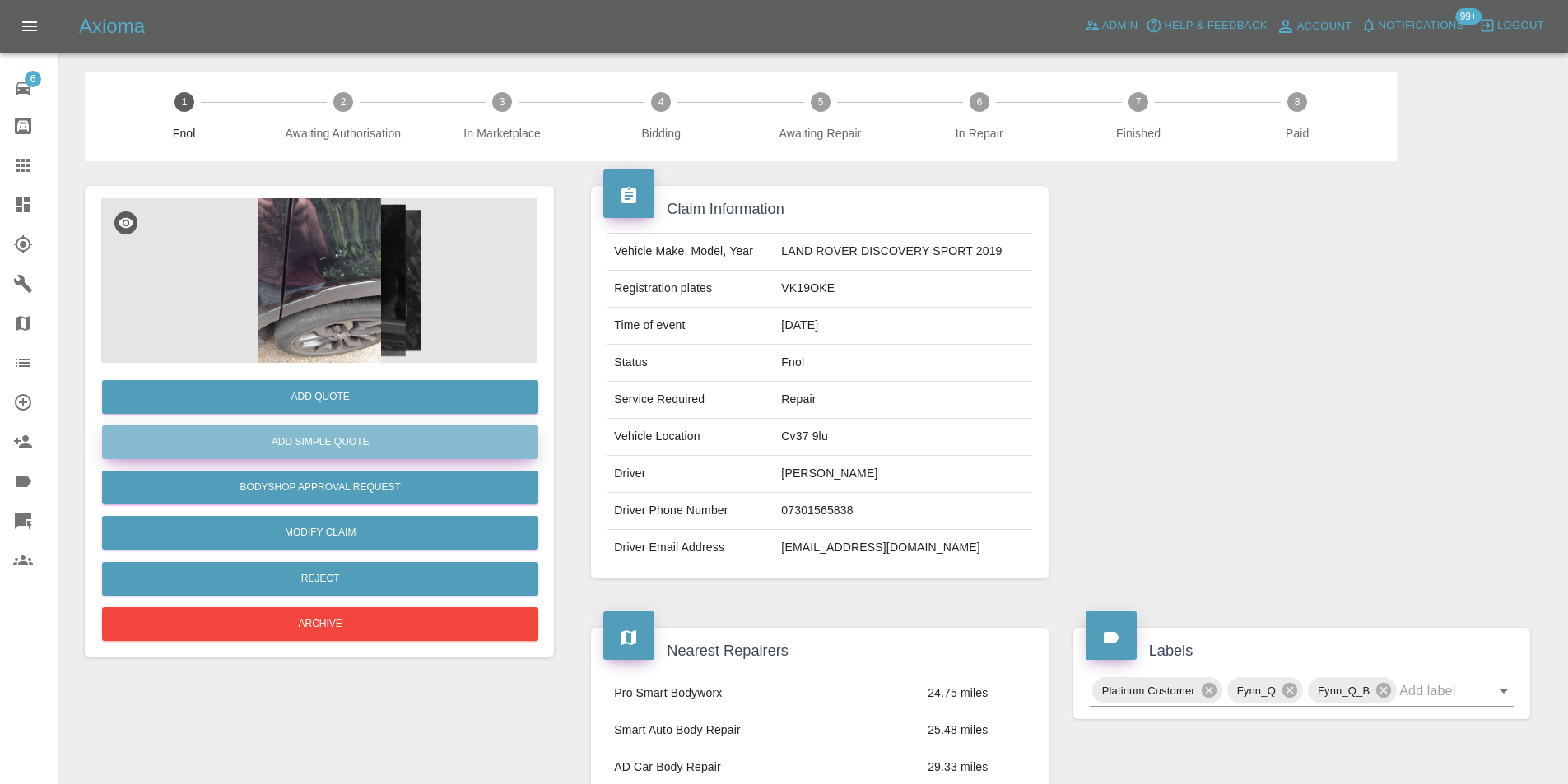
click at [405, 446] on button "Add Simple Quote" at bounding box center [320, 442] width 436 height 34
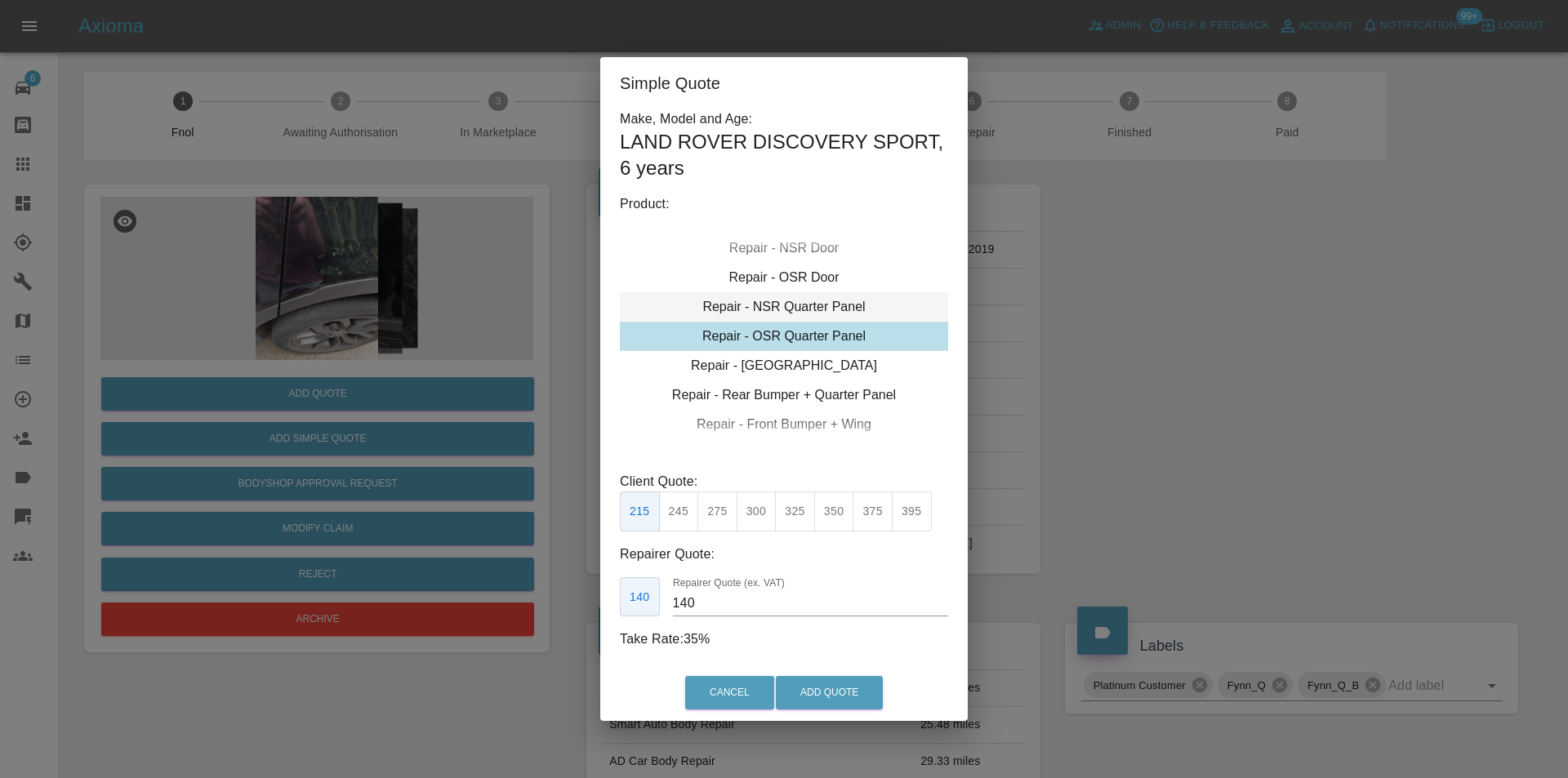
click at [800, 309] on div "Repair - NSR Quarter Panel" at bounding box center [784, 307] width 328 height 29
drag, startPoint x: 716, startPoint y: 511, endPoint x: 734, endPoint y: 526, distance: 23.4
click at [716, 514] on button "275" at bounding box center [717, 511] width 40 height 40
type input "180"
click at [837, 684] on button "Add Quote" at bounding box center [829, 693] width 107 height 34
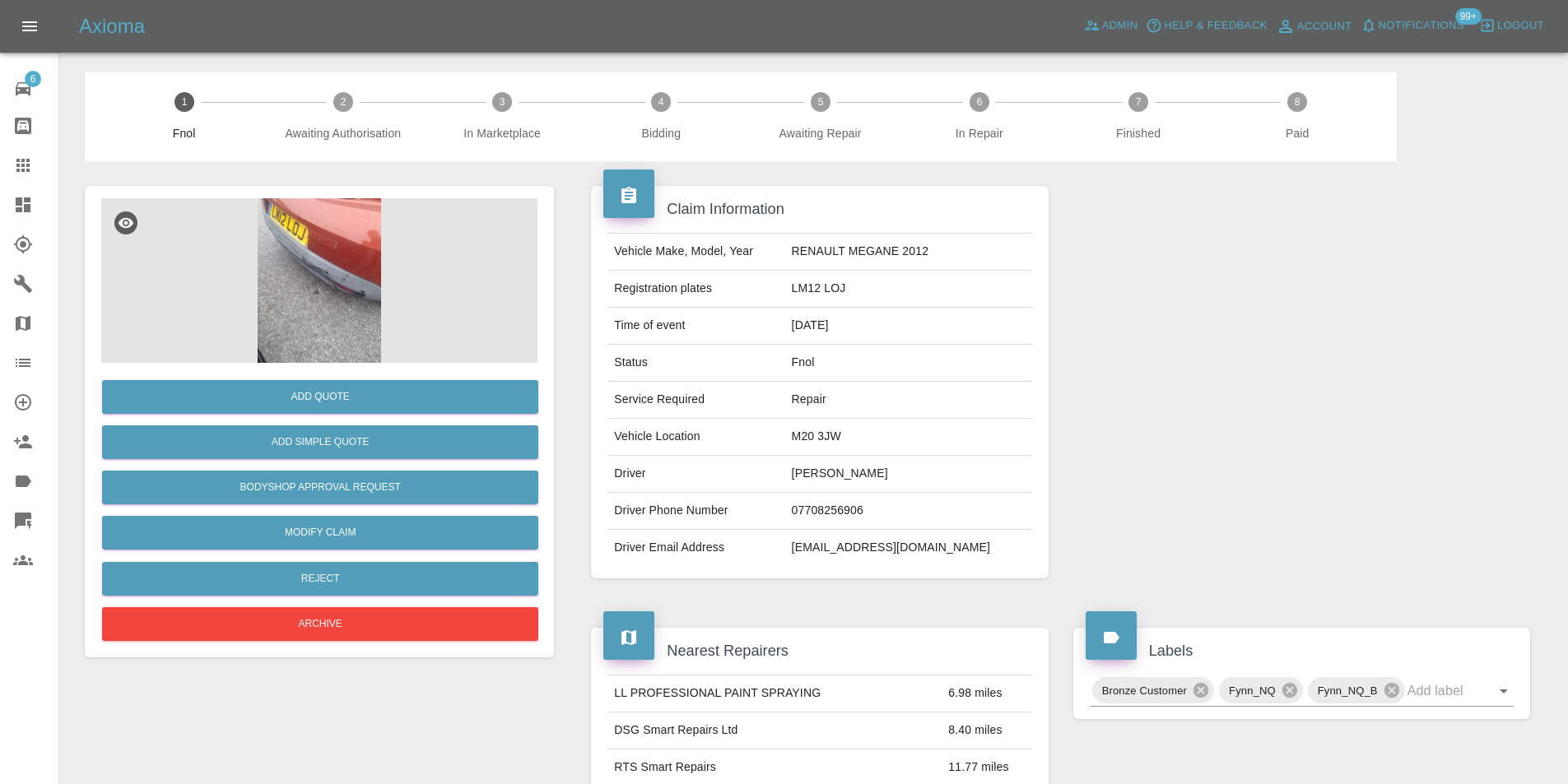
click at [287, 258] on img at bounding box center [319, 280] width 436 height 164
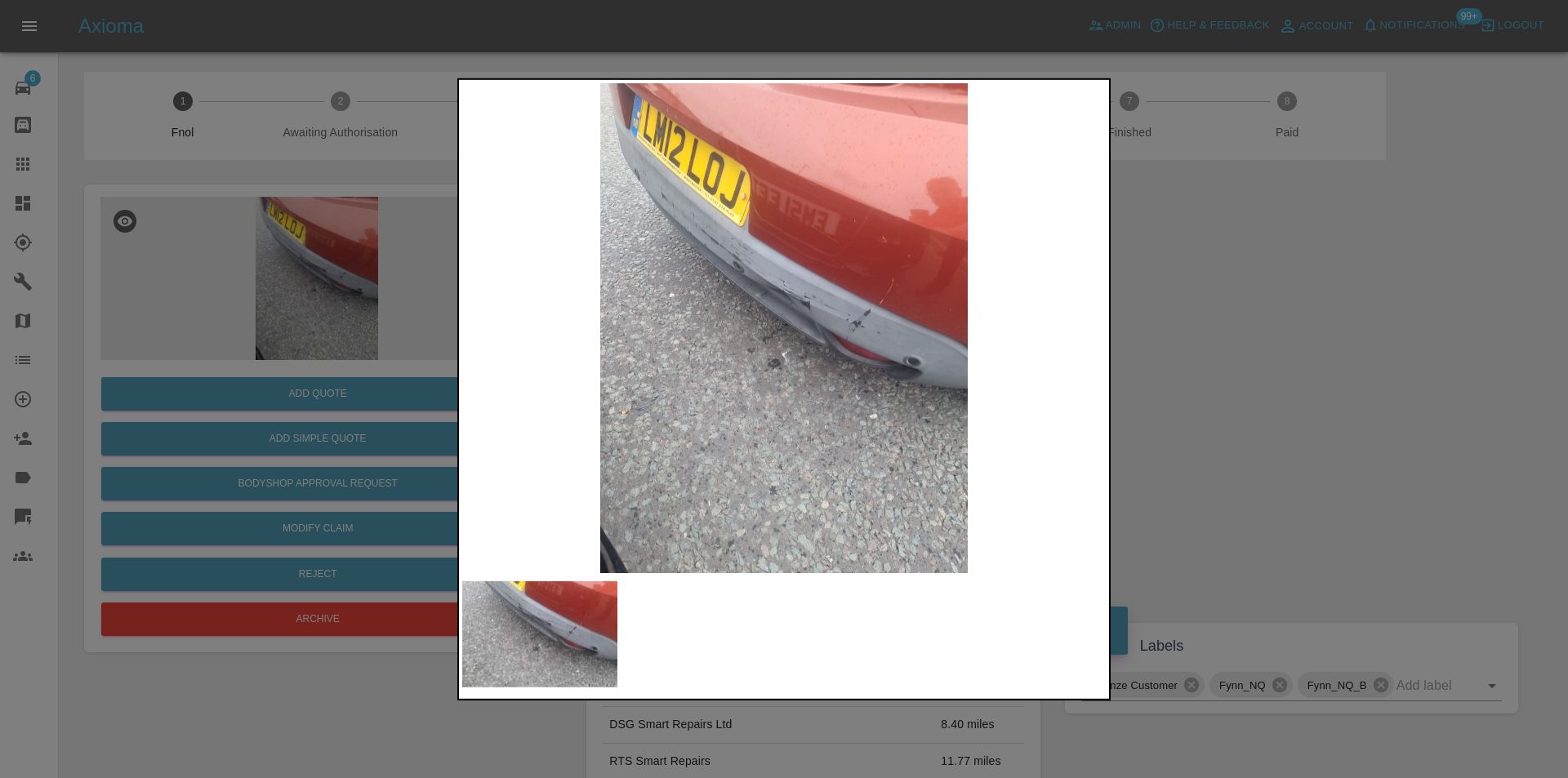
click at [810, 308] on img at bounding box center [784, 327] width 643 height 490
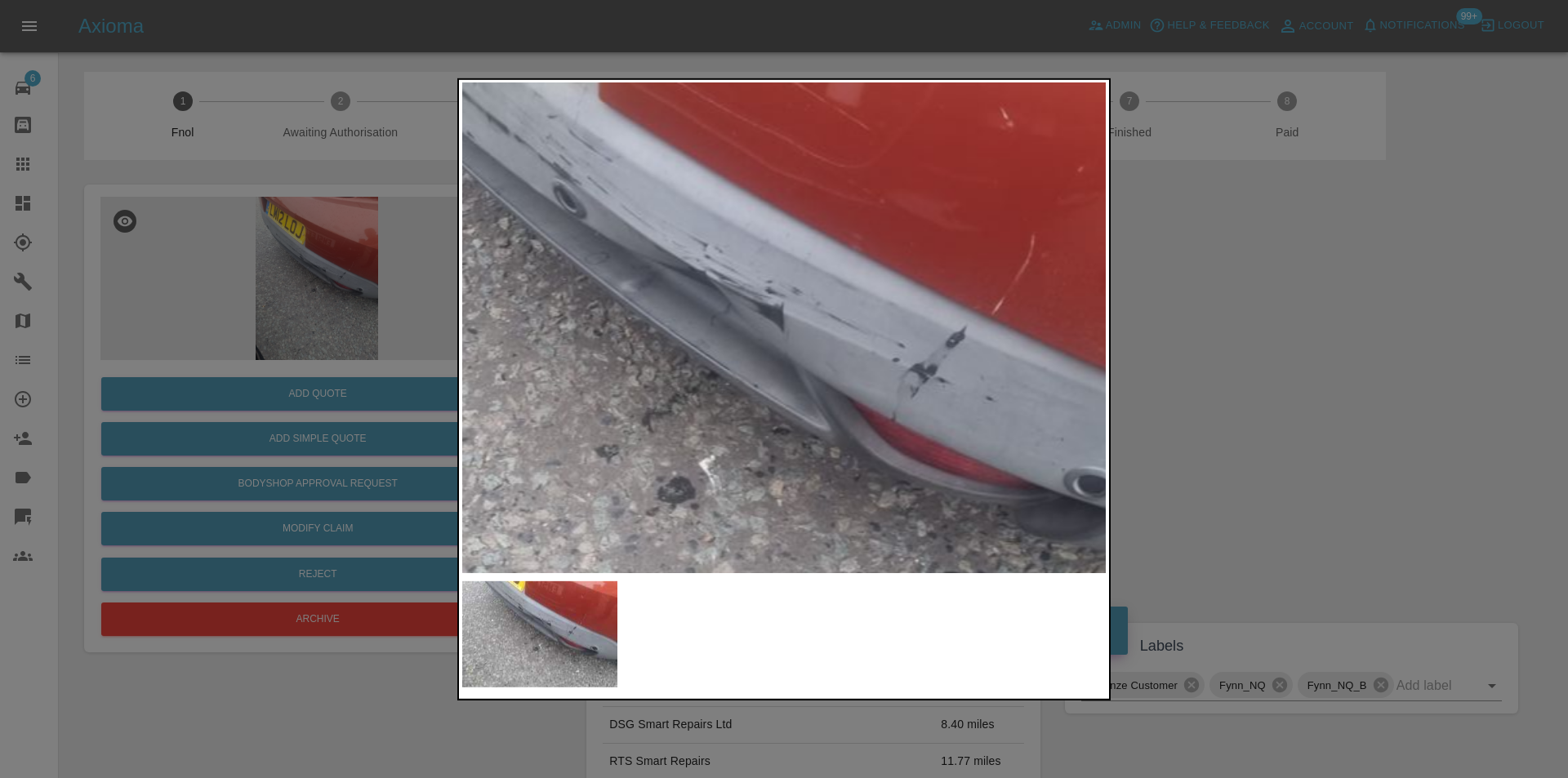
click at [810, 308] on img at bounding box center [705, 385] width 1930 height 1471
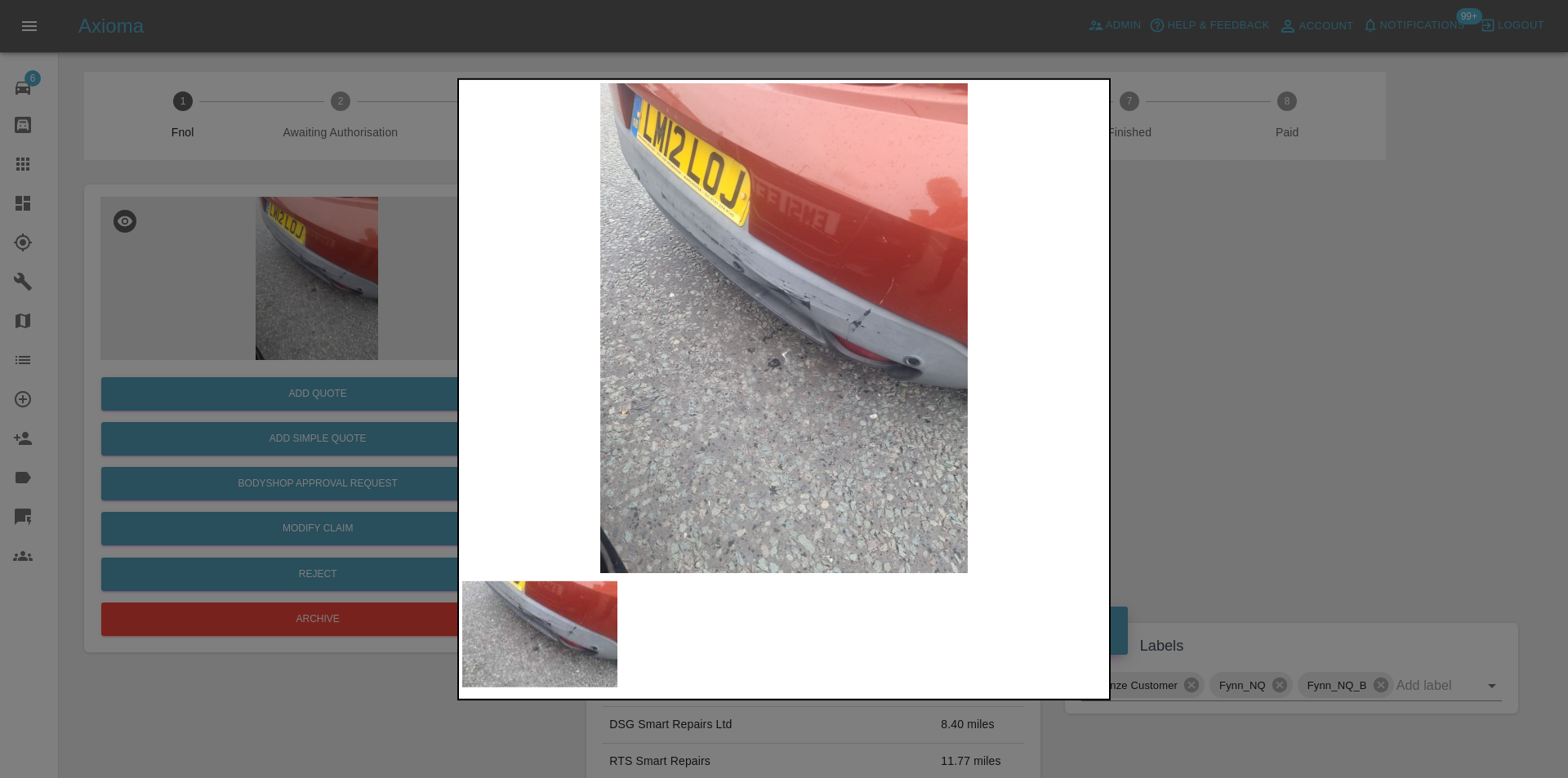
click at [1225, 288] on div at bounding box center [784, 389] width 1568 height 778
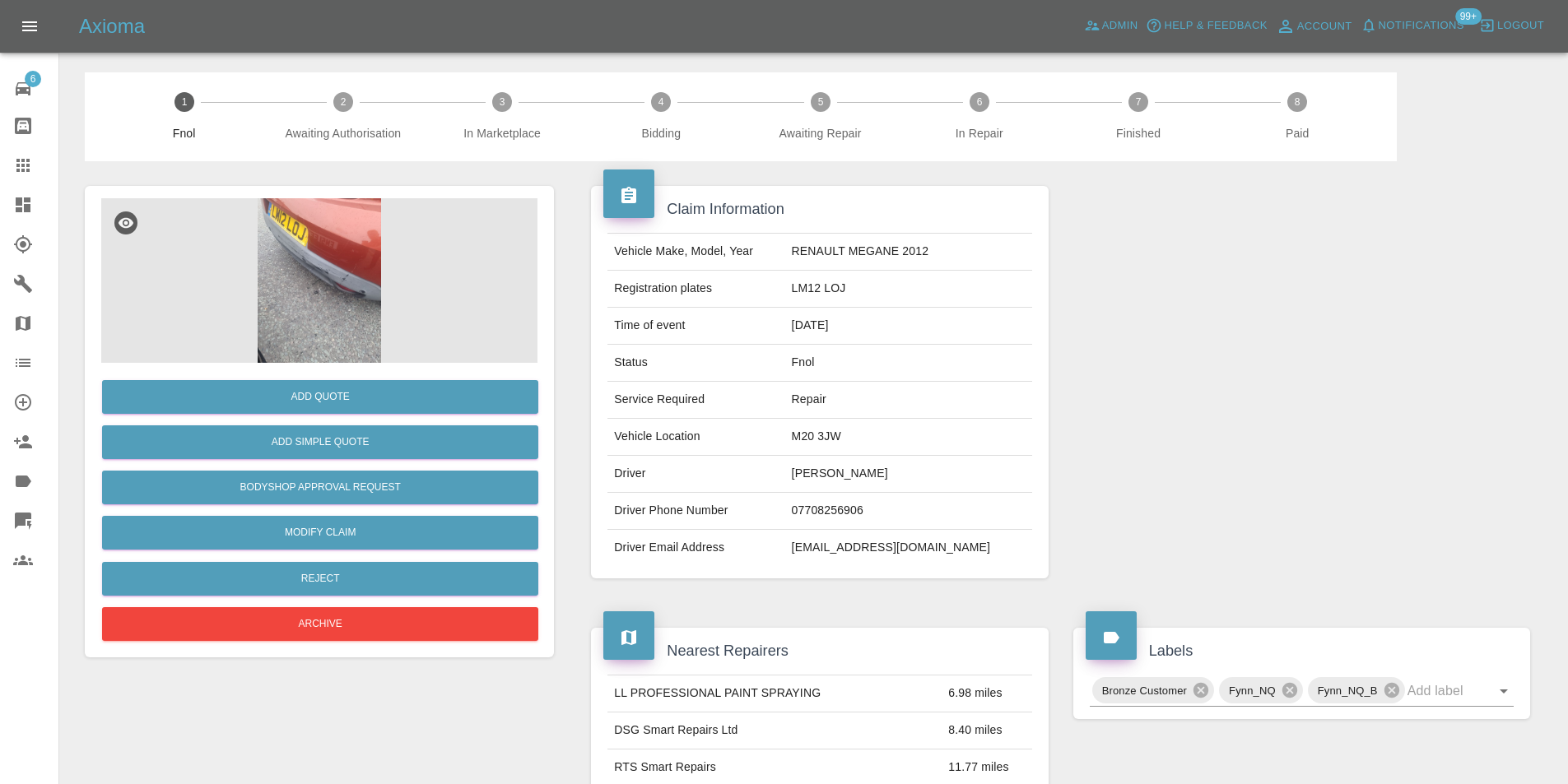
click at [324, 256] on img at bounding box center [319, 280] width 436 height 164
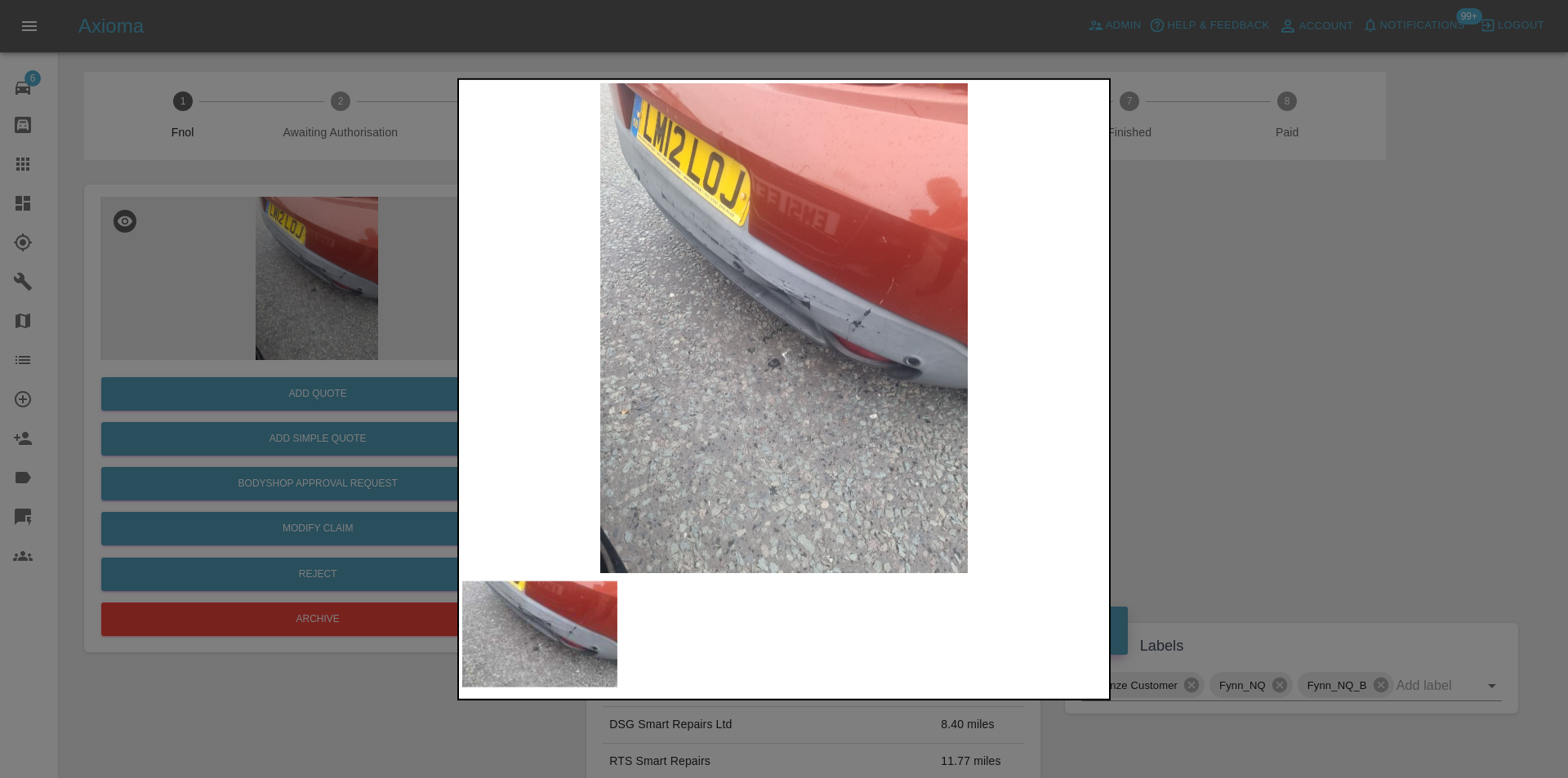
click at [822, 253] on img at bounding box center [784, 327] width 643 height 490
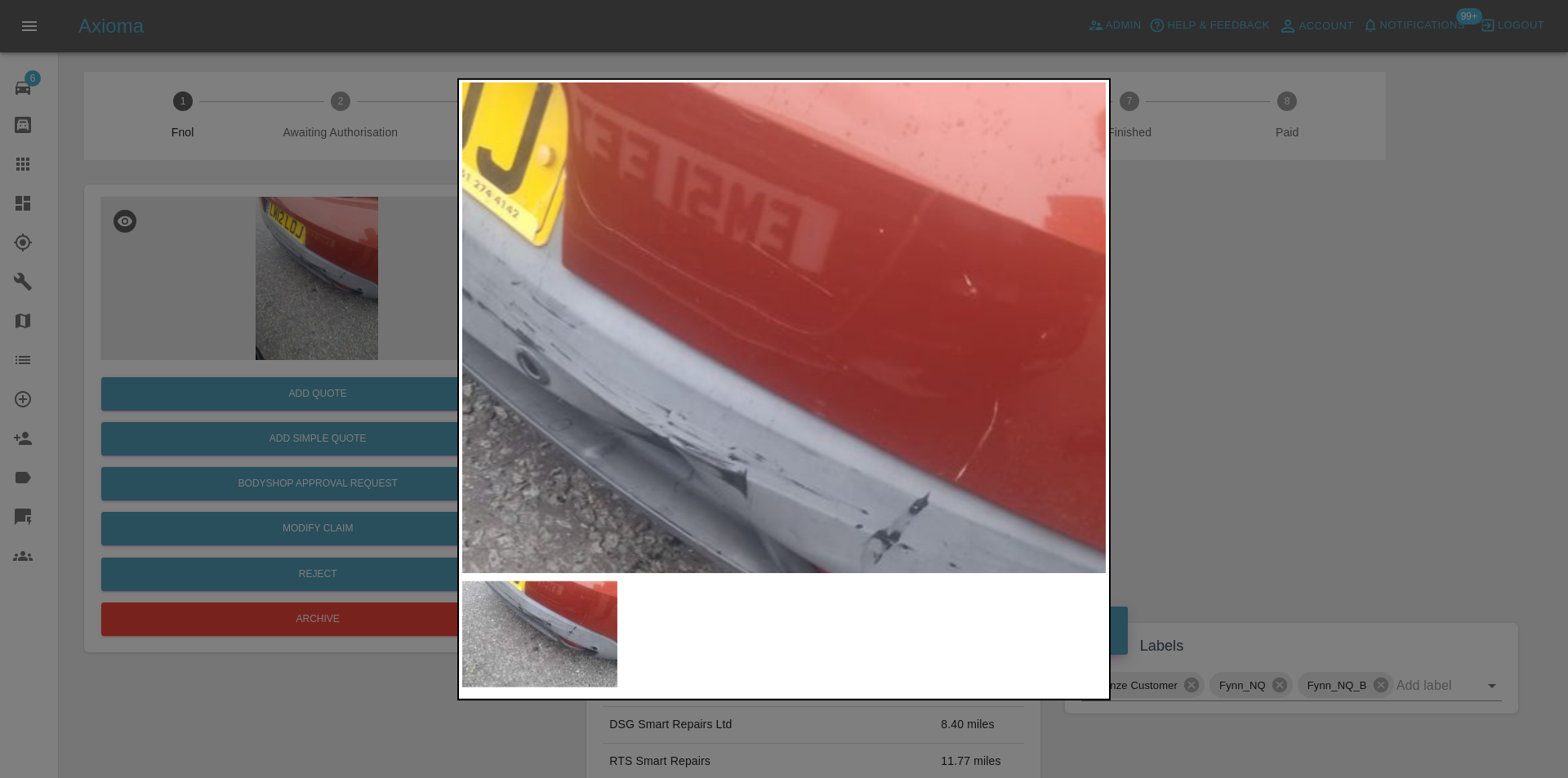
click at [818, 252] on img at bounding box center [668, 552] width 1930 height 1471
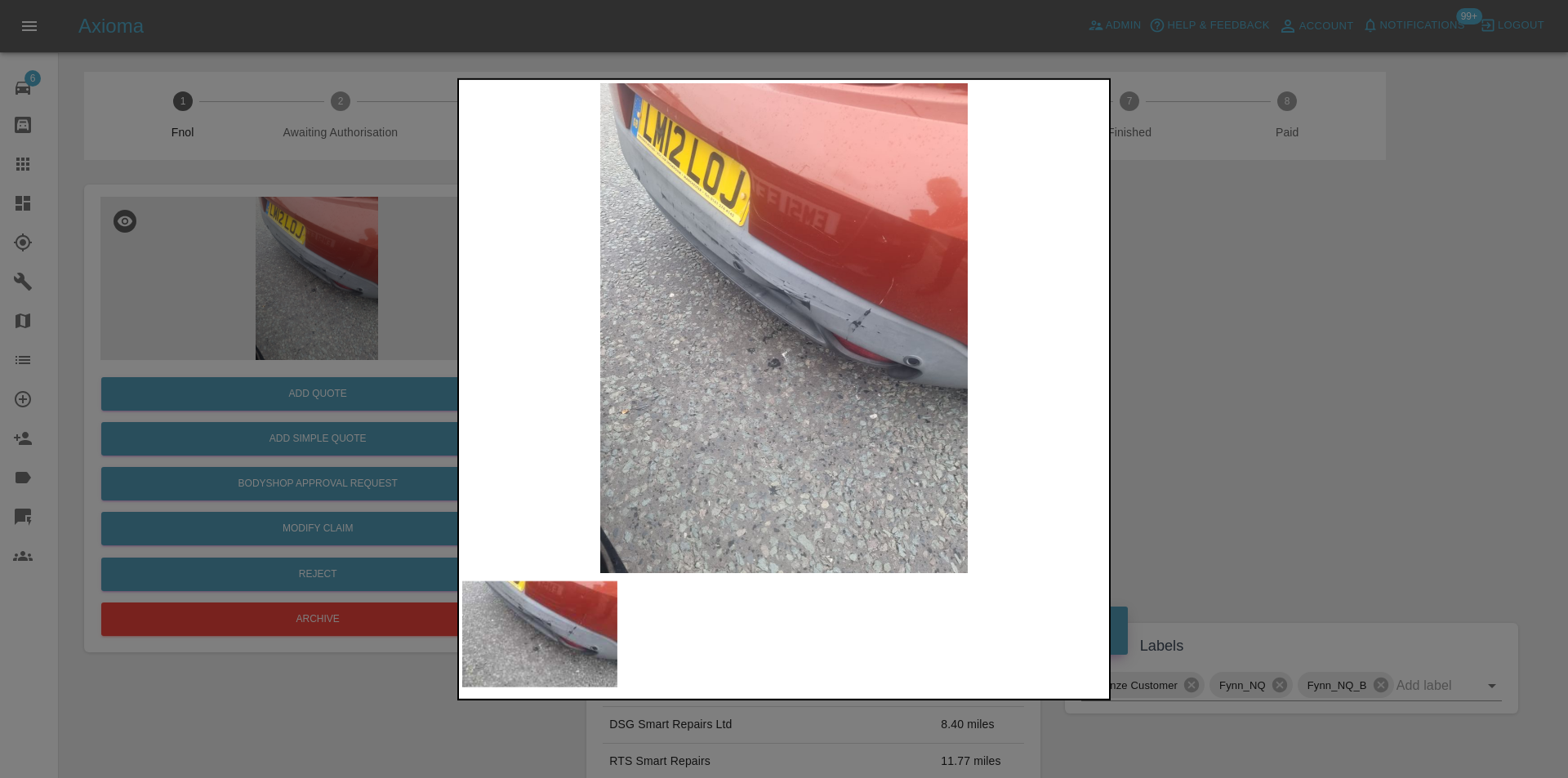
click at [1214, 310] on div at bounding box center [784, 389] width 1568 height 778
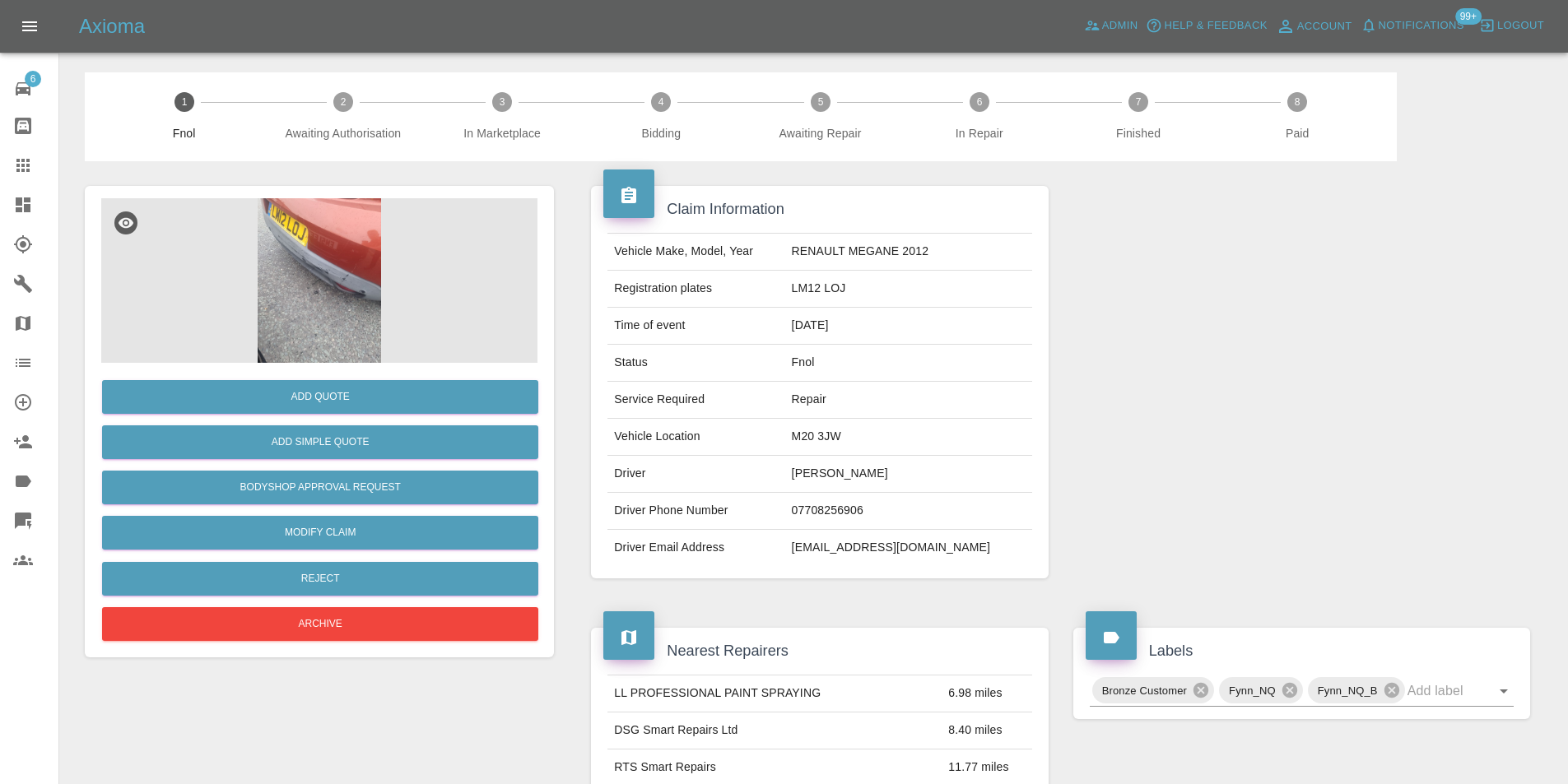
click at [317, 221] on img at bounding box center [319, 280] width 436 height 164
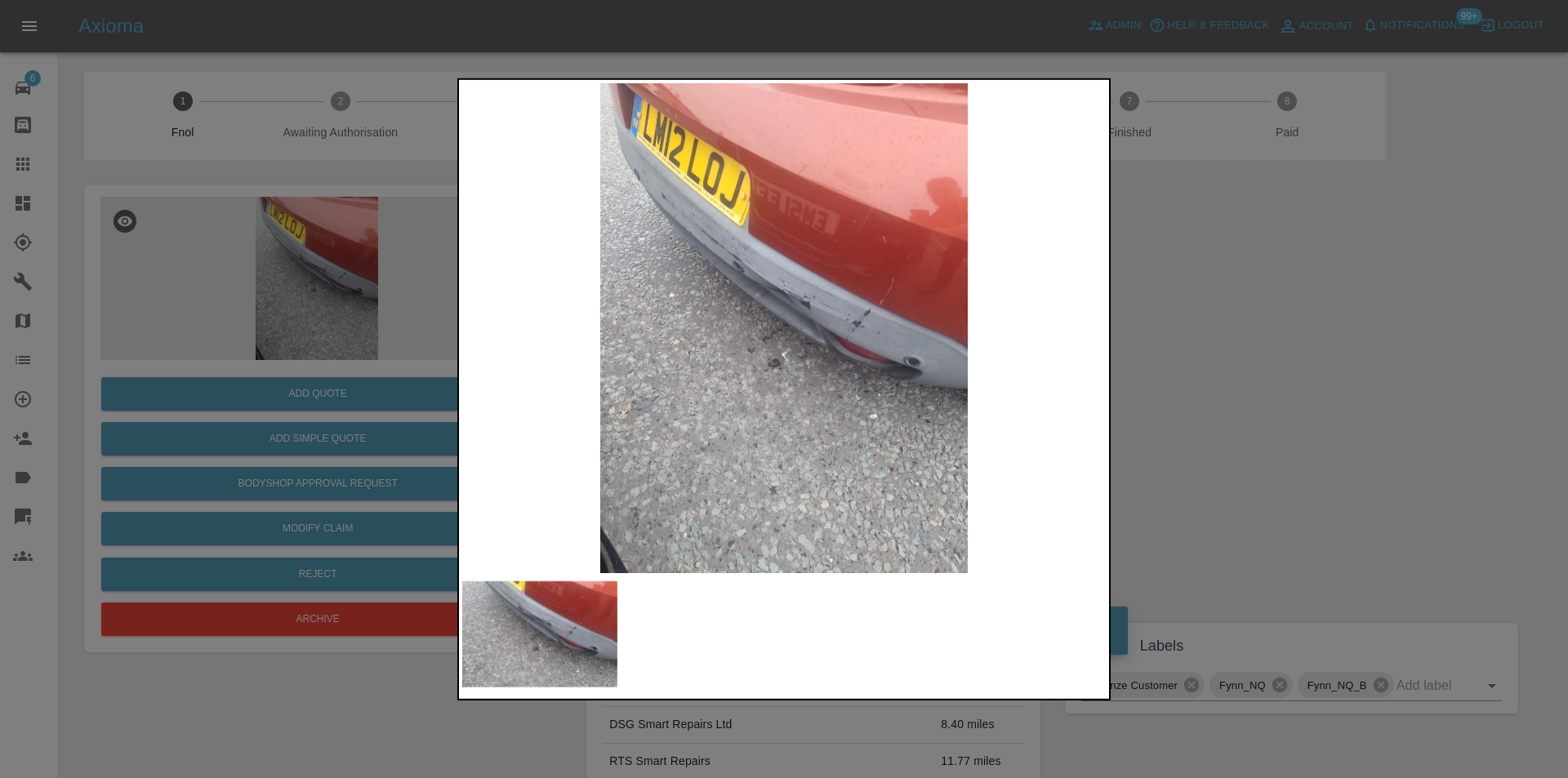
click at [771, 186] on img at bounding box center [784, 327] width 643 height 490
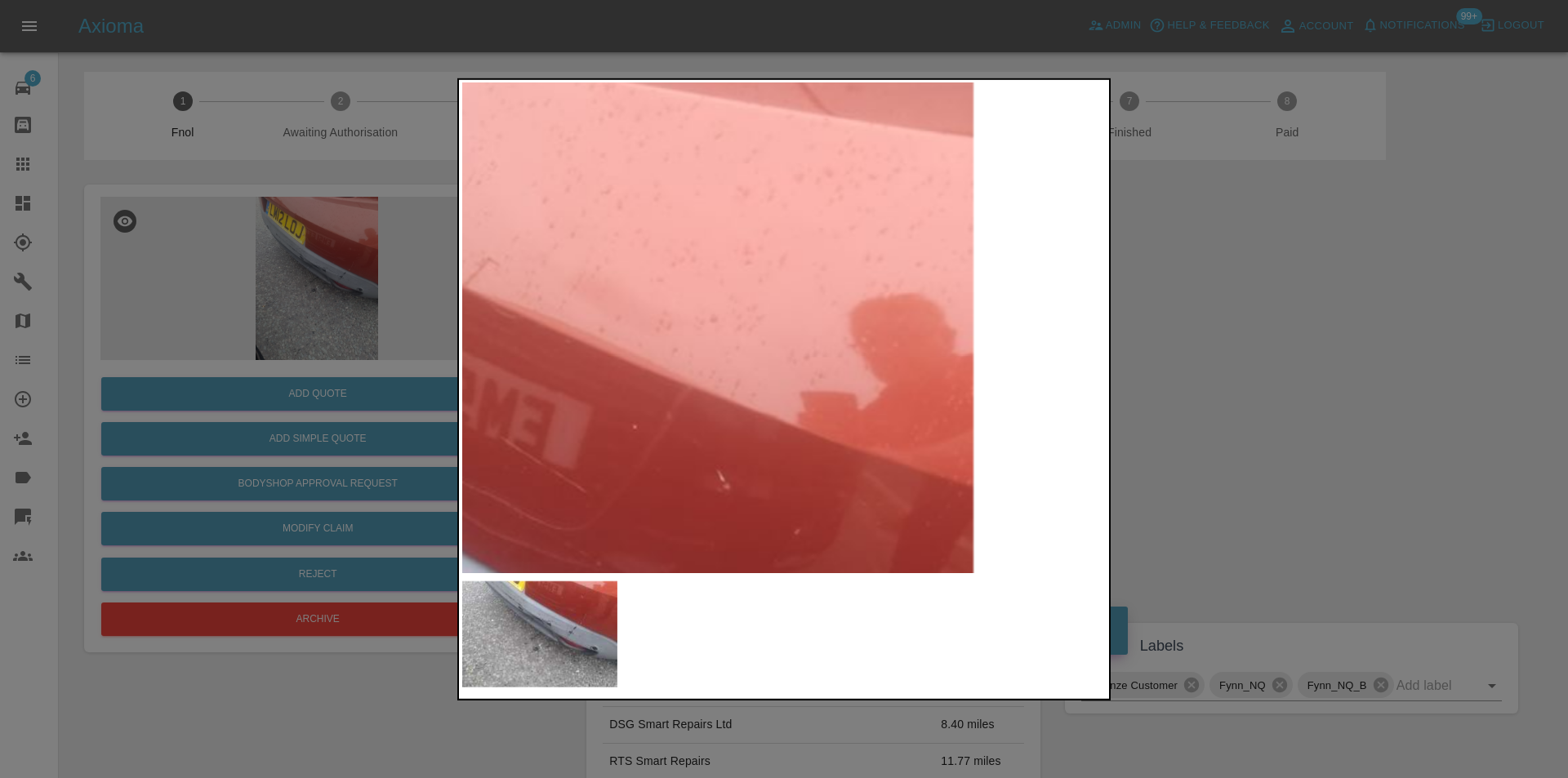
click at [371, 47] on div at bounding box center [784, 389] width 1568 height 778
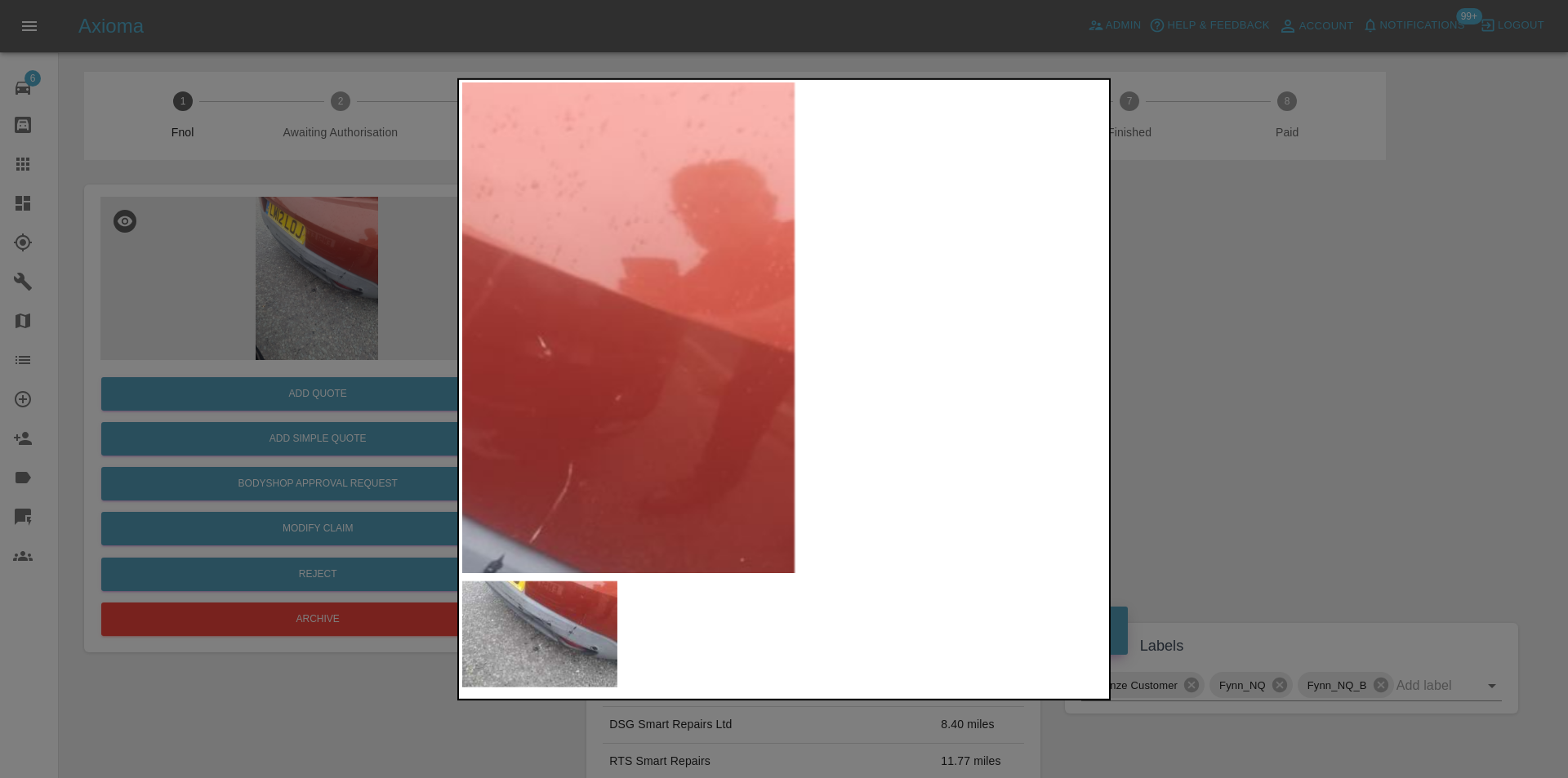
click at [759, 123] on img at bounding box center [243, 614] width 1930 height 1471
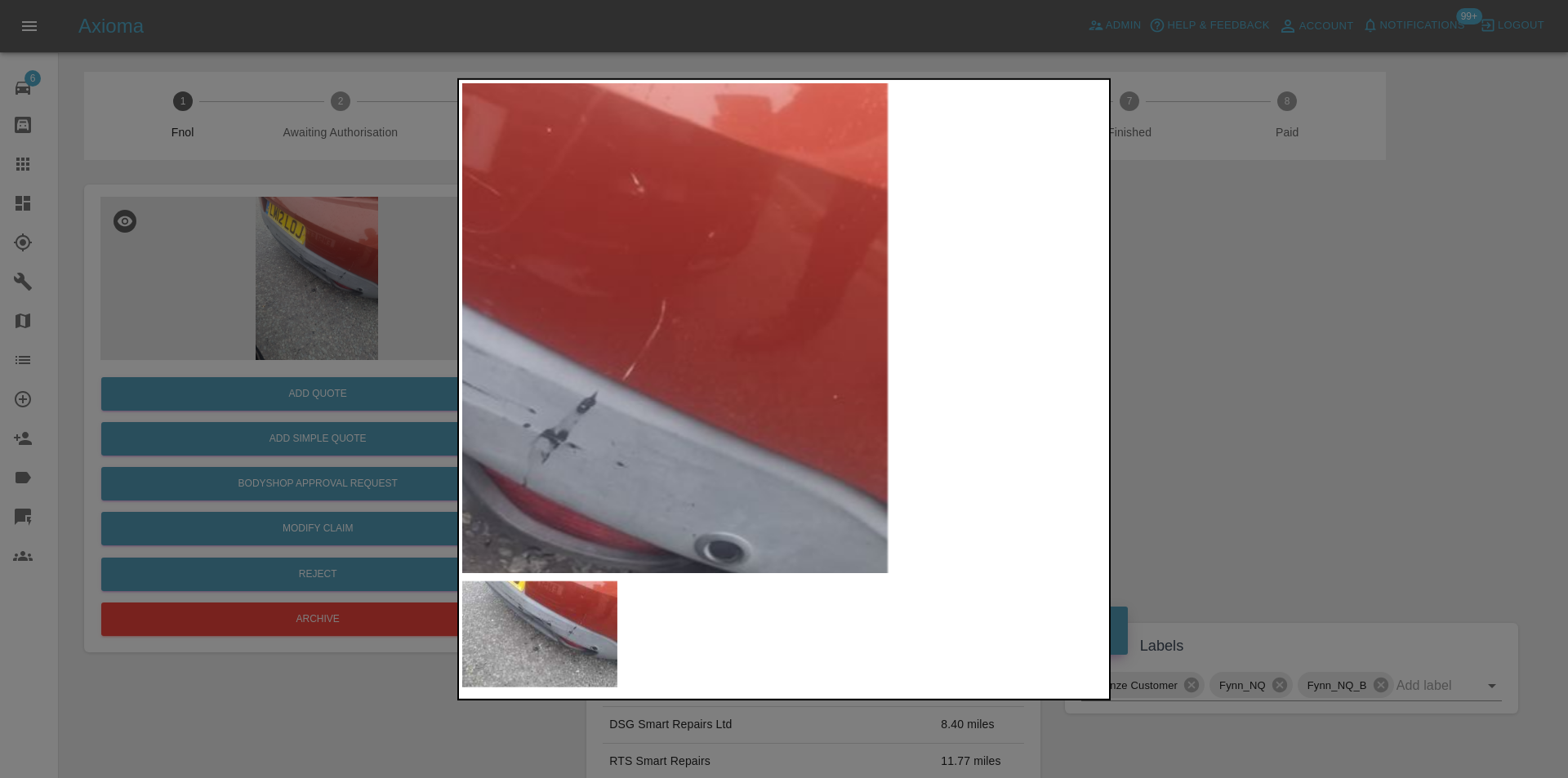
click at [640, 258] on img at bounding box center [336, 450] width 1930 height 1471
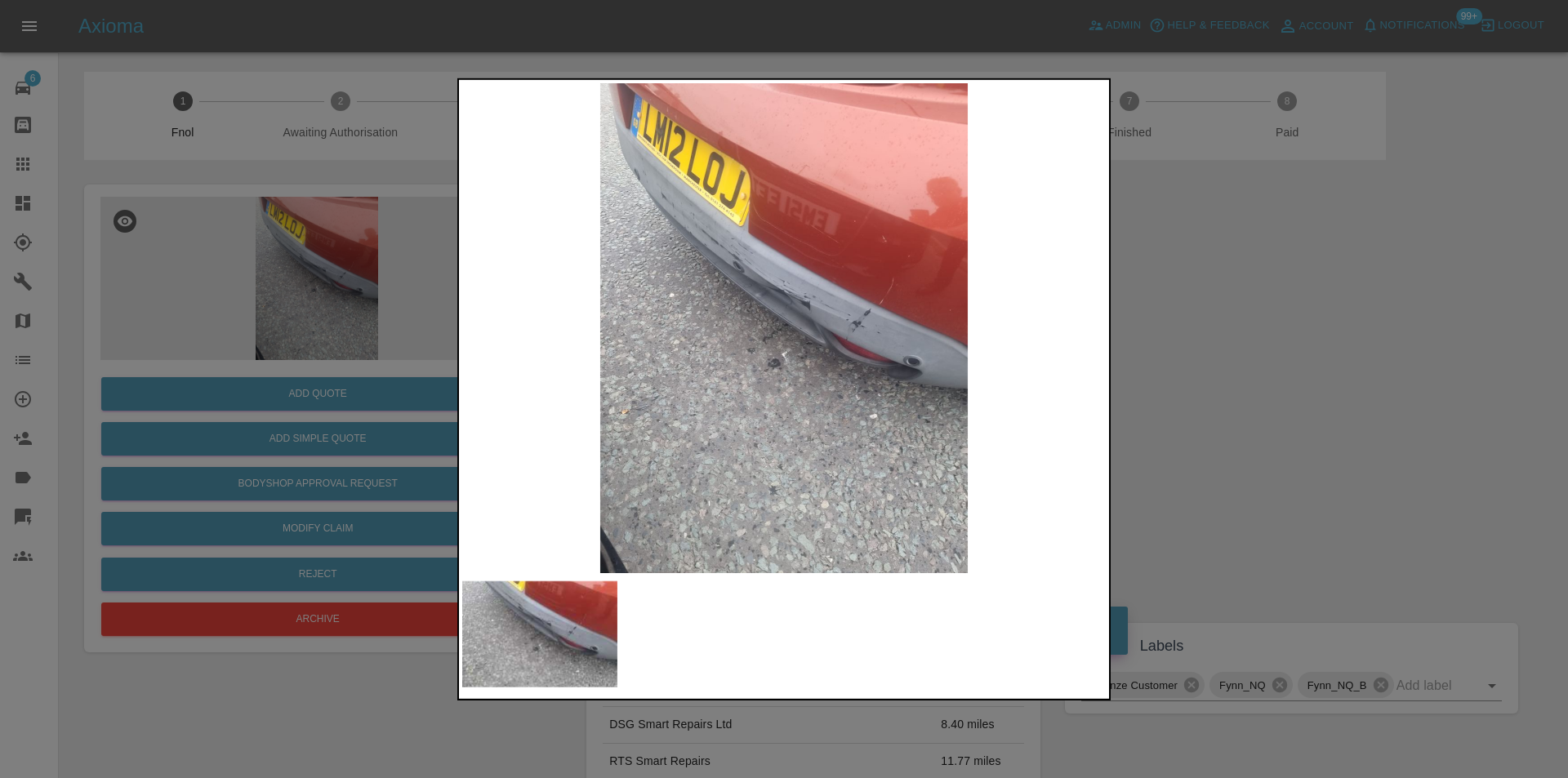
drag, startPoint x: 1193, startPoint y: 354, endPoint x: 681, endPoint y: 372, distance: 512.3
click at [1189, 354] on div at bounding box center [784, 389] width 1568 height 778
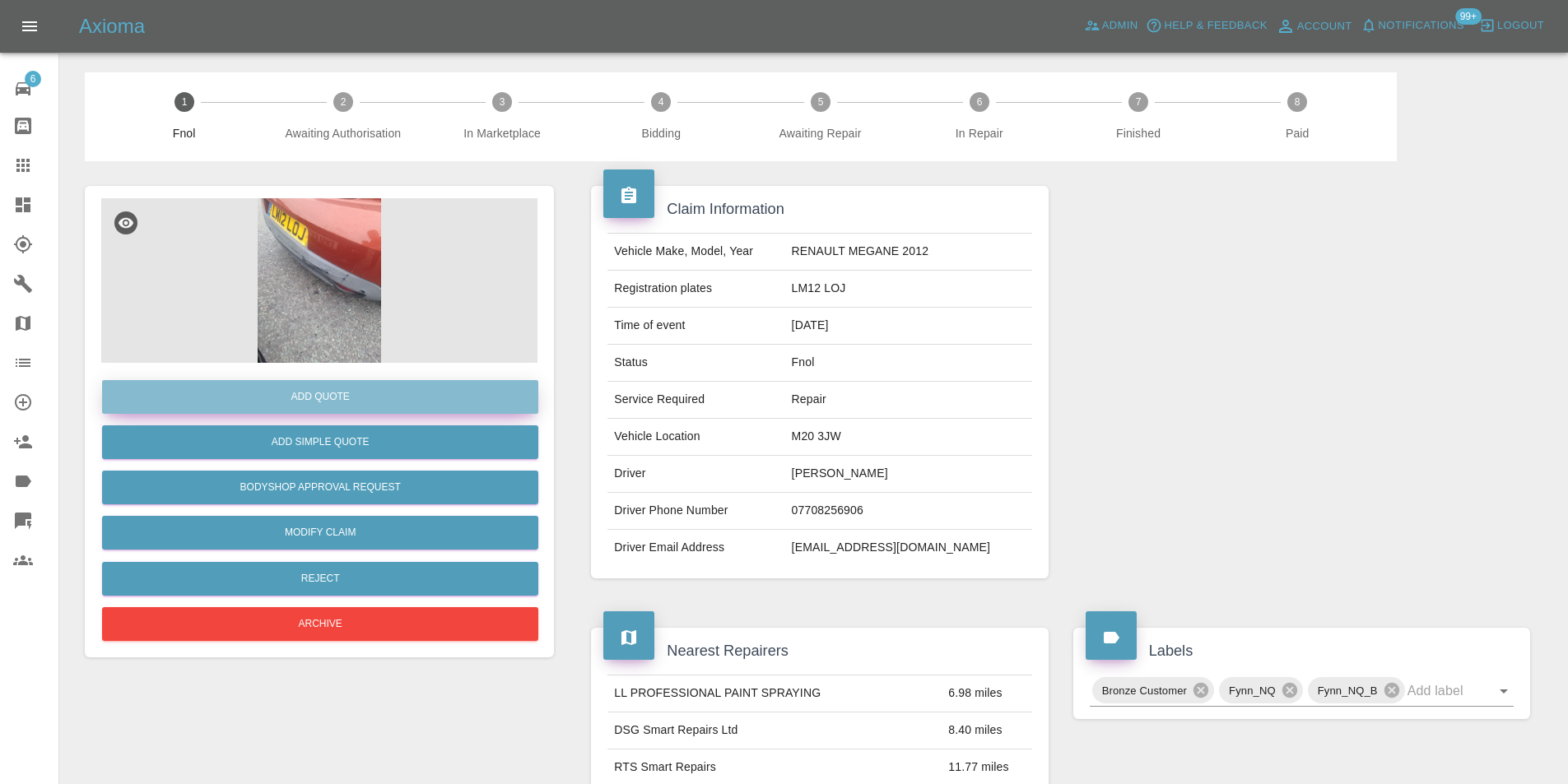
click at [363, 391] on button "Add Quote" at bounding box center [320, 397] width 436 height 34
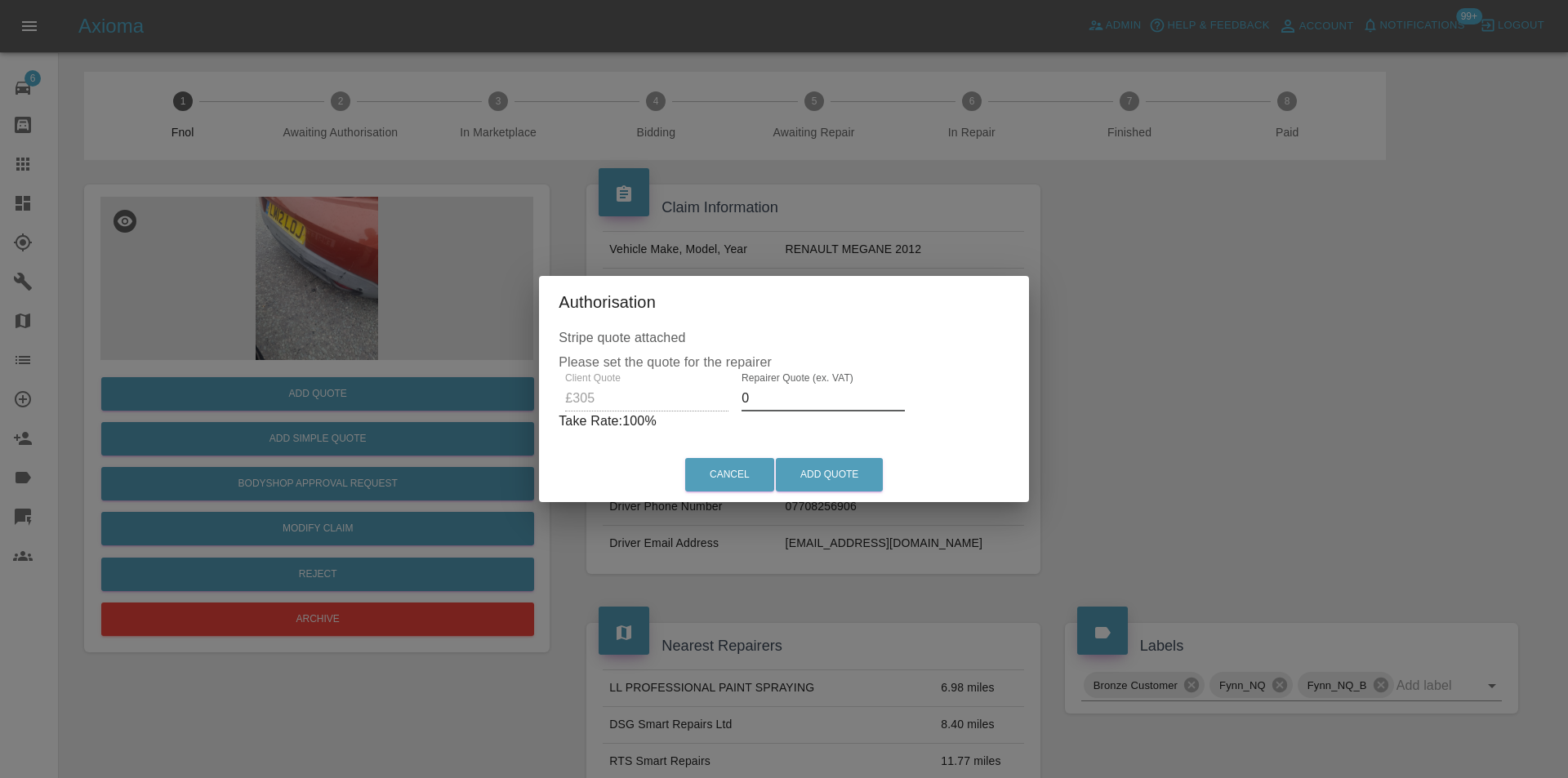
click at [795, 393] on input "0" at bounding box center [823, 398] width 163 height 26
type input "0195"
click at [824, 469] on button "Add Quote" at bounding box center [829, 475] width 107 height 34
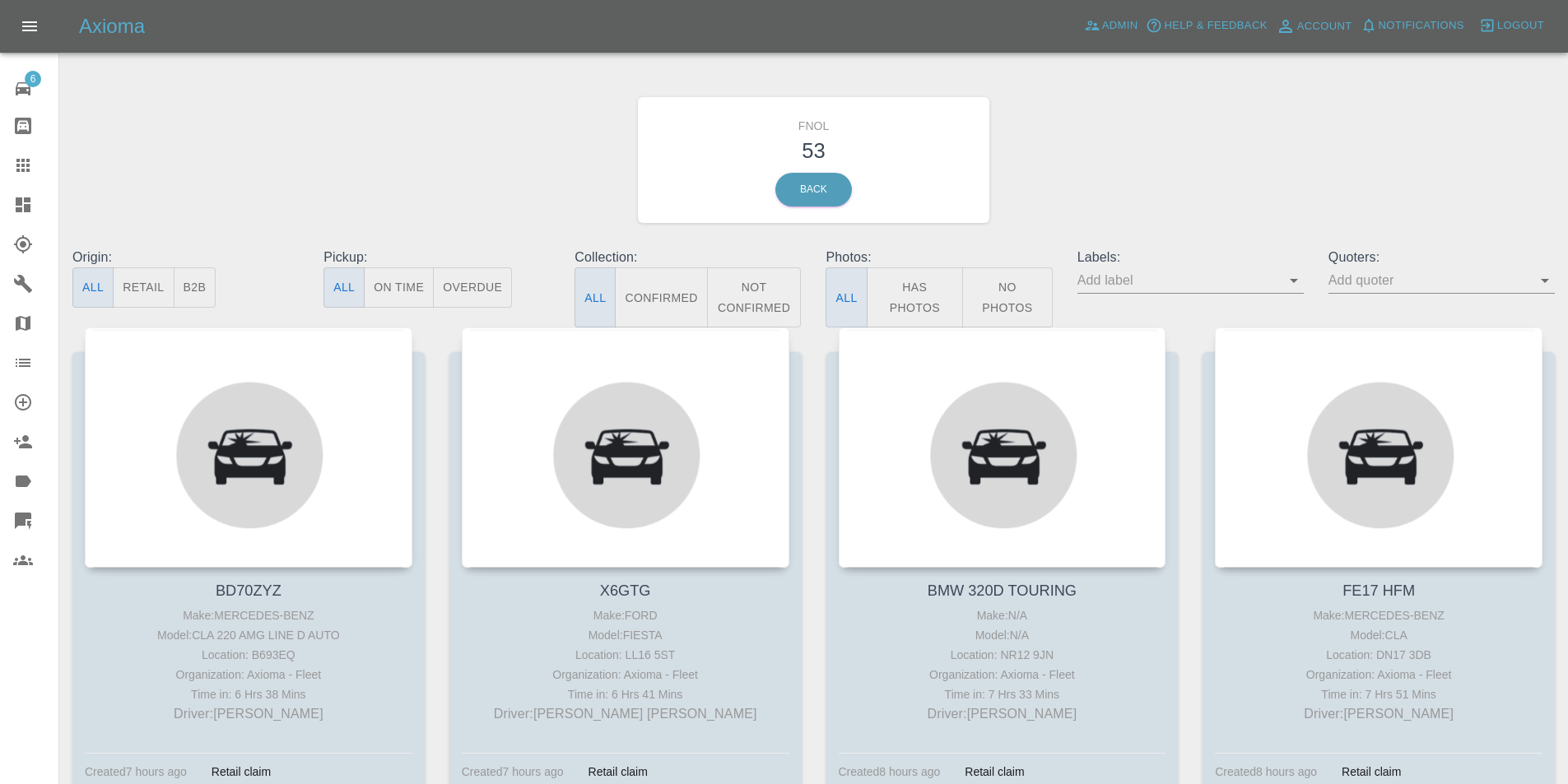
click at [898, 290] on button "Has Photos" at bounding box center [914, 297] width 97 height 60
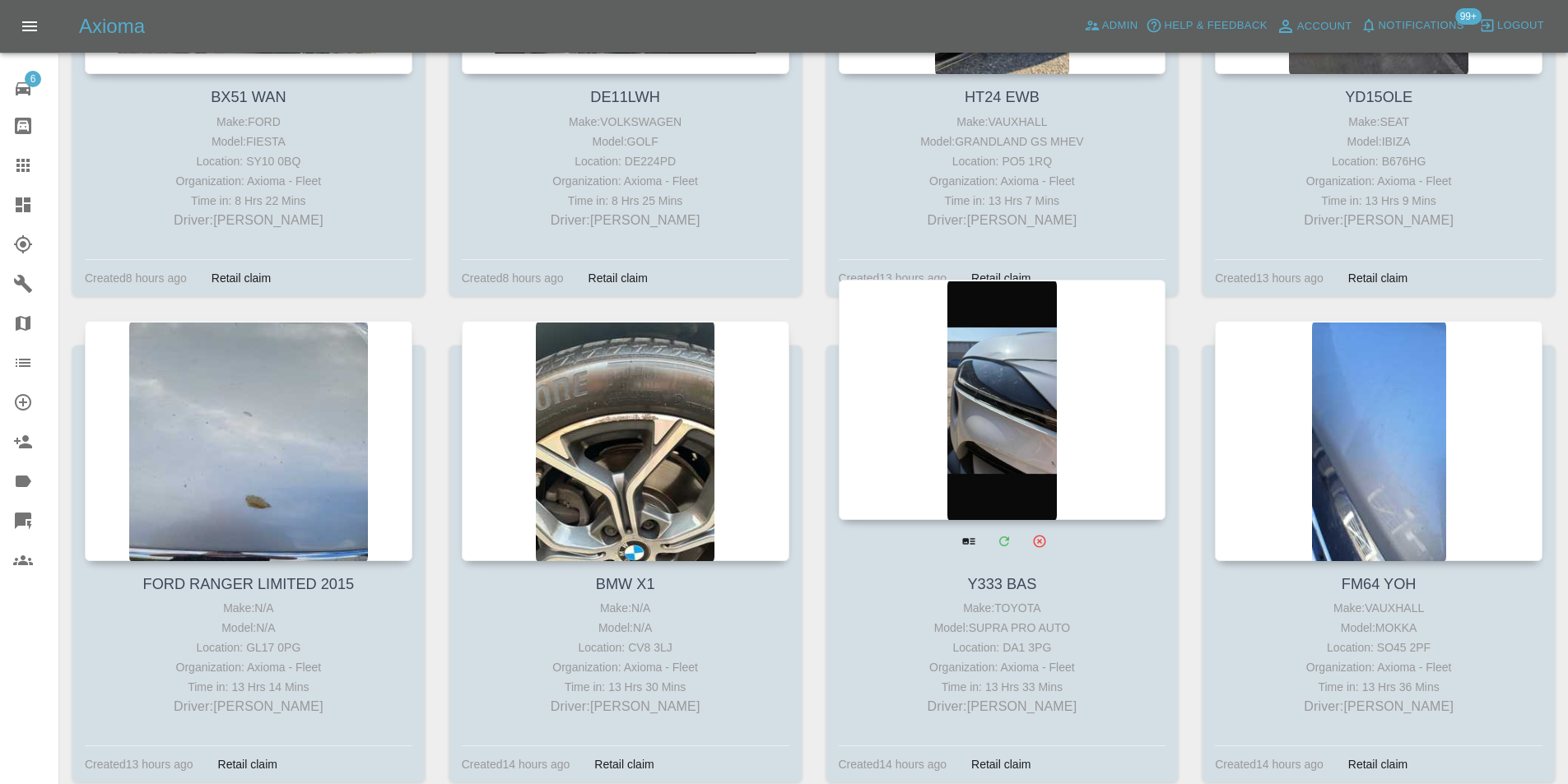
scroll to position [905, 0]
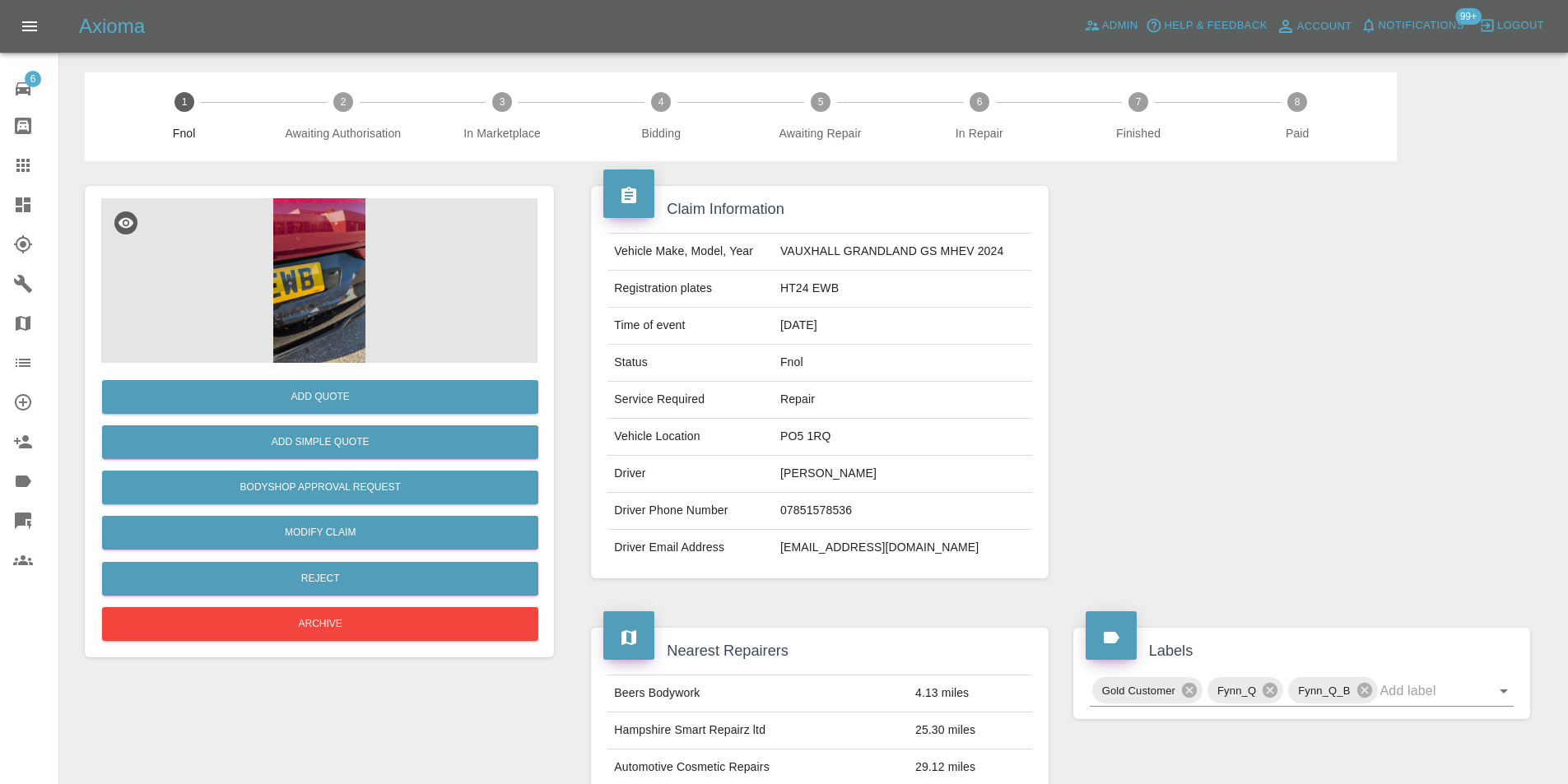
click at [312, 250] on img at bounding box center [319, 280] width 436 height 164
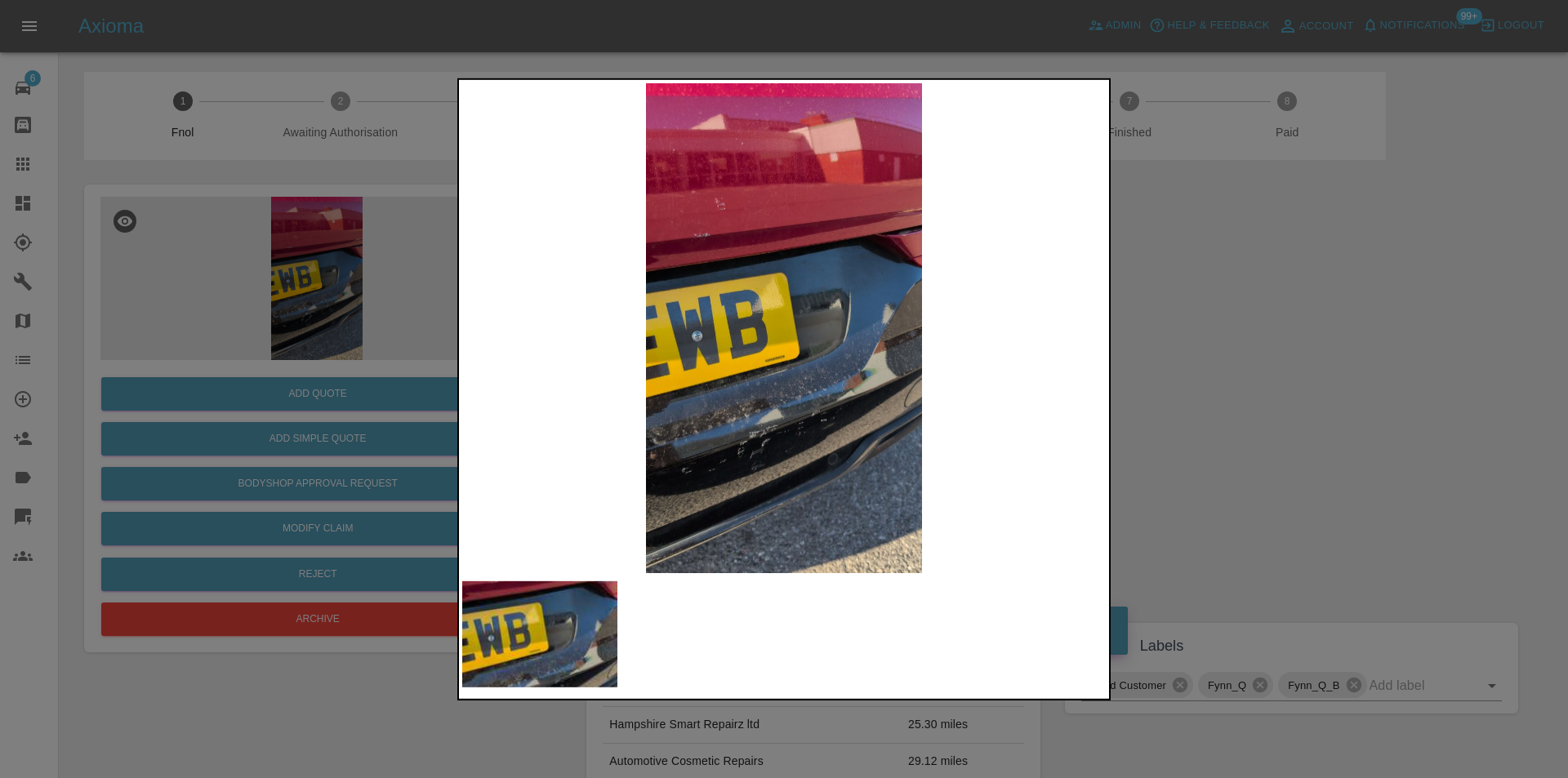
click at [751, 463] on img at bounding box center [784, 327] width 643 height 490
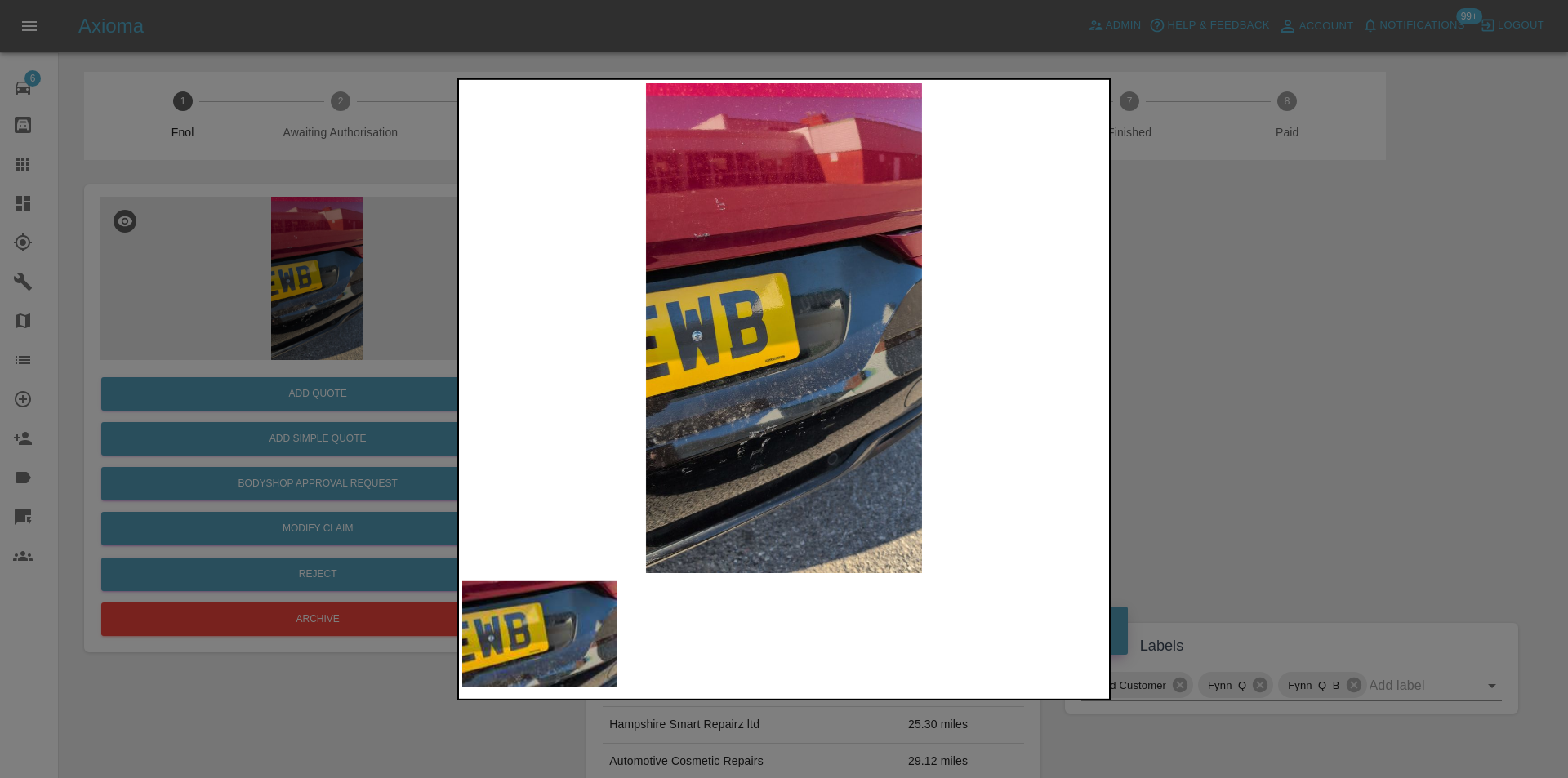
drag, startPoint x: 1292, startPoint y: 427, endPoint x: 928, endPoint y: 539, distance: 380.8
click at [1291, 427] on div at bounding box center [784, 389] width 1568 height 778
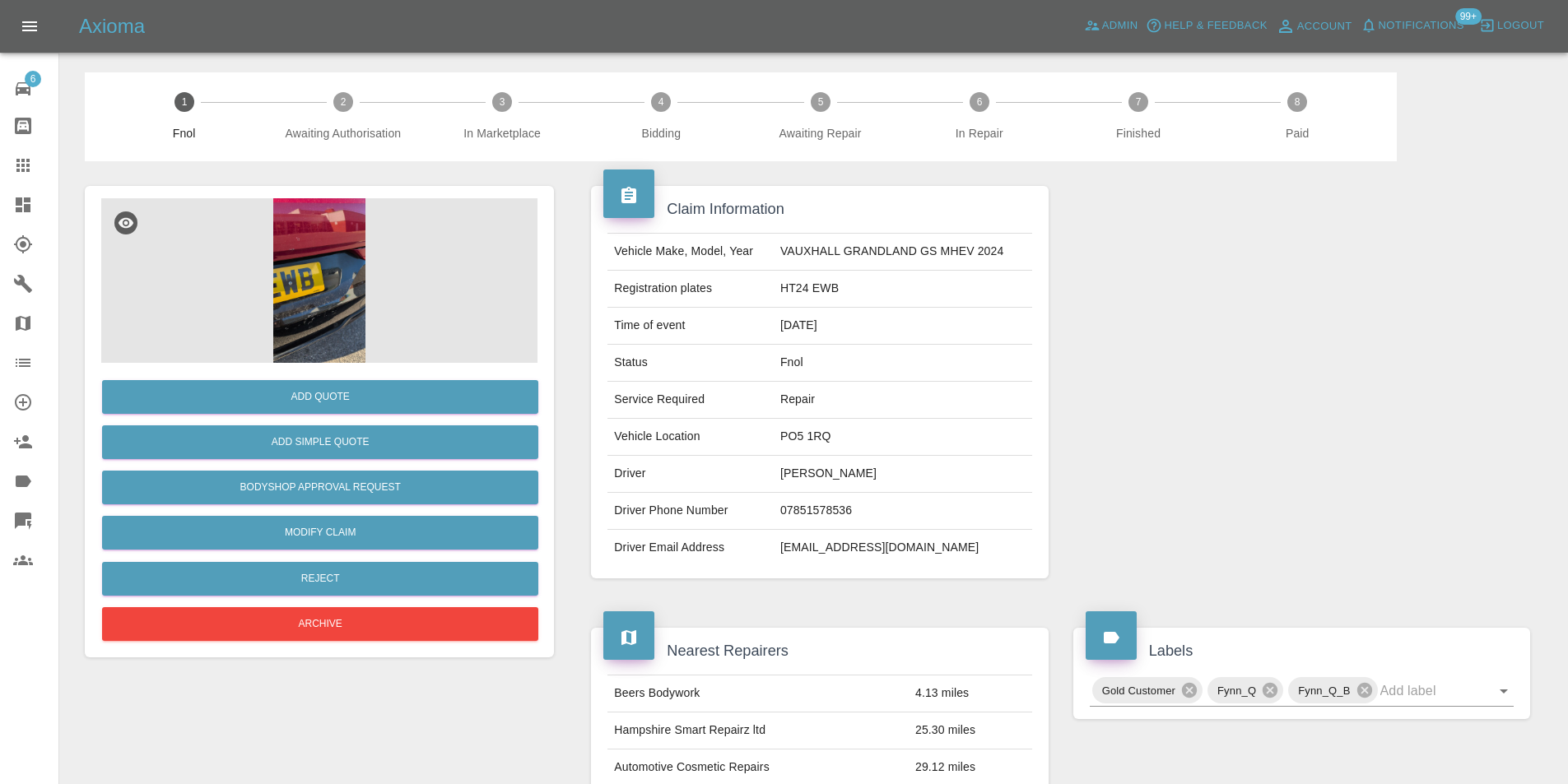
click at [337, 314] on img at bounding box center [319, 280] width 436 height 164
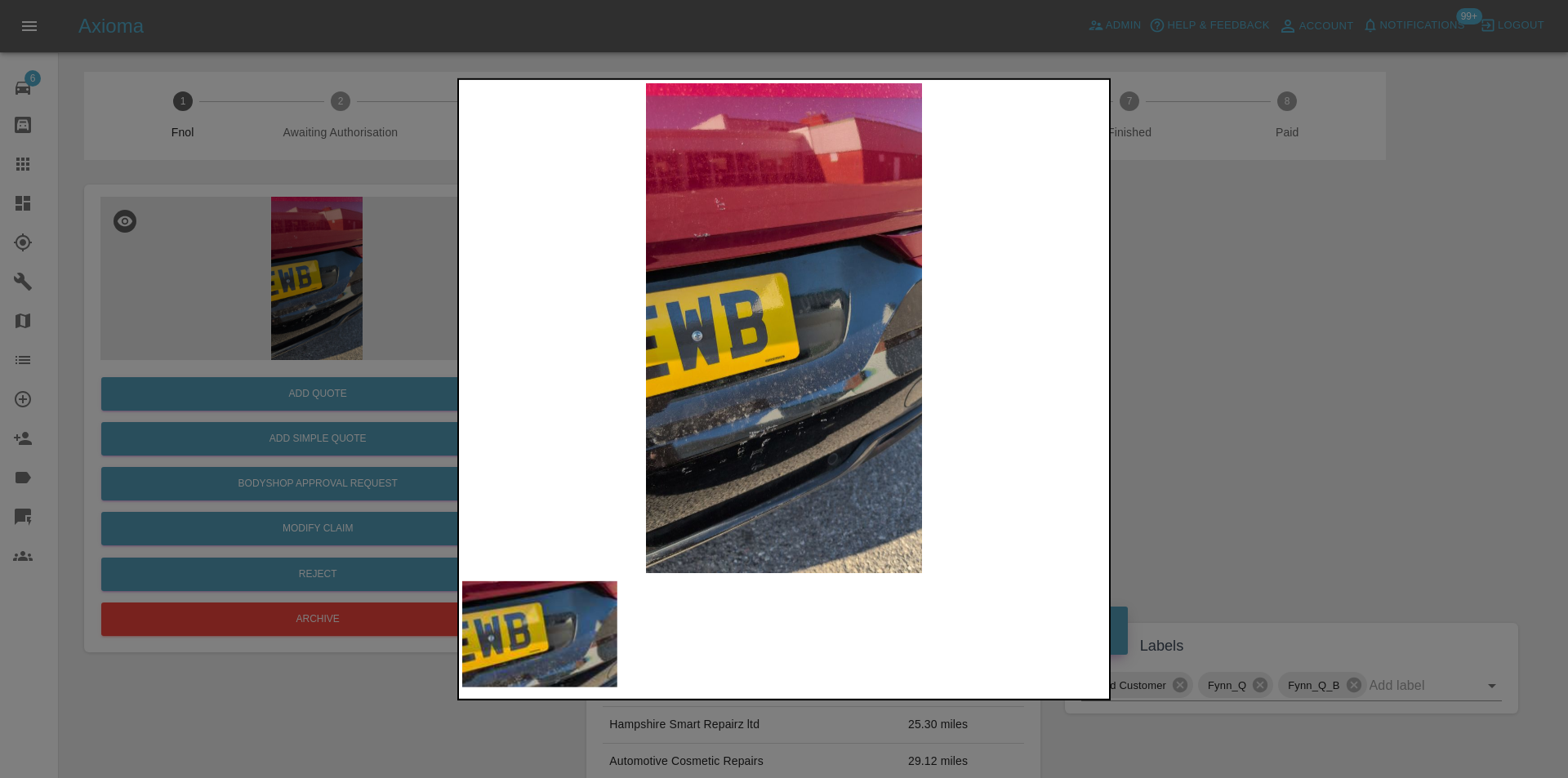
click at [731, 245] on img at bounding box center [784, 327] width 643 height 490
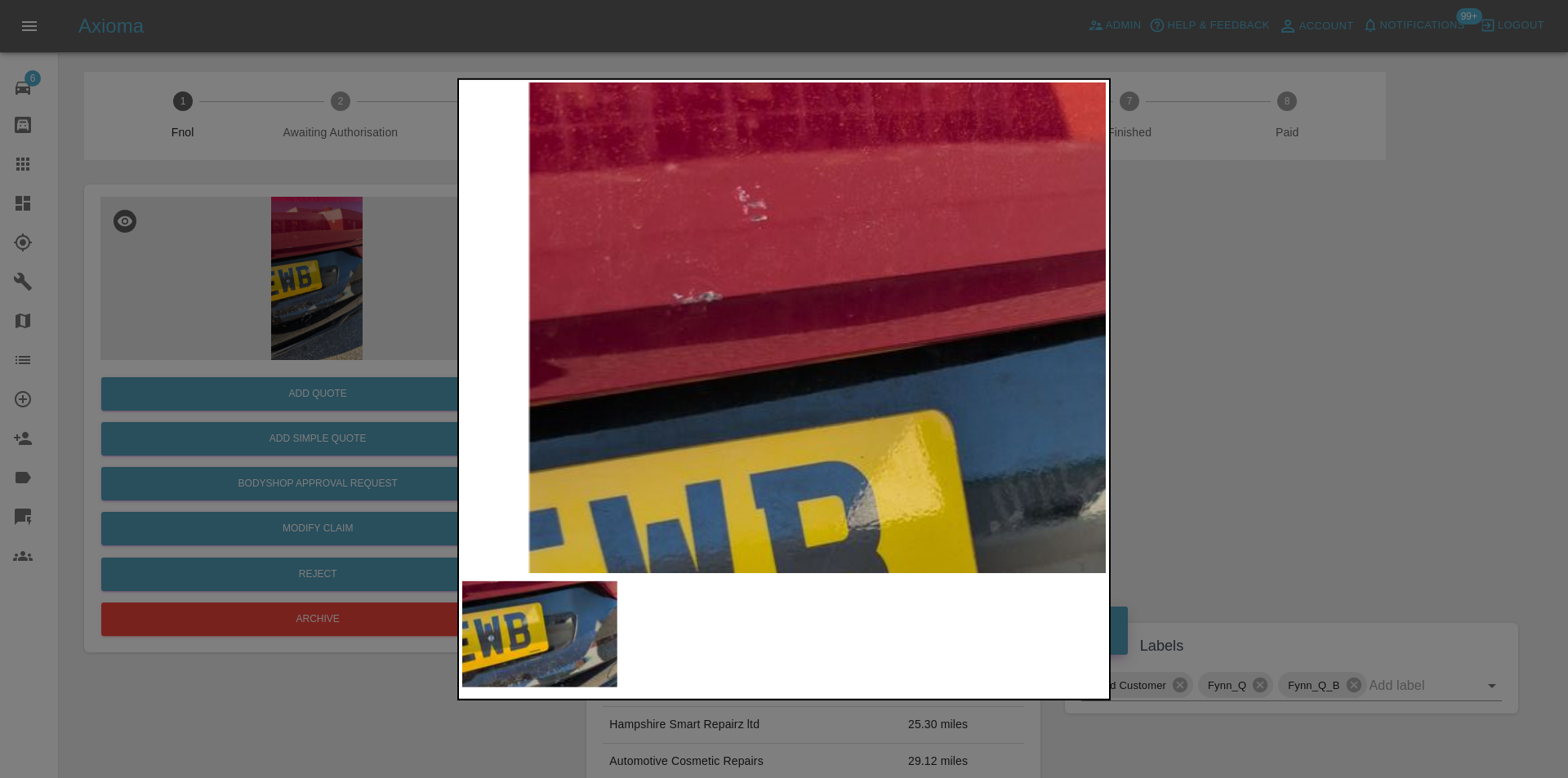
click at [632, 276] on img at bounding box center [943, 576] width 1930 height 1471
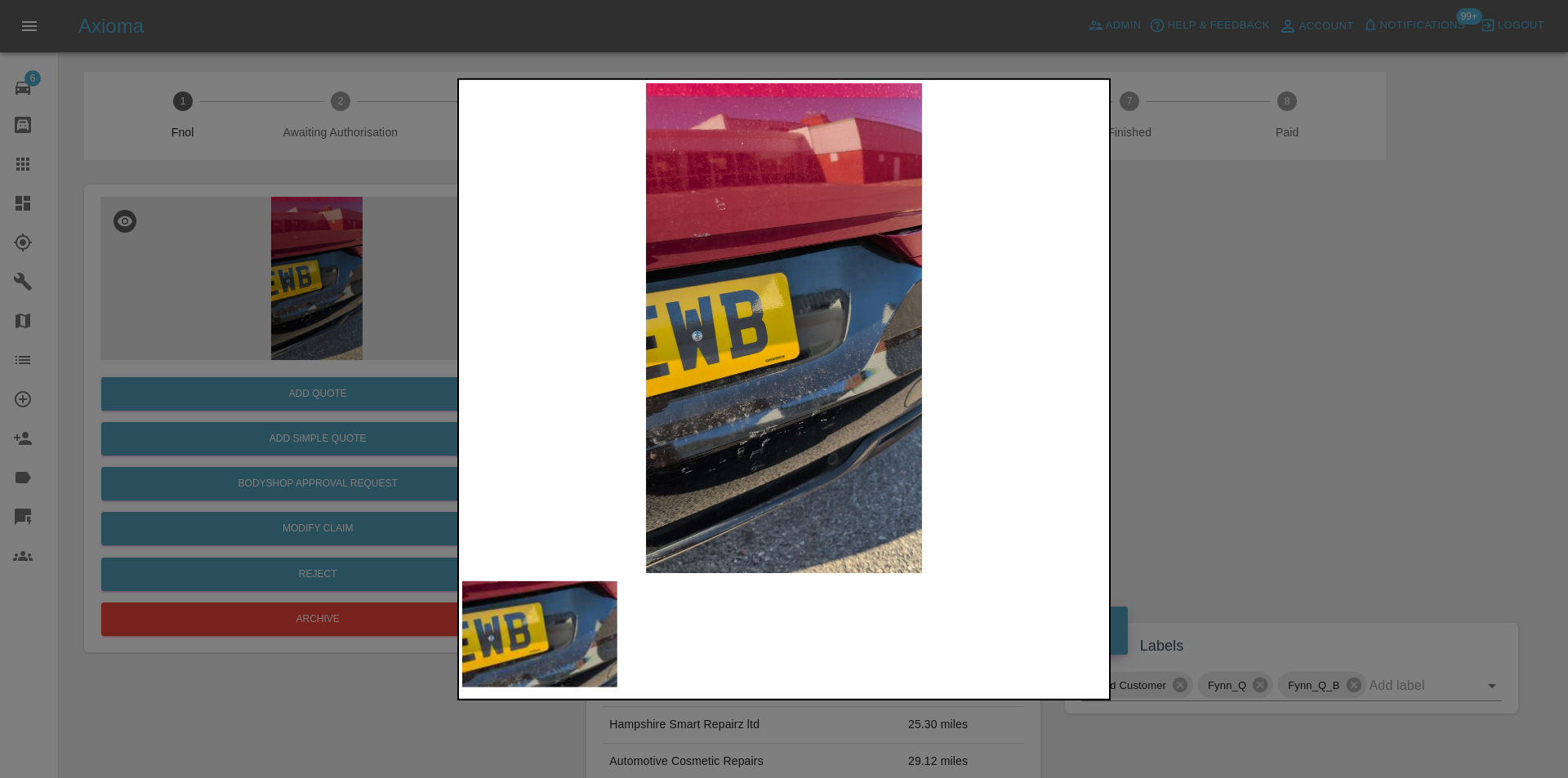
click at [1266, 361] on div at bounding box center [784, 389] width 1568 height 778
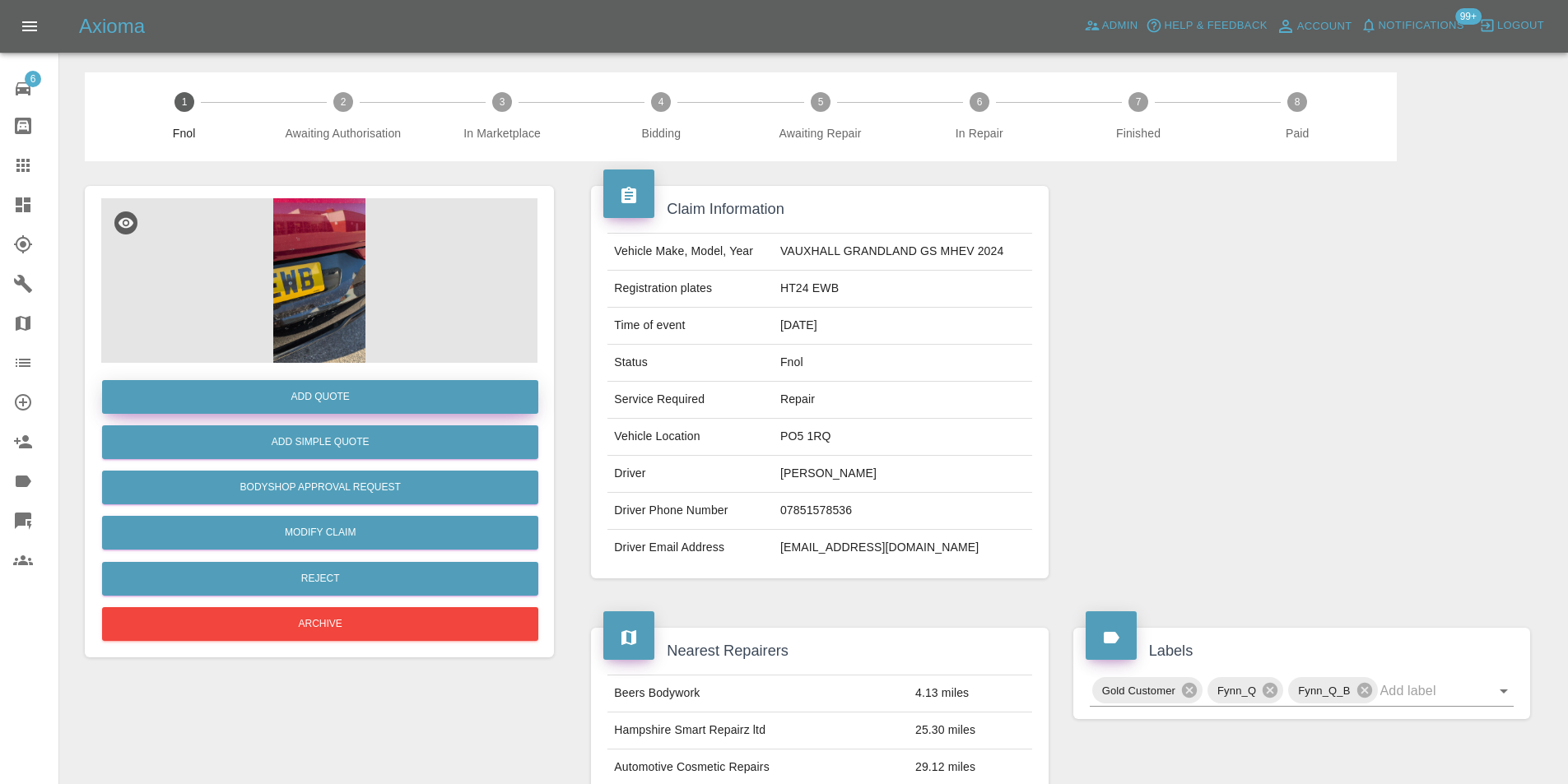
click at [367, 392] on button "Add Quote" at bounding box center [320, 397] width 436 height 34
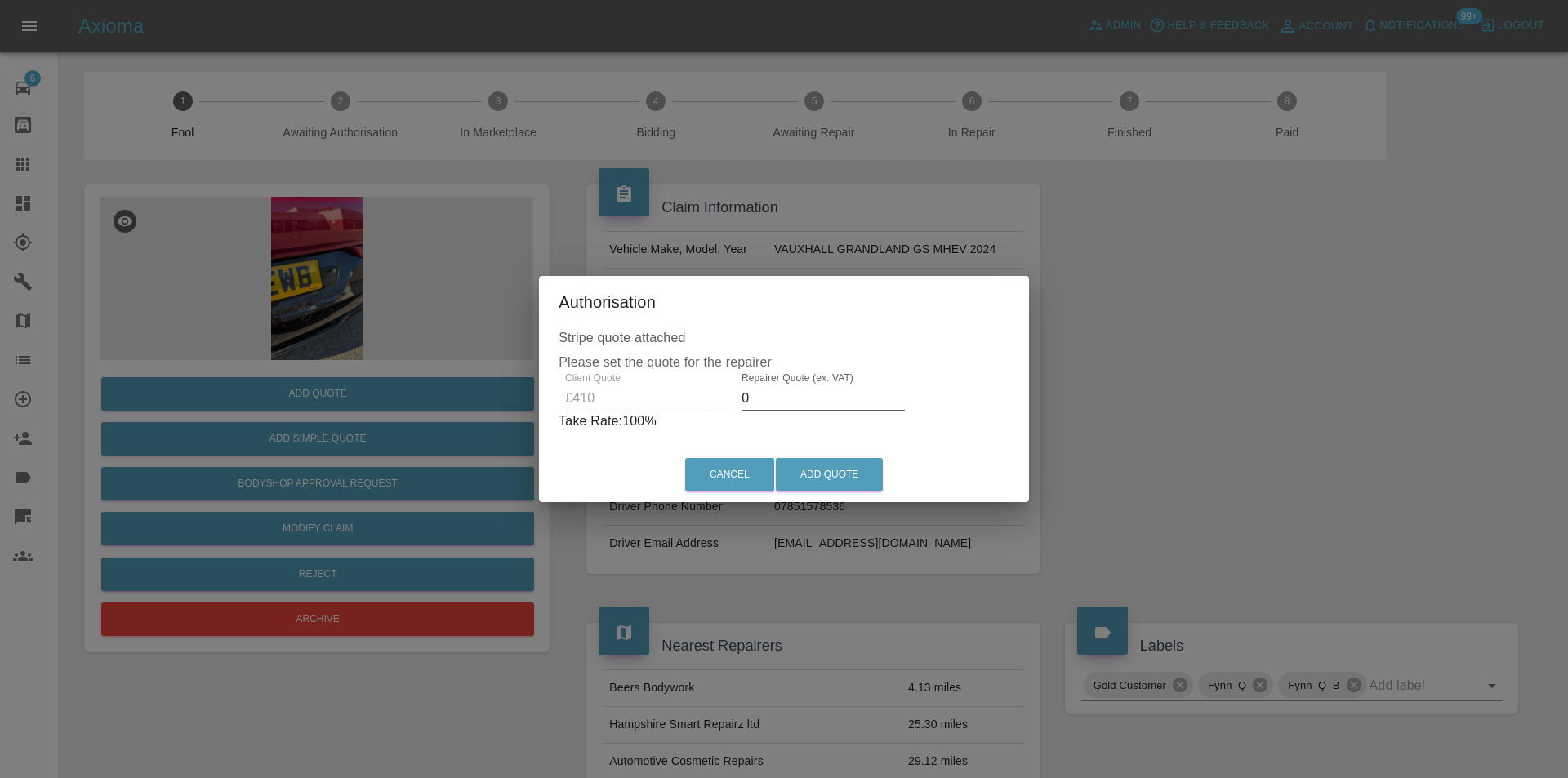
click at [766, 401] on input "0" at bounding box center [823, 398] width 163 height 26
type input "0260"
click at [842, 471] on button "Add Quote" at bounding box center [829, 475] width 107 height 34
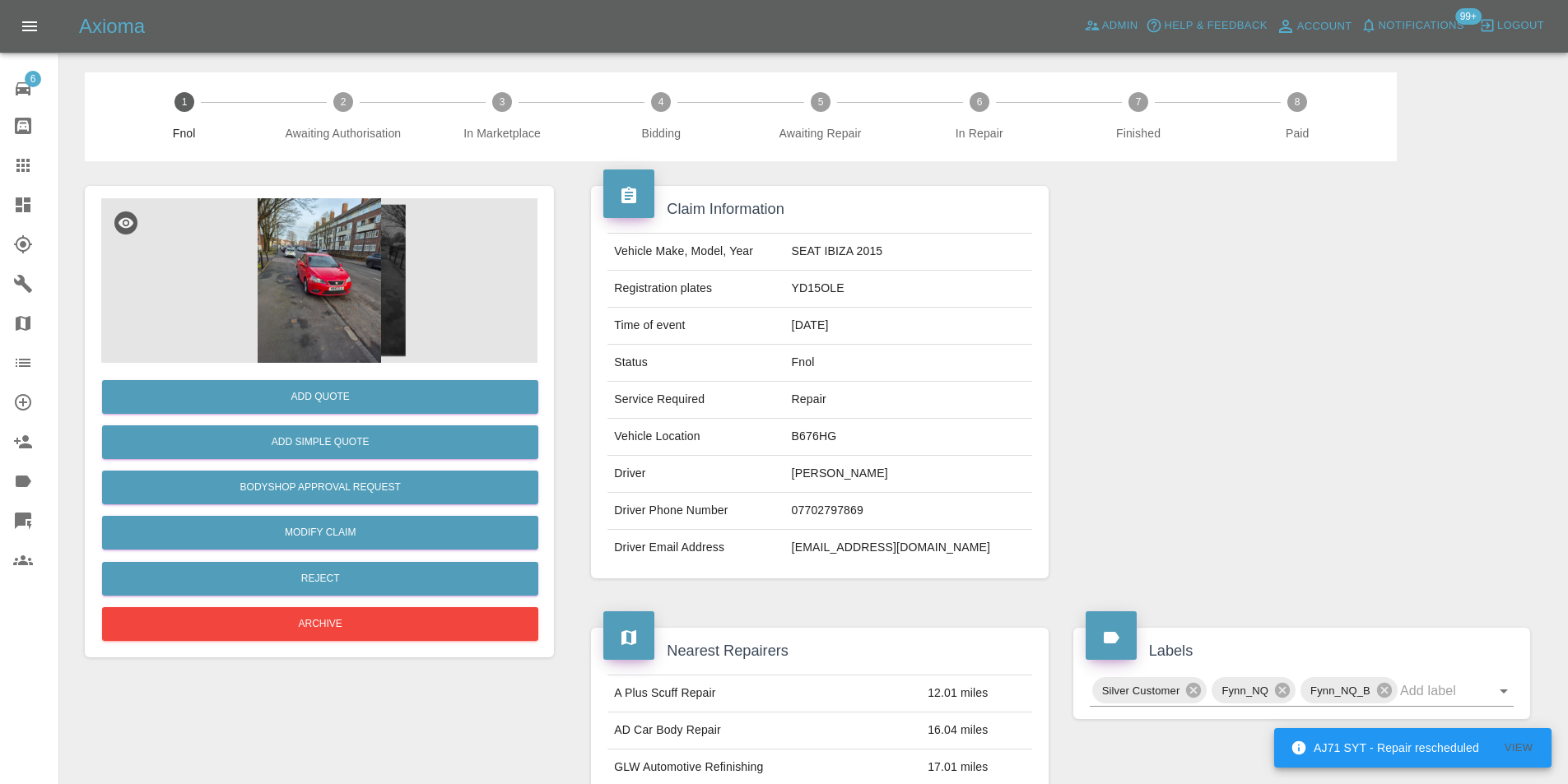
click at [293, 273] on img at bounding box center [319, 280] width 436 height 164
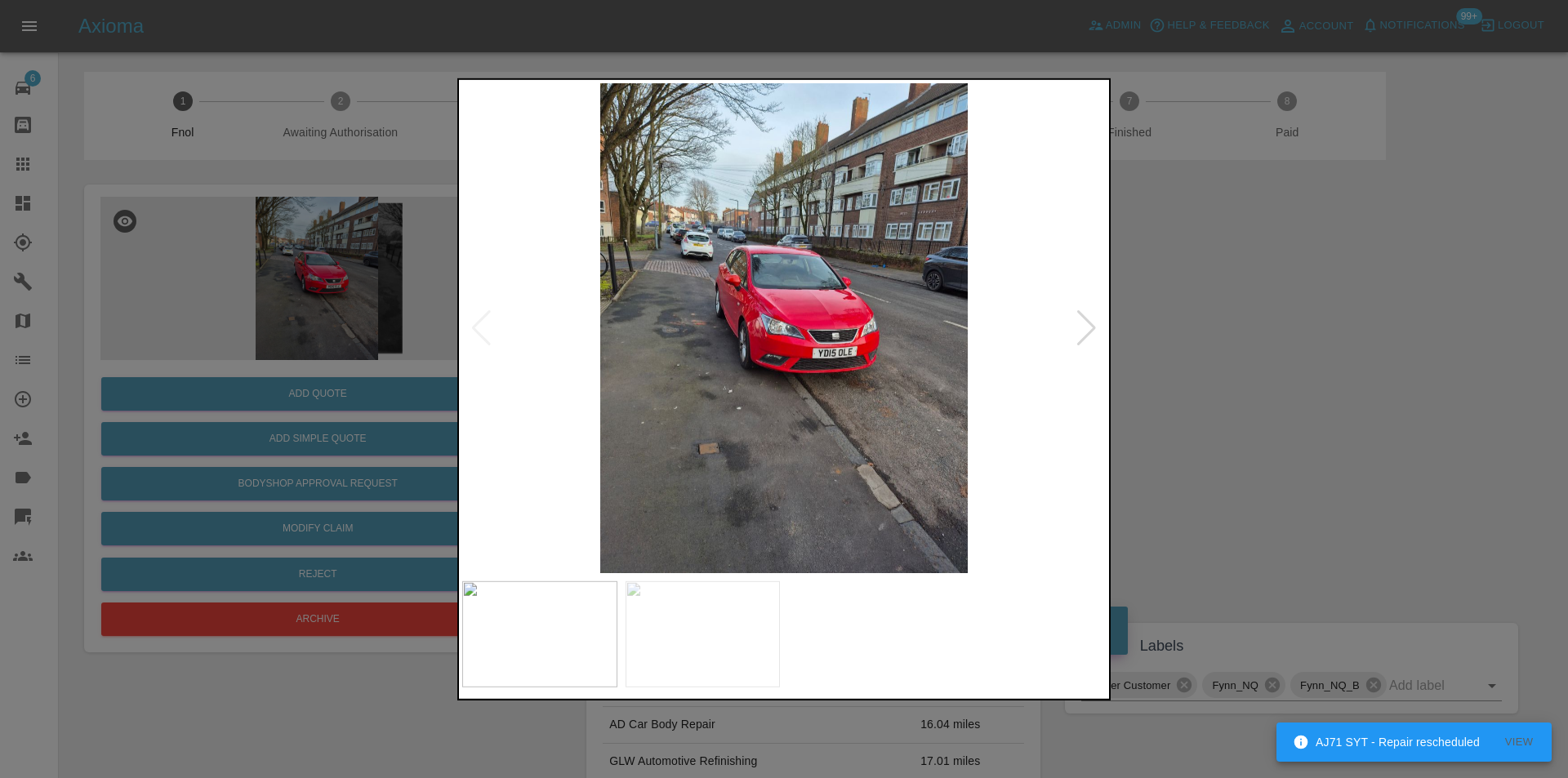
click at [1084, 327] on div at bounding box center [1086, 327] width 22 height 36
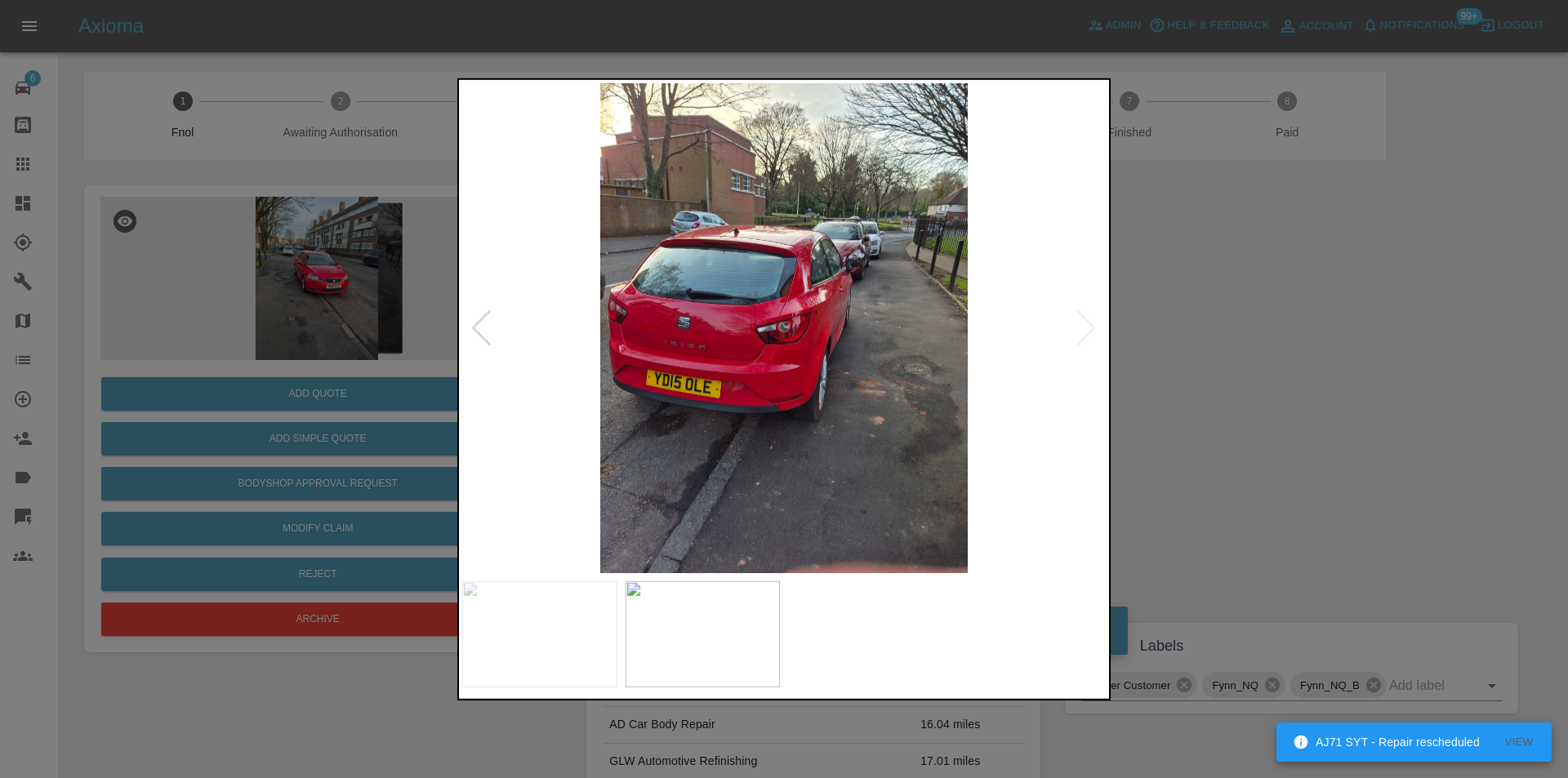
drag, startPoint x: 1238, startPoint y: 328, endPoint x: 1192, endPoint y: 339, distance: 47.3
click at [1234, 331] on div at bounding box center [784, 389] width 1568 height 778
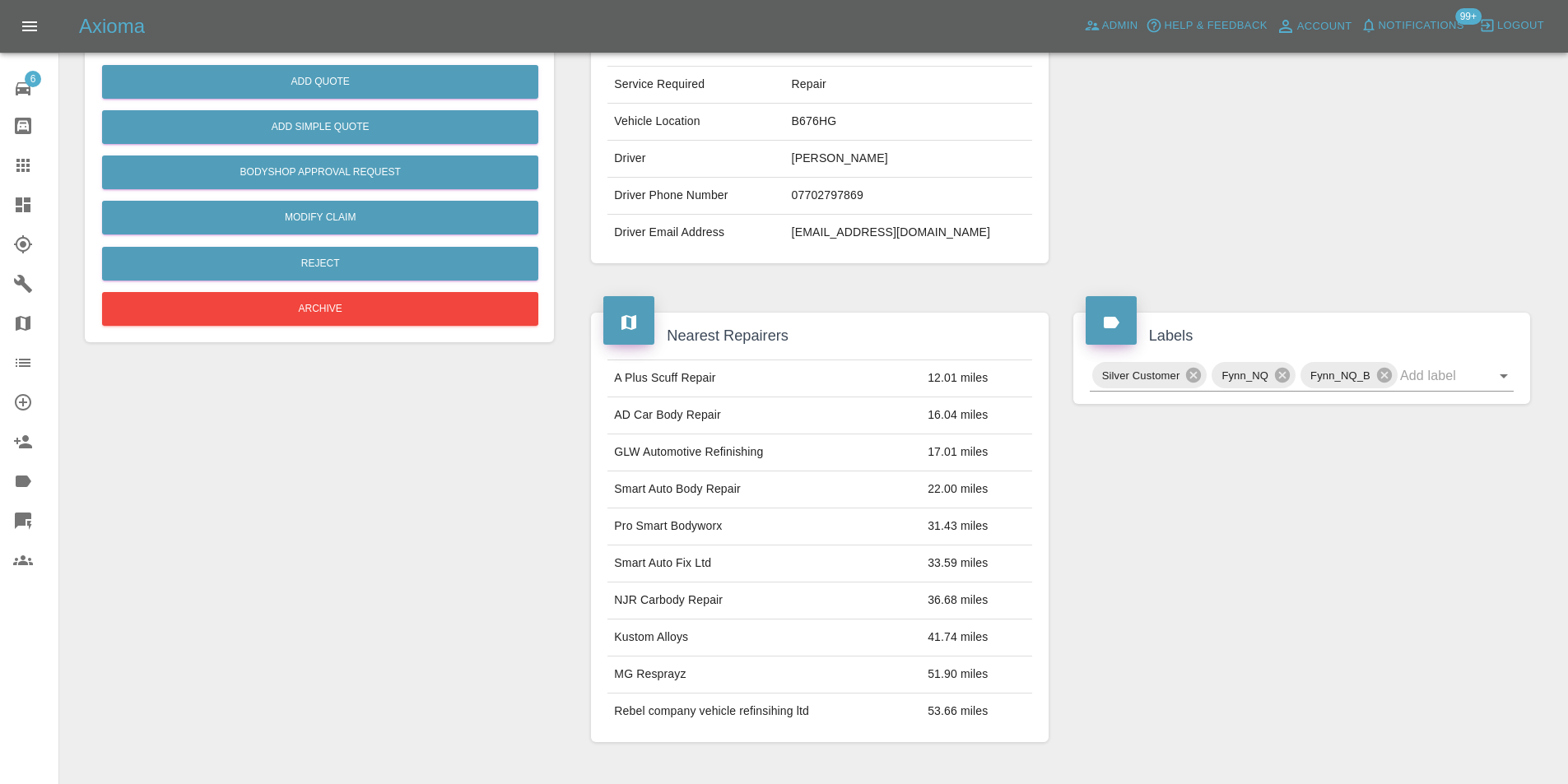
scroll to position [254, 0]
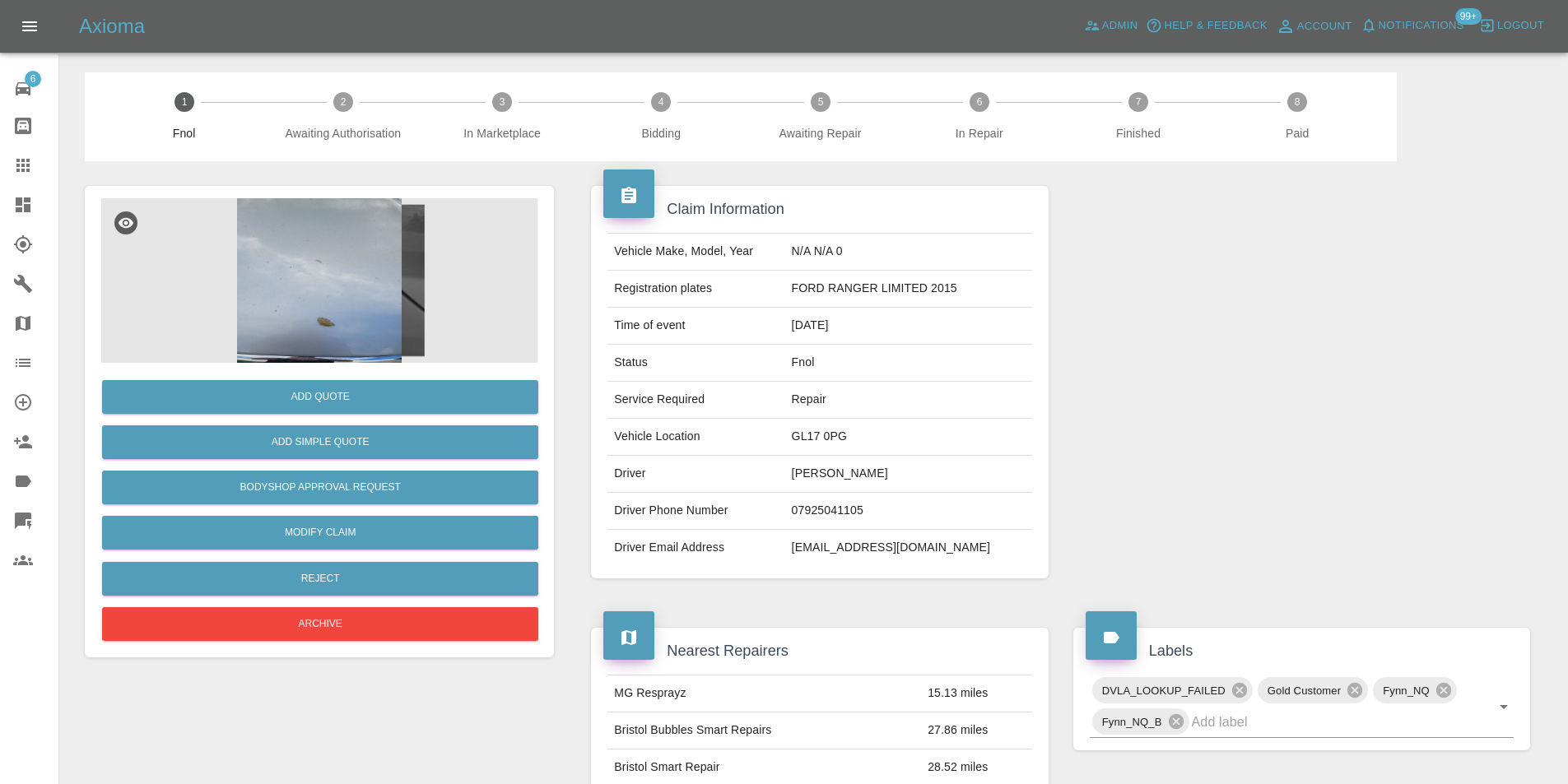
click at [338, 290] on img at bounding box center [319, 280] width 436 height 164
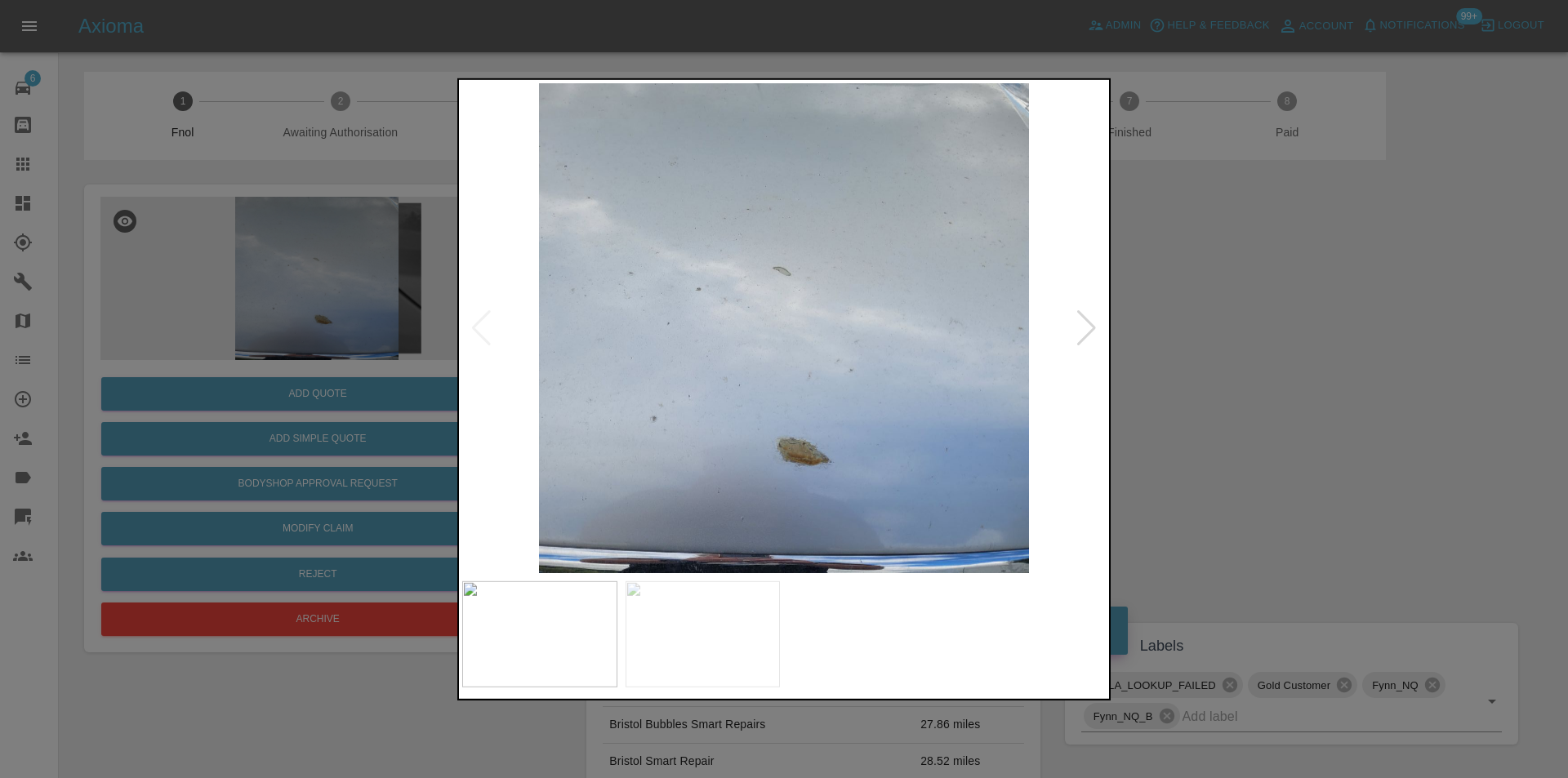
click at [1089, 331] on div at bounding box center [1086, 327] width 22 height 36
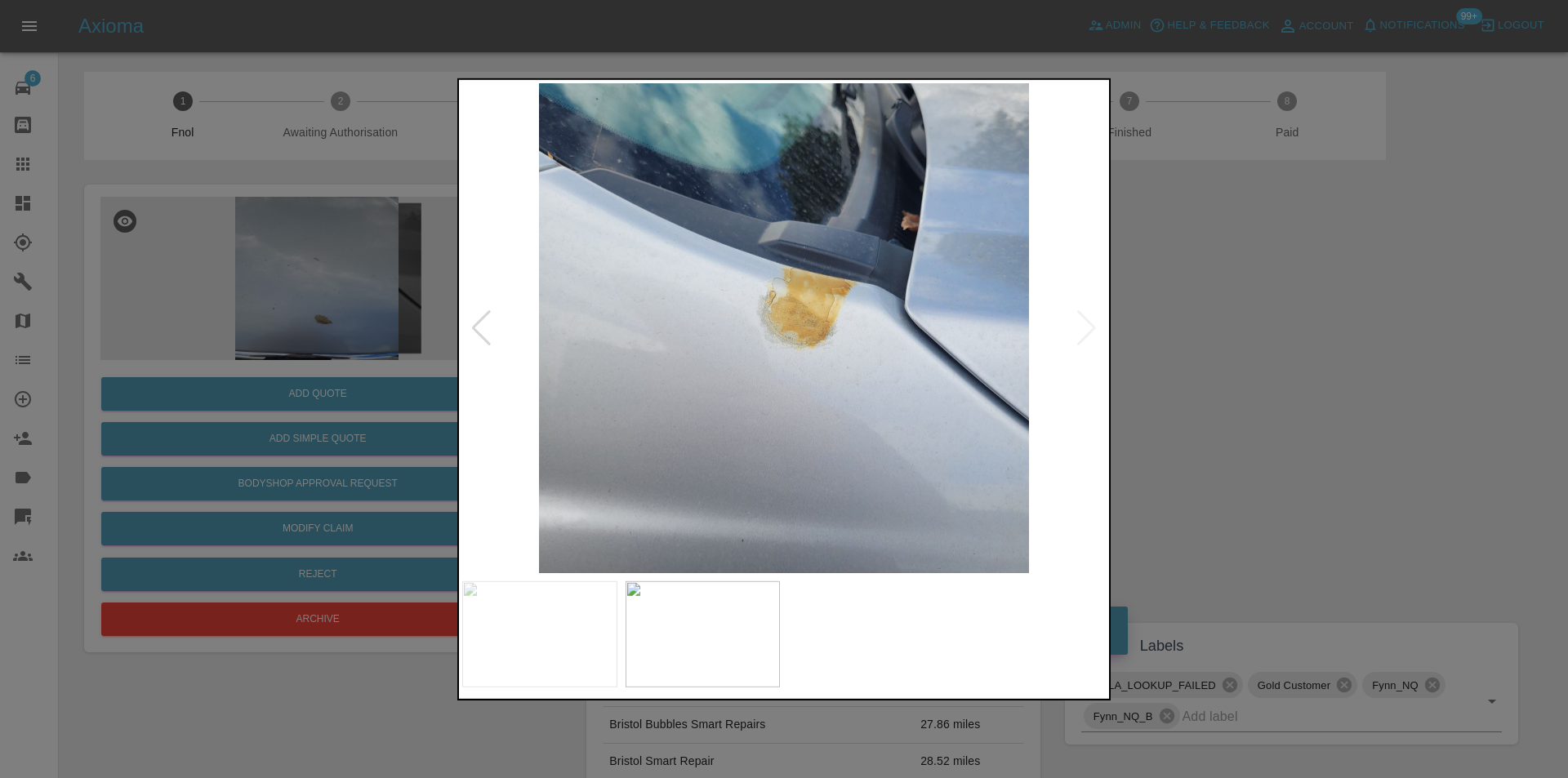
drag, startPoint x: 1194, startPoint y: 350, endPoint x: 749, endPoint y: 442, distance: 454.4
click at [1193, 351] on div at bounding box center [784, 389] width 1568 height 778
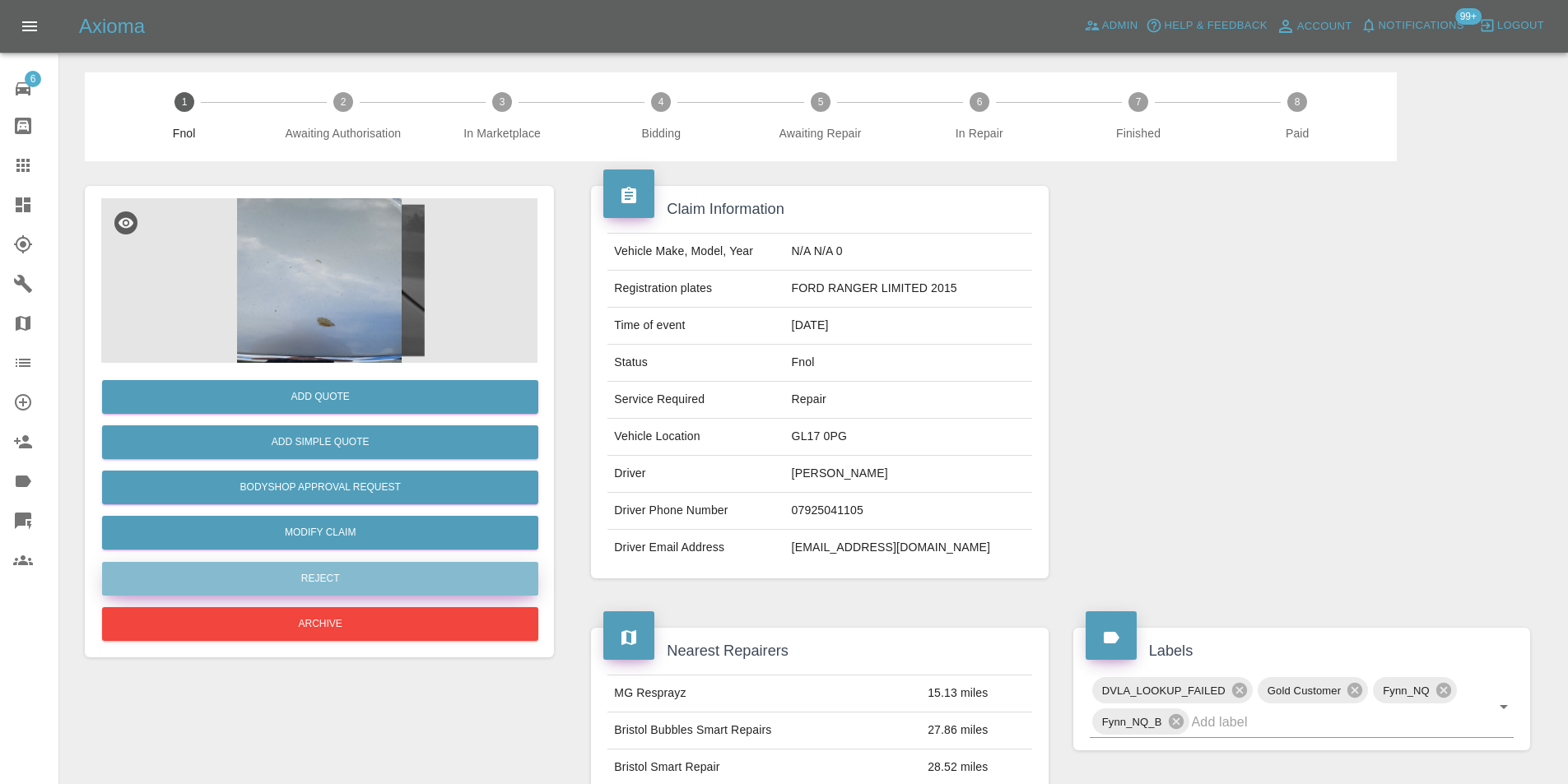
click at [359, 578] on button "Reject" at bounding box center [320, 579] width 436 height 34
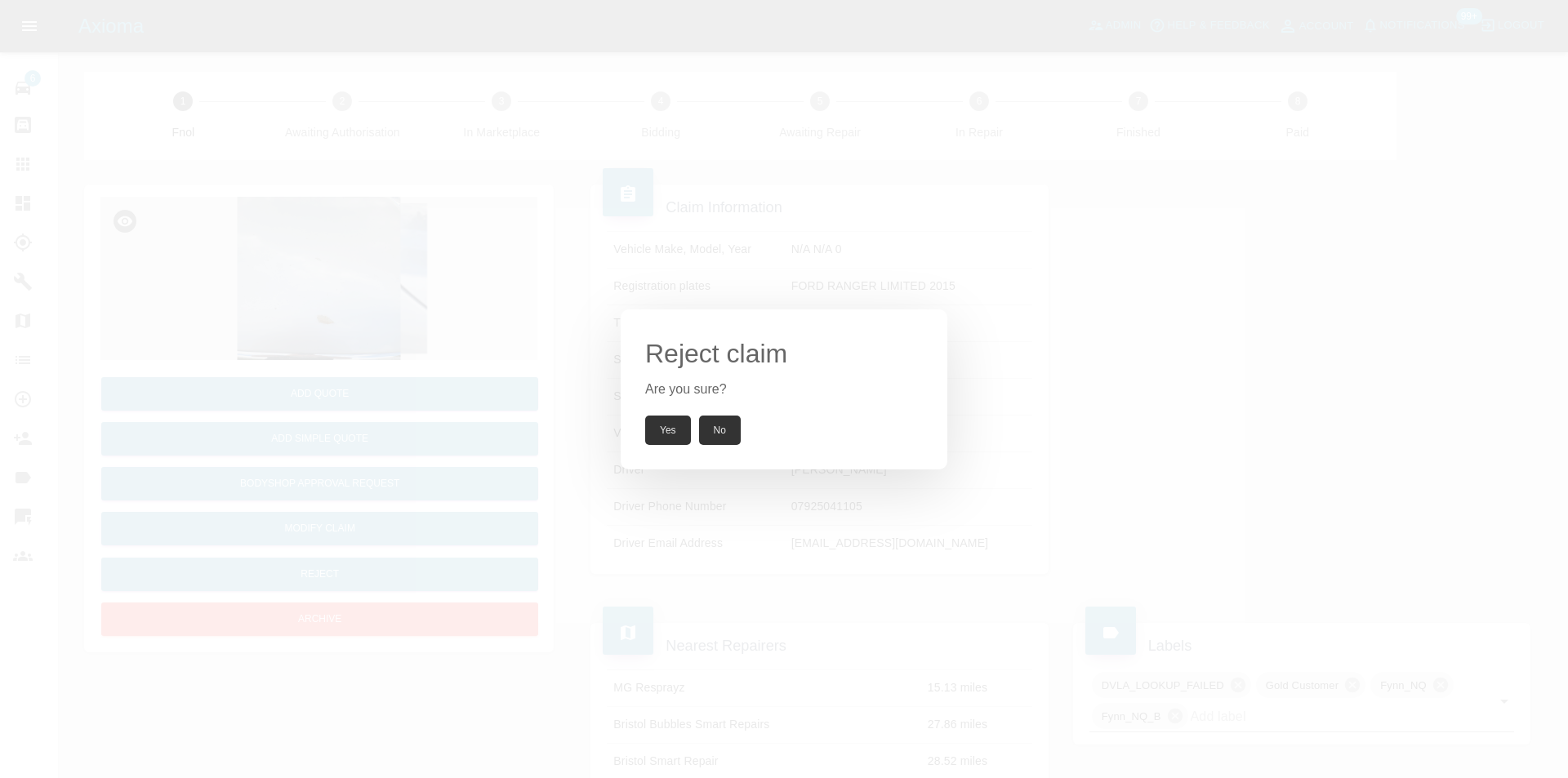
click at [682, 432] on button "Yes" at bounding box center [668, 430] width 46 height 29
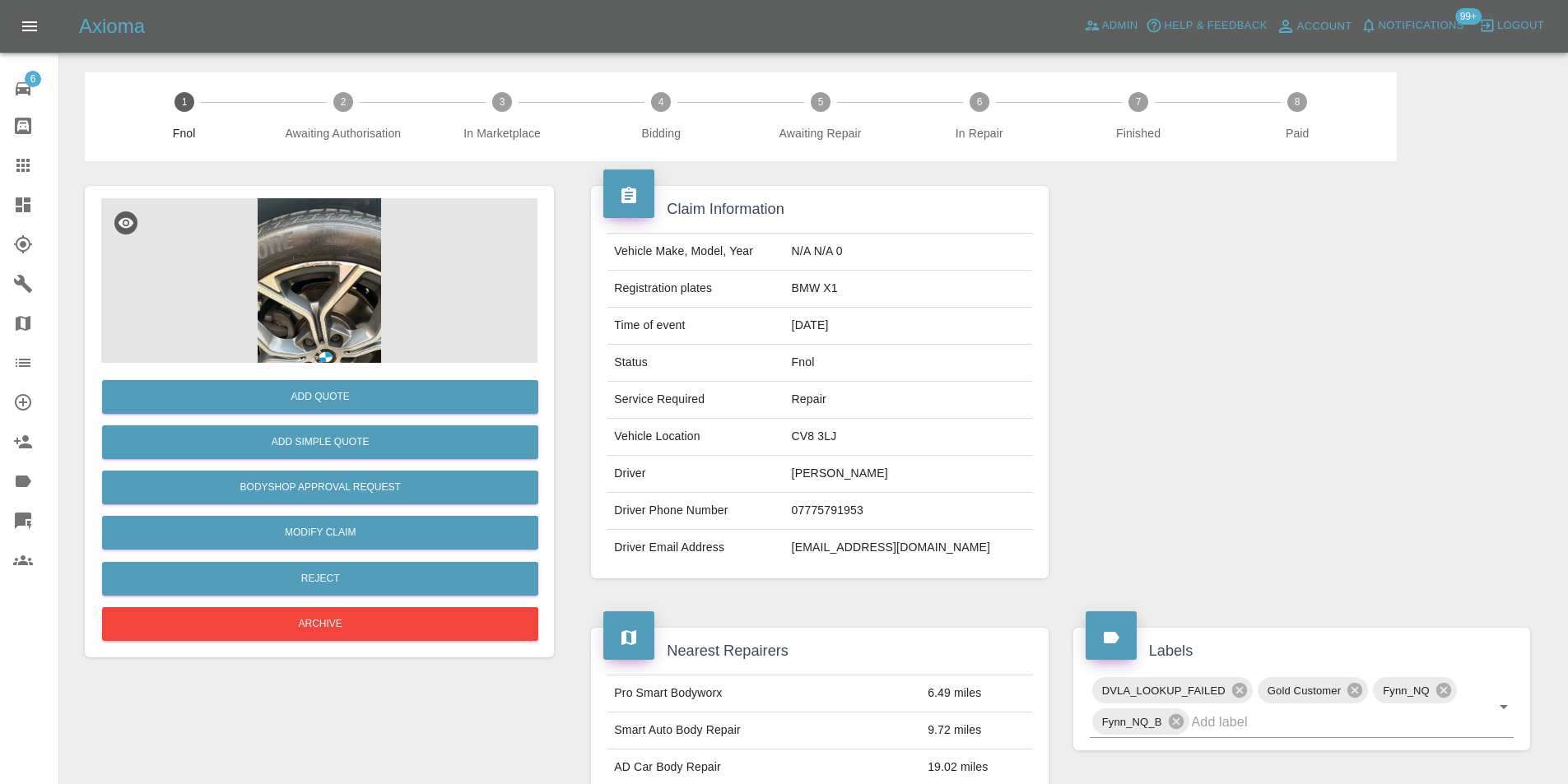
click at [310, 228] on img at bounding box center [319, 280] width 436 height 164
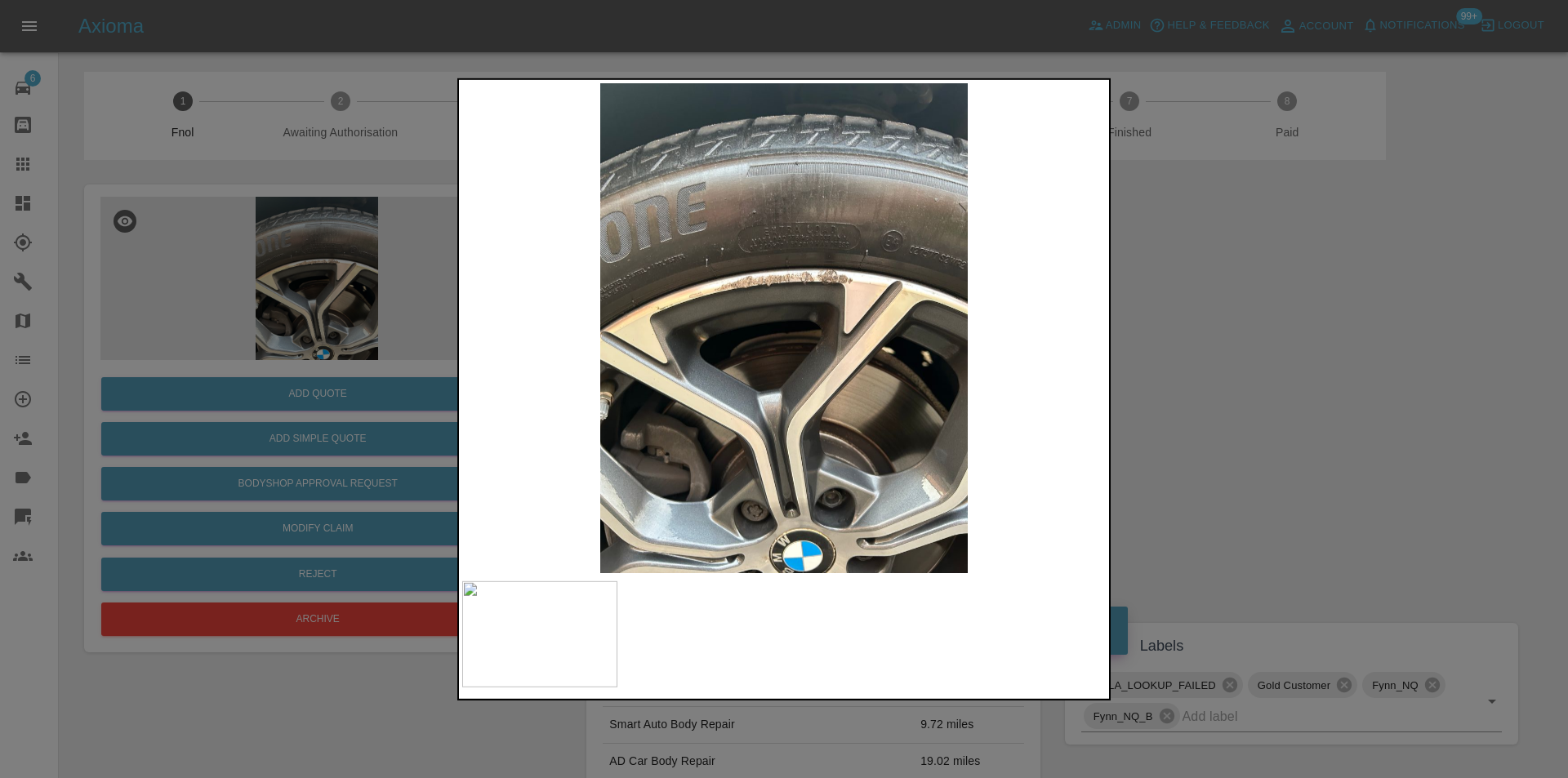
click at [1176, 340] on div at bounding box center [784, 389] width 1568 height 778
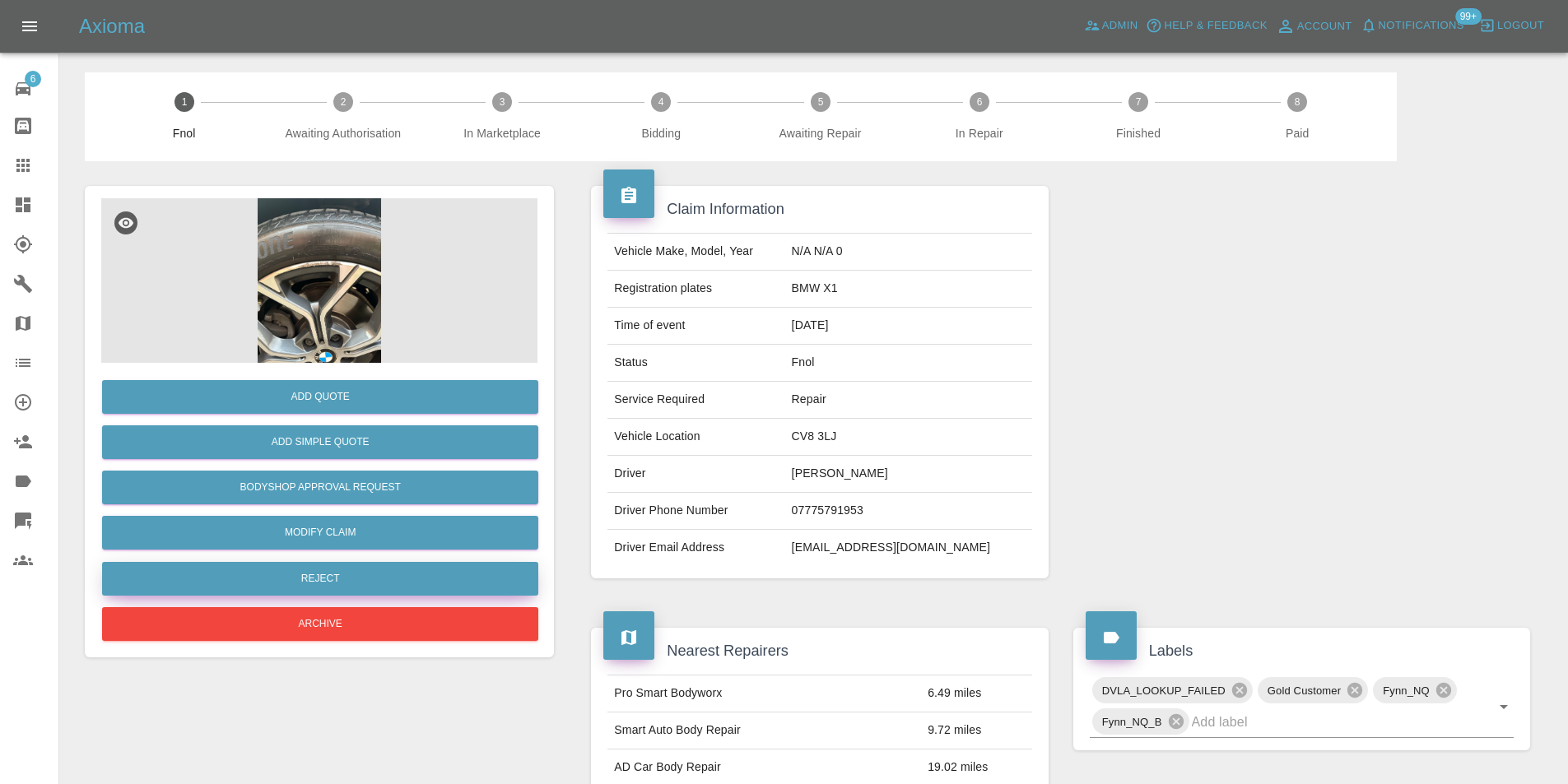
click at [370, 583] on button "Reject" at bounding box center [320, 579] width 436 height 34
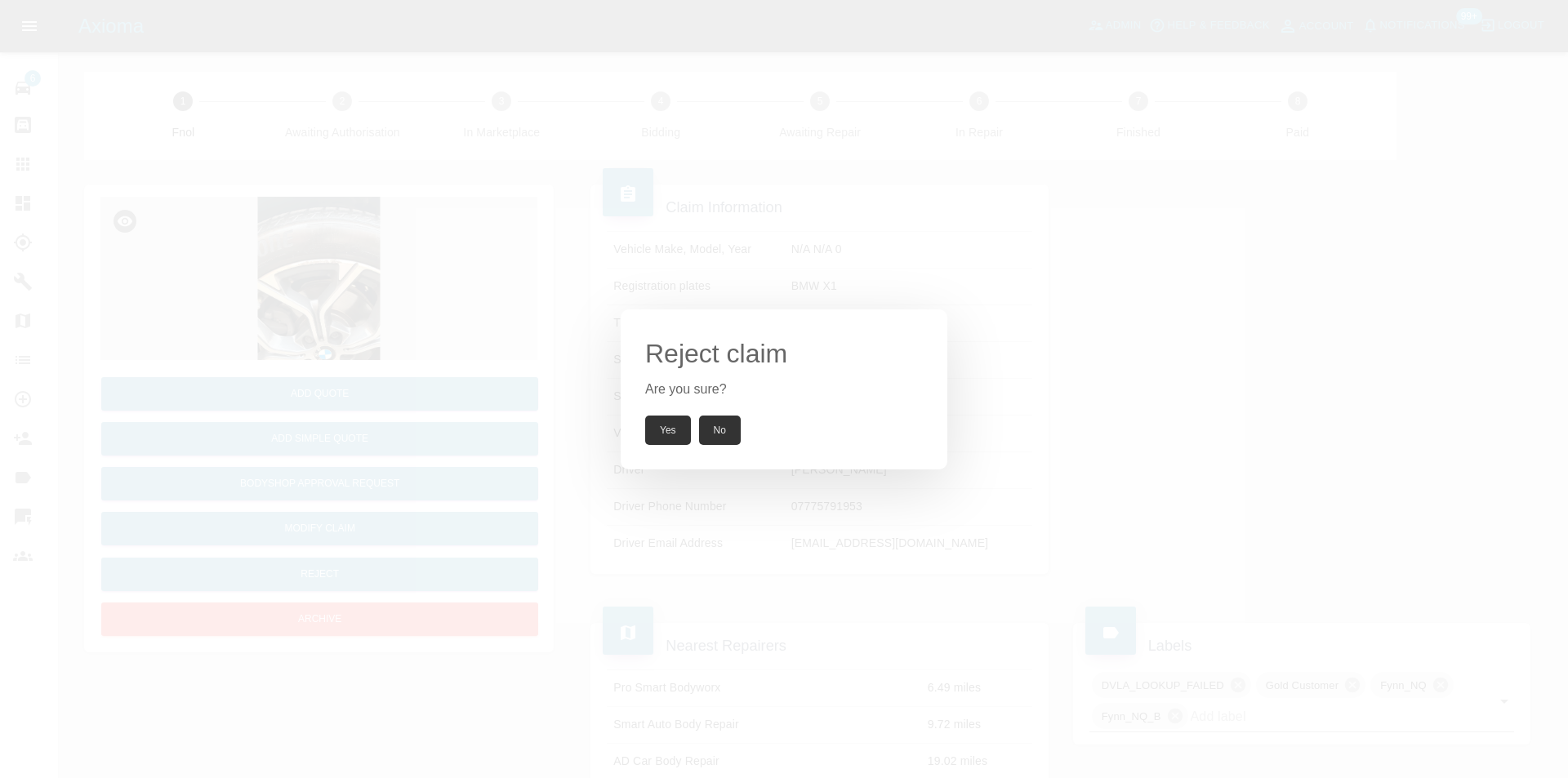
click at [672, 426] on button "Yes" at bounding box center [668, 430] width 46 height 29
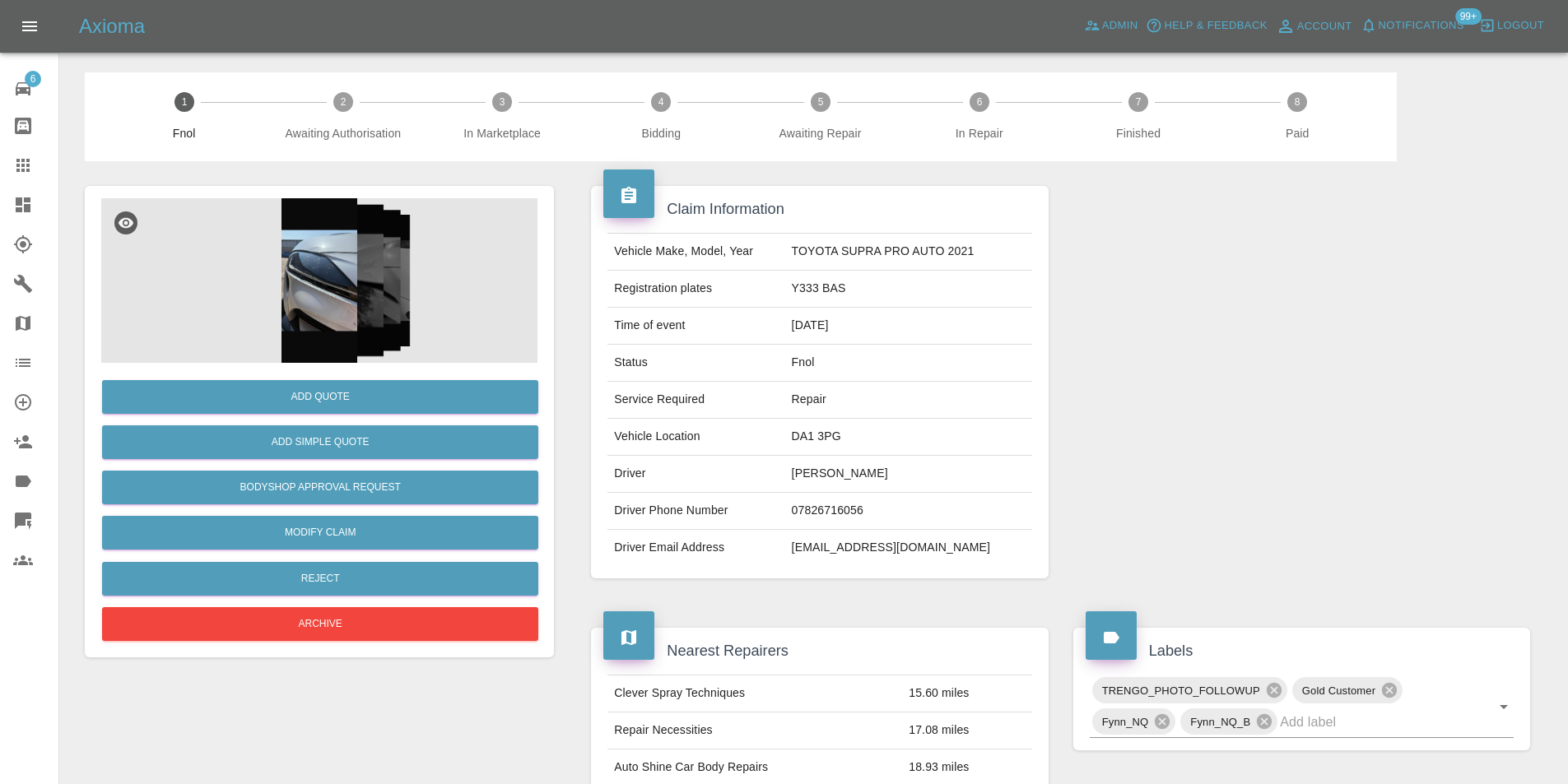
click at [319, 247] on img at bounding box center [319, 280] width 436 height 164
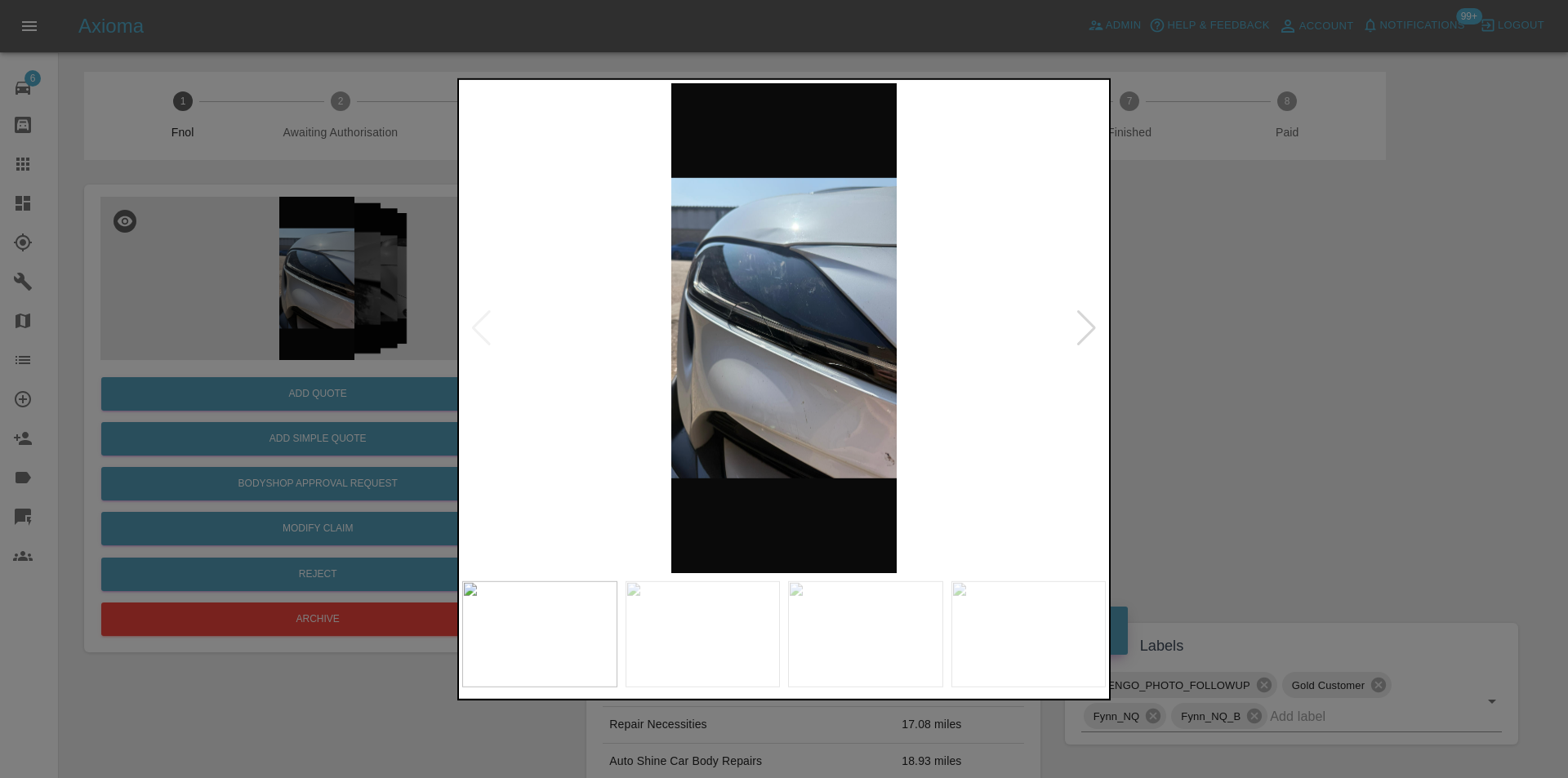
click at [1075, 321] on div at bounding box center [1086, 327] width 22 height 36
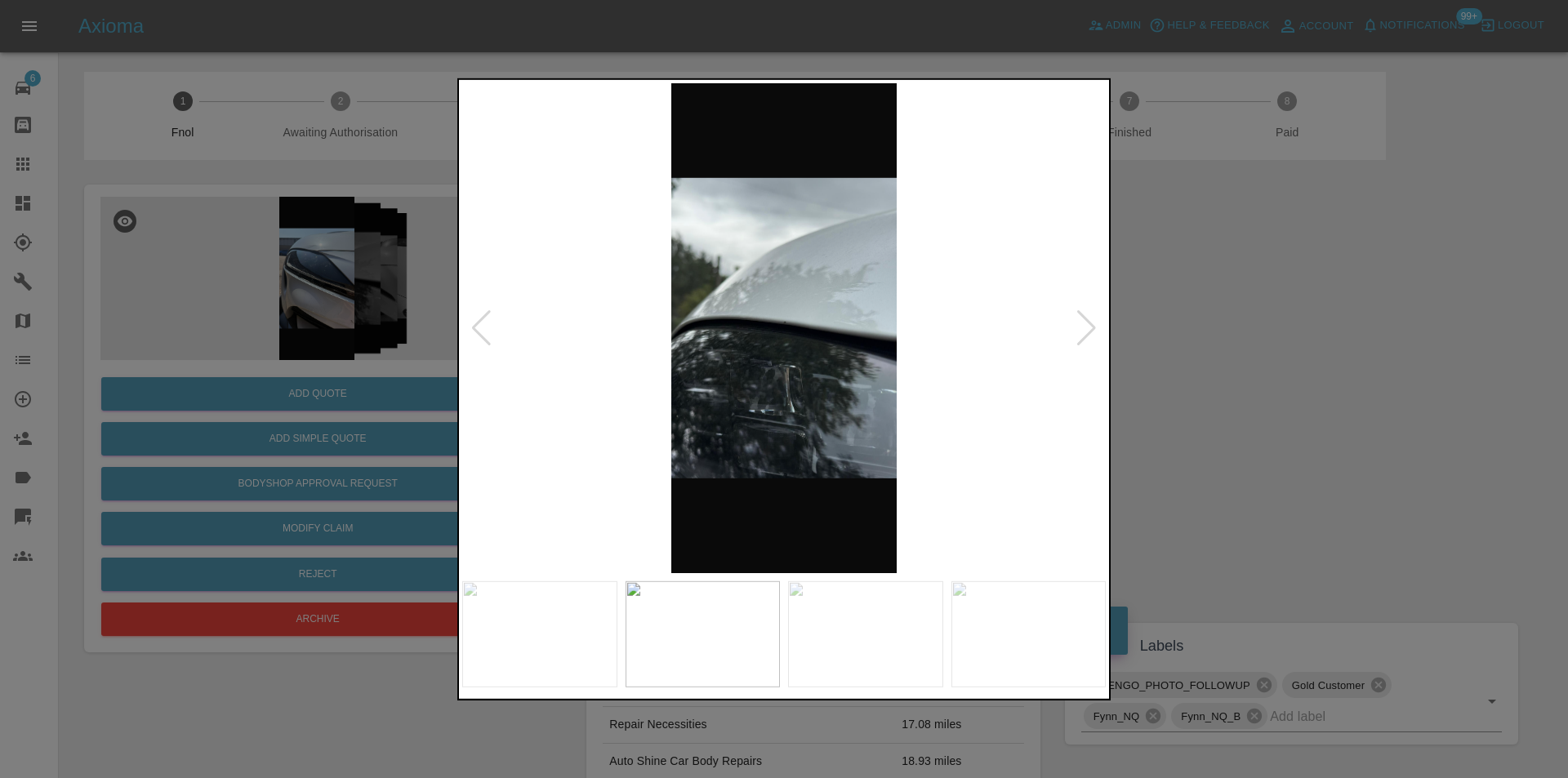
click at [1075, 321] on div at bounding box center [1086, 327] width 22 height 36
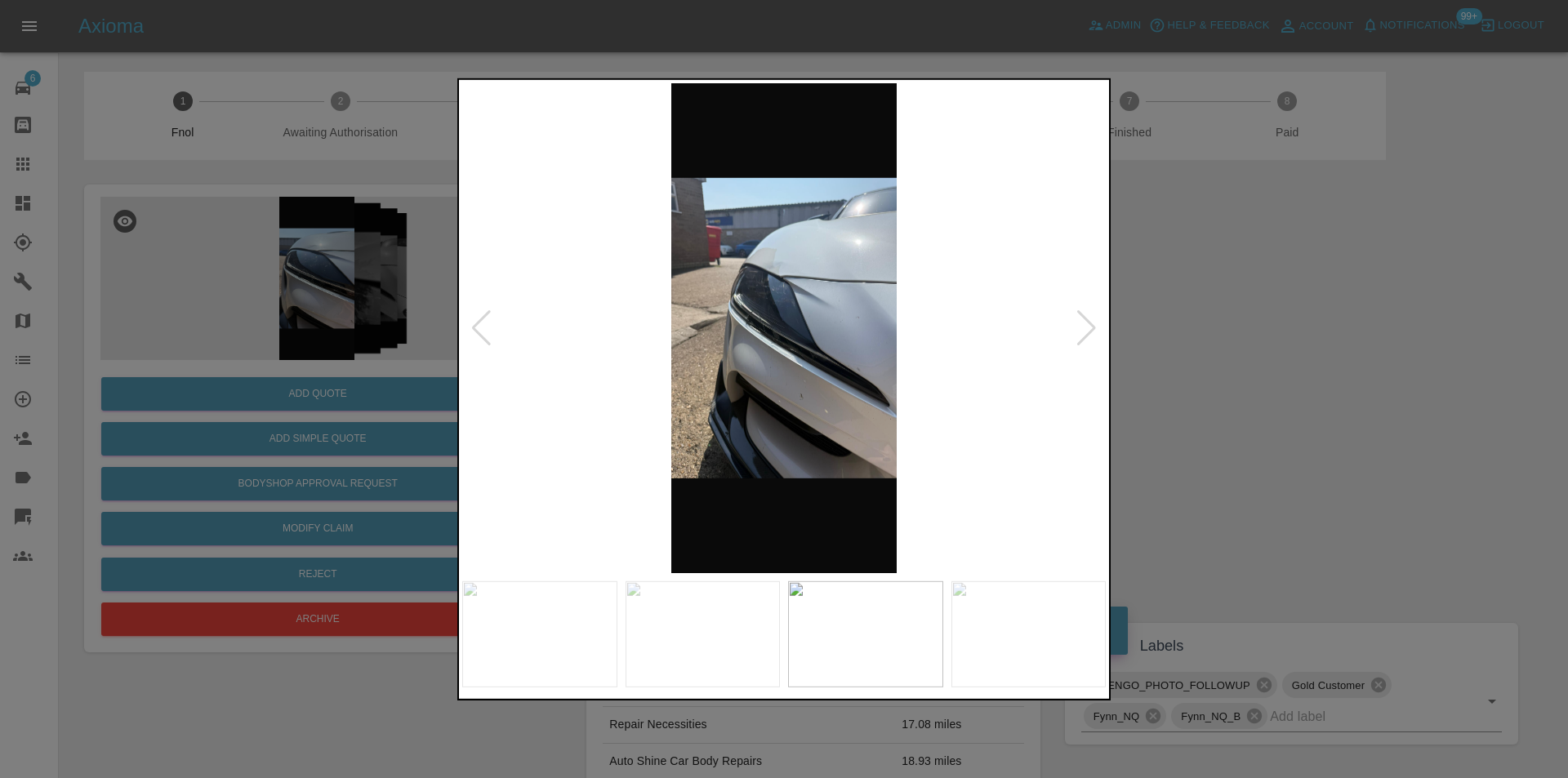
click at [1075, 321] on div at bounding box center [1086, 327] width 22 height 36
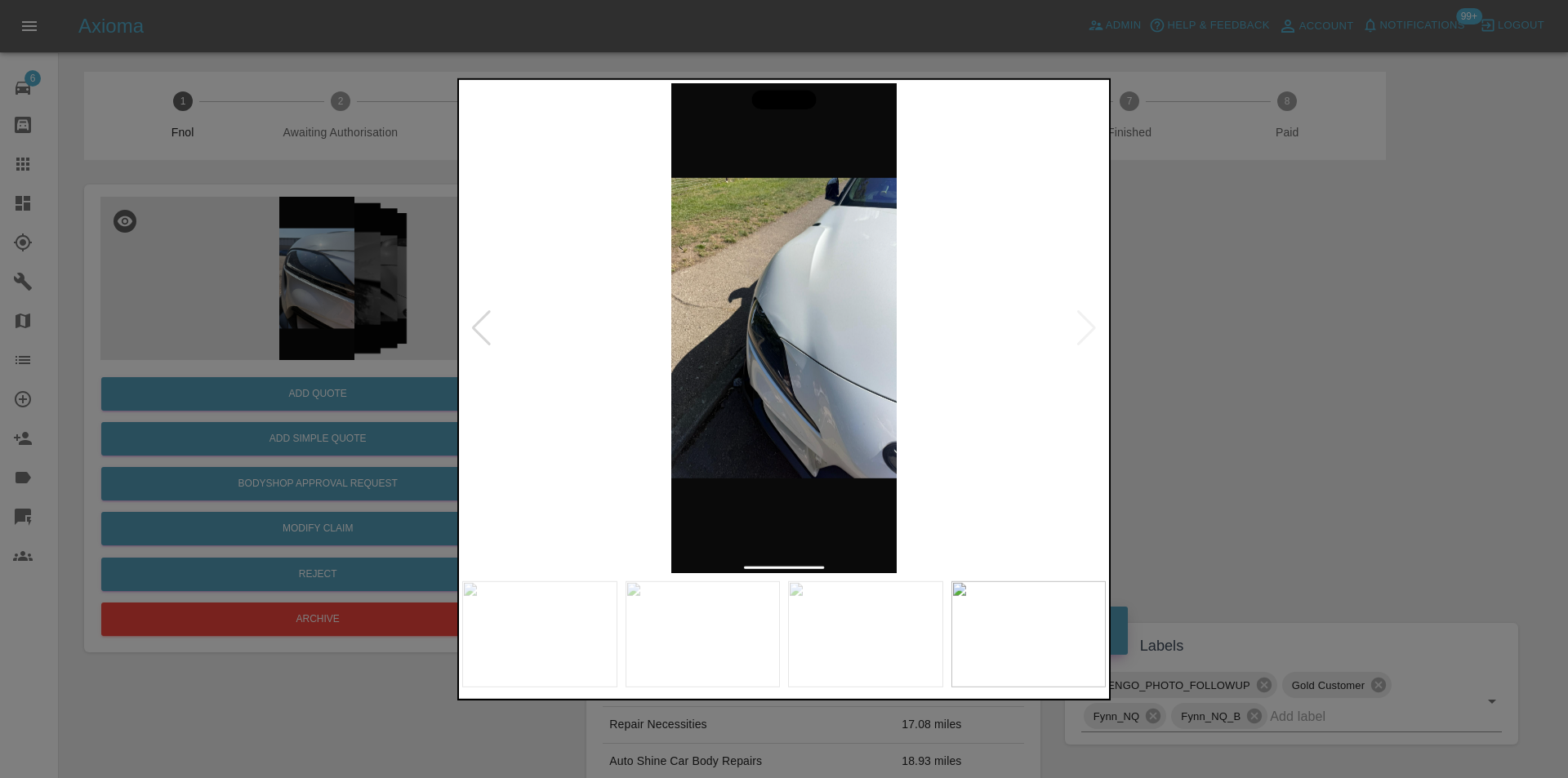
click at [1075, 321] on img at bounding box center [784, 327] width 643 height 490
drag, startPoint x: 1250, startPoint y: 354, endPoint x: 895, endPoint y: 422, distance: 361.5
click at [1250, 355] on div at bounding box center [784, 389] width 1568 height 778
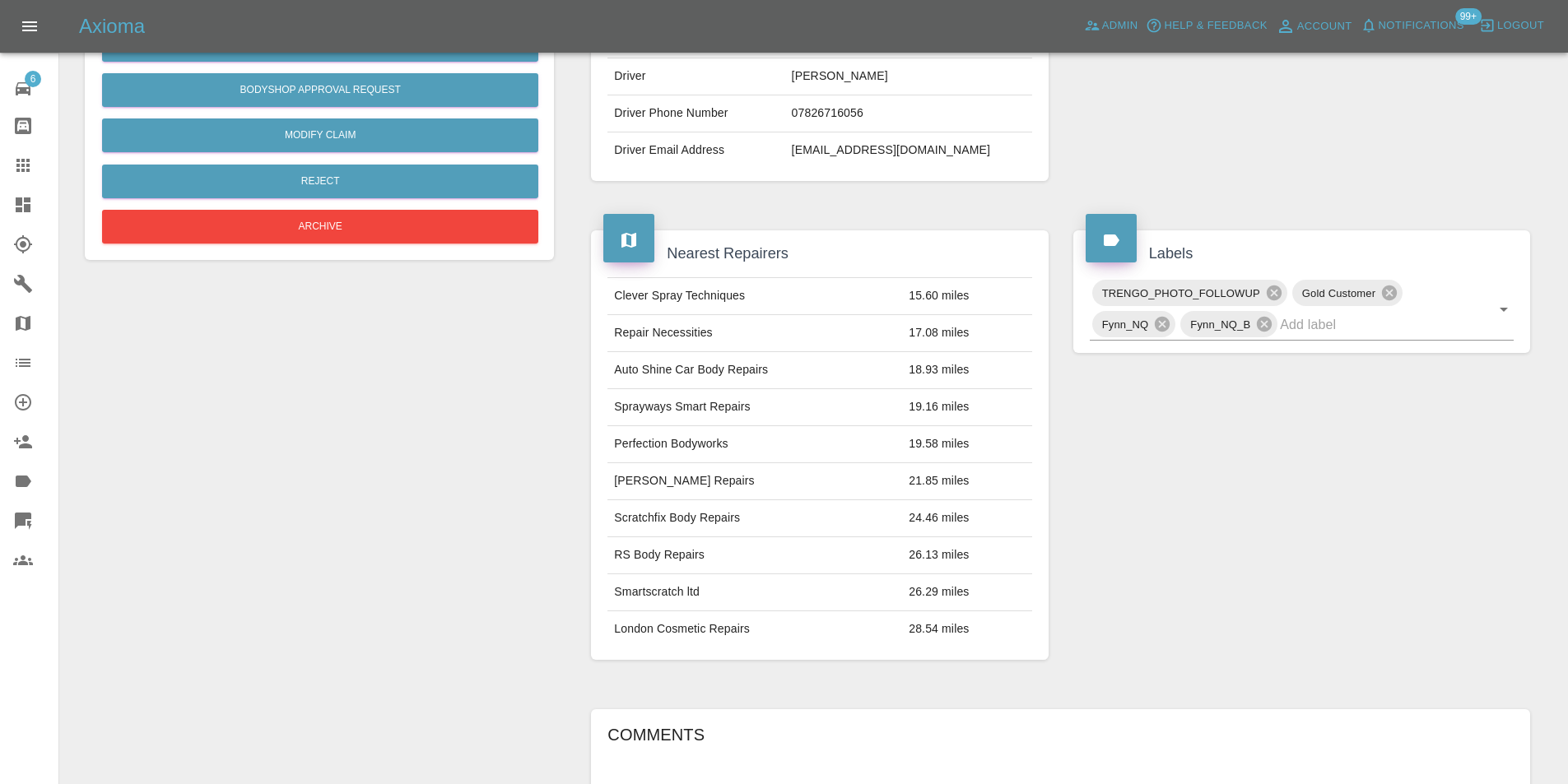
scroll to position [124, 0]
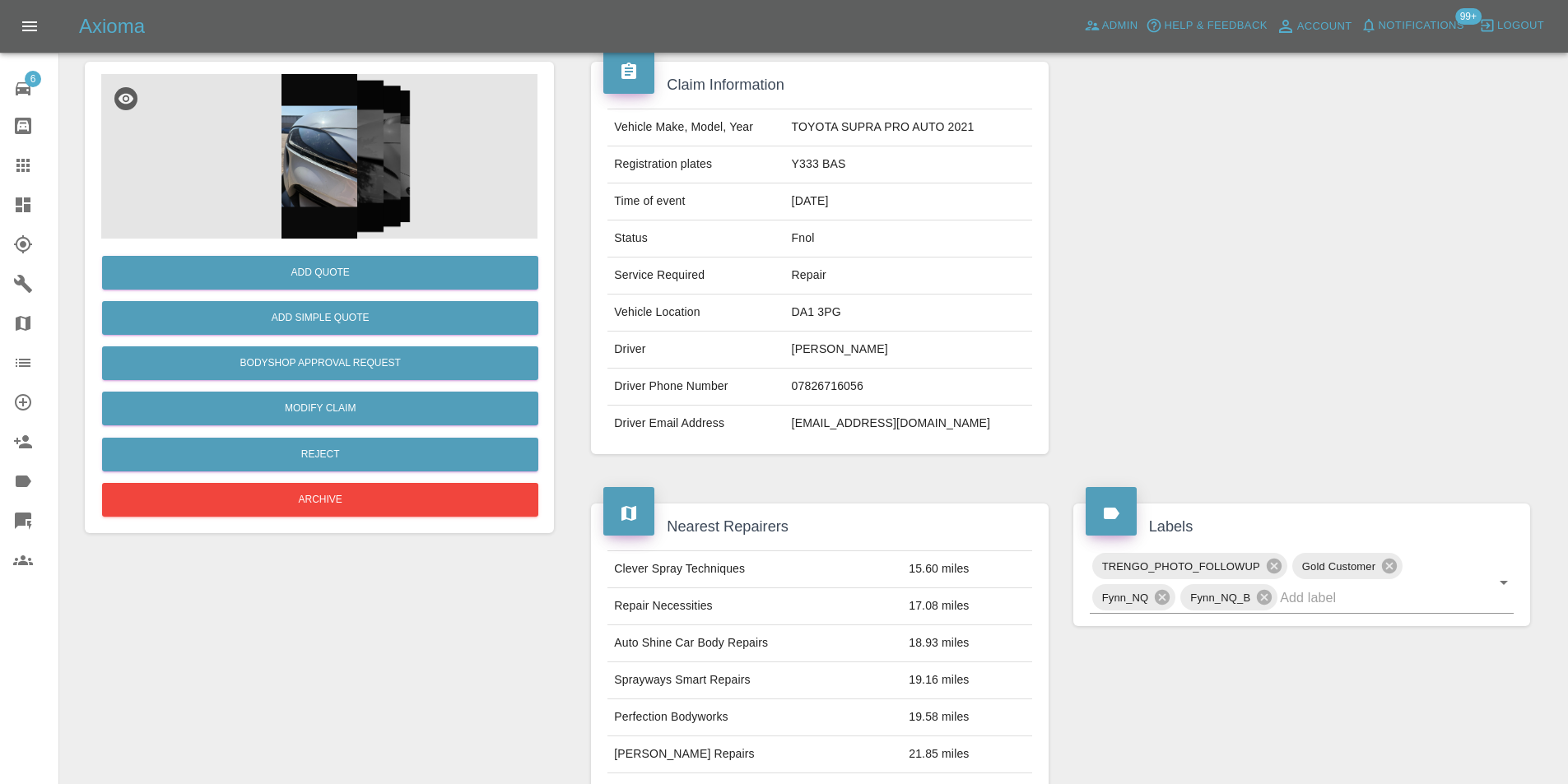
click at [296, 144] on img at bounding box center [319, 156] width 436 height 164
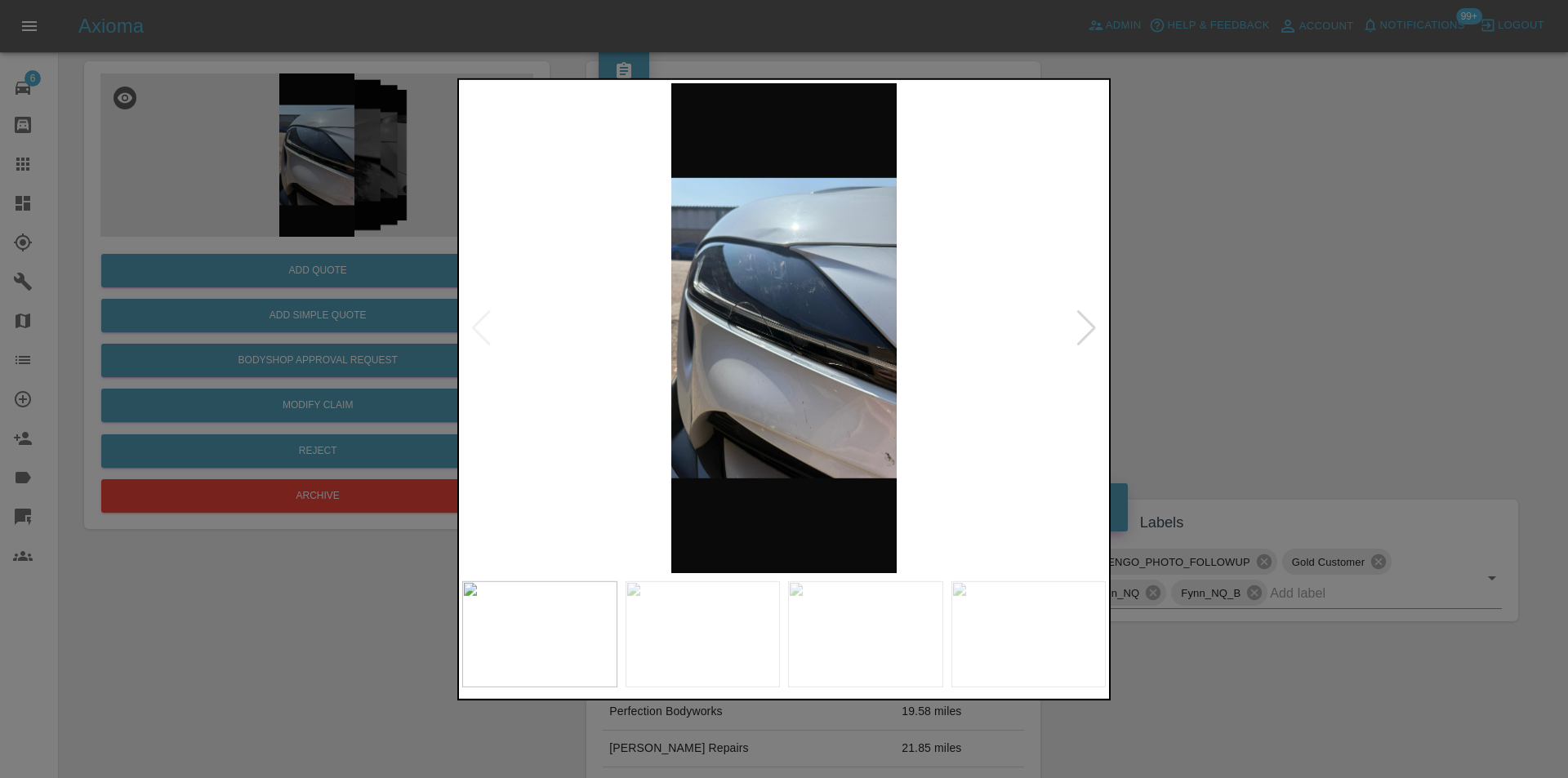
click at [705, 395] on img at bounding box center [784, 327] width 643 height 490
click at [707, 395] on img at bounding box center [784, 327] width 643 height 490
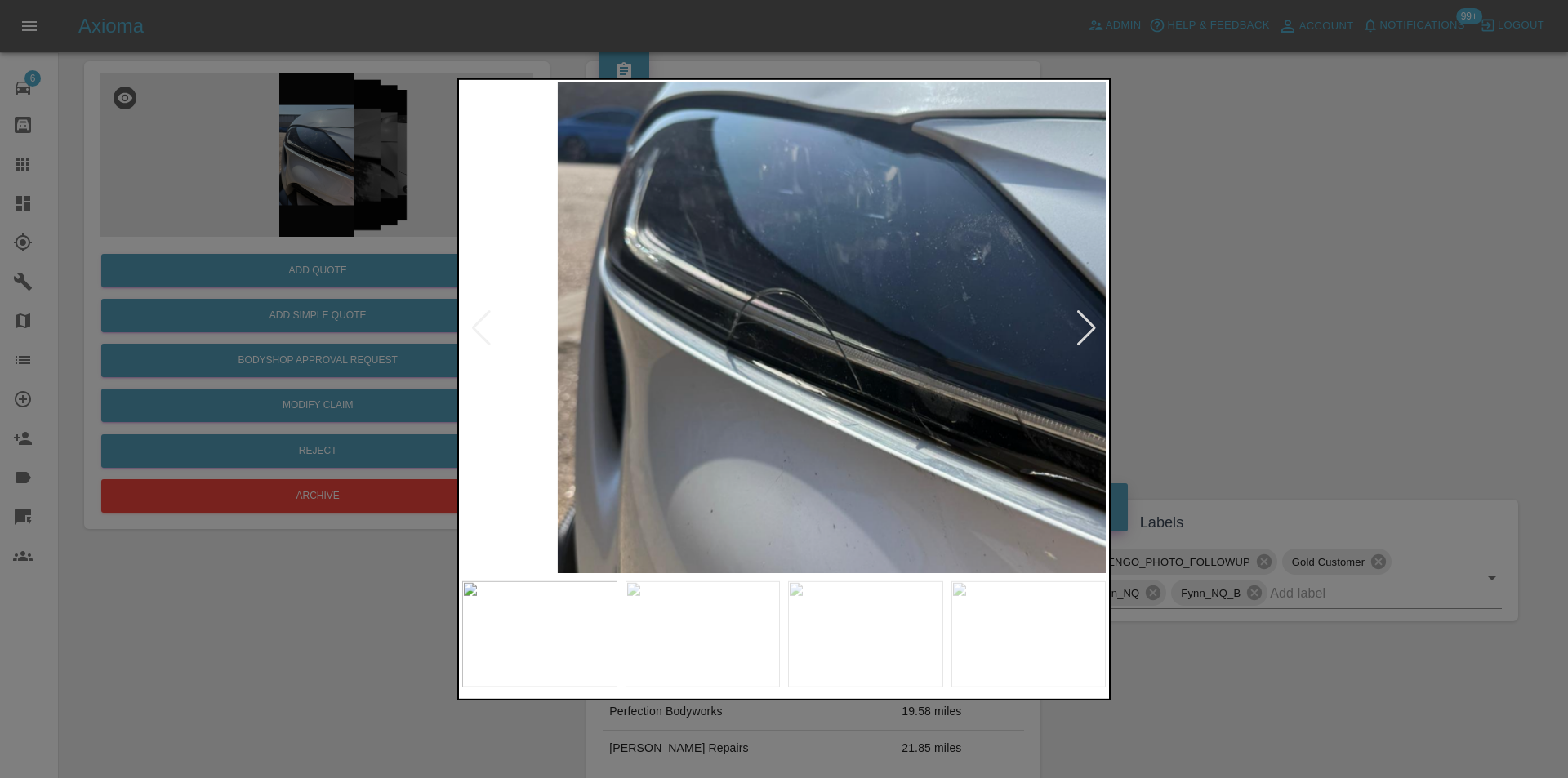
click at [737, 521] on img at bounding box center [896, 367] width 1930 height 1471
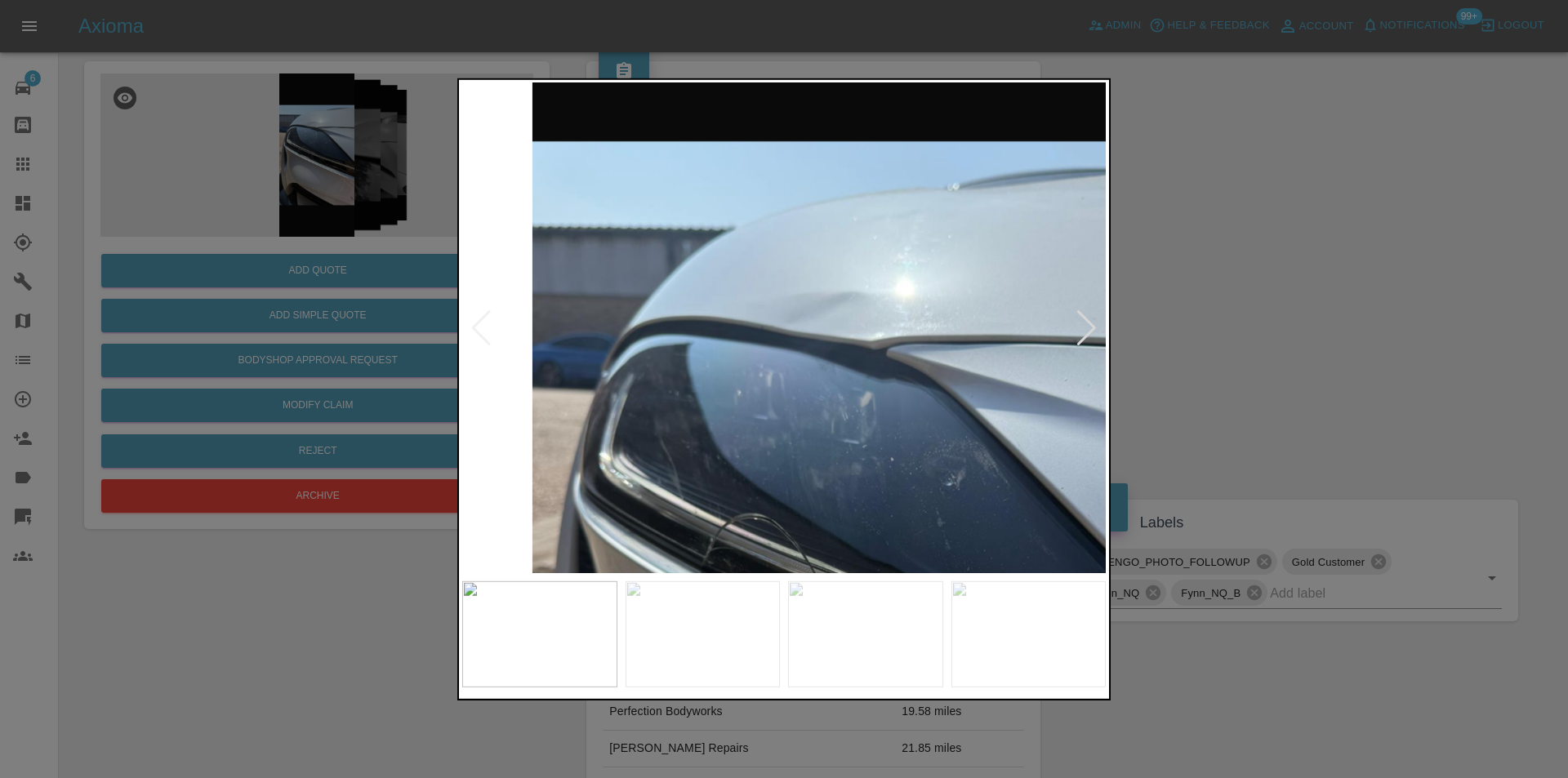
click at [702, 541] on img at bounding box center [870, 593] width 1930 height 1471
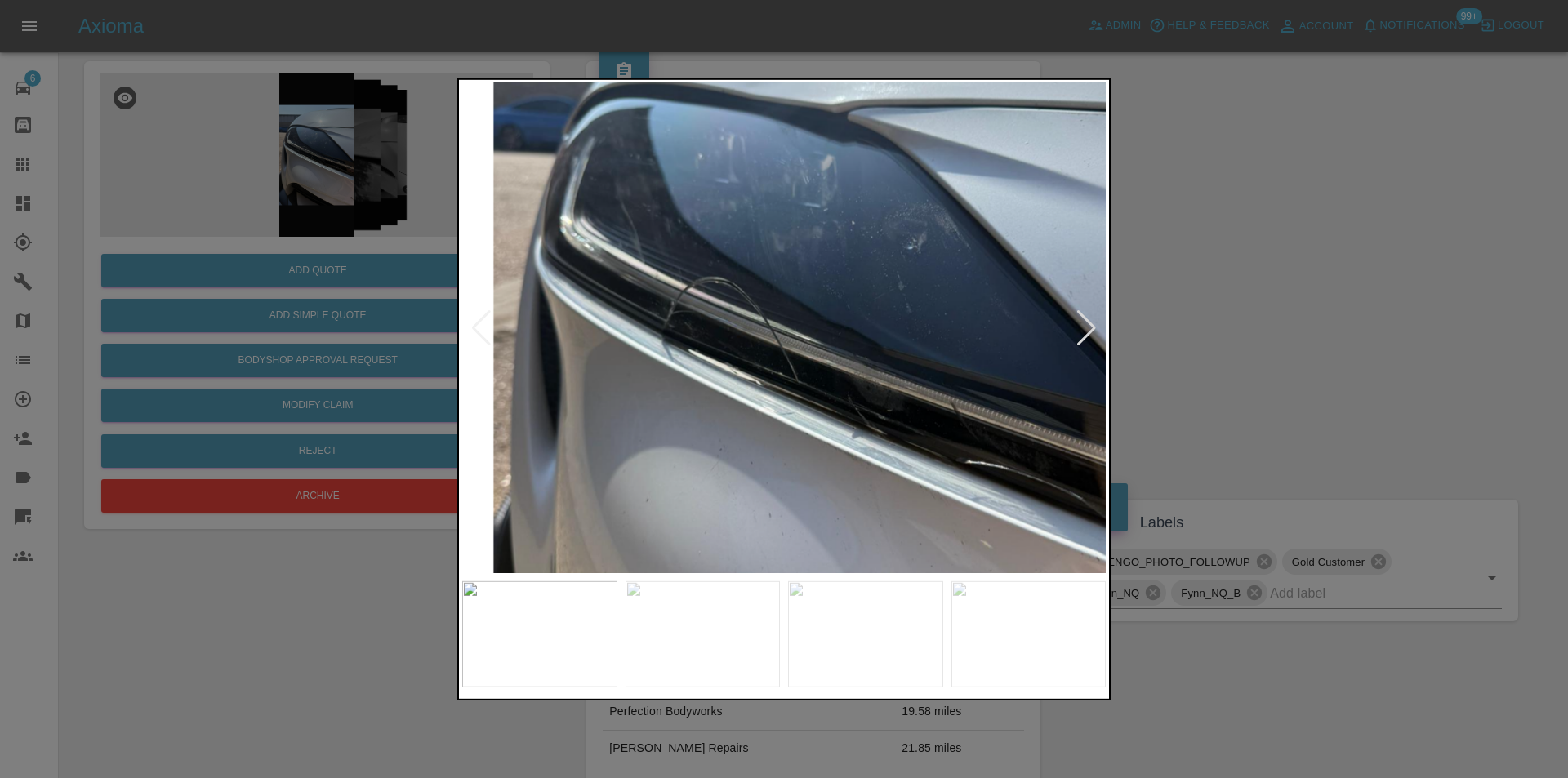
click at [700, 207] on img at bounding box center [831, 355] width 1930 height 1471
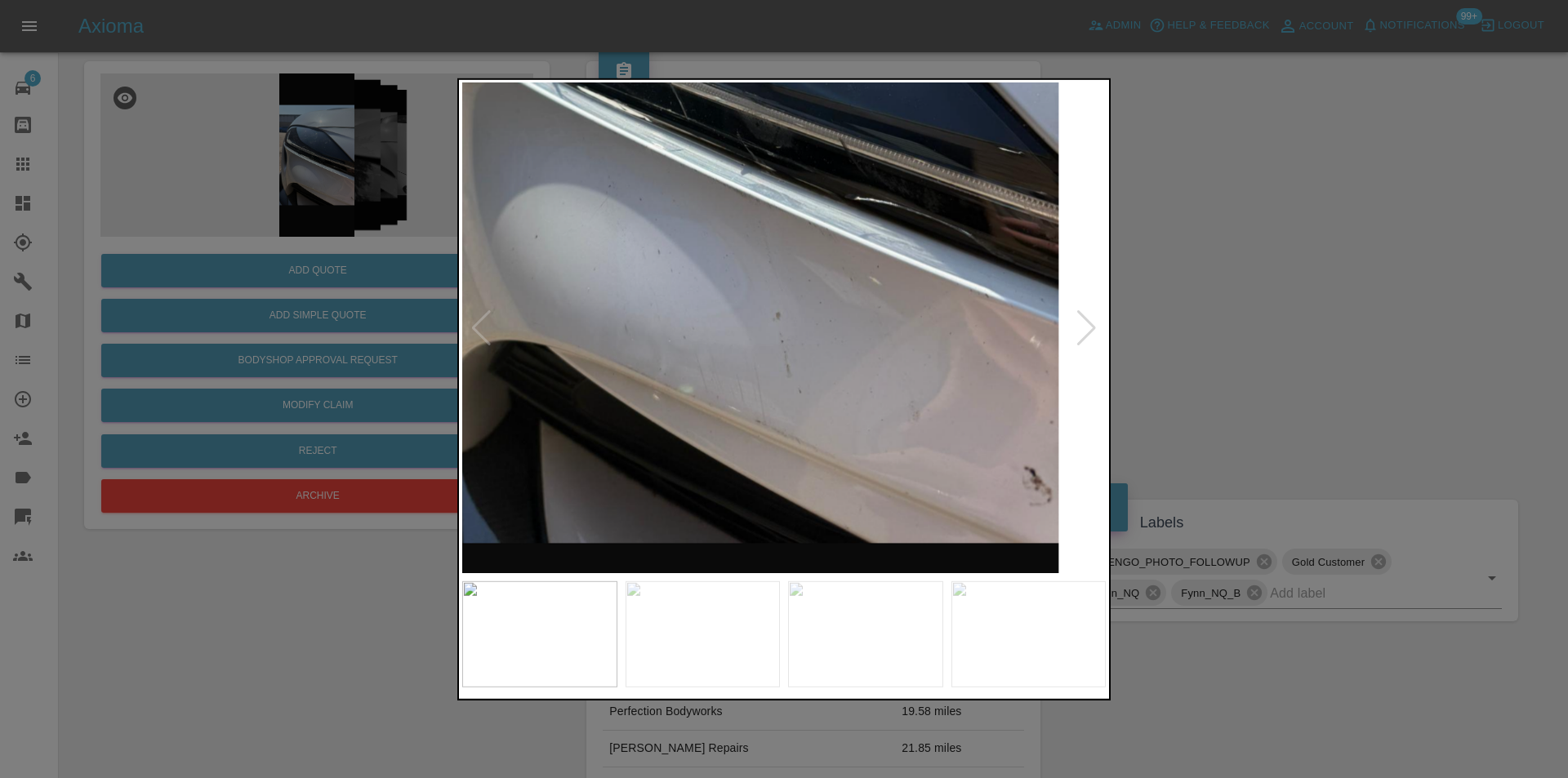
click at [744, 219] on img at bounding box center [720, 93] width 1930 height 1471
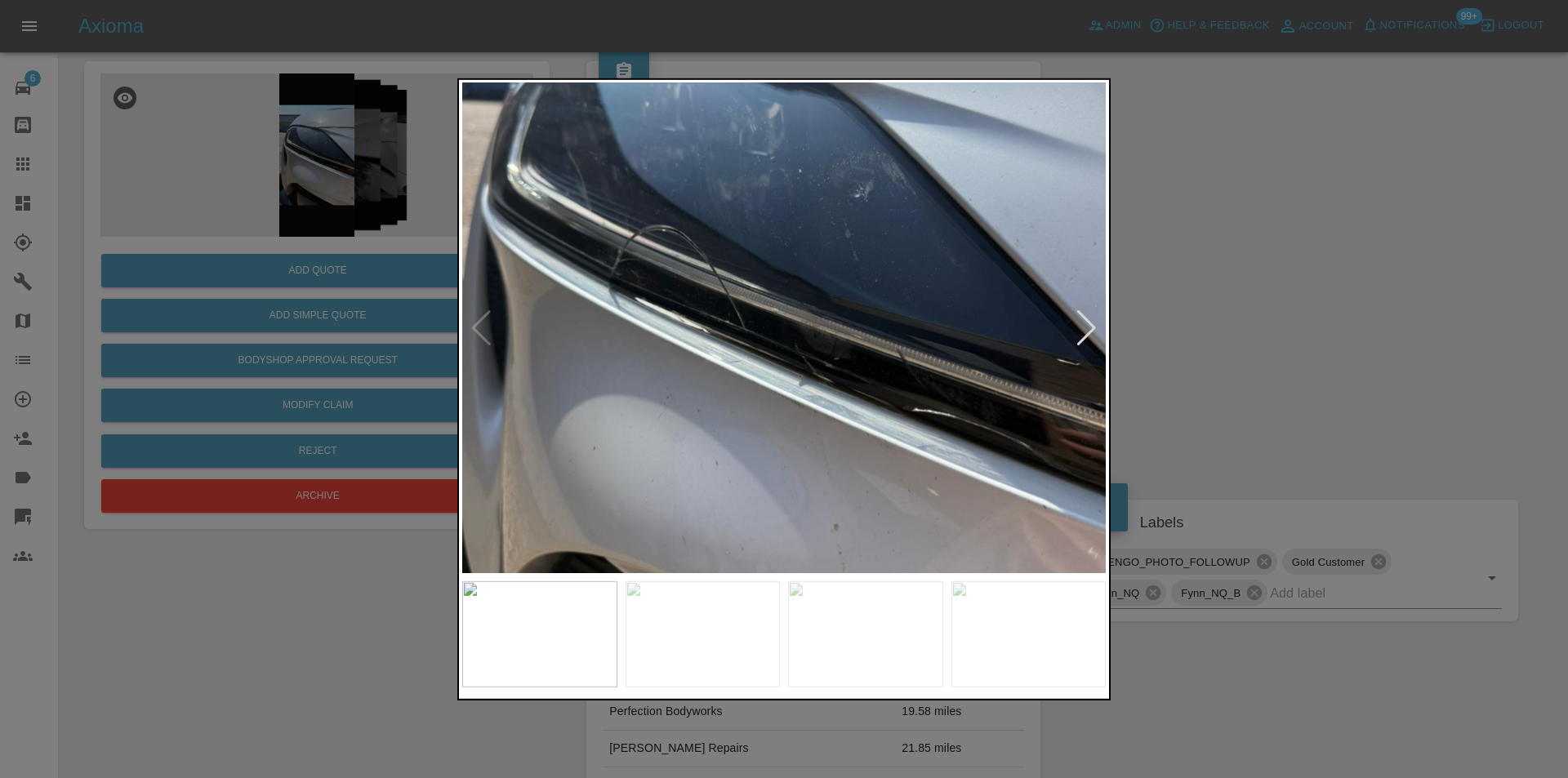
click at [829, 454] on img at bounding box center [778, 304] width 1930 height 1471
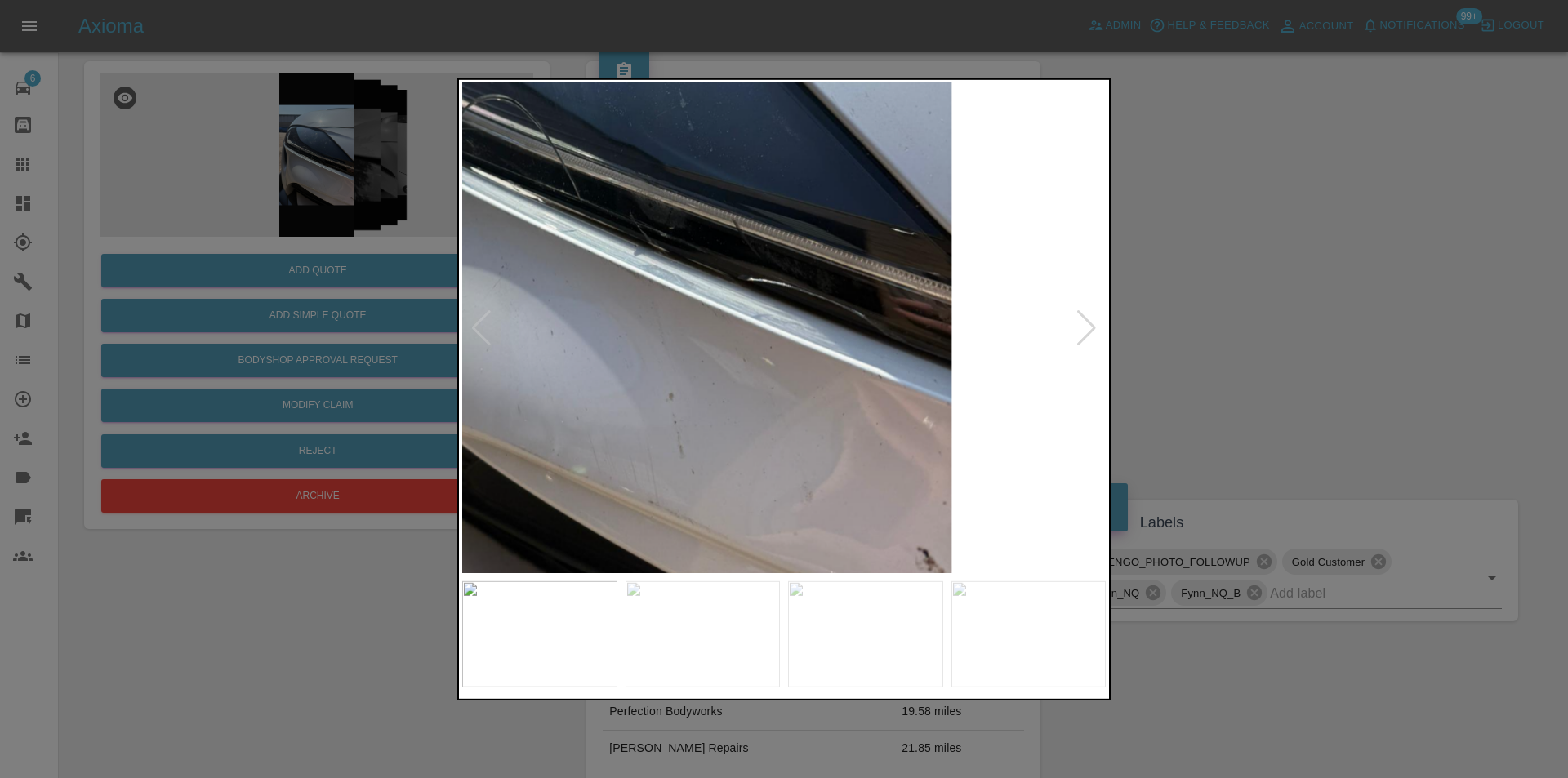
click at [617, 294] on img at bounding box center [613, 174] width 1930 height 1471
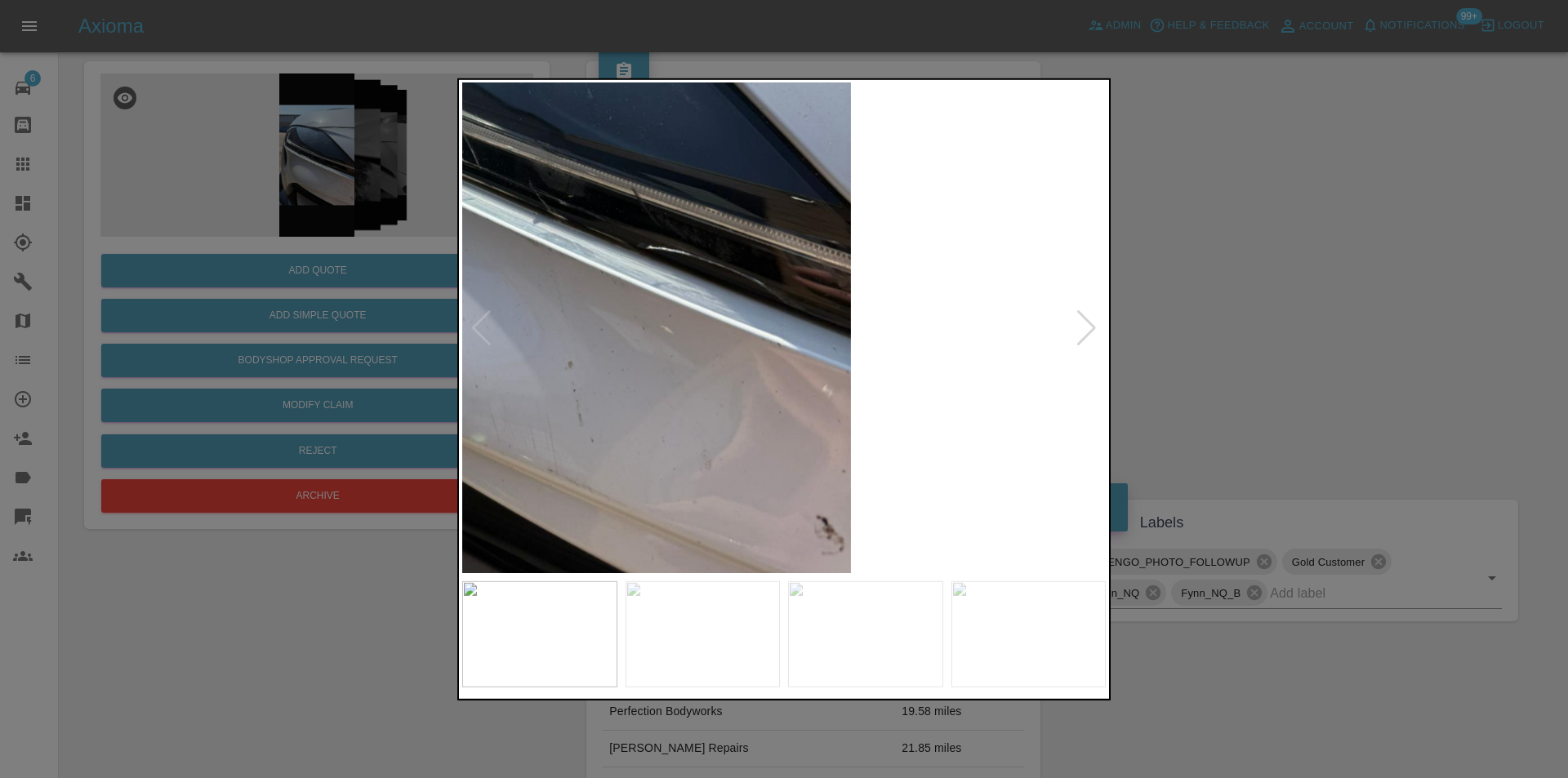
click at [682, 365] on img at bounding box center [512, 142] width 1930 height 1471
click at [693, 361] on img at bounding box center [512, 142] width 1930 height 1471
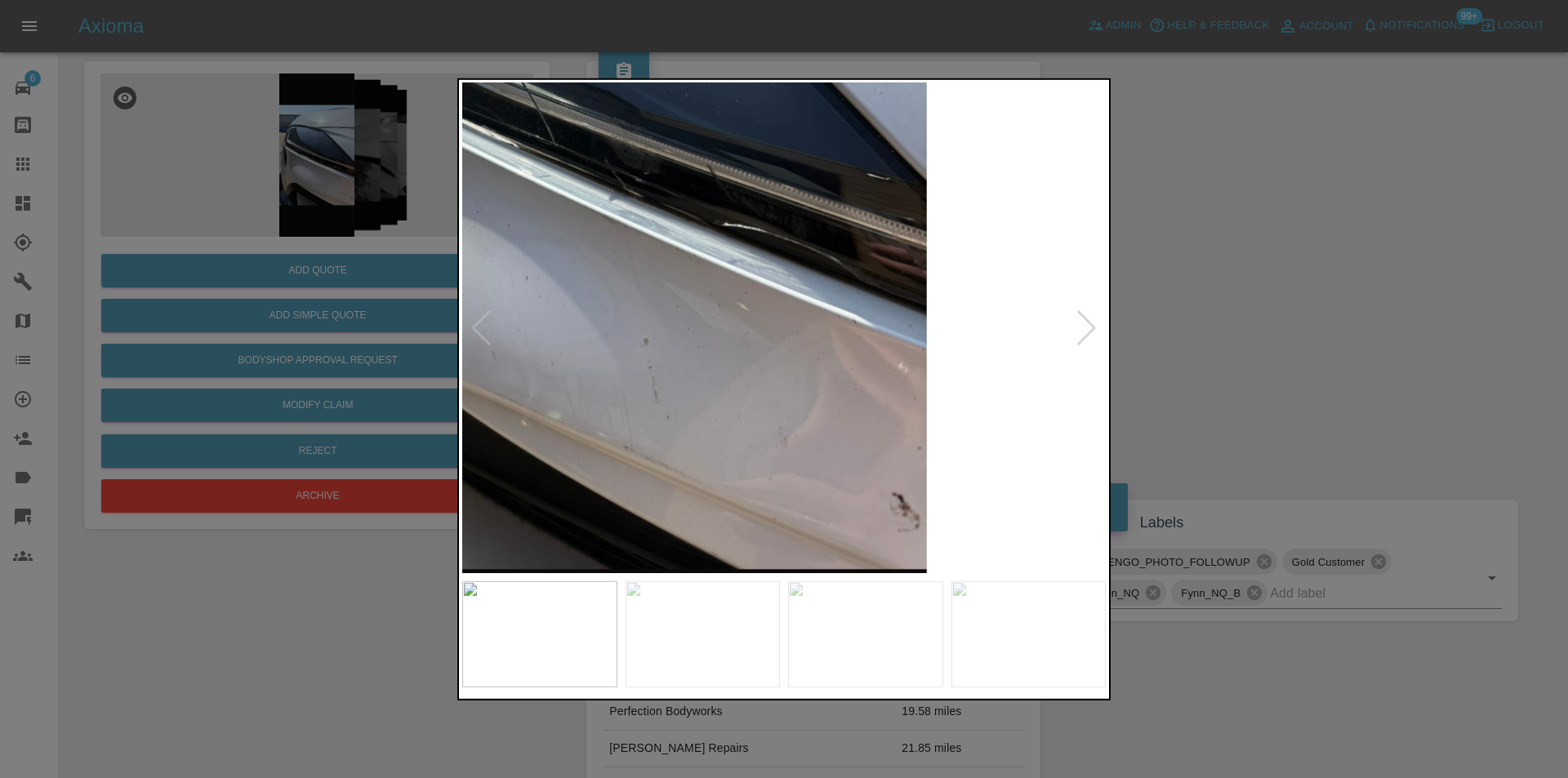
click at [1092, 330] on div at bounding box center [1086, 327] width 22 height 36
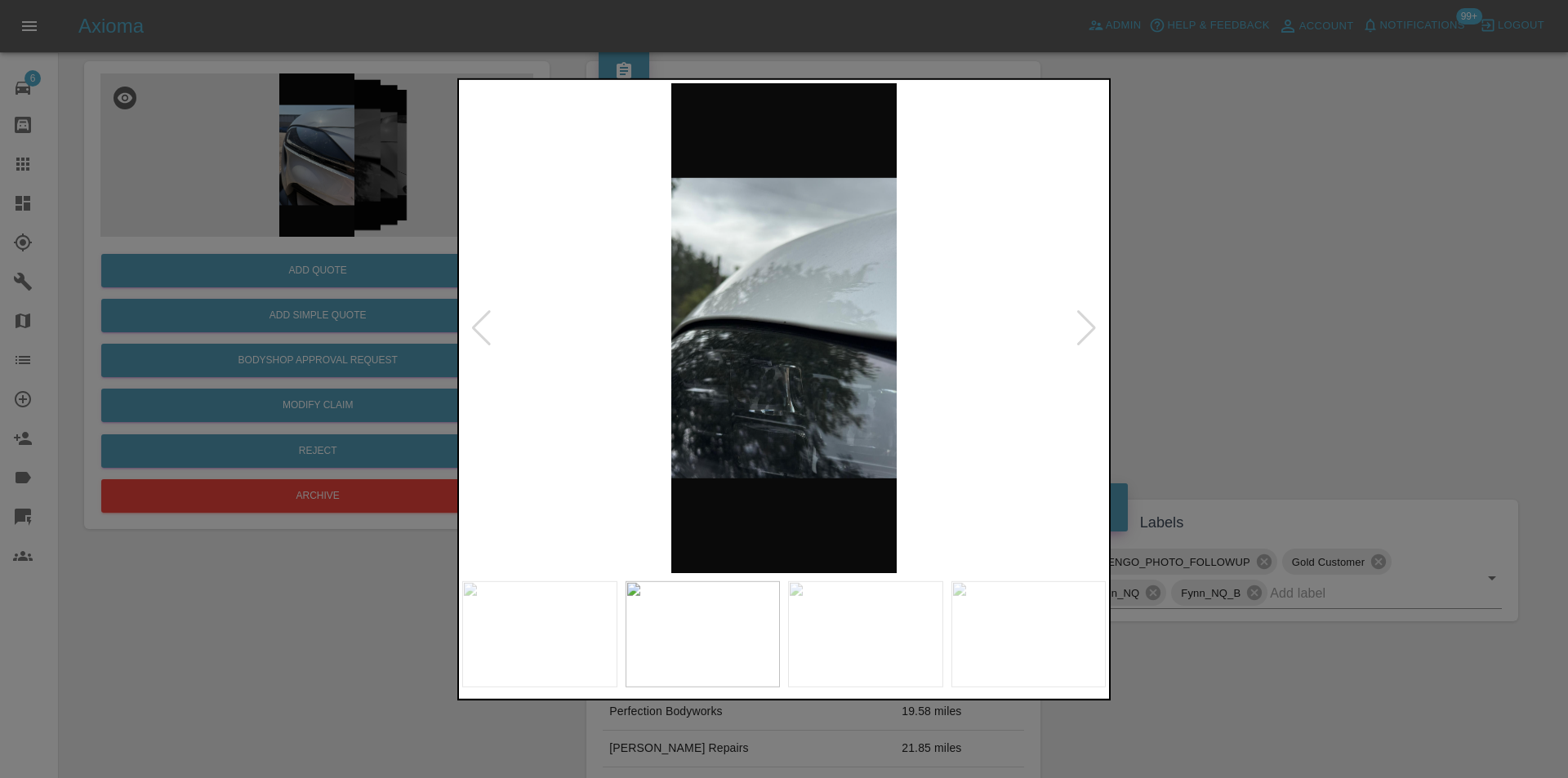
click at [1092, 330] on div at bounding box center [1086, 327] width 22 height 36
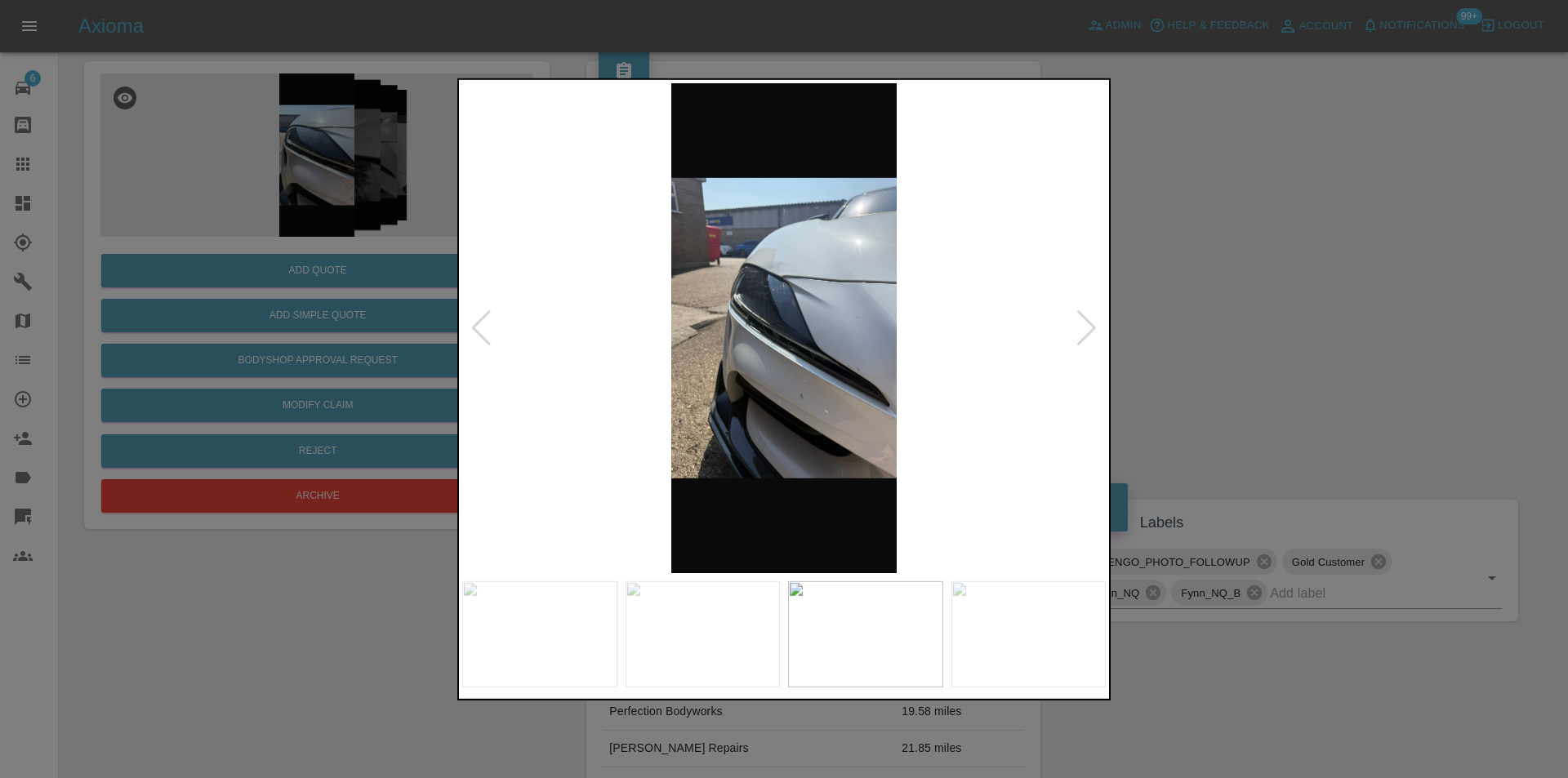
click at [1092, 330] on div at bounding box center [1086, 327] width 22 height 36
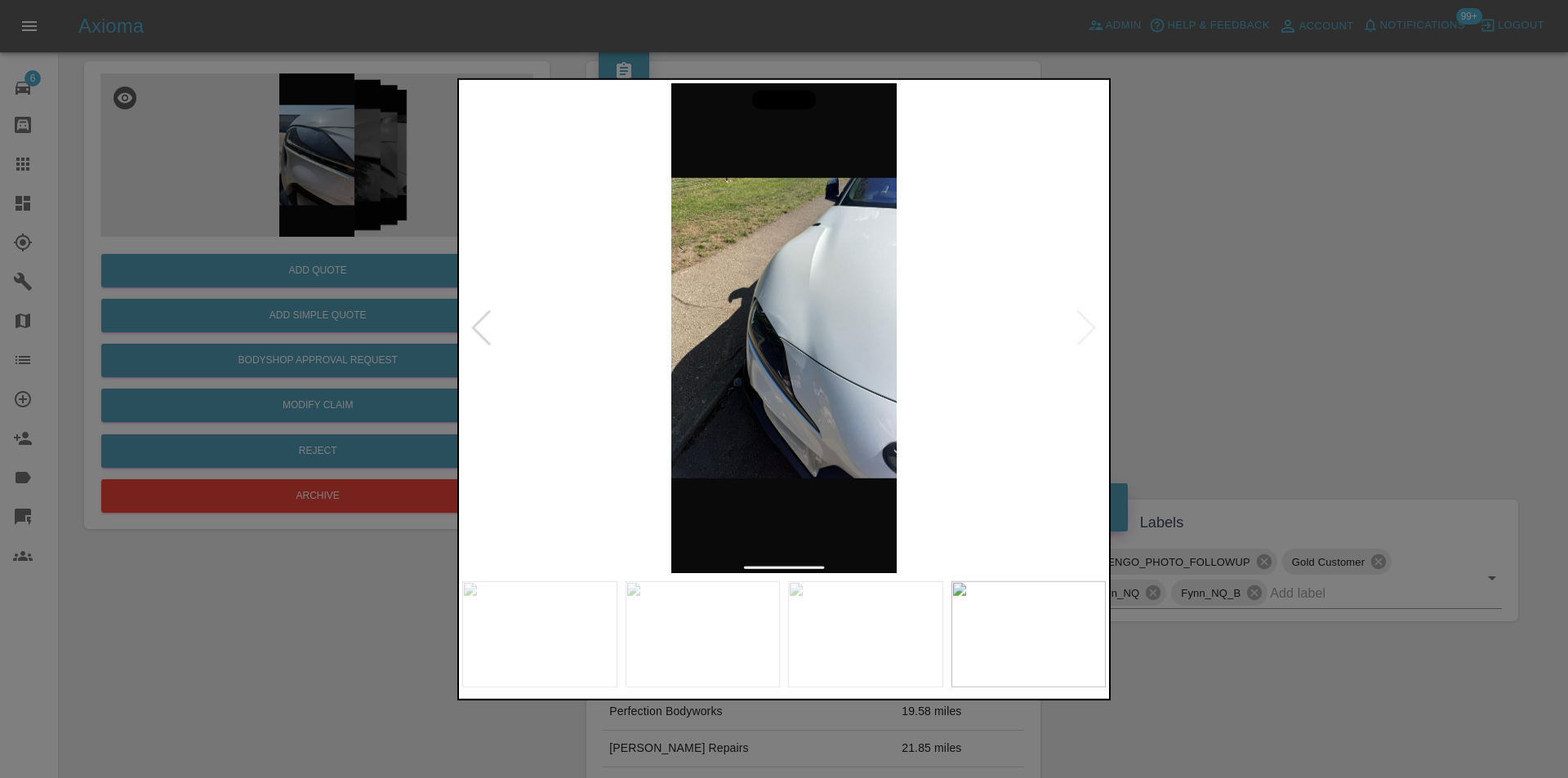
click at [1242, 354] on div at bounding box center [784, 389] width 1568 height 778
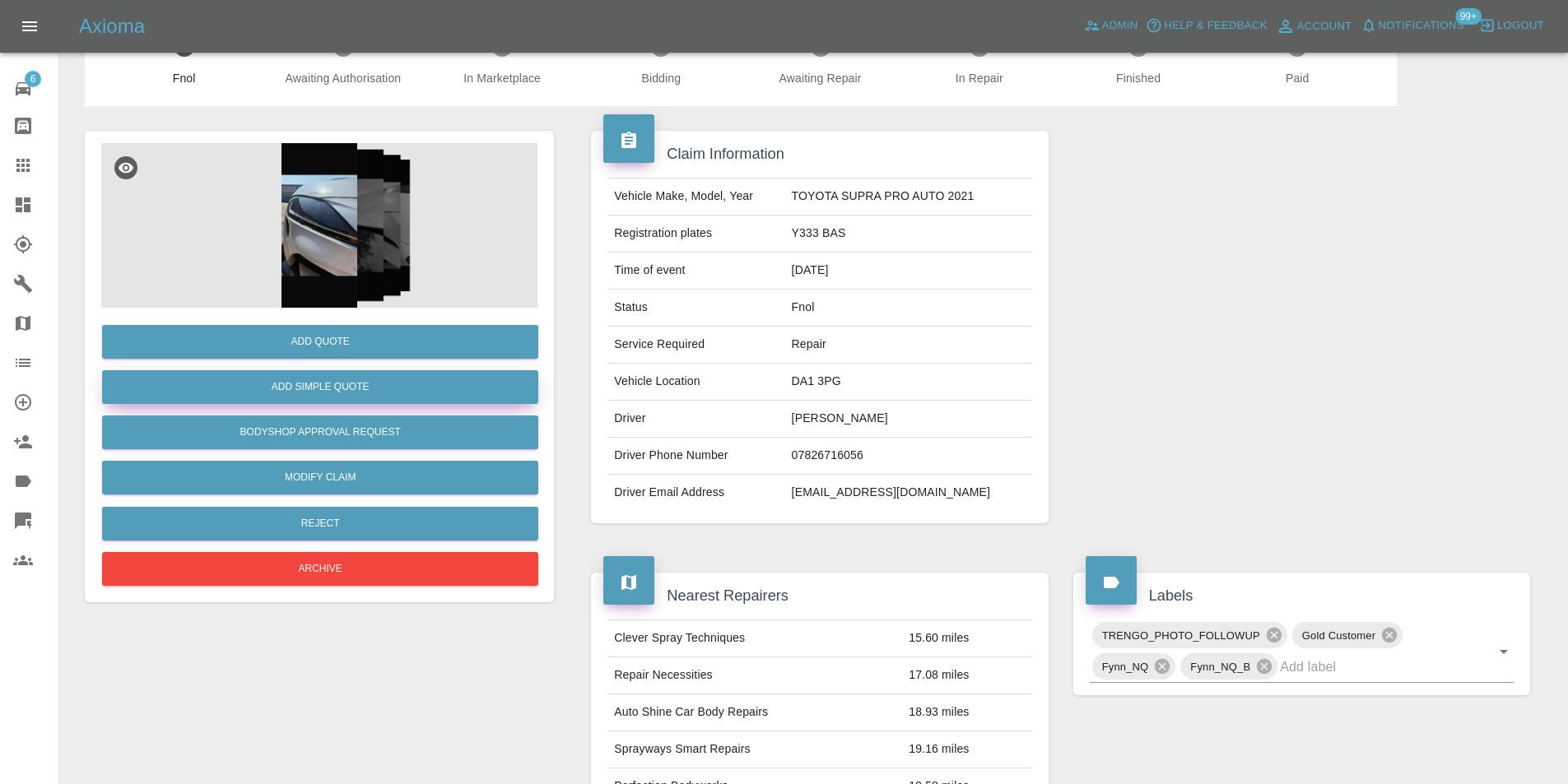
scroll to position [0, 0]
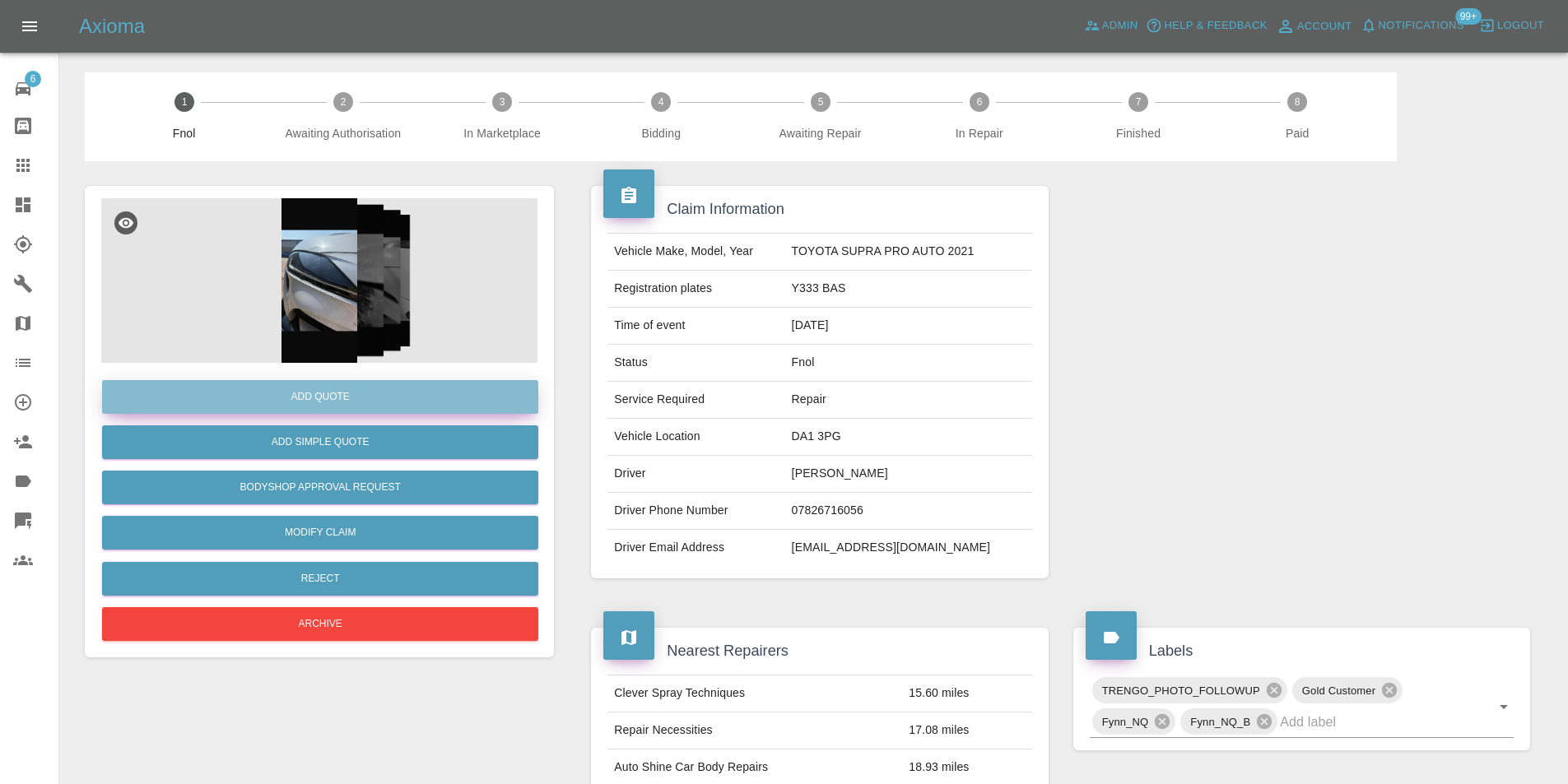
click at [338, 411] on button "Add Quote" at bounding box center [320, 397] width 436 height 34
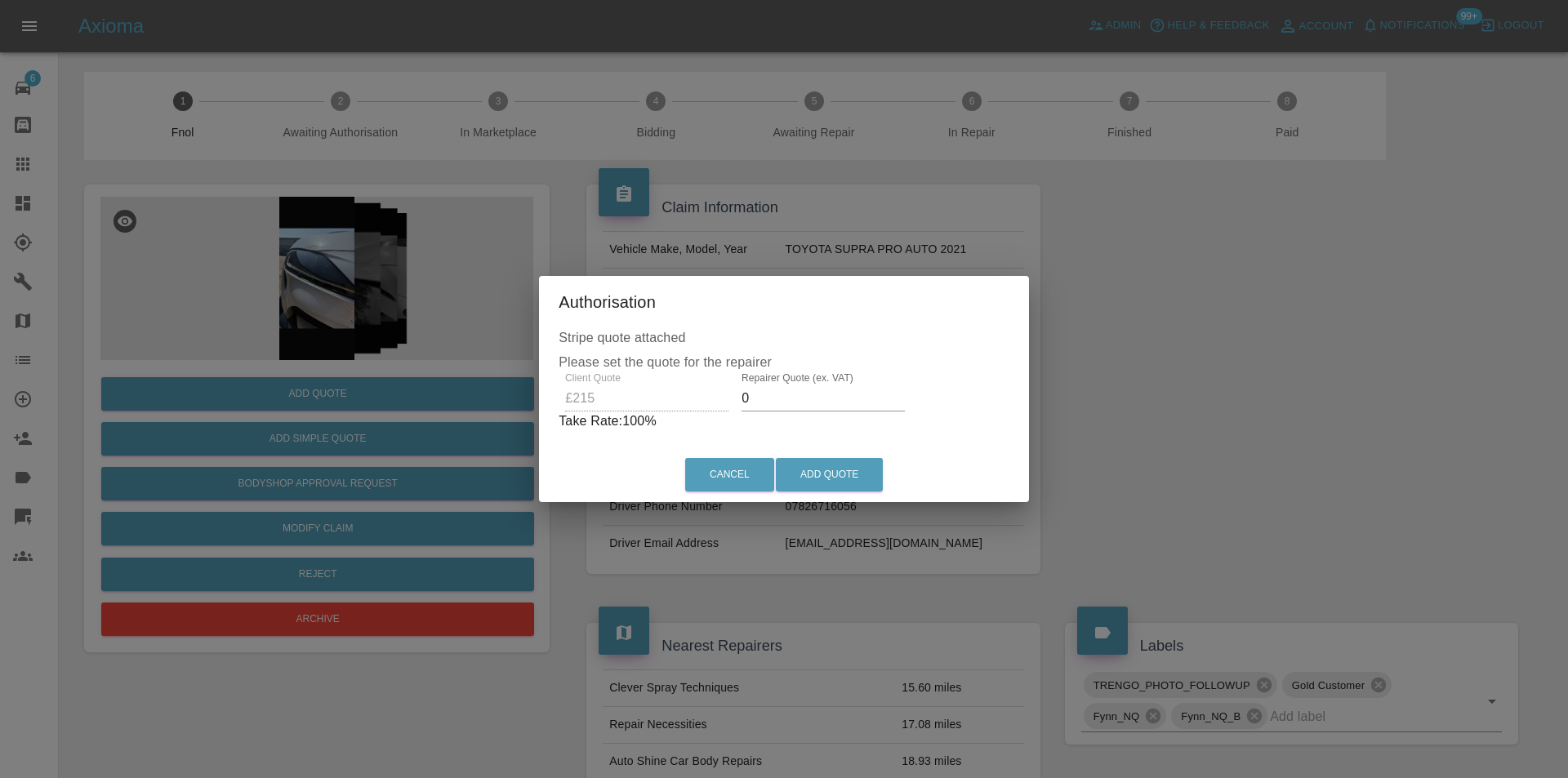
click at [793, 401] on input "0" at bounding box center [823, 398] width 163 height 26
type input "0135"
click at [839, 463] on button "Add Quote" at bounding box center [829, 475] width 107 height 34
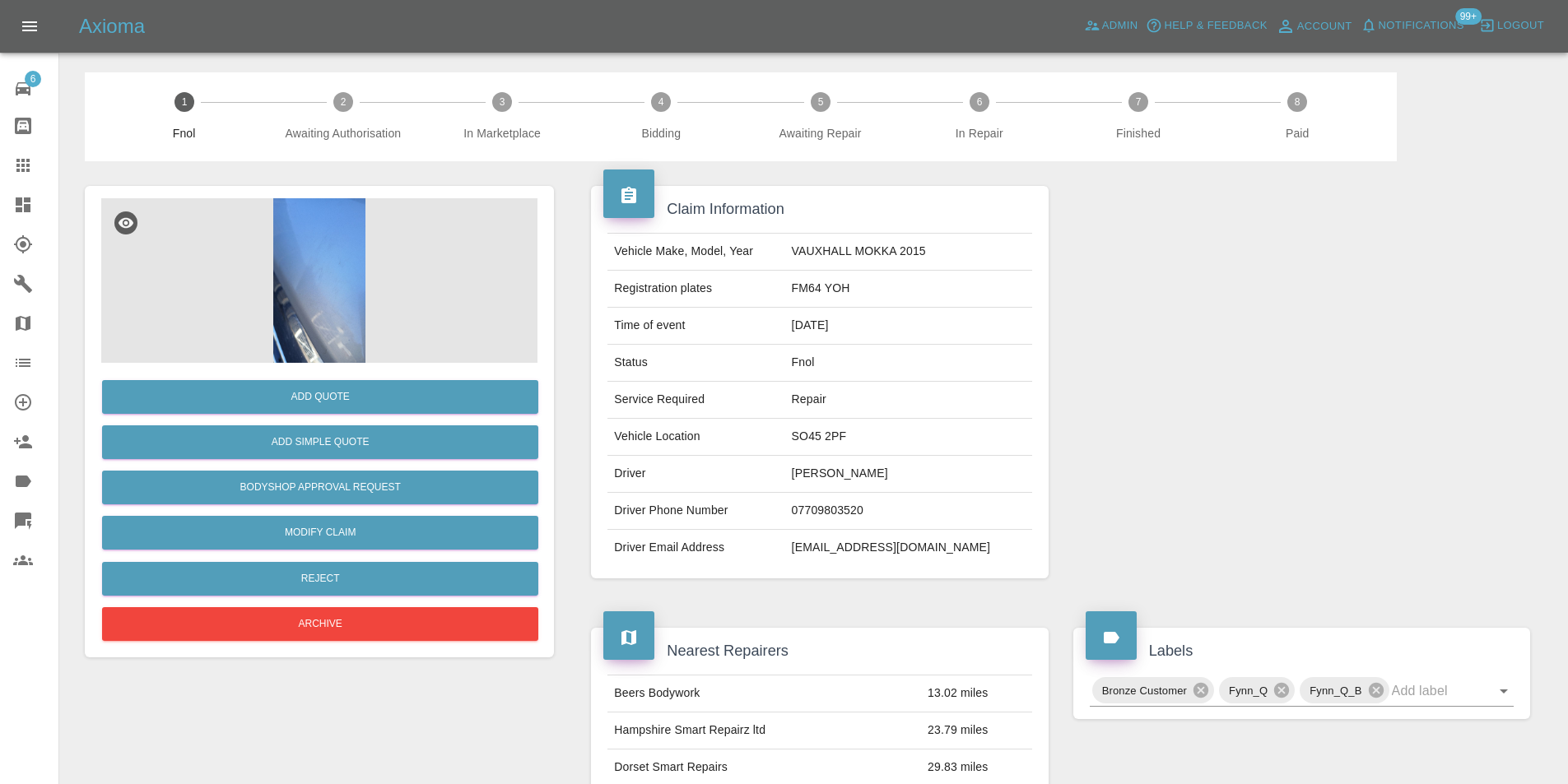
click at [319, 273] on img at bounding box center [319, 280] width 436 height 164
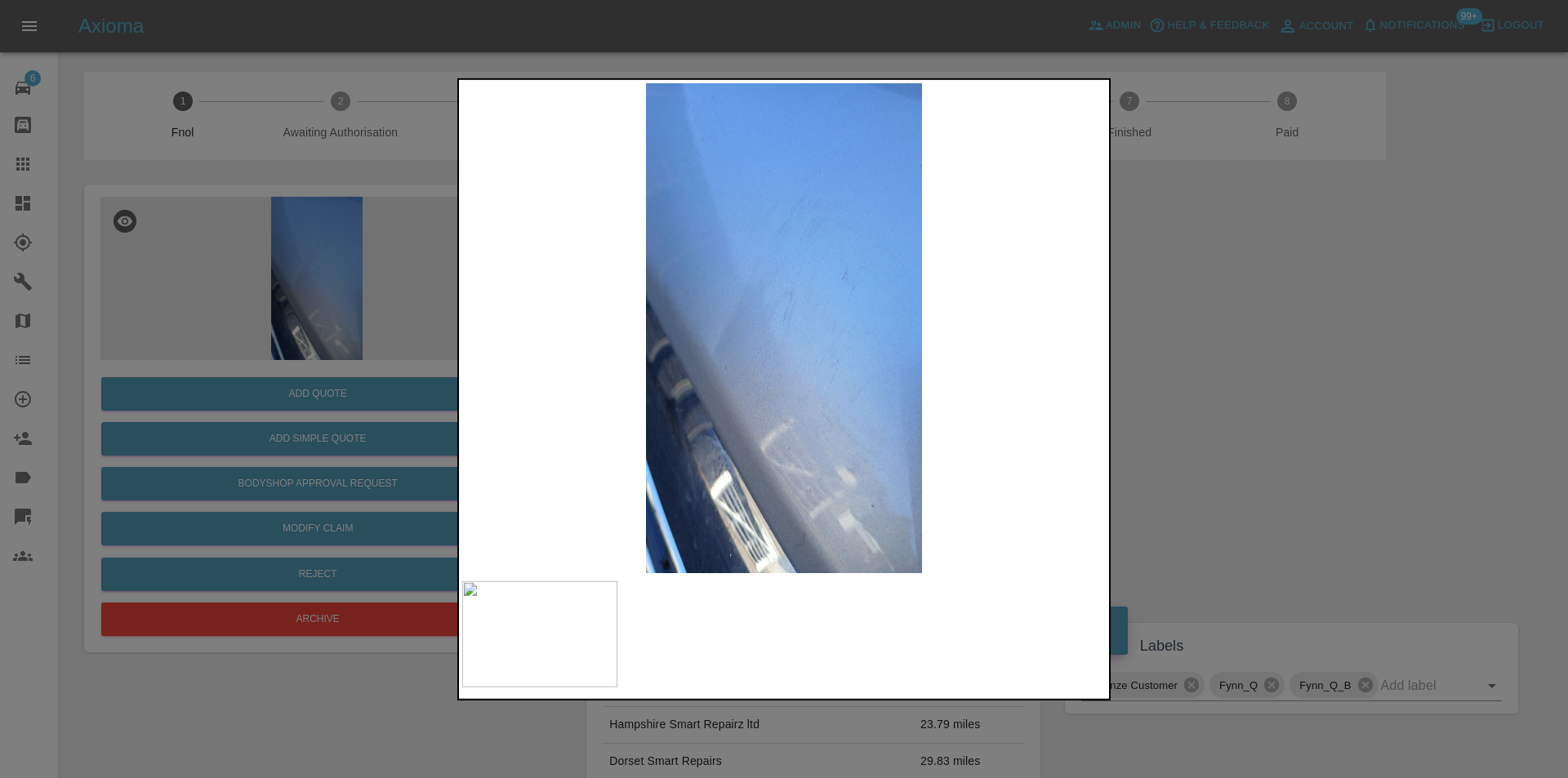
click at [1347, 332] on div at bounding box center [784, 389] width 1568 height 778
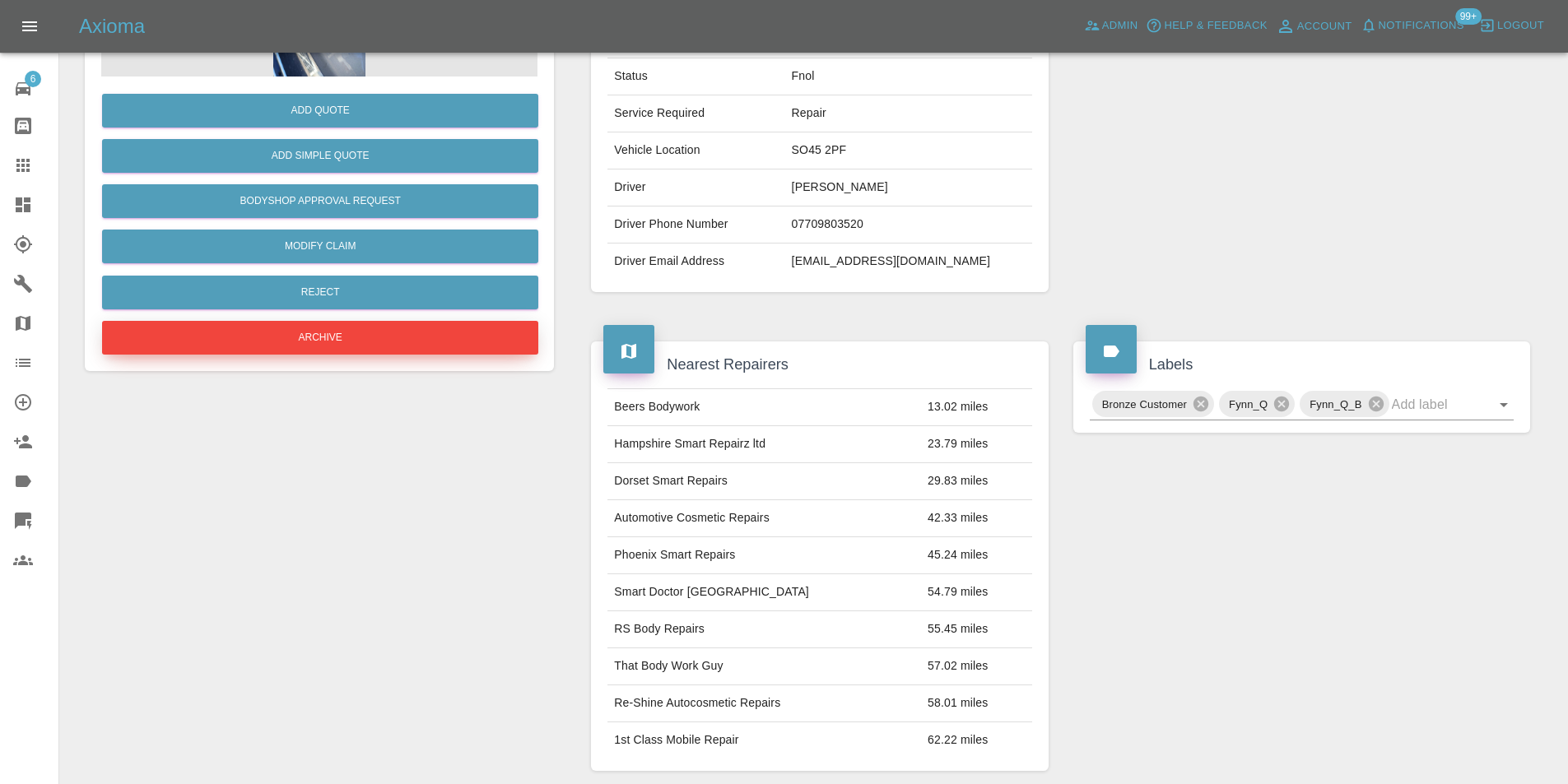
scroll to position [172, 0]
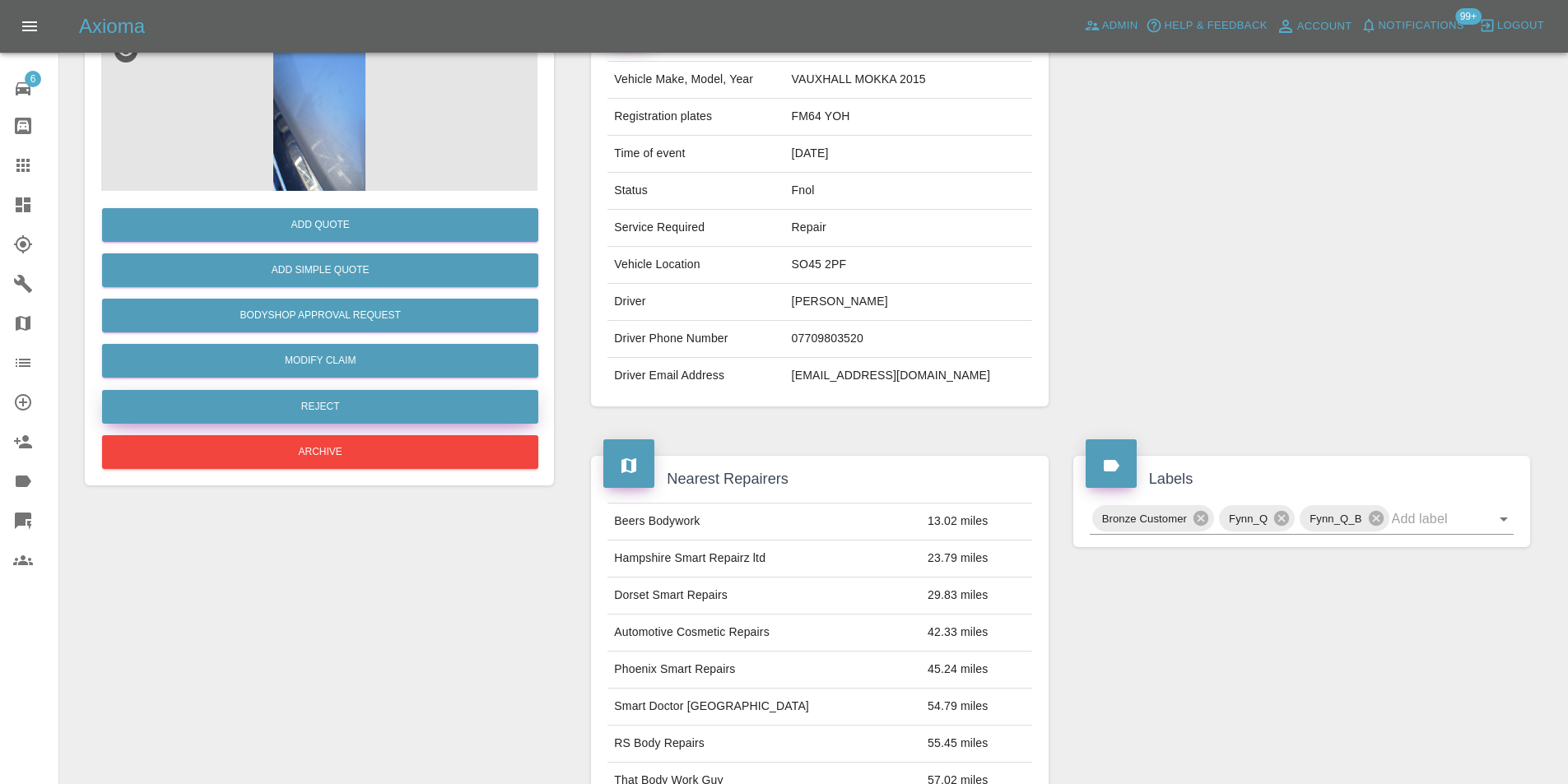
click at [338, 406] on button "Reject" at bounding box center [320, 407] width 436 height 34
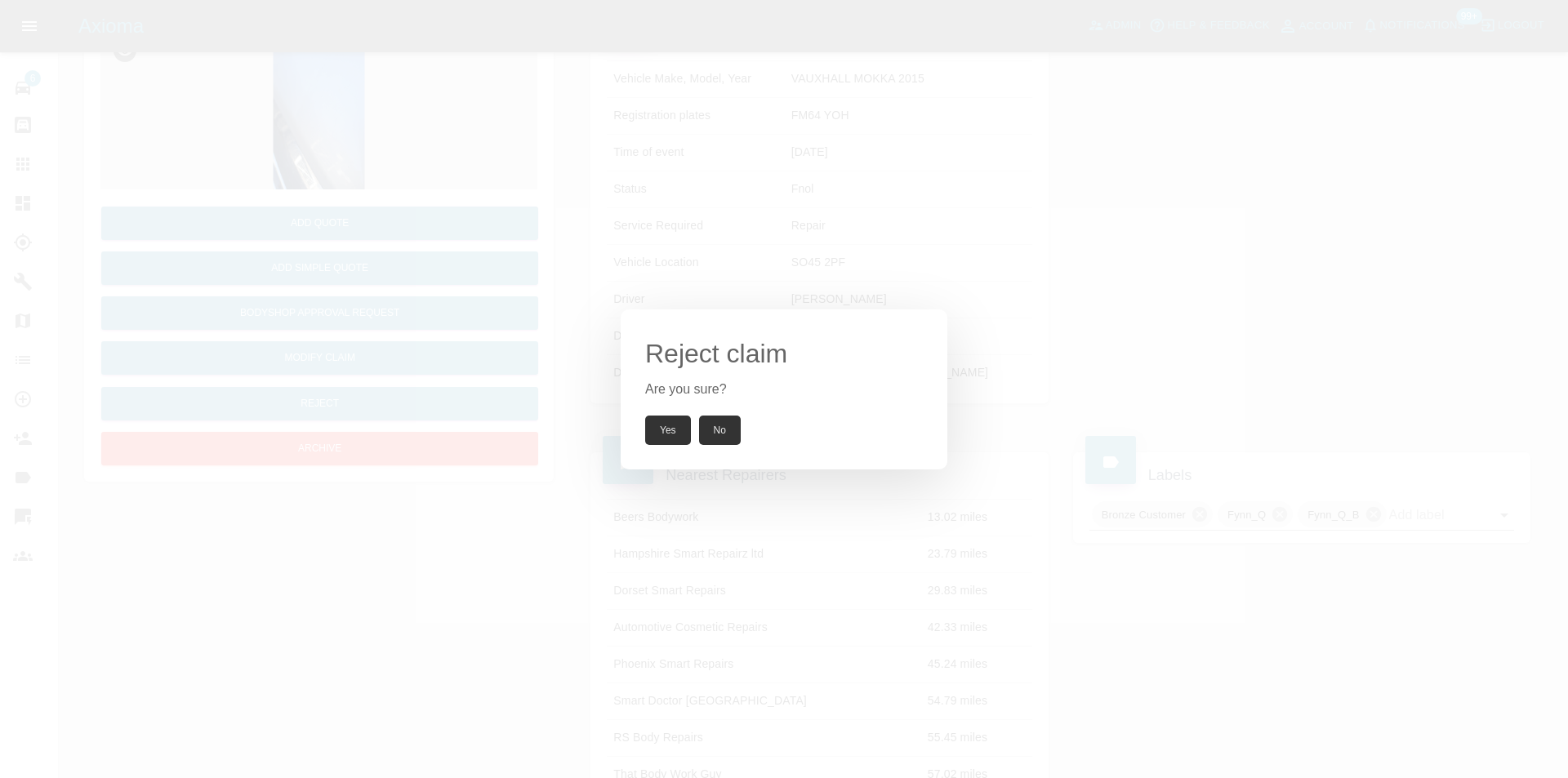
click at [677, 422] on button "Yes" at bounding box center [668, 430] width 46 height 29
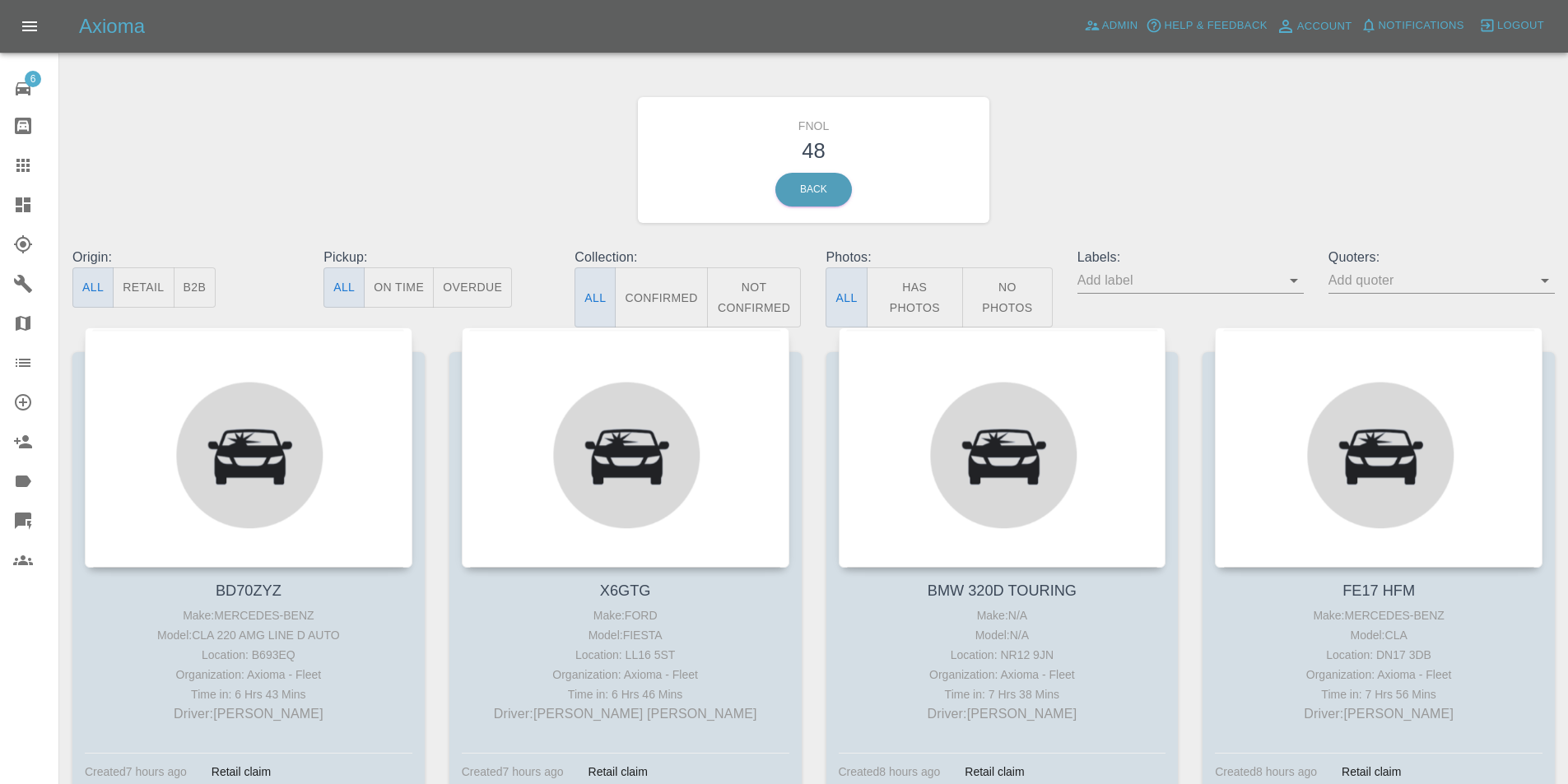
click at [892, 297] on button "Has Photos" at bounding box center [914, 297] width 97 height 60
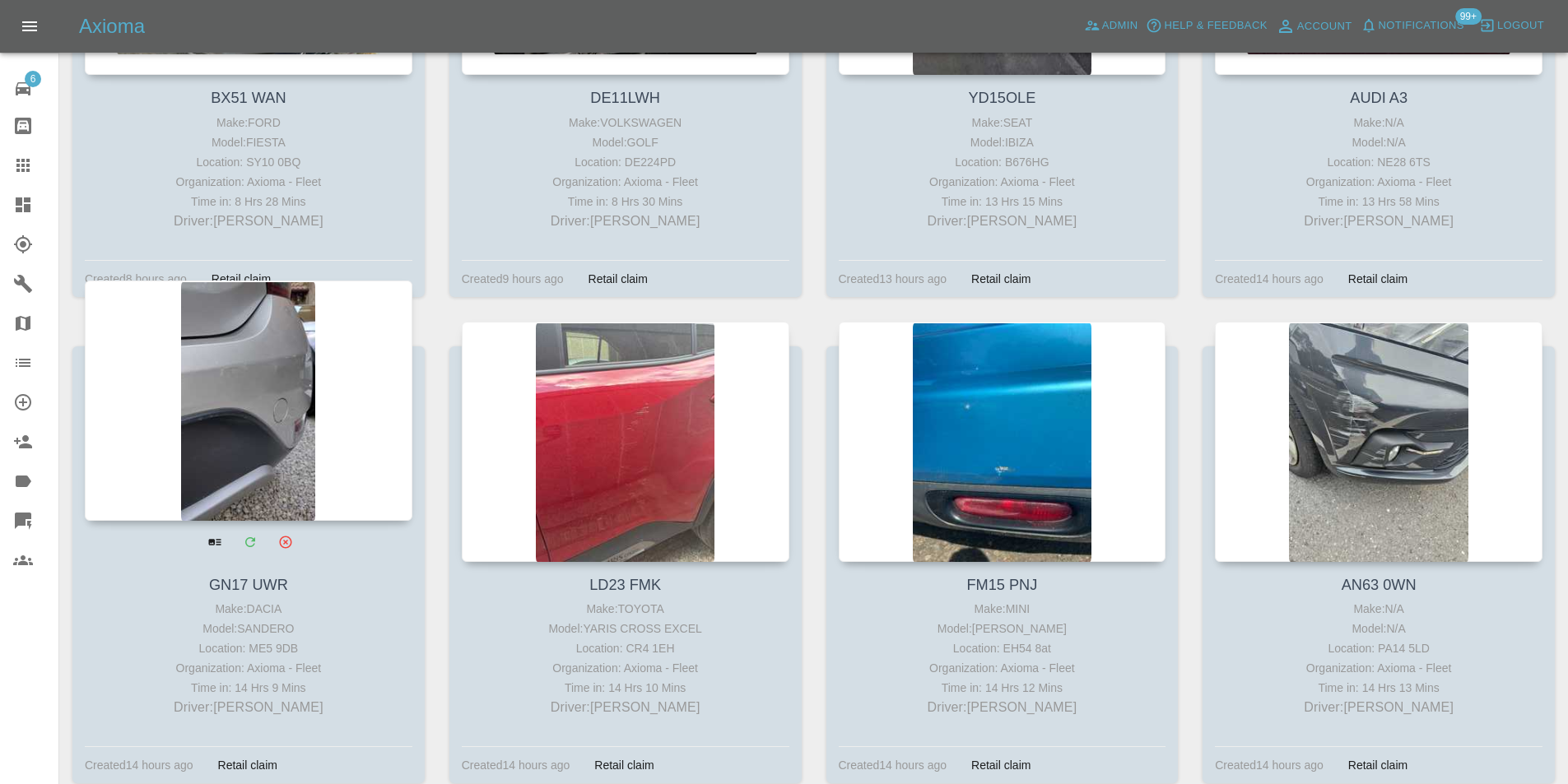
scroll to position [494, 0]
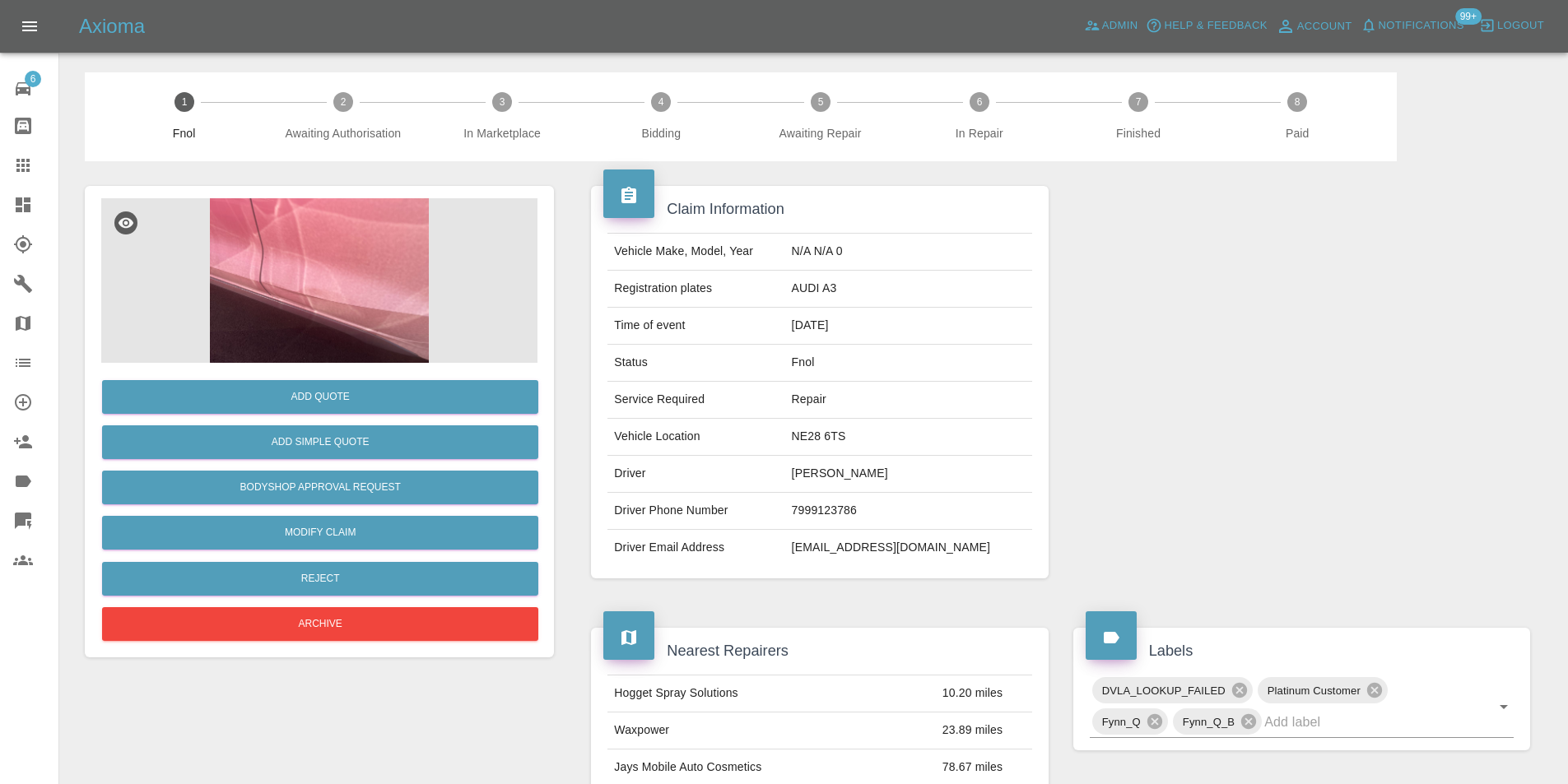
click at [311, 268] on img at bounding box center [319, 280] width 436 height 164
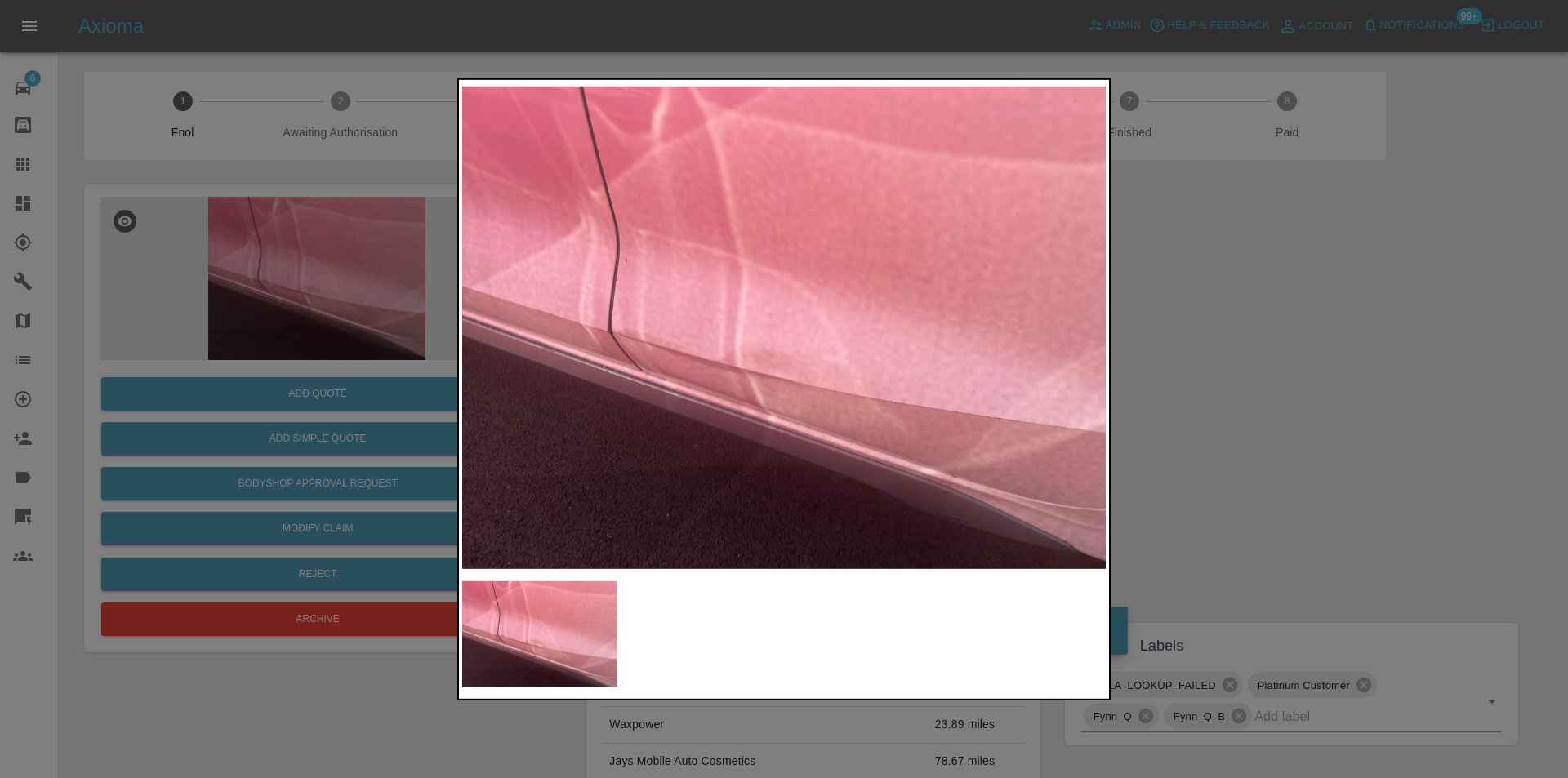
click at [687, 343] on img at bounding box center [784, 327] width 643 height 490
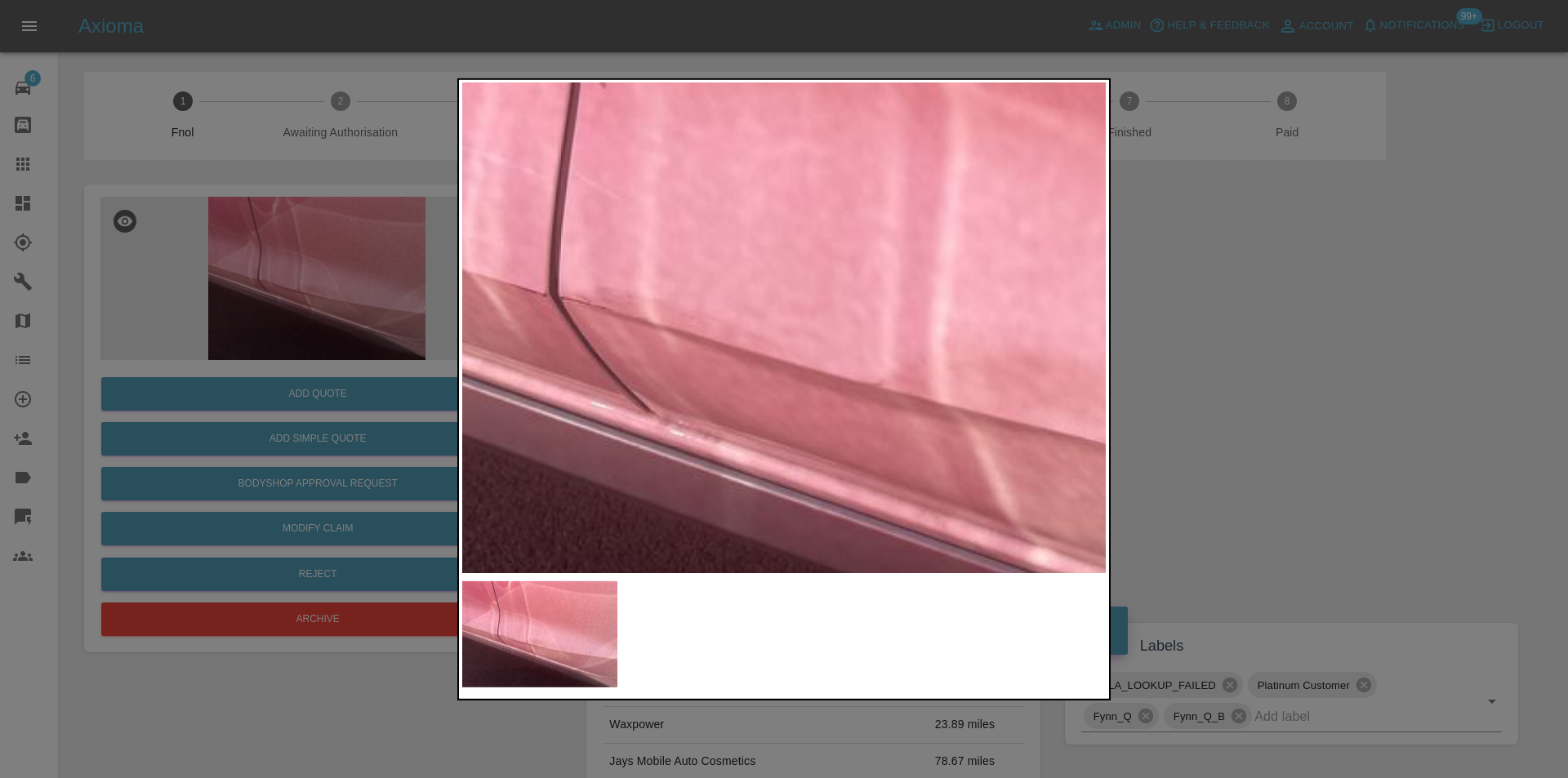
click at [645, 346] on img at bounding box center [1075, 282] width 1930 height 1471
click at [648, 346] on img at bounding box center [1075, 282] width 1930 height 1471
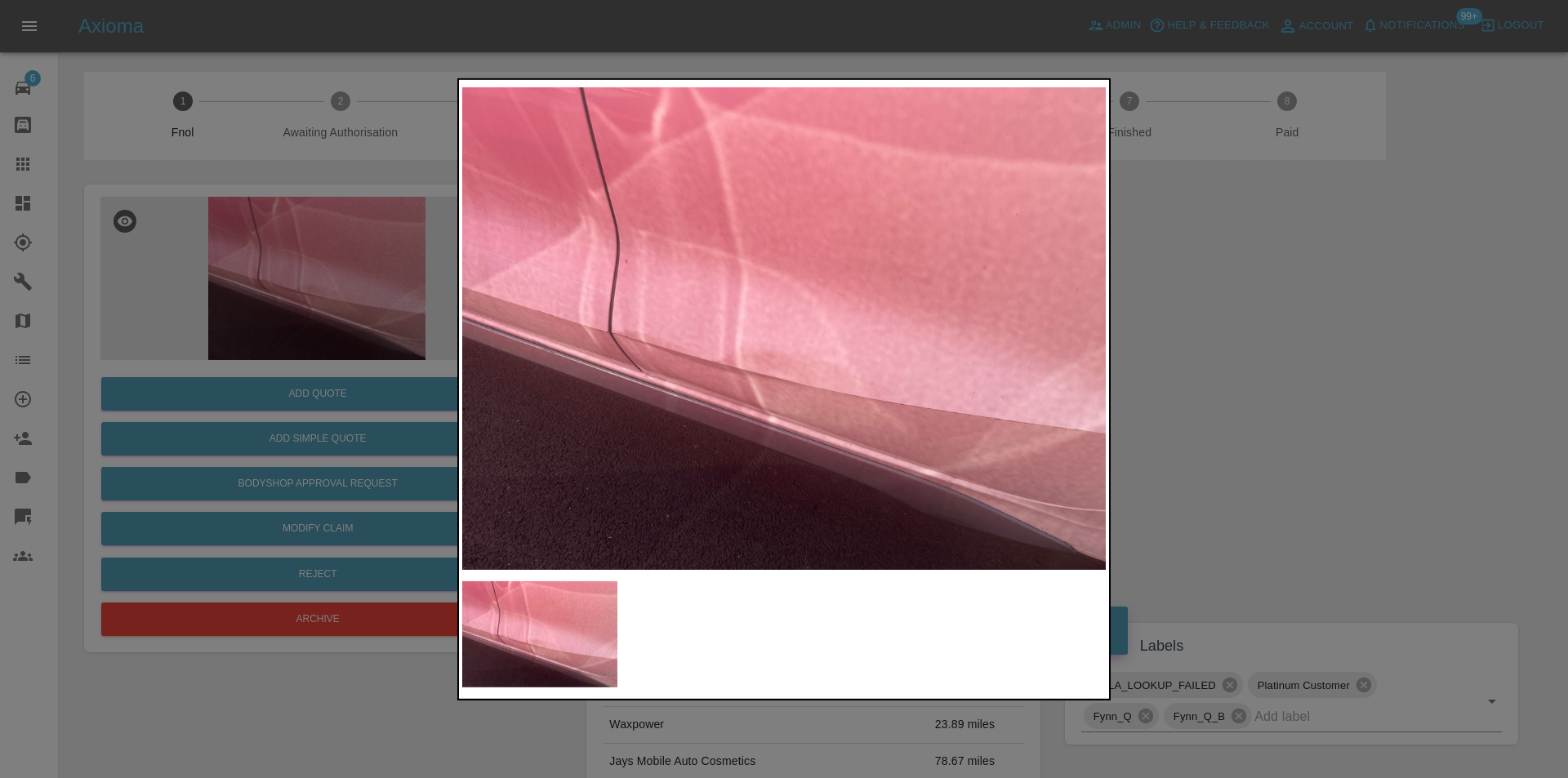
drag, startPoint x: 1346, startPoint y: 390, endPoint x: 1029, endPoint y: 382, distance: 317.1
click at [1344, 390] on div at bounding box center [784, 389] width 1568 height 778
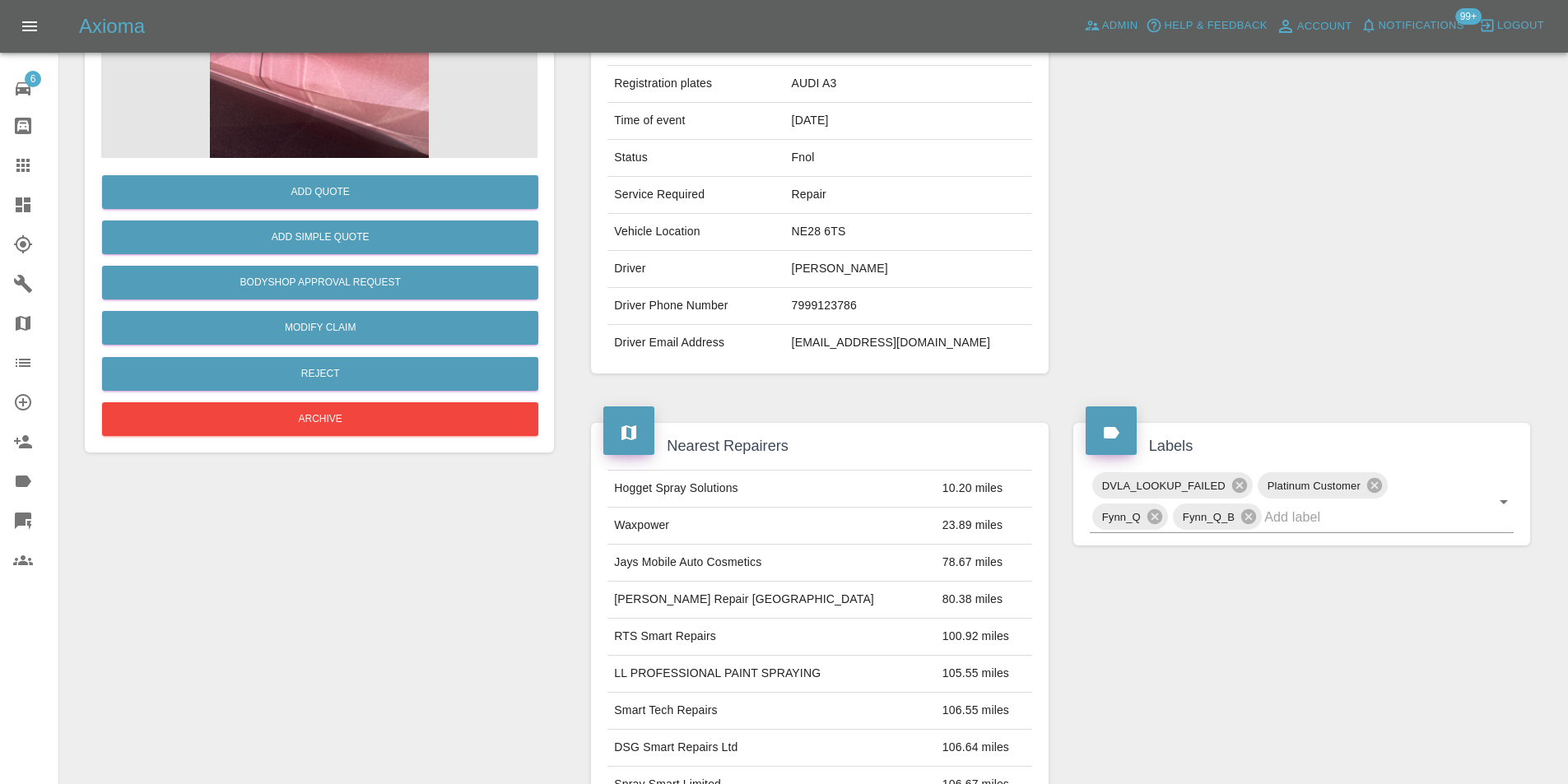
scroll to position [82, 0]
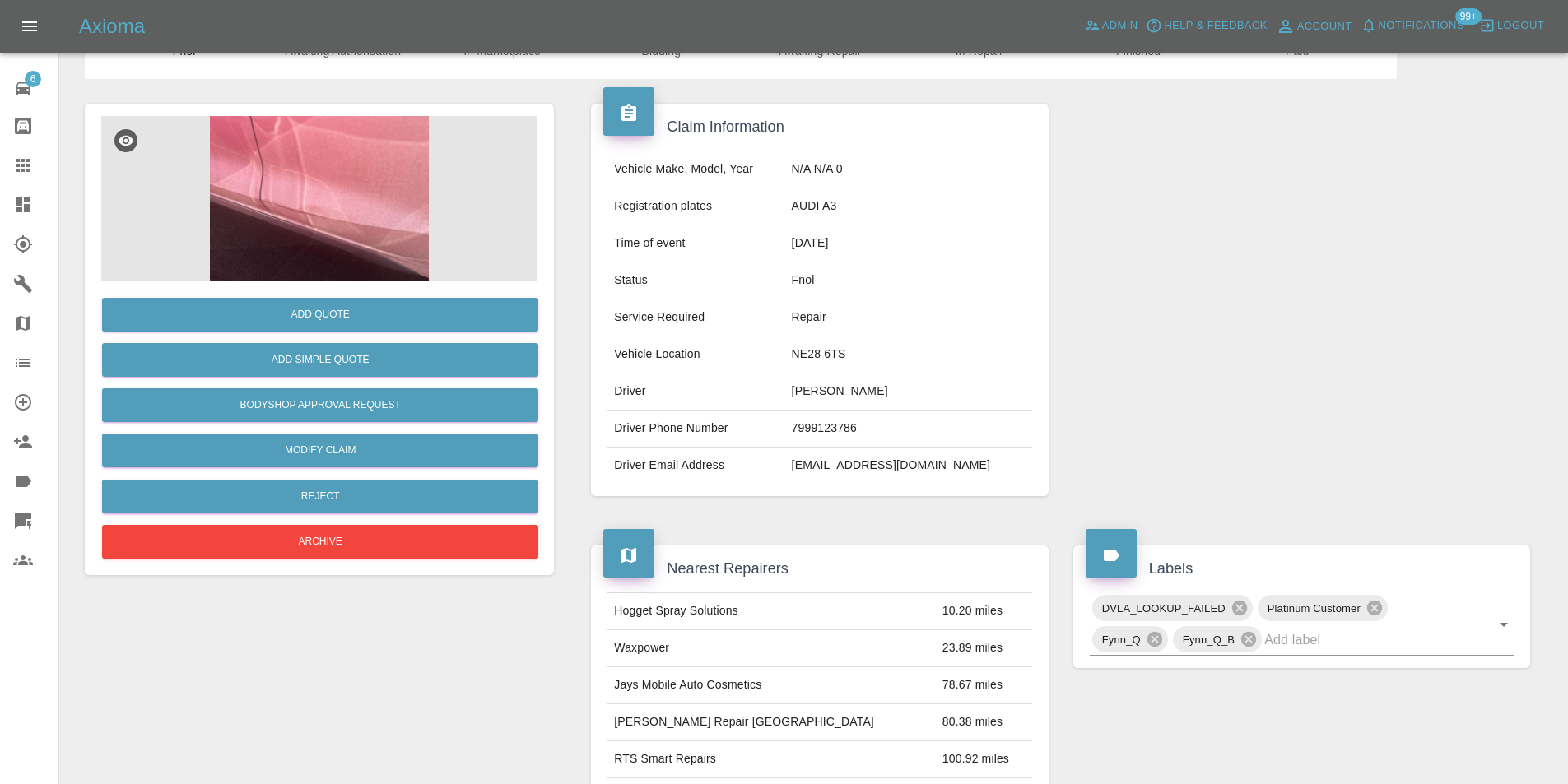
click at [273, 194] on img at bounding box center [319, 198] width 436 height 164
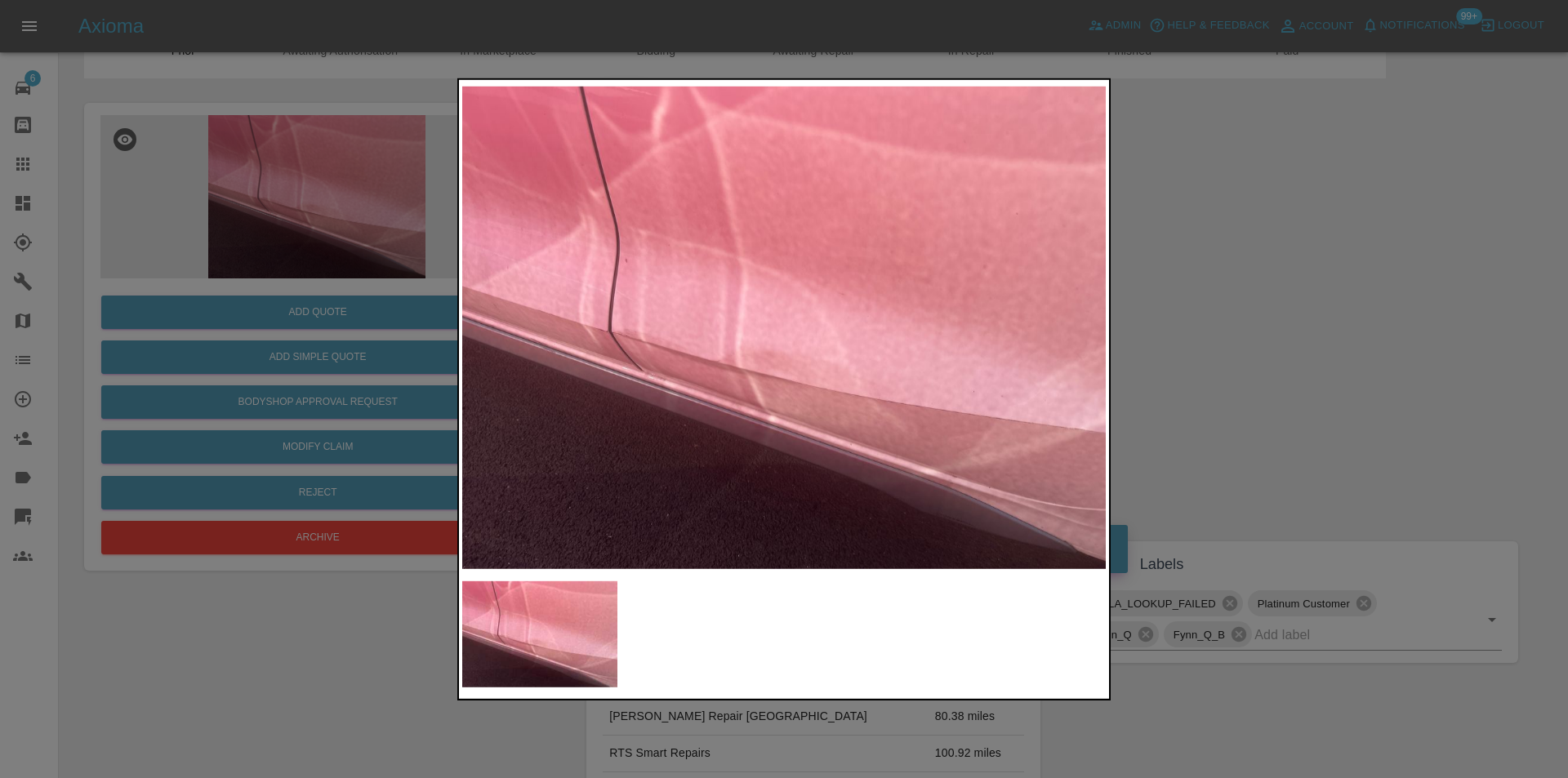
click at [538, 276] on img at bounding box center [784, 327] width 643 height 490
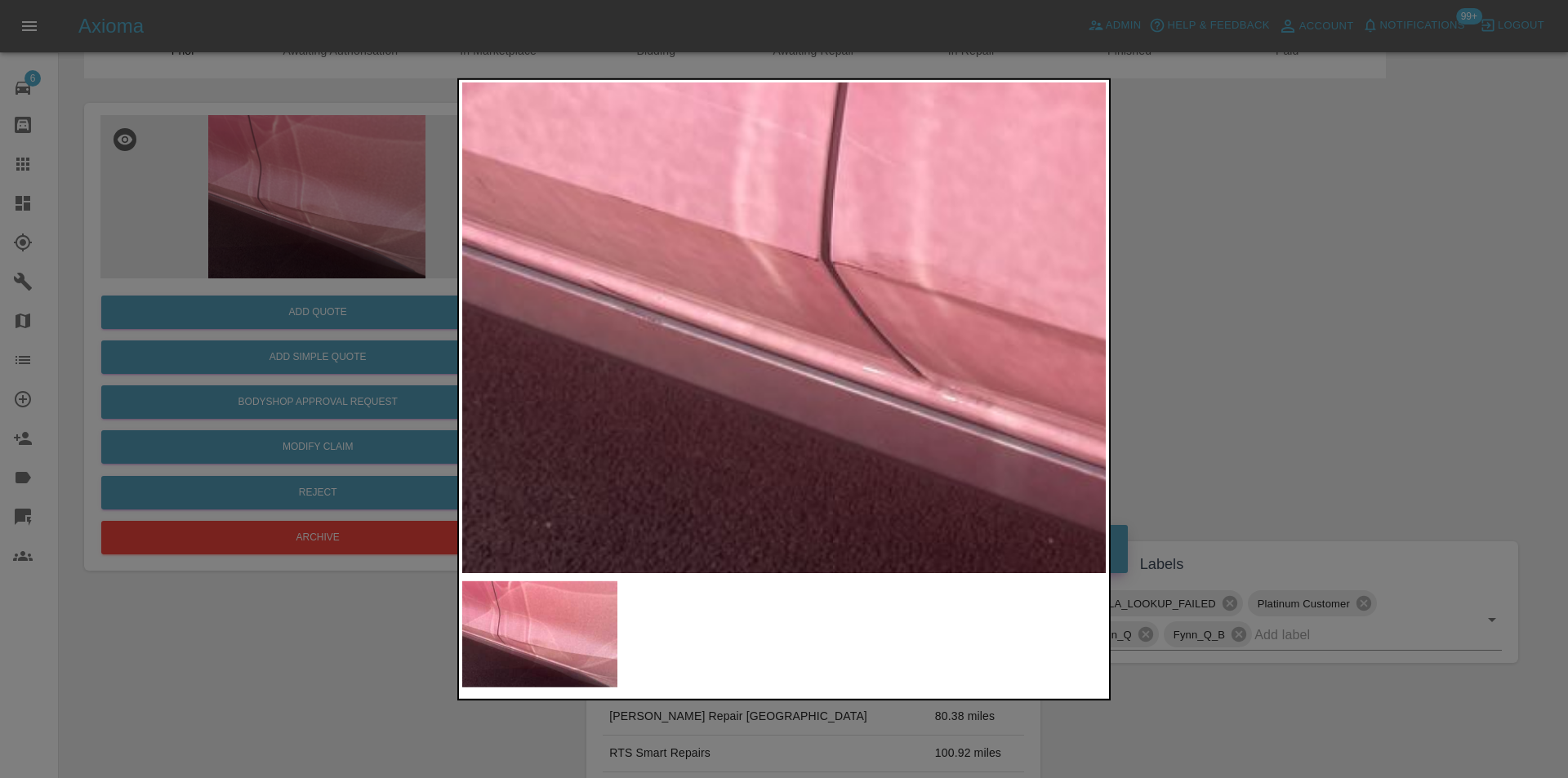
click at [658, 135] on img at bounding box center [1347, 247] width 1930 height 1471
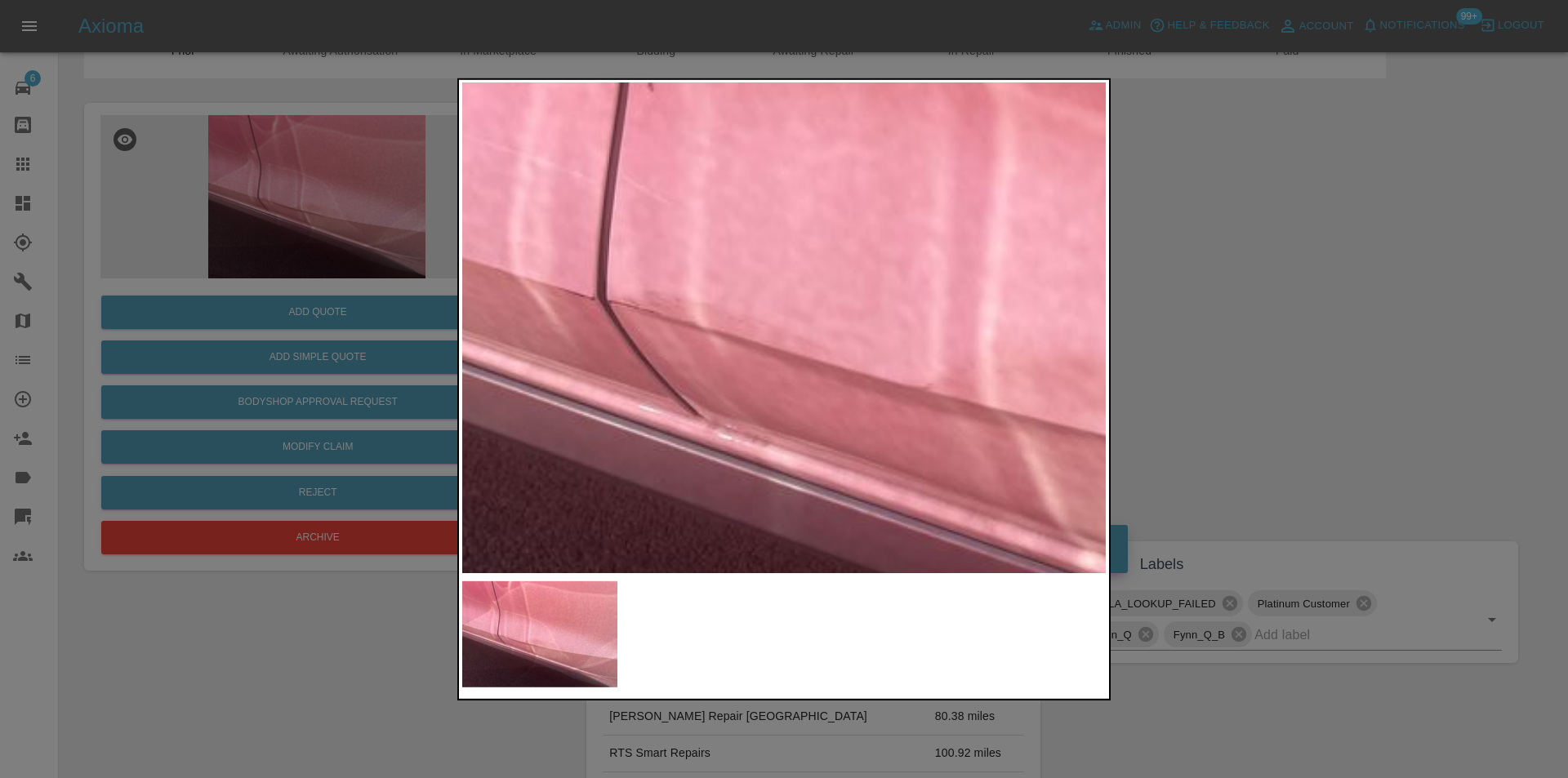
click at [620, 355] on img at bounding box center [1123, 285] width 1930 height 1471
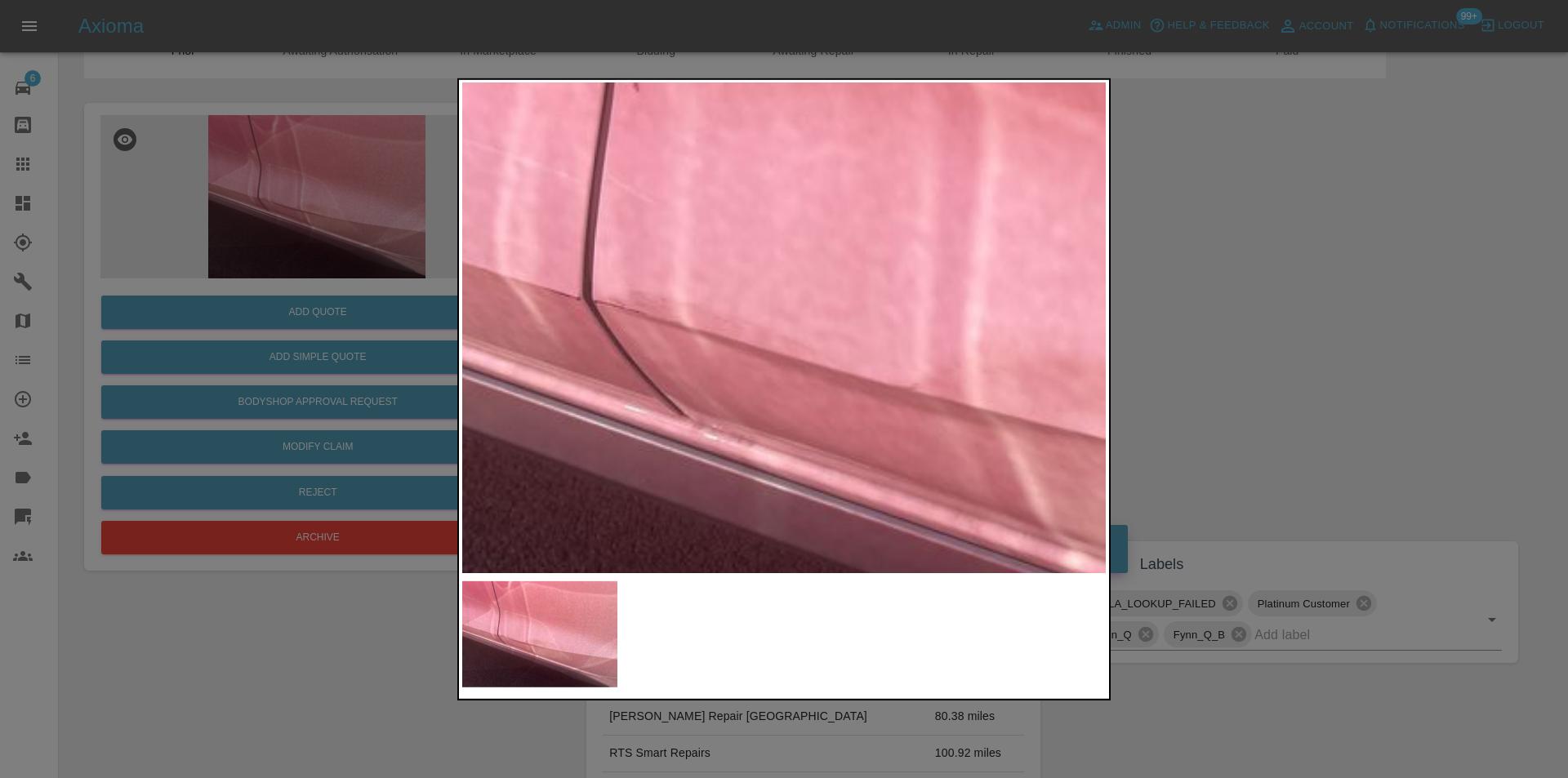
click at [726, 221] on img at bounding box center [1108, 285] width 1930 height 1471
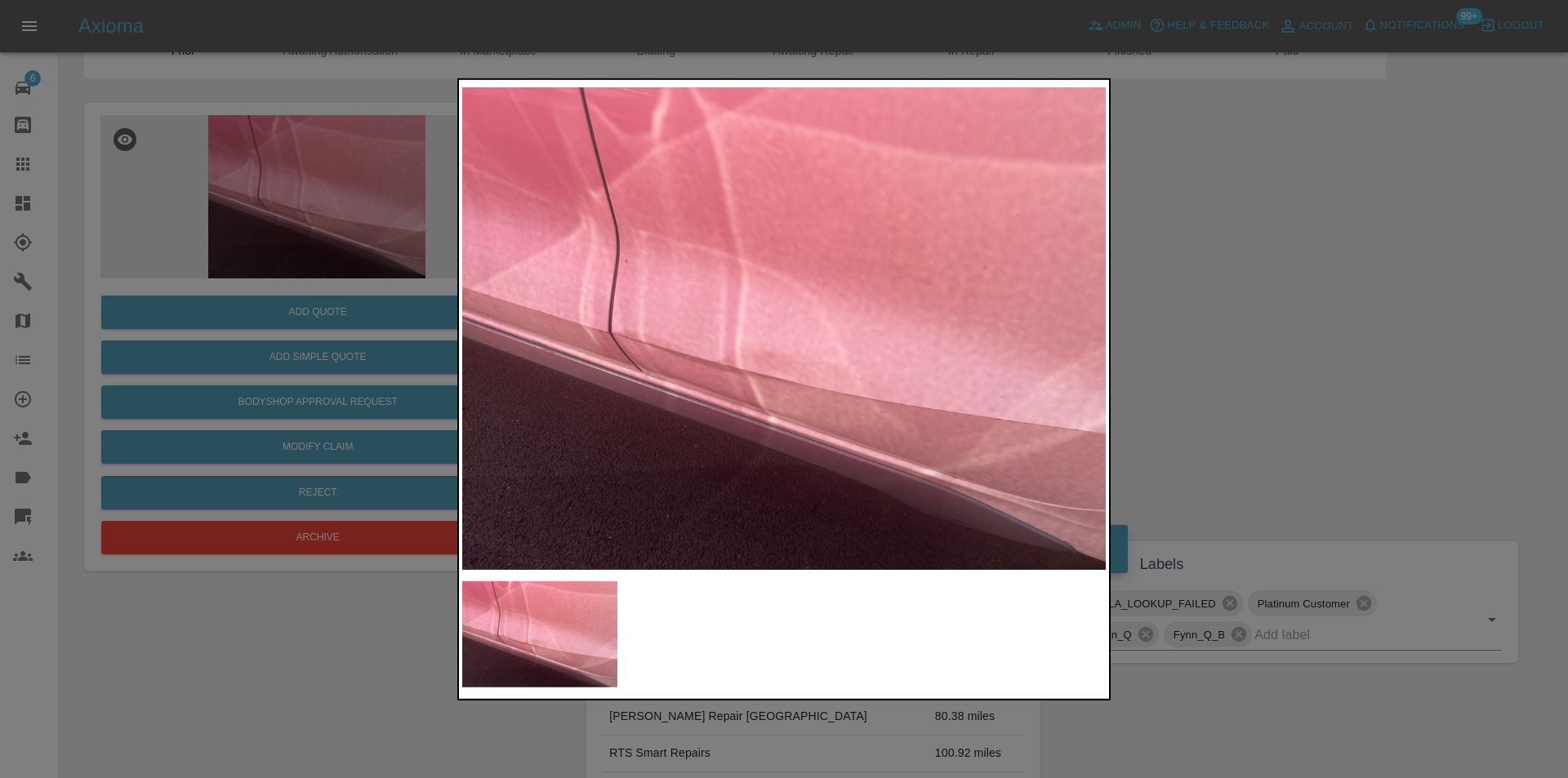
click at [1308, 276] on div at bounding box center [784, 389] width 1568 height 778
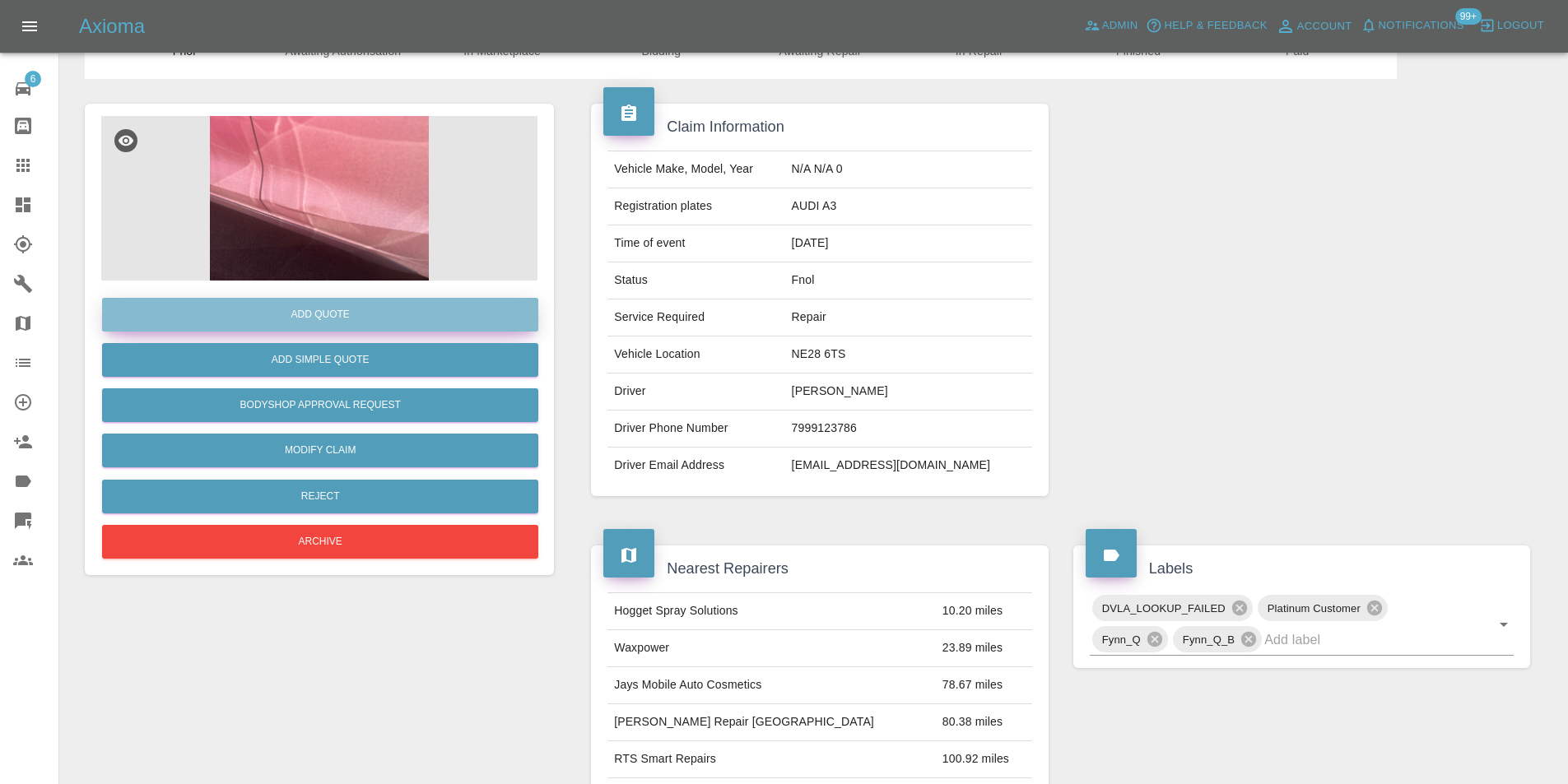
click at [346, 316] on button "Add Quote" at bounding box center [320, 315] width 436 height 34
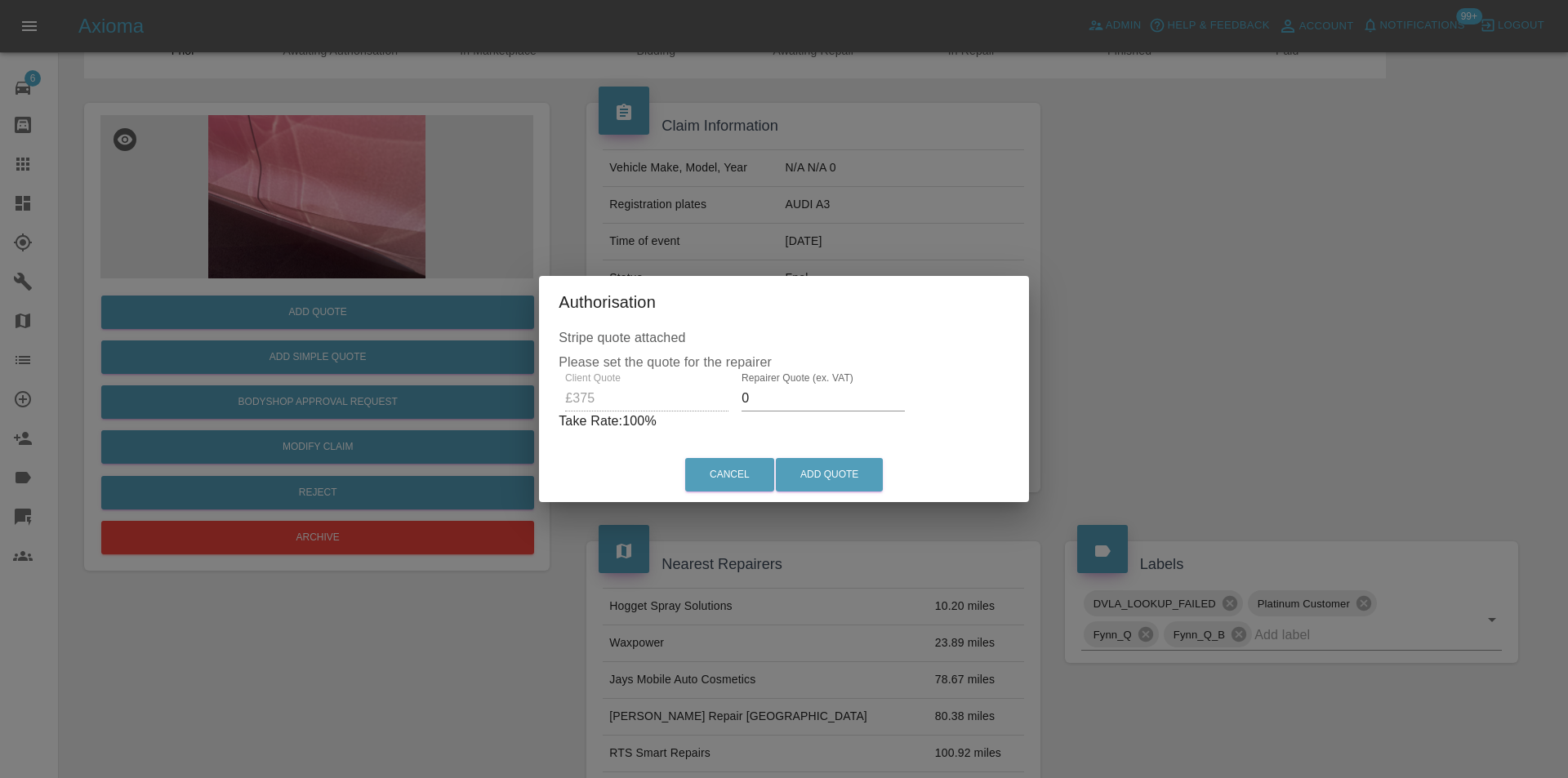
click at [756, 400] on input "0" at bounding box center [823, 398] width 163 height 26
type input "0235"
click at [811, 471] on button "Add Quote" at bounding box center [829, 475] width 107 height 34
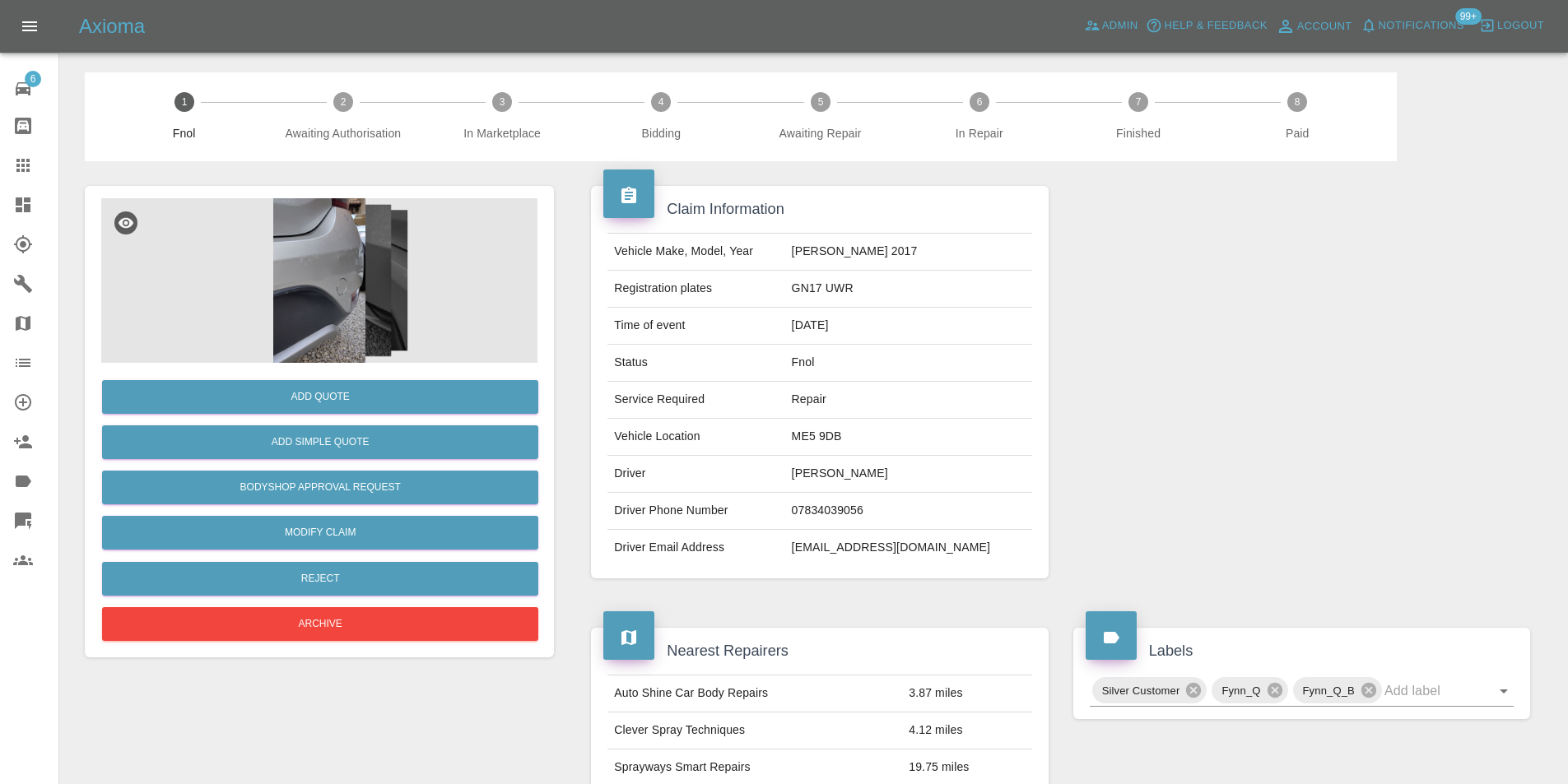
click at [327, 247] on img at bounding box center [319, 280] width 436 height 164
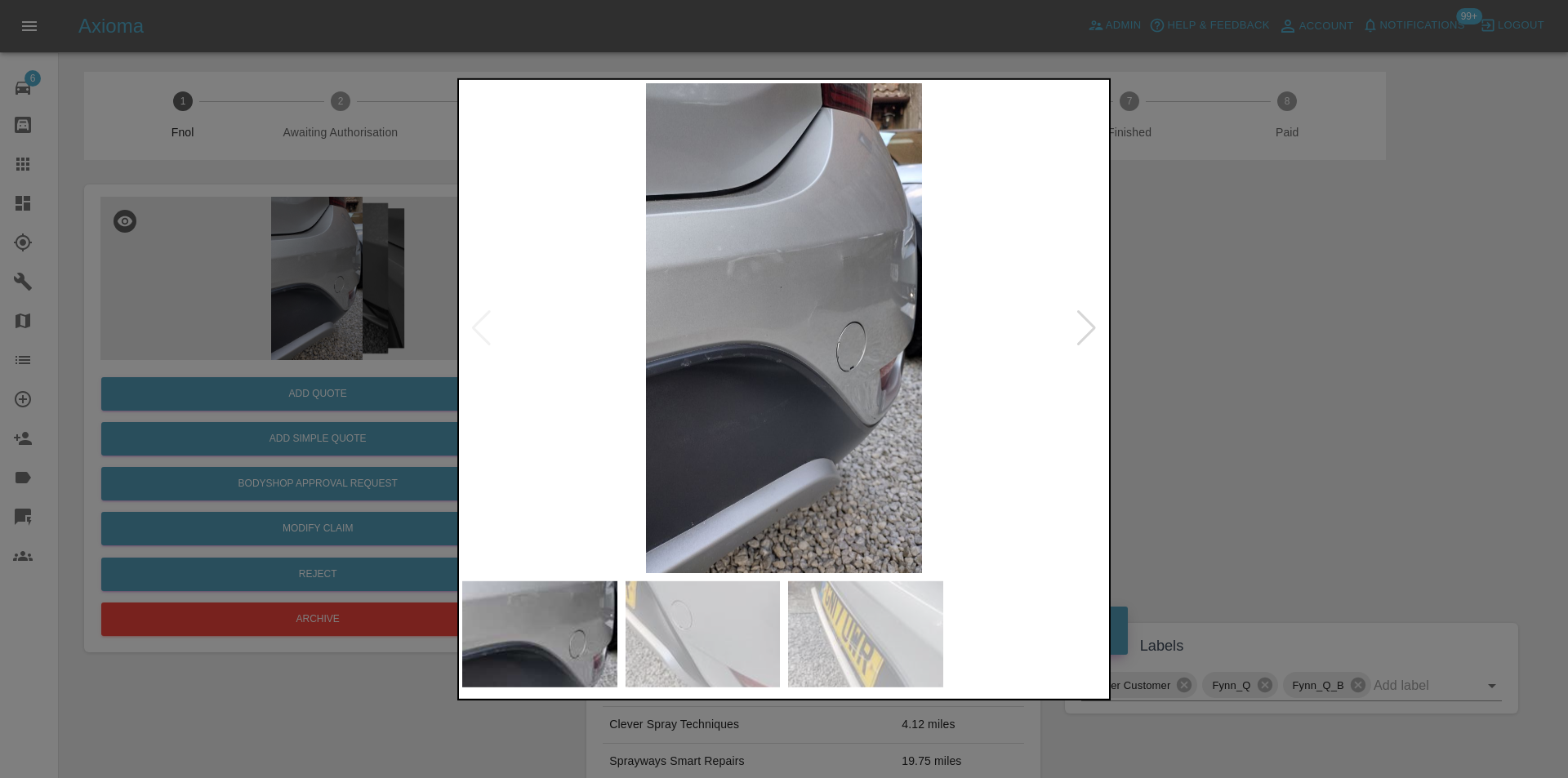
click at [1084, 330] on div at bounding box center [1086, 327] width 22 height 36
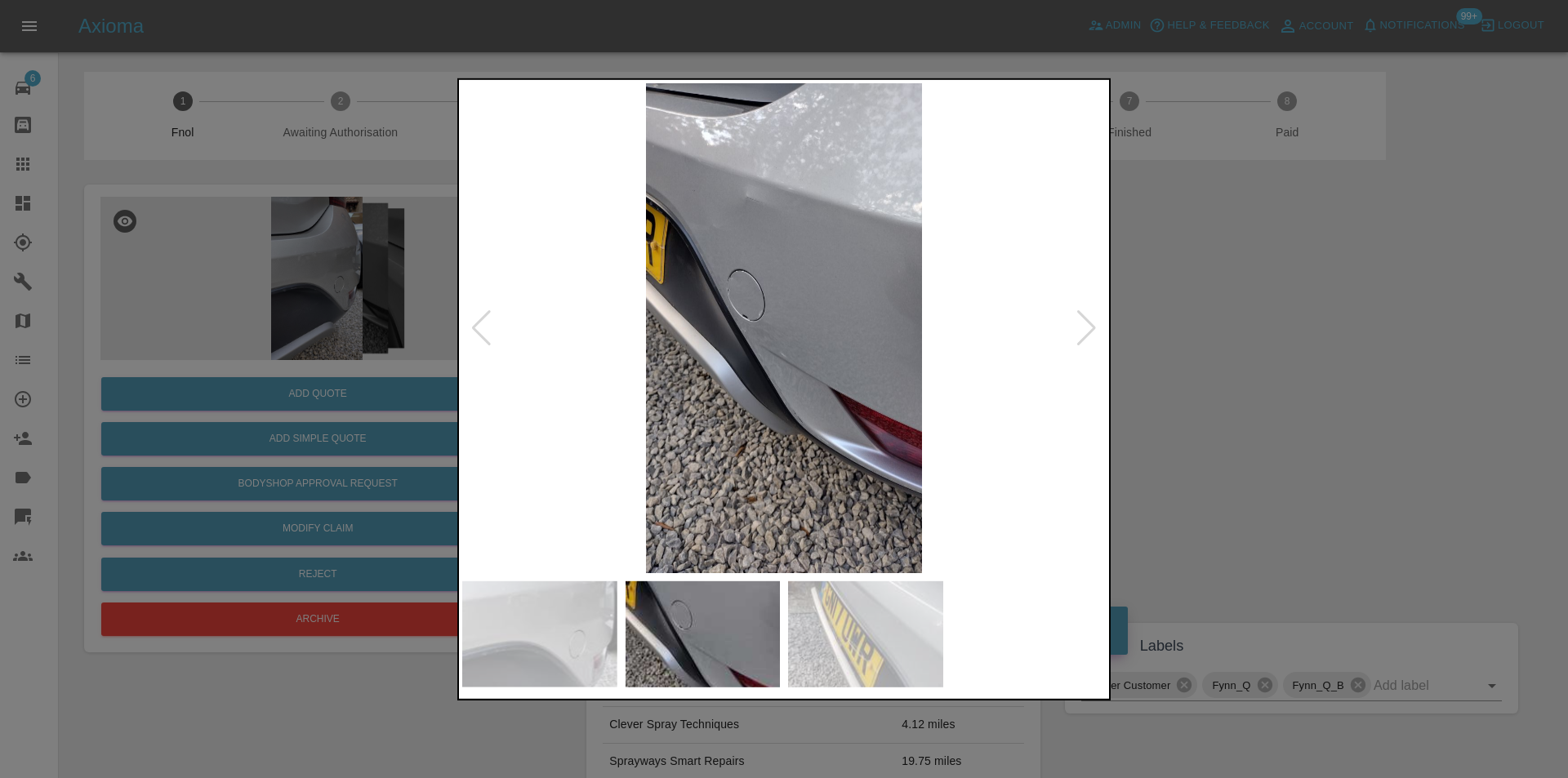
click at [1084, 330] on div at bounding box center [1086, 327] width 22 height 36
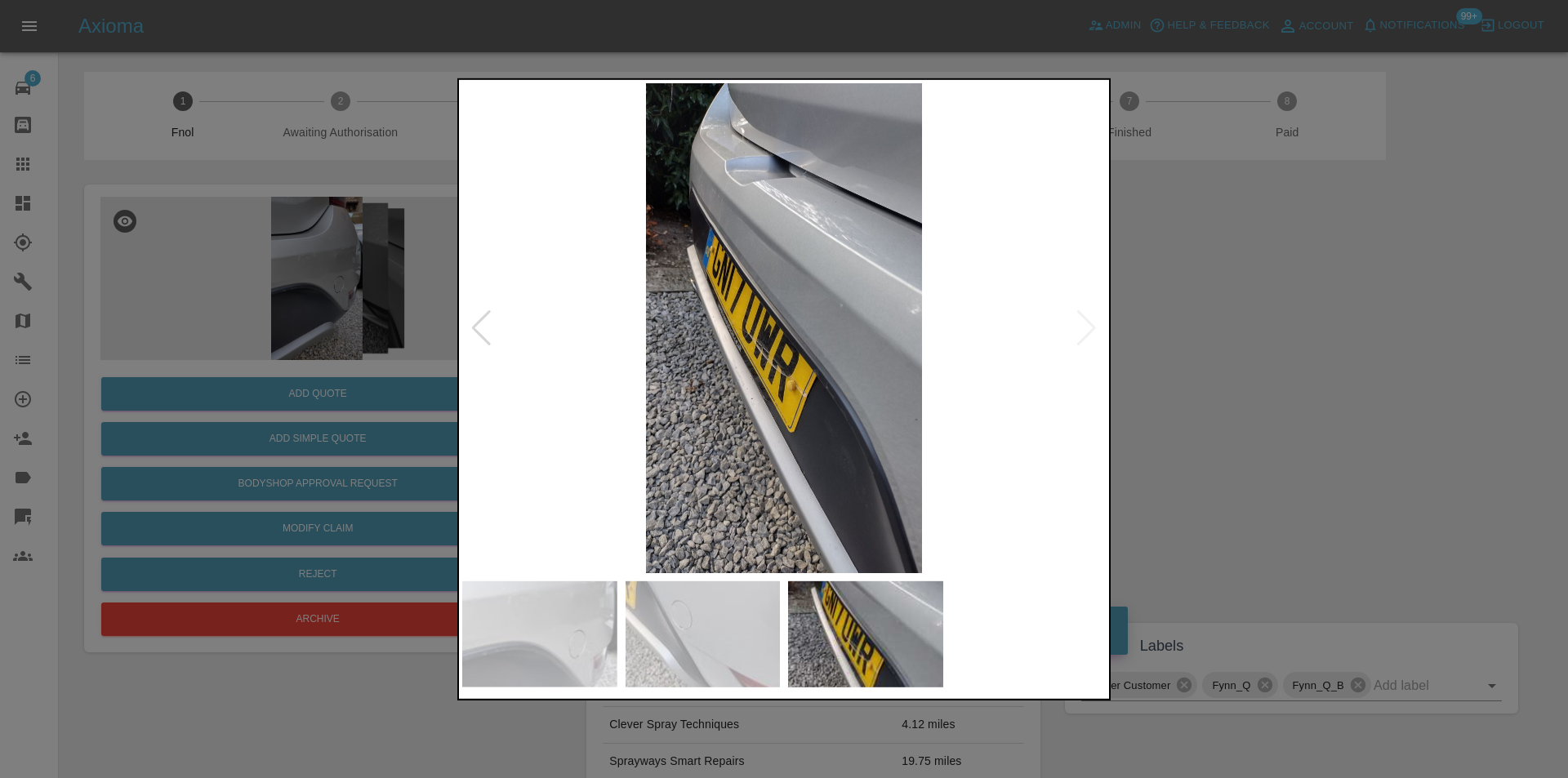
click at [1084, 330] on img at bounding box center [784, 327] width 643 height 490
click at [1300, 383] on div at bounding box center [784, 389] width 1568 height 778
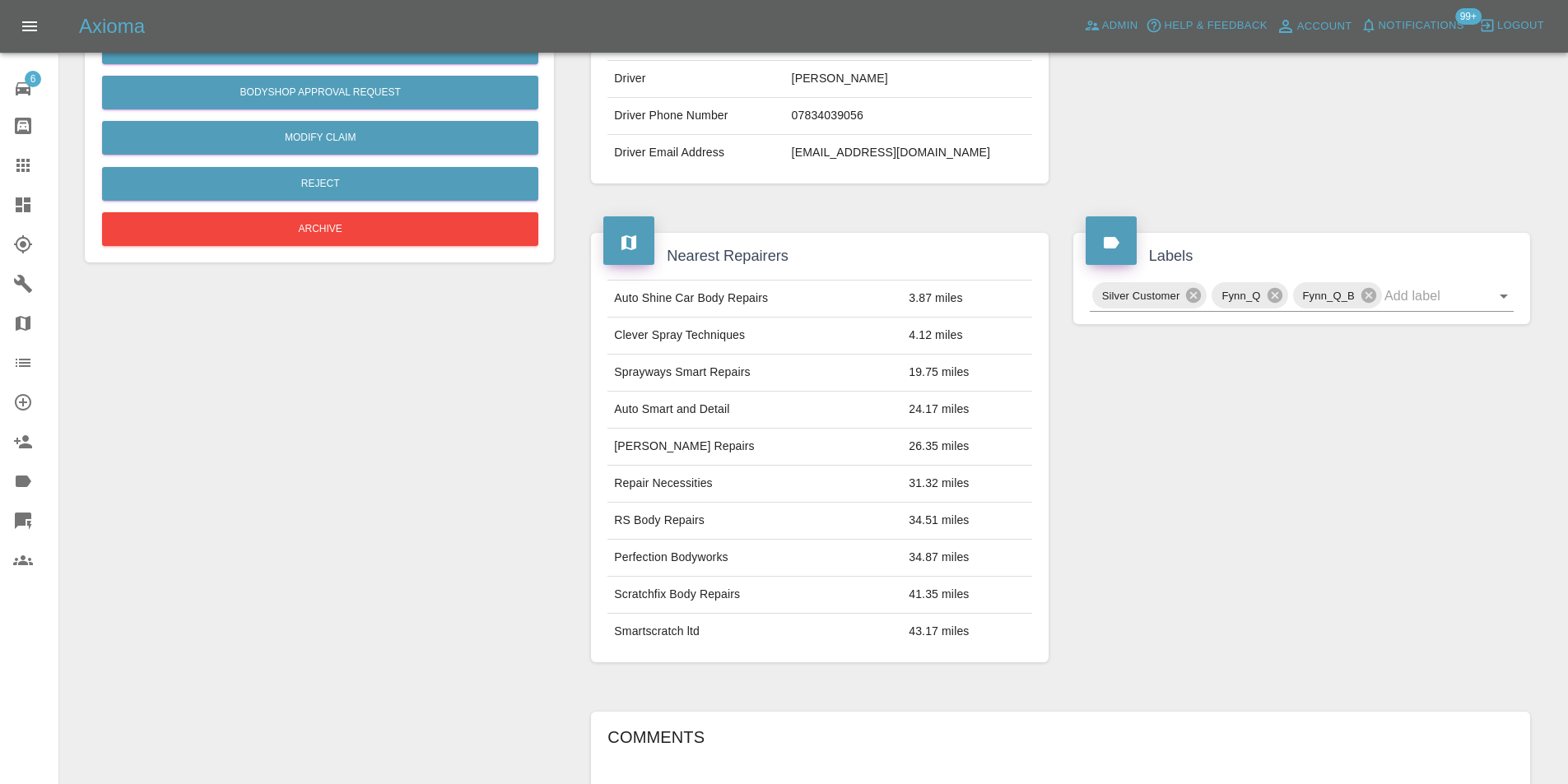
scroll to position [82, 0]
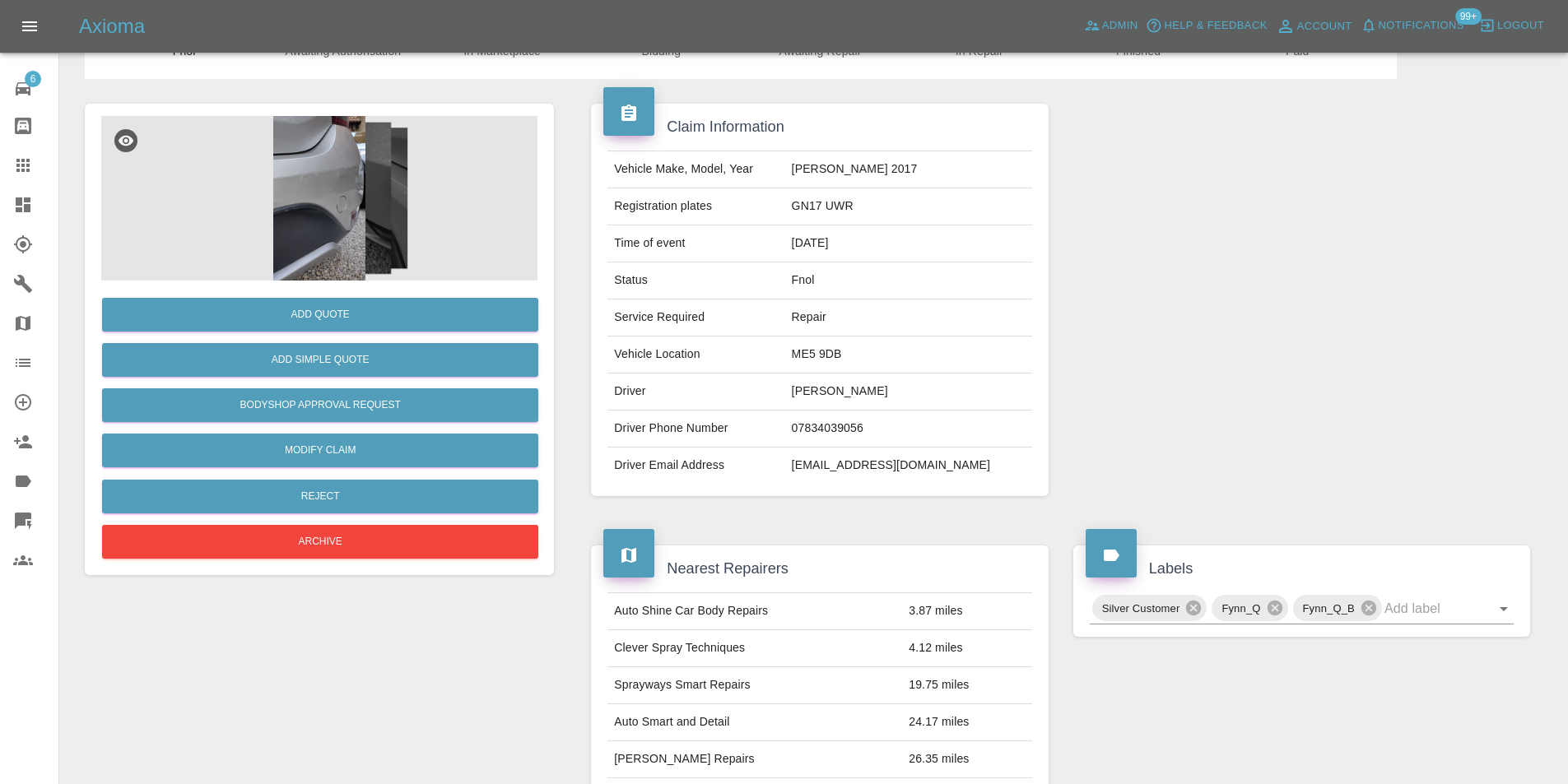
click at [333, 186] on img at bounding box center [319, 198] width 436 height 164
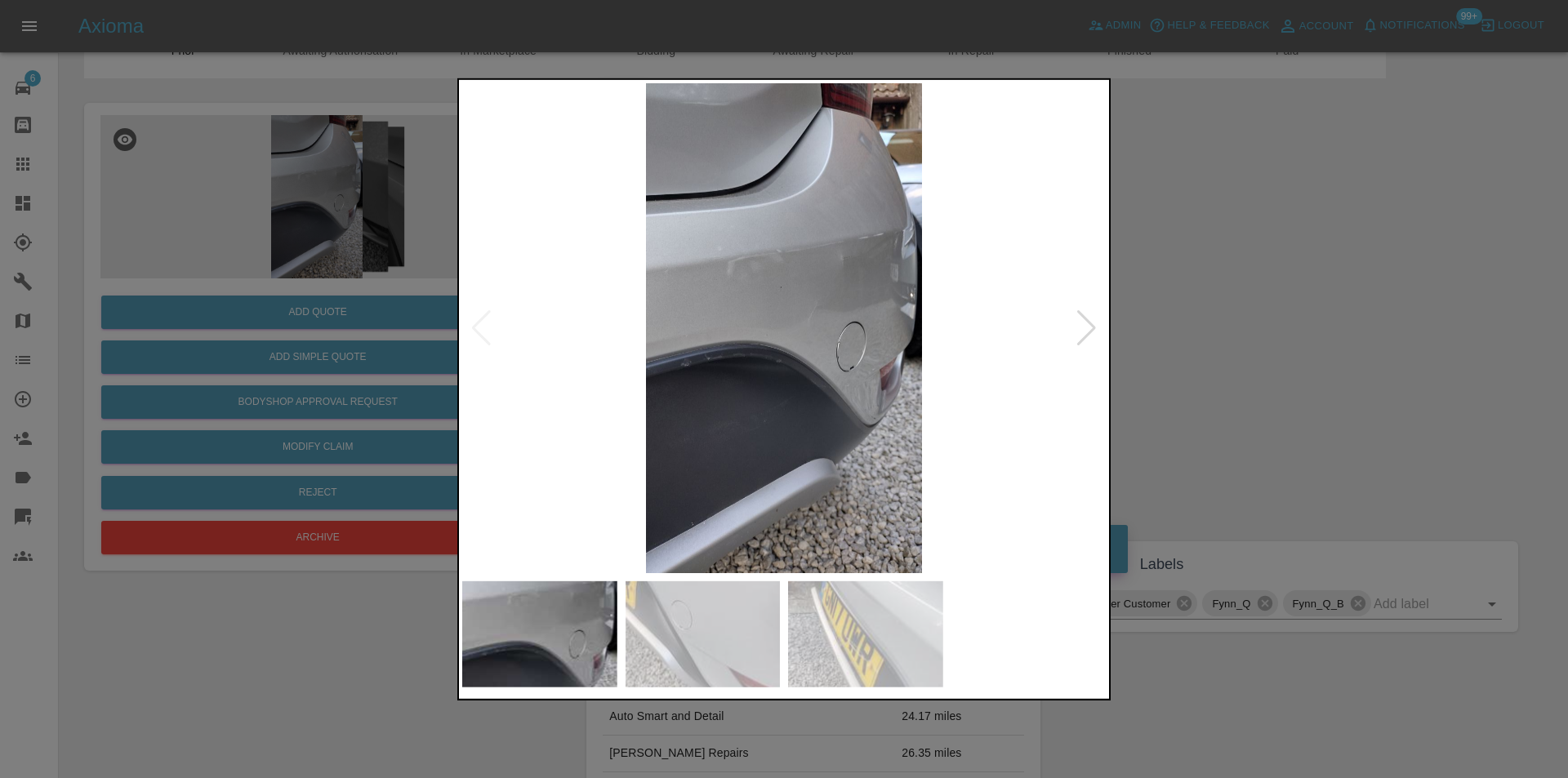
click at [1226, 320] on div at bounding box center [784, 389] width 1568 height 778
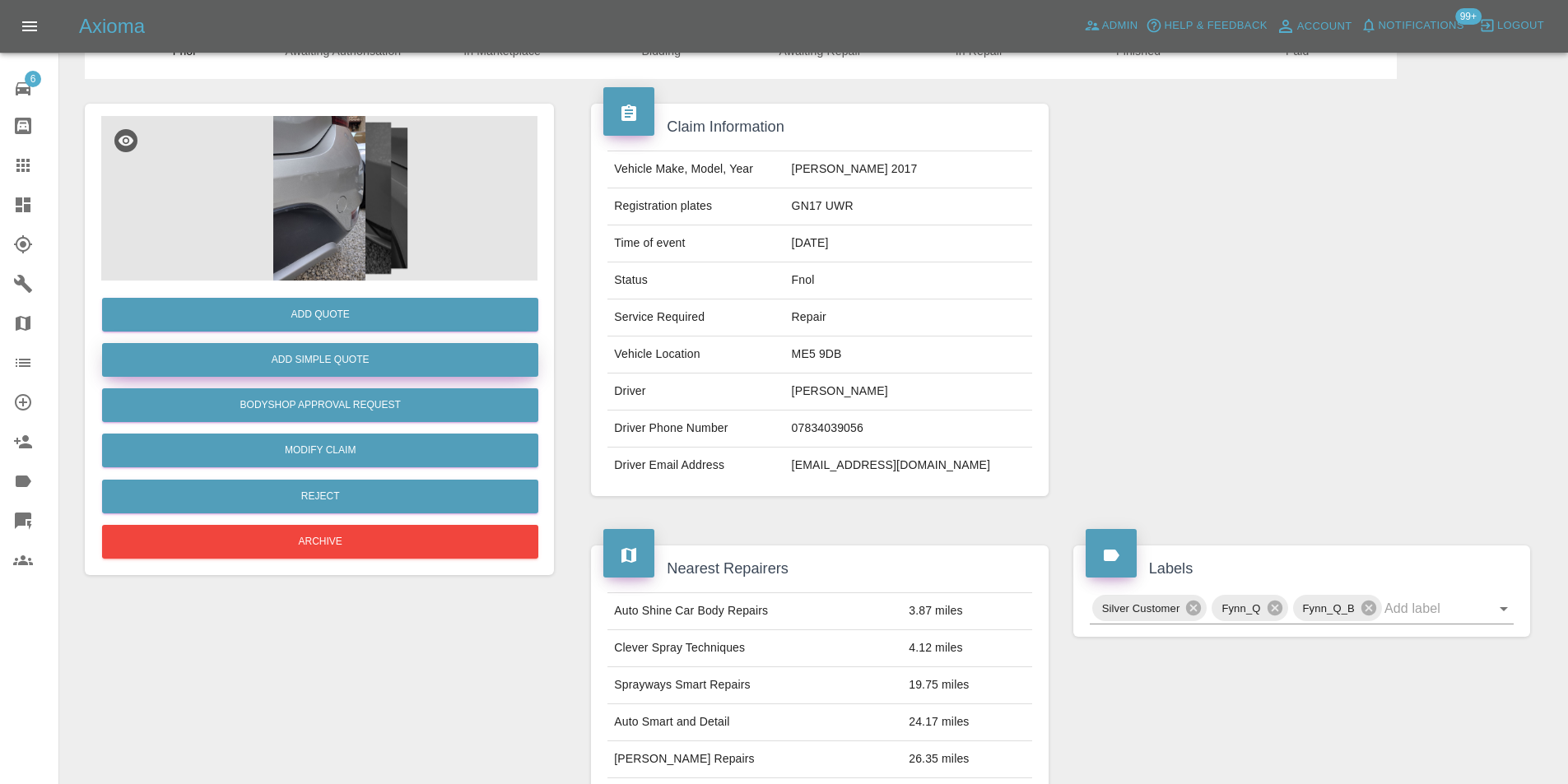
click at [374, 355] on button "Add Simple Quote" at bounding box center [320, 360] width 436 height 34
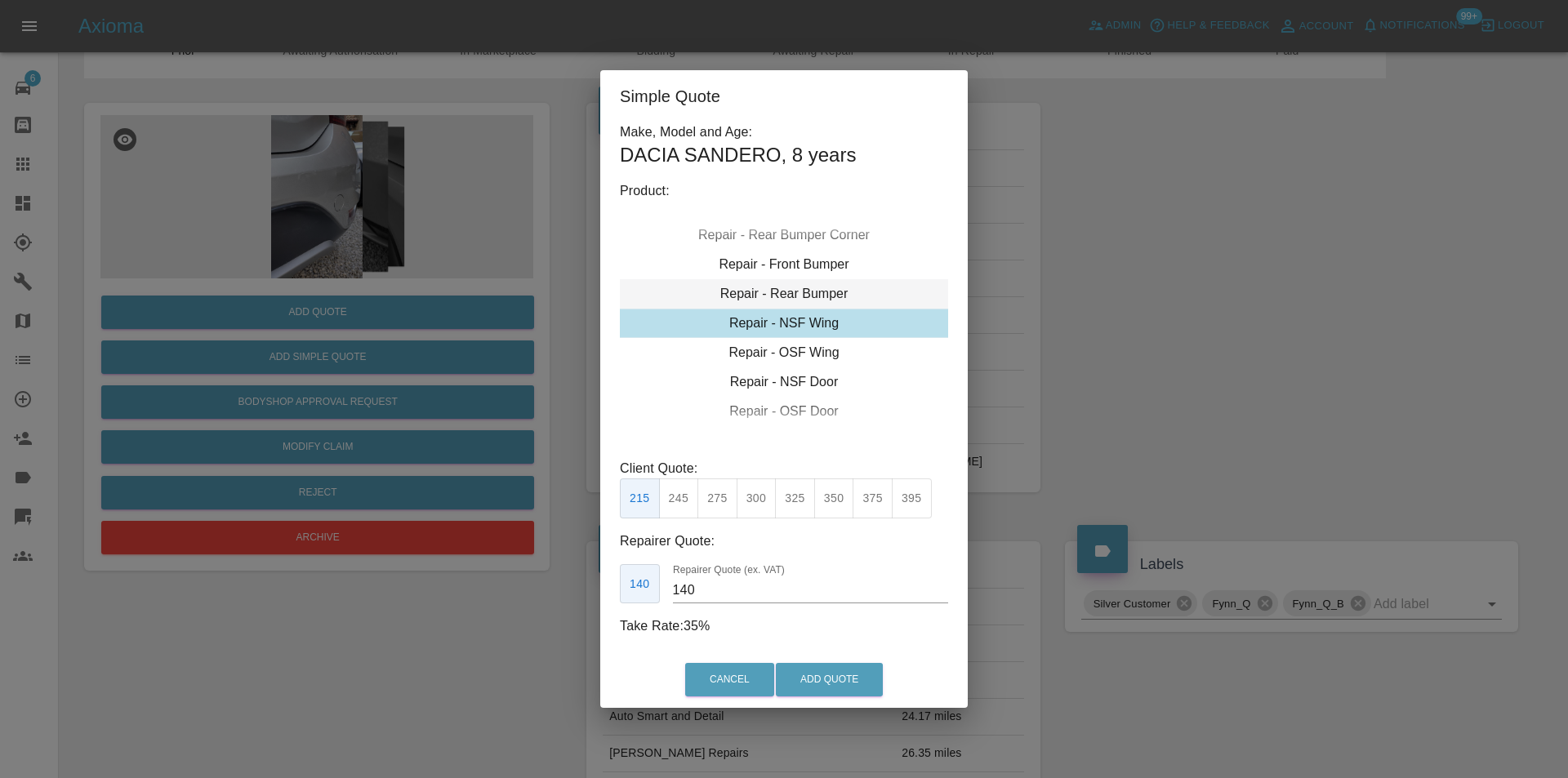
click at [835, 297] on div "Repair - Rear Bumper" at bounding box center [784, 293] width 328 height 29
click at [725, 492] on button "350" at bounding box center [717, 498] width 40 height 40
type input "210"
click at [832, 672] on button "Add Quote" at bounding box center [829, 680] width 107 height 34
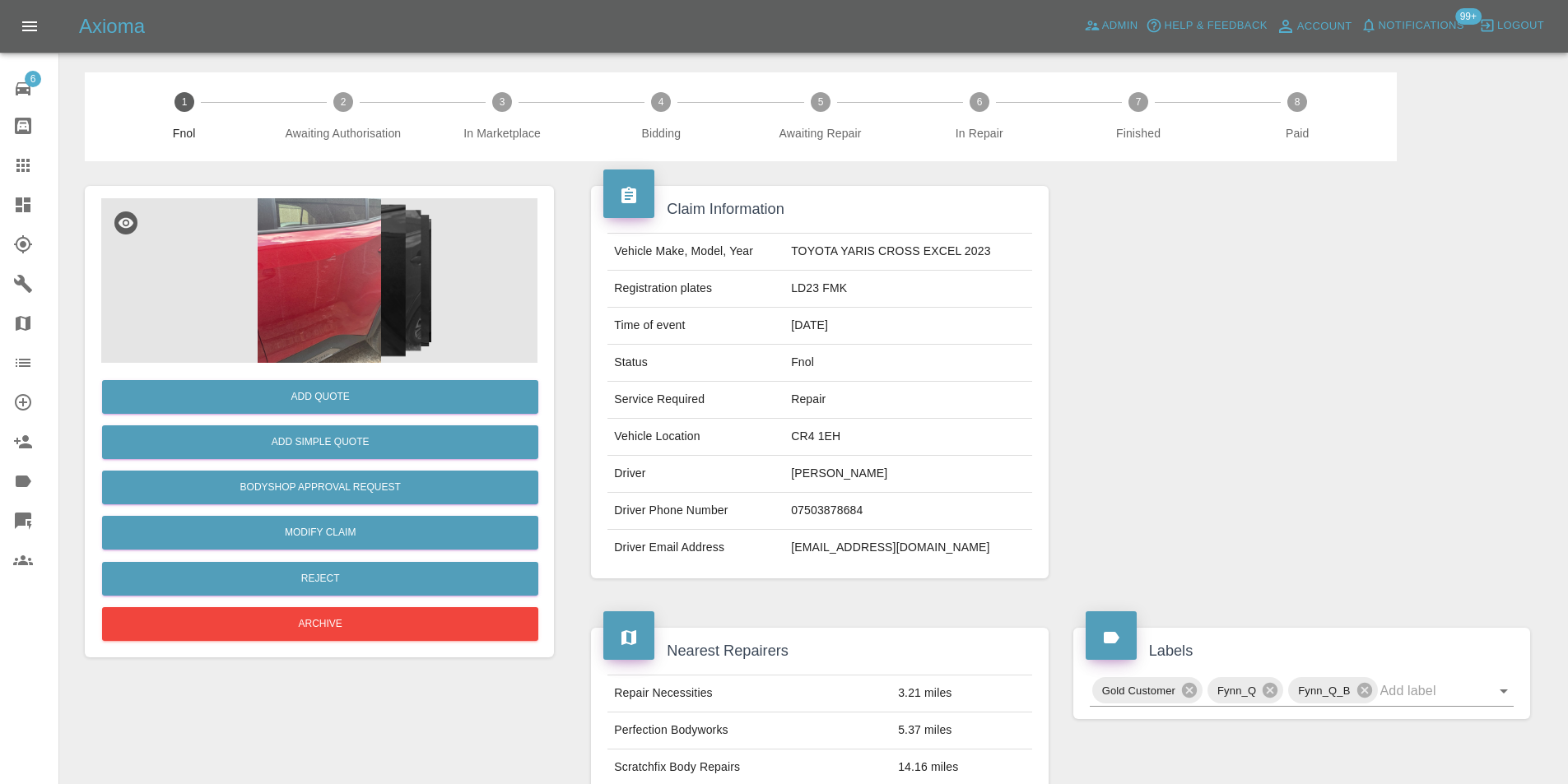
click at [307, 263] on img at bounding box center [319, 280] width 436 height 164
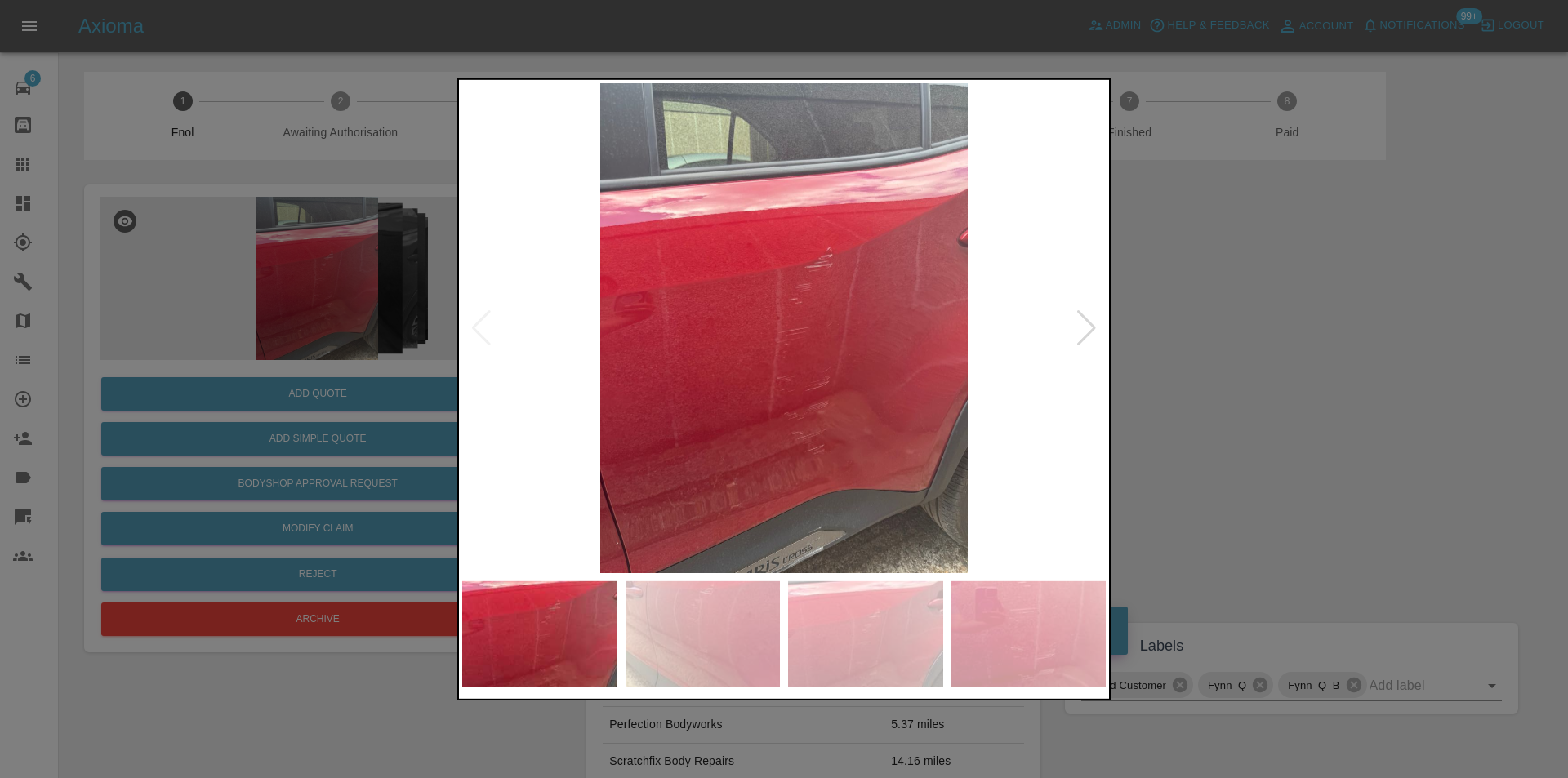
click at [1075, 337] on img at bounding box center [784, 327] width 643 height 490
click at [1091, 331] on div at bounding box center [1086, 327] width 22 height 36
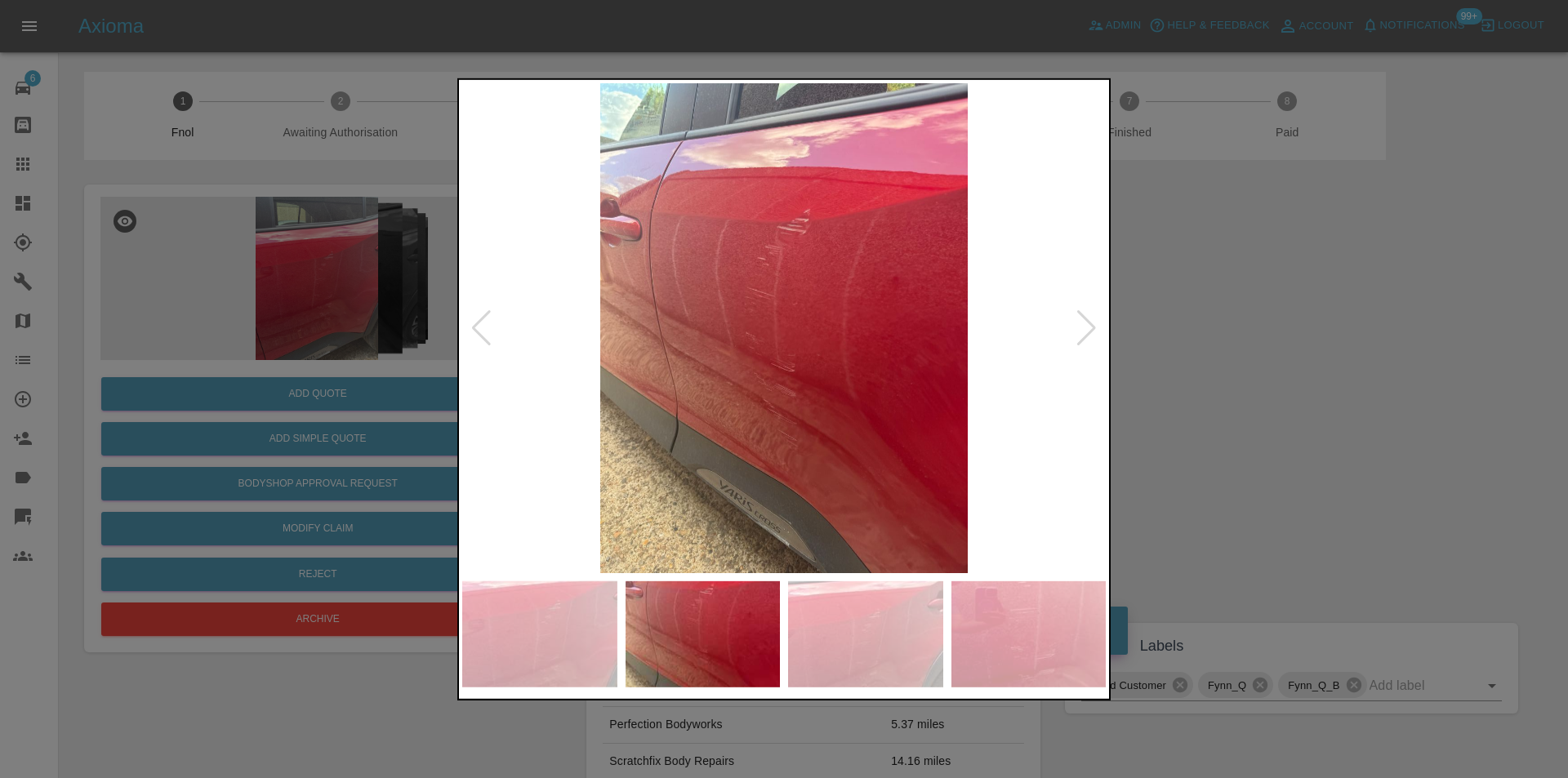
click at [1090, 328] on div at bounding box center [1086, 327] width 22 height 36
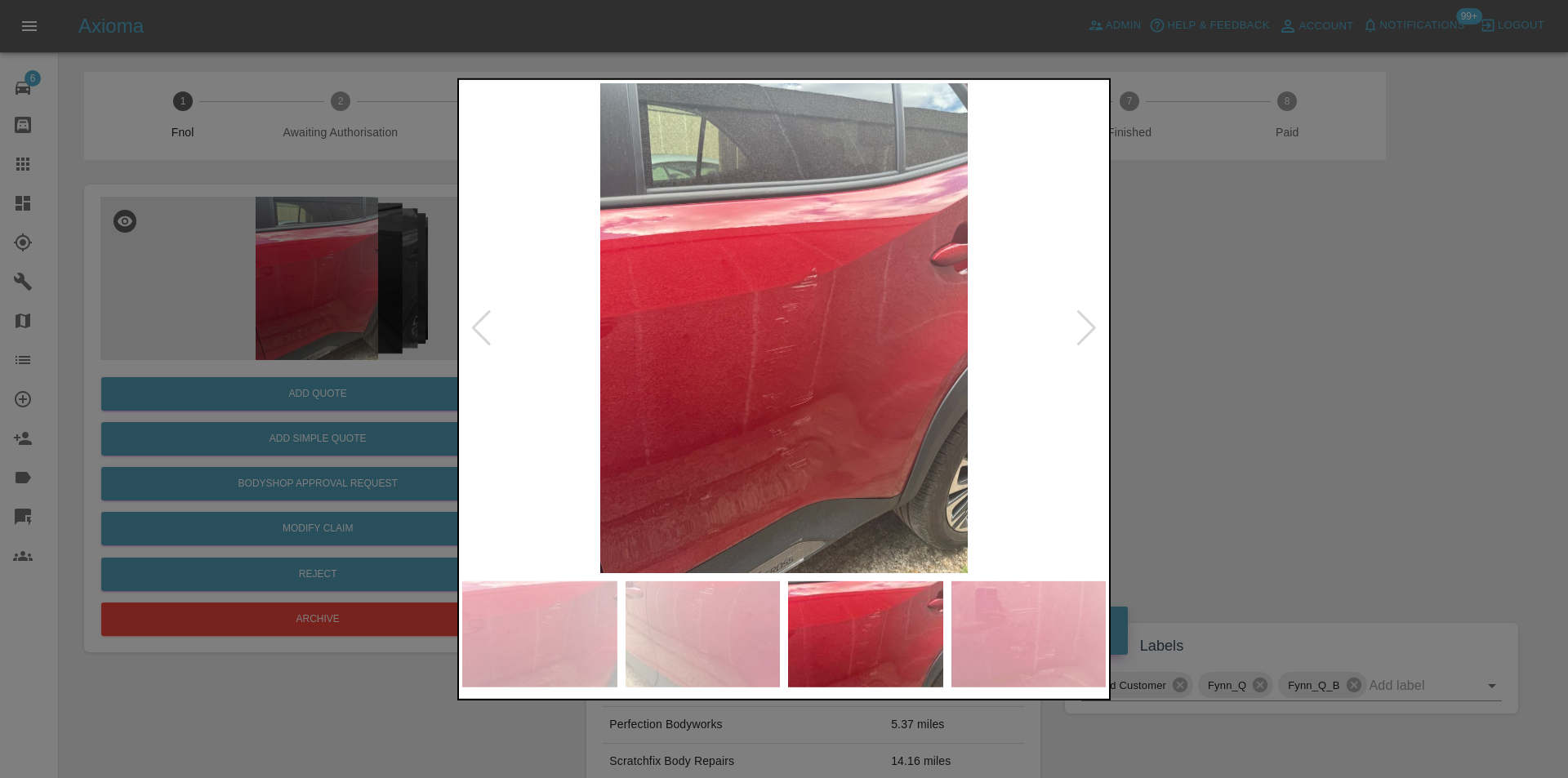
click at [1090, 328] on div at bounding box center [1086, 327] width 22 height 36
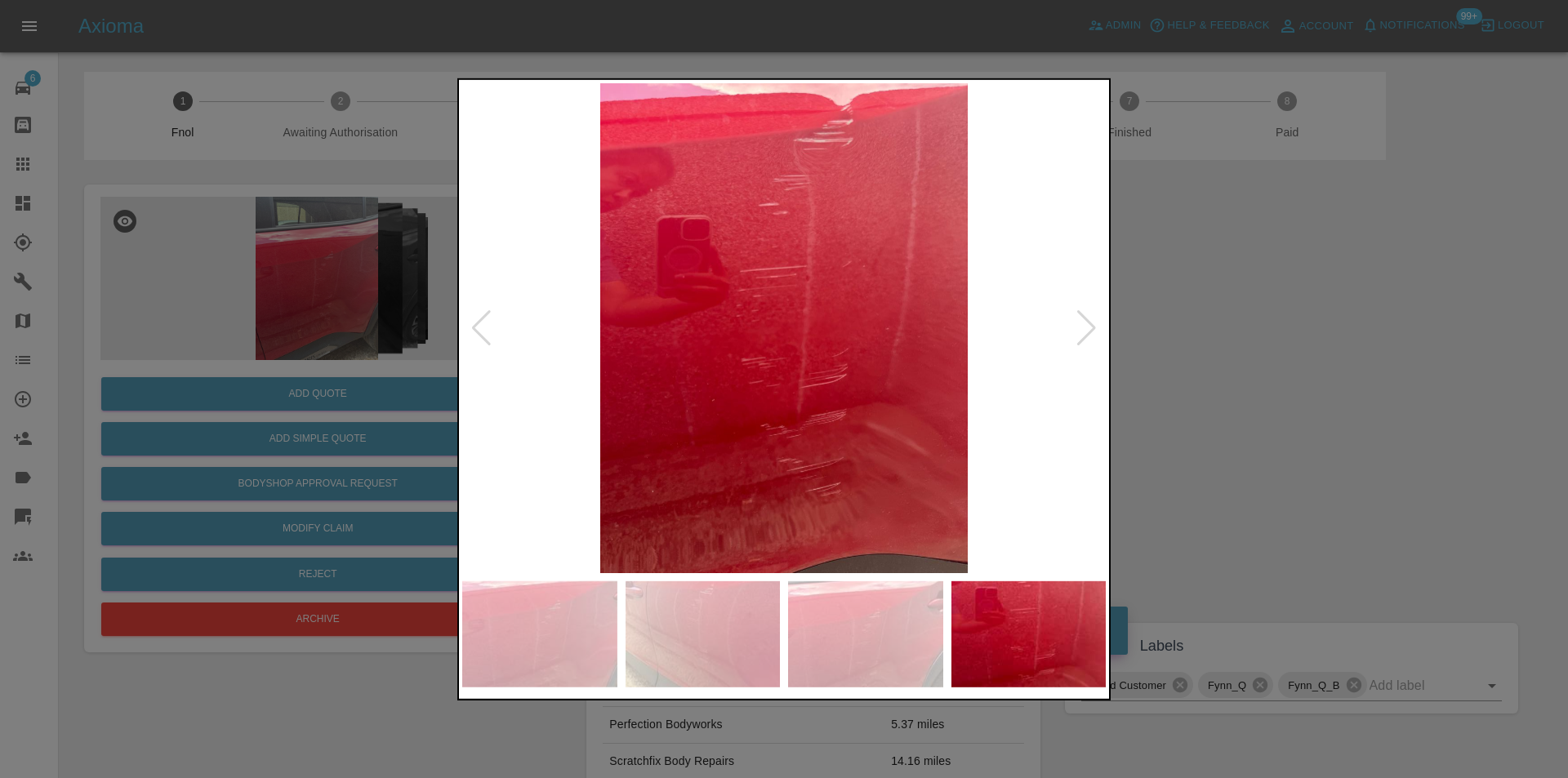
click at [1090, 328] on div at bounding box center [1086, 327] width 22 height 36
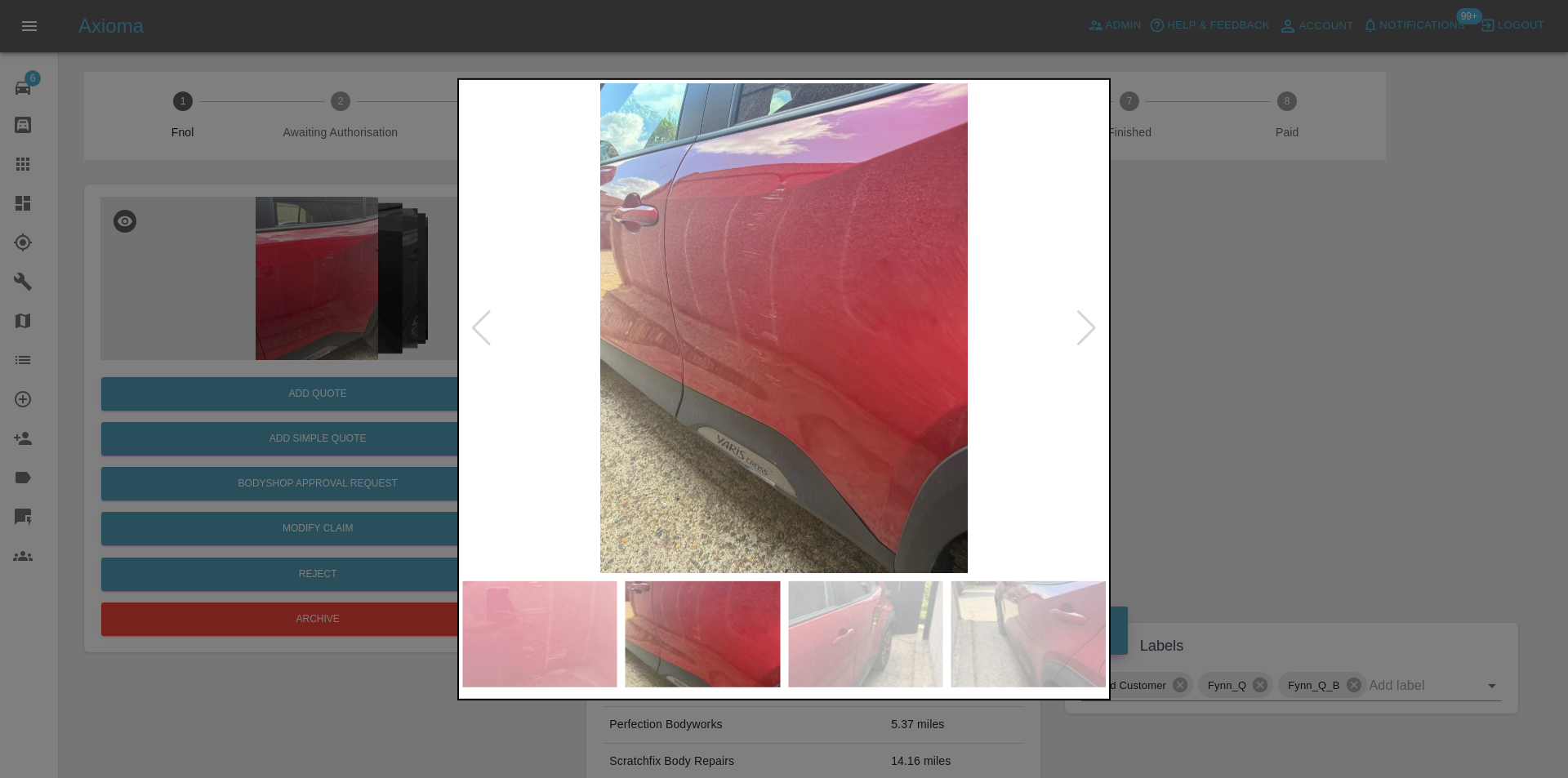
click at [1262, 360] on div at bounding box center [784, 389] width 1568 height 778
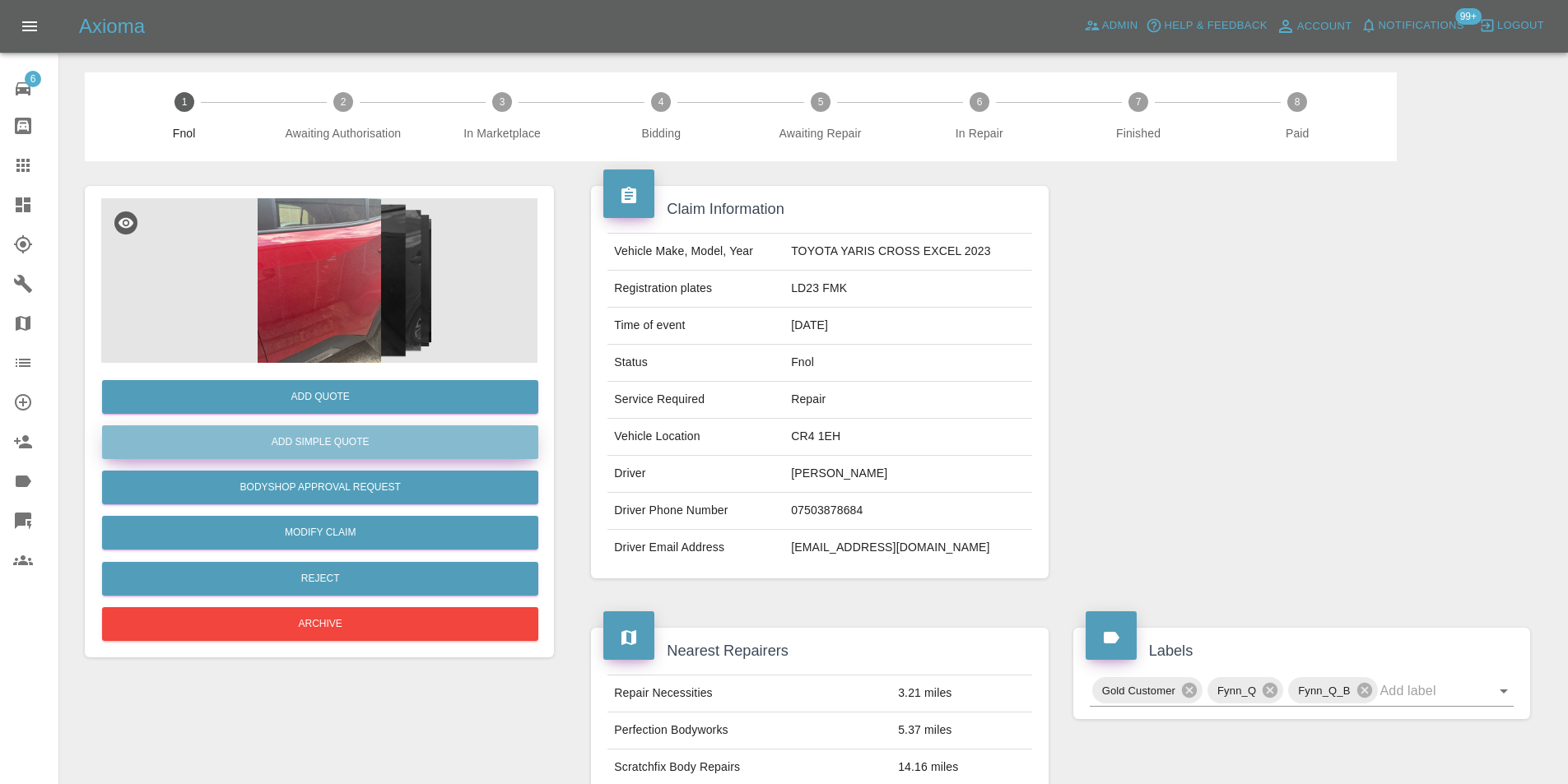
click at [346, 426] on button "Add Simple Quote" at bounding box center [320, 442] width 436 height 34
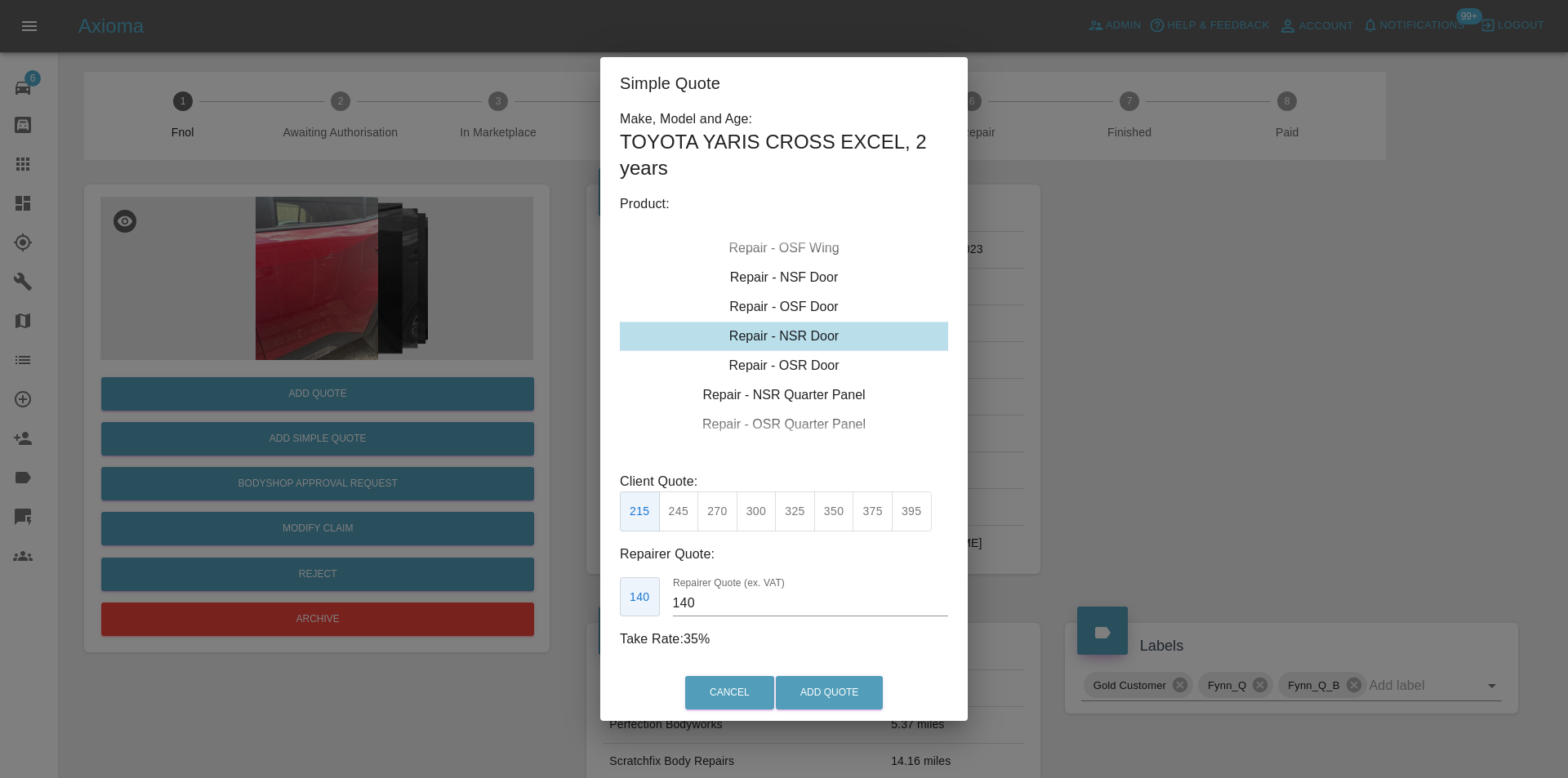
click at [811, 337] on div "Repair - NSR Door" at bounding box center [784, 336] width 328 height 29
click at [682, 511] on button "245" at bounding box center [679, 511] width 40 height 40
click at [718, 513] on button "270" at bounding box center [717, 511] width 40 height 40
type input "180"
click at [791, 682] on button "Add Quote" at bounding box center [829, 693] width 107 height 34
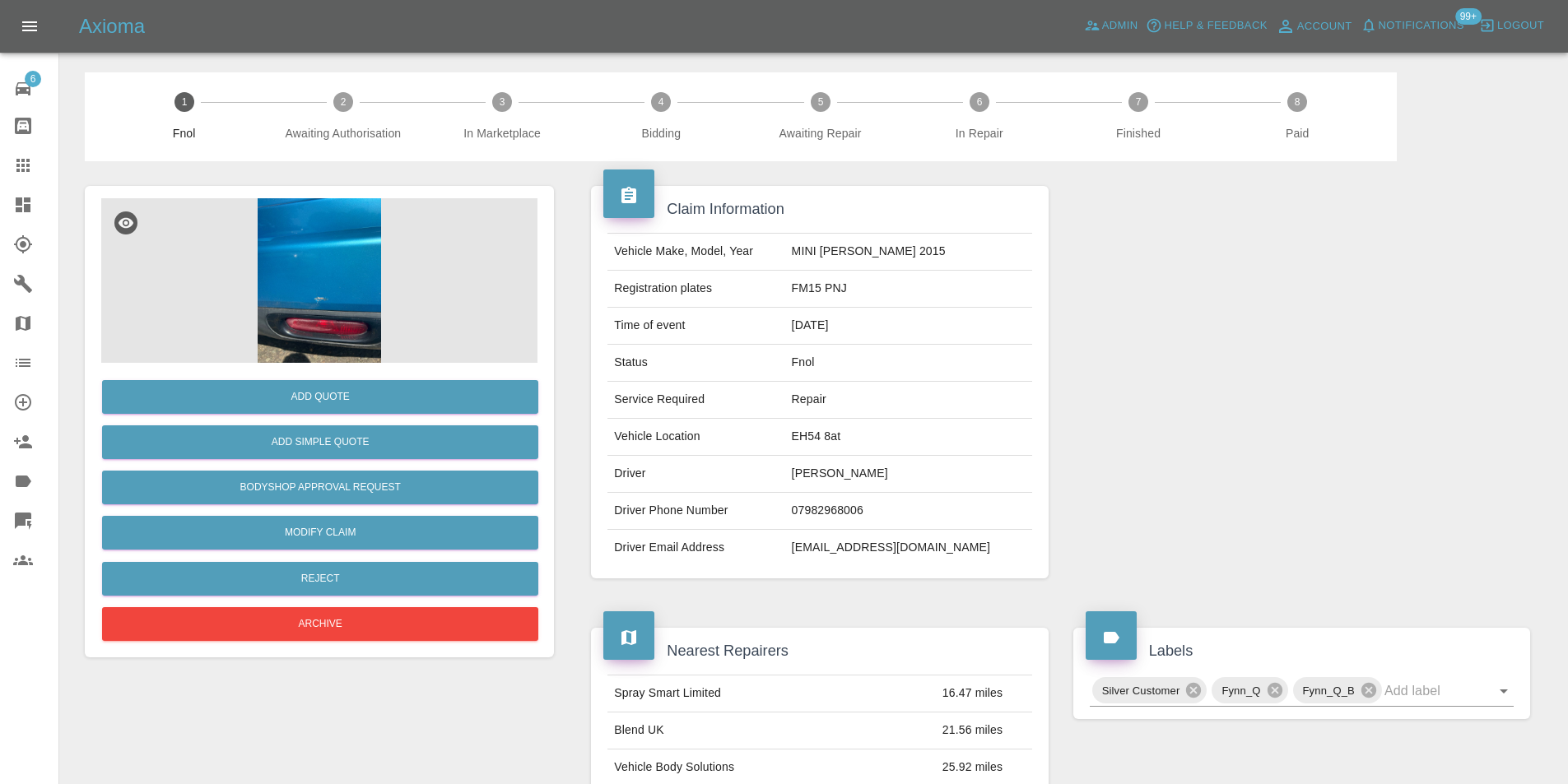
click at [352, 263] on img at bounding box center [319, 280] width 436 height 164
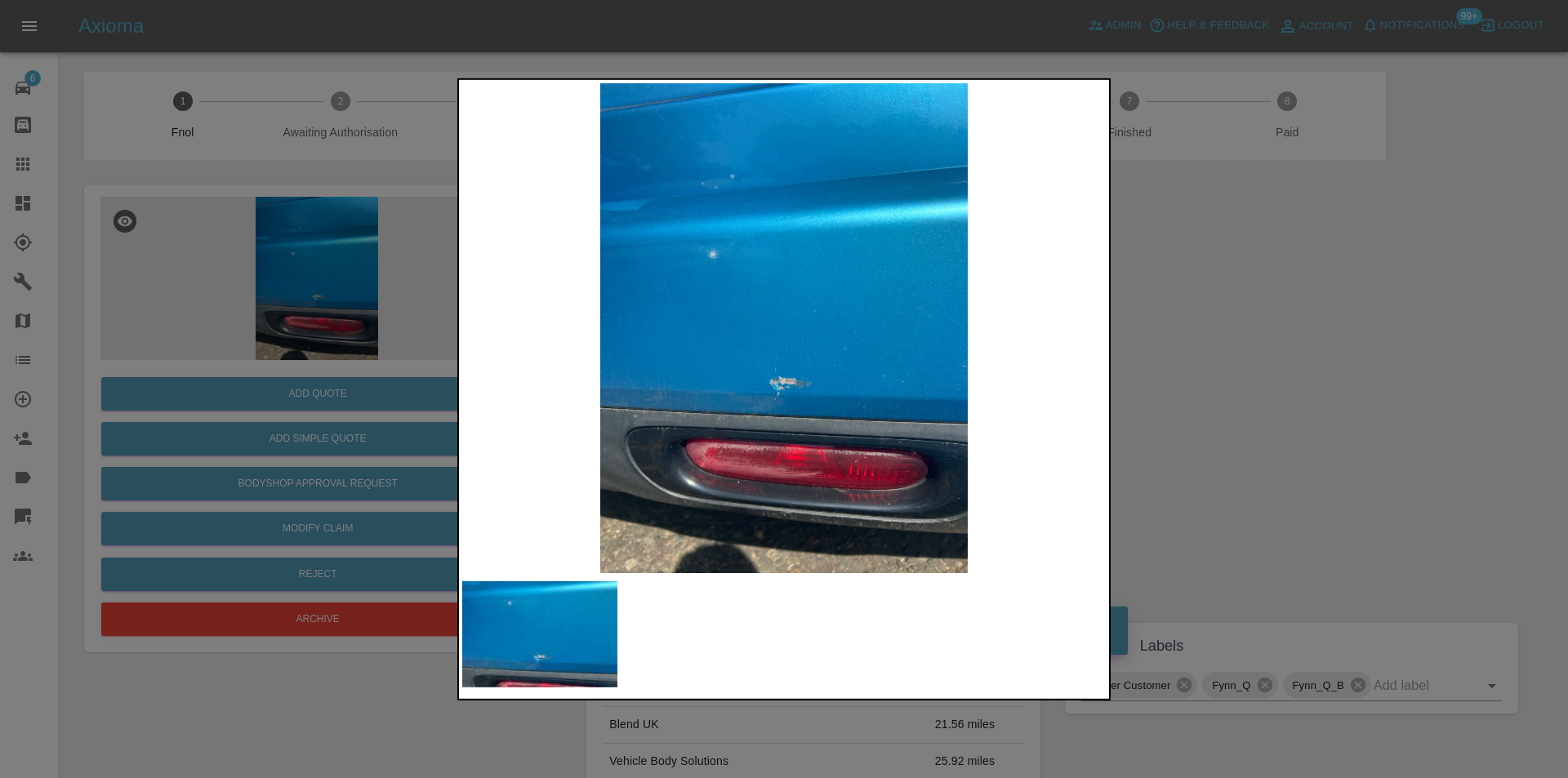
click at [1239, 407] on div at bounding box center [784, 389] width 1568 height 778
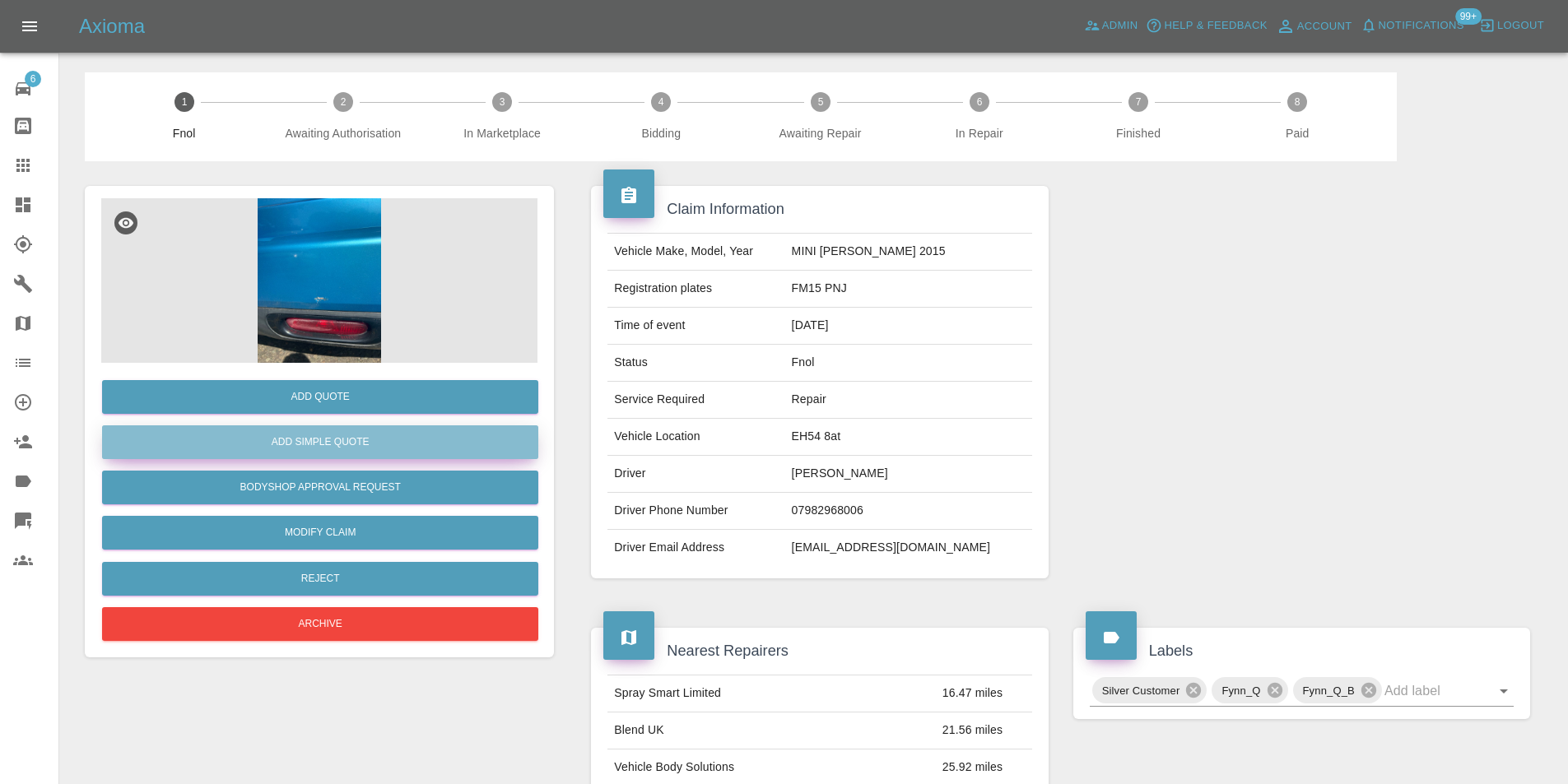
click at [346, 437] on button "Add Simple Quote" at bounding box center [320, 442] width 436 height 34
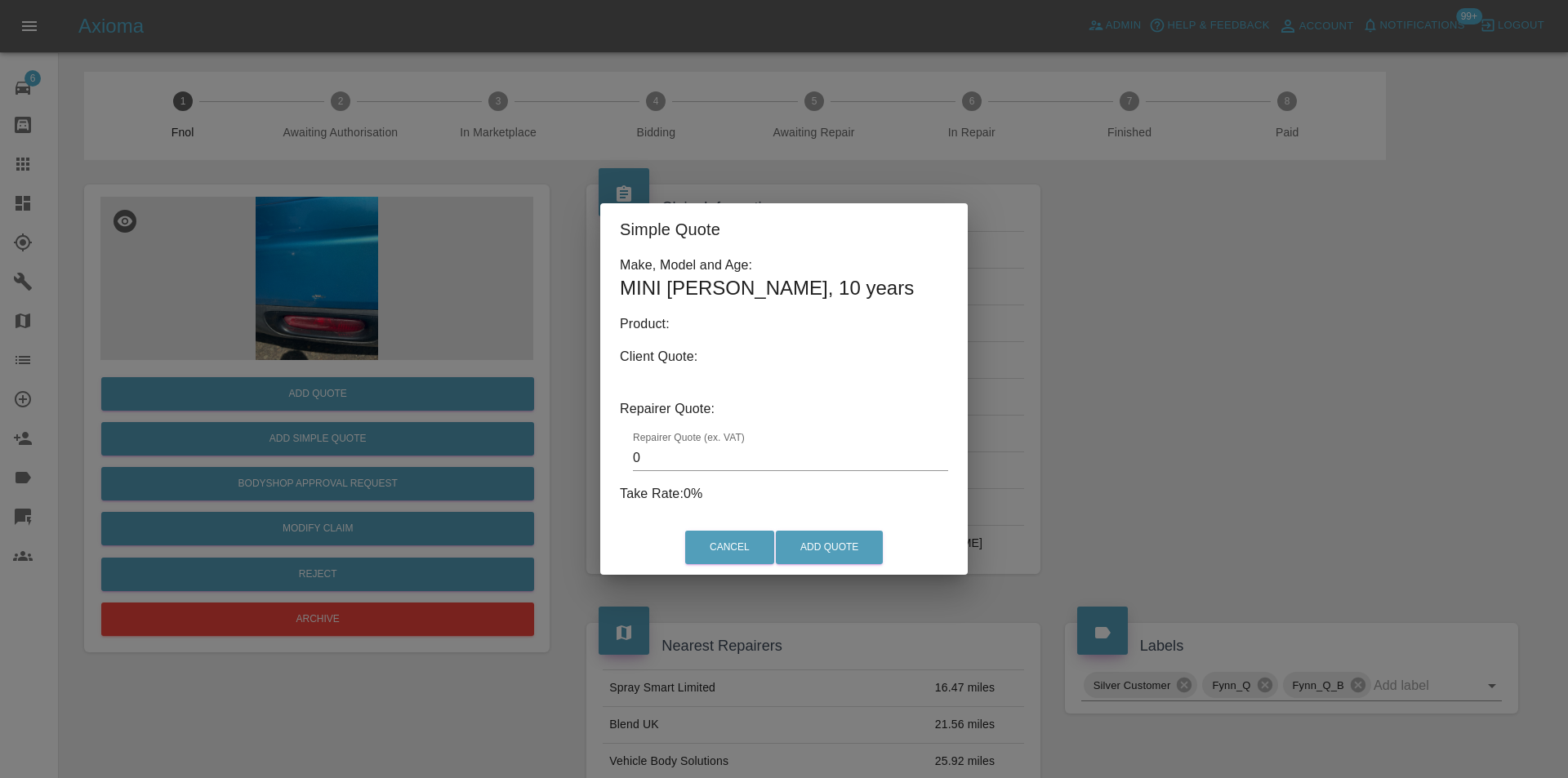
type input "140"
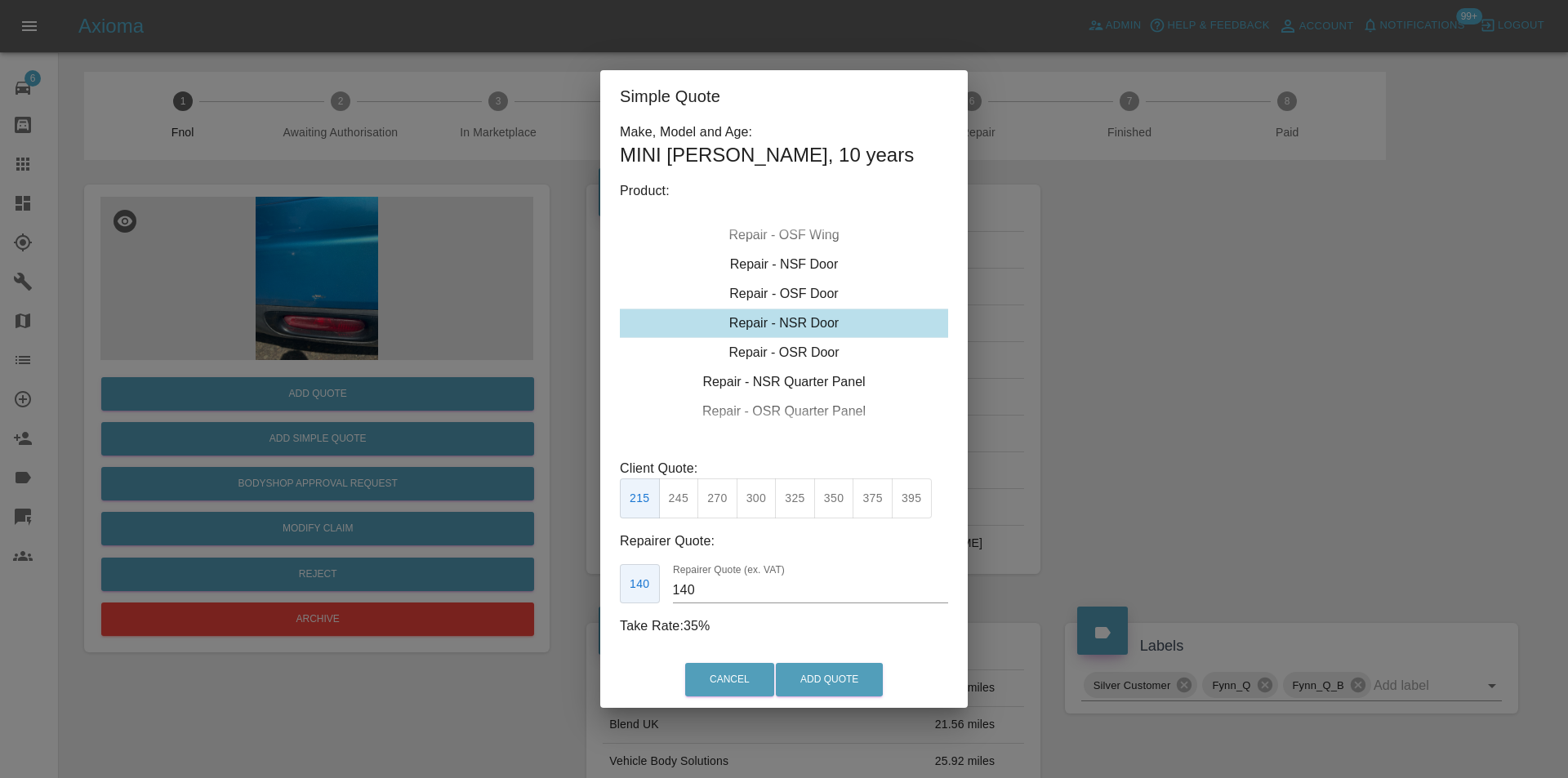
click at [1075, 377] on div "Simple Quote Make, Model and Age: MINI [PERSON_NAME] , 10 years Product: Repair…" at bounding box center [784, 389] width 1568 height 778
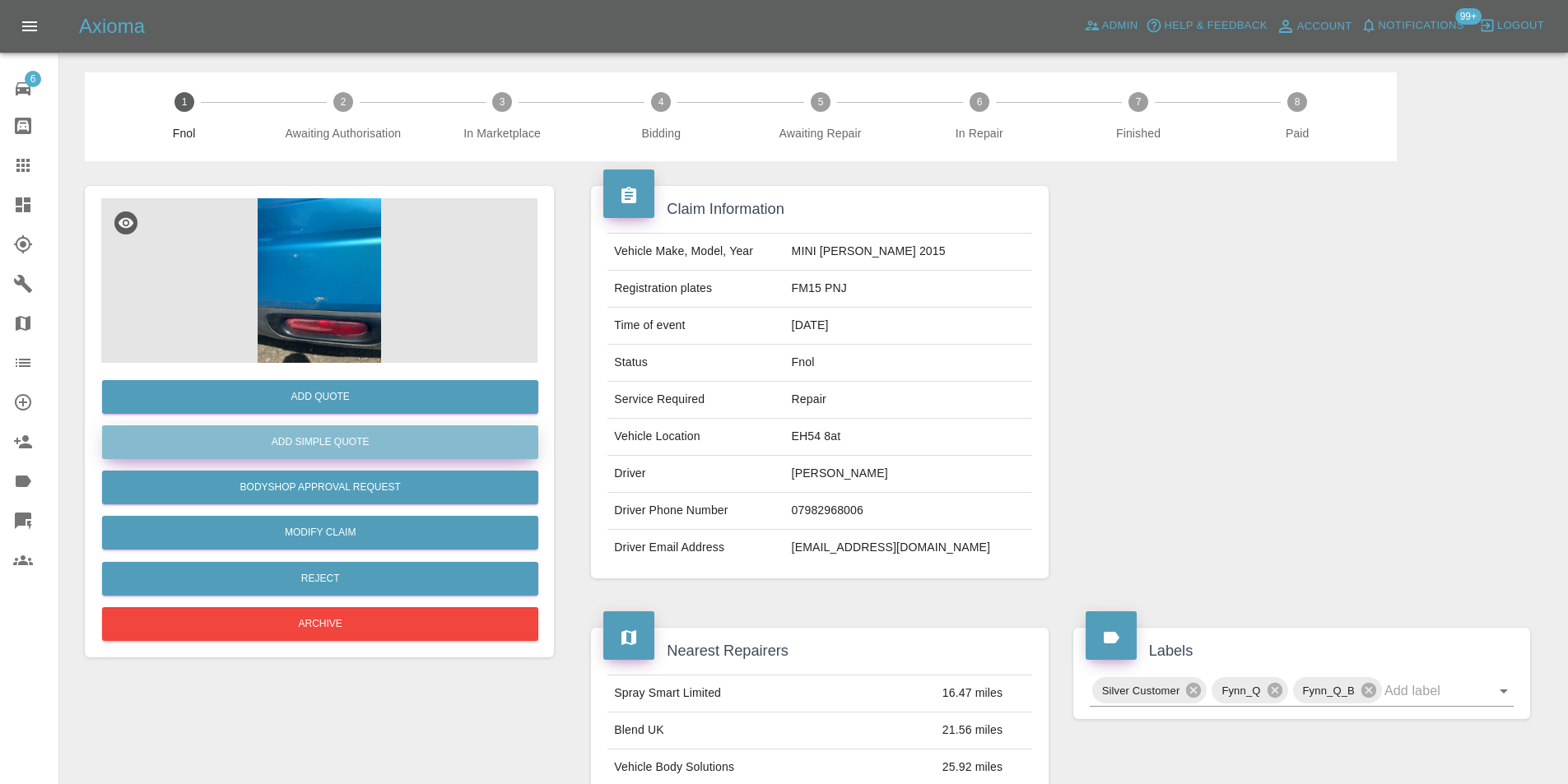
click at [344, 446] on button "Add Simple Quote" at bounding box center [320, 442] width 436 height 34
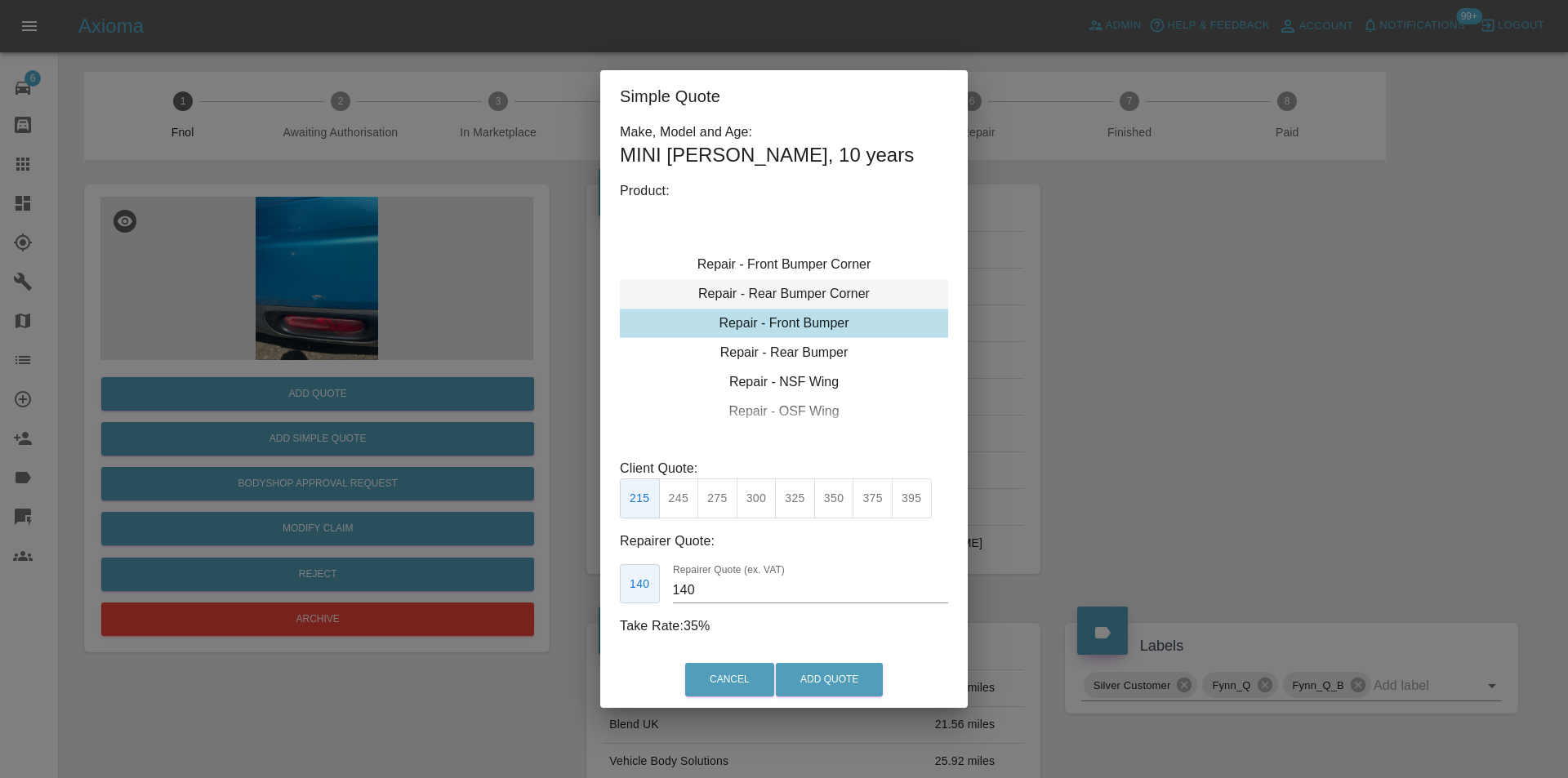
type input "120"
click at [829, 313] on div "Repair - Rear Bumper Corner" at bounding box center [784, 323] width 328 height 29
drag, startPoint x: 674, startPoint y: 500, endPoint x: 758, endPoint y: 609, distance: 137.6
click at [675, 500] on button "199" at bounding box center [679, 498] width 40 height 40
click at [798, 668] on button "Add Quote" at bounding box center [829, 680] width 107 height 34
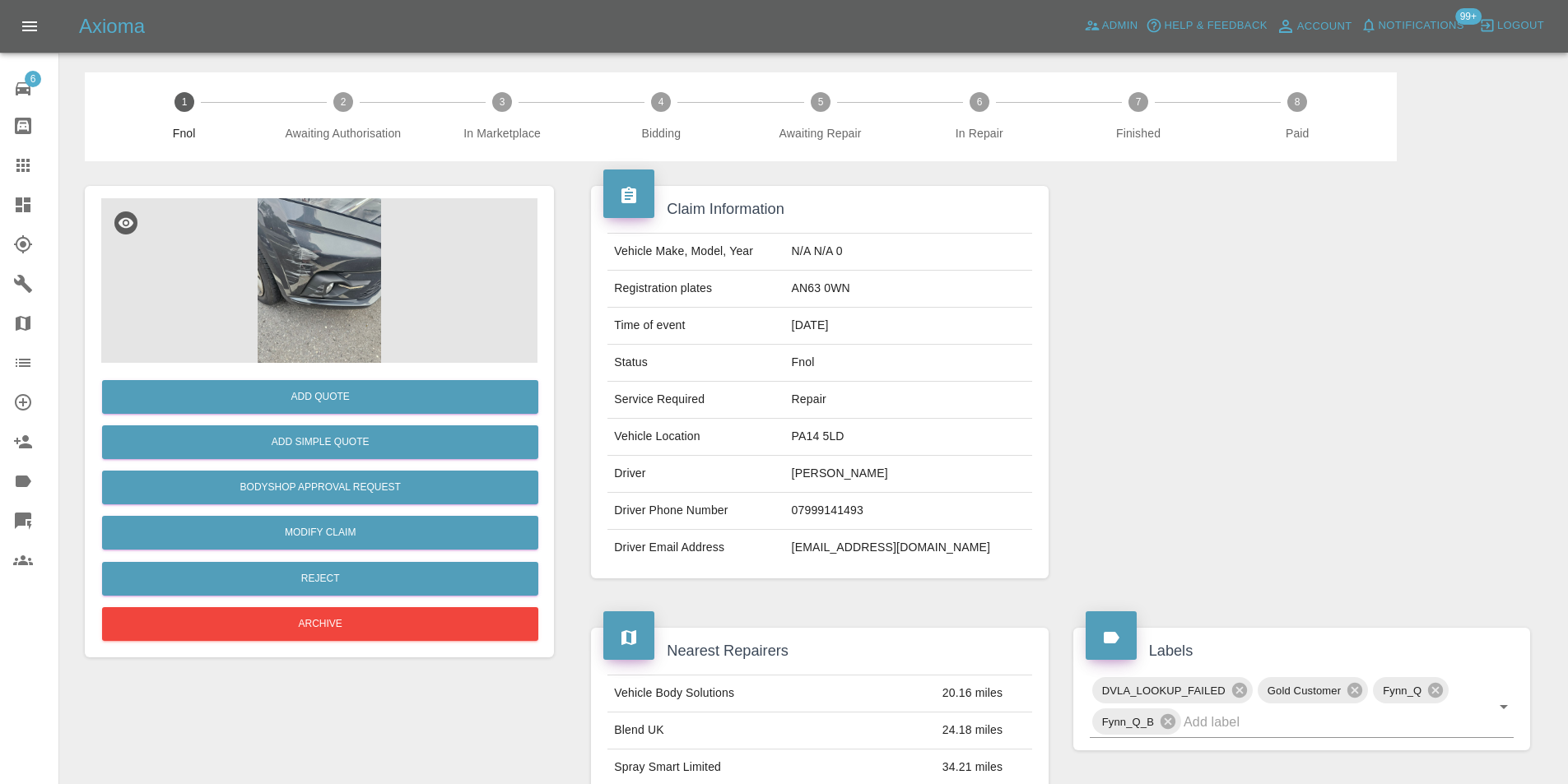
click at [301, 278] on img at bounding box center [319, 280] width 436 height 164
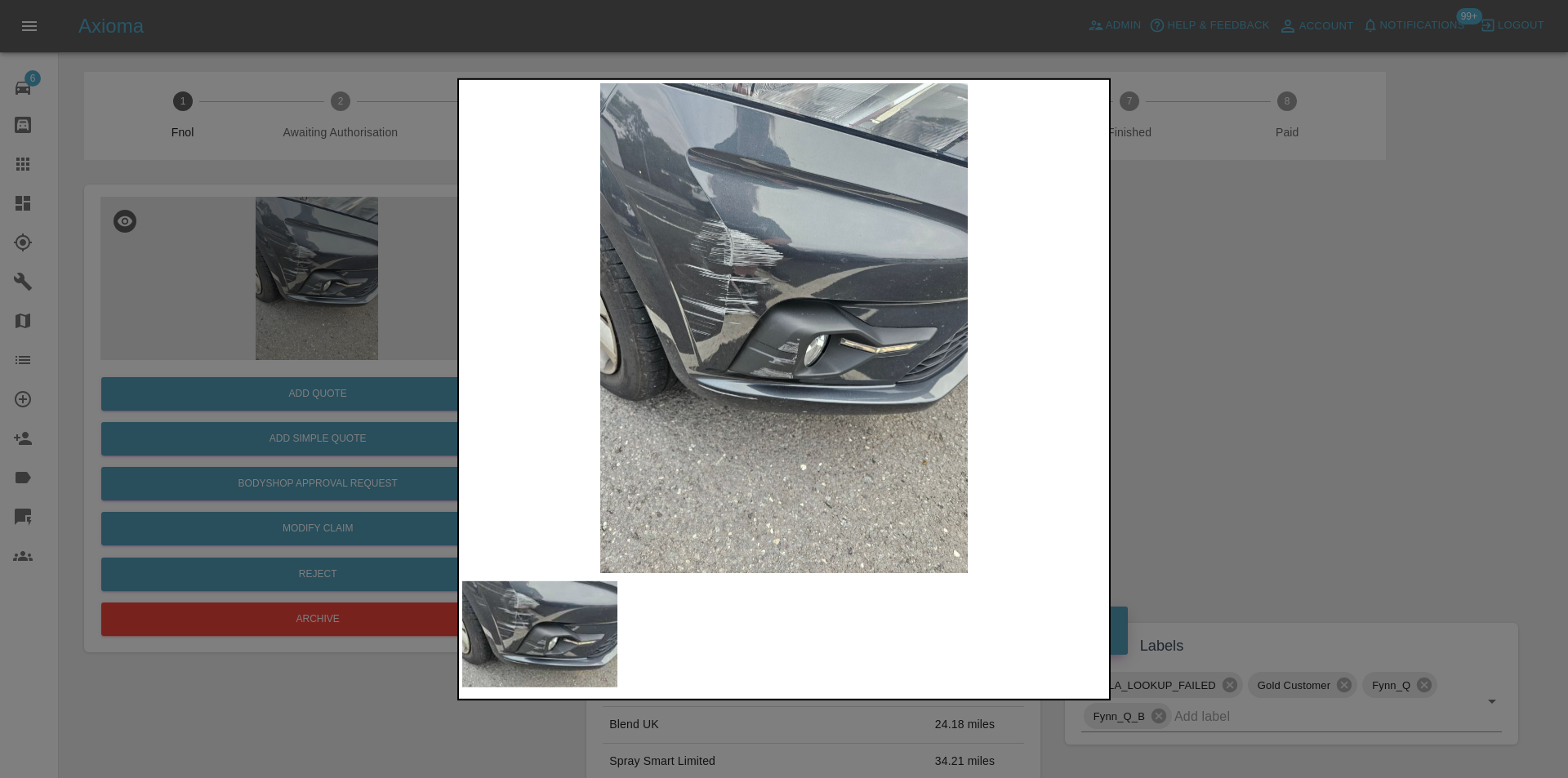
click at [702, 344] on img at bounding box center [784, 327] width 643 height 490
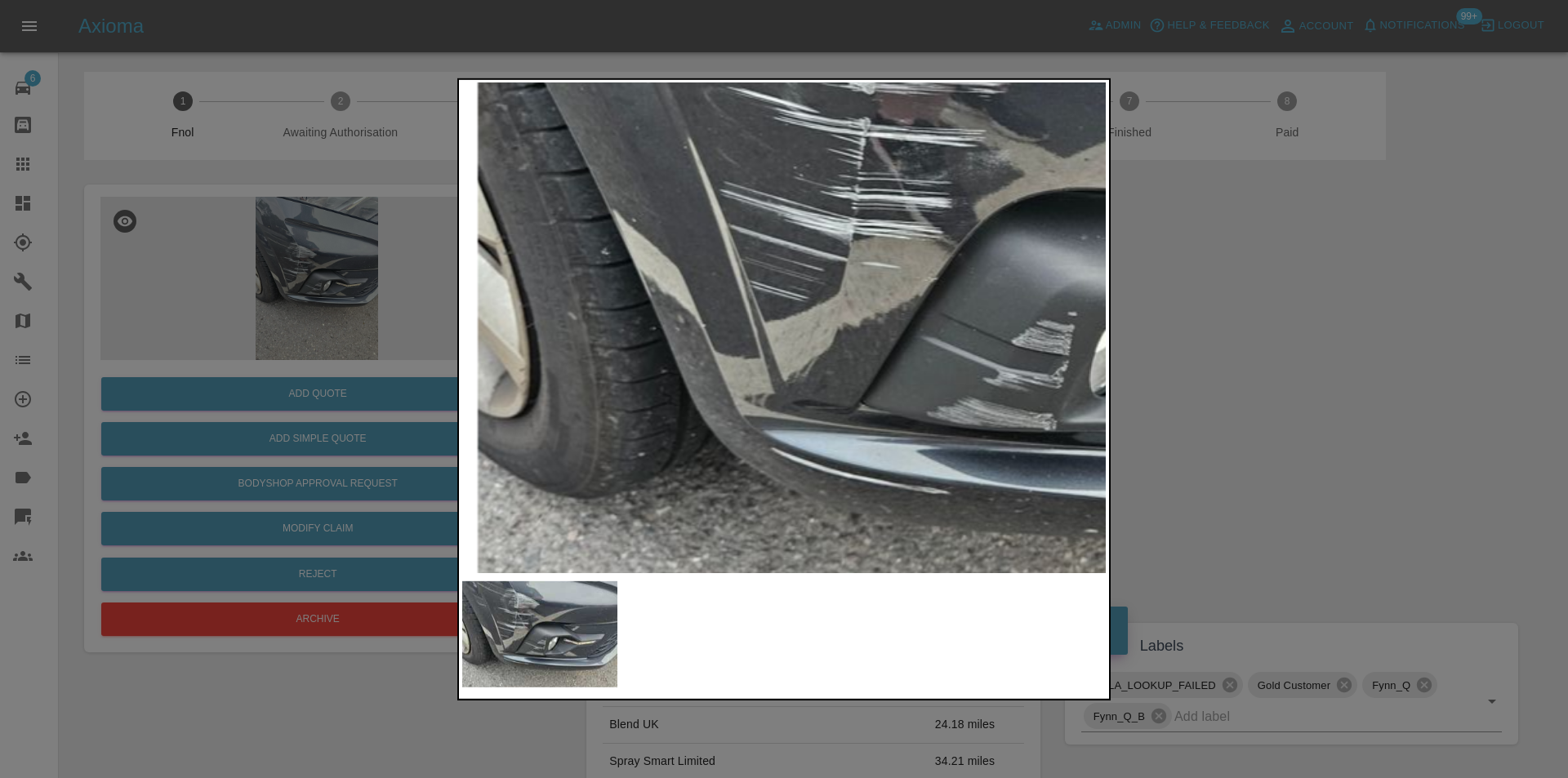
click at [734, 356] on img at bounding box center [1029, 280] width 1930 height 1471
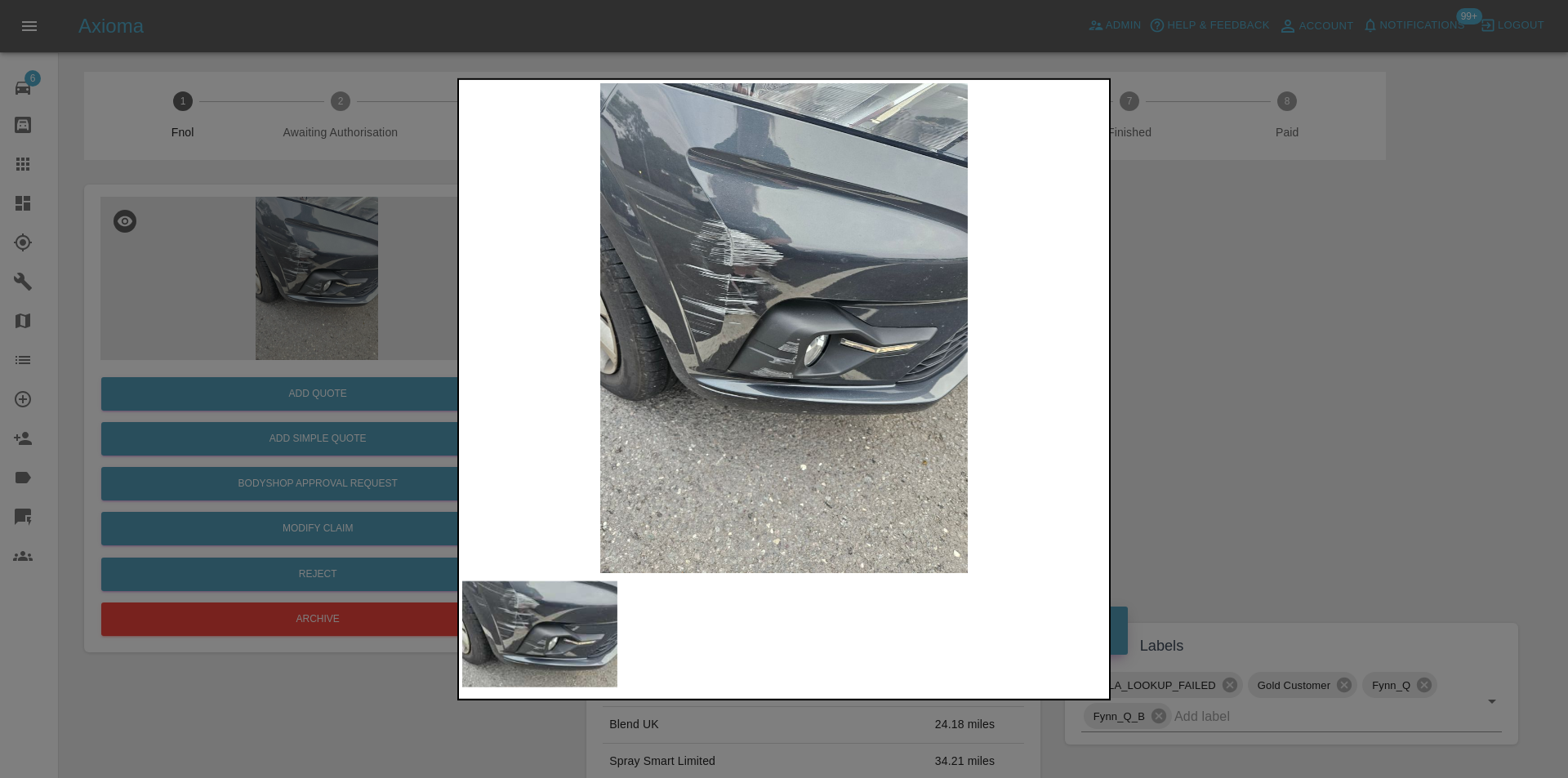
click at [1132, 402] on div at bounding box center [784, 389] width 1568 height 778
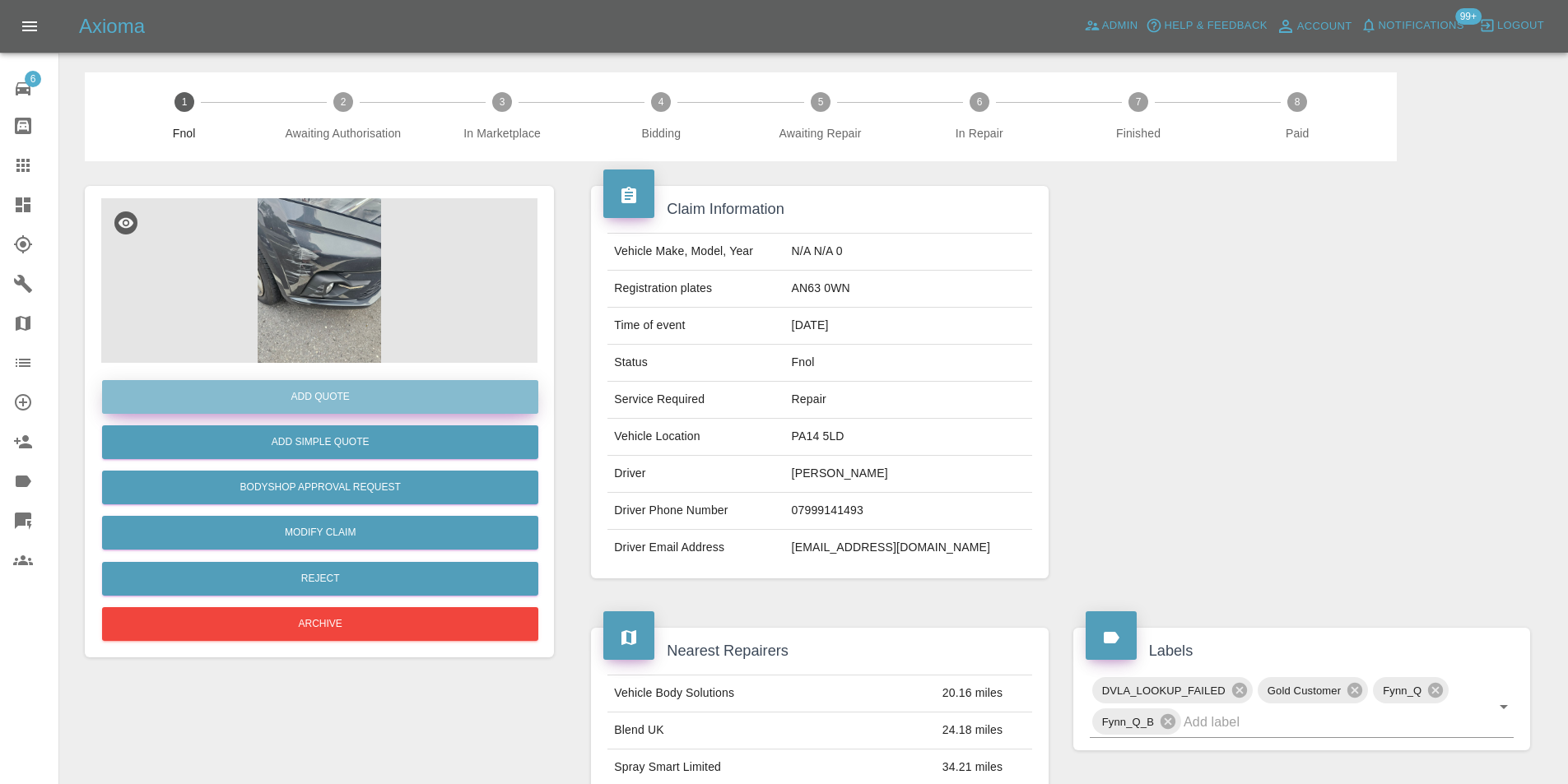
click at [318, 399] on button "Add Quote" at bounding box center [320, 397] width 436 height 34
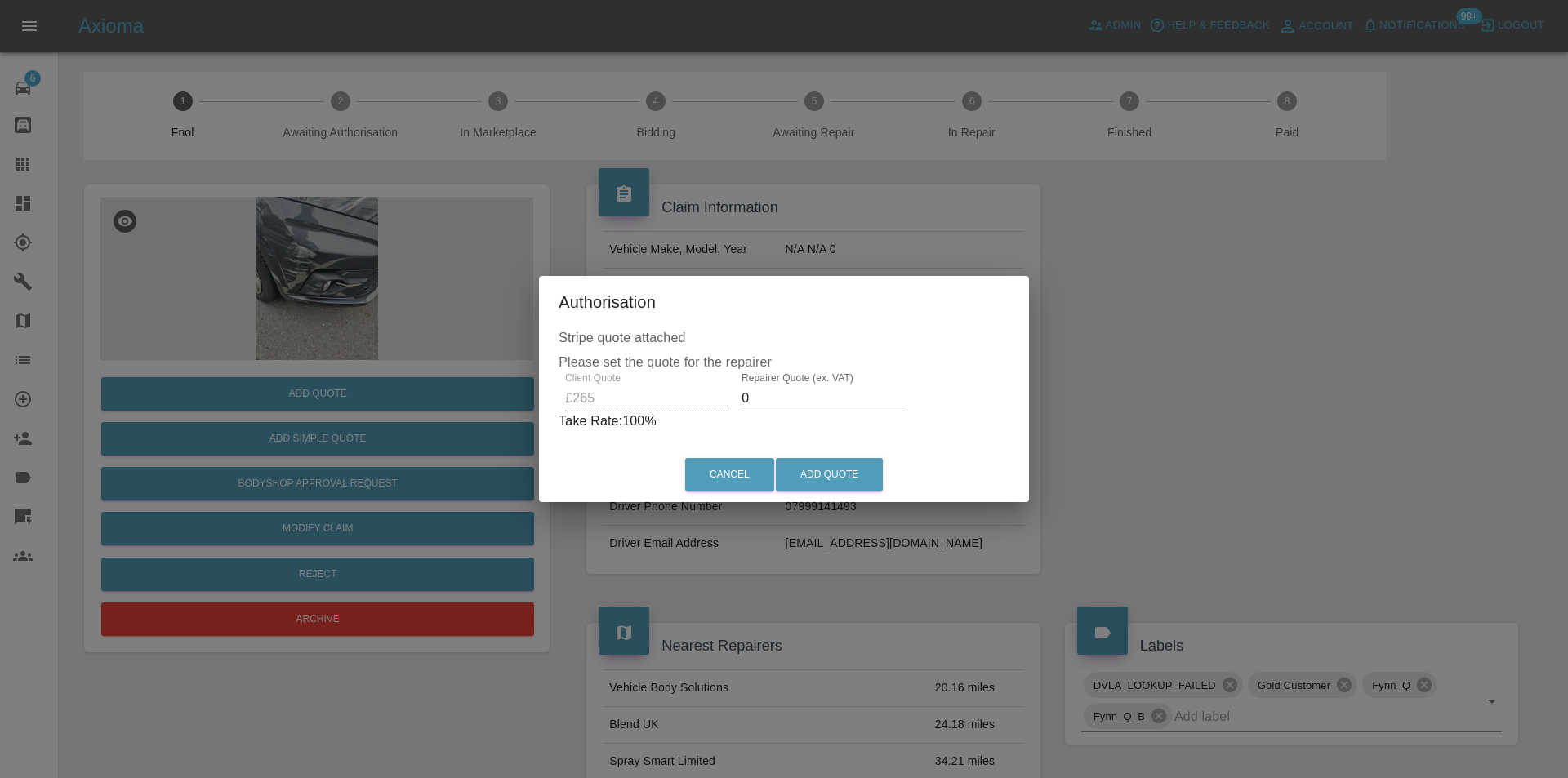
click at [752, 395] on input "0" at bounding box center [823, 398] width 163 height 26
type input "0170"
click at [821, 465] on button "Add Quote" at bounding box center [829, 475] width 107 height 34
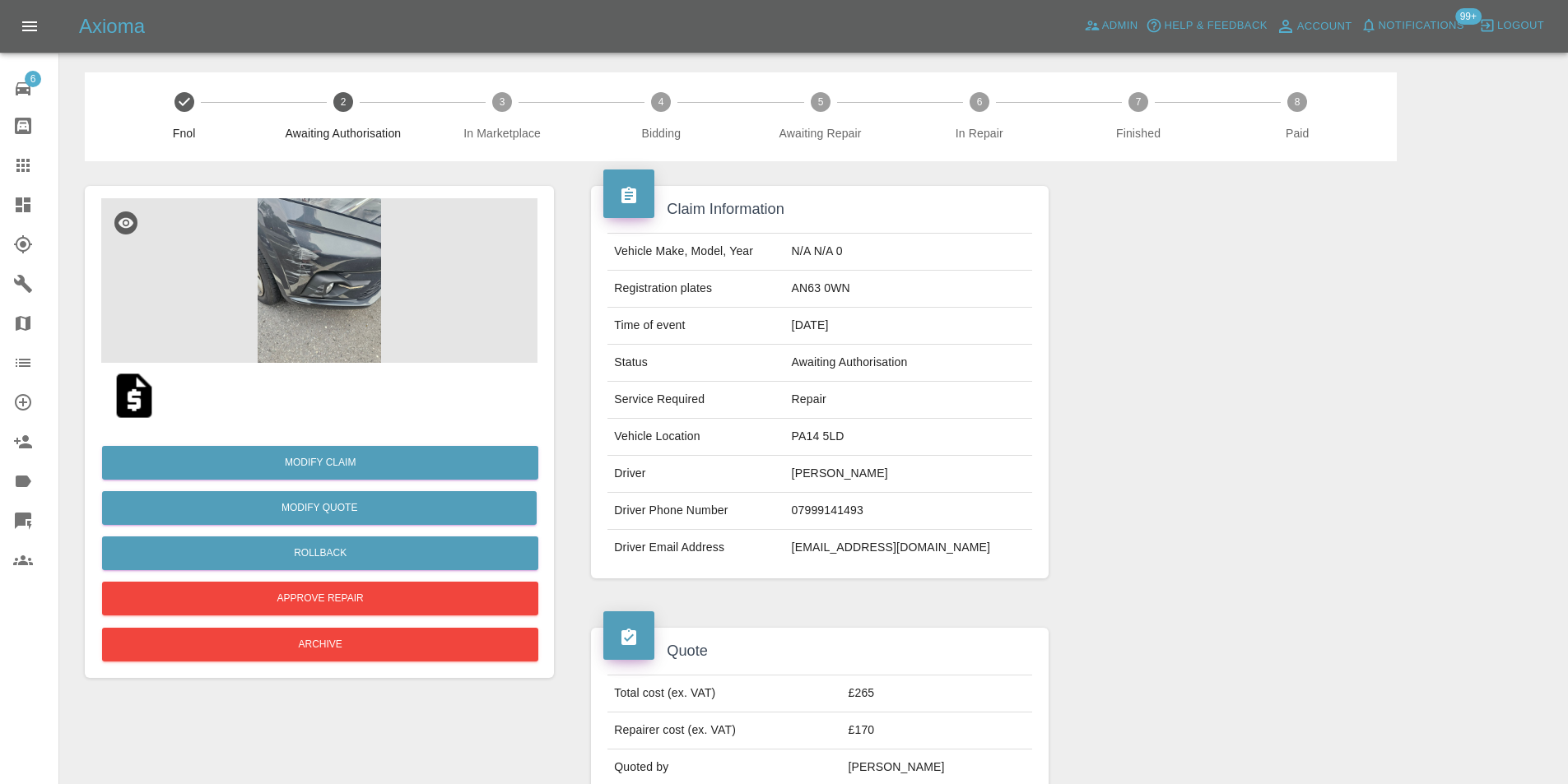
click at [288, 296] on img at bounding box center [319, 280] width 436 height 164
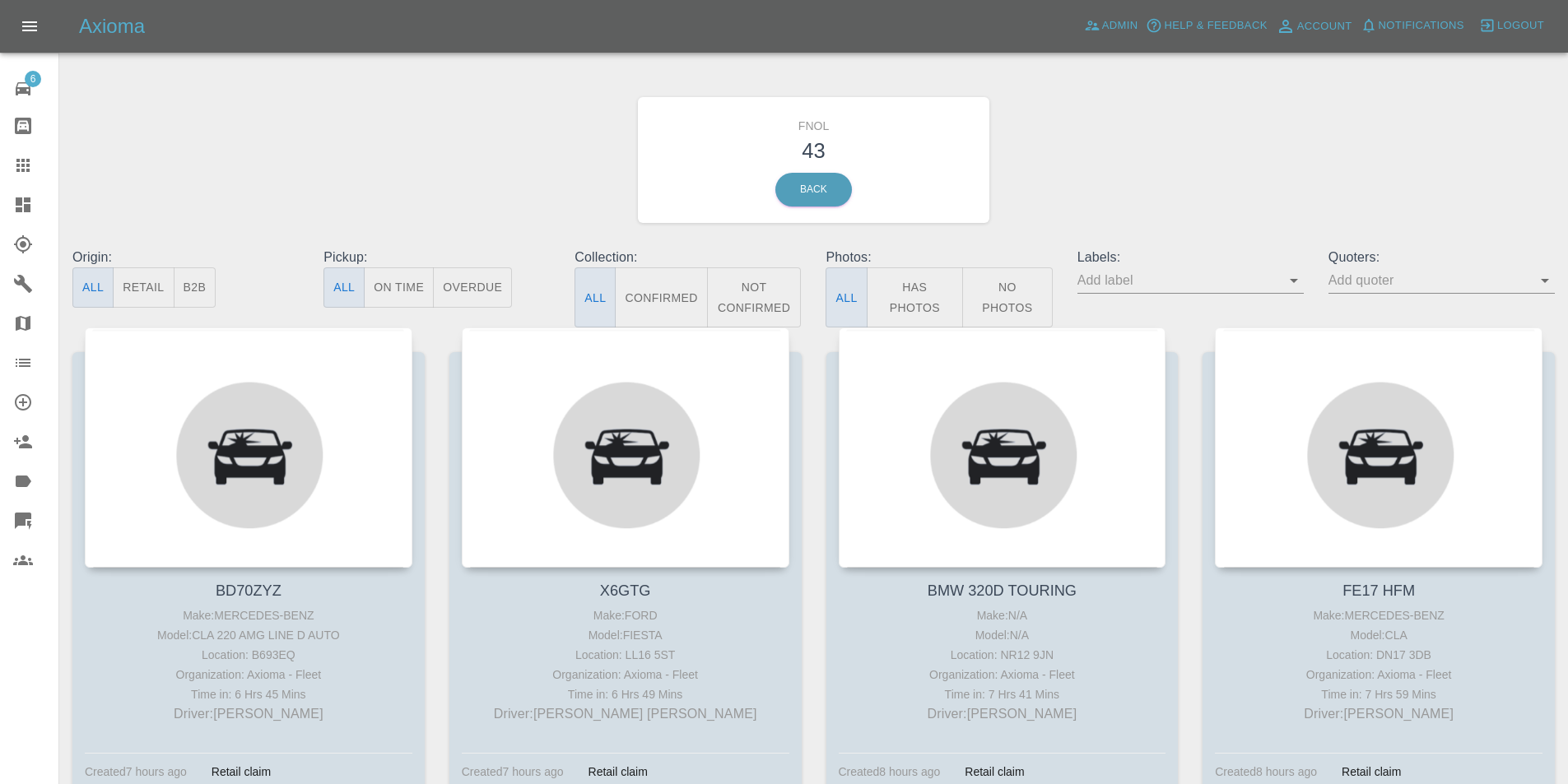
click at [890, 278] on button "Has Photos" at bounding box center [914, 297] width 97 height 60
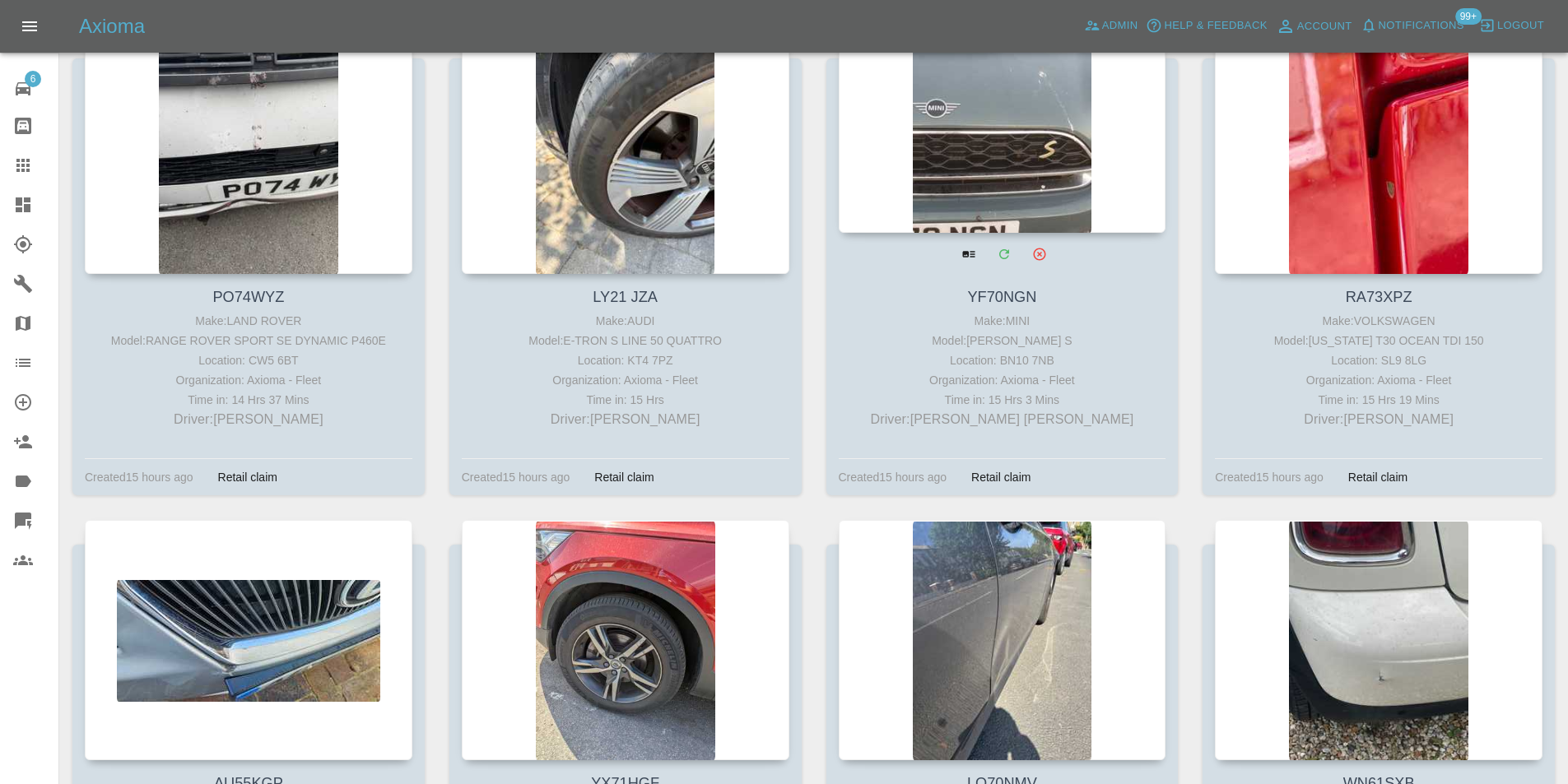
scroll to position [576, 0]
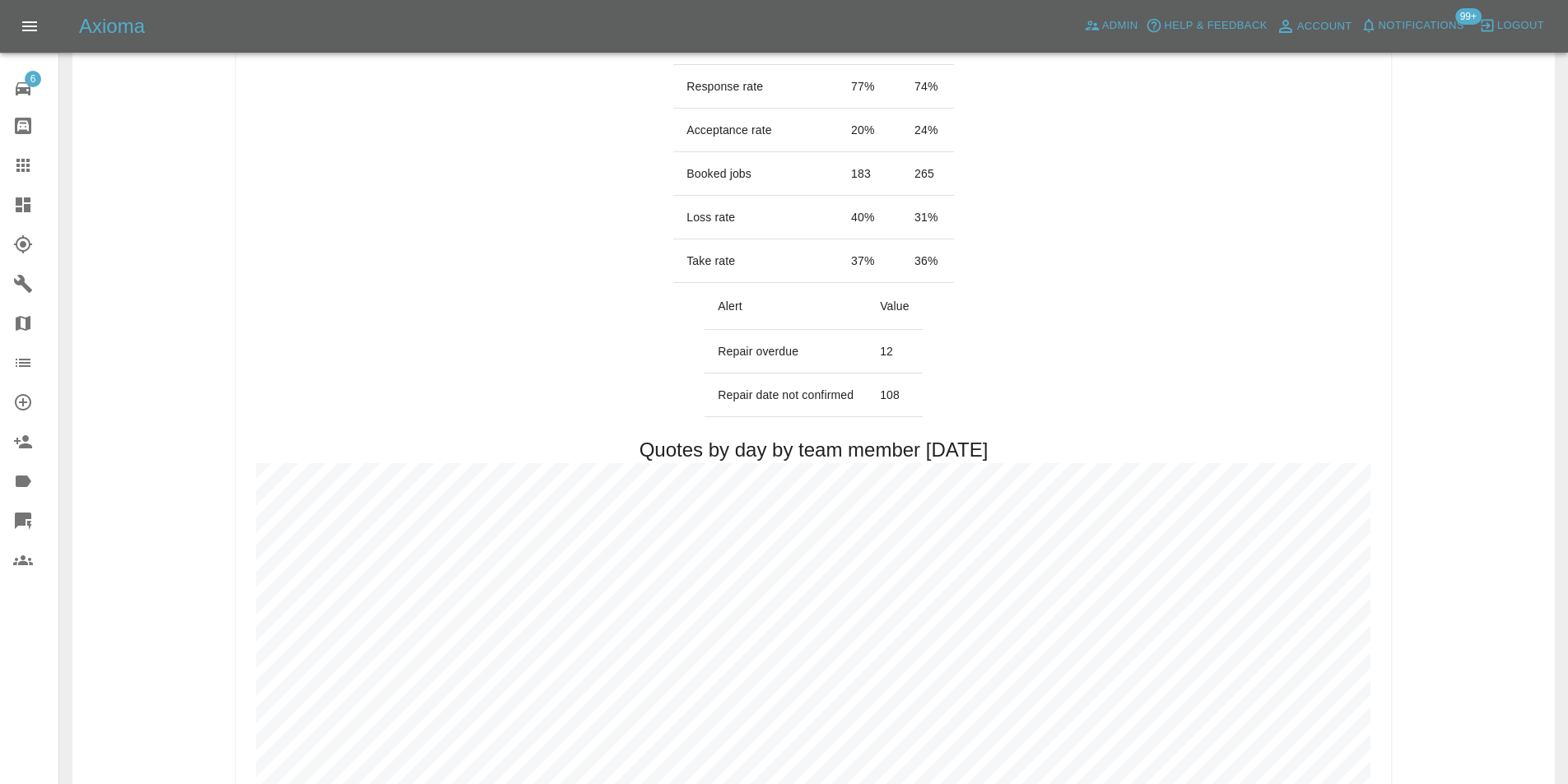
scroll to position [905, 0]
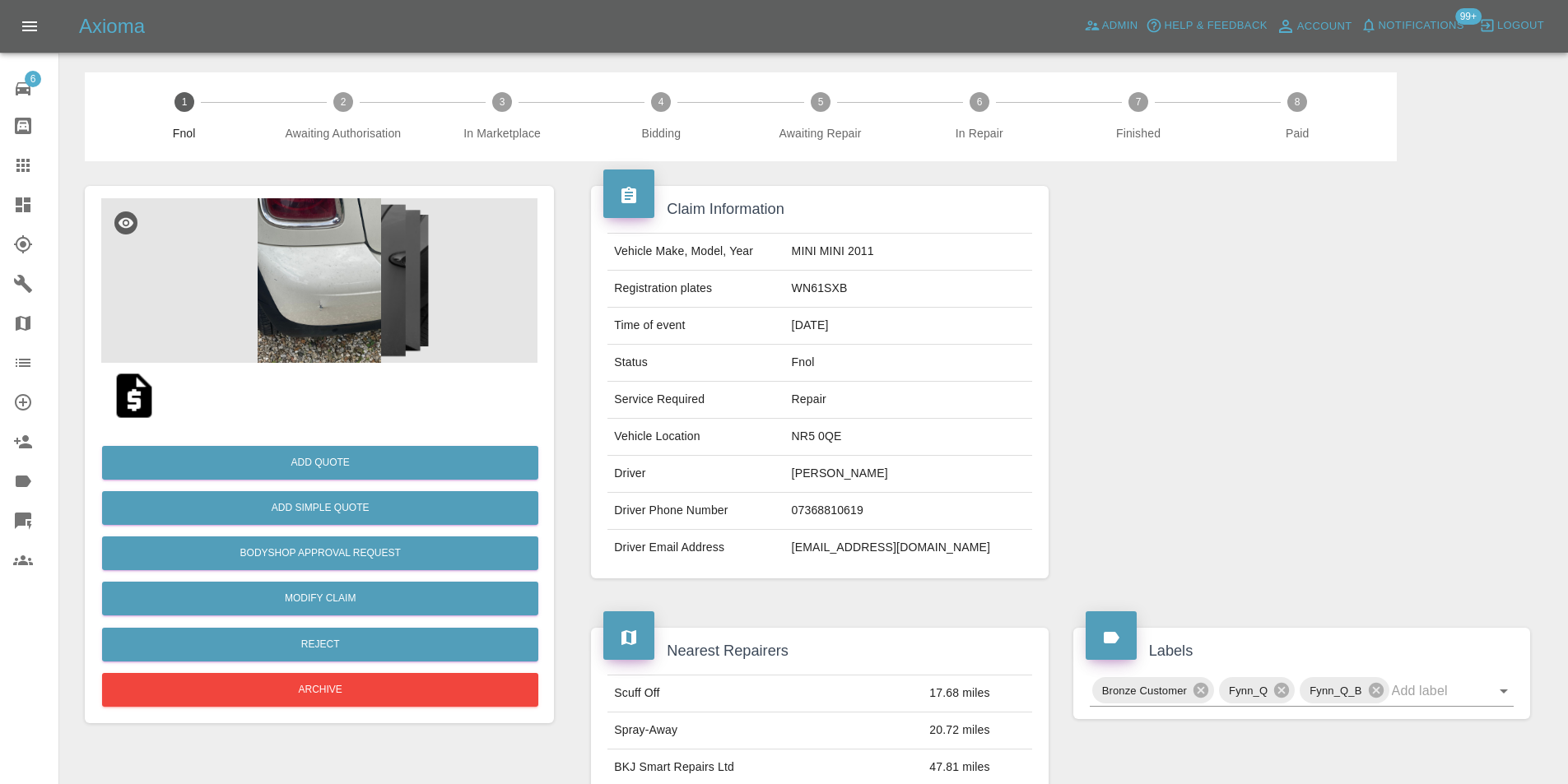
click at [338, 283] on img at bounding box center [319, 280] width 436 height 164
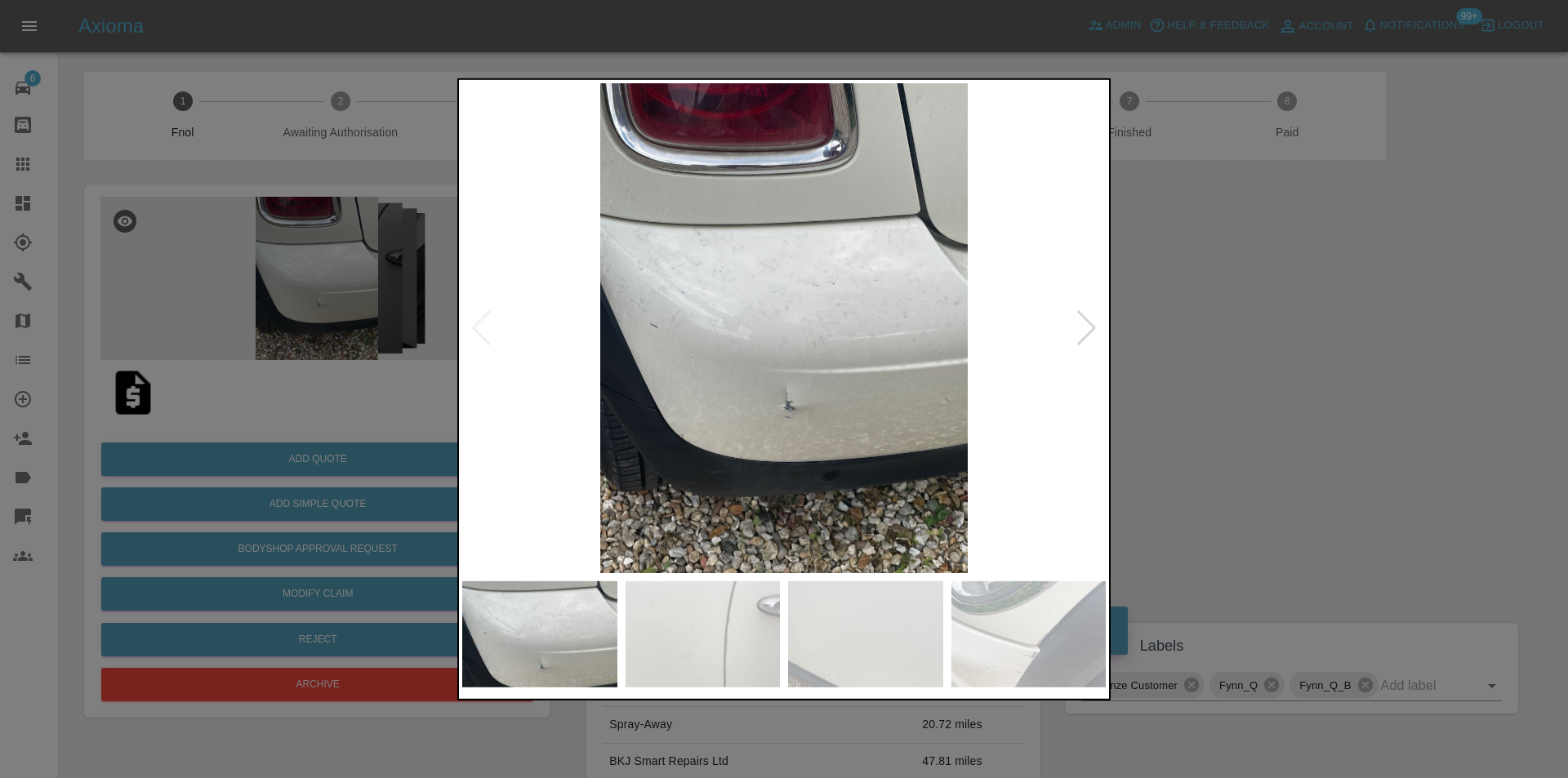
click at [1093, 323] on div at bounding box center [1086, 327] width 22 height 36
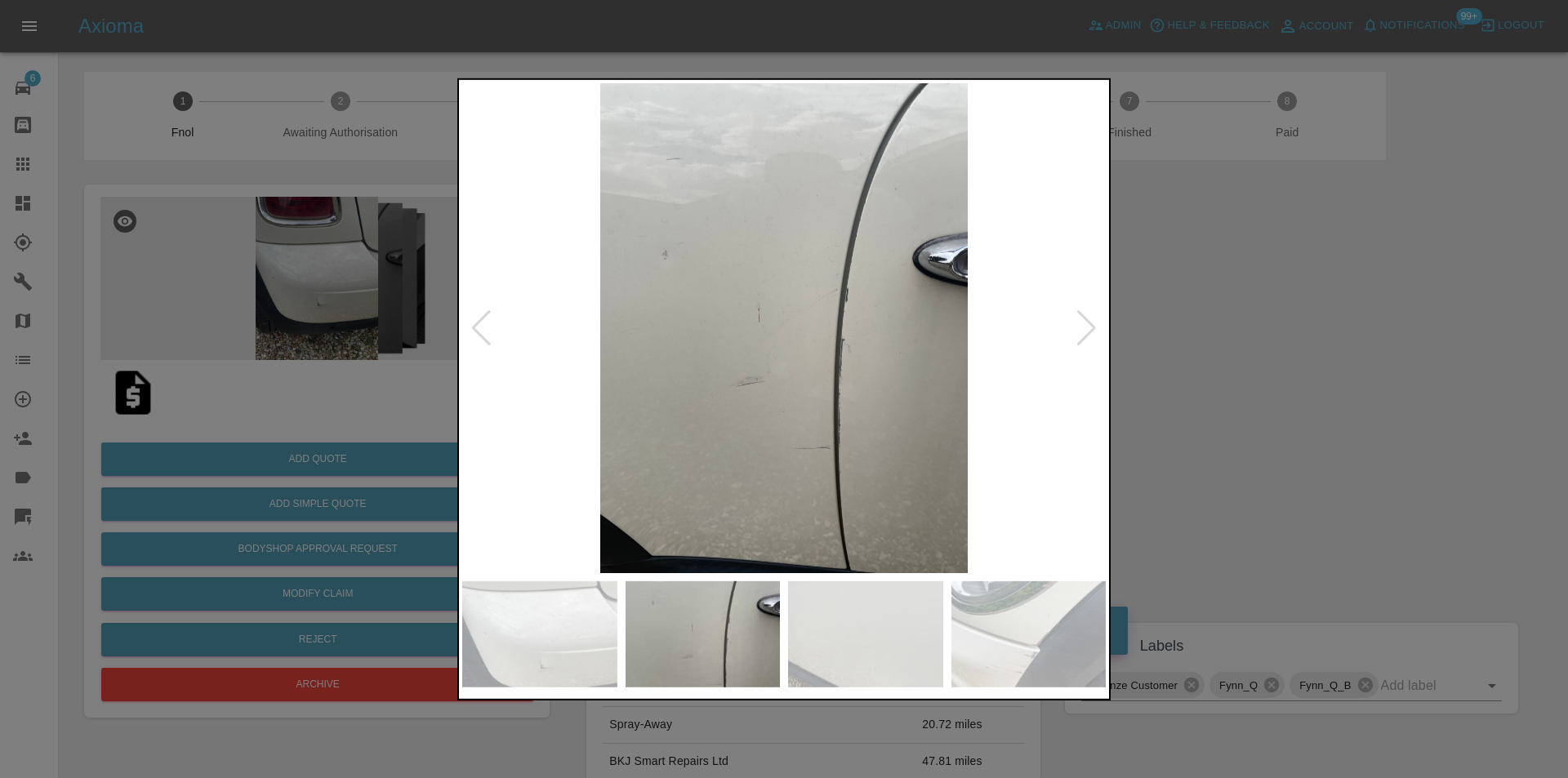
click at [1093, 323] on div at bounding box center [1086, 327] width 22 height 36
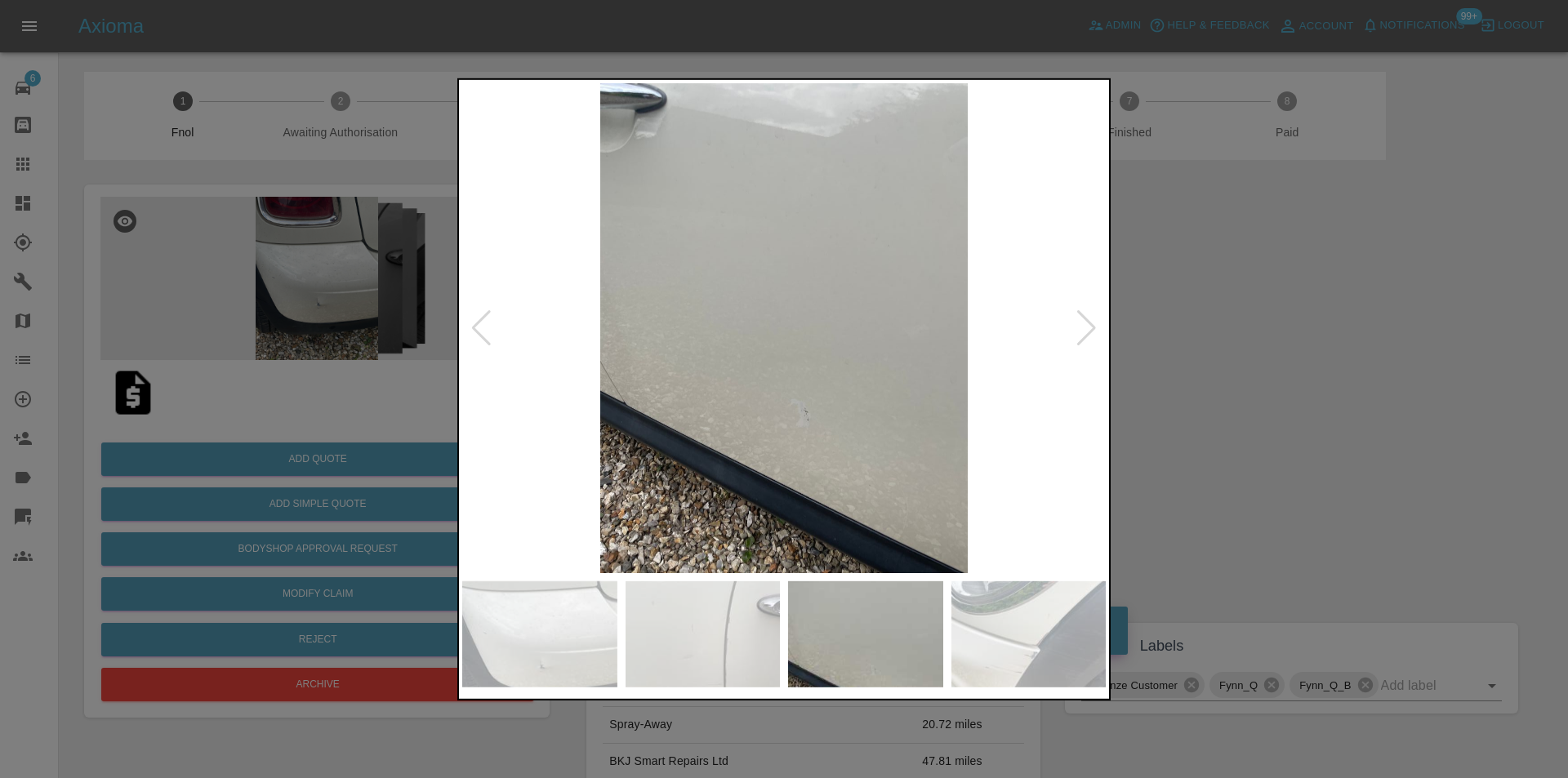
click at [1190, 325] on div at bounding box center [784, 389] width 1568 height 778
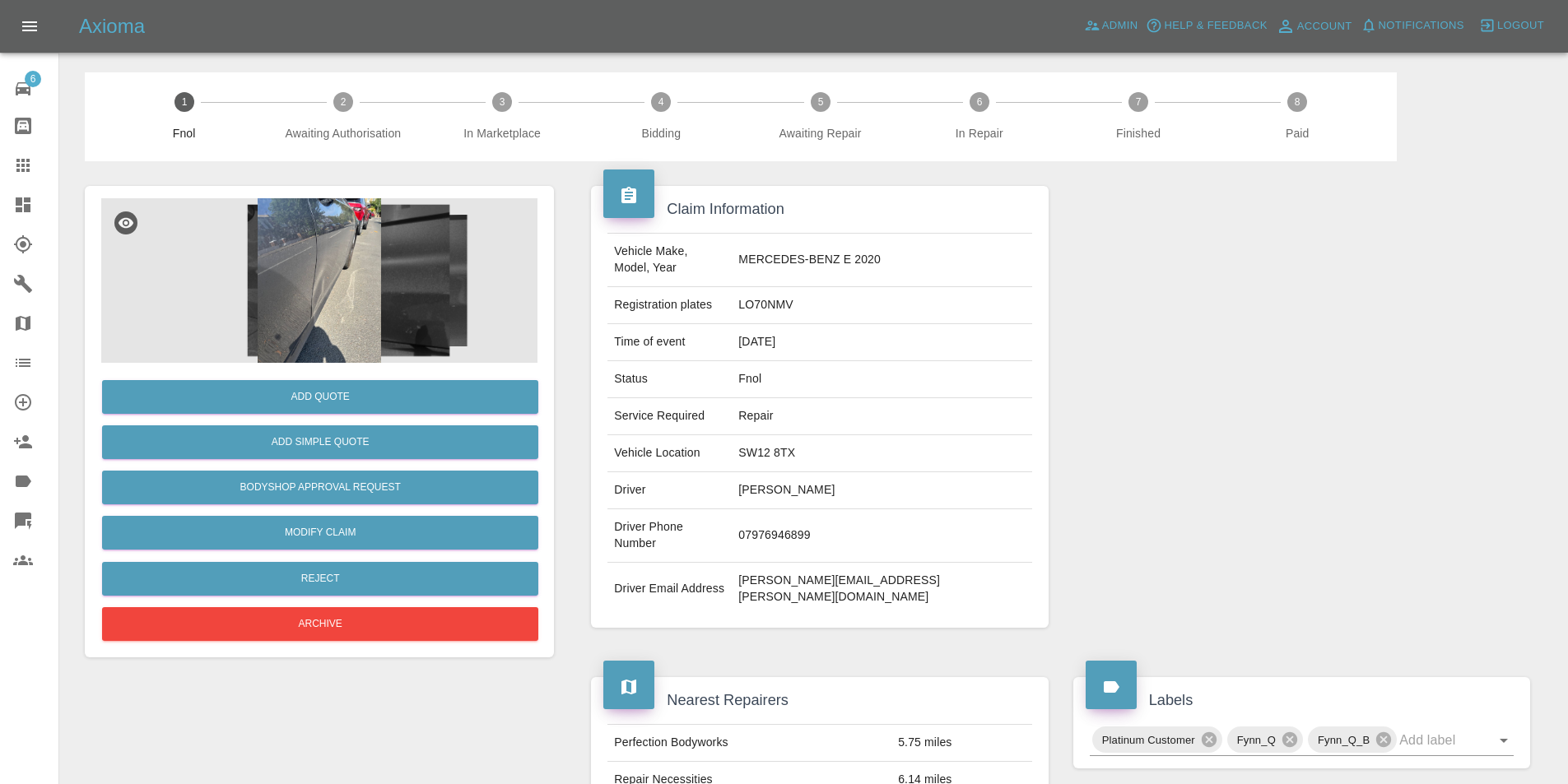
click at [338, 247] on img at bounding box center [319, 280] width 436 height 164
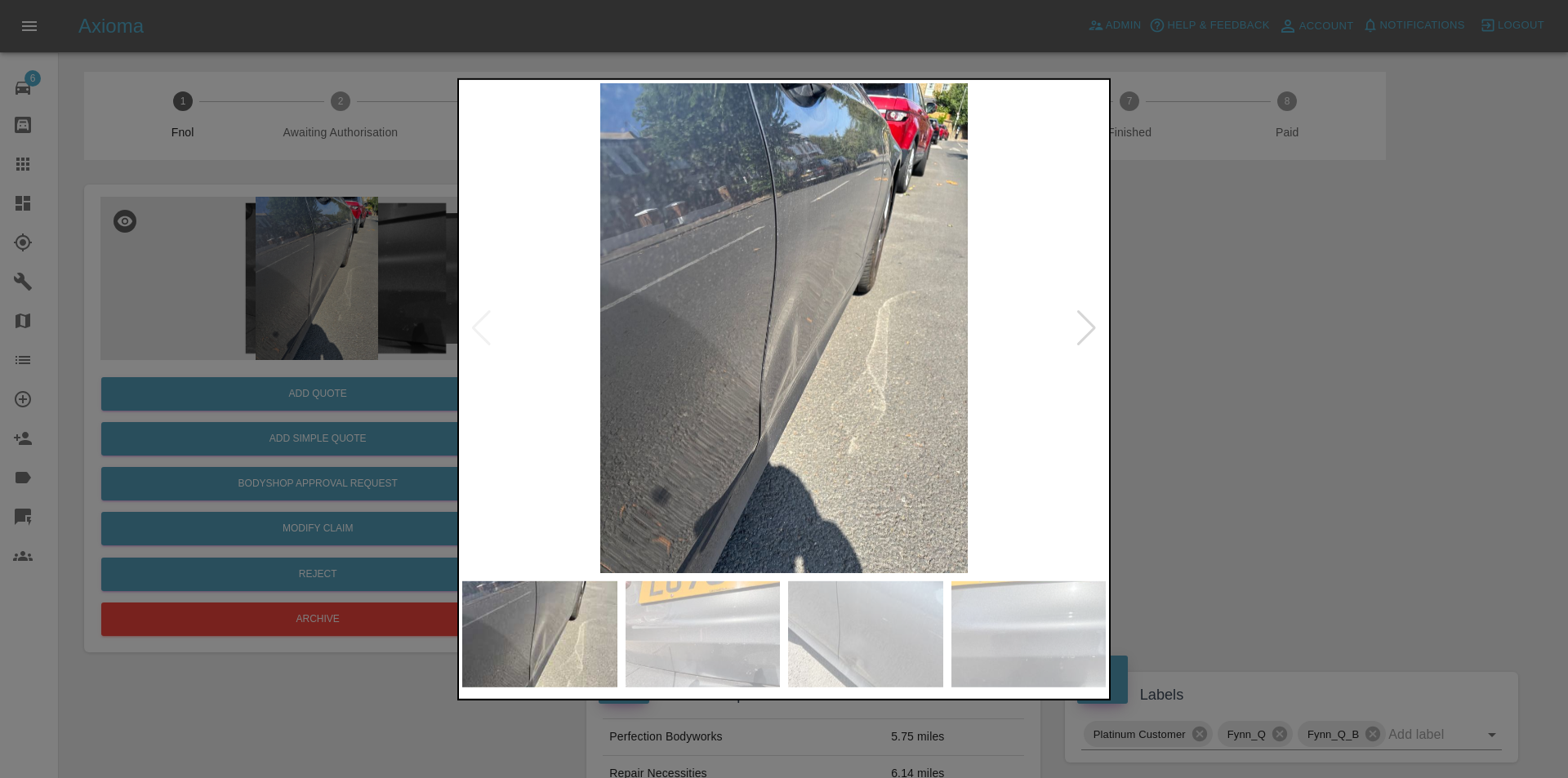
click at [1084, 338] on div at bounding box center [1086, 327] width 22 height 36
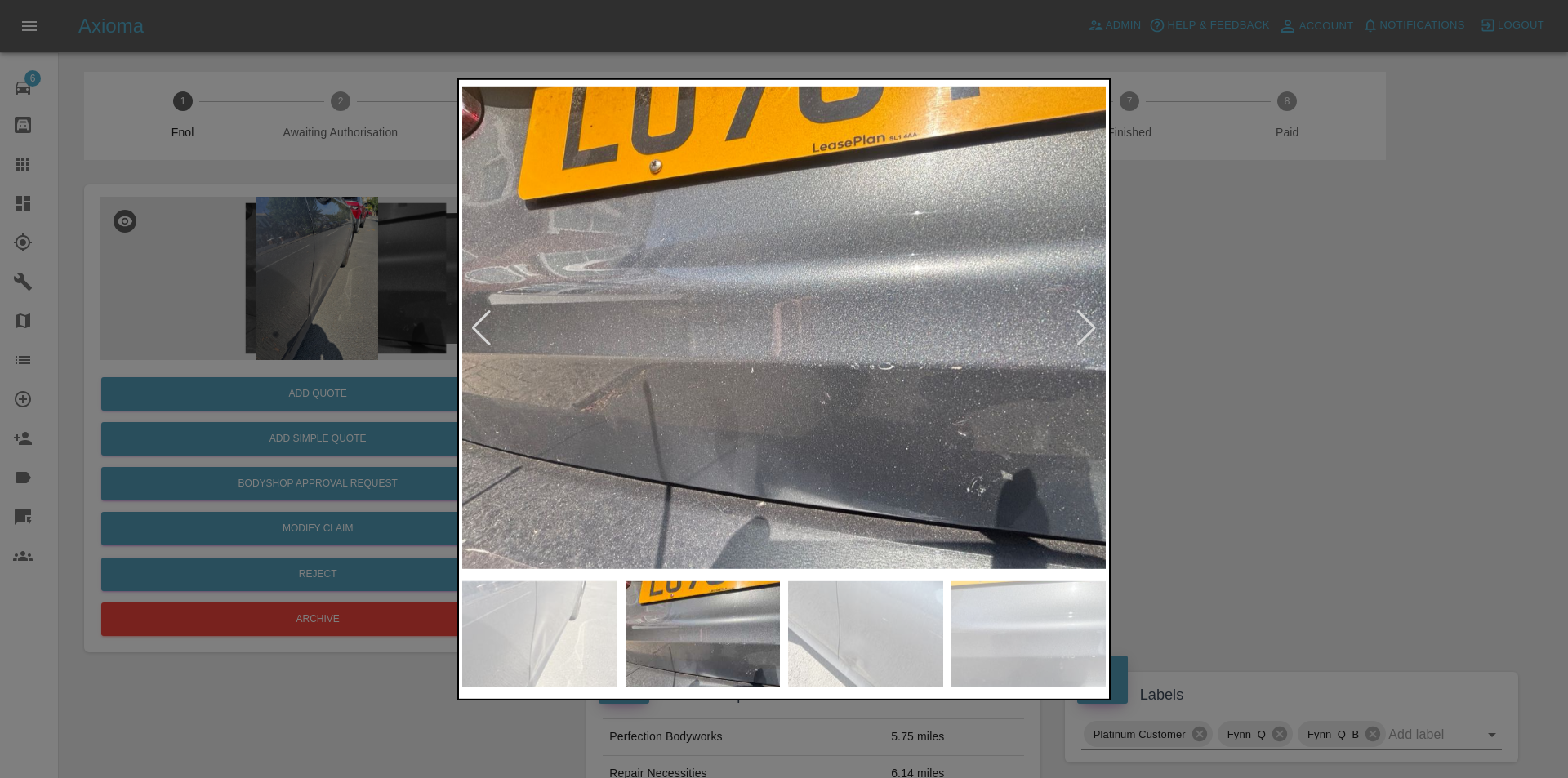
click at [1084, 338] on div at bounding box center [1086, 327] width 22 height 36
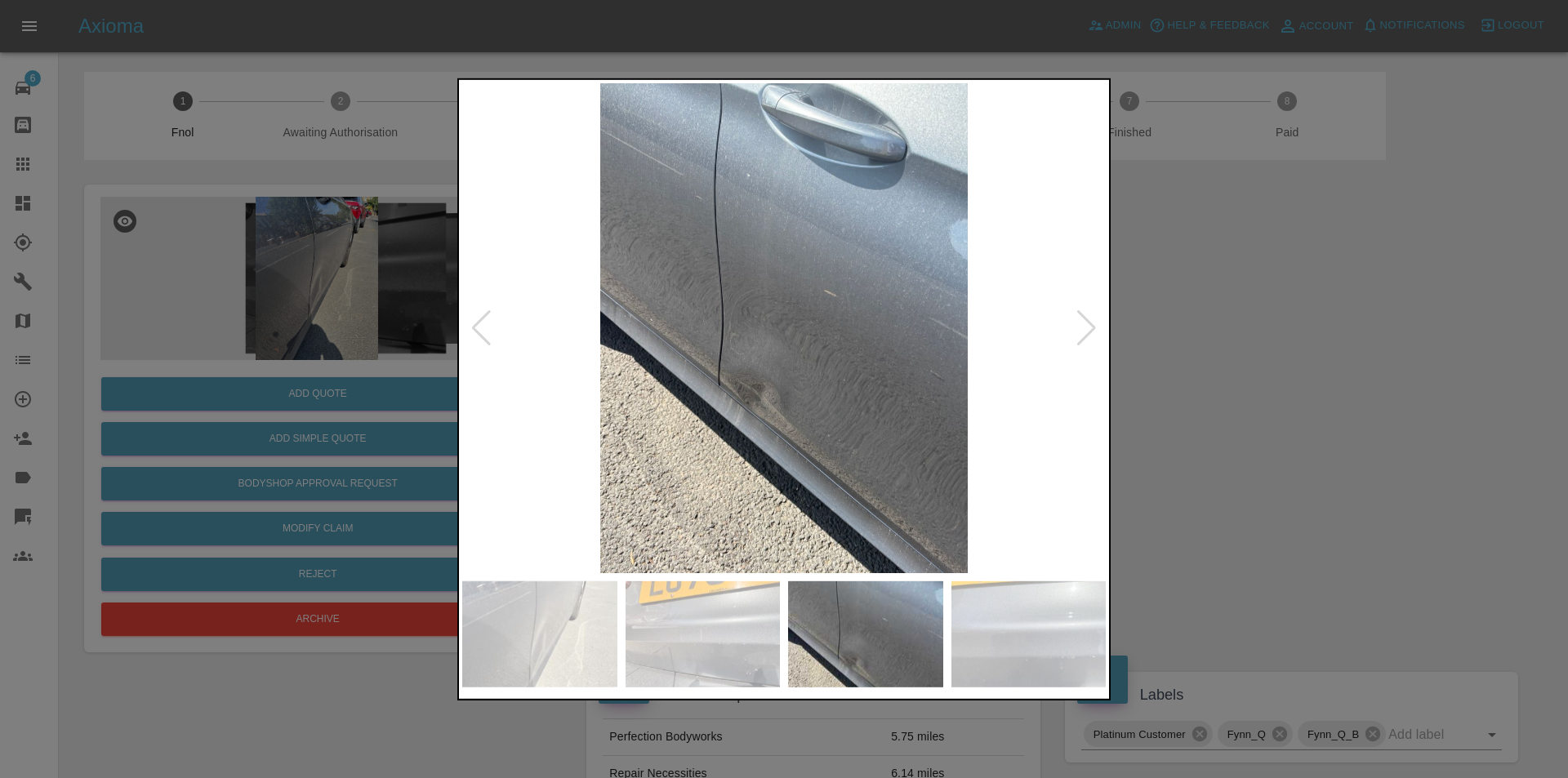
click at [1084, 338] on div at bounding box center [1086, 327] width 22 height 36
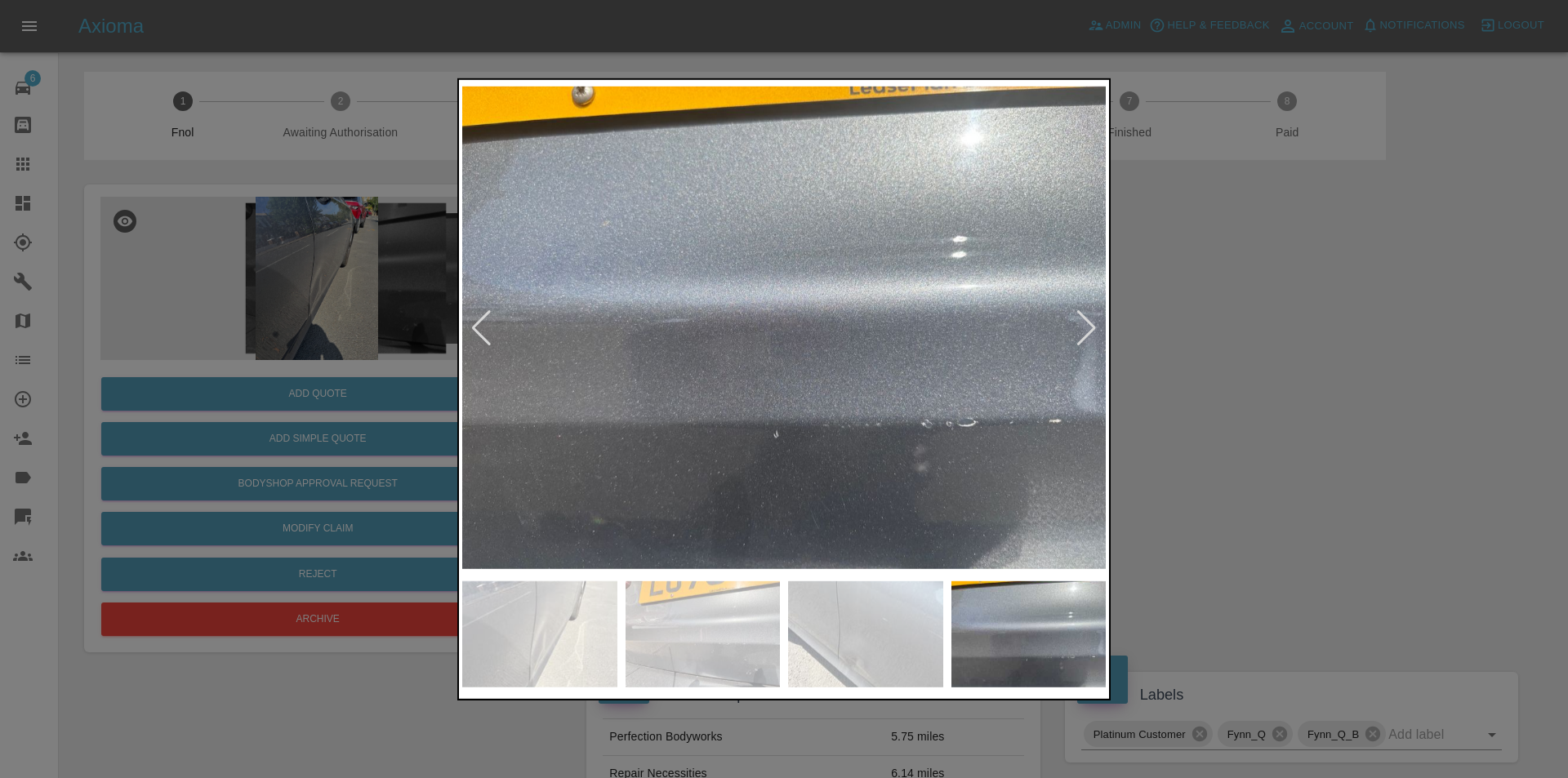
click at [1084, 338] on div at bounding box center [1086, 327] width 22 height 36
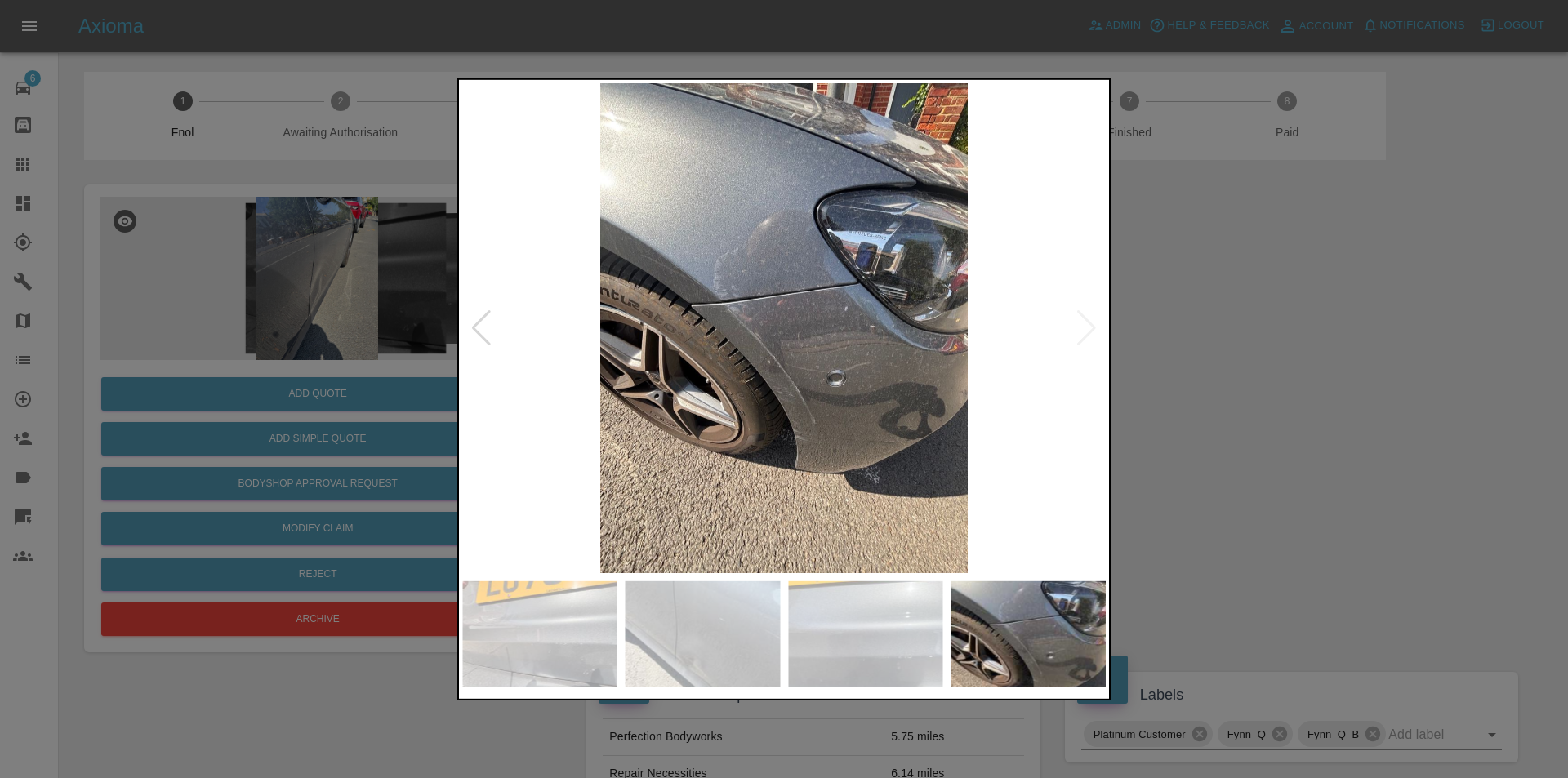
click at [1084, 338] on img at bounding box center [784, 327] width 643 height 490
click at [1283, 330] on div at bounding box center [784, 389] width 1568 height 778
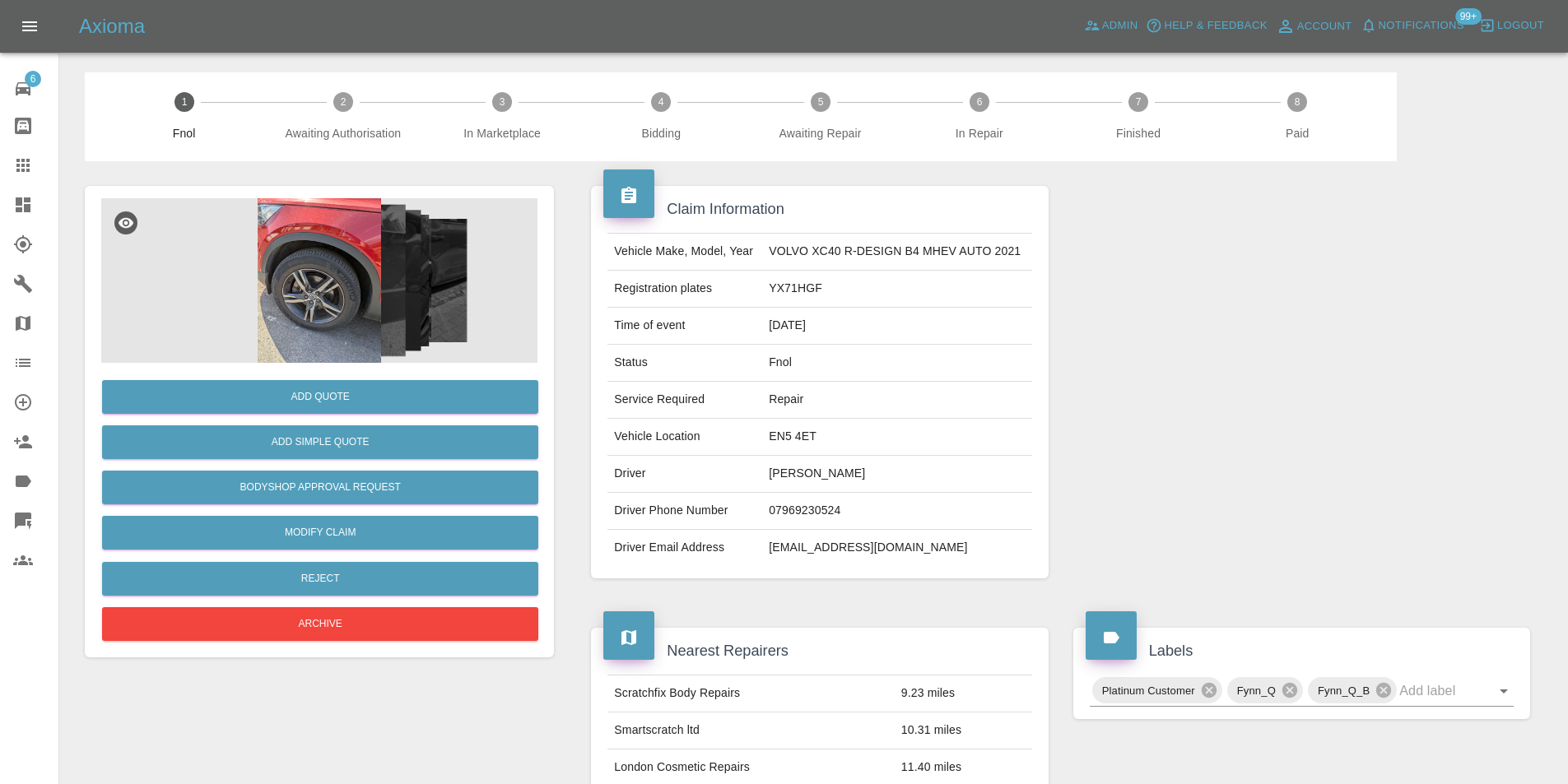
click at [346, 254] on img at bounding box center [319, 280] width 436 height 164
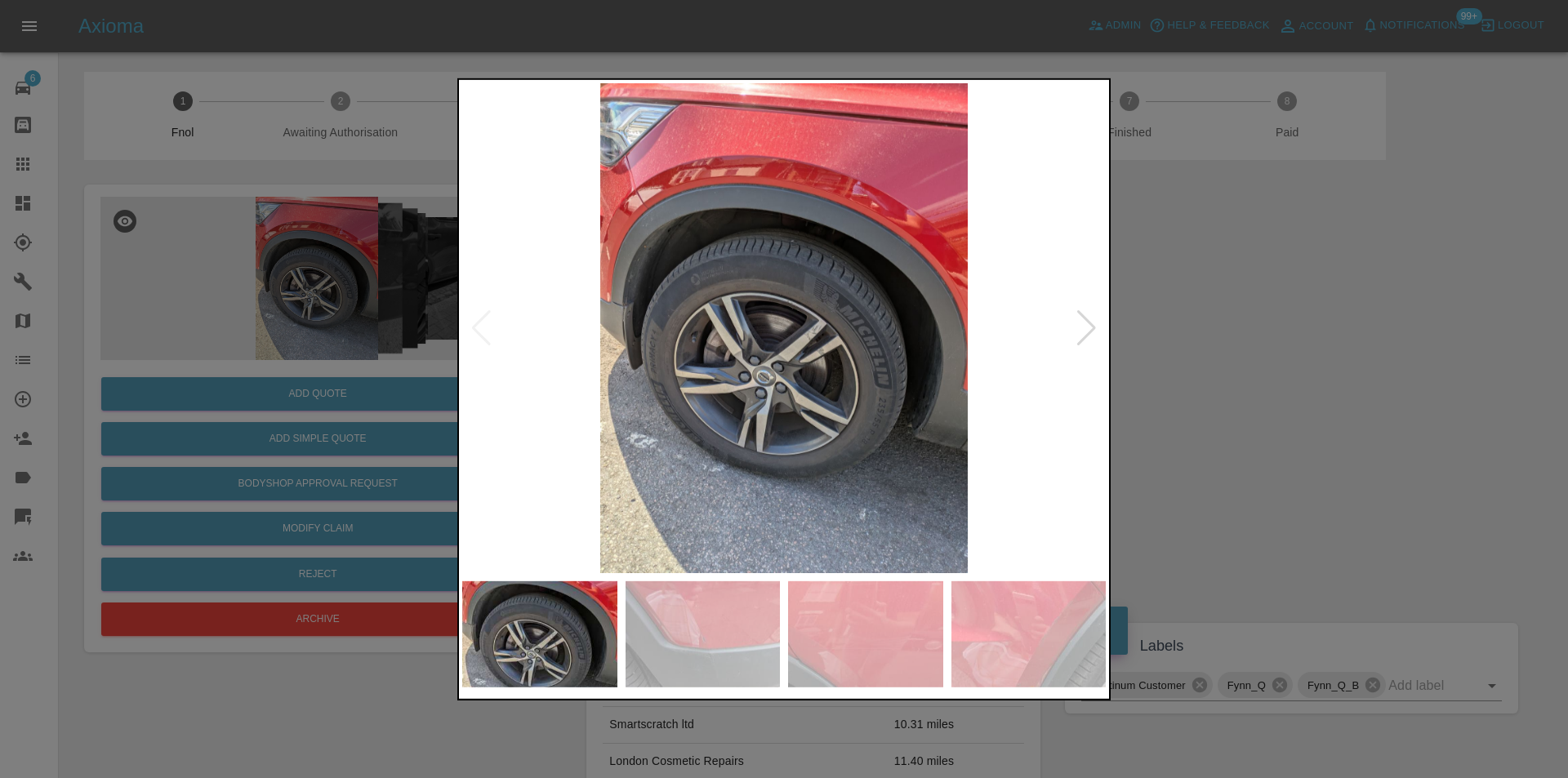
click at [1081, 323] on div at bounding box center [1086, 327] width 22 height 36
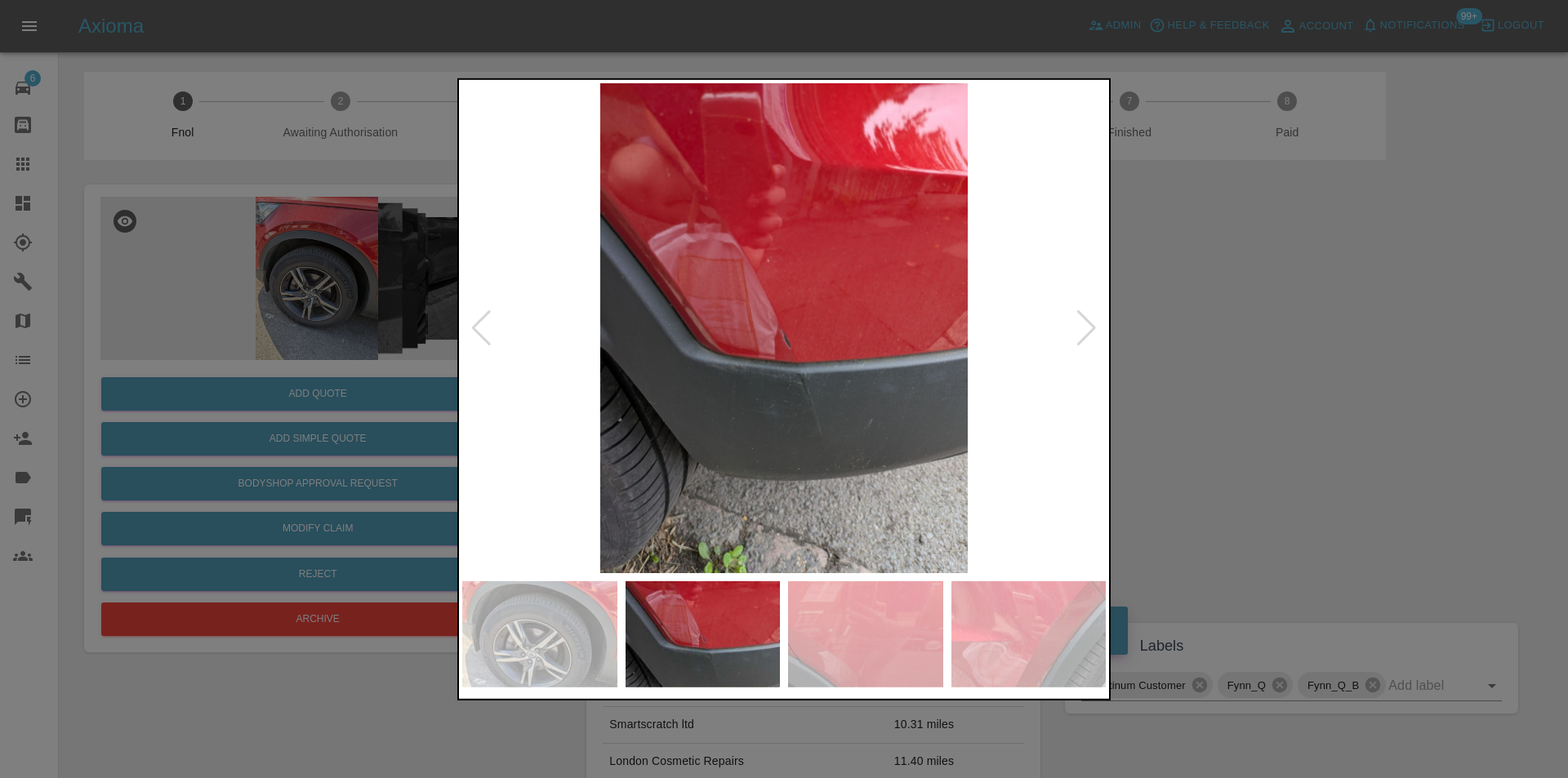
click at [1081, 323] on div at bounding box center [1086, 327] width 22 height 36
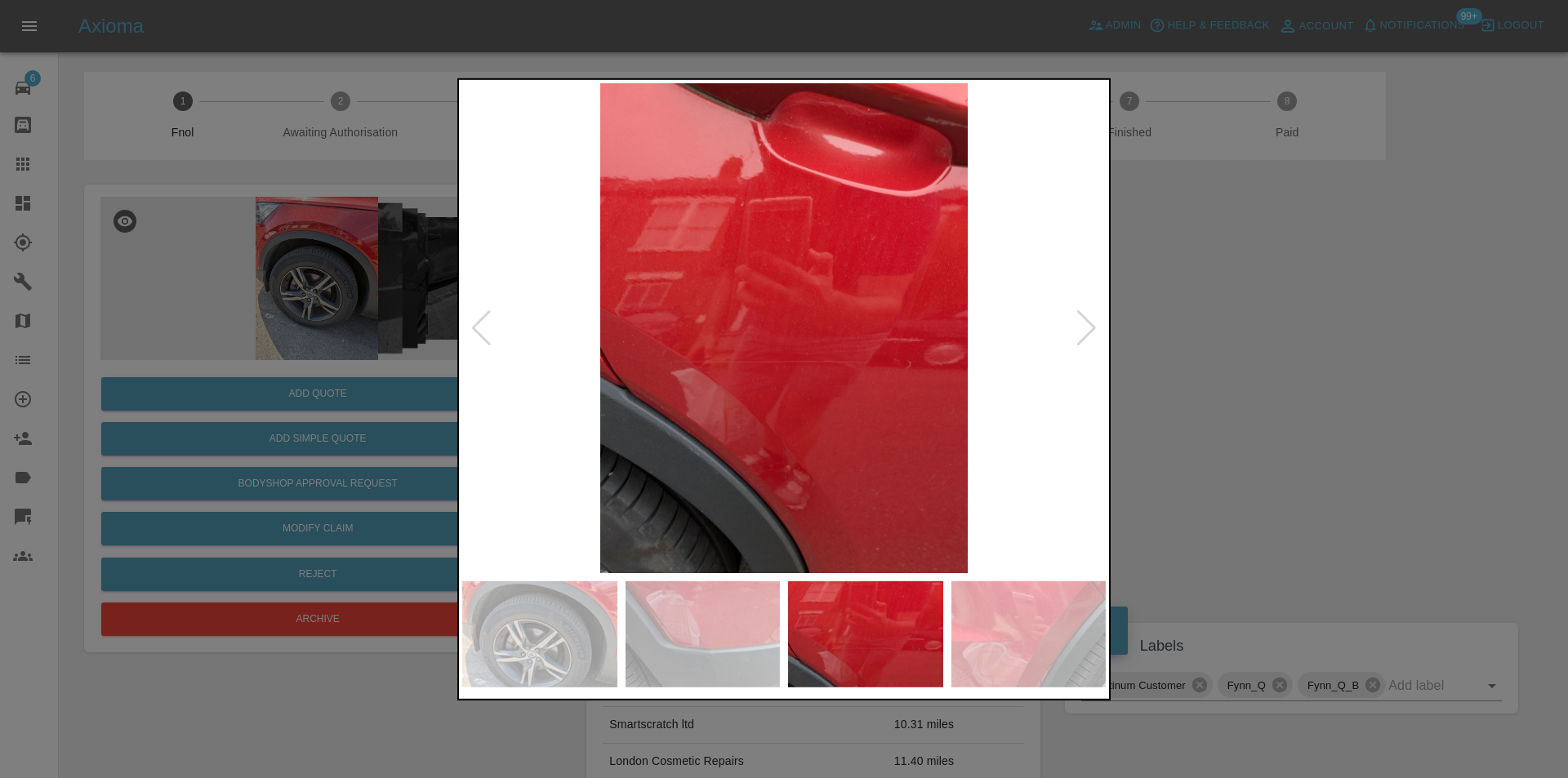
click at [1081, 323] on div at bounding box center [1086, 327] width 22 height 36
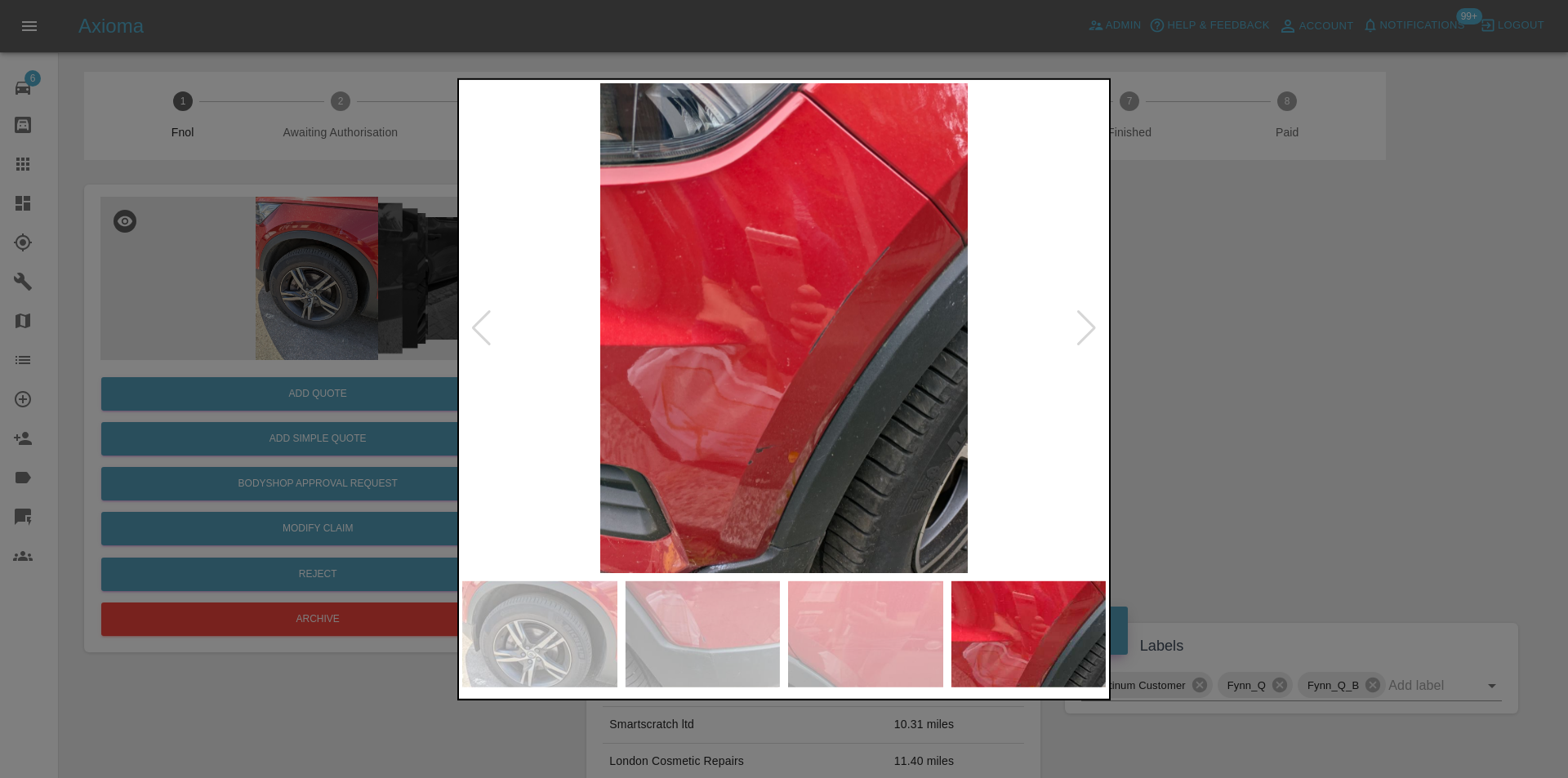
click at [1081, 323] on div at bounding box center [1086, 327] width 22 height 36
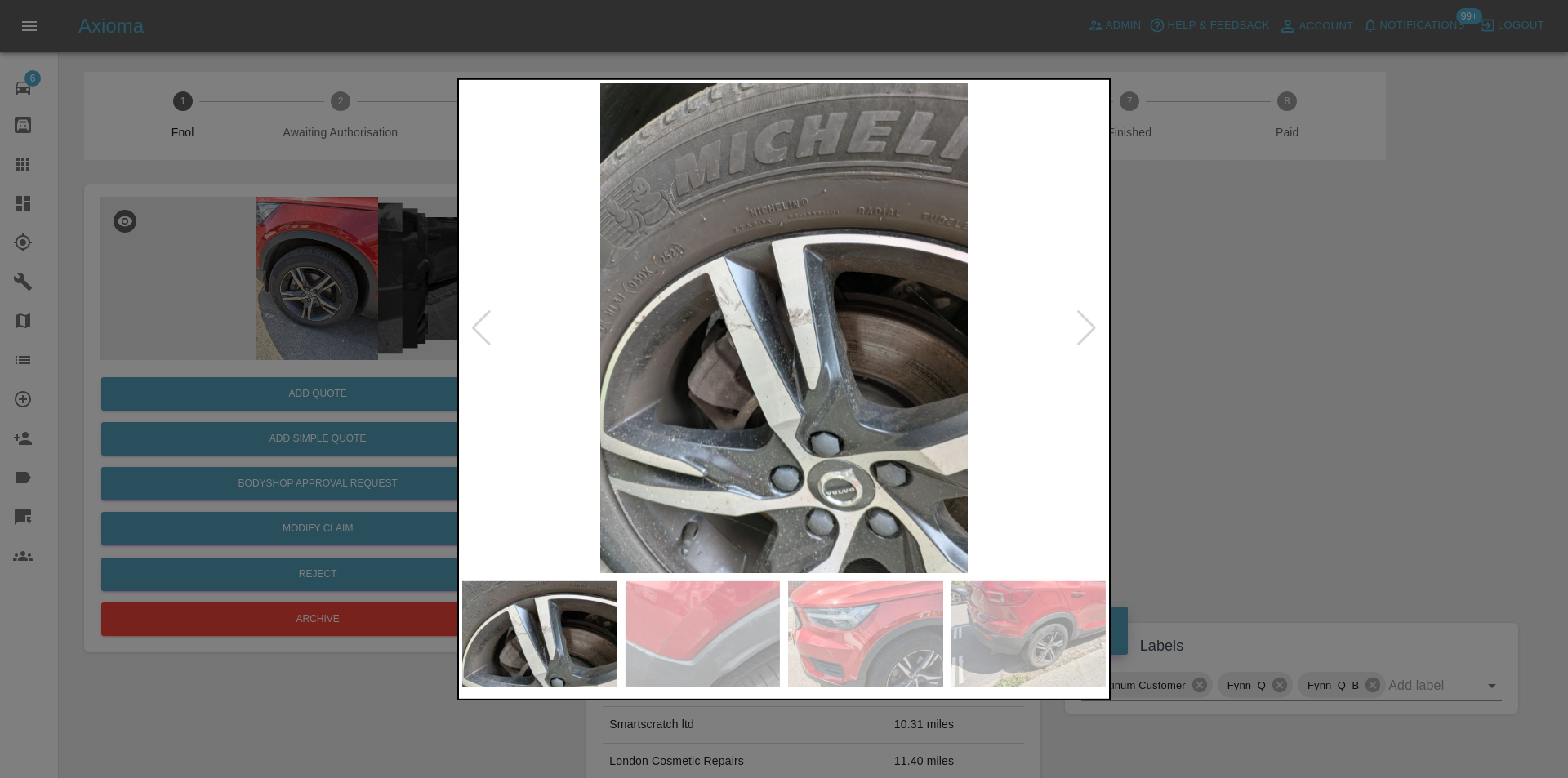
click at [1081, 323] on div at bounding box center [1086, 327] width 22 height 36
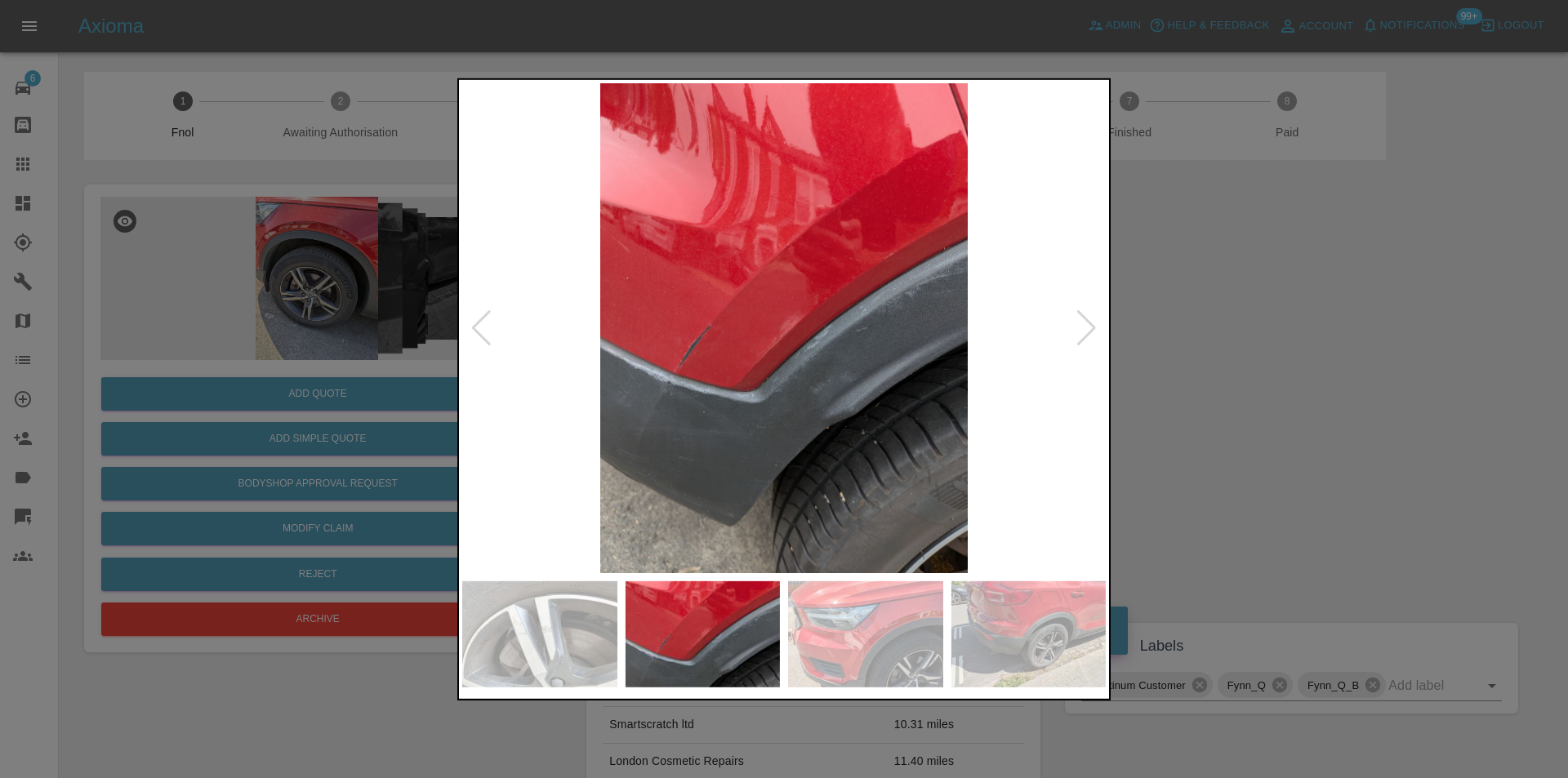
click at [1081, 323] on div at bounding box center [1086, 327] width 22 height 36
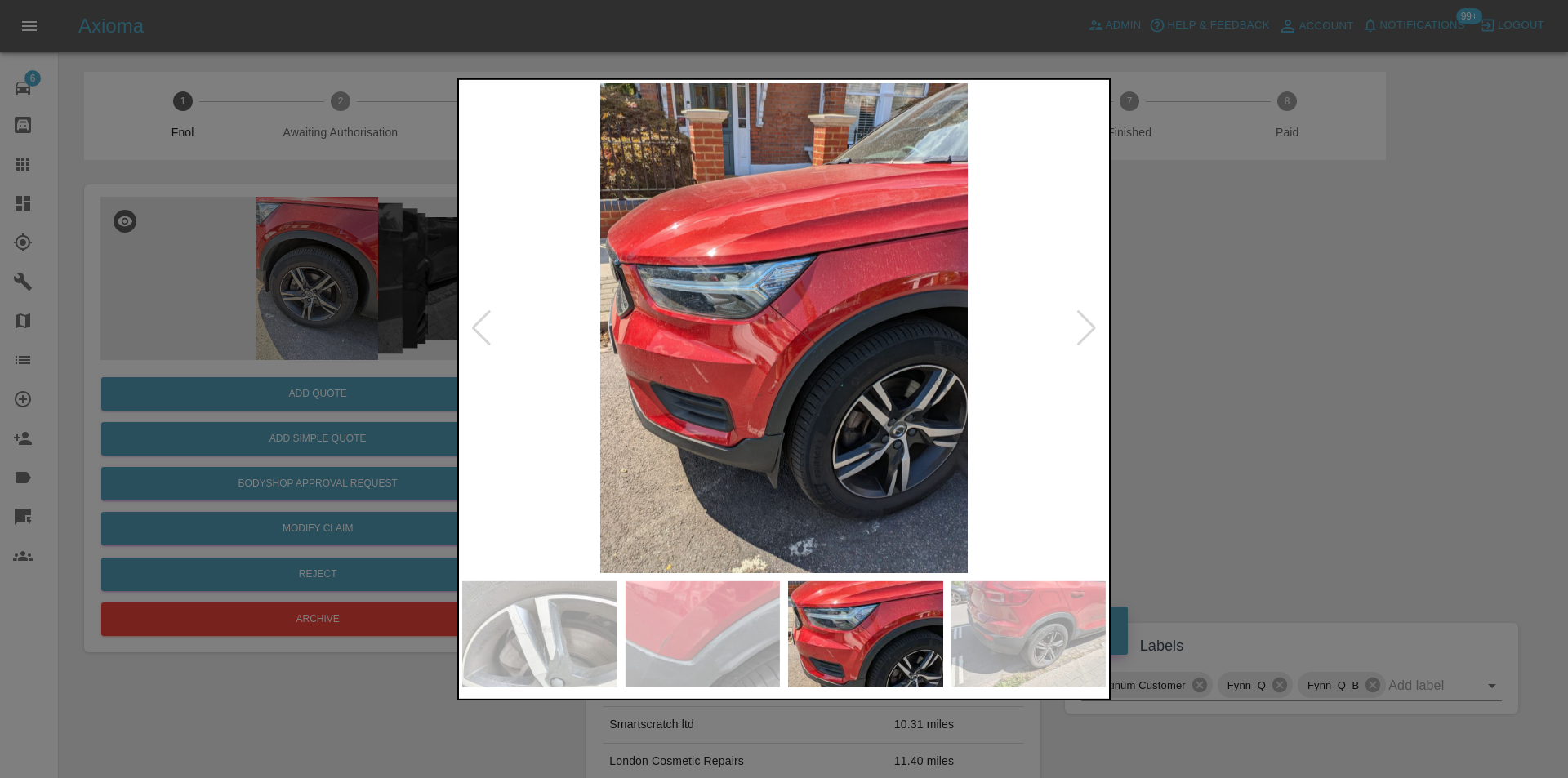
click at [1081, 323] on div at bounding box center [1086, 327] width 22 height 36
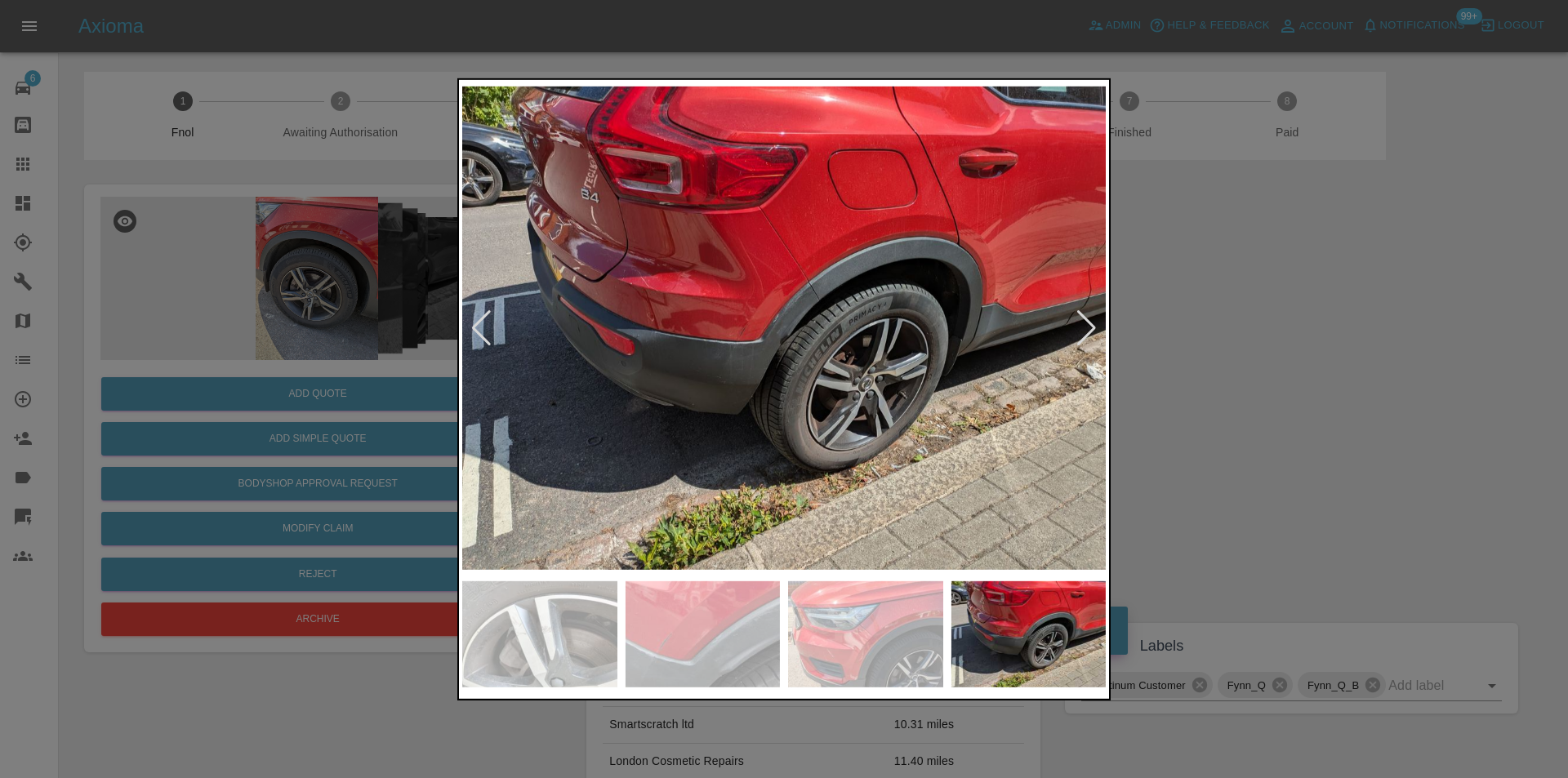
click at [1081, 323] on div at bounding box center [1086, 327] width 22 height 36
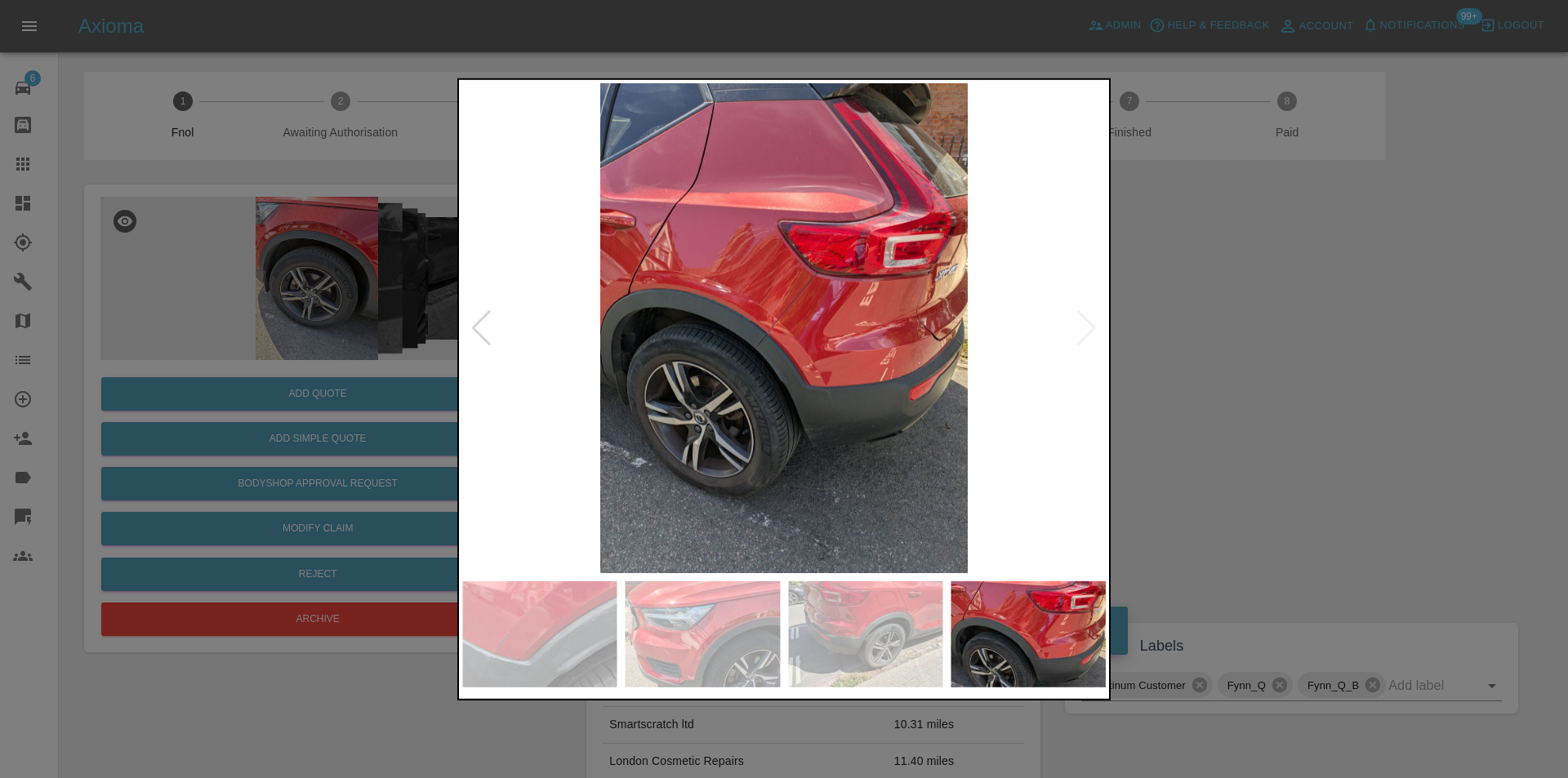
click at [1081, 323] on img at bounding box center [784, 327] width 643 height 490
drag, startPoint x: 1221, startPoint y: 333, endPoint x: 1198, endPoint y: 315, distance: 29.2
click at [1219, 331] on div at bounding box center [784, 389] width 1568 height 778
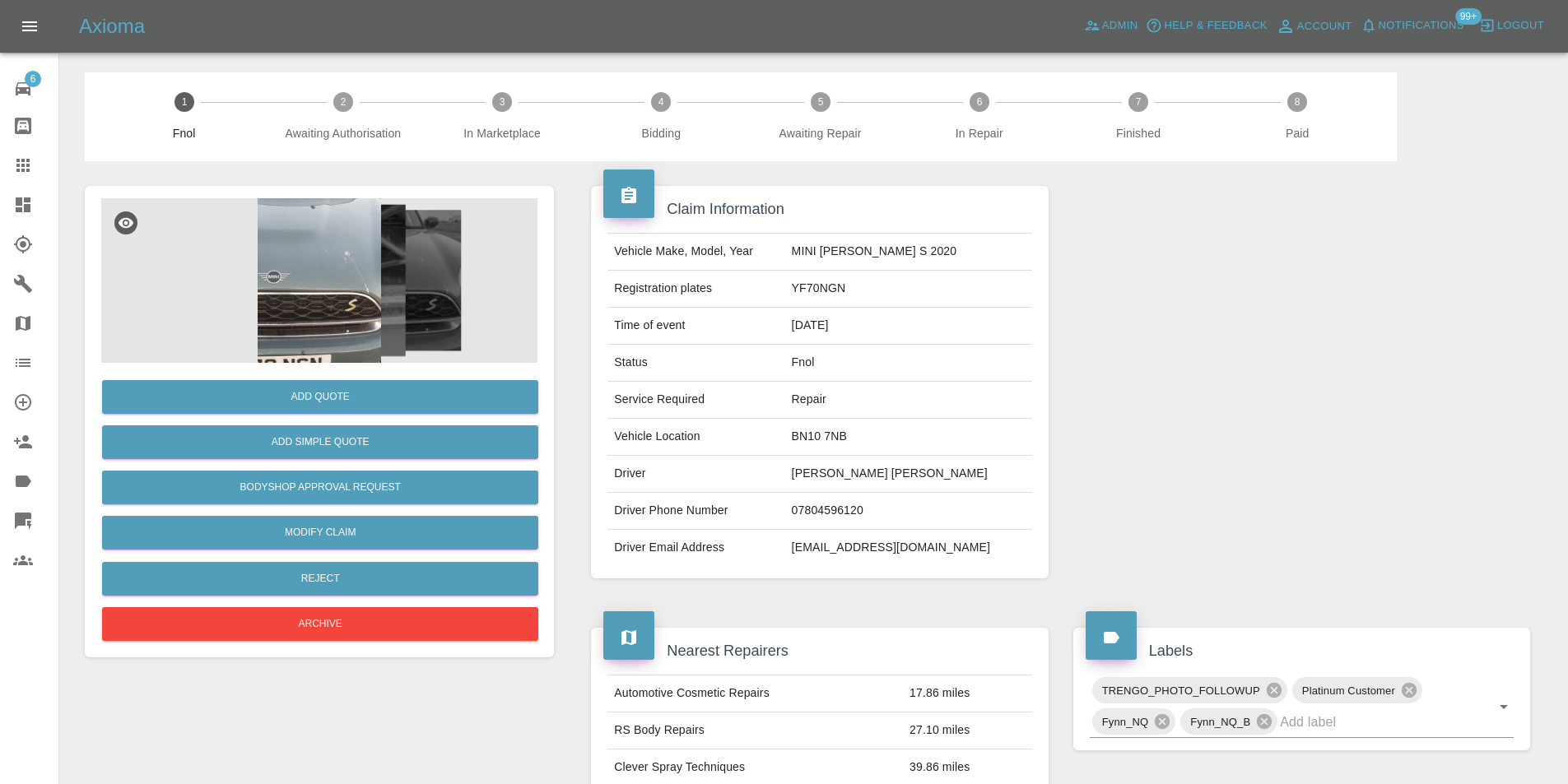
click at [348, 246] on img at bounding box center [319, 280] width 436 height 164
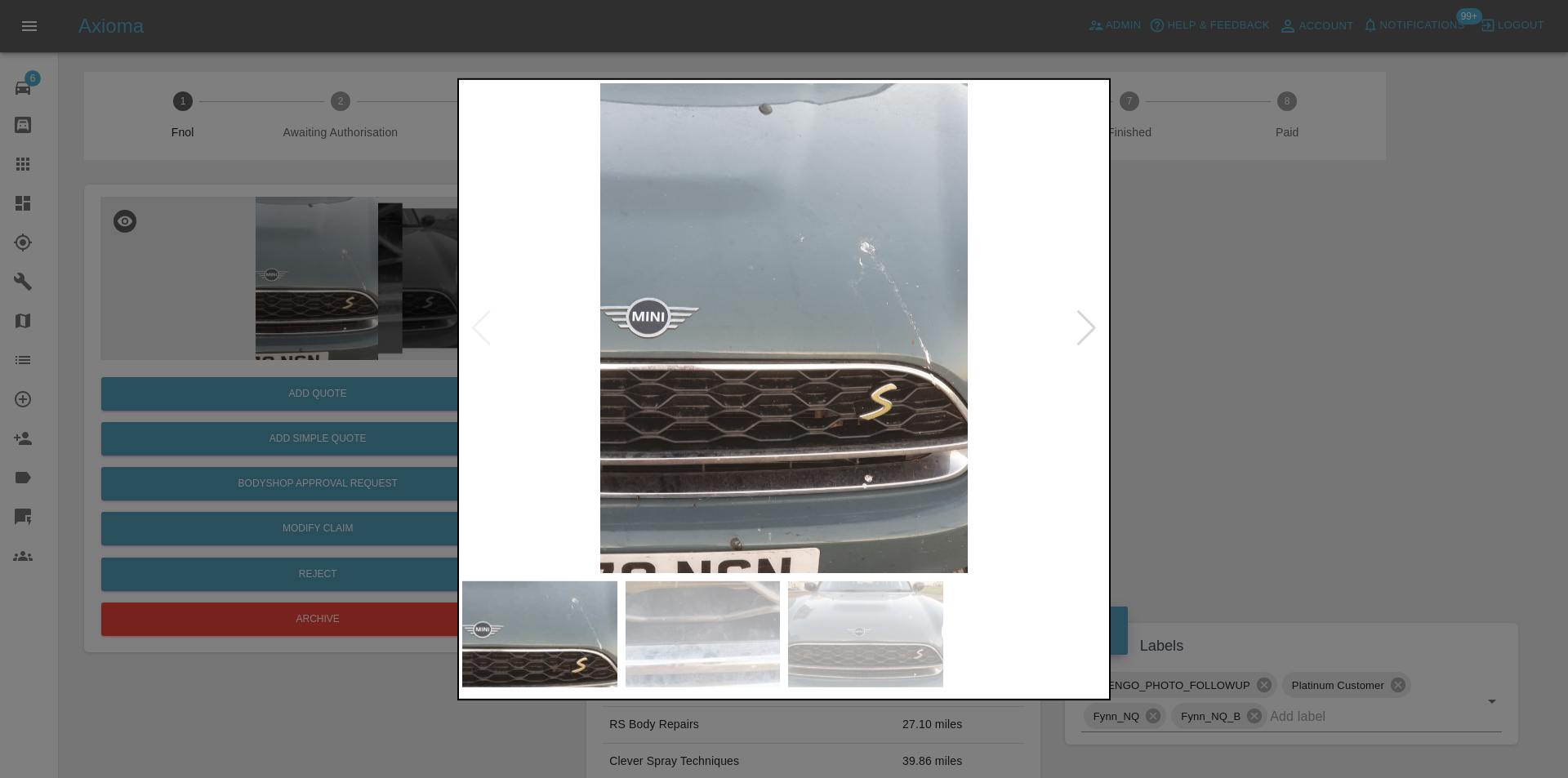
click at [1078, 338] on div at bounding box center [1086, 327] width 22 height 36
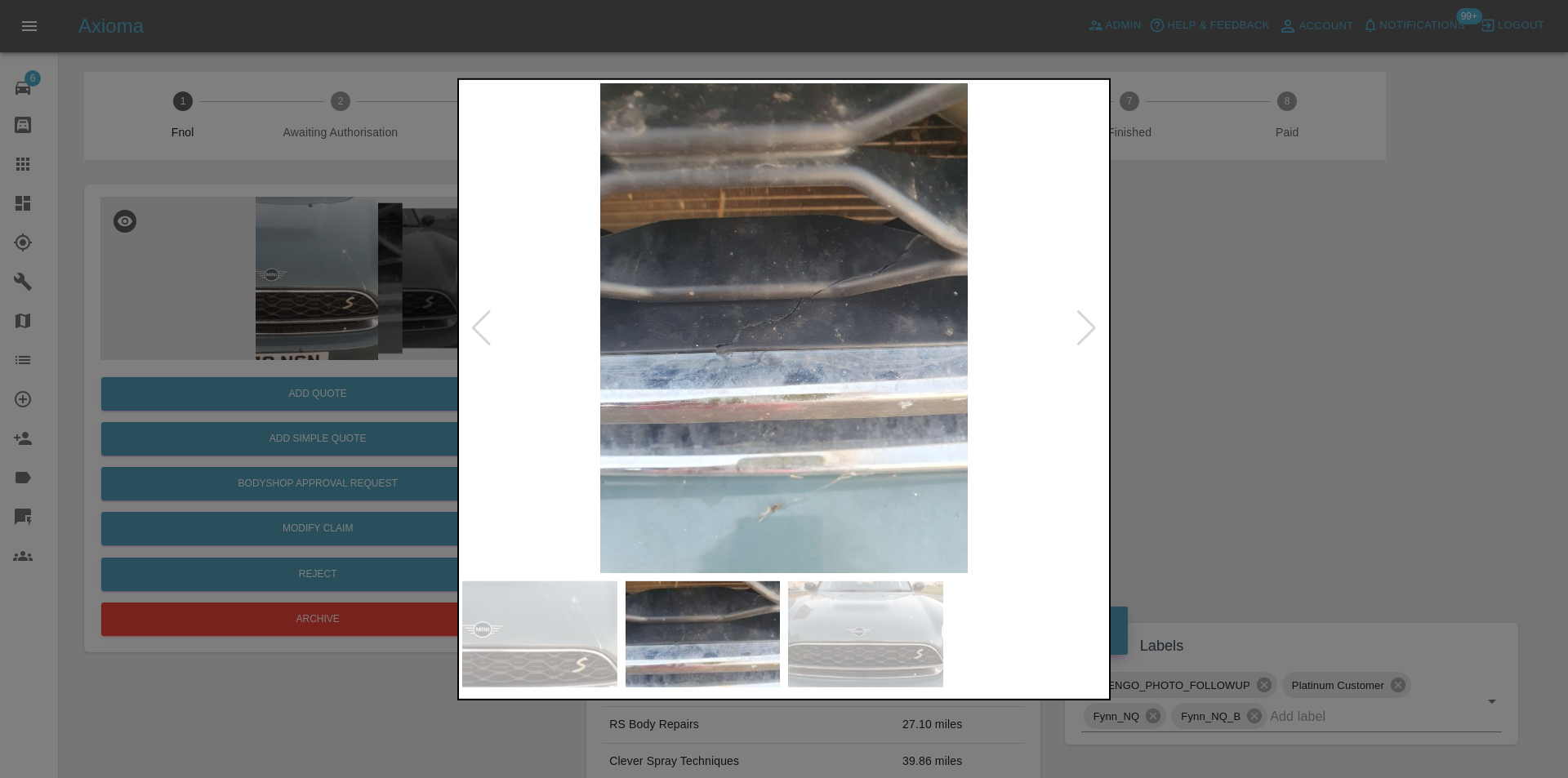
click at [1078, 337] on div at bounding box center [1086, 327] width 22 height 36
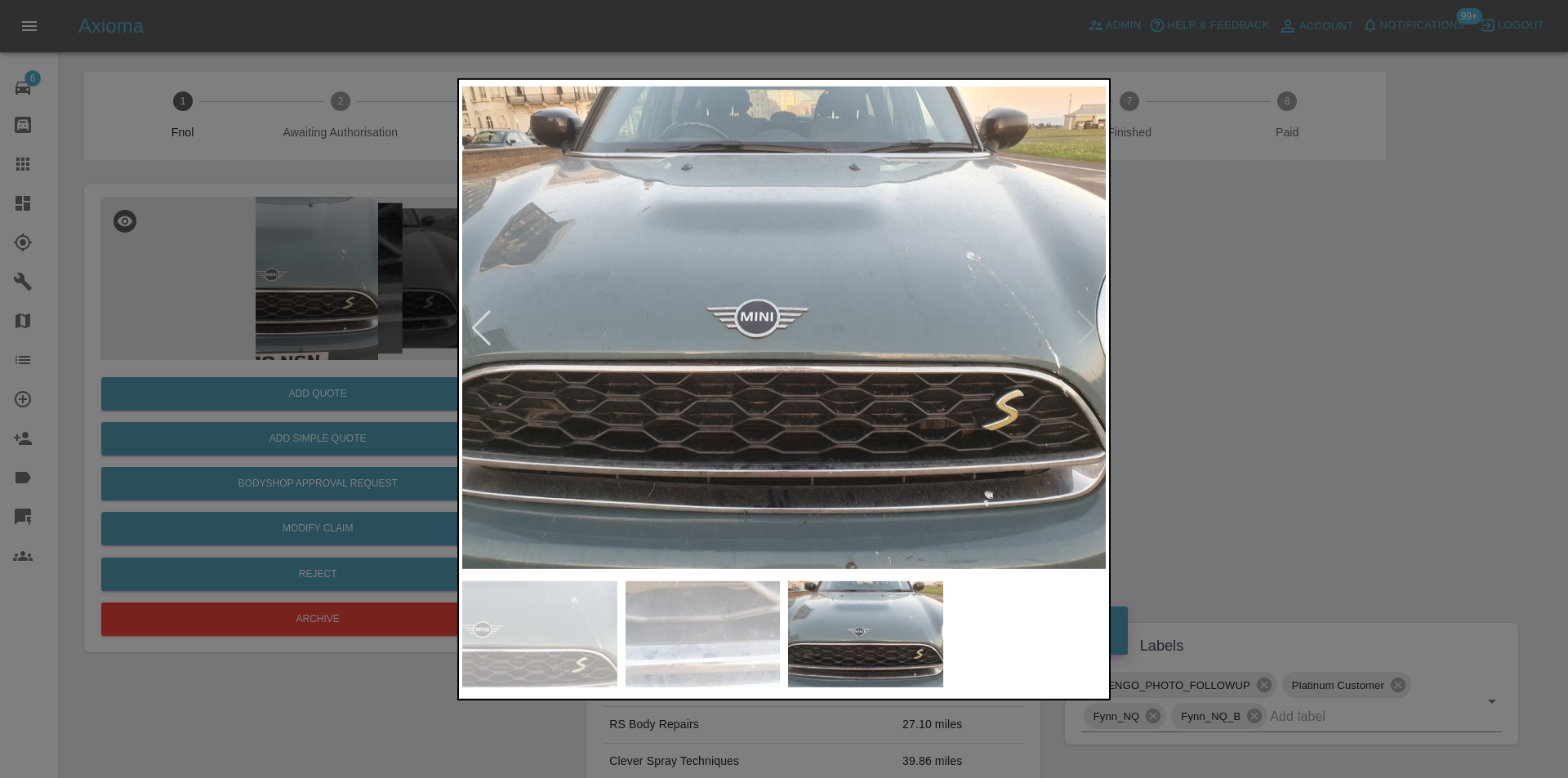
click at [1078, 337] on img at bounding box center [784, 327] width 643 height 490
click at [1259, 364] on div at bounding box center [784, 389] width 1568 height 778
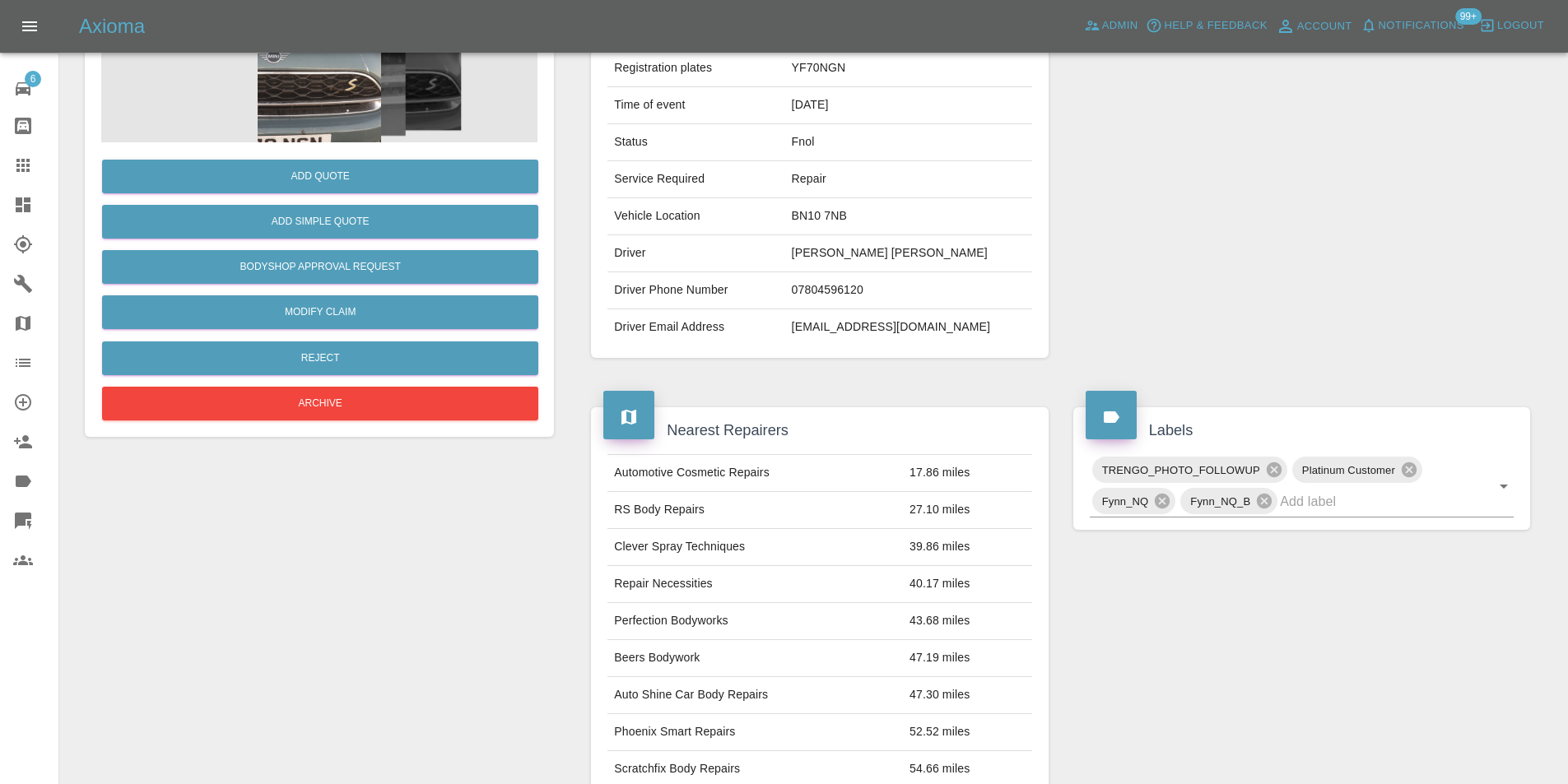
scroll to position [82, 0]
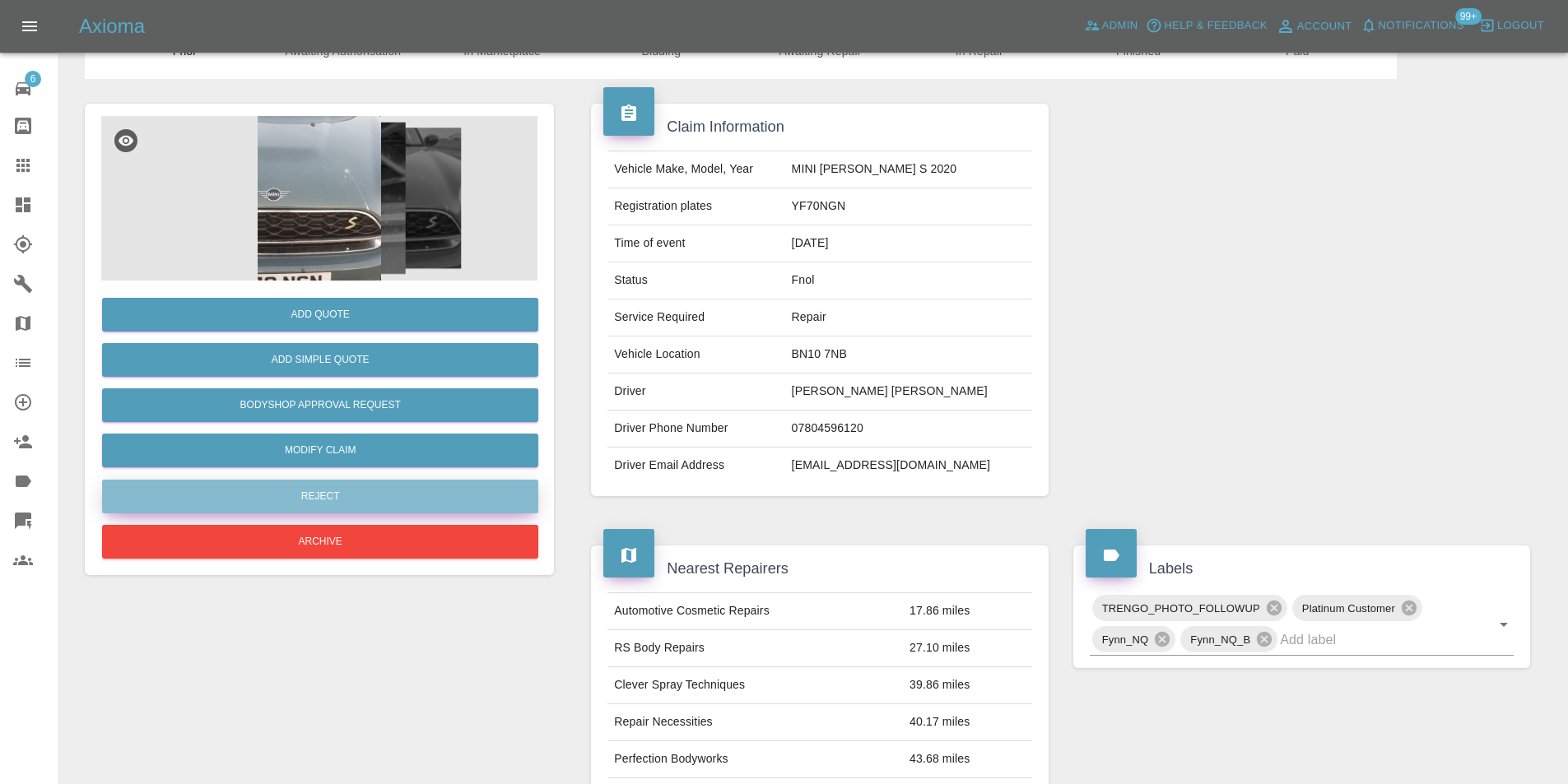
click at [331, 499] on button "Reject" at bounding box center [320, 496] width 436 height 34
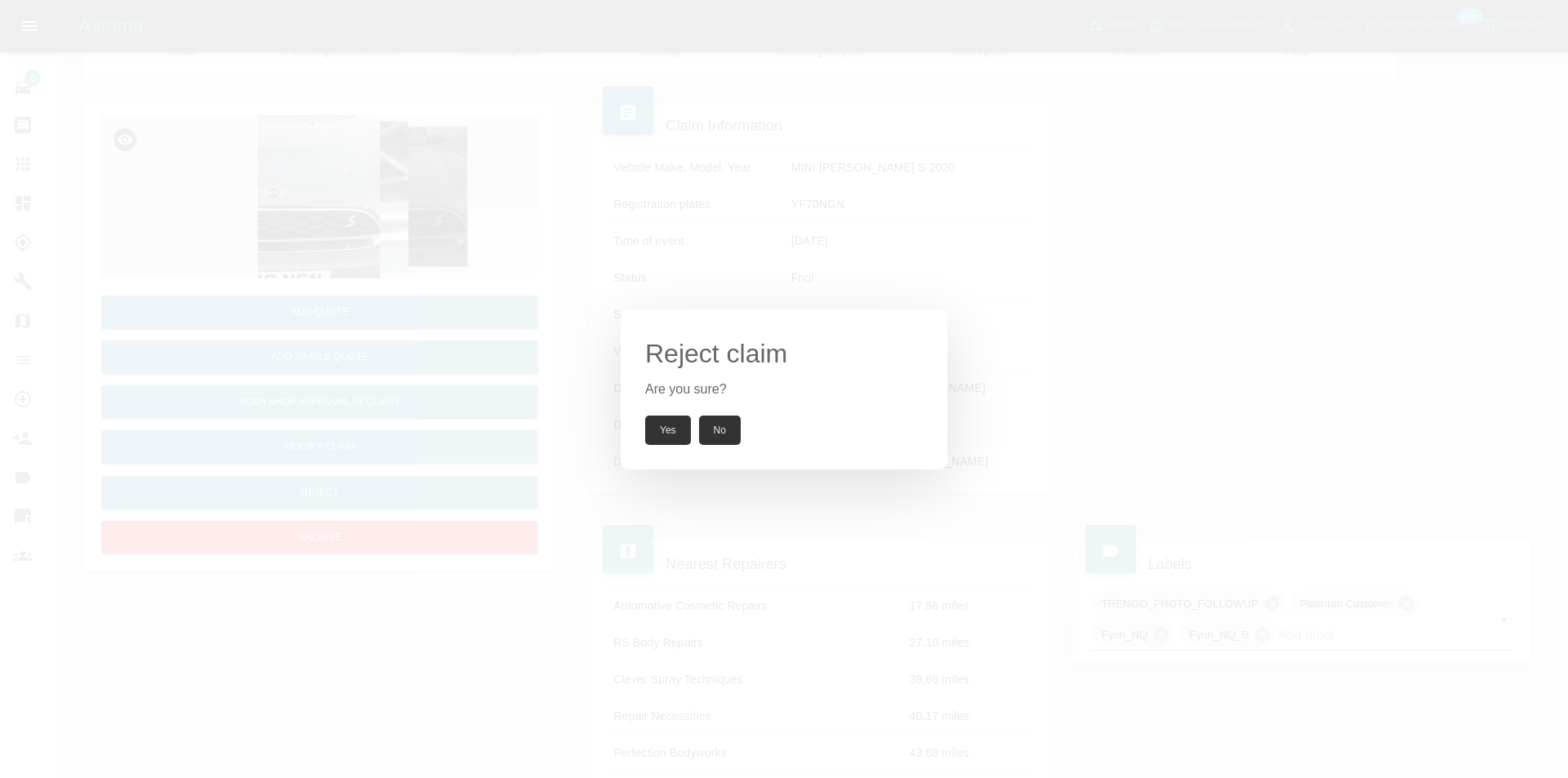
click at [660, 434] on button "Yes" at bounding box center [668, 430] width 46 height 29
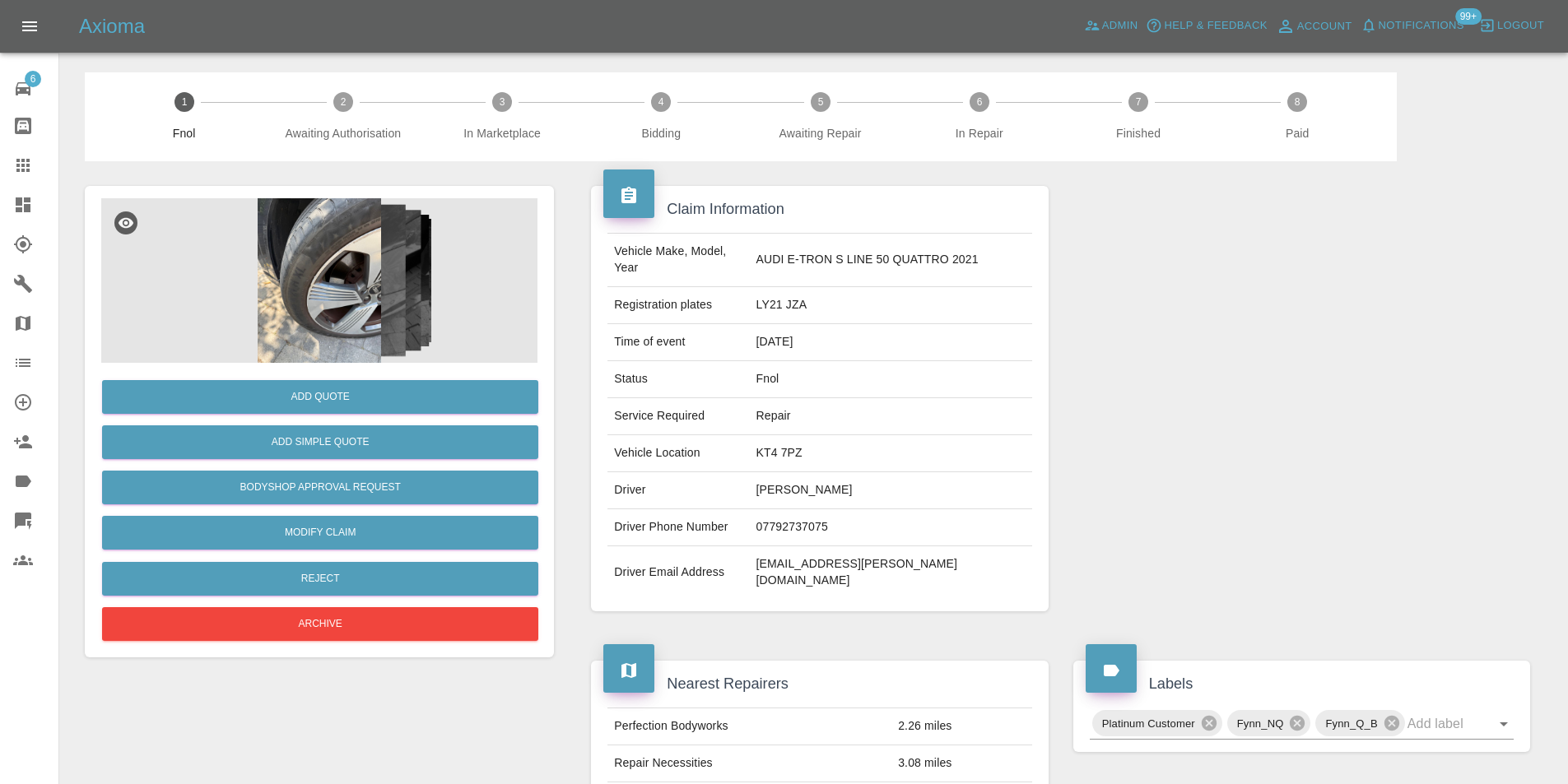
click at [296, 293] on img at bounding box center [319, 280] width 436 height 164
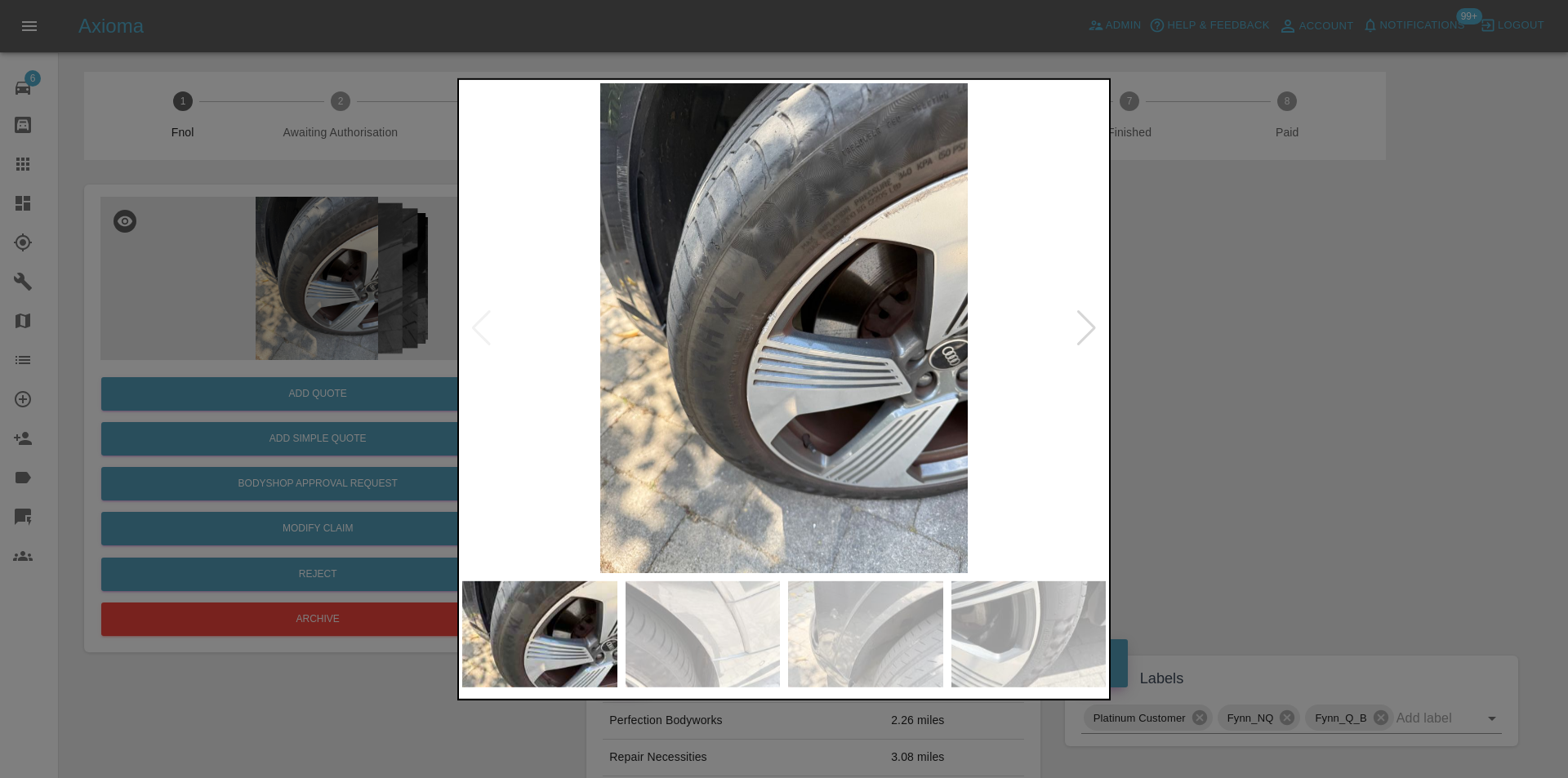
click at [1090, 325] on div at bounding box center [1086, 327] width 22 height 36
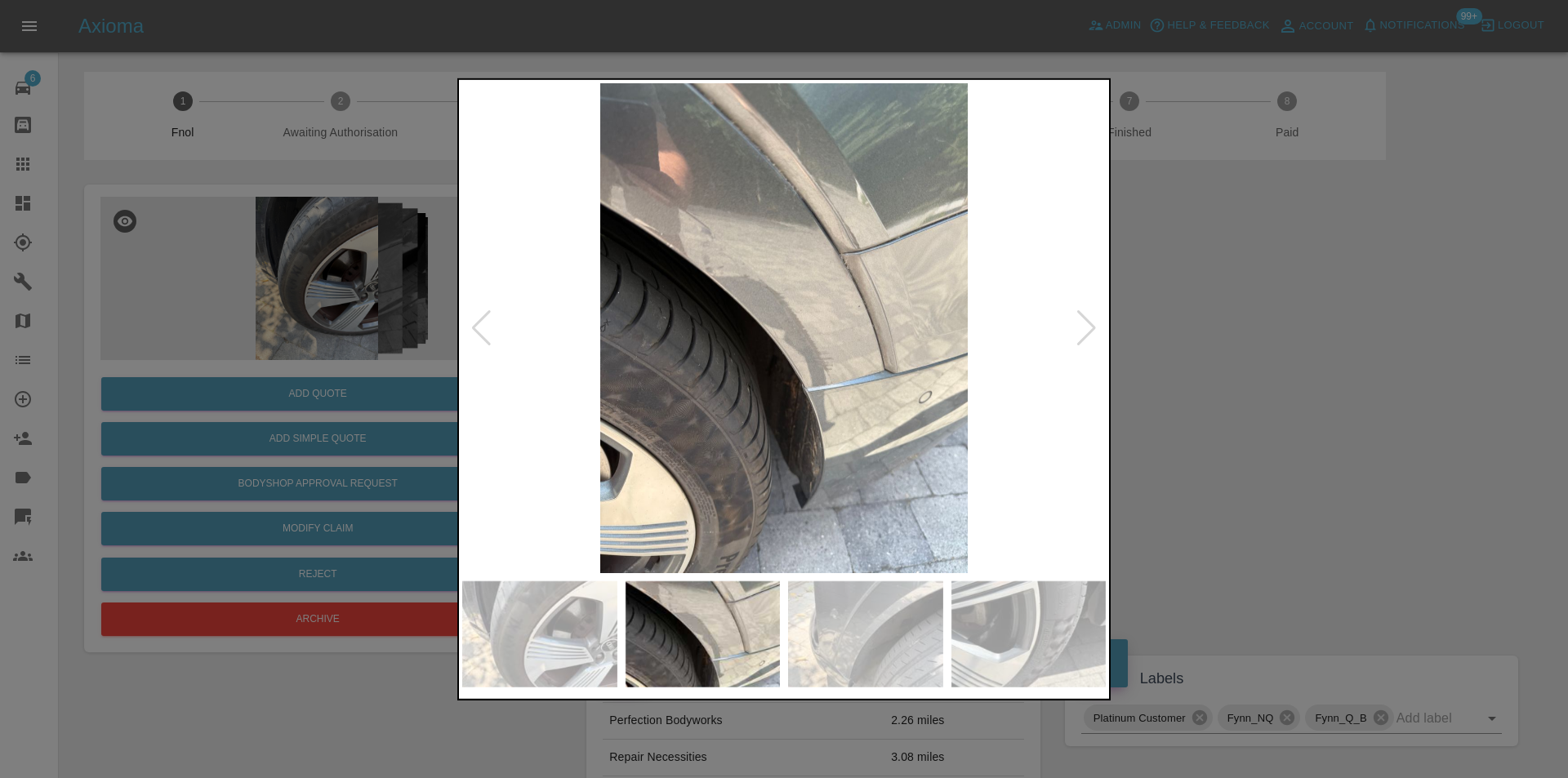
click at [1090, 325] on div at bounding box center [1086, 327] width 22 height 36
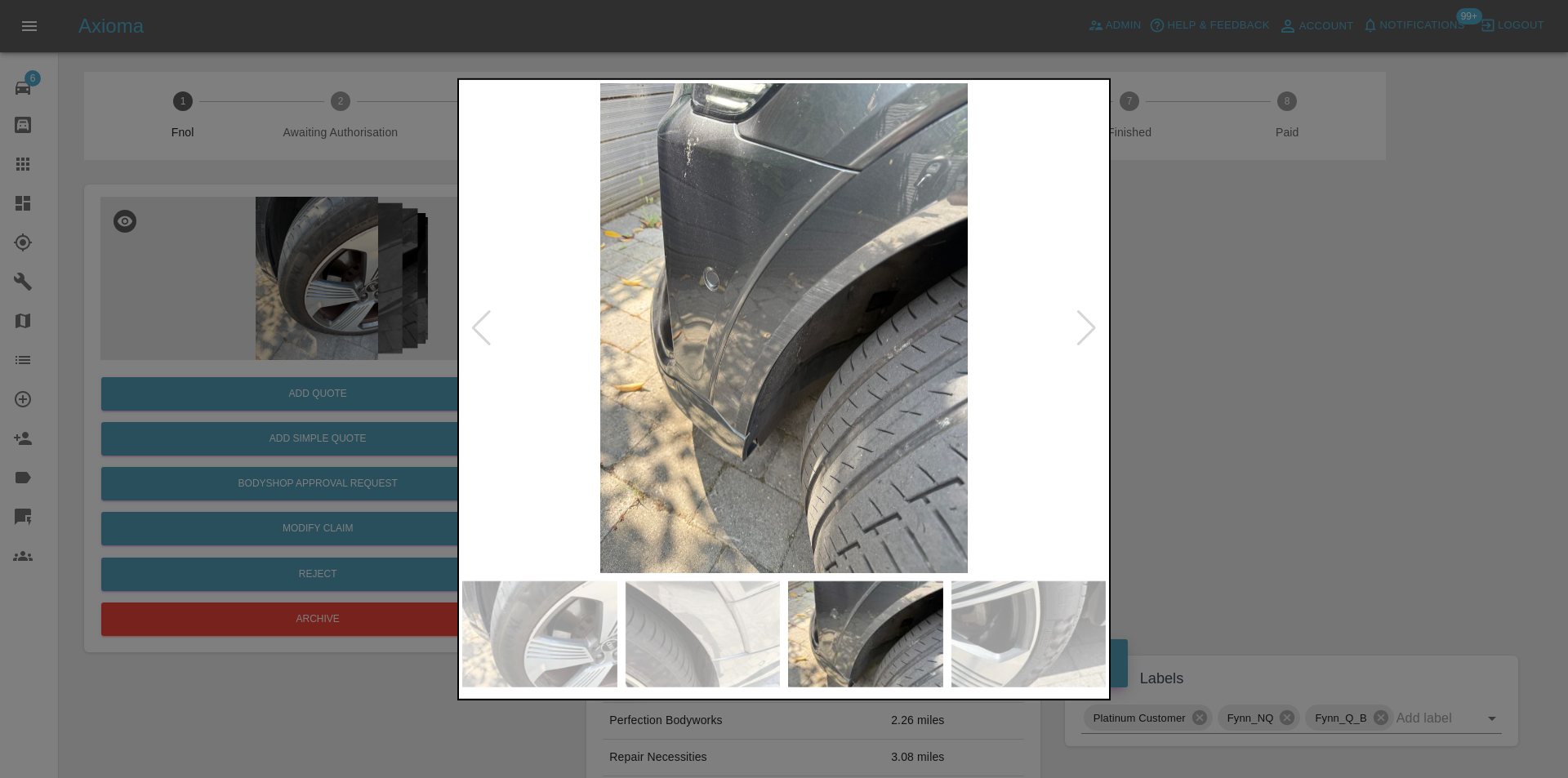
click at [1090, 325] on div at bounding box center [1086, 327] width 22 height 36
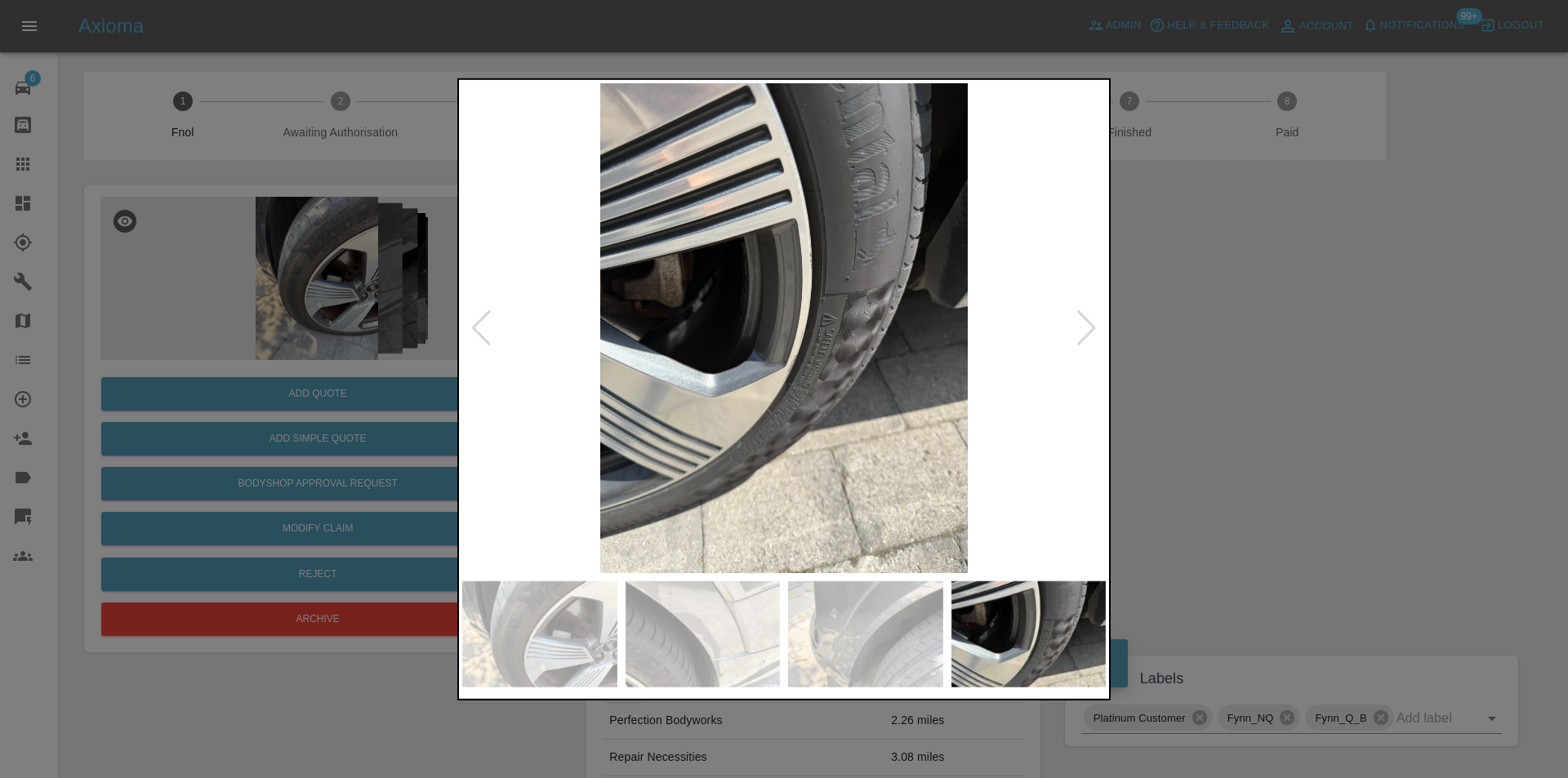
click at [1090, 325] on div at bounding box center [1086, 327] width 22 height 36
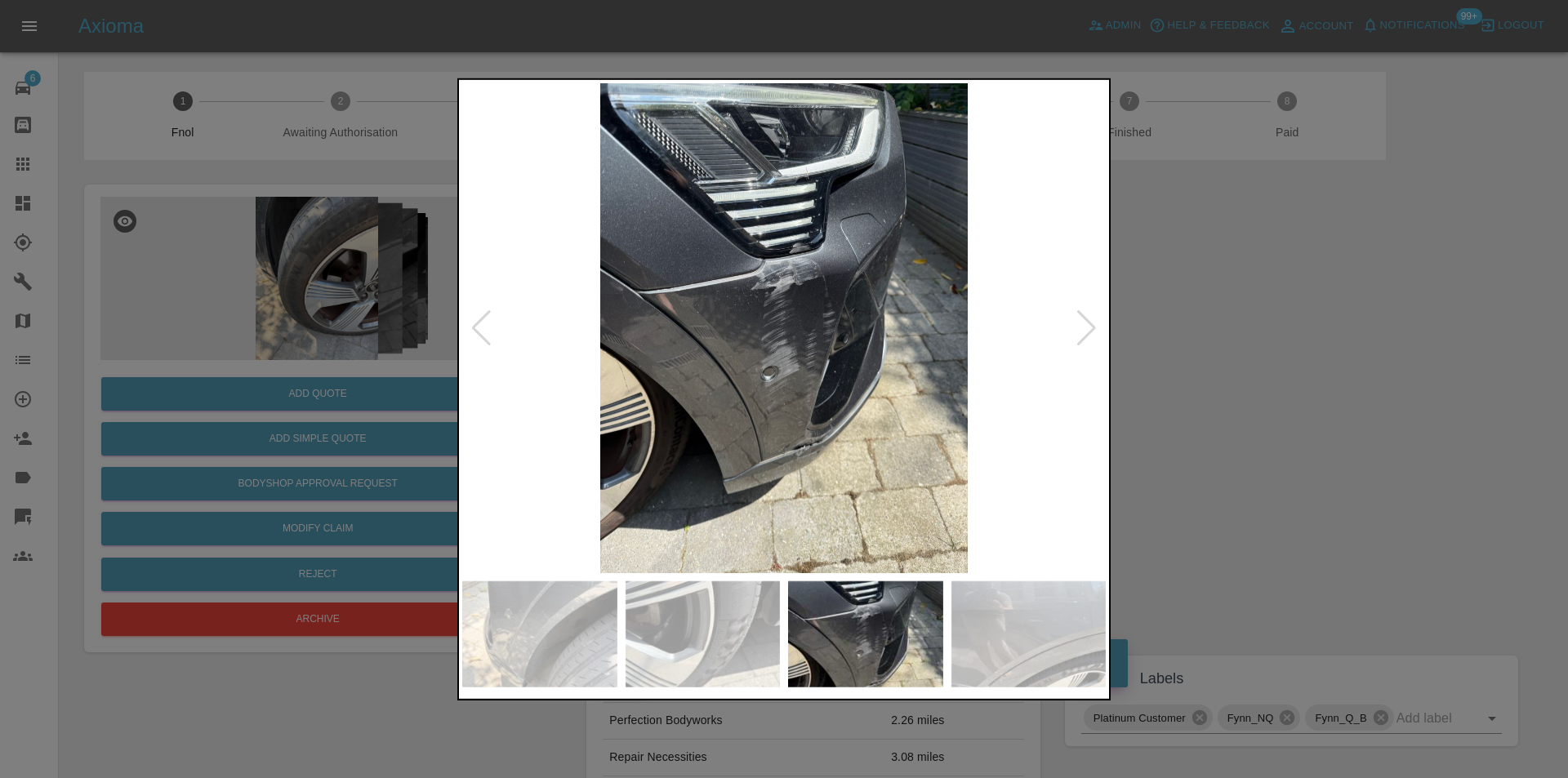
click at [1090, 325] on div at bounding box center [1086, 327] width 22 height 36
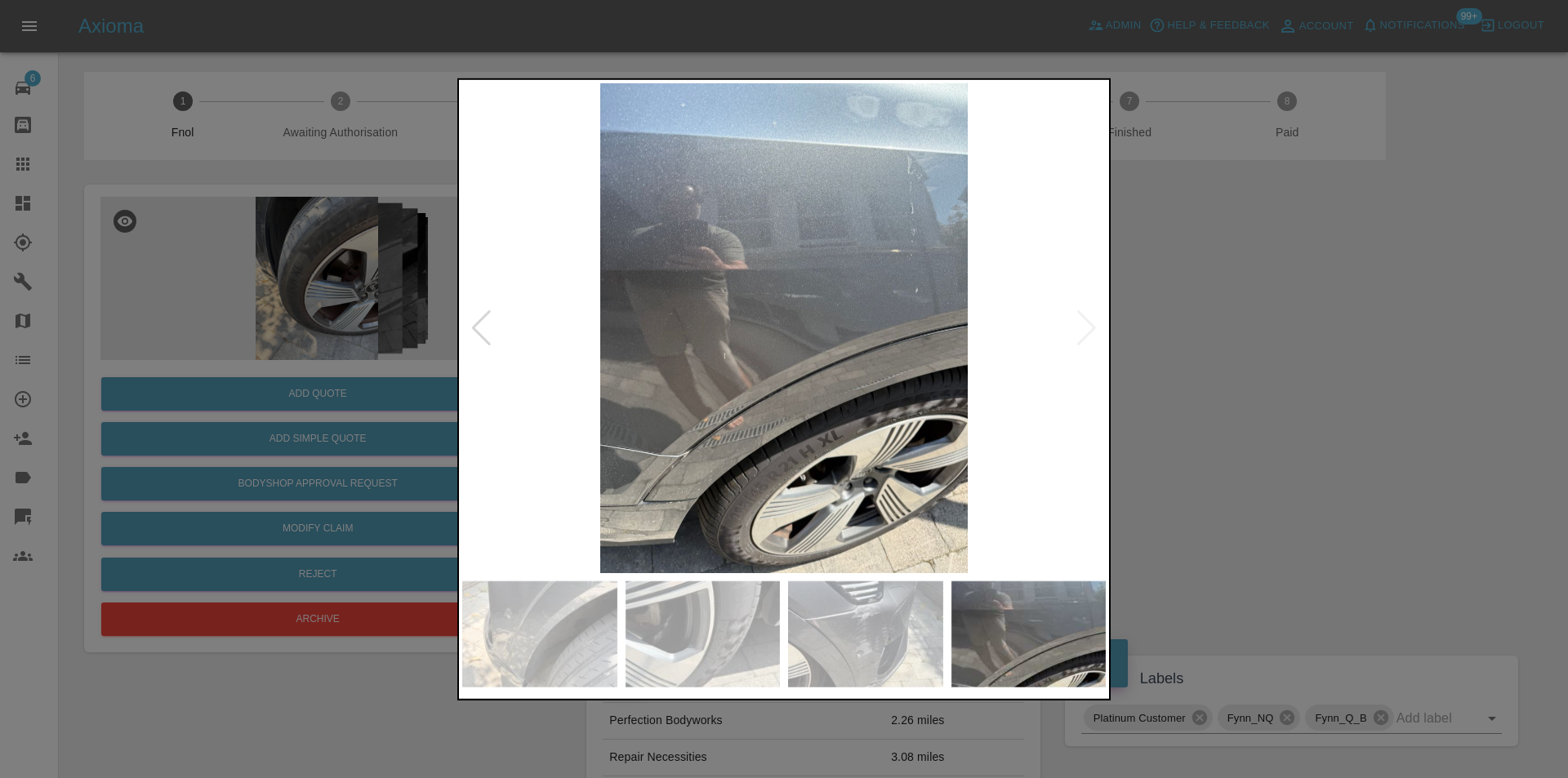
click at [1090, 325] on img at bounding box center [784, 327] width 643 height 490
click at [1213, 348] on div at bounding box center [784, 389] width 1568 height 778
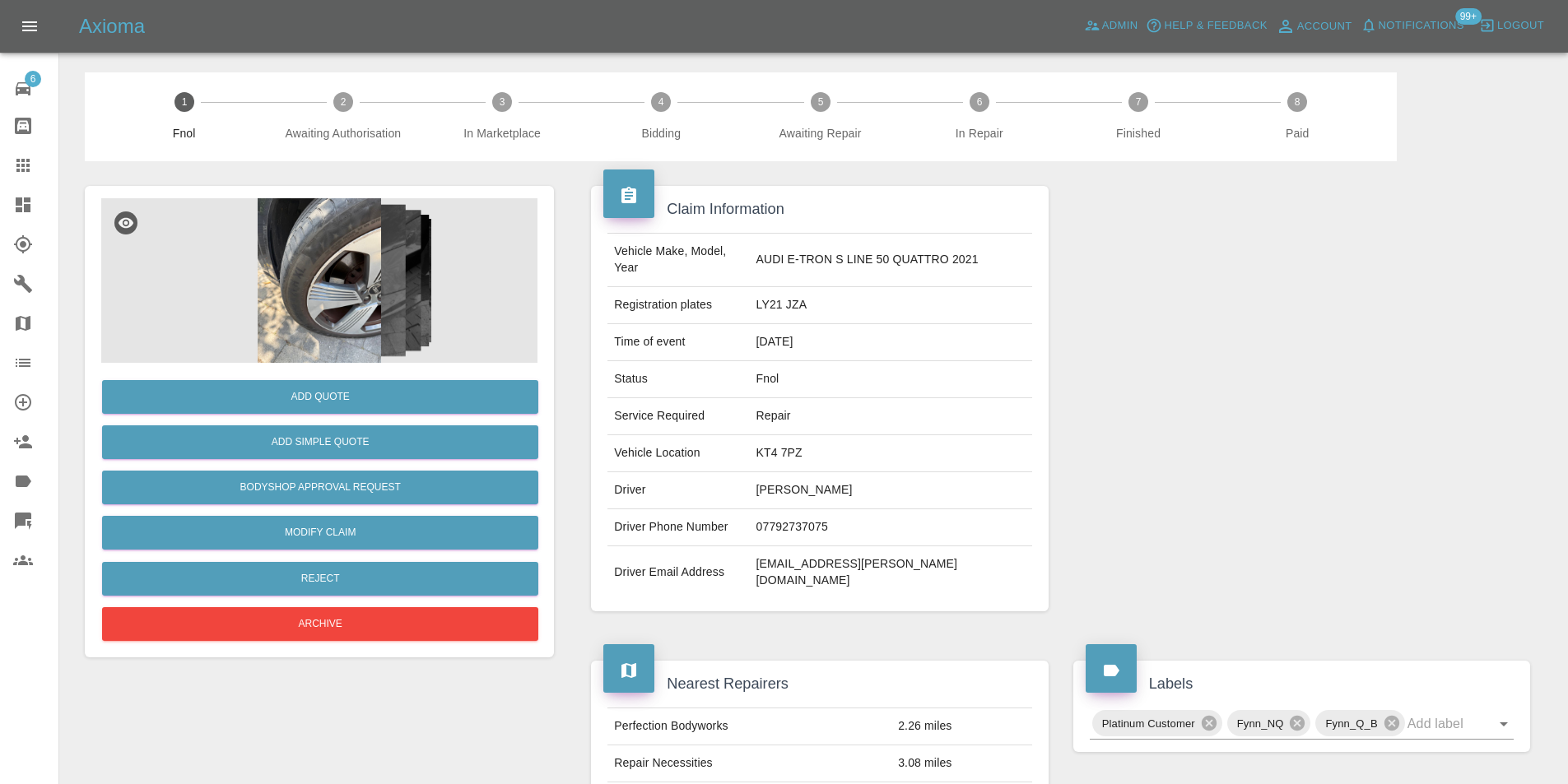
click at [329, 305] on img at bounding box center [319, 280] width 436 height 164
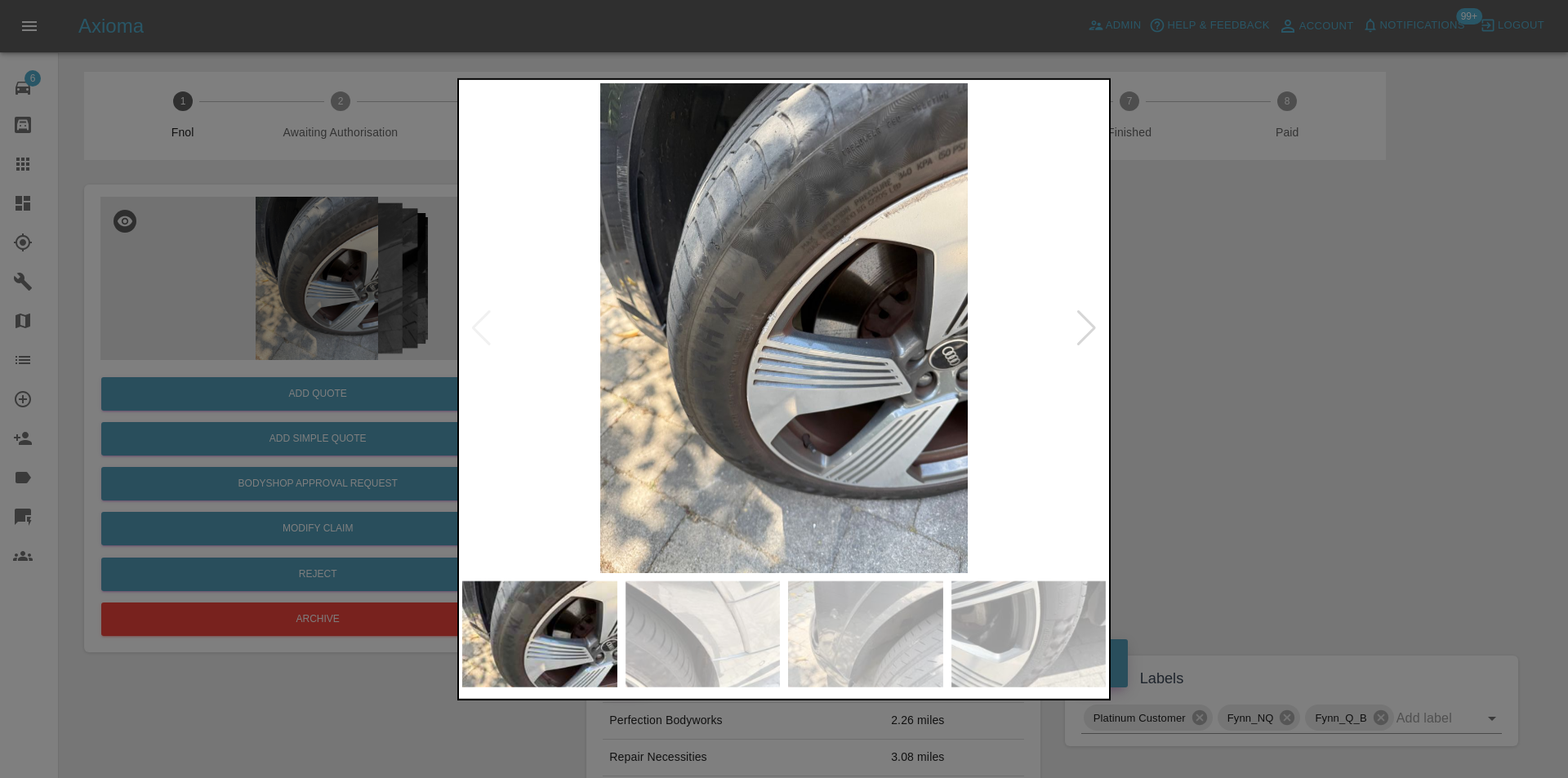
click at [1089, 322] on div at bounding box center [1086, 327] width 22 height 36
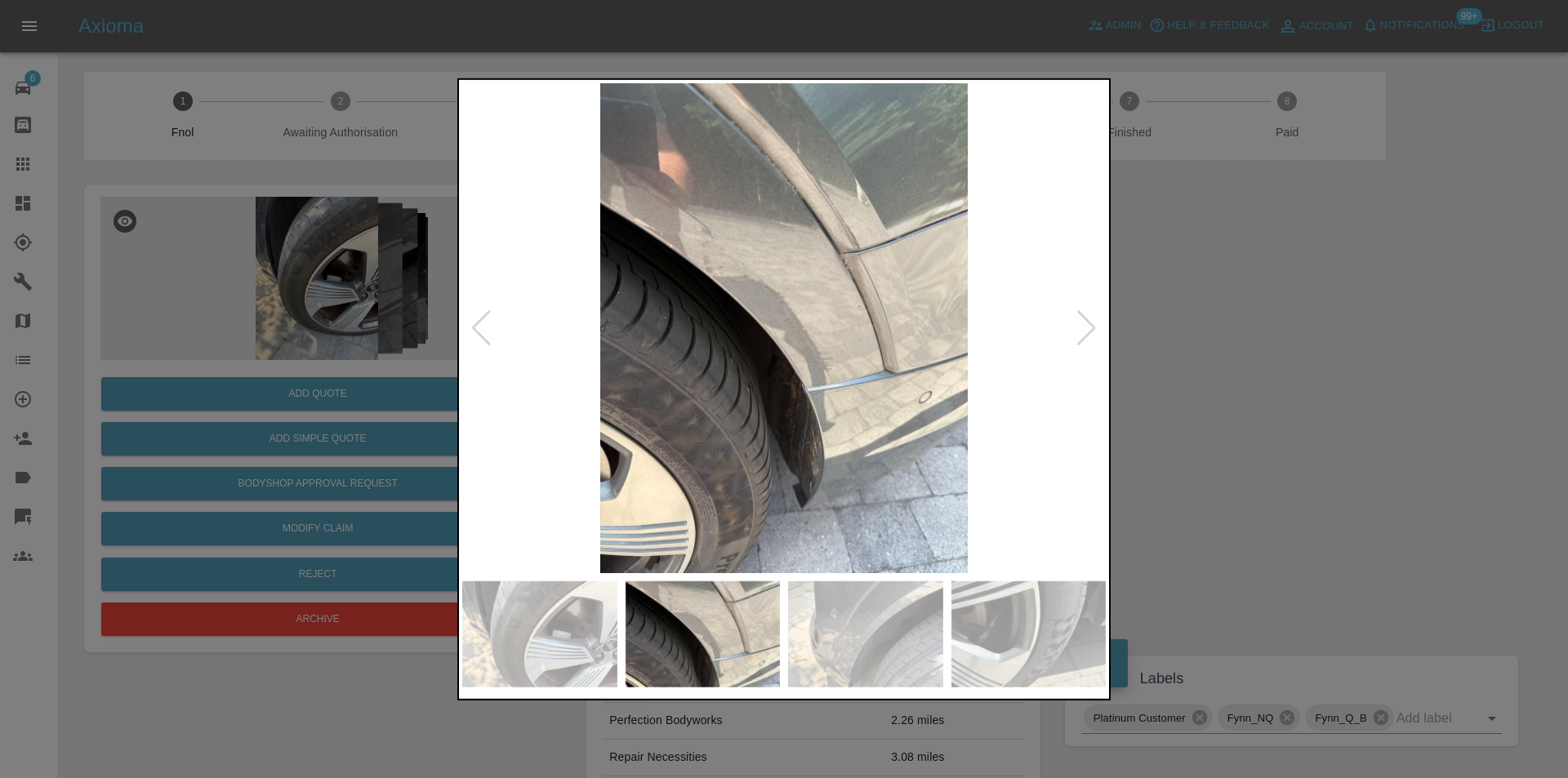
drag, startPoint x: 1222, startPoint y: 300, endPoint x: 1129, endPoint y: 195, distance: 140.3
click at [1217, 291] on div at bounding box center [784, 389] width 1568 height 778
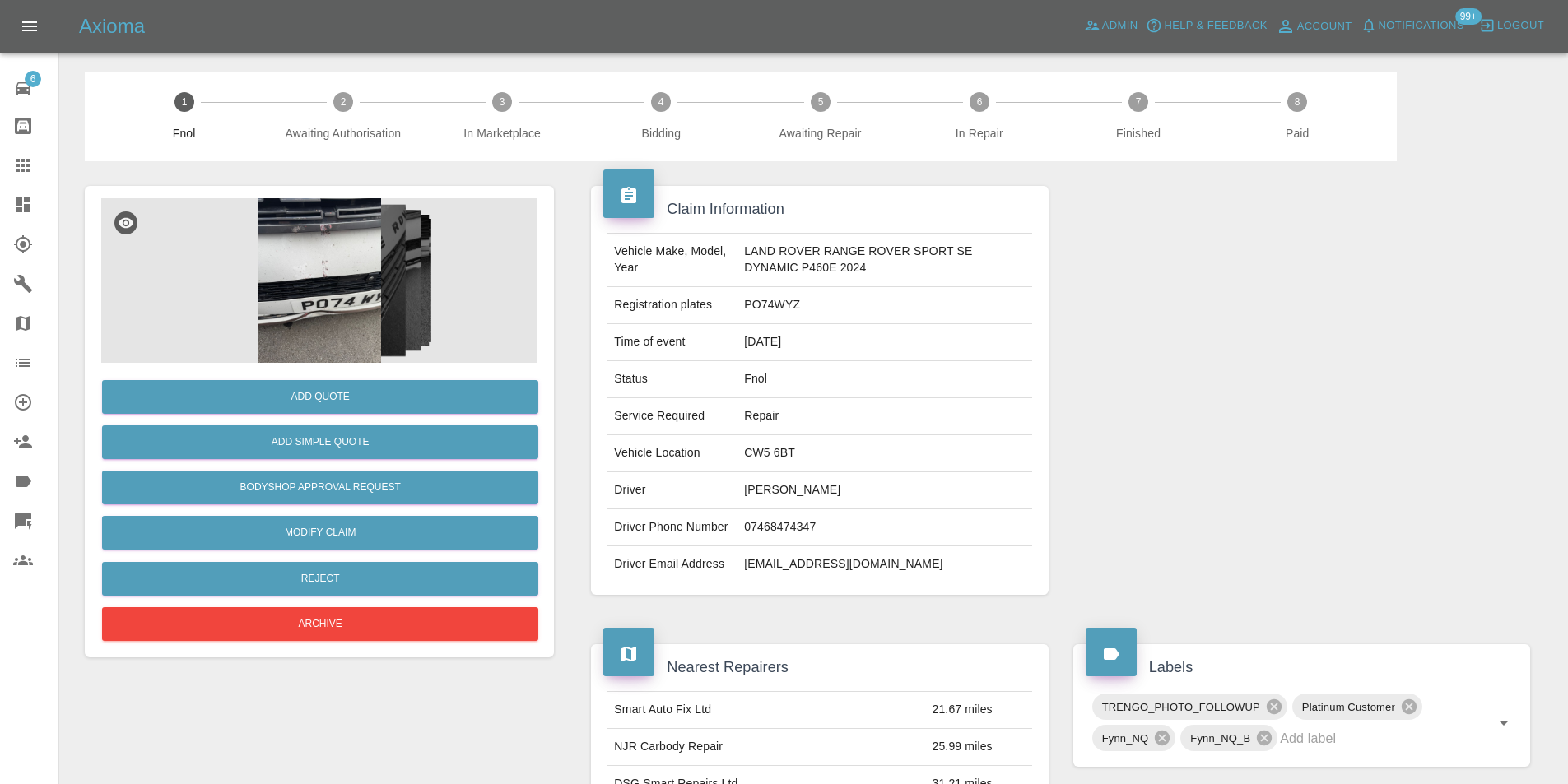
click at [291, 299] on img at bounding box center [319, 280] width 436 height 164
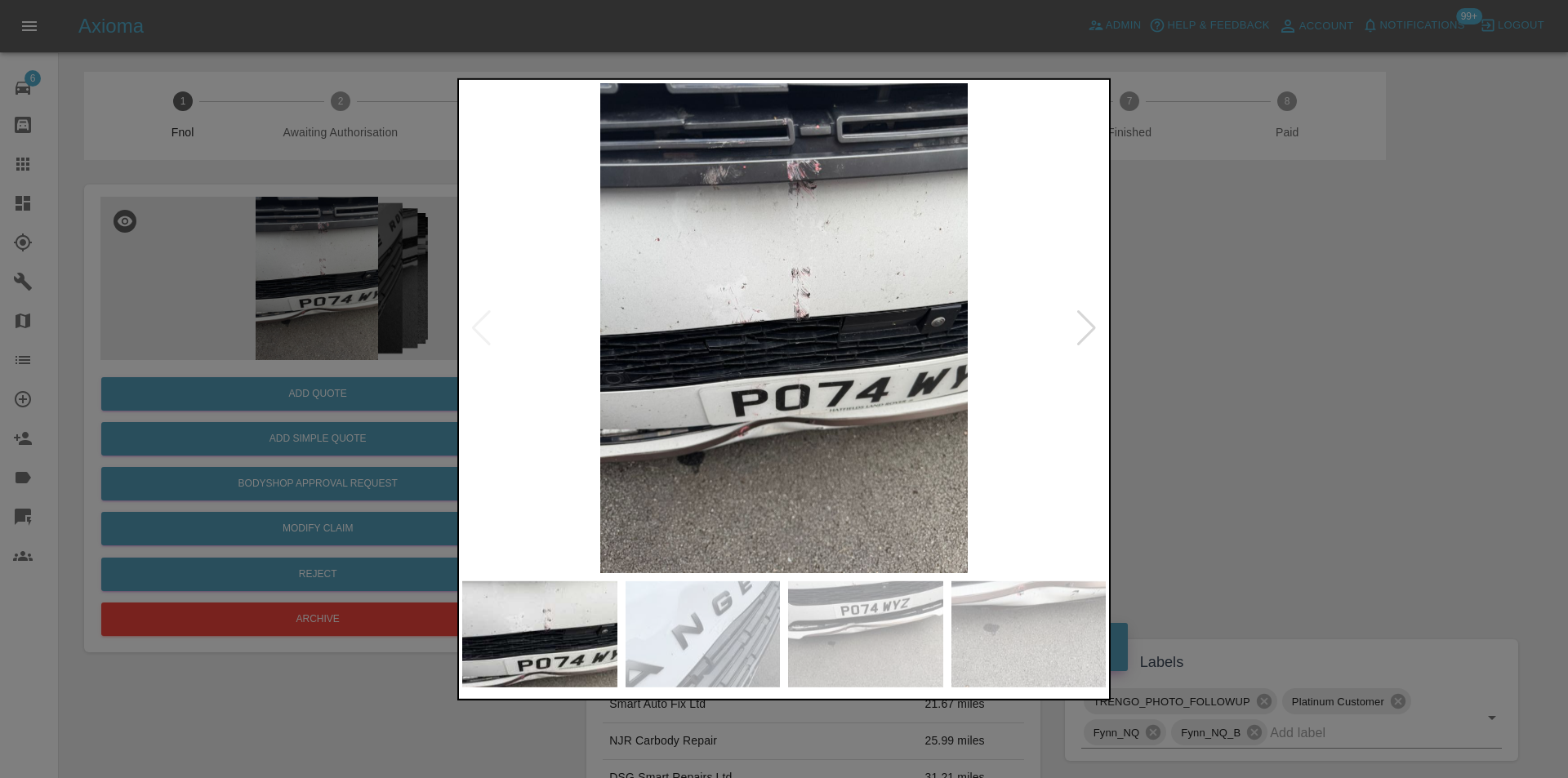
click at [1090, 326] on div at bounding box center [1086, 327] width 22 height 36
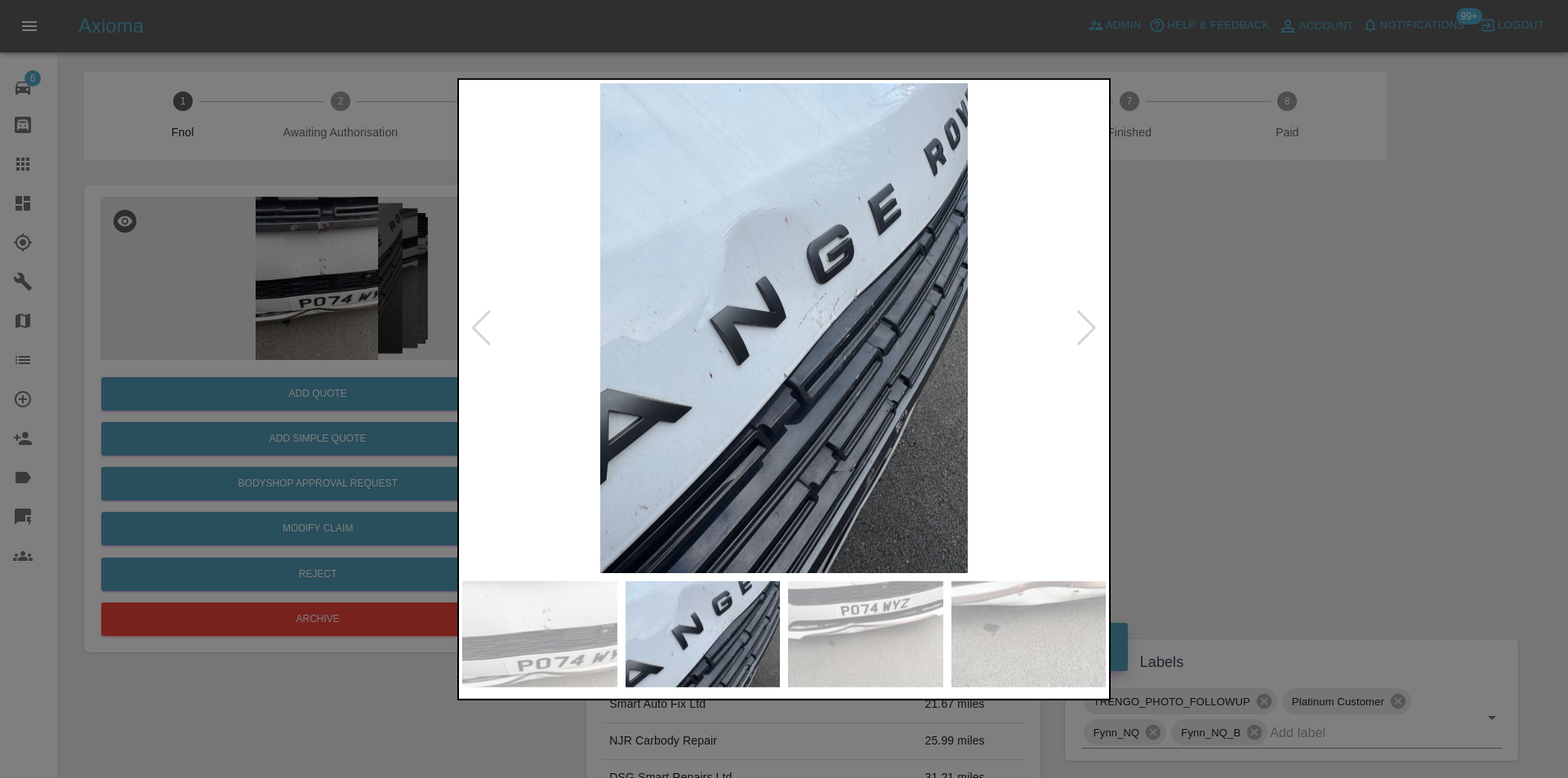
click at [1090, 326] on div at bounding box center [1086, 327] width 22 height 36
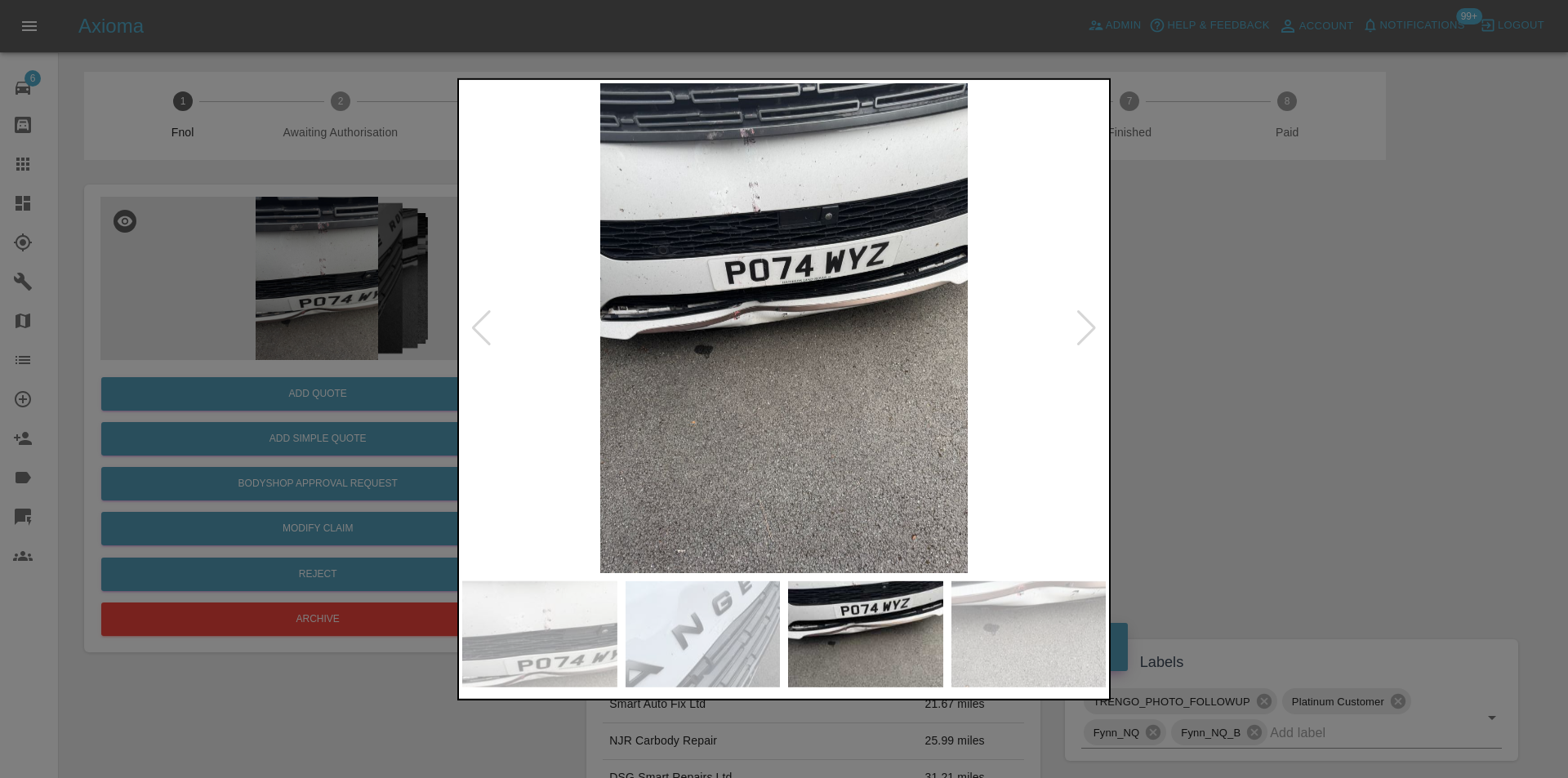
click at [1090, 326] on div at bounding box center [1086, 327] width 22 height 36
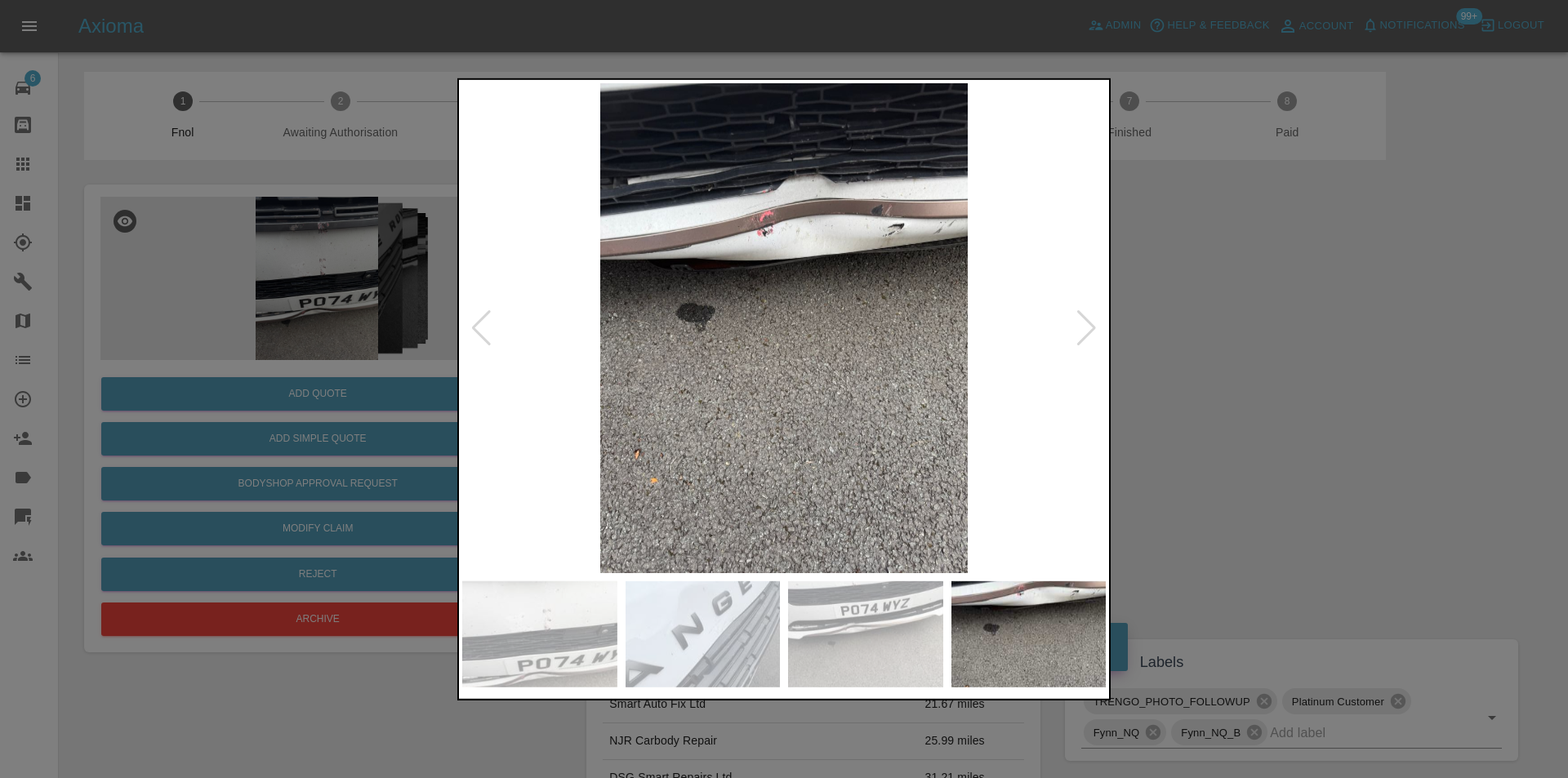
click at [1219, 352] on div at bounding box center [784, 389] width 1568 height 778
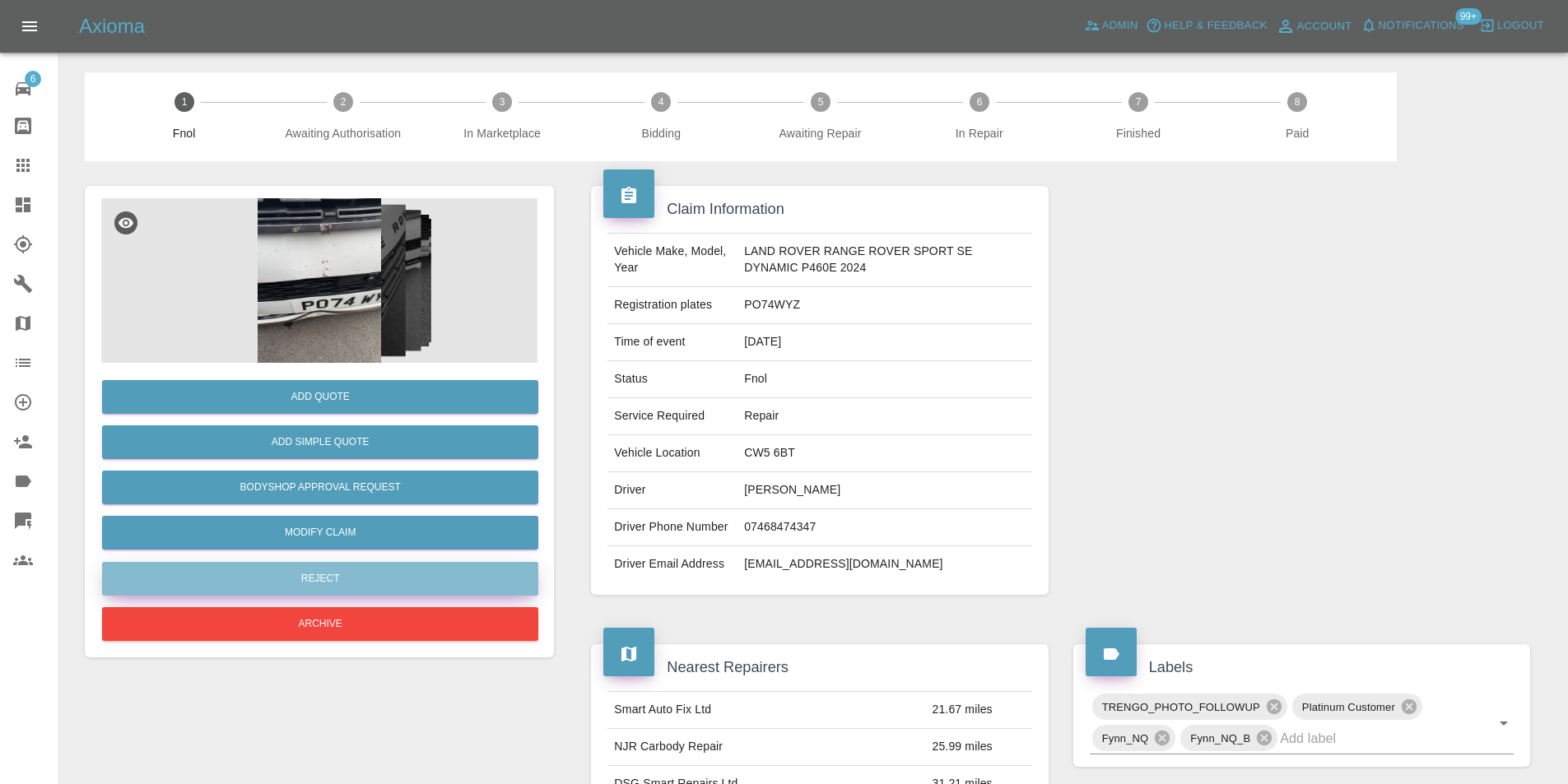
click at [360, 573] on button "Reject" at bounding box center [320, 579] width 436 height 34
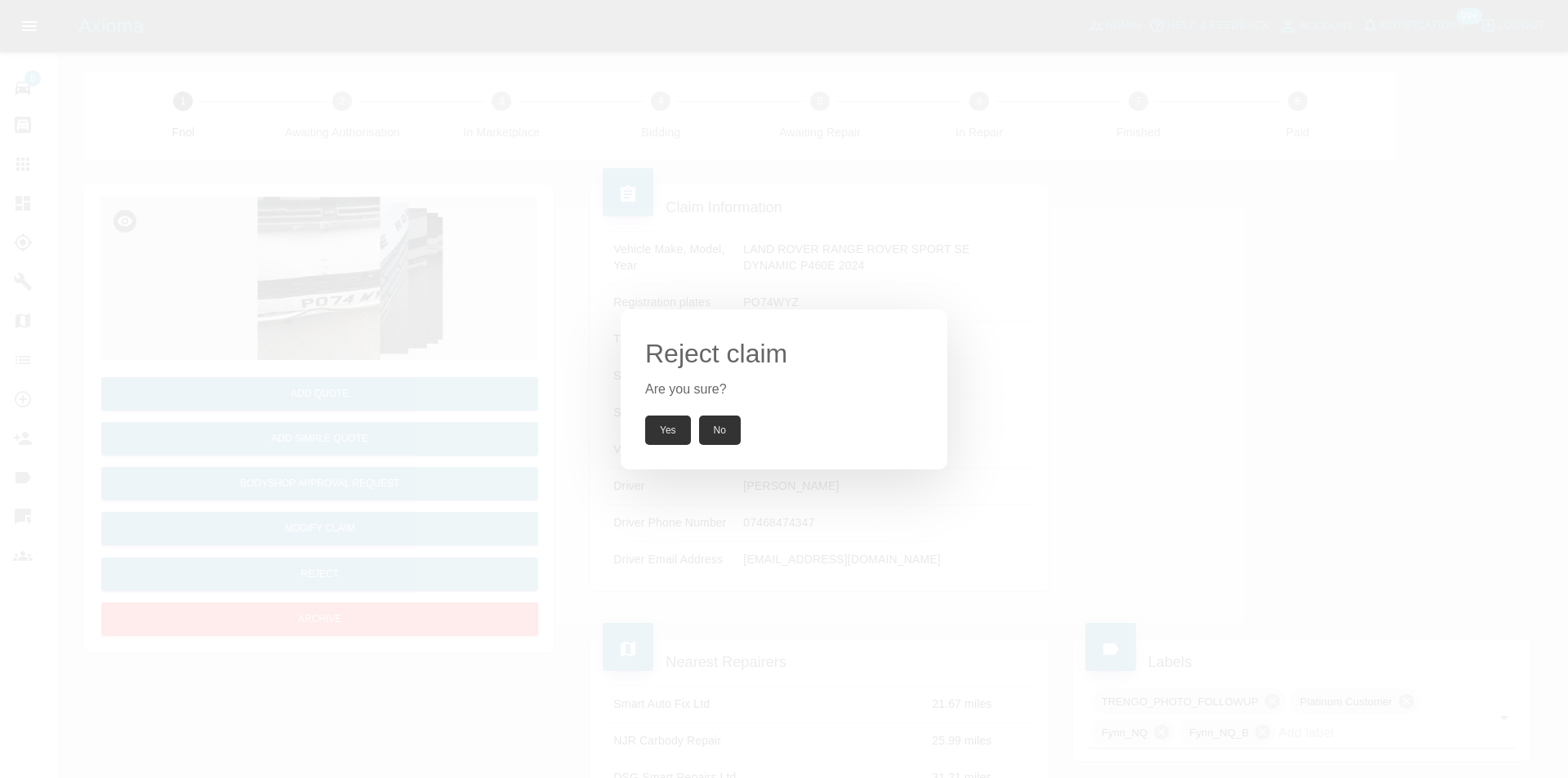
click at [655, 428] on button "Yes" at bounding box center [668, 430] width 46 height 29
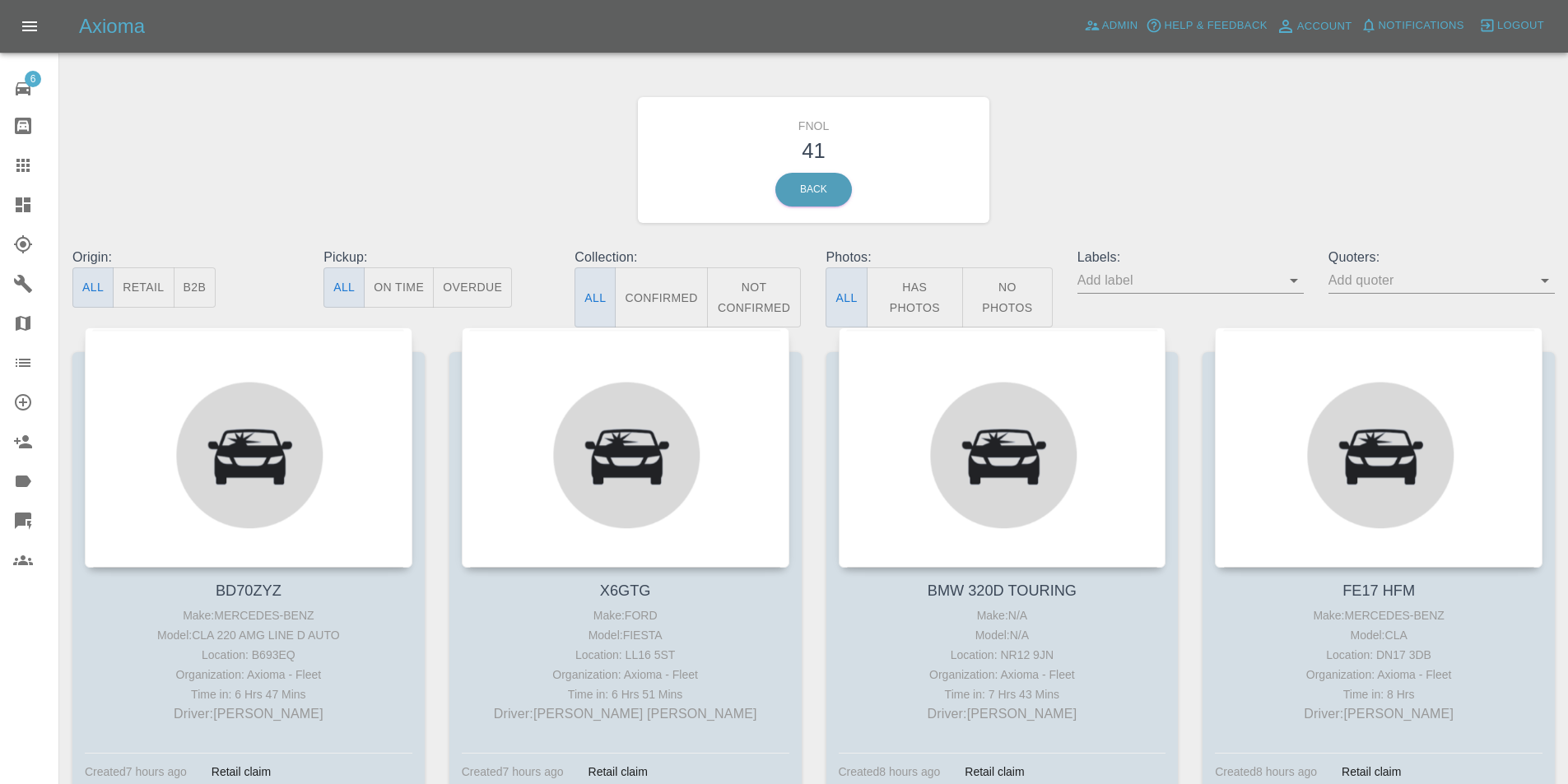
click at [914, 296] on button "Has Photos" at bounding box center [914, 297] width 97 height 60
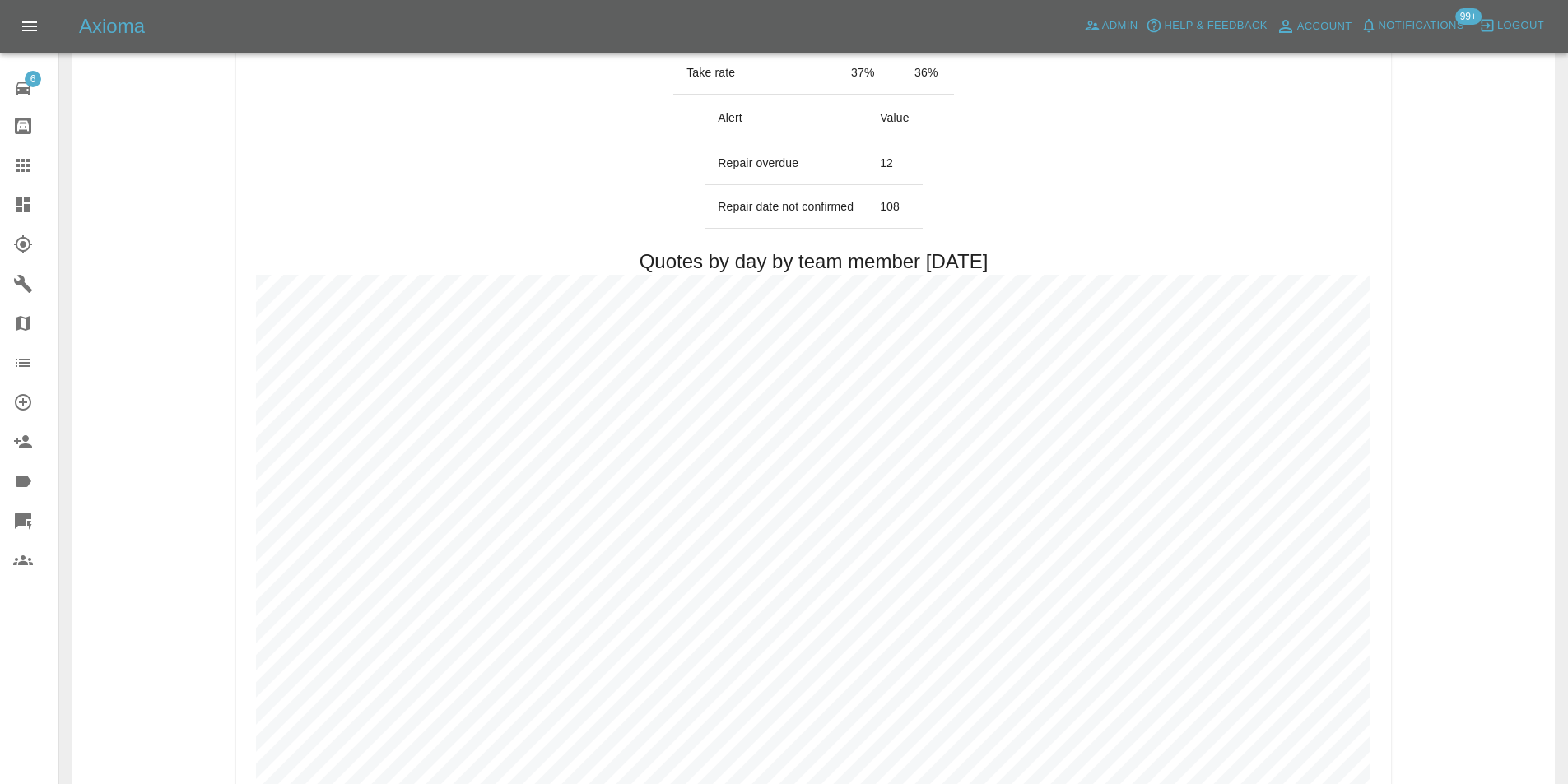
scroll to position [988, 0]
